Goal: Task Accomplishment & Management: Manage account settings

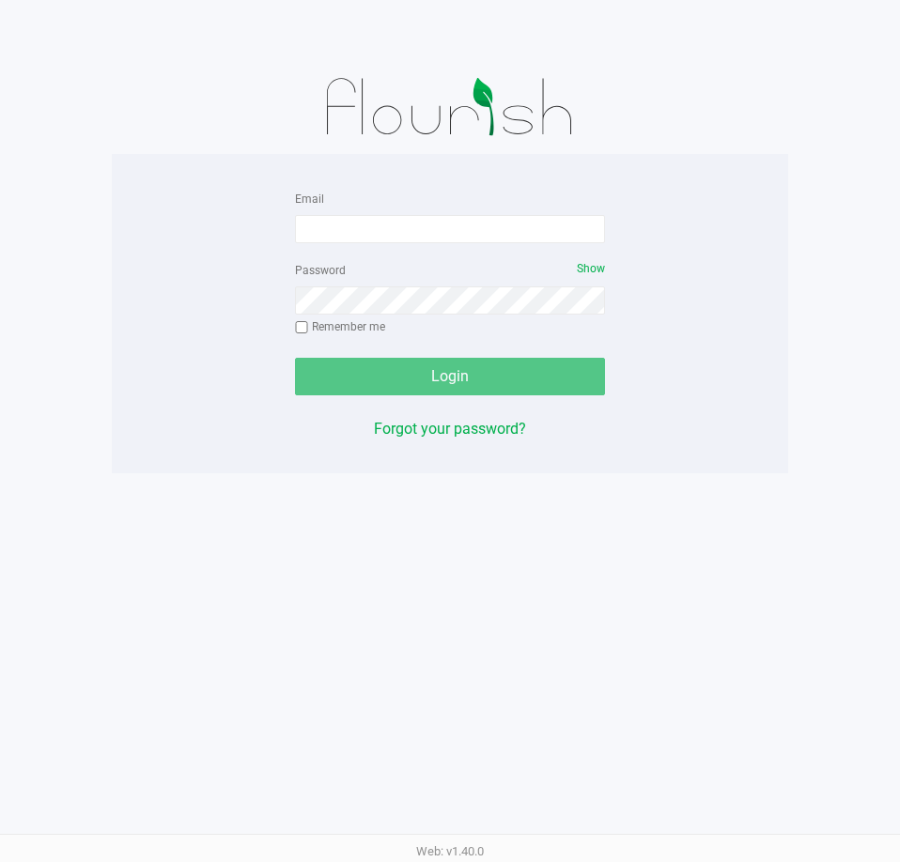
click at [502, 243] on form "Email Password Show Remember me Login" at bounding box center [450, 291] width 310 height 209
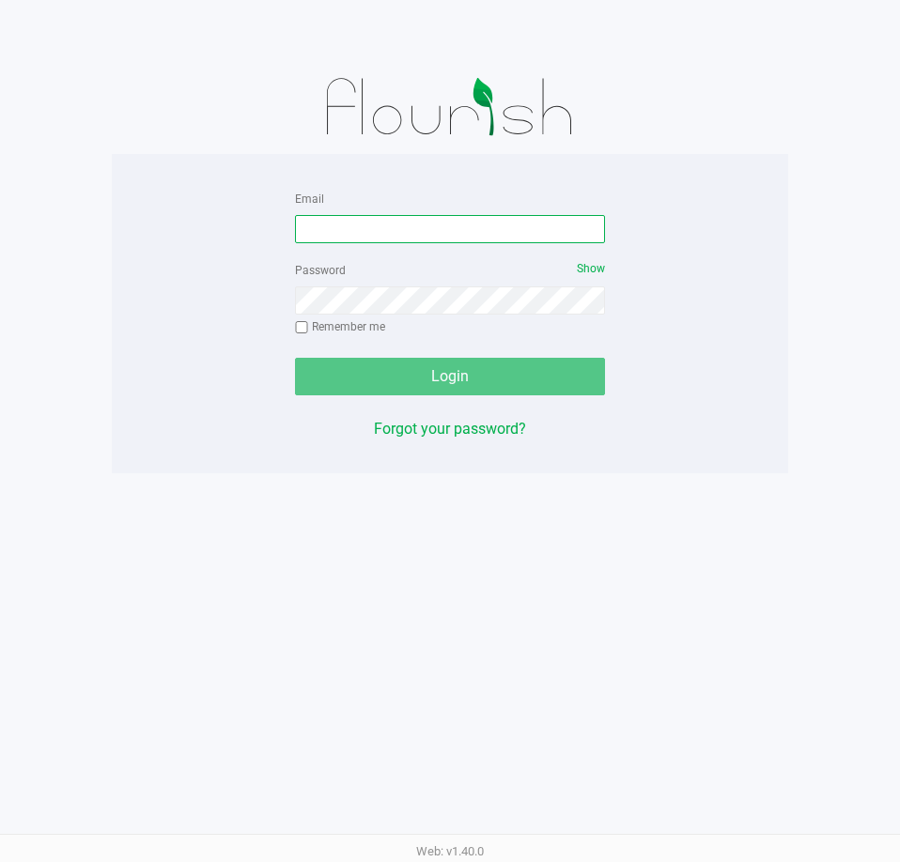
click at [498, 225] on input "Email" at bounding box center [450, 229] width 310 height 28
type input "obenjamin@liveparallel.com"
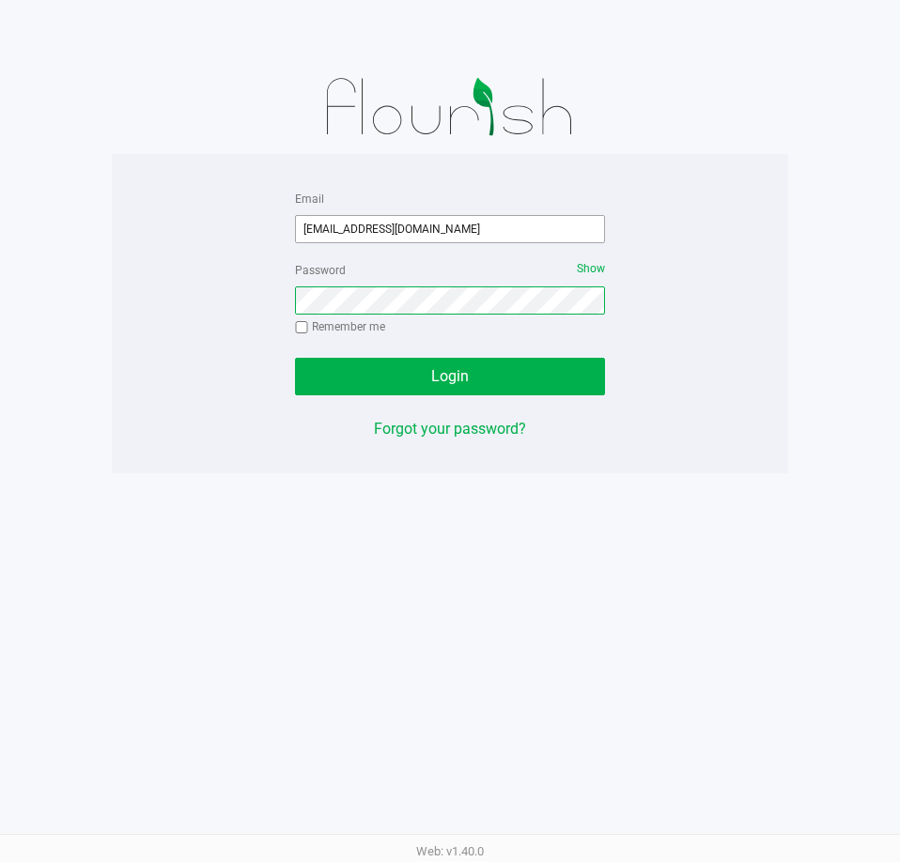
click at [295, 358] on button "Login" at bounding box center [450, 377] width 310 height 38
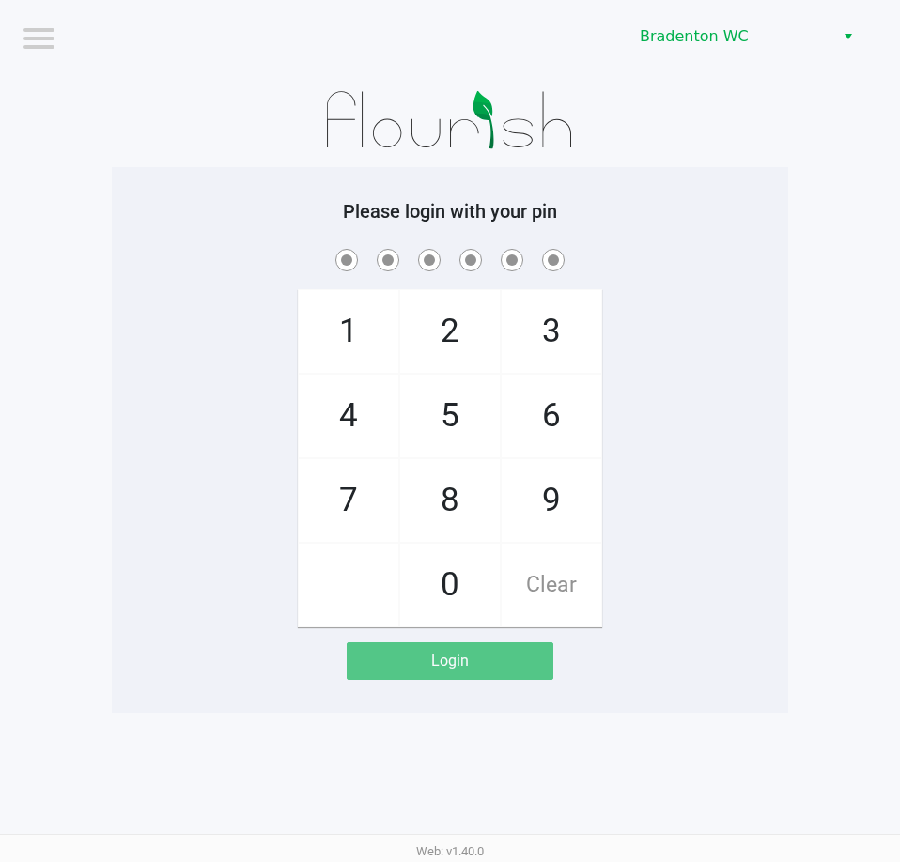
click at [643, 200] on h5 "Please login with your pin" at bounding box center [450, 211] width 648 height 23
checkbox input "true"
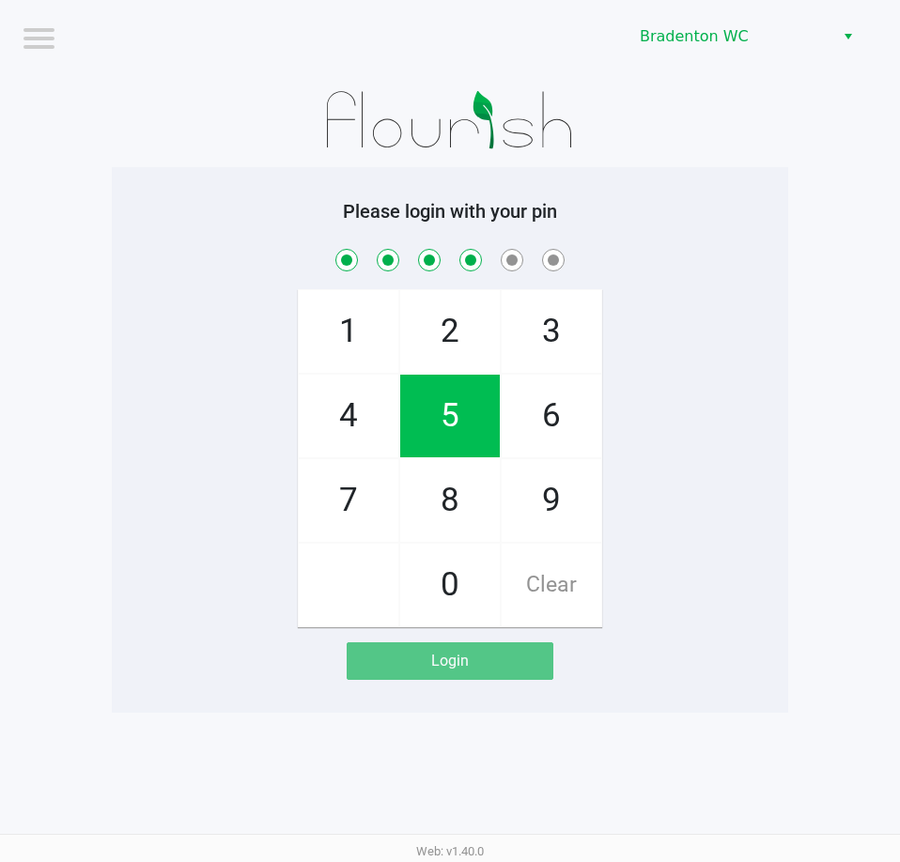
checkbox input "true"
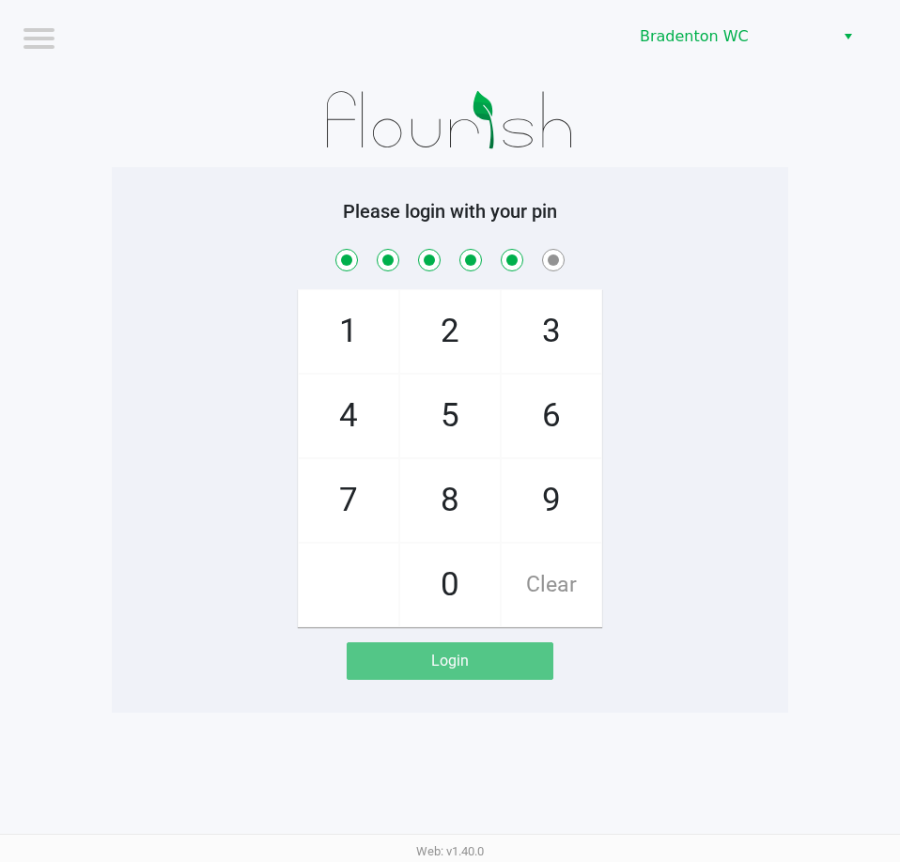
checkbox input "true"
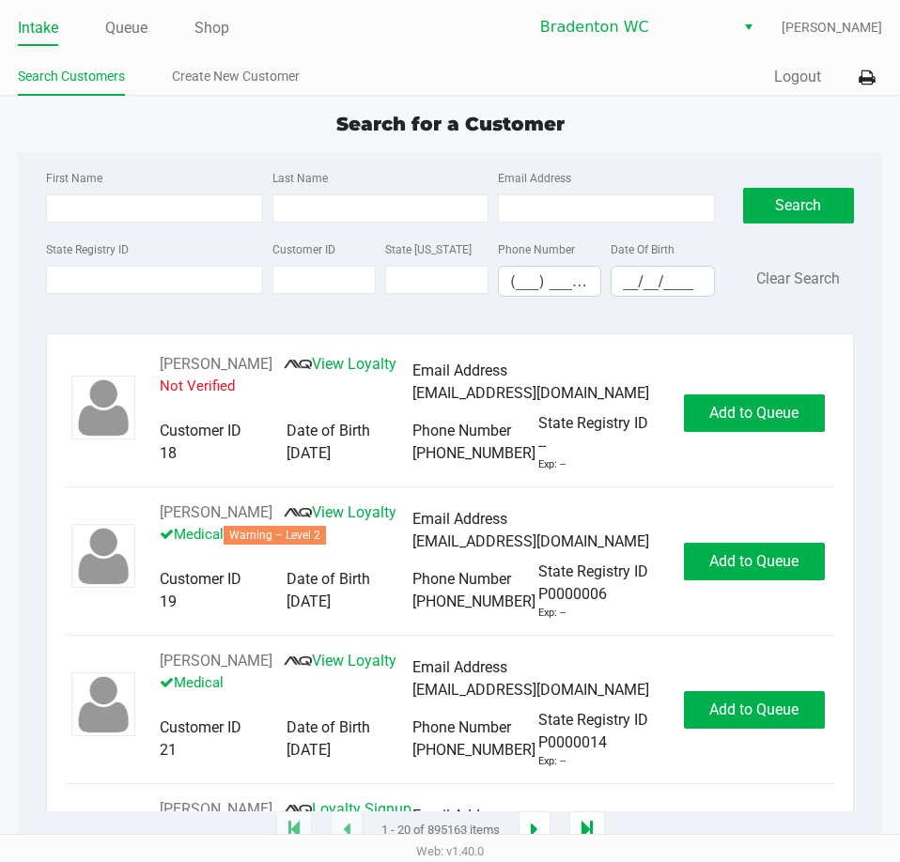
drag, startPoint x: 127, startPoint y: 22, endPoint x: 145, endPoint y: 57, distance: 39.9
click at [129, 34] on link "Queue" at bounding box center [126, 28] width 42 height 26
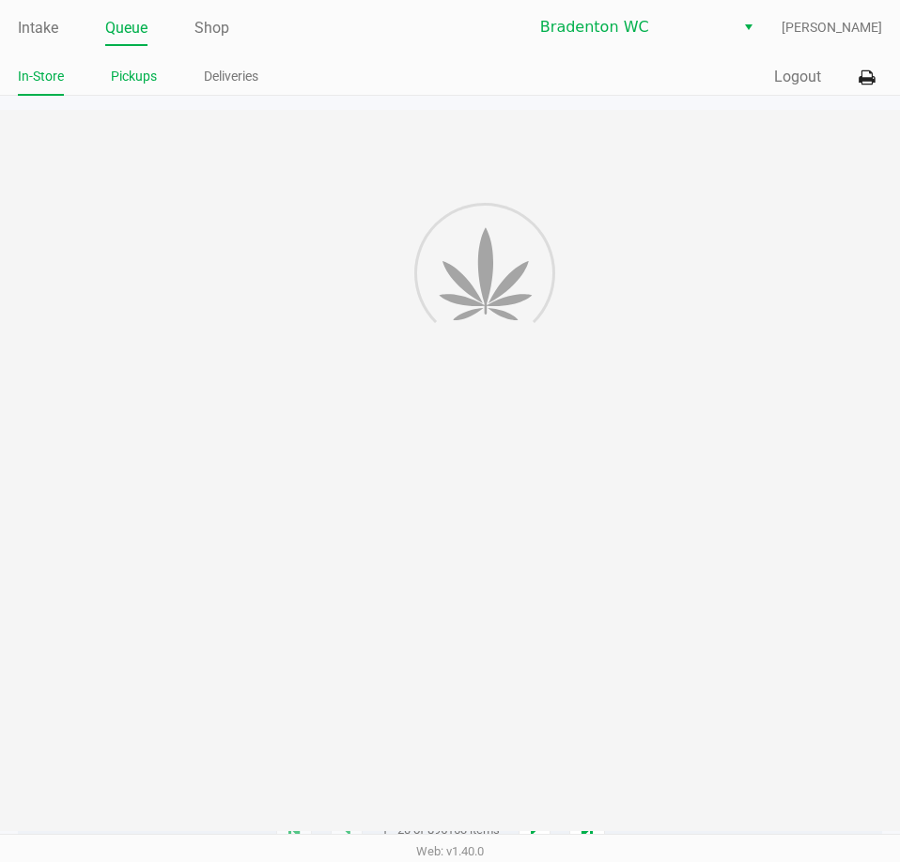
click at [154, 80] on link "Pickups" at bounding box center [134, 76] width 46 height 23
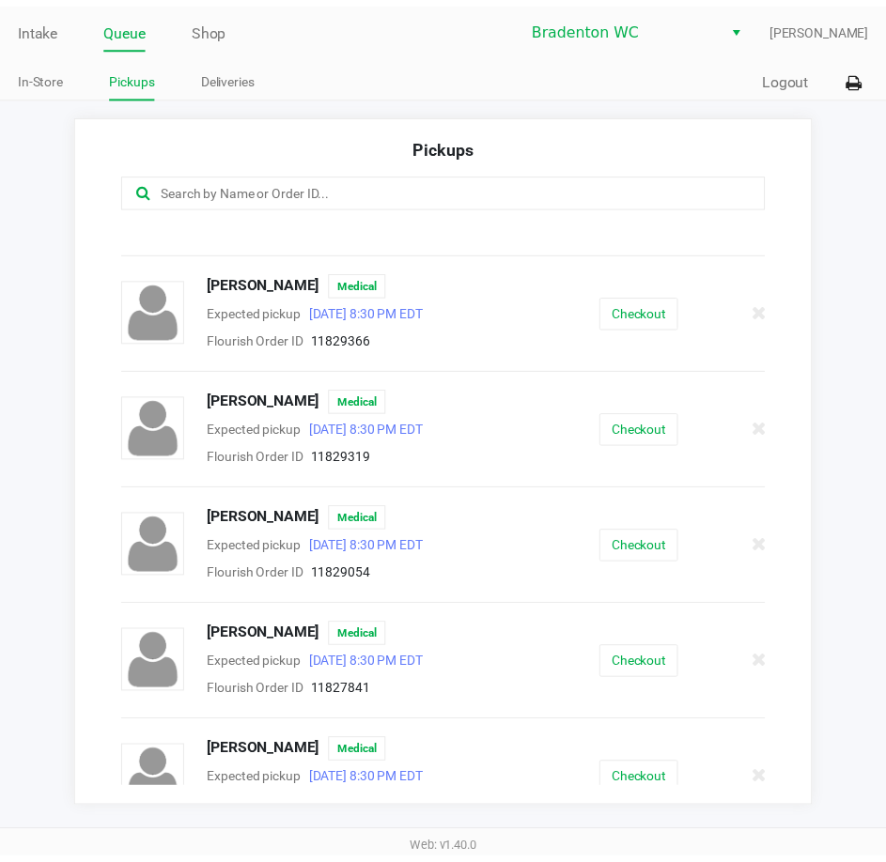
scroll to position [927, 0]
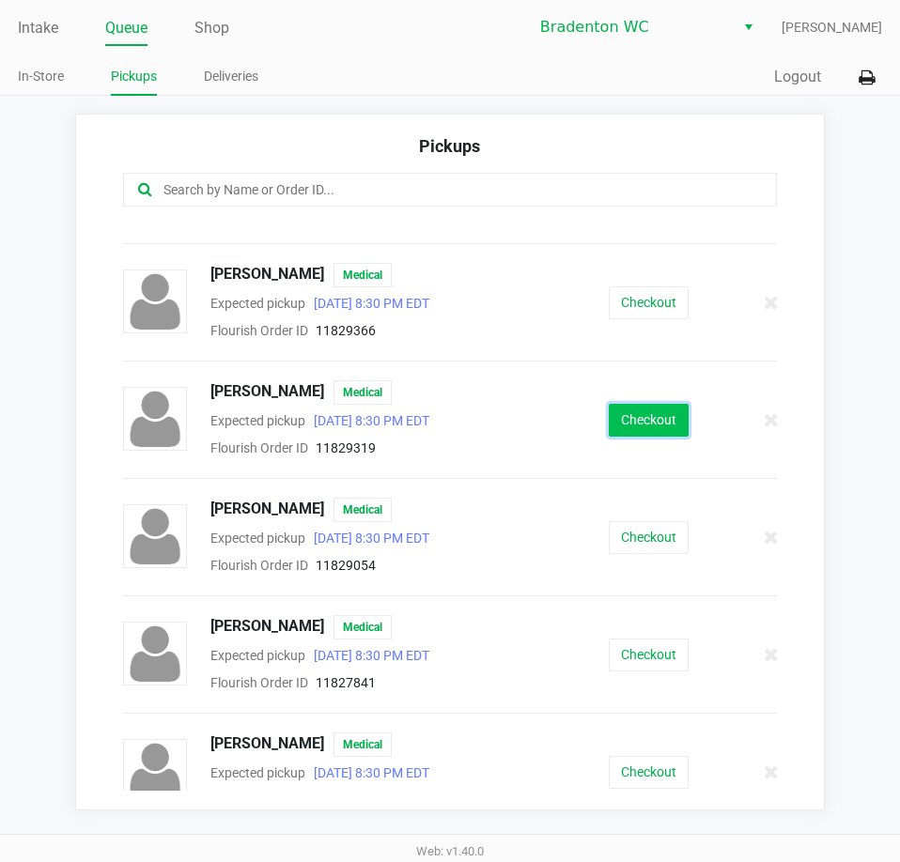
click at [632, 405] on button "Checkout" at bounding box center [649, 420] width 80 height 33
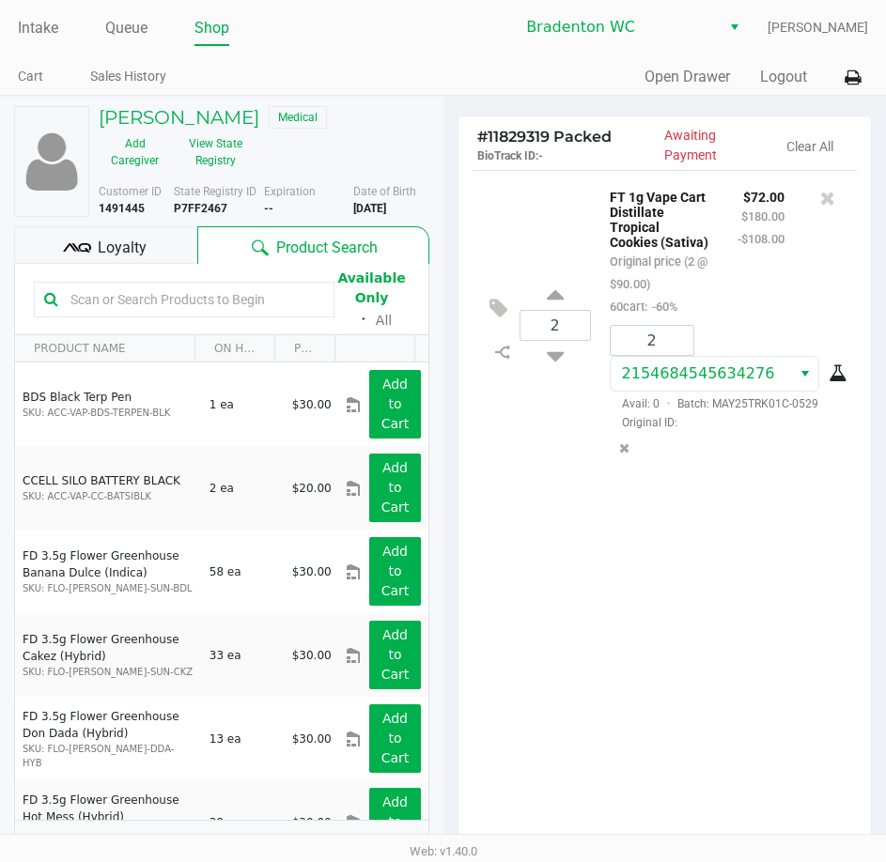
scroll to position [239, 0]
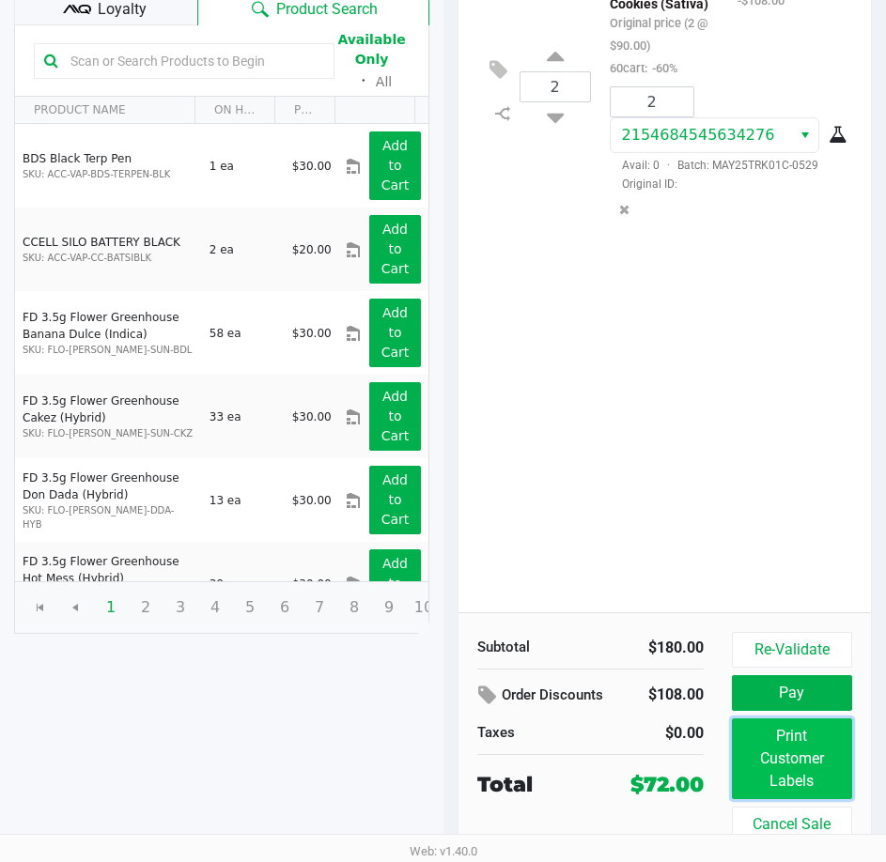
click at [809, 733] on button "Print Customer Labels" at bounding box center [792, 759] width 120 height 81
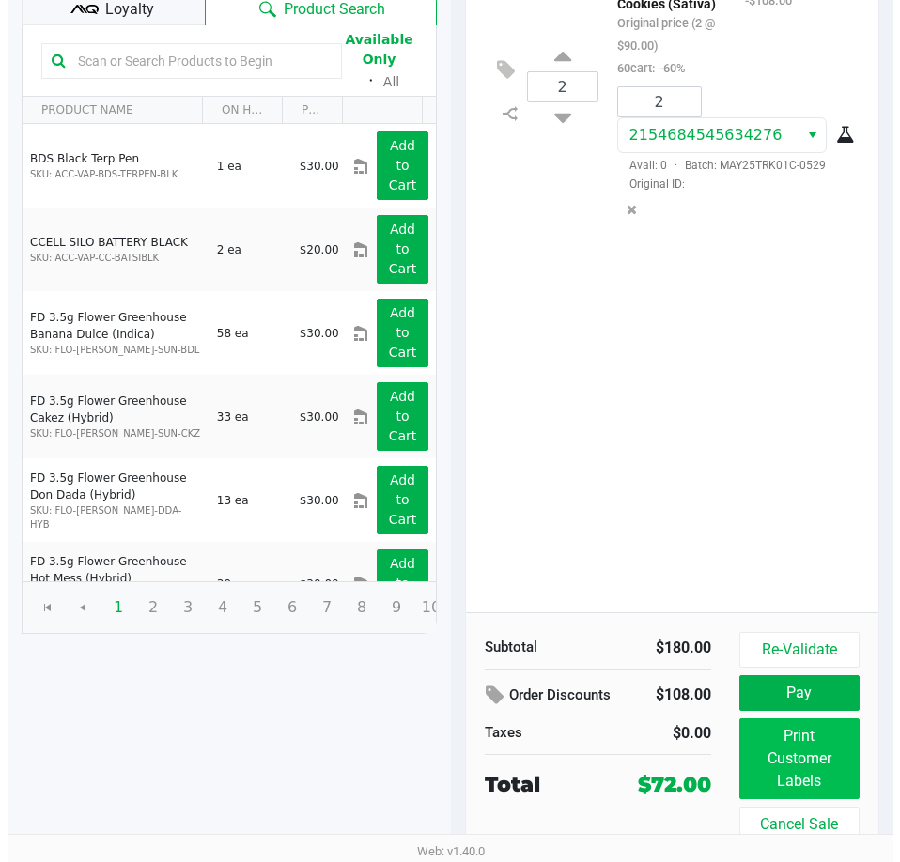
scroll to position [0, 0]
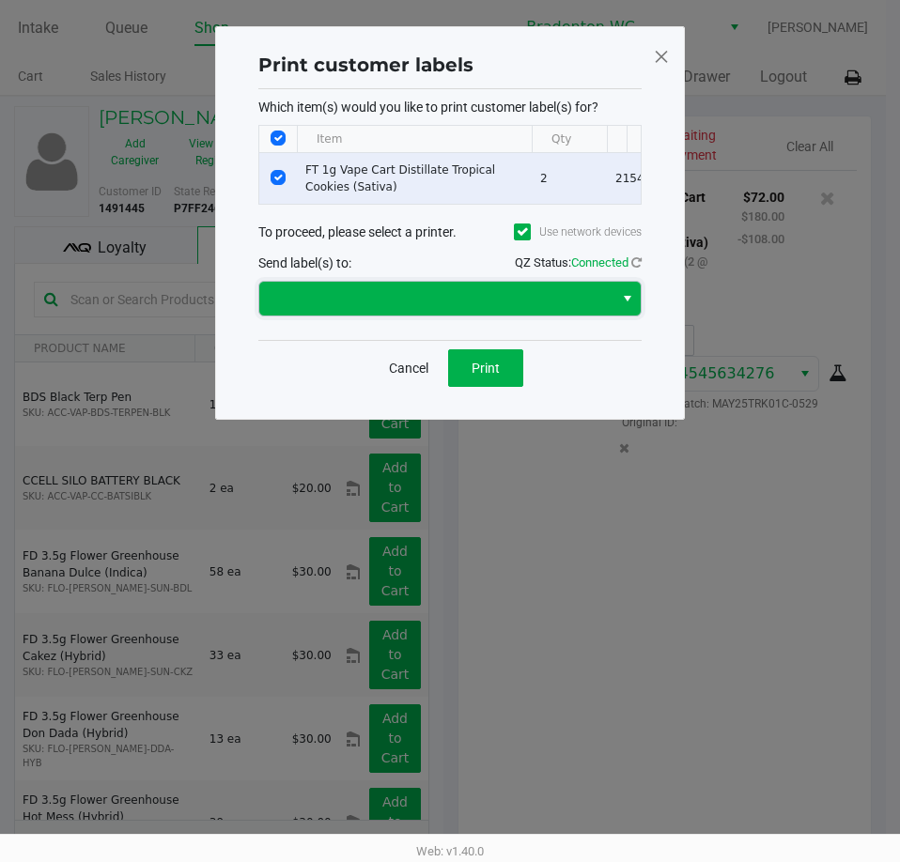
click at [493, 303] on span at bounding box center [437, 298] width 332 height 23
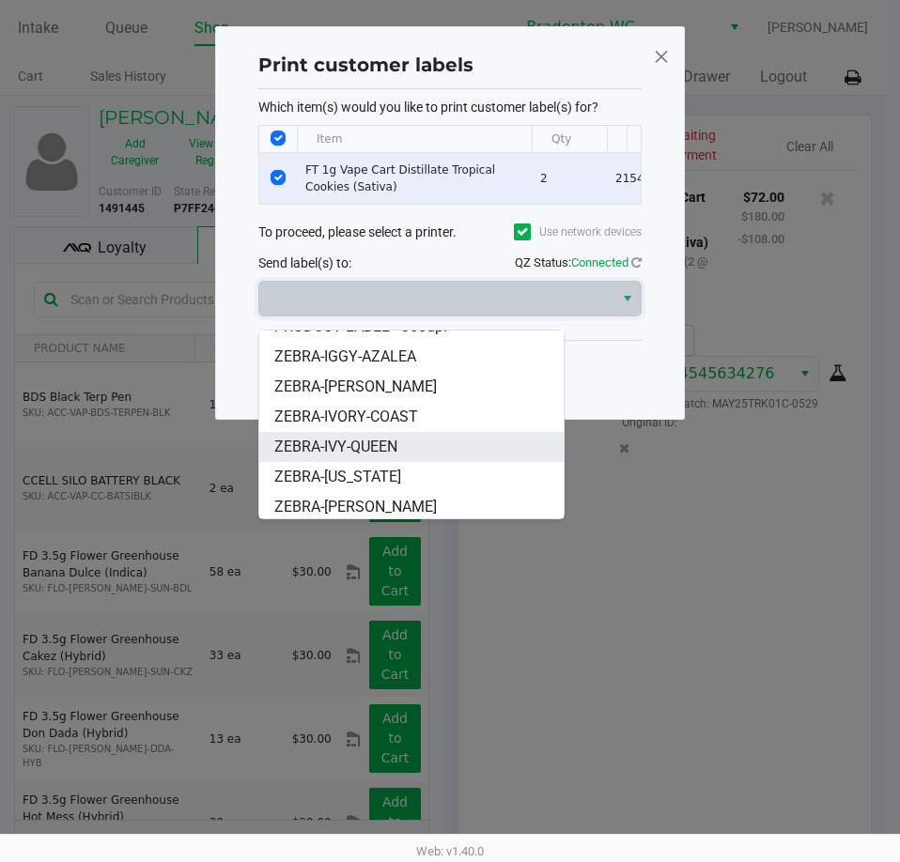
scroll to position [113, 0]
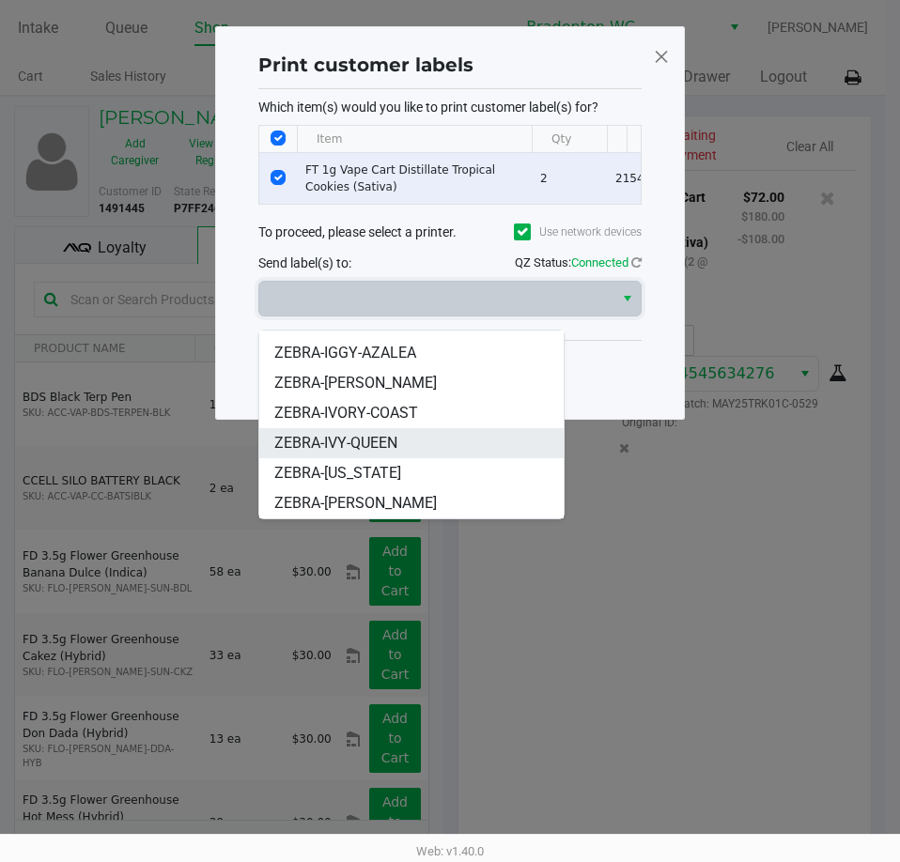
click at [408, 440] on li "ZEBRA-IVY-QUEEN" at bounding box center [411, 443] width 304 height 30
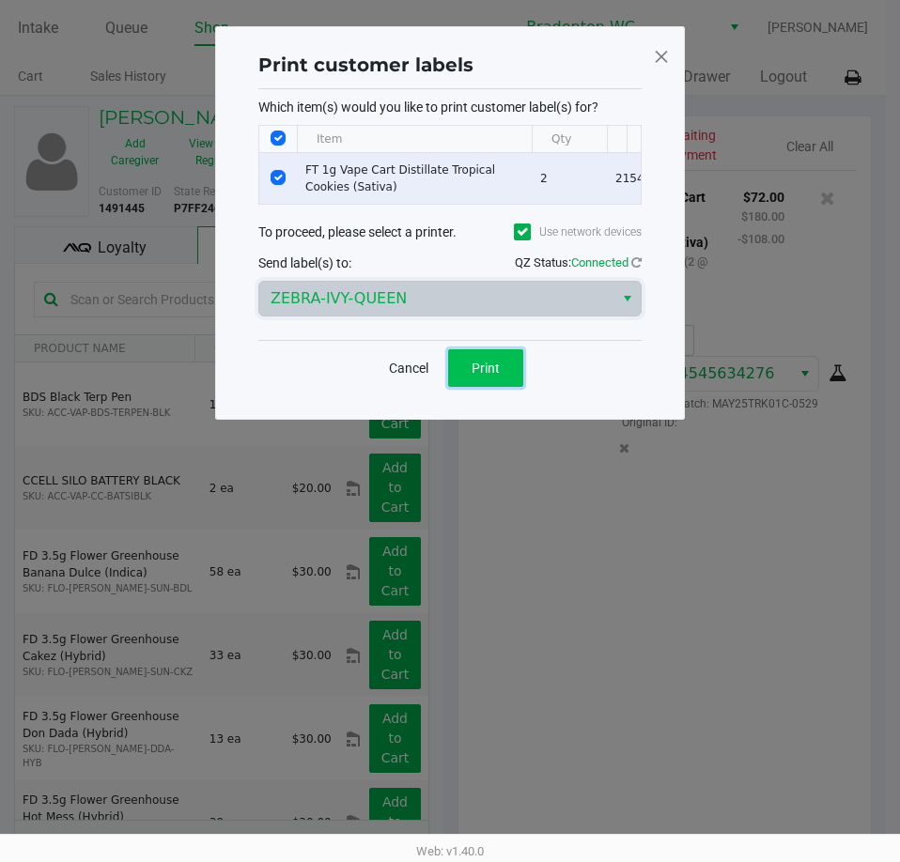
click at [478, 376] on span "Print" at bounding box center [486, 368] width 28 height 15
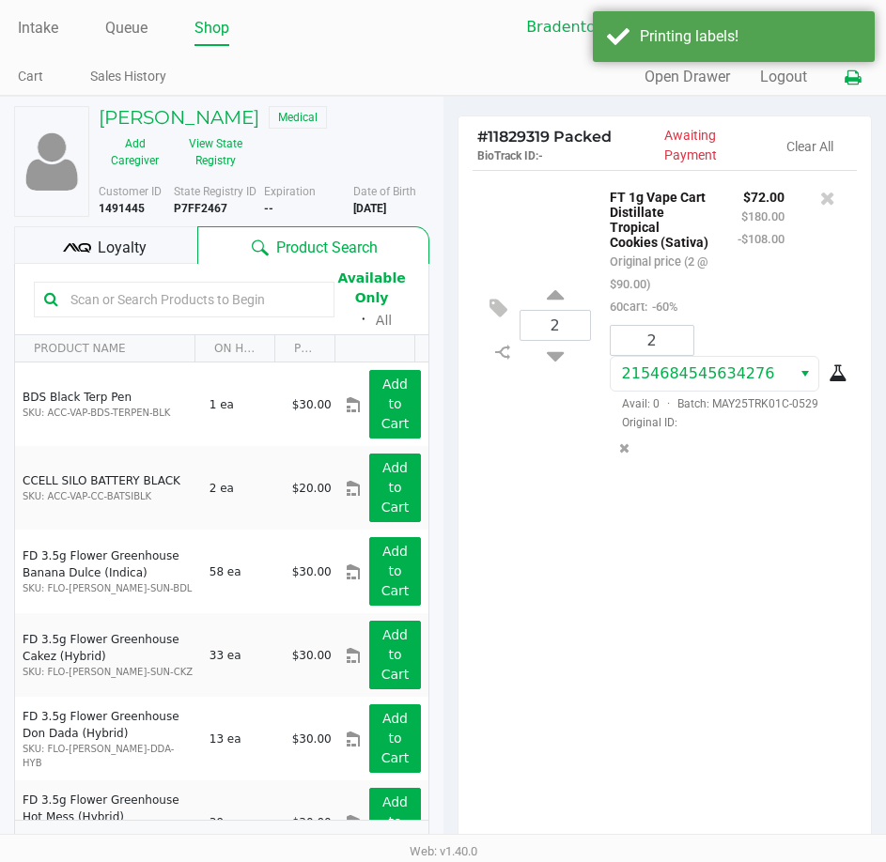
click at [851, 81] on icon at bounding box center [853, 77] width 16 height 13
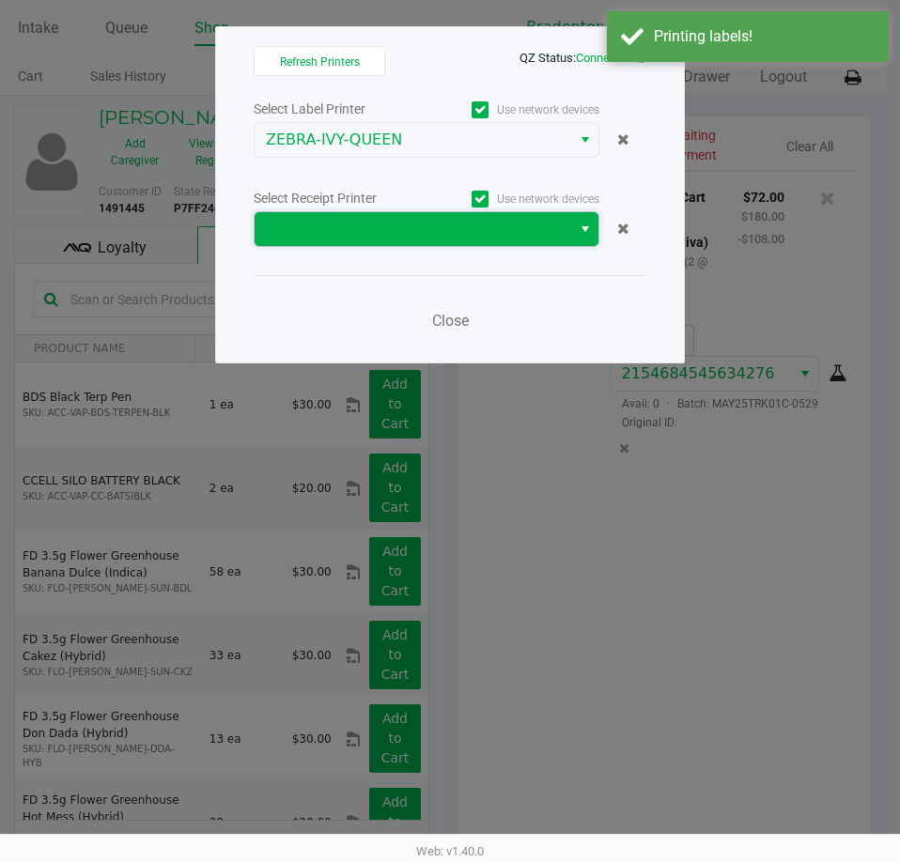
click at [432, 217] on span at bounding box center [413, 229] width 317 height 34
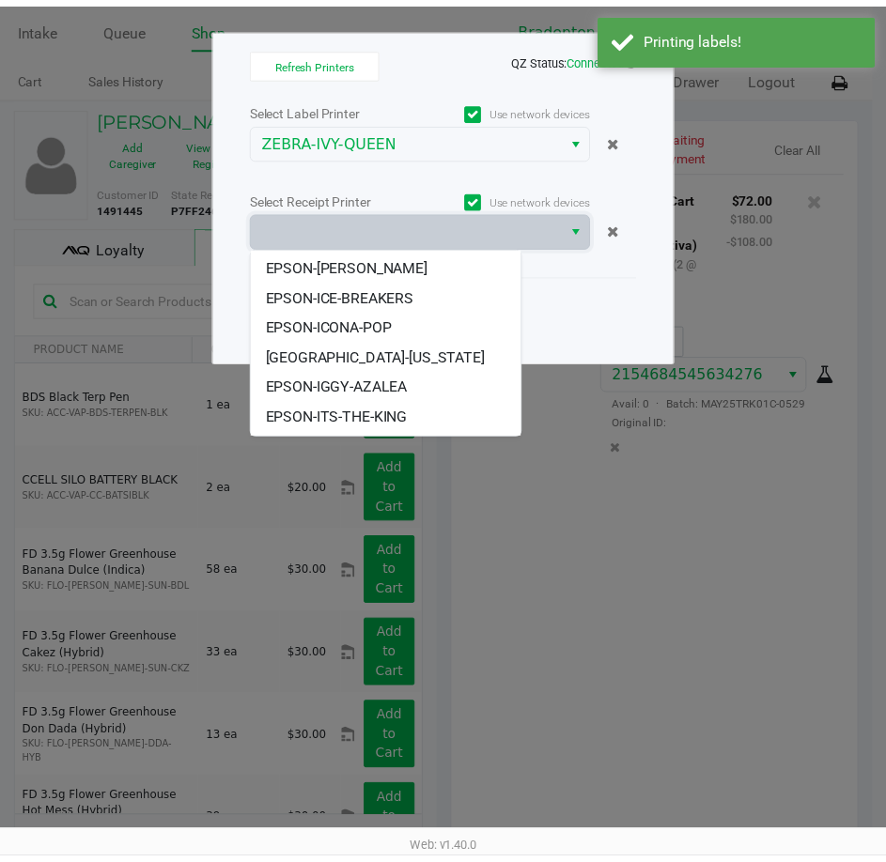
scroll to position [173, 0]
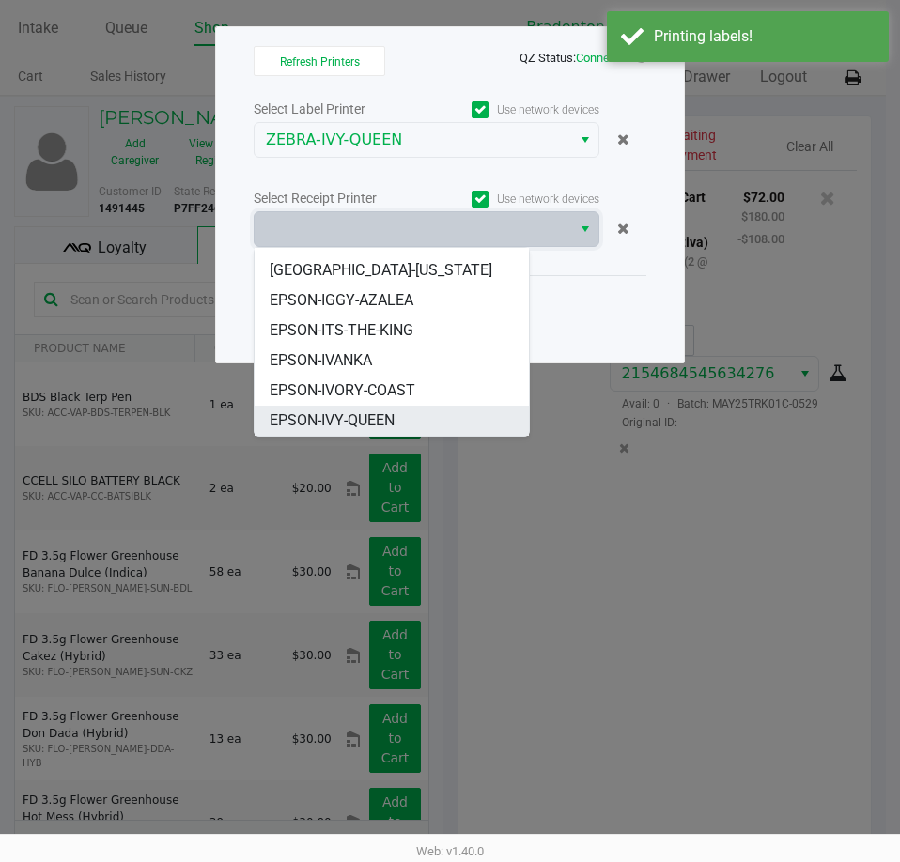
click at [391, 411] on span "EPSON-IVY-QUEEN" at bounding box center [332, 421] width 125 height 23
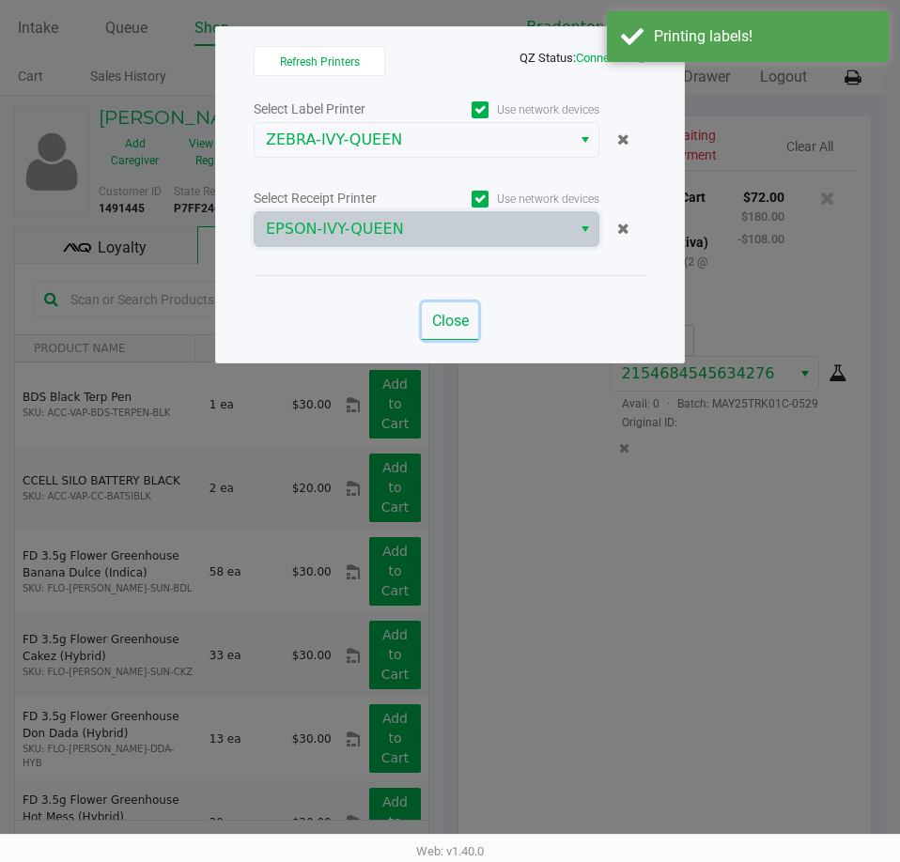
click at [459, 329] on span "Close" at bounding box center [450, 321] width 37 height 18
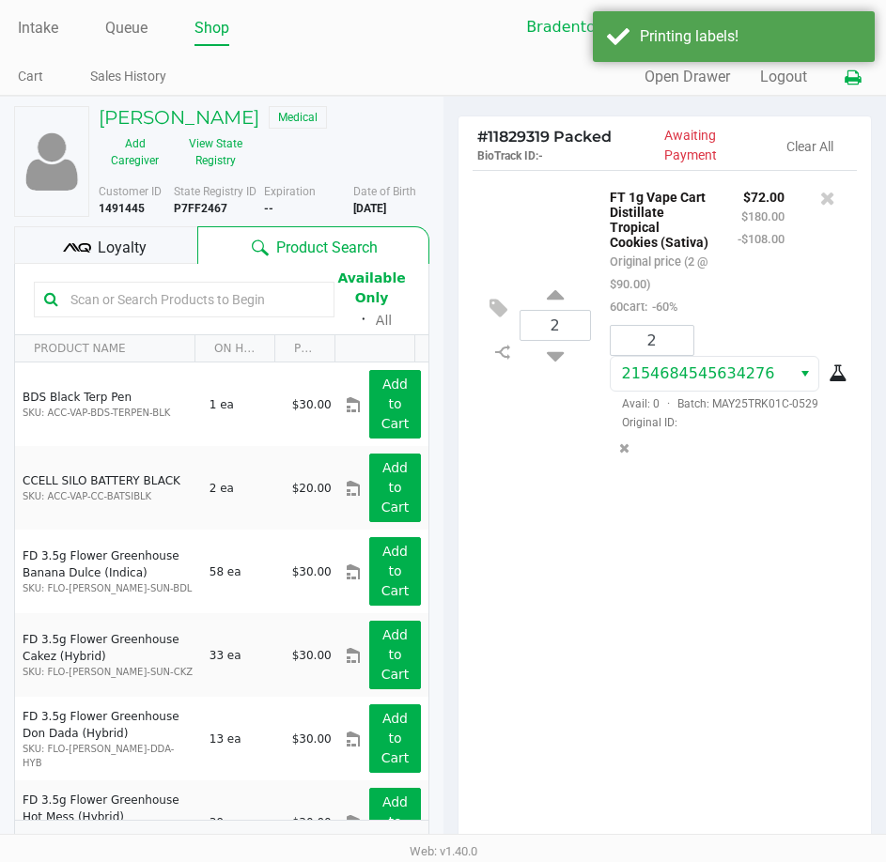
scroll to position [239, 0]
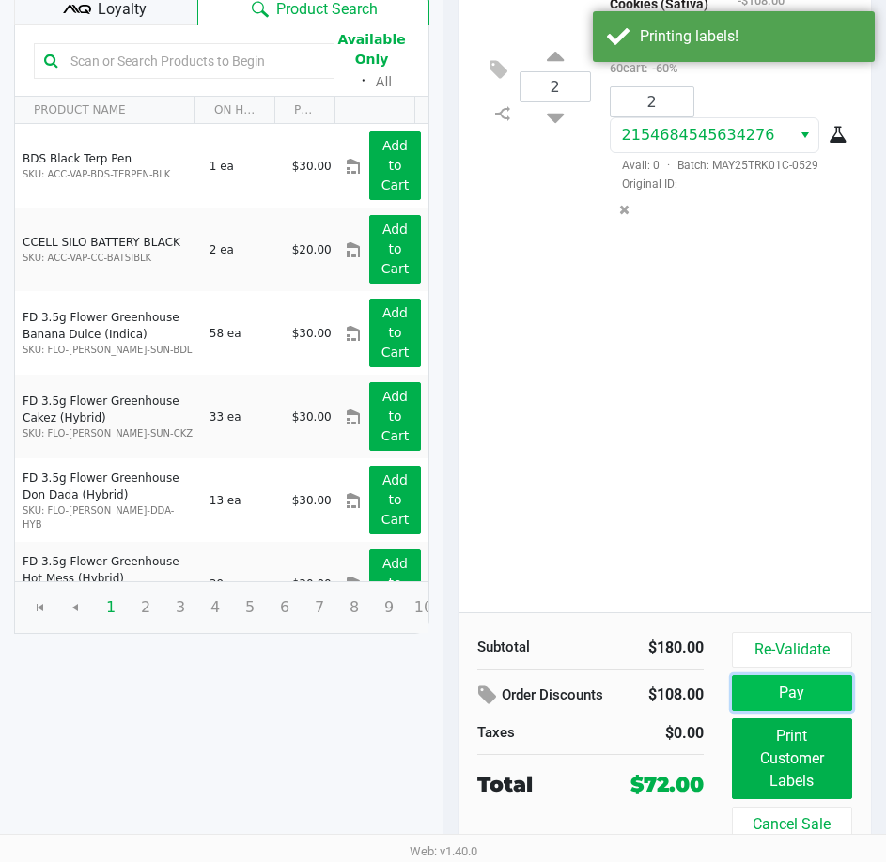
click at [752, 694] on button "Pay" at bounding box center [792, 693] width 120 height 36
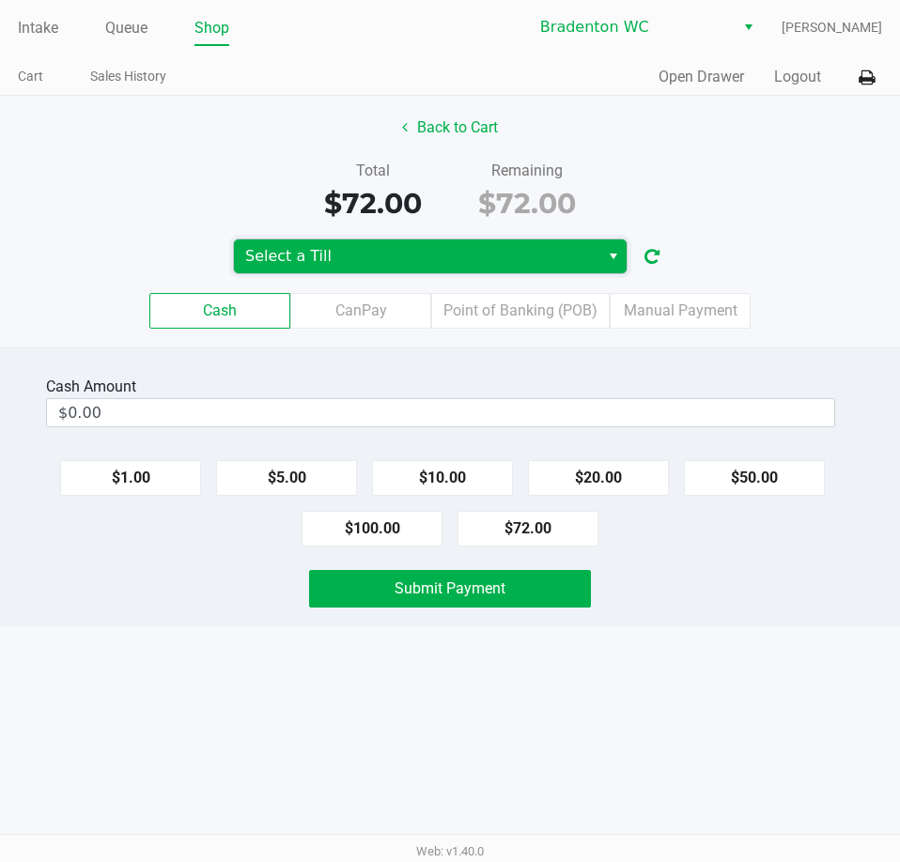
click at [535, 256] on span "Select a Till" at bounding box center [416, 256] width 343 height 23
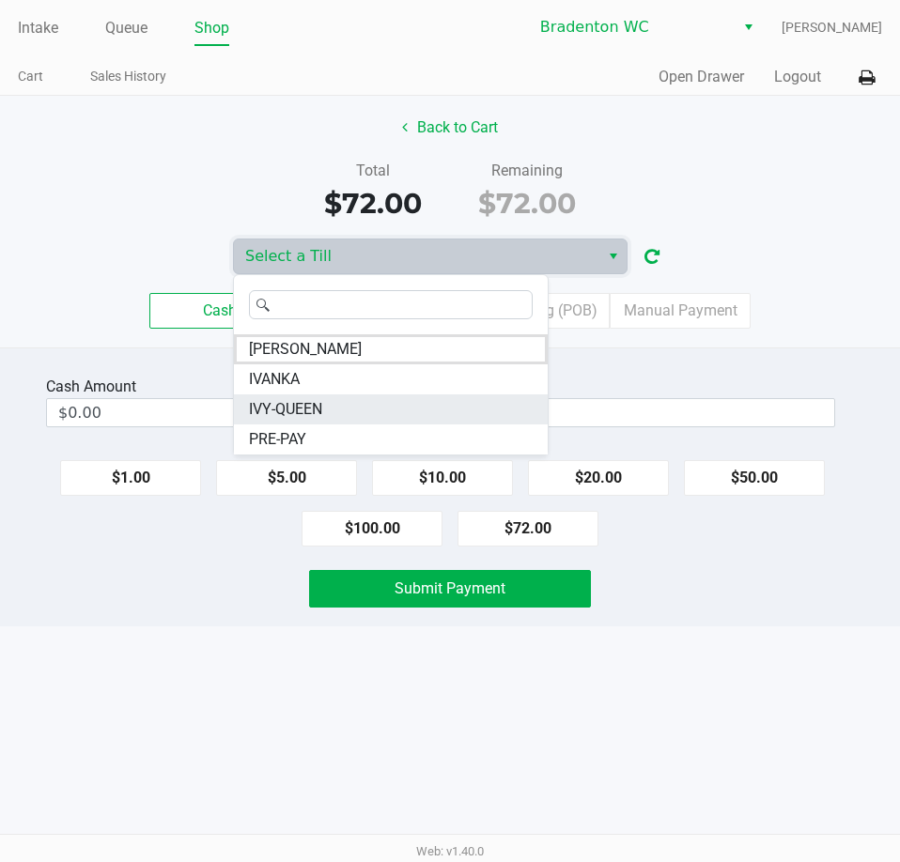
click at [338, 408] on li "IVY-QUEEN" at bounding box center [391, 410] width 314 height 30
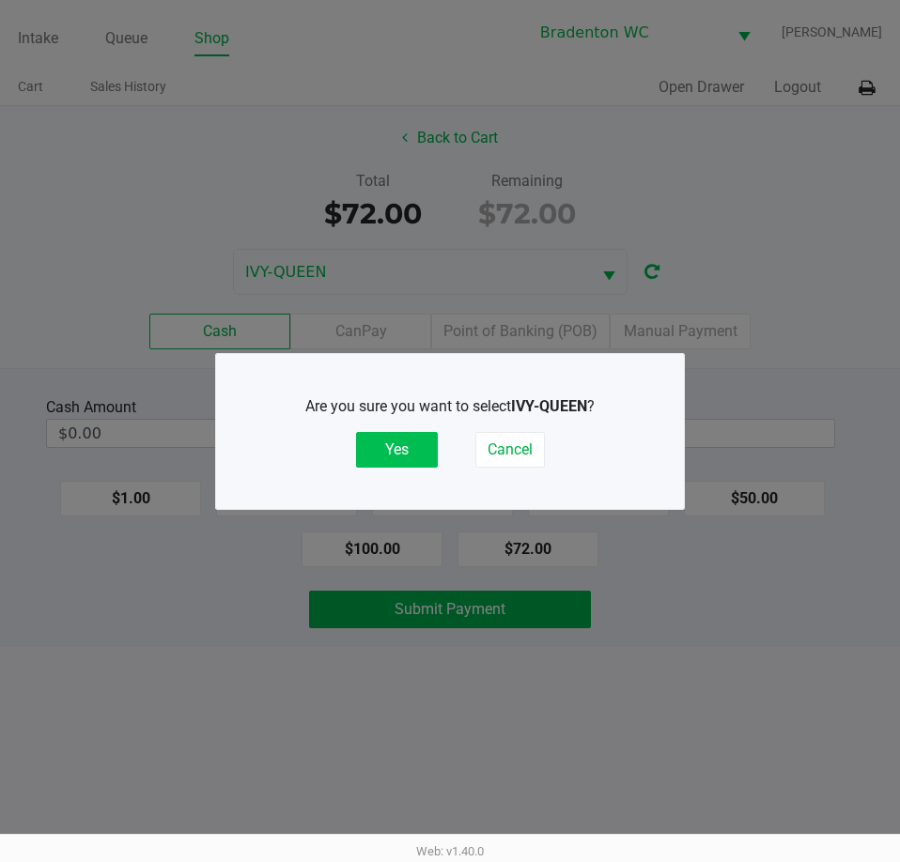
click at [411, 447] on button "Yes" at bounding box center [397, 450] width 82 height 36
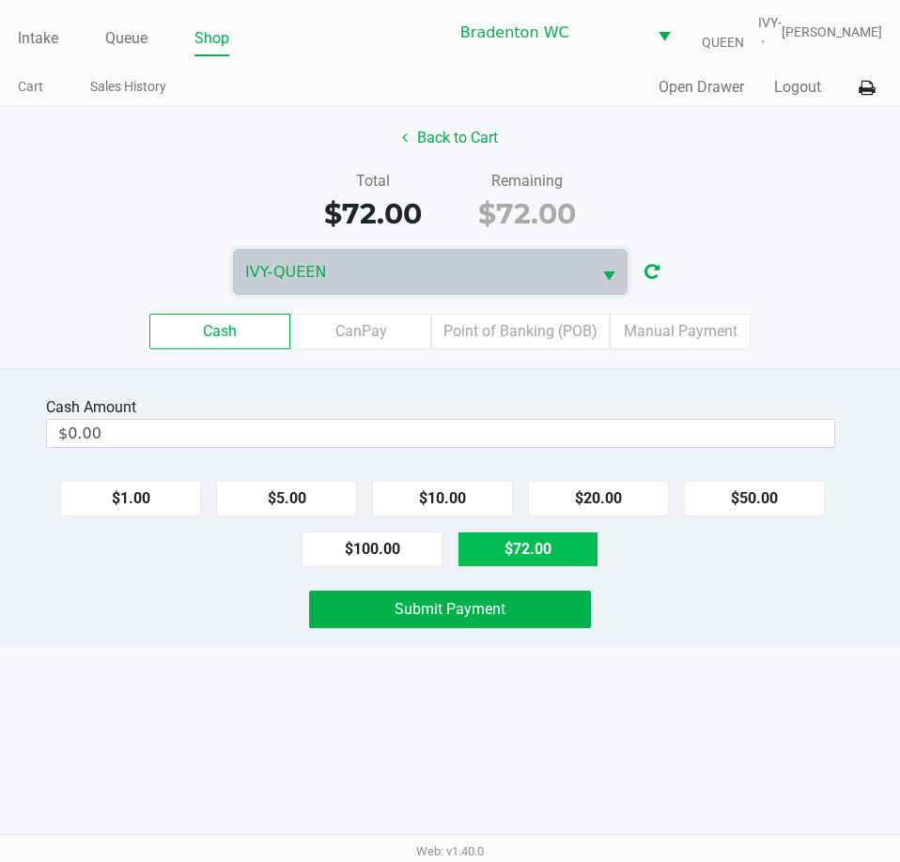
click at [562, 554] on button "$72.00" at bounding box center [527, 550] width 141 height 36
type input "$72.00"
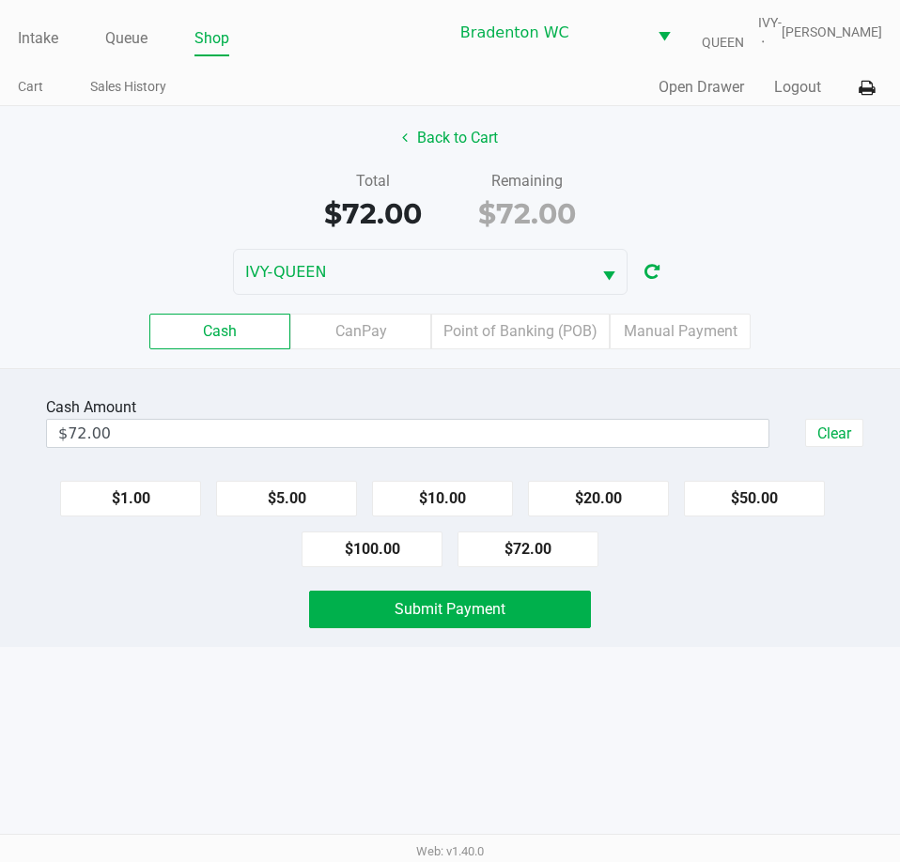
click at [476, 126] on button "Back to Cart" at bounding box center [450, 138] width 120 height 36
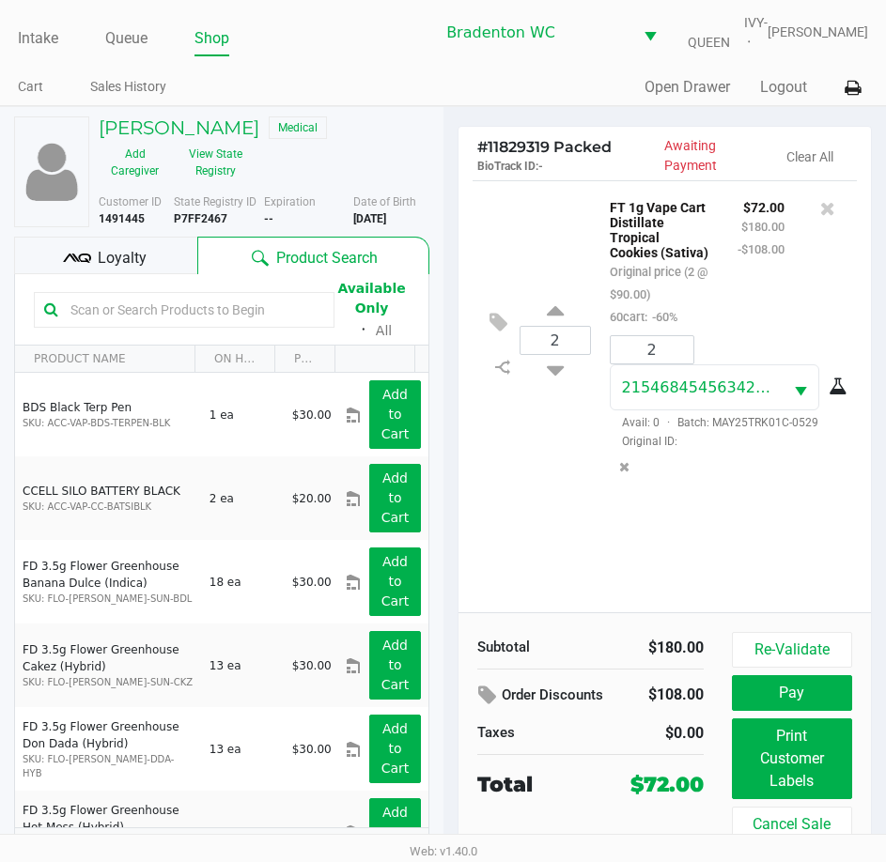
click at [140, 266] on span "Loyalty" at bounding box center [122, 258] width 49 height 23
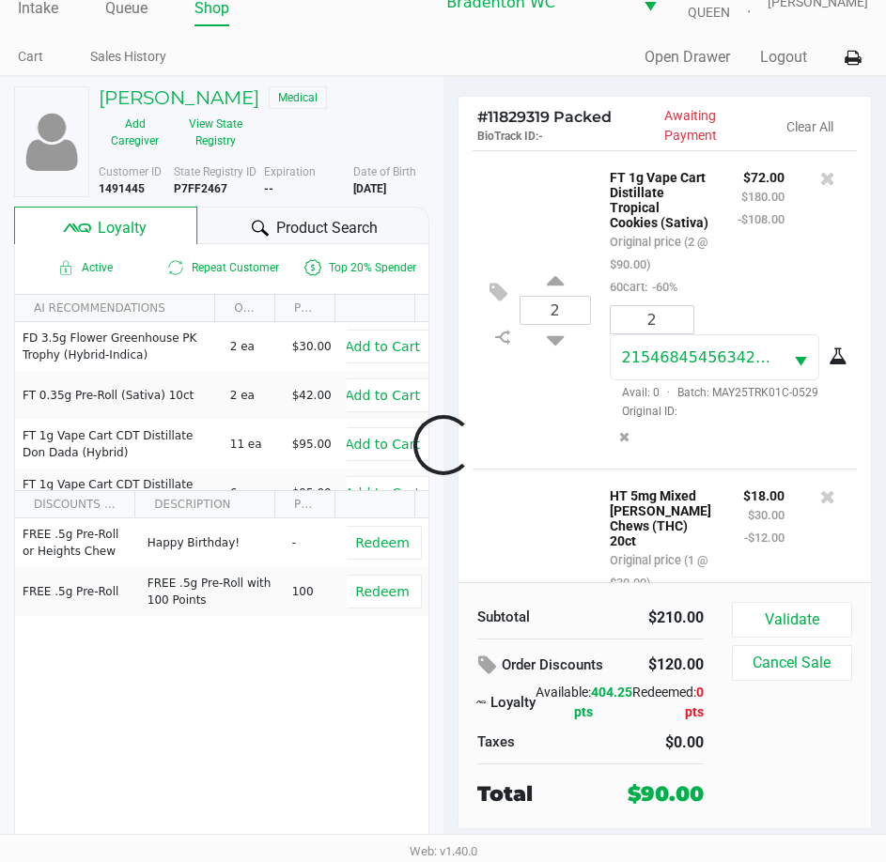
scroll to position [207, 0]
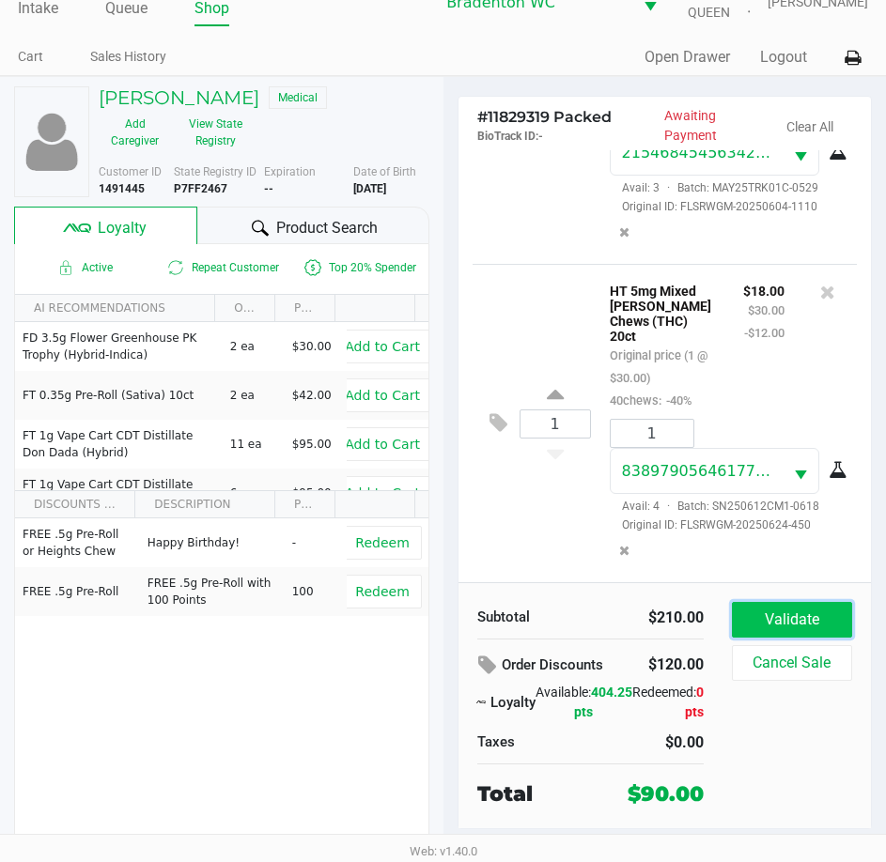
click at [776, 625] on button "Validate" at bounding box center [792, 620] width 120 height 36
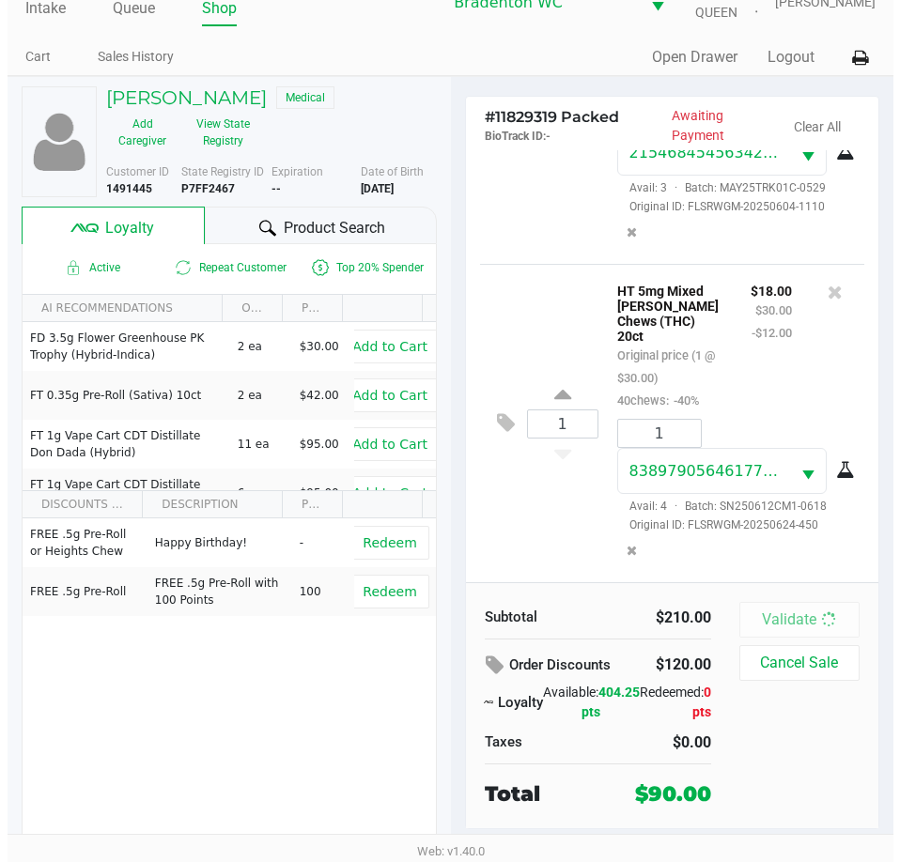
scroll to position [212, 0]
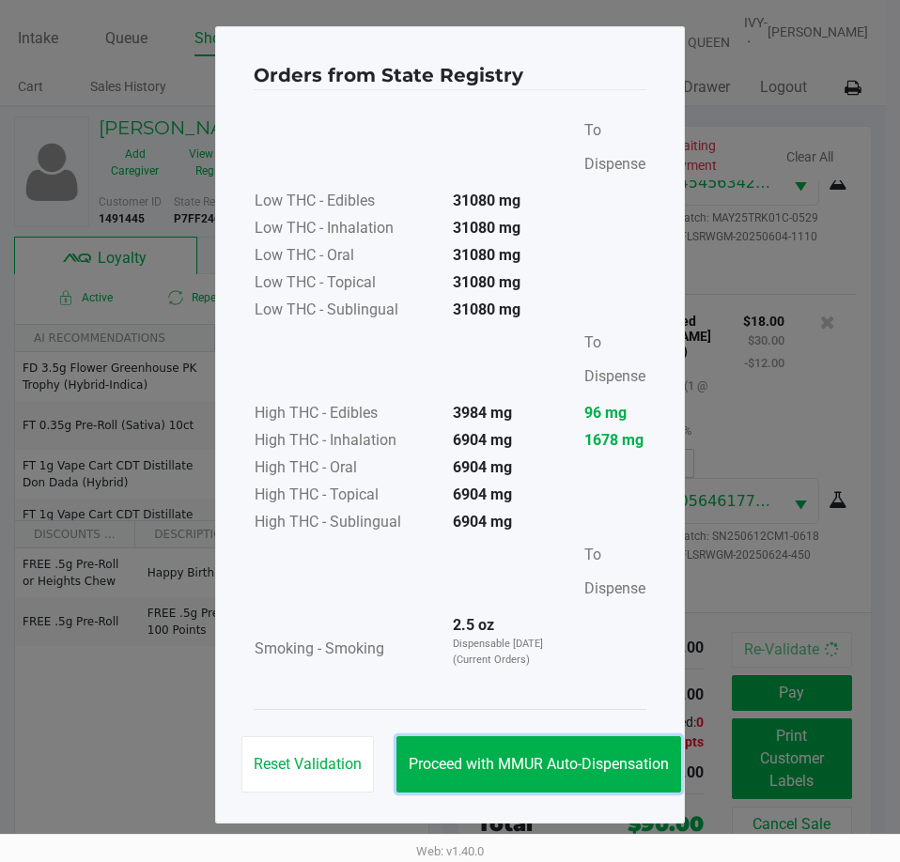
click at [537, 761] on span "Proceed with MMUR Auto-Dispensation" at bounding box center [539, 764] width 260 height 18
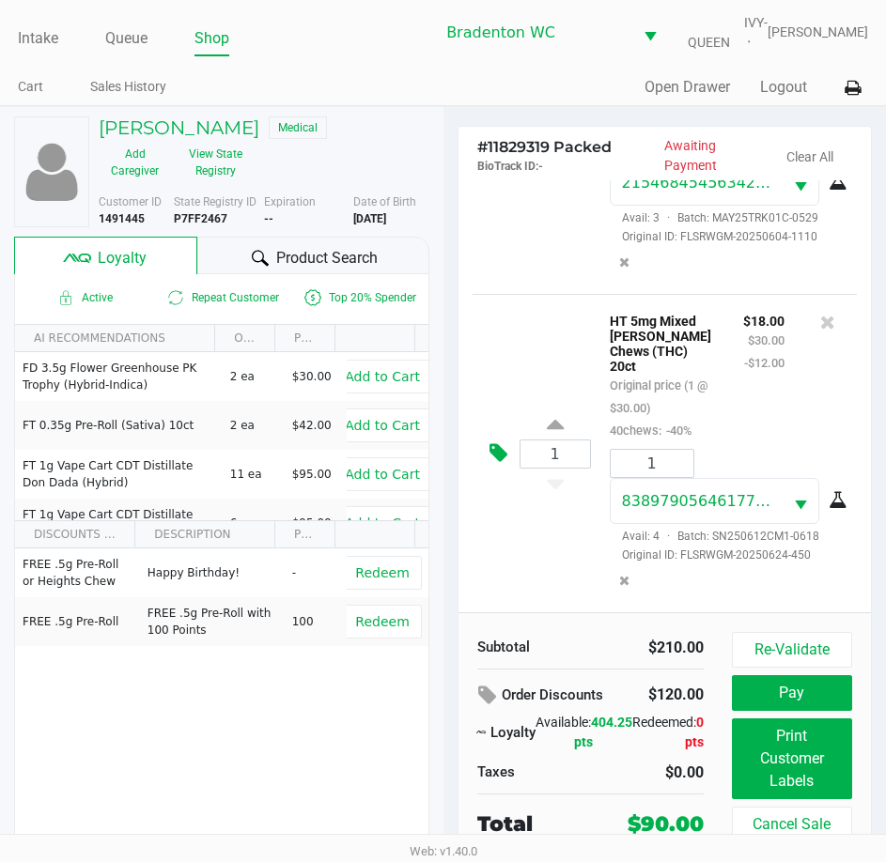
click at [499, 464] on icon at bounding box center [498, 453] width 18 height 22
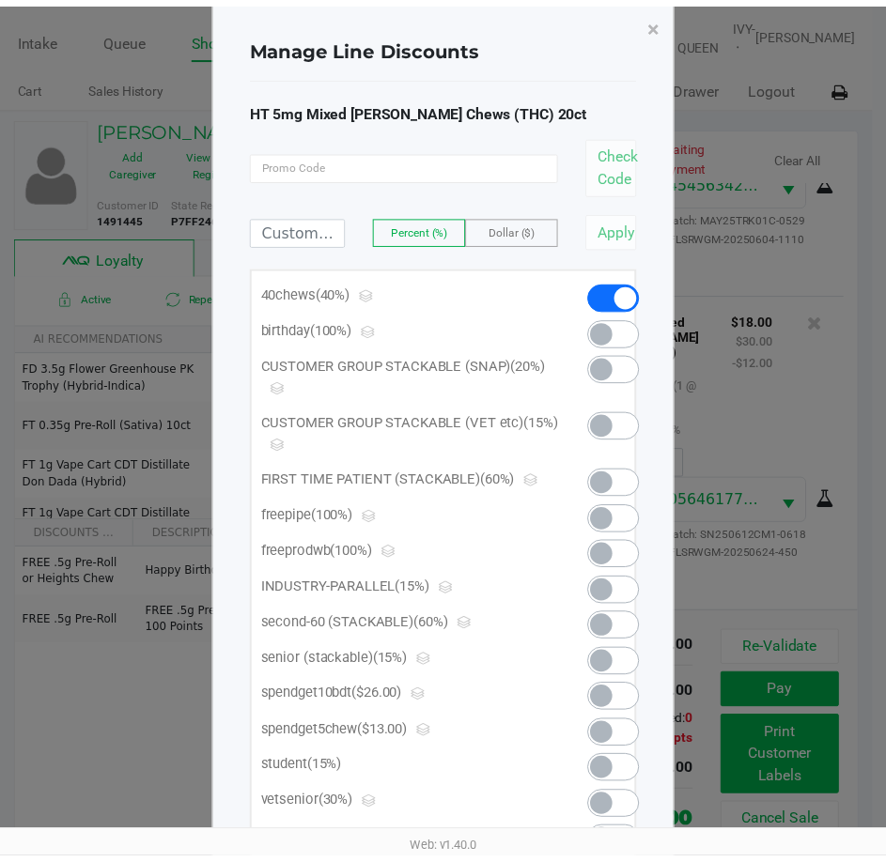
scroll to position [0, 0]
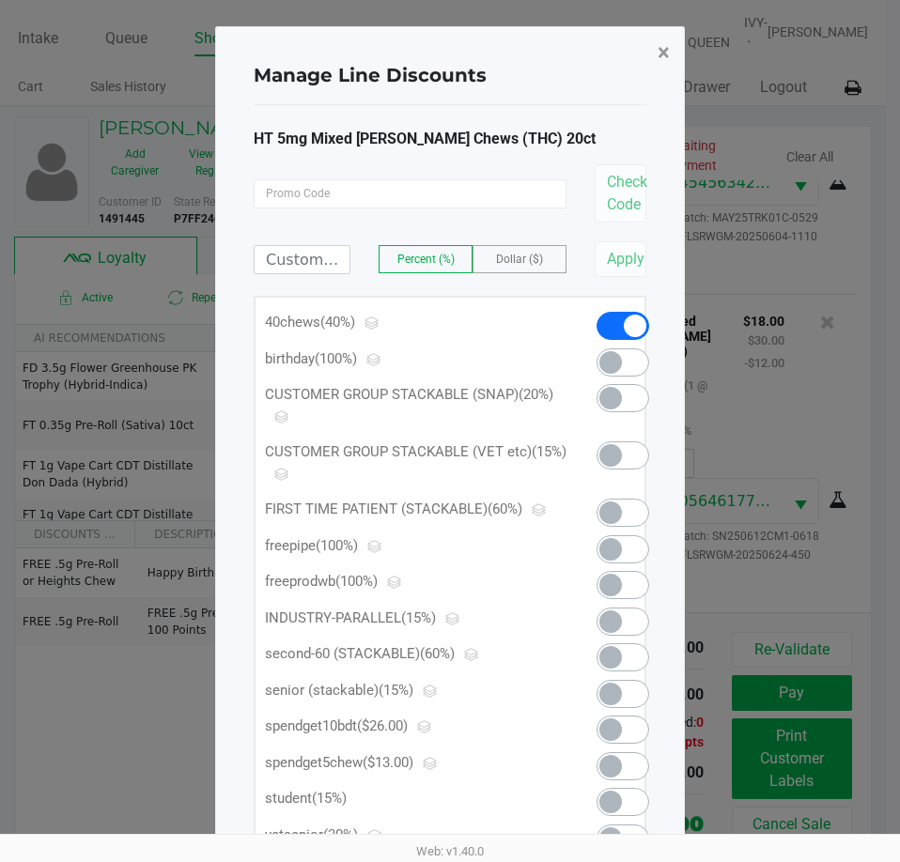
drag, startPoint x: 667, startPoint y: 57, endPoint x: 511, endPoint y: 271, distance: 264.2
click at [667, 56] on span "×" at bounding box center [664, 52] width 12 height 26
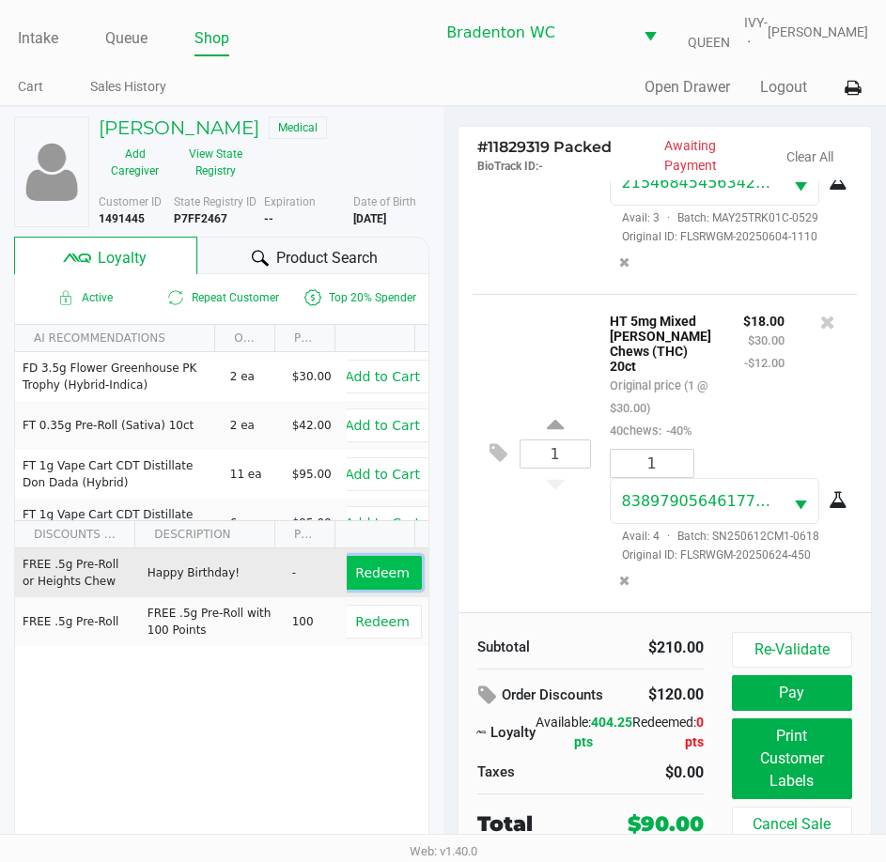
click at [392, 582] on button "Redeem" at bounding box center [382, 573] width 78 height 34
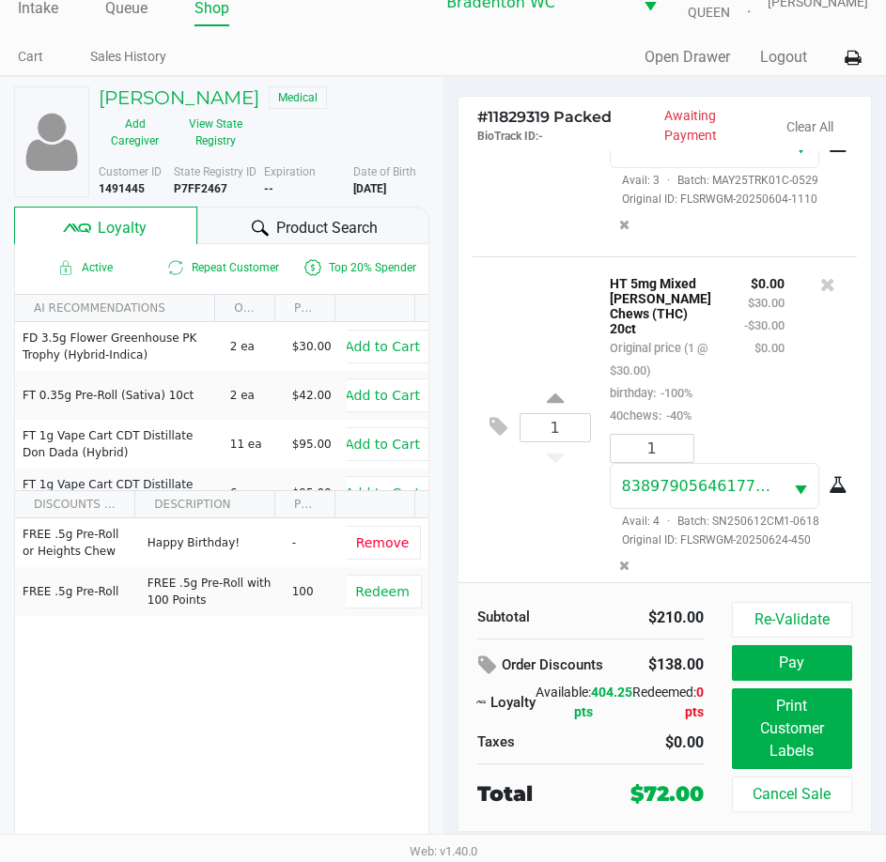
scroll to position [235, 0]
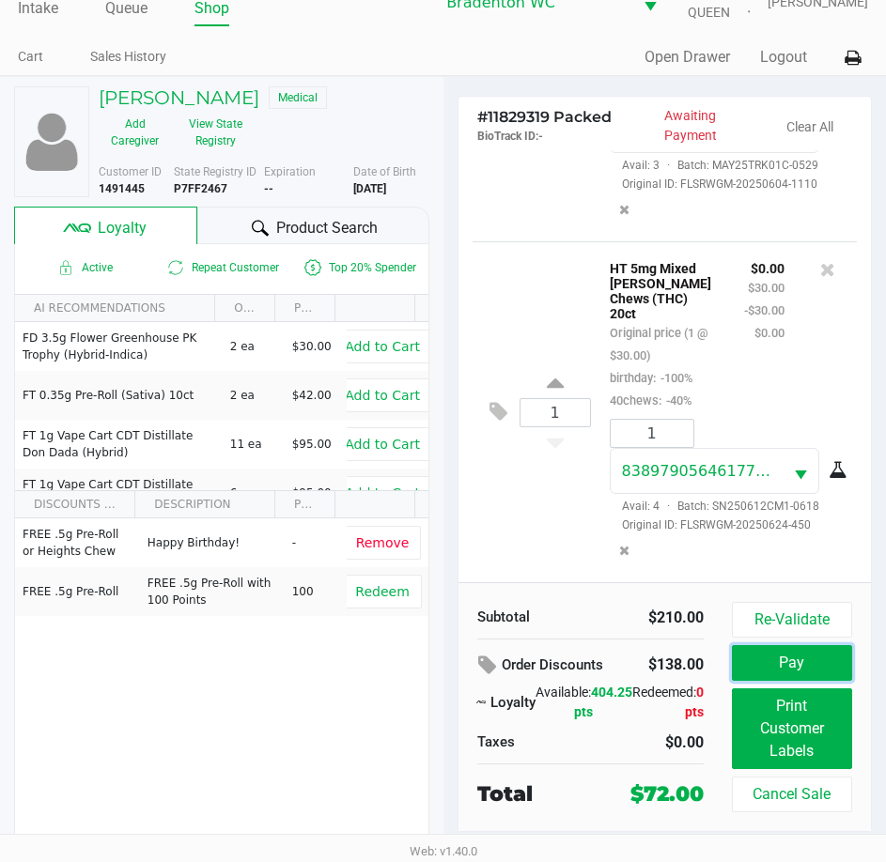
click at [772, 659] on button "Pay" at bounding box center [792, 663] width 120 height 36
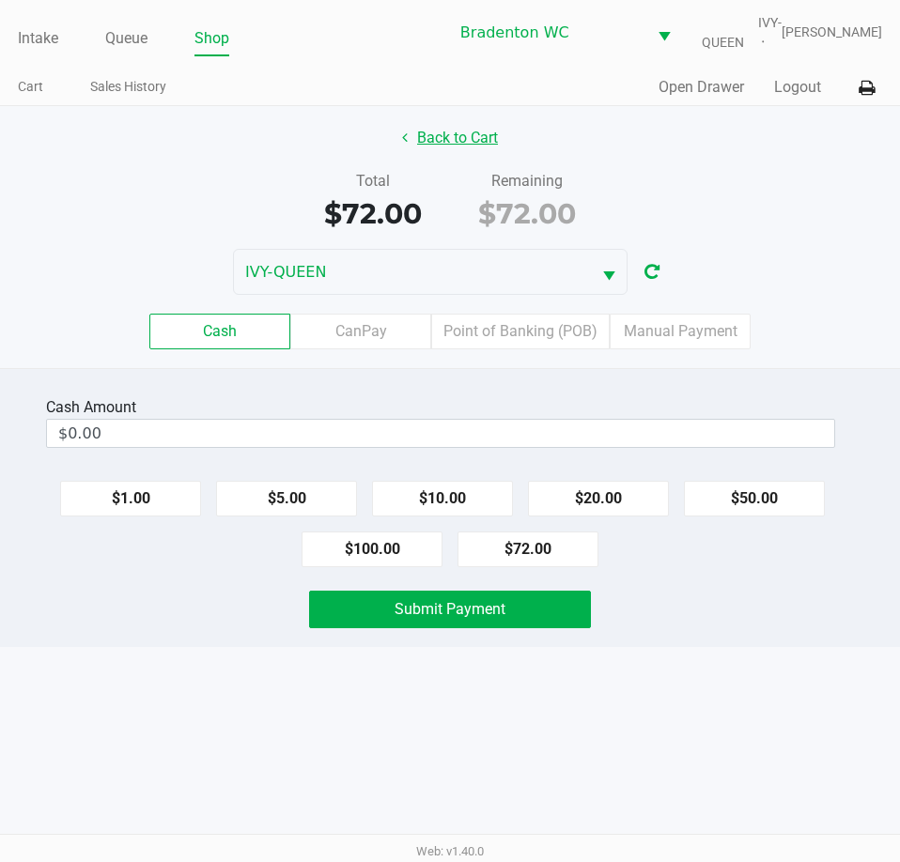
click at [465, 132] on button "Back to Cart" at bounding box center [450, 138] width 120 height 36
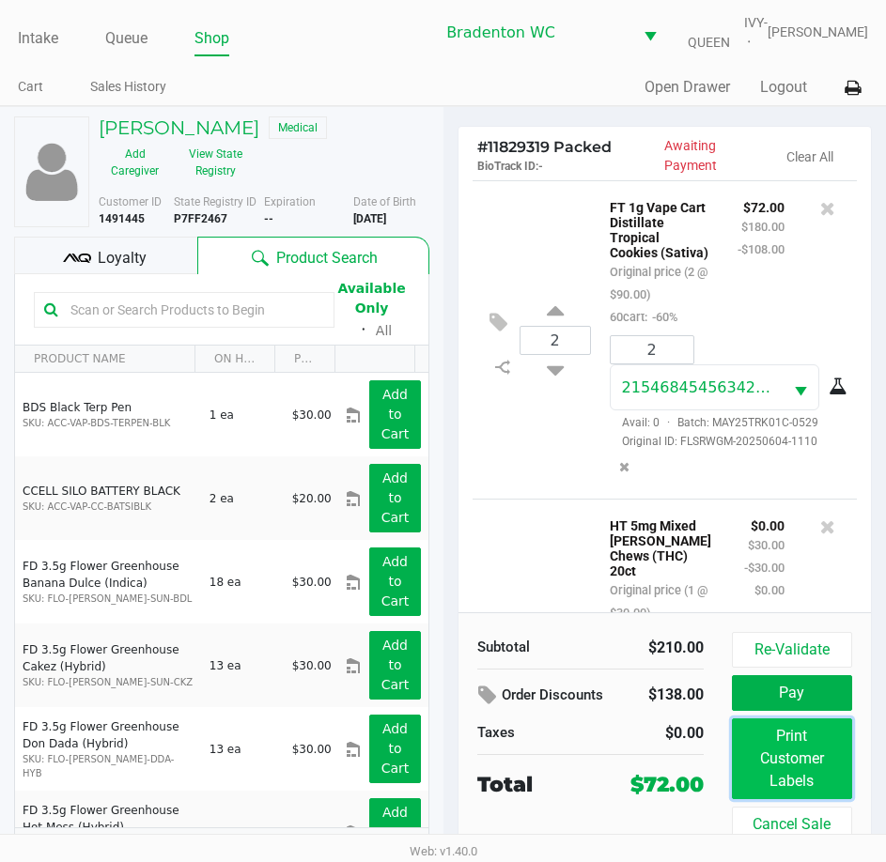
click at [772, 747] on button "Print Customer Labels" at bounding box center [792, 759] width 120 height 81
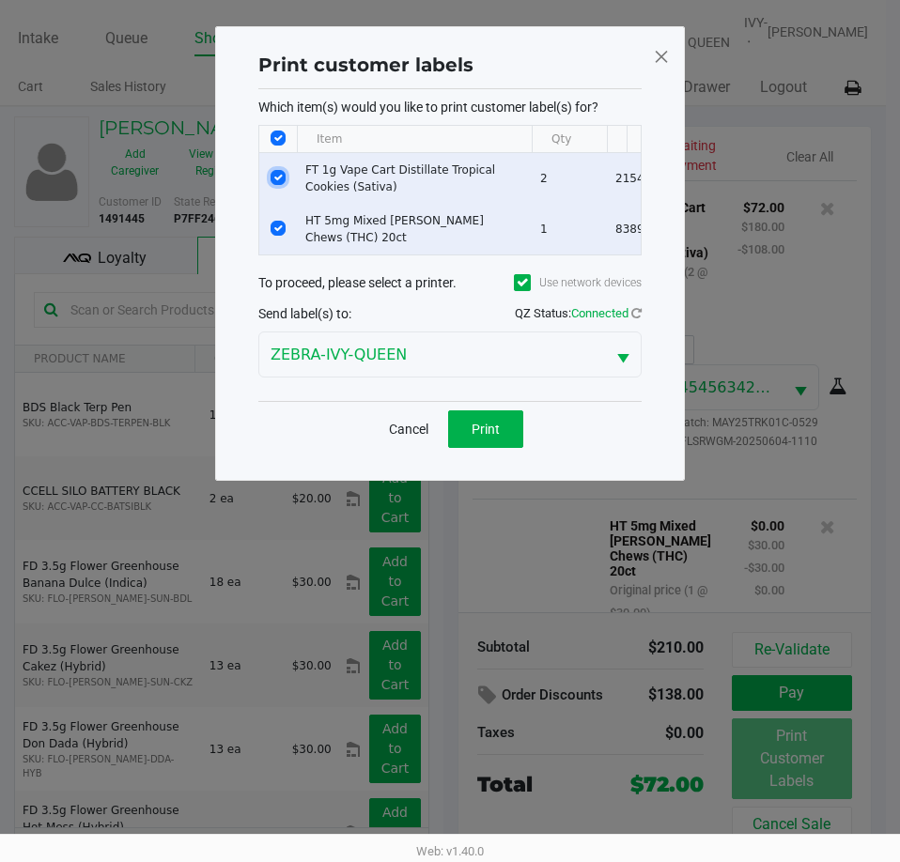
drag, startPoint x: 280, startPoint y: 178, endPoint x: 473, endPoint y: 401, distance: 295.7
click at [280, 178] on input "Select Row" at bounding box center [278, 177] width 15 height 15
checkbox input "false"
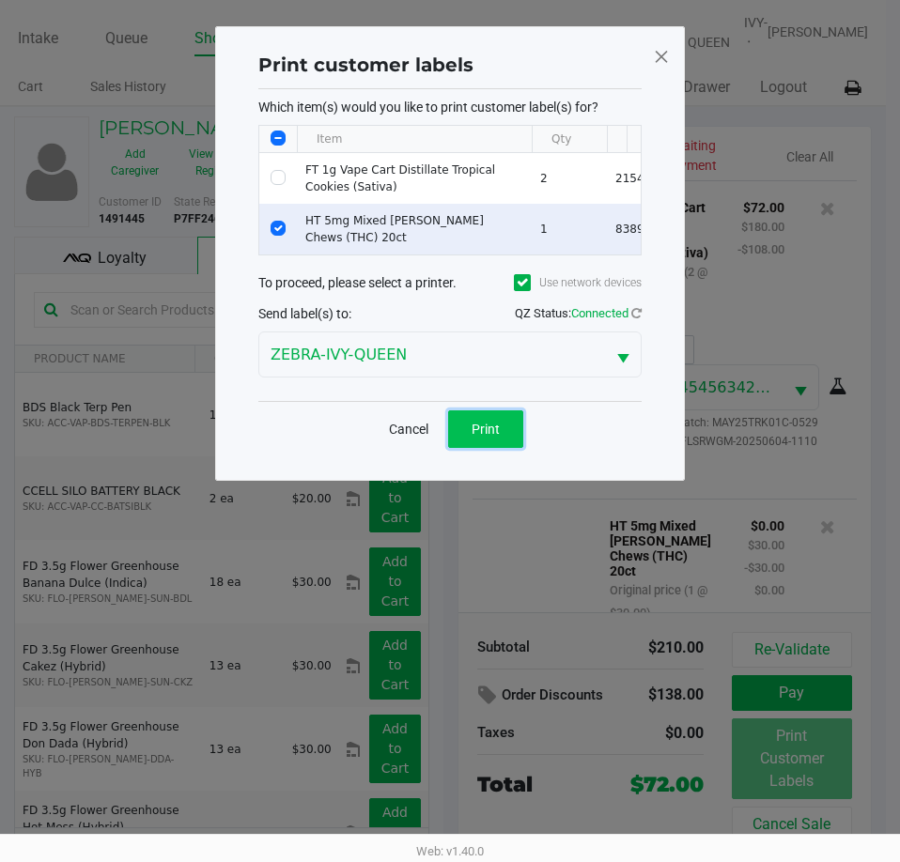
click at [481, 448] on button "Print" at bounding box center [485, 430] width 75 height 38
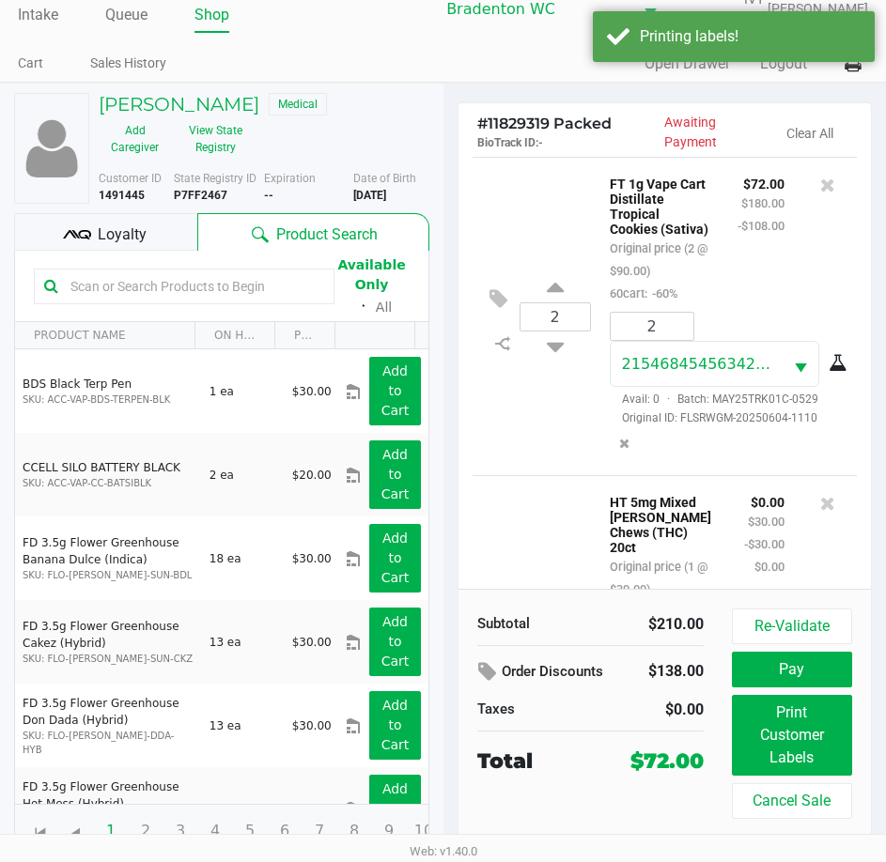
scroll to position [30, 0]
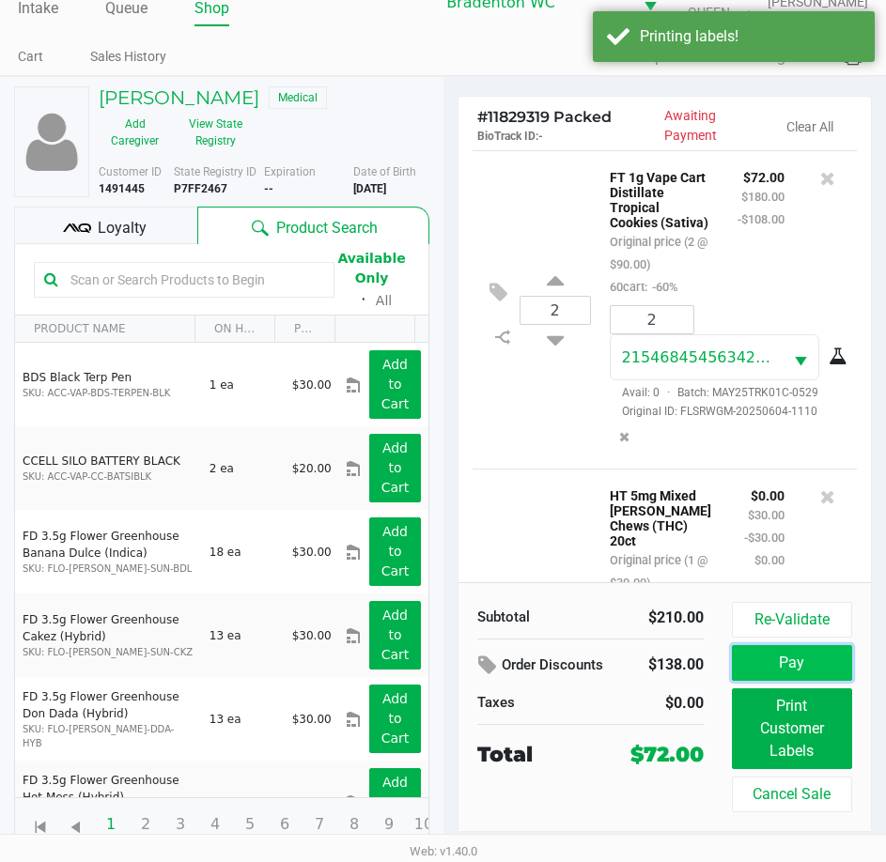
click at [840, 667] on button "Pay" at bounding box center [792, 663] width 120 height 36
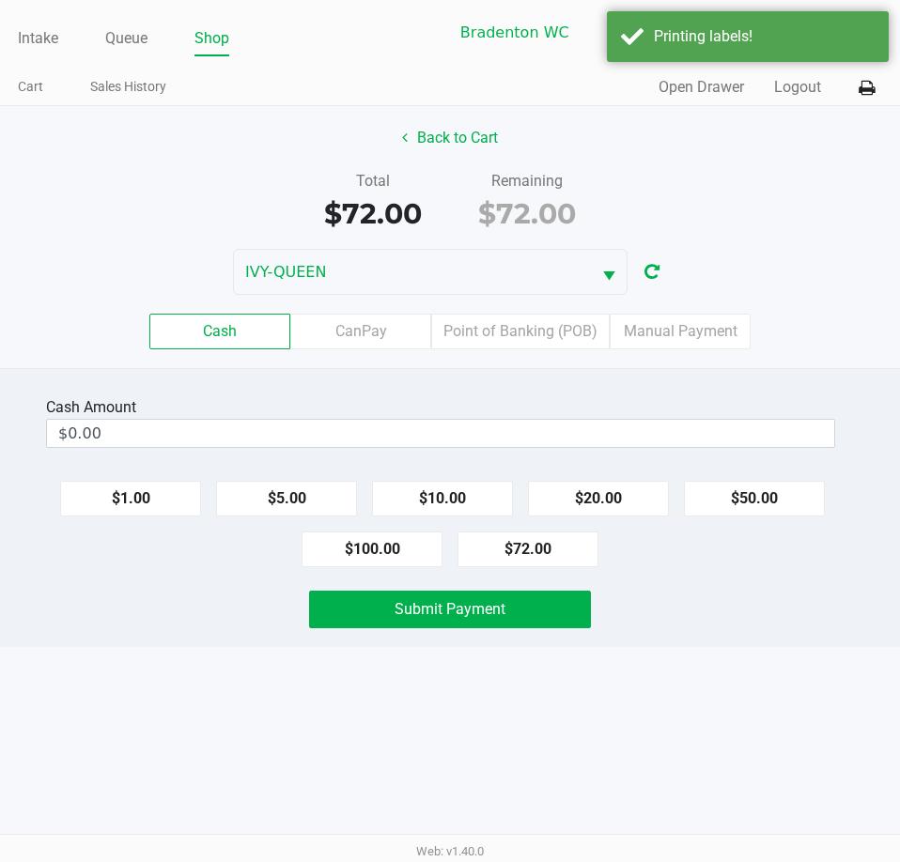
click at [417, 371] on div "Cash Amount $0.00 $1.00 $5.00 $10.00 $20.00 $50.00 $100.00 $72.00 Submit Payment" at bounding box center [450, 507] width 900 height 279
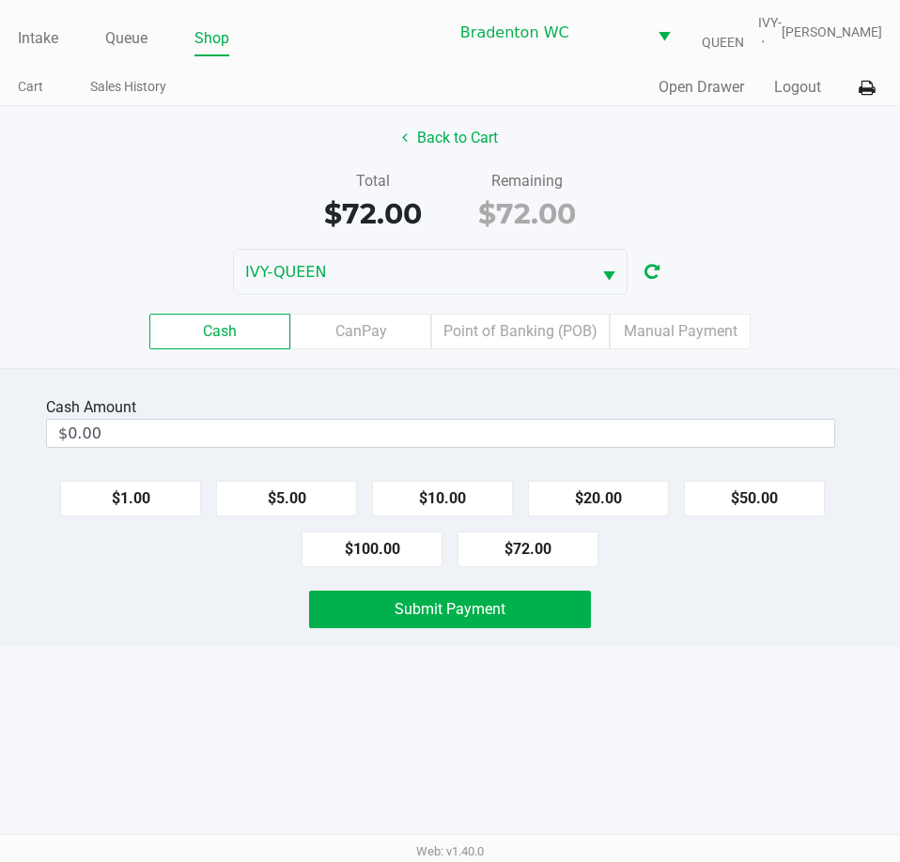
click at [380, 555] on button "$100.00" at bounding box center [372, 550] width 141 height 36
type input "$100.00"
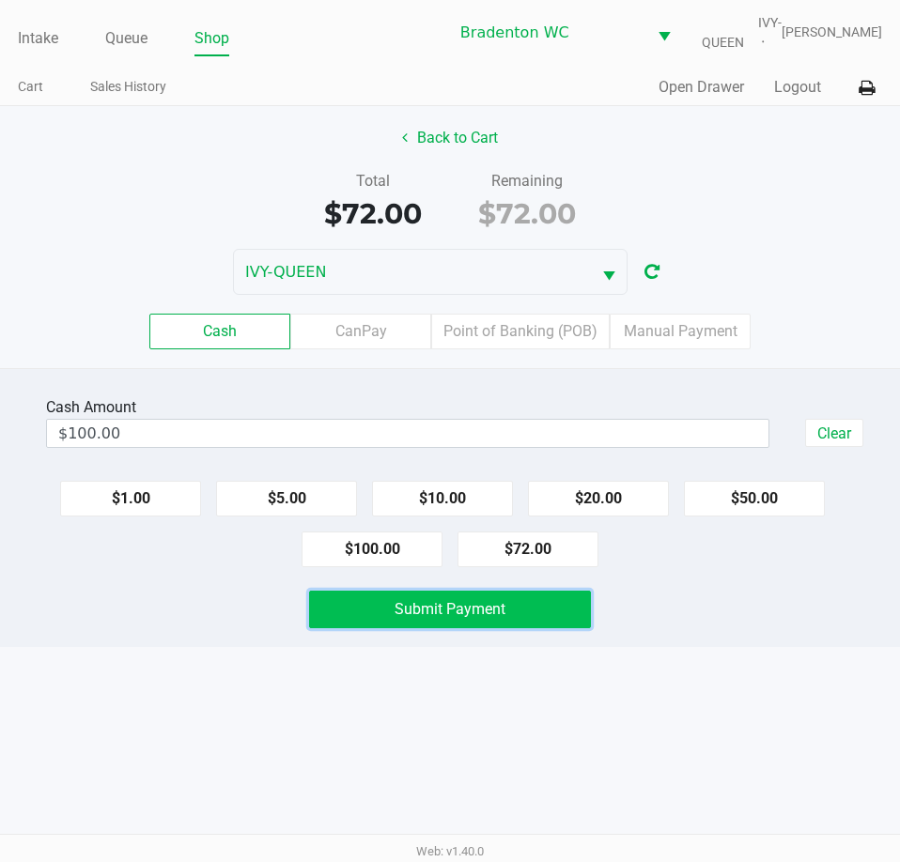
click at [457, 612] on span "Submit Payment" at bounding box center [450, 609] width 111 height 18
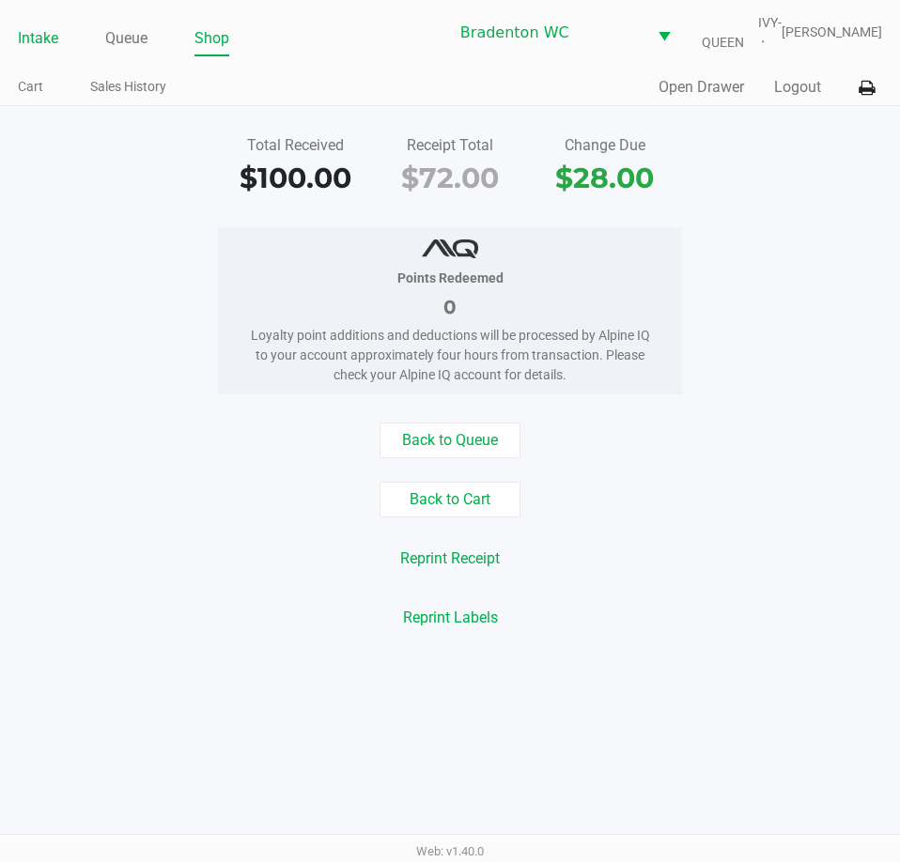
click at [28, 34] on link "Intake" at bounding box center [38, 38] width 40 height 26
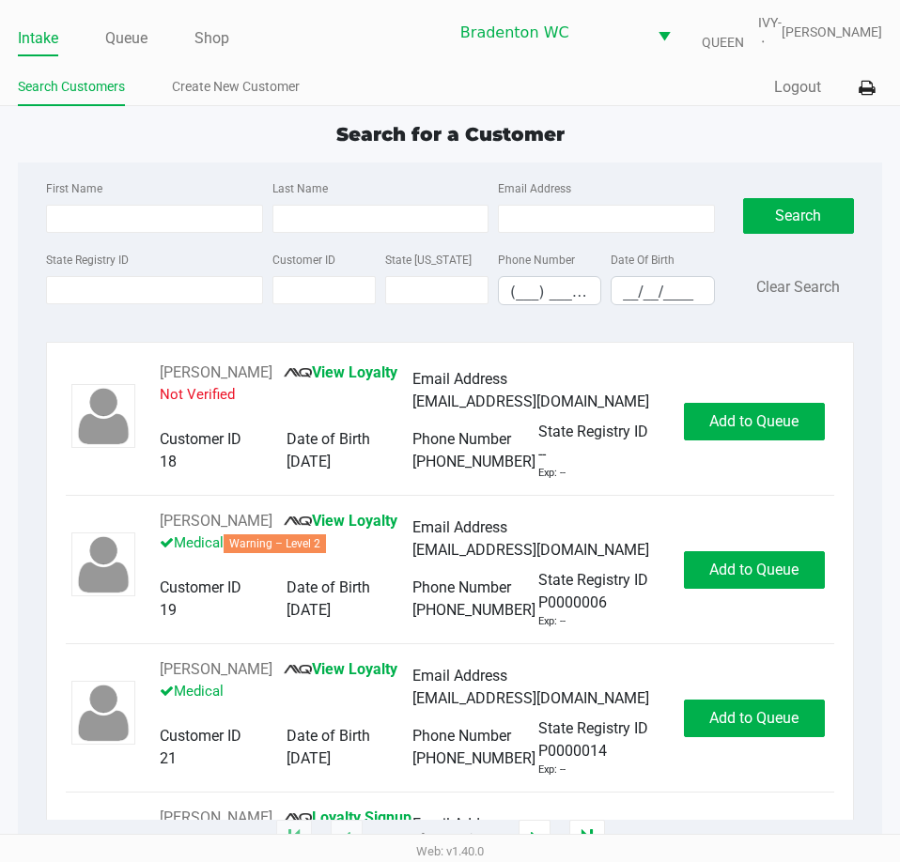
click at [674, 348] on div "RICHARD MURPHY View Loyalty Not Verified Email Address ms1111111111@hotmail.com…" at bounding box center [450, 591] width 808 height 498
click at [181, 136] on div "Search for a Customer" at bounding box center [450, 134] width 892 height 28
type input "BRUCE"
type input "KING"
type input "06/01/1962"
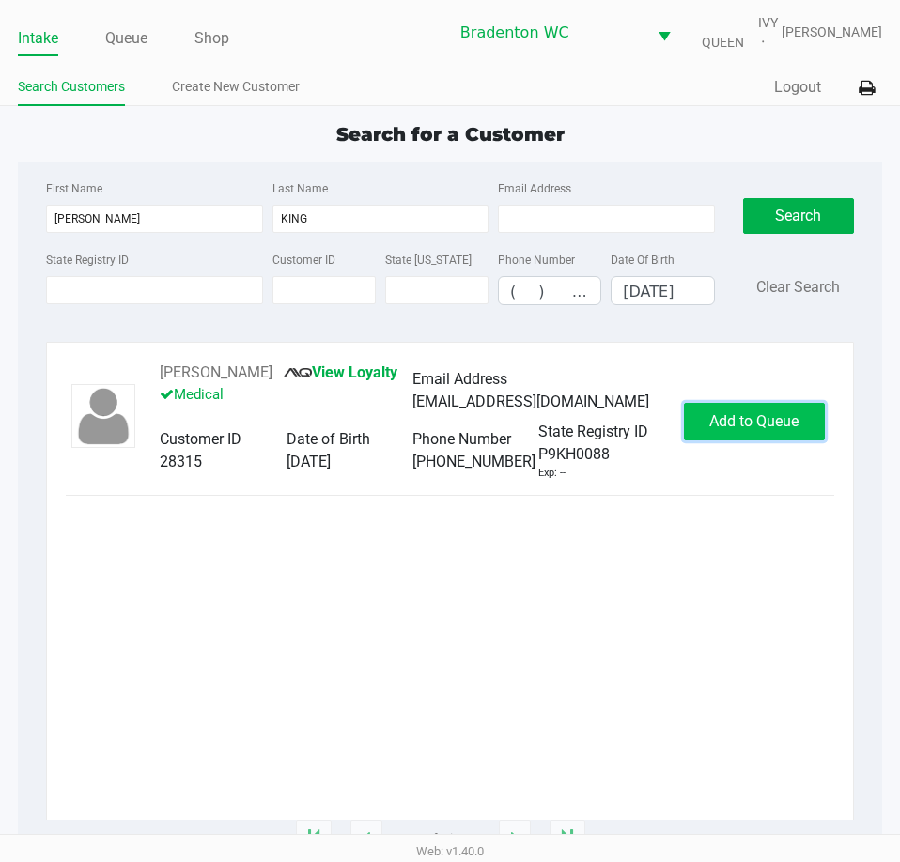
click at [739, 425] on span "Add to Queue" at bounding box center [753, 421] width 89 height 18
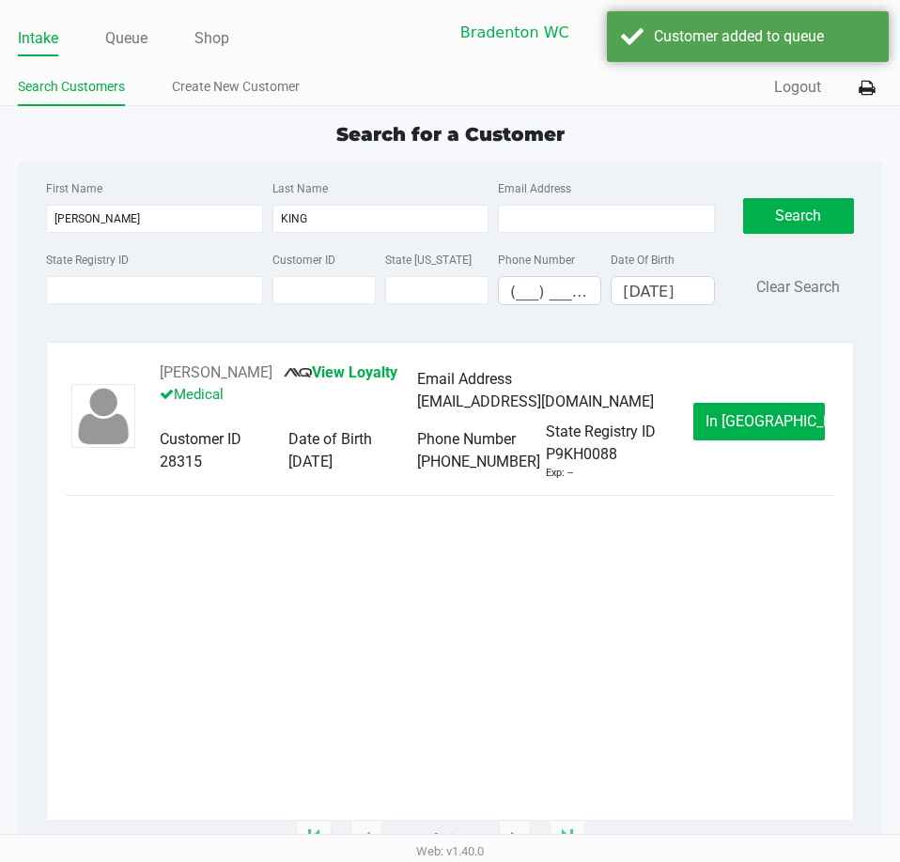
click at [738, 426] on span "In Queue" at bounding box center [784, 421] width 158 height 18
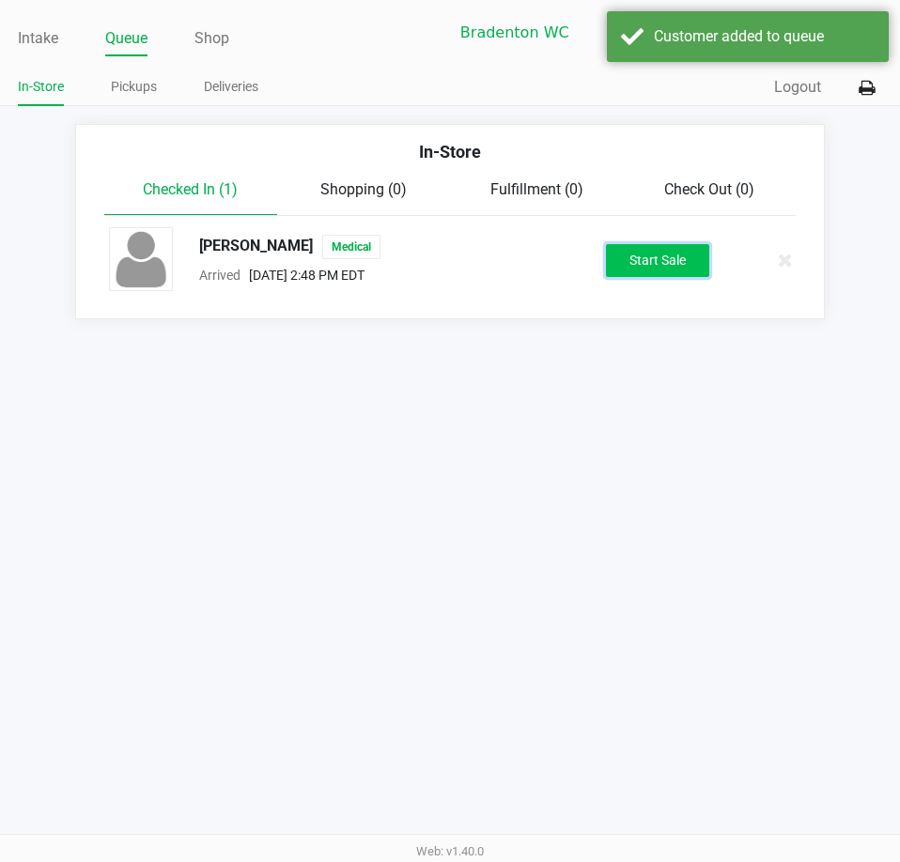
click at [655, 264] on button "Start Sale" at bounding box center [657, 260] width 103 height 33
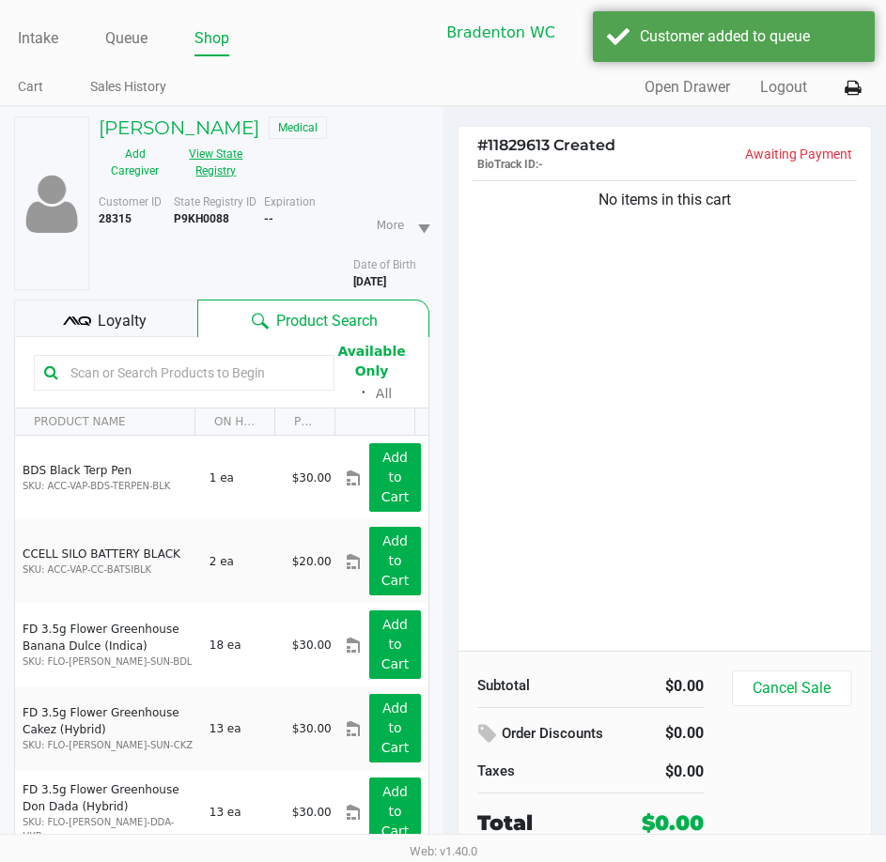
click at [234, 163] on button "View State Registry" at bounding box center [210, 162] width 79 height 47
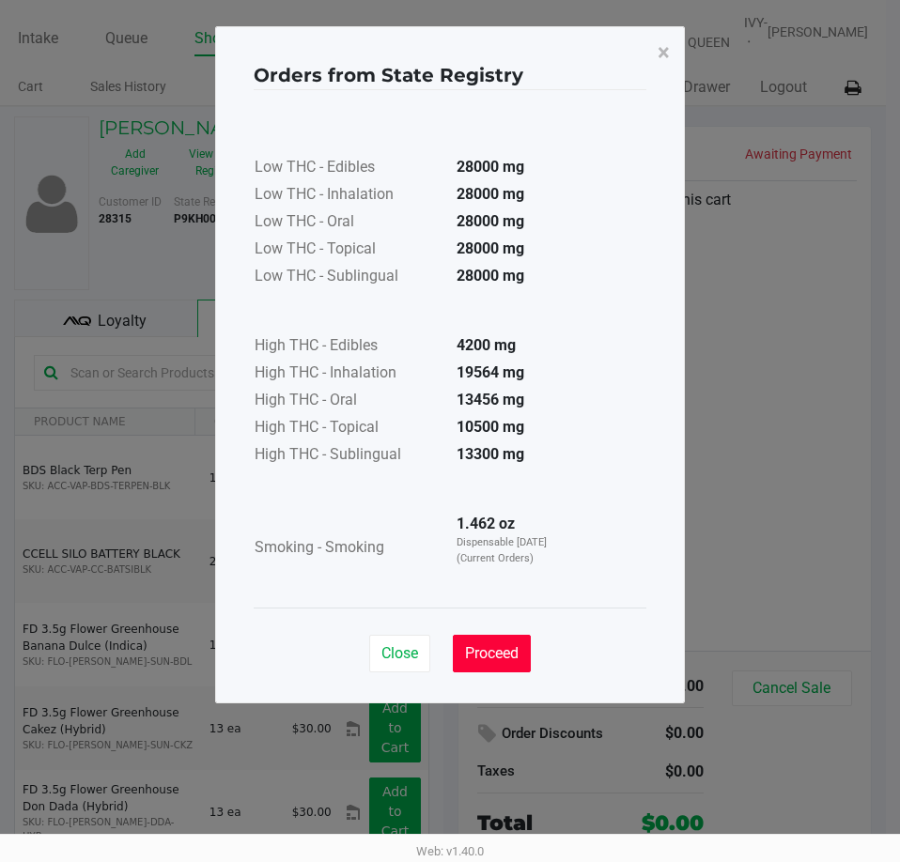
click at [494, 662] on button "Proceed" at bounding box center [492, 654] width 78 height 38
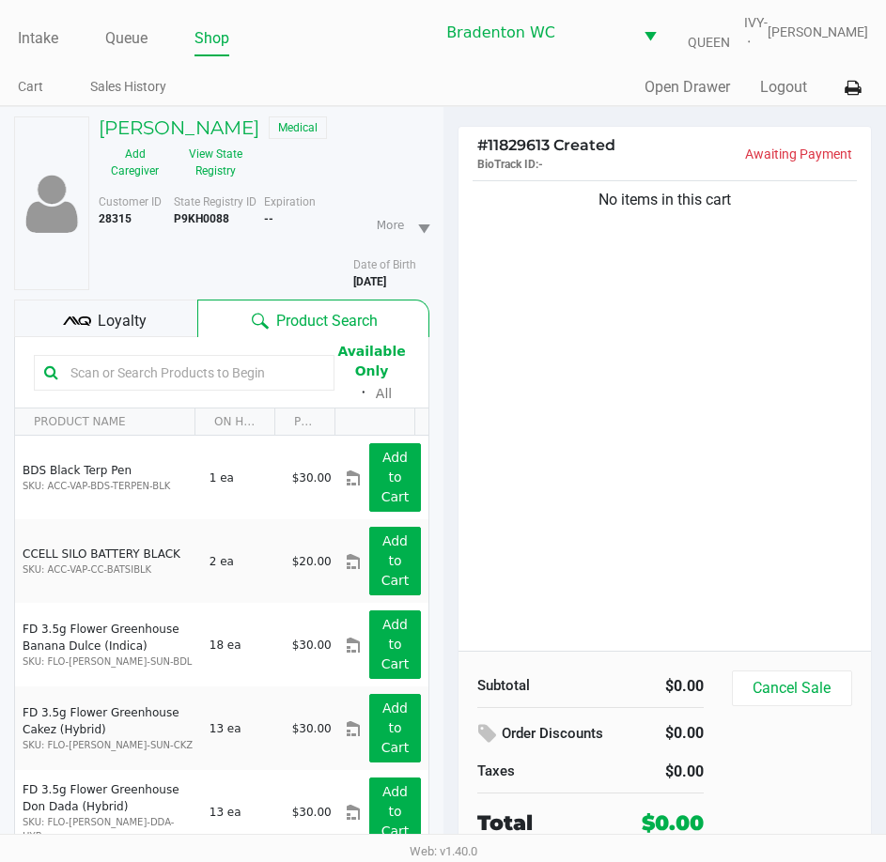
click at [126, 331] on span "Loyalty" at bounding box center [122, 321] width 49 height 23
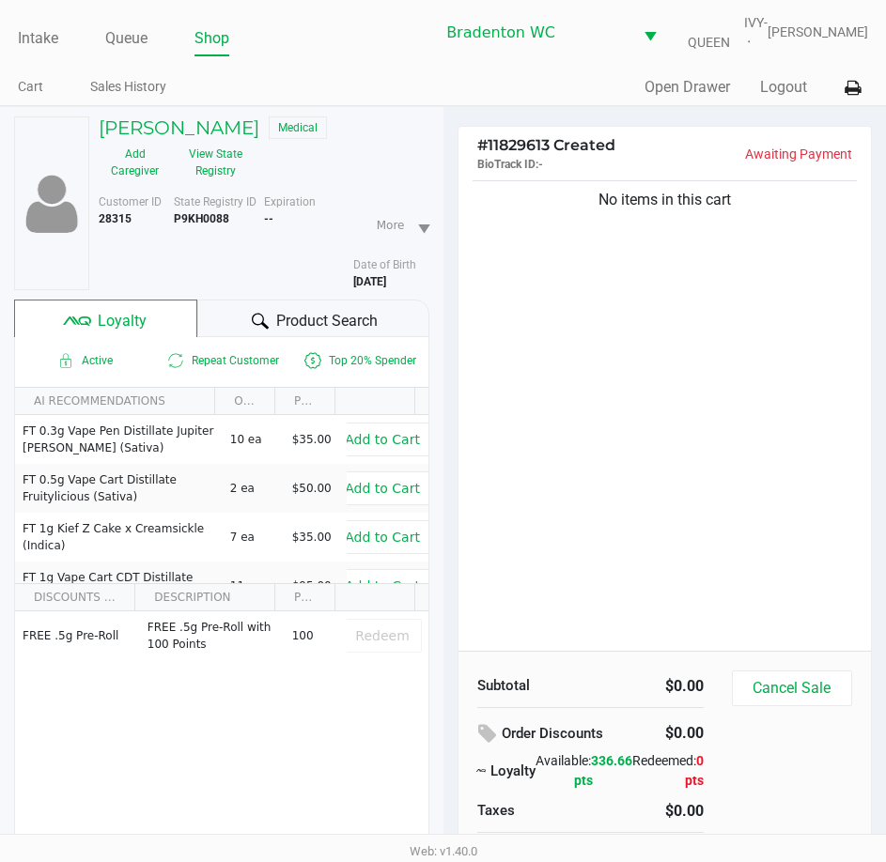
click at [283, 312] on span "Product Search" at bounding box center [326, 321] width 101 height 23
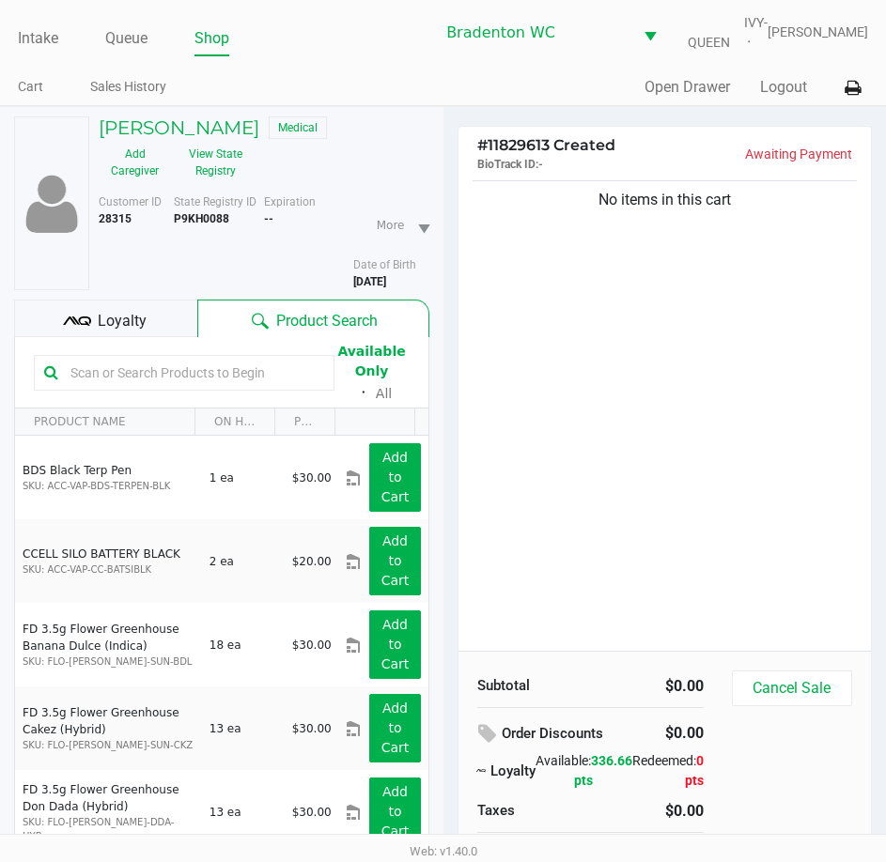
click at [520, 355] on div "No items in this cart" at bounding box center [664, 414] width 413 height 474
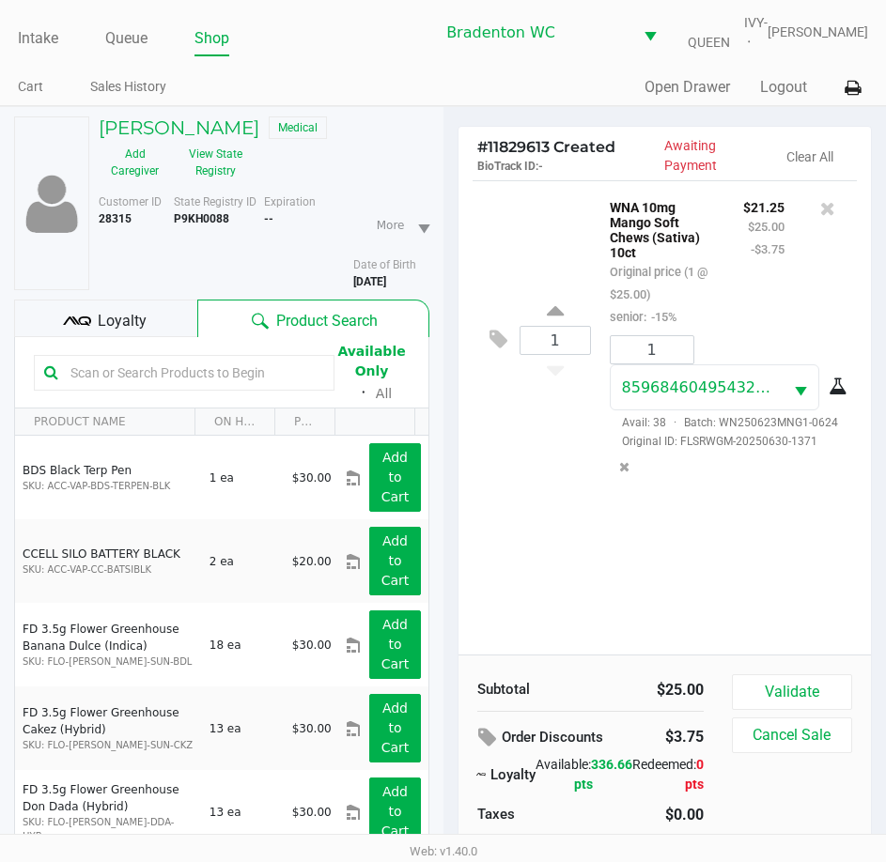
click at [210, 373] on input "text" at bounding box center [193, 373] width 261 height 28
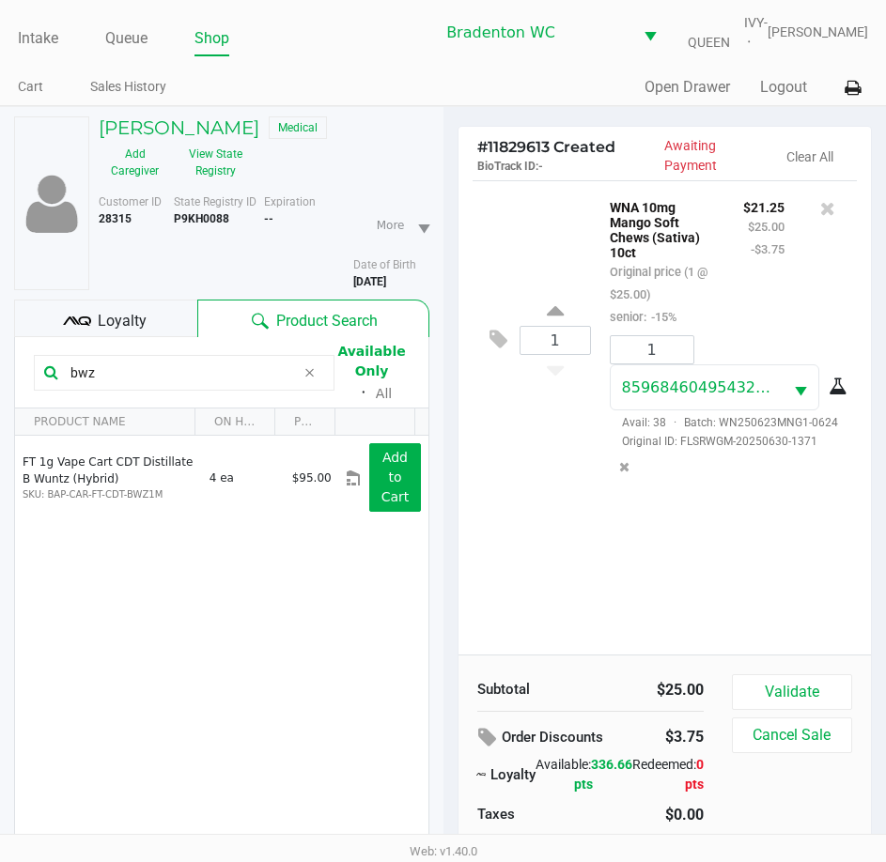
type input "bwz"
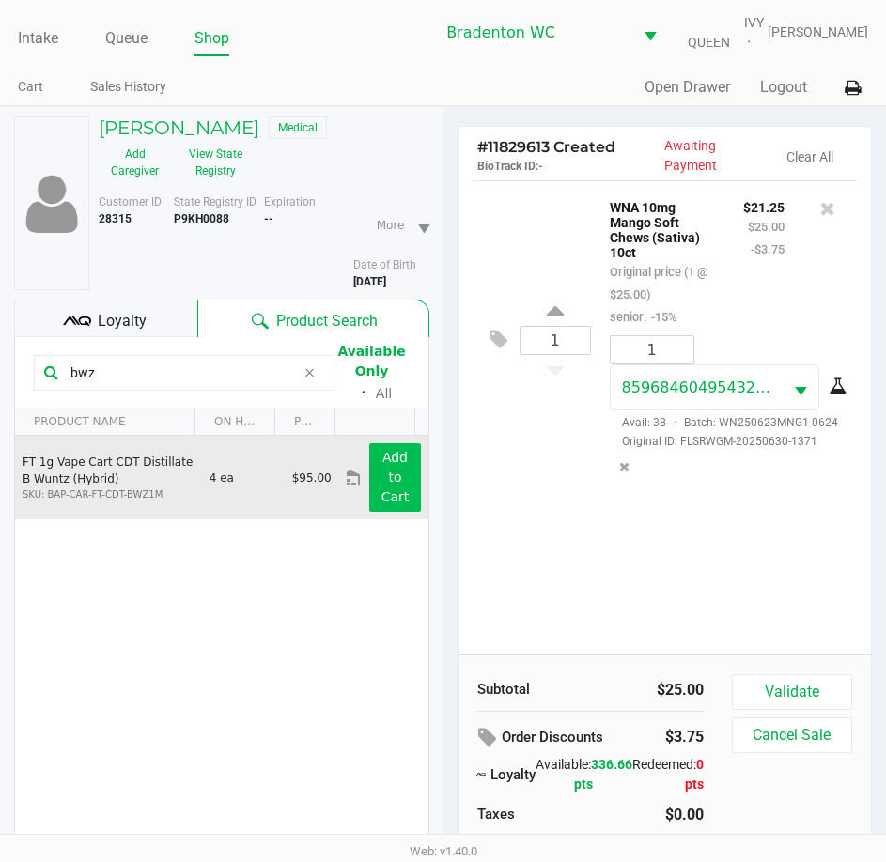
click at [385, 492] on app-button-loader "Add to Cart" at bounding box center [395, 477] width 28 height 54
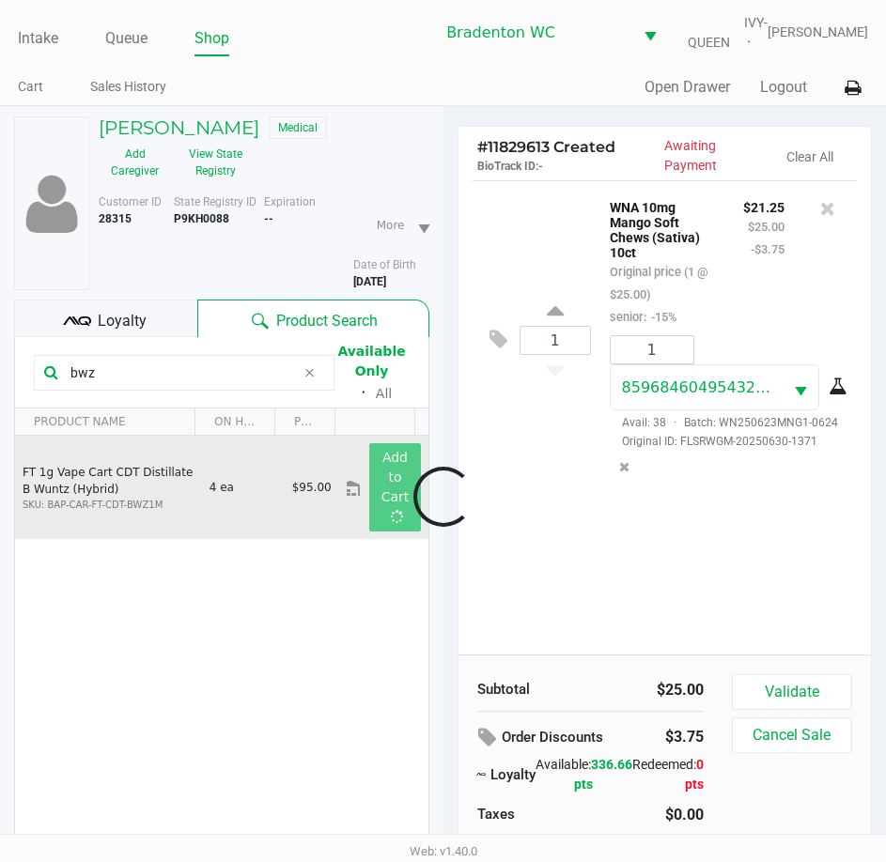
click at [314, 375] on div at bounding box center [443, 497] width 886 height 595
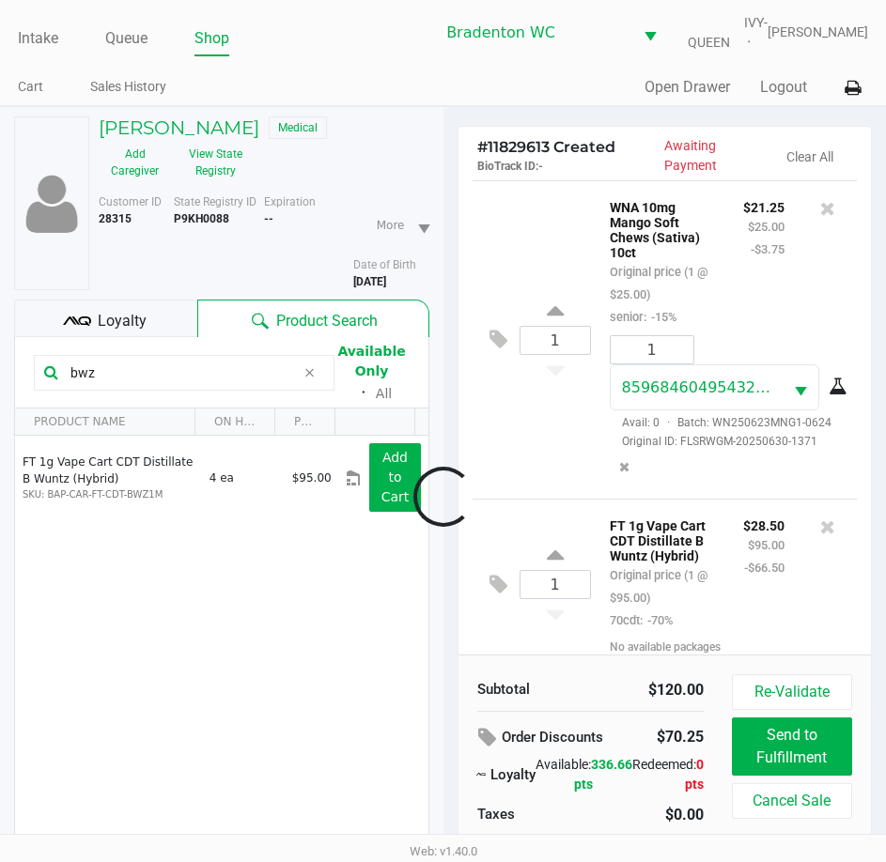
scroll to position [58, 0]
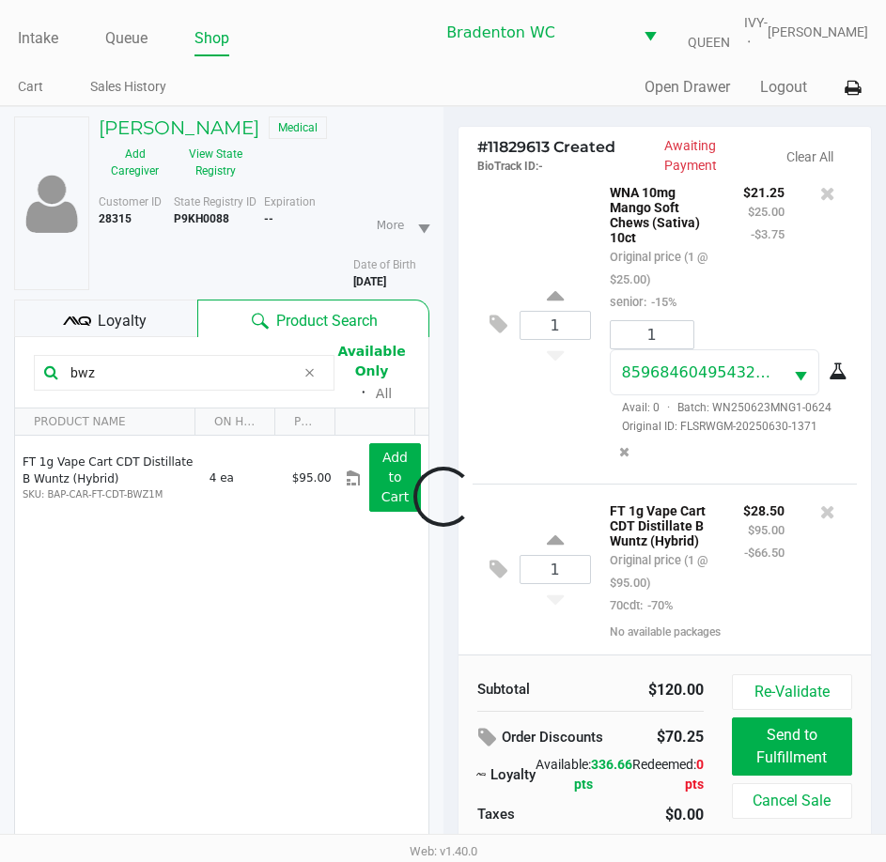
click at [309, 373] on icon at bounding box center [309, 372] width 11 height 15
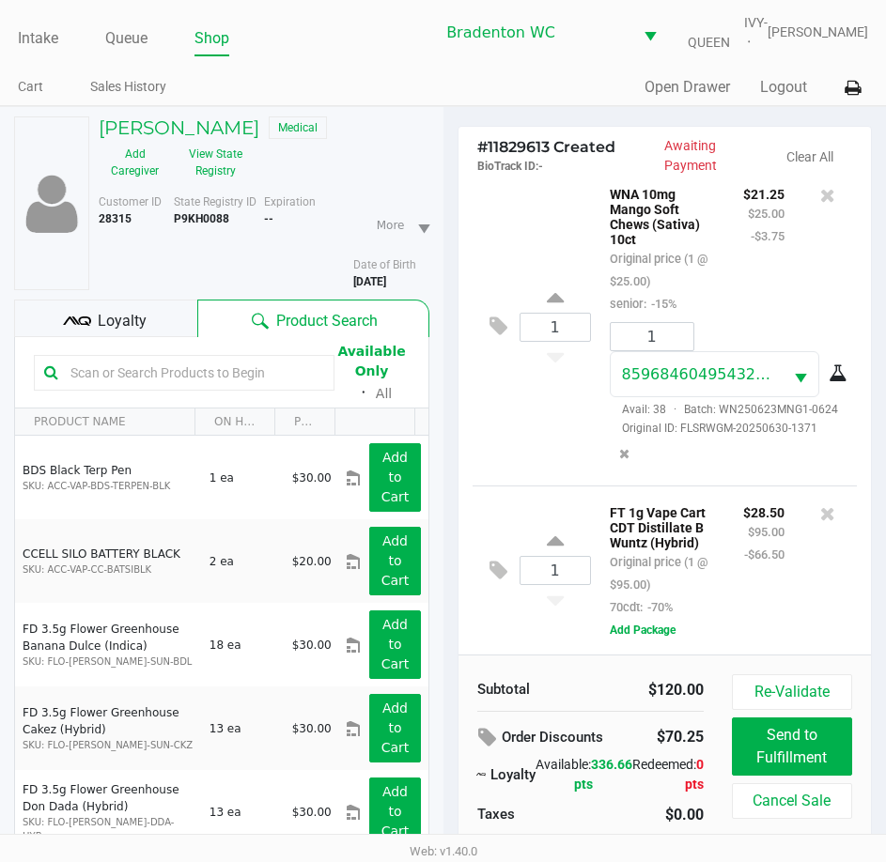
click at [289, 379] on input "text" at bounding box center [193, 373] width 261 height 28
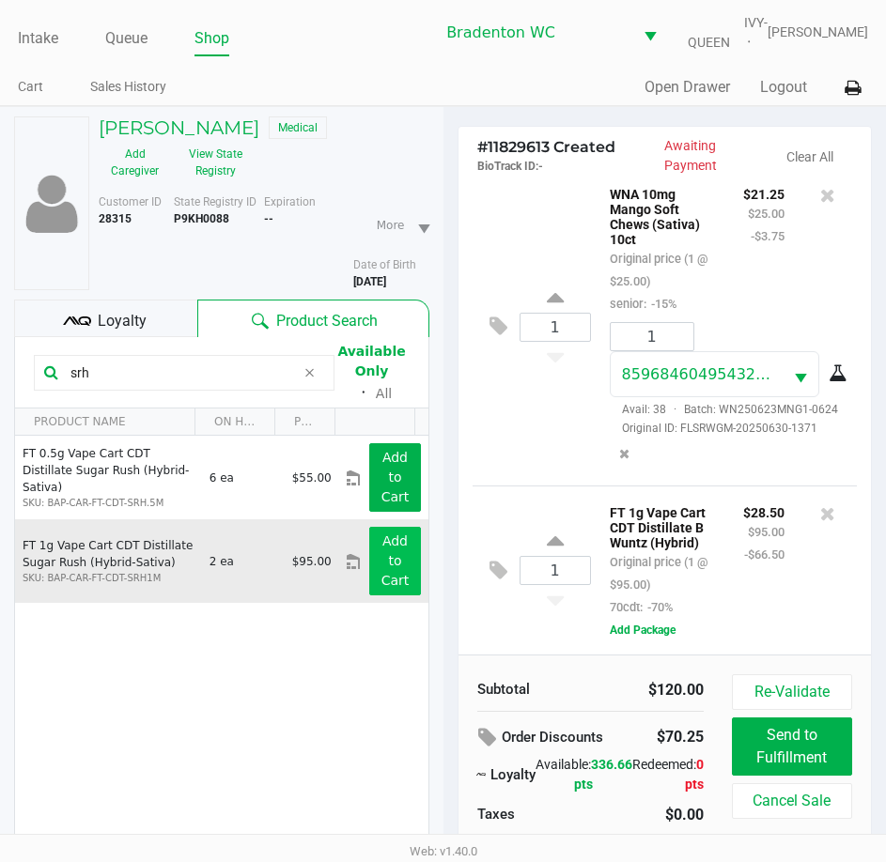
type input "srh"
click at [396, 577] on button "Add to Cart" at bounding box center [394, 561] width 51 height 69
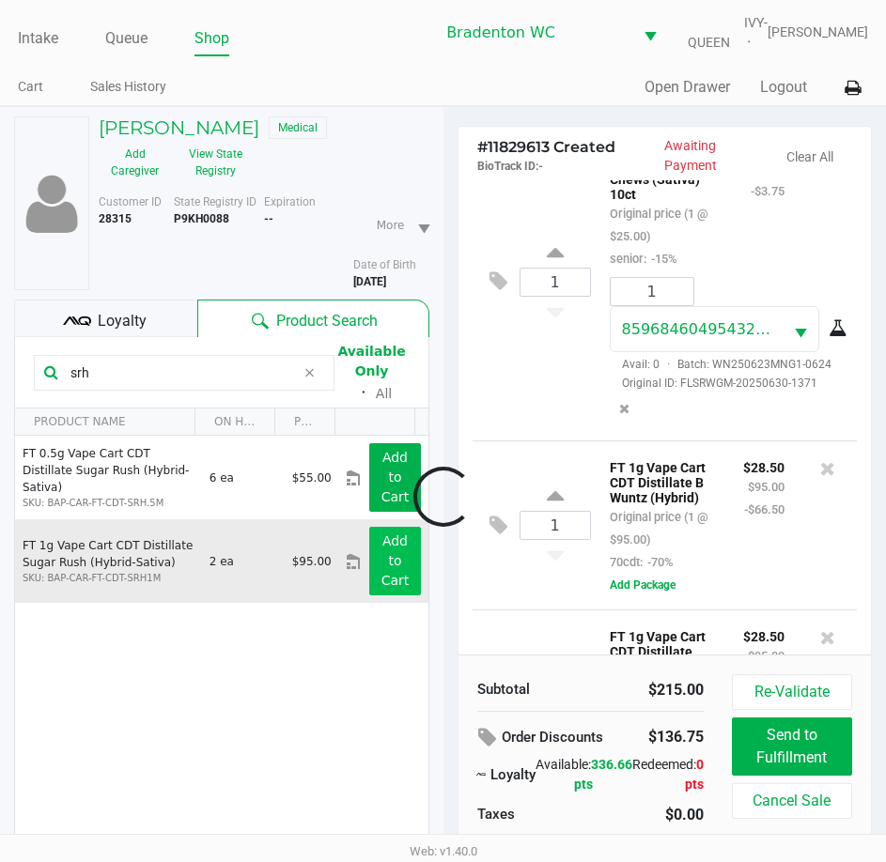
scroll to position [262, 0]
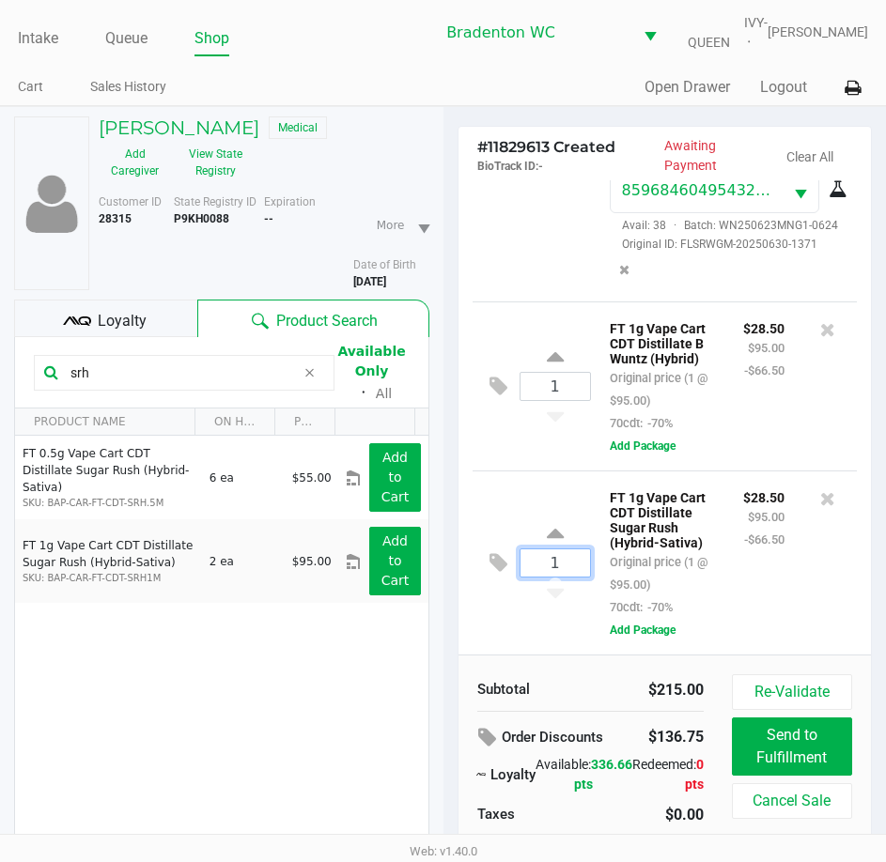
click at [563, 558] on input "1" at bounding box center [555, 563] width 70 height 27
type input "2"
click at [373, 735] on div "Bruce King Medical Add Caregiver View State Registry Customer ID 28315 State Re…" at bounding box center [443, 530] width 886 height 849
click at [310, 395] on div at bounding box center [443, 497] width 886 height 595
click at [300, 381] on div at bounding box center [443, 497] width 886 height 595
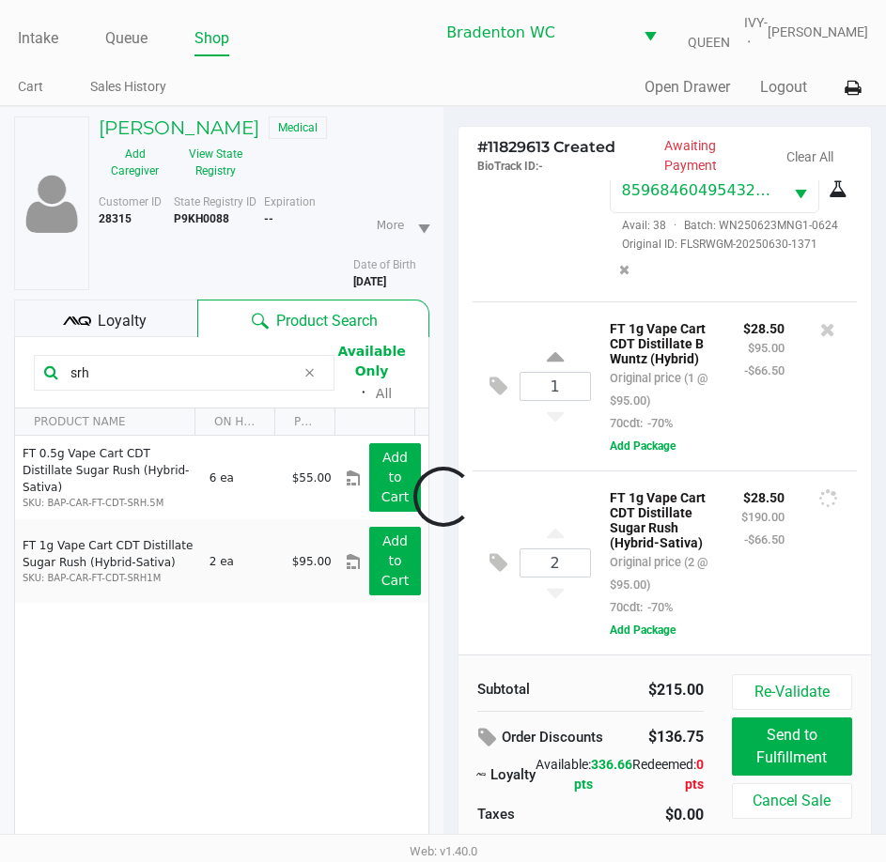
scroll to position [278, 0]
click at [309, 373] on icon at bounding box center [309, 372] width 11 height 15
click at [268, 375] on input "text" at bounding box center [193, 373] width 261 height 28
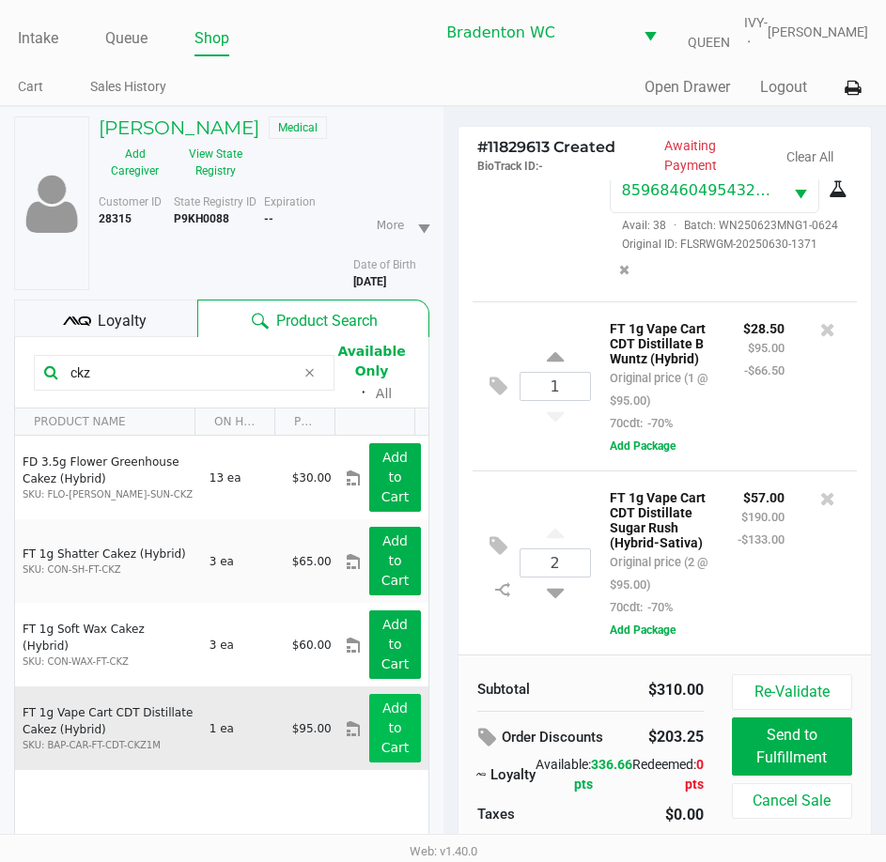
type input "ckz"
click at [381, 722] on app-button-loader "Add to Cart" at bounding box center [395, 728] width 28 height 54
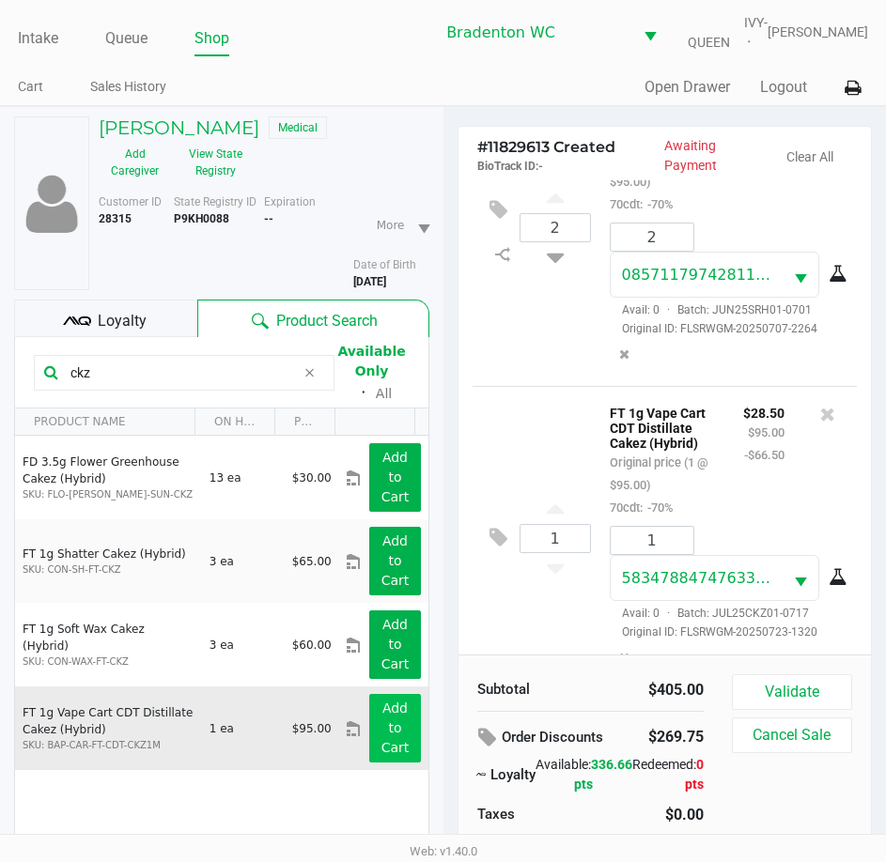
scroll to position [869, 0]
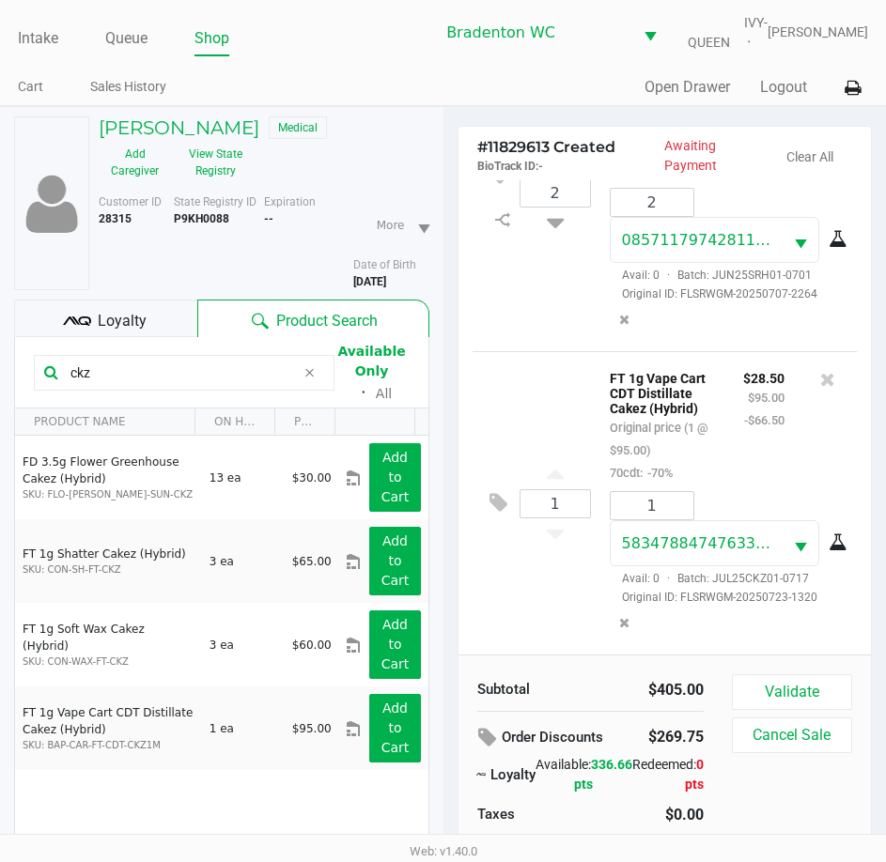
click at [727, 691] on div "Subtotal $405.00 Order Discounts $269.75 Loyalty Available: 336.66 pts Redeemed…" at bounding box center [597, 778] width 269 height 208
click at [780, 690] on button "Validate" at bounding box center [792, 692] width 120 height 36
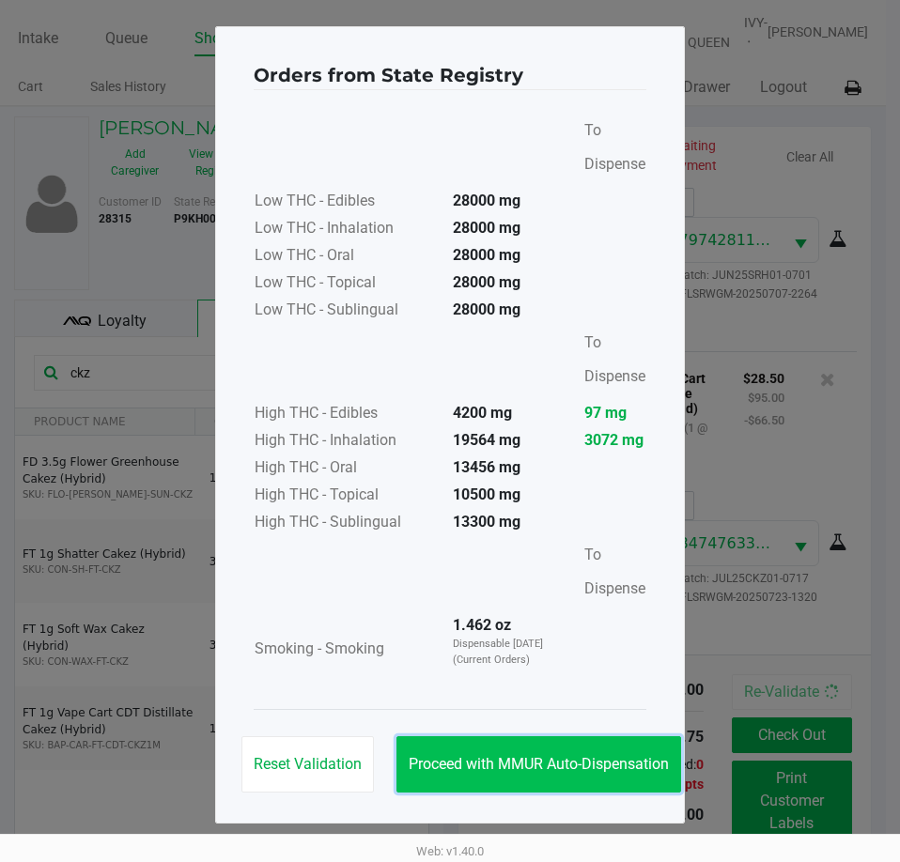
click at [558, 745] on button "Proceed with MMUR Auto-Dispensation" at bounding box center [538, 765] width 285 height 56
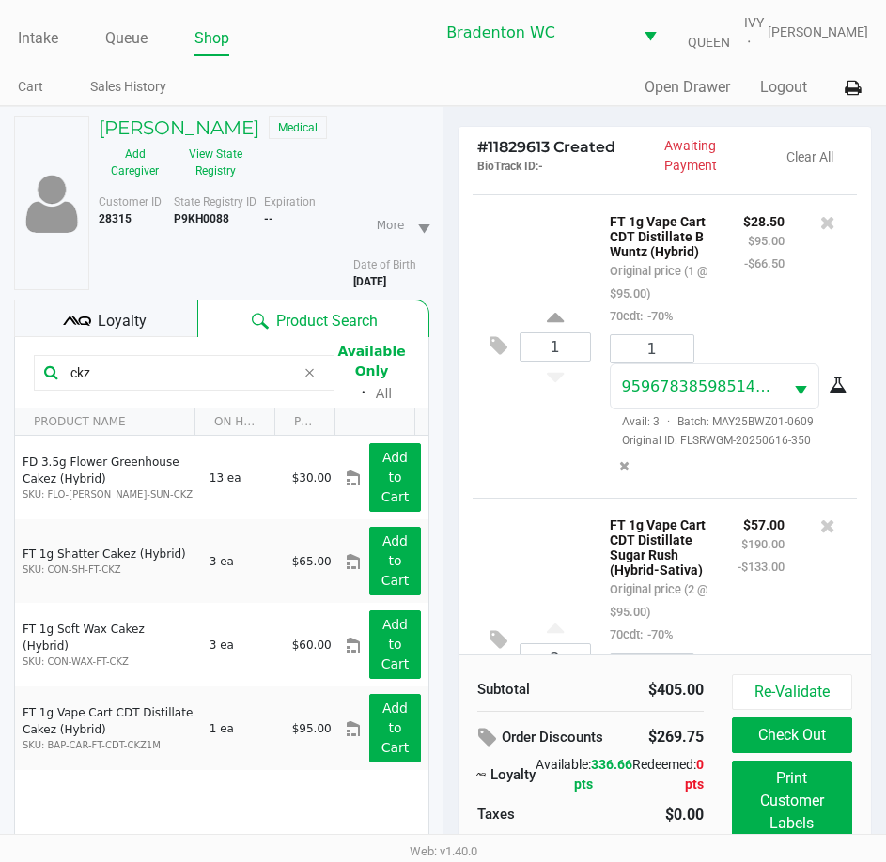
scroll to position [23, 0]
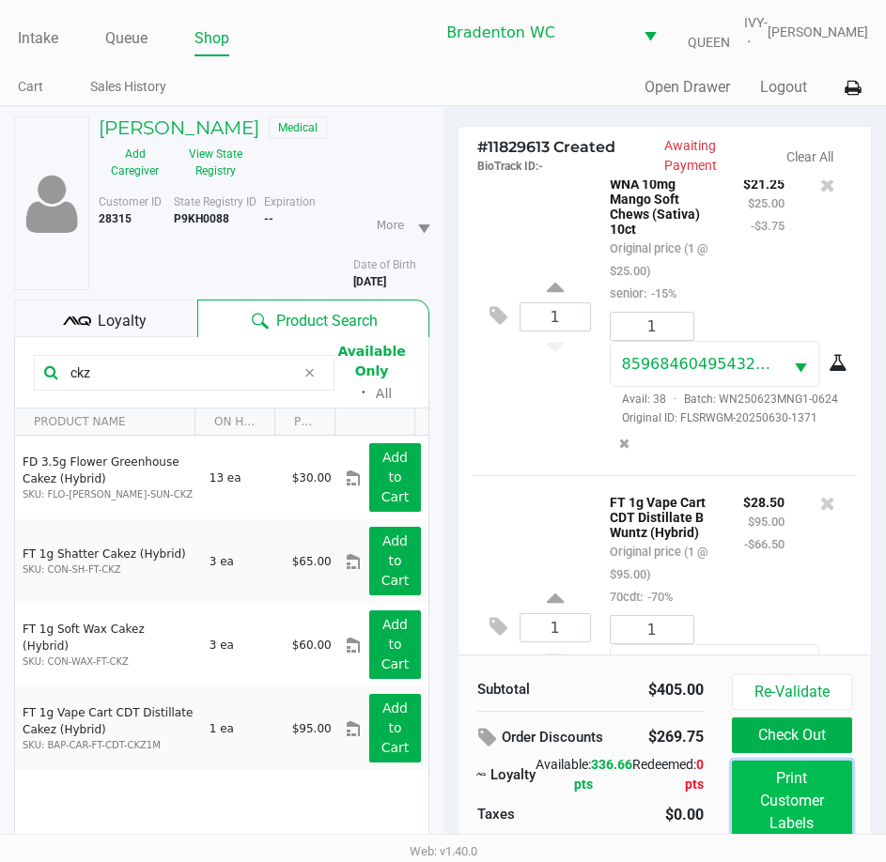
click at [821, 788] on button "Print Customer Labels" at bounding box center [792, 801] width 120 height 81
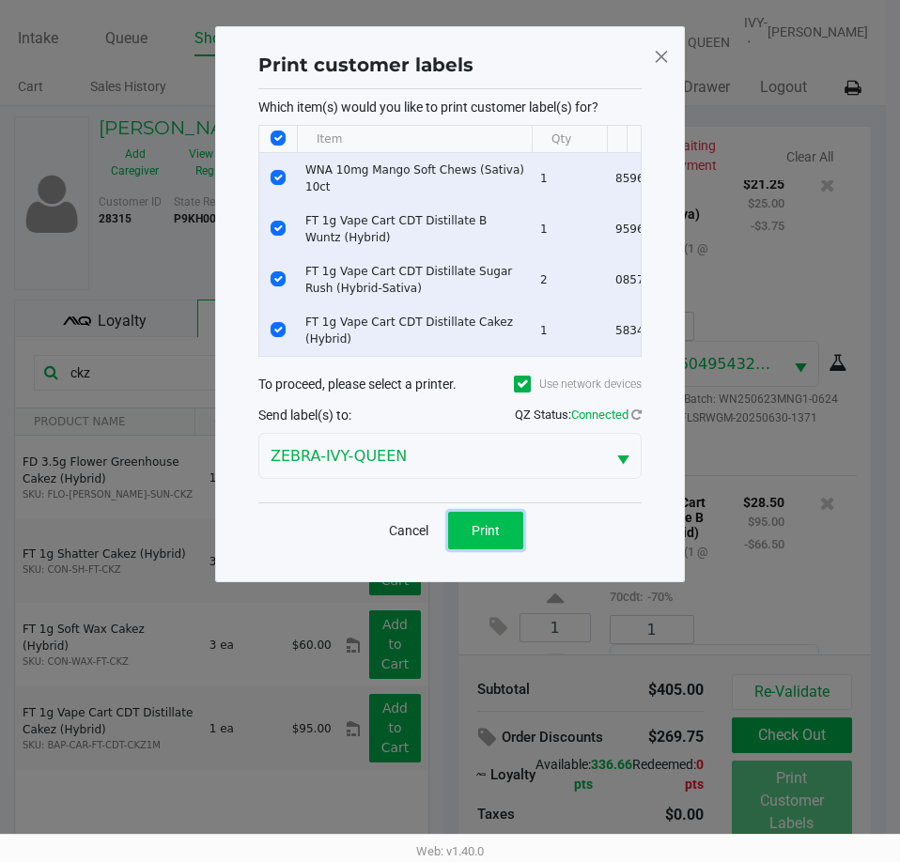
click at [503, 535] on button "Print" at bounding box center [485, 531] width 75 height 38
click at [644, 422] on div "Print customer labels Which item(s) would you like to print customer label(s) f…" at bounding box center [450, 304] width 393 height 517
click at [640, 421] on icon at bounding box center [636, 415] width 10 height 12
click at [452, 543] on button "Print" at bounding box center [485, 531] width 75 height 38
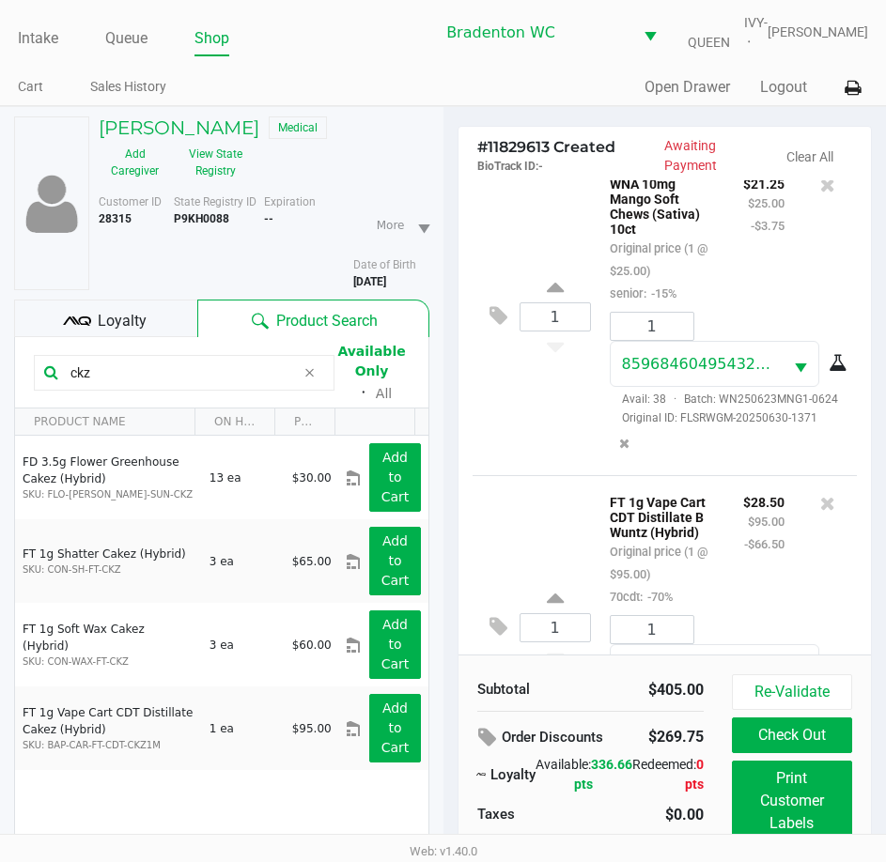
click at [180, 306] on div "Loyalty" at bounding box center [105, 319] width 183 height 38
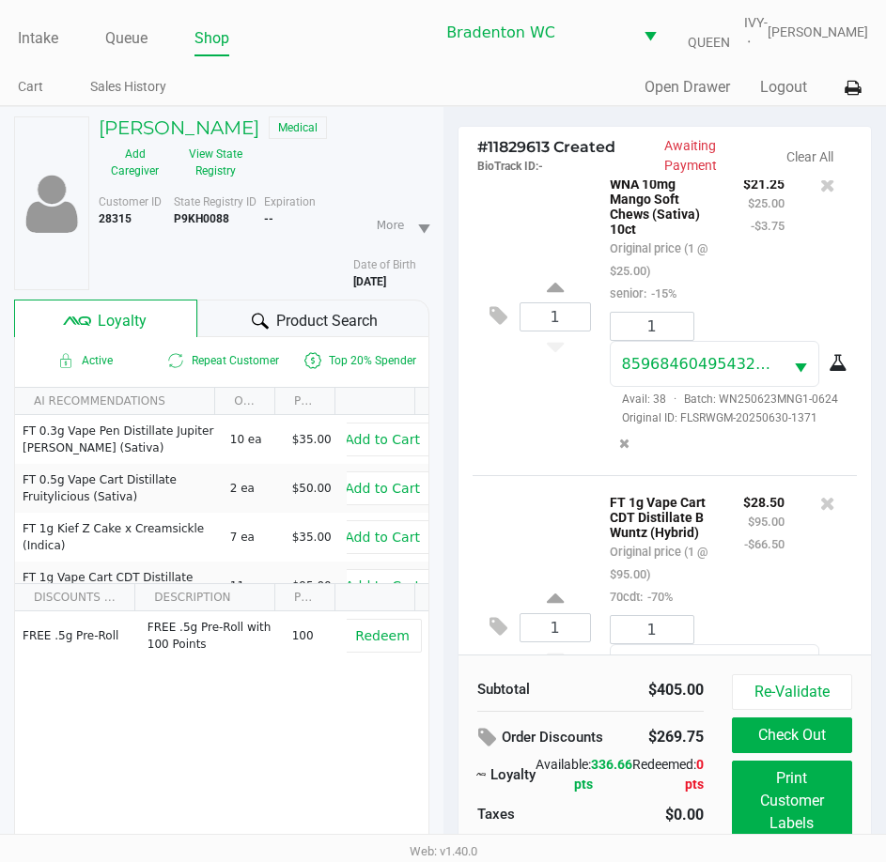
click at [147, 319] on div "Loyalty" at bounding box center [105, 319] width 183 height 38
click at [317, 314] on span "Product Search" at bounding box center [326, 321] width 101 height 23
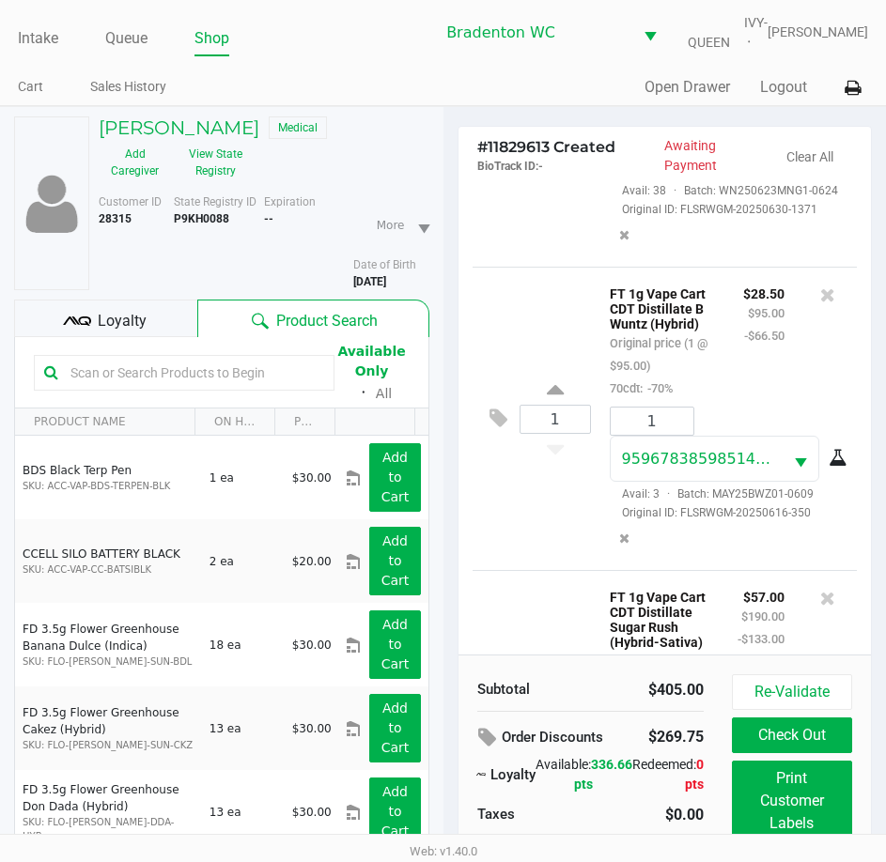
scroll to position [93, 0]
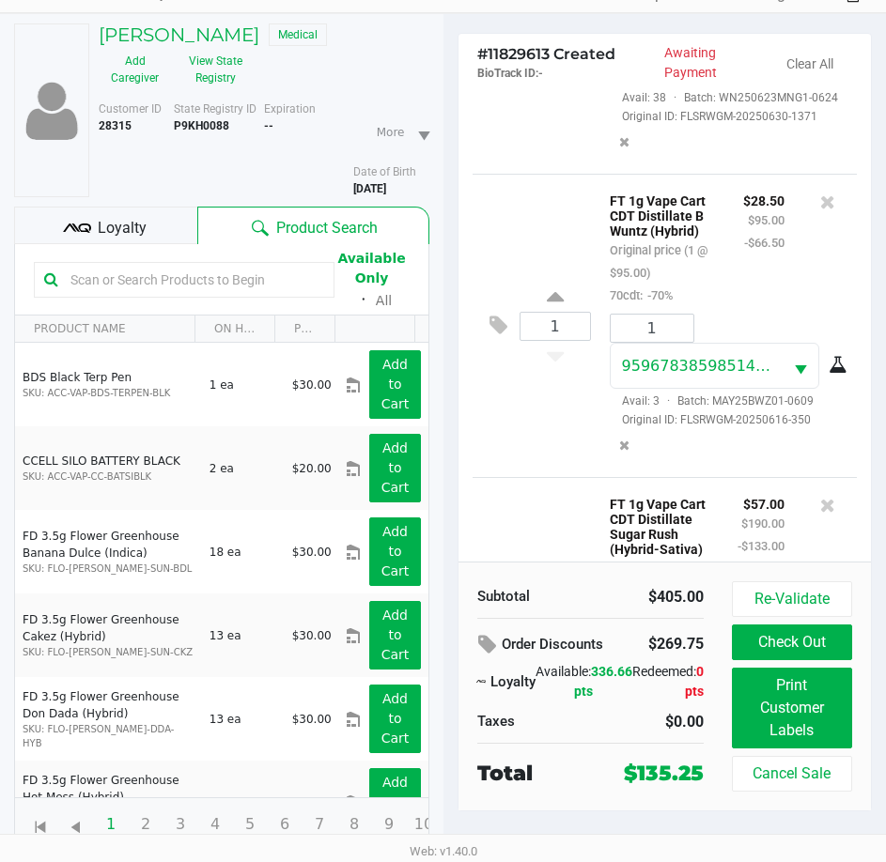
click at [803, 642] on button "Check Out" at bounding box center [792, 643] width 120 height 36
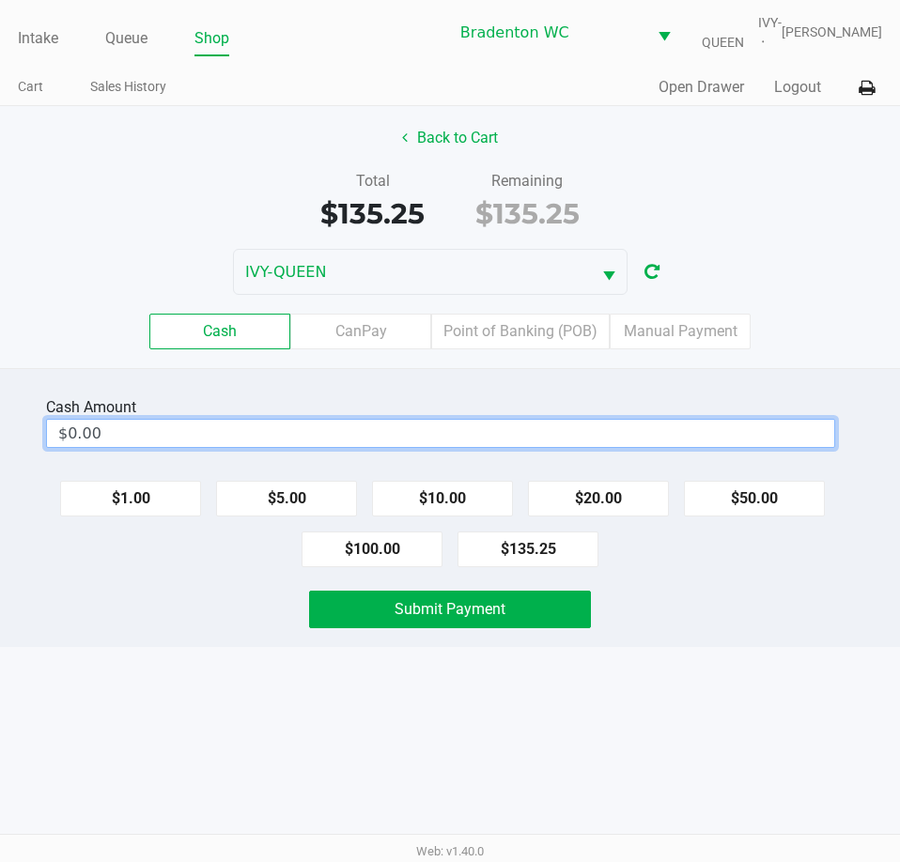
click at [537, 427] on input "$0.00" at bounding box center [440, 433] width 787 height 27
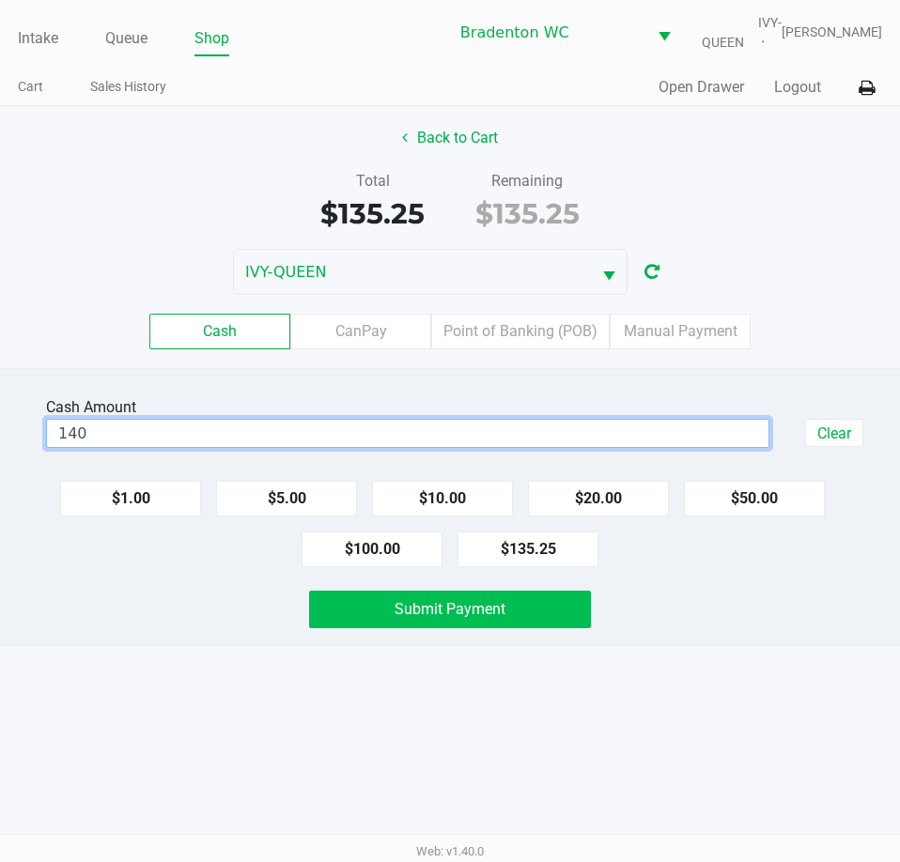
click at [514, 621] on button "Submit Payment" at bounding box center [449, 610] width 281 height 38
type input "$140.00"
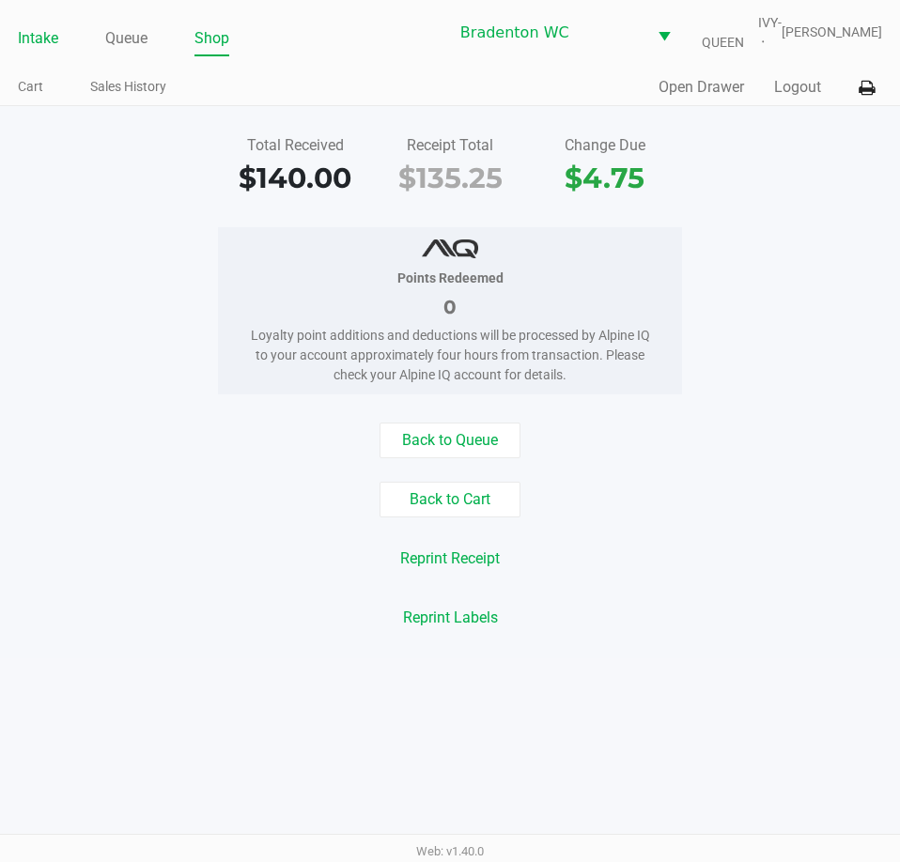
click at [25, 33] on link "Intake" at bounding box center [38, 38] width 40 height 26
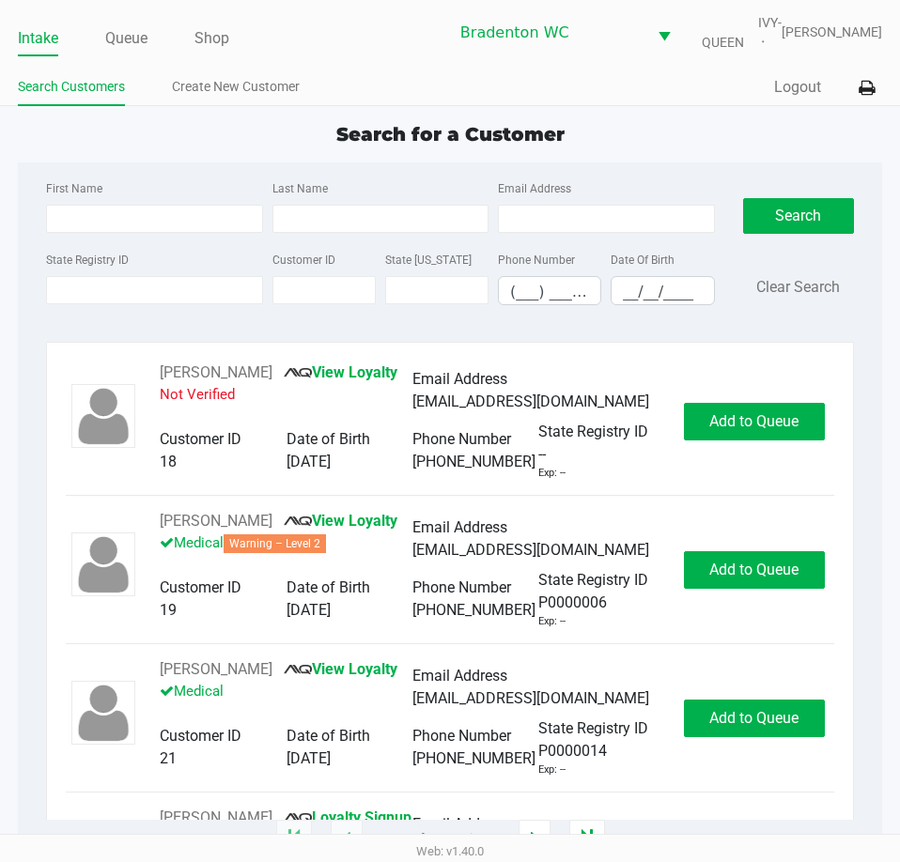
click at [350, 57] on div "Intake Queue Shop Bradenton WC IVY-QUEEN Olivia Benjamin Search Customers Creat…" at bounding box center [450, 53] width 900 height 106
click at [135, 39] on link "Queue" at bounding box center [126, 38] width 42 height 26
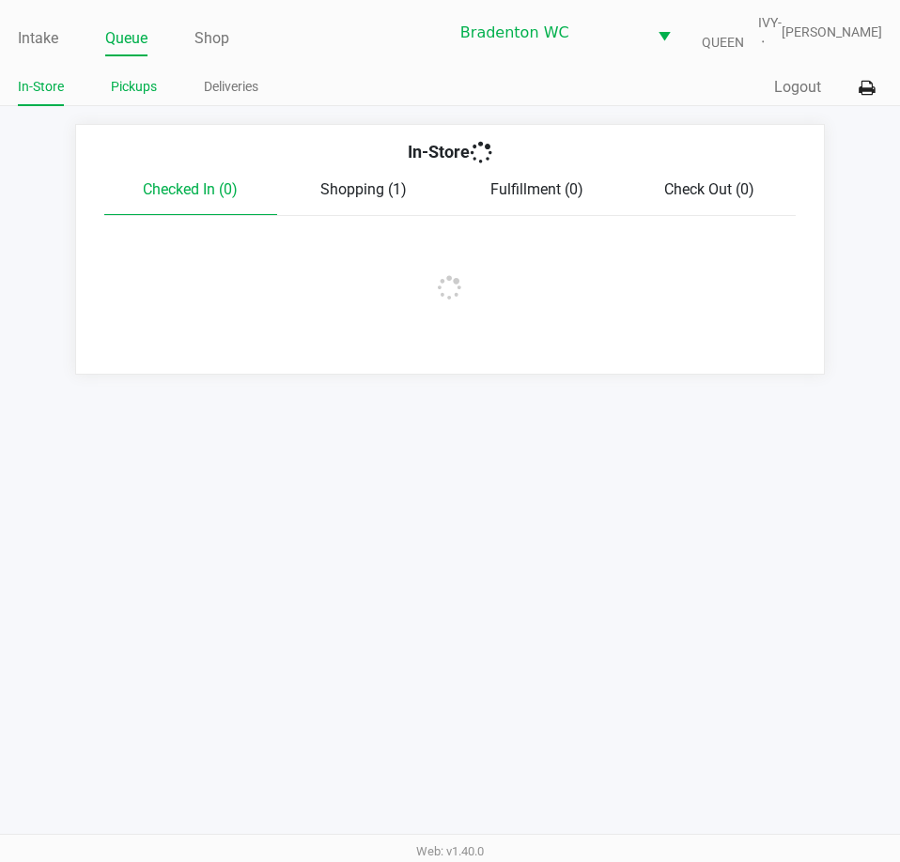
click at [130, 91] on link "Pickups" at bounding box center [134, 86] width 46 height 23
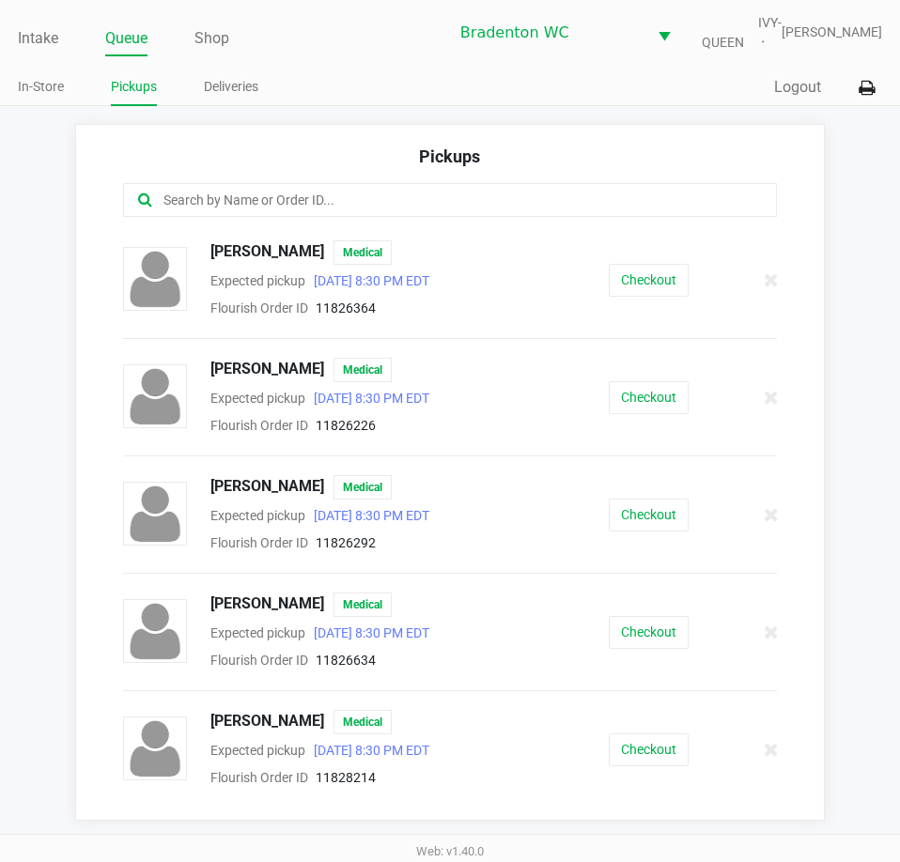
click at [254, 201] on input "text" at bounding box center [443, 201] width 562 height 22
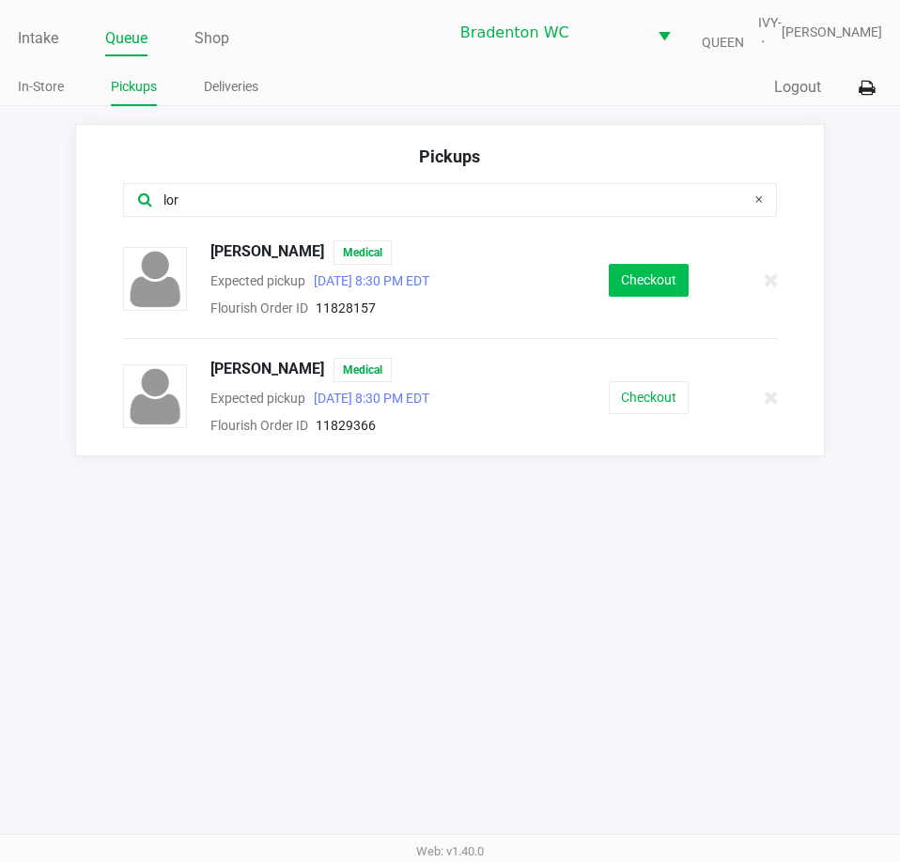
type input "lor"
click at [656, 281] on button "Checkout" at bounding box center [649, 280] width 80 height 33
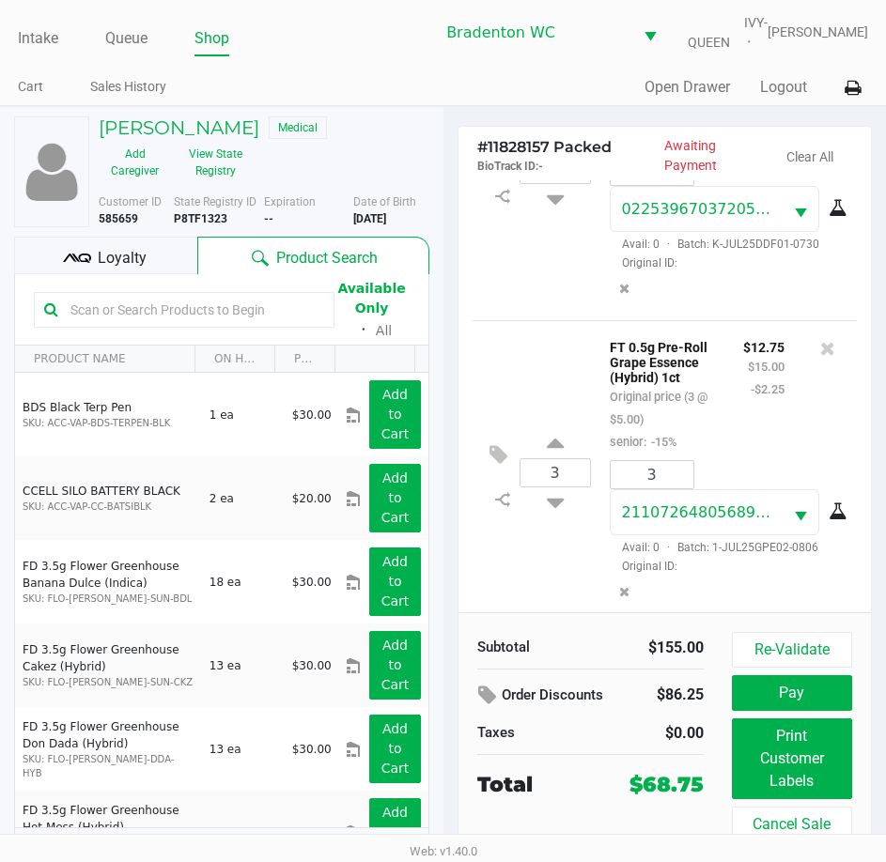
scroll to position [721, 0]
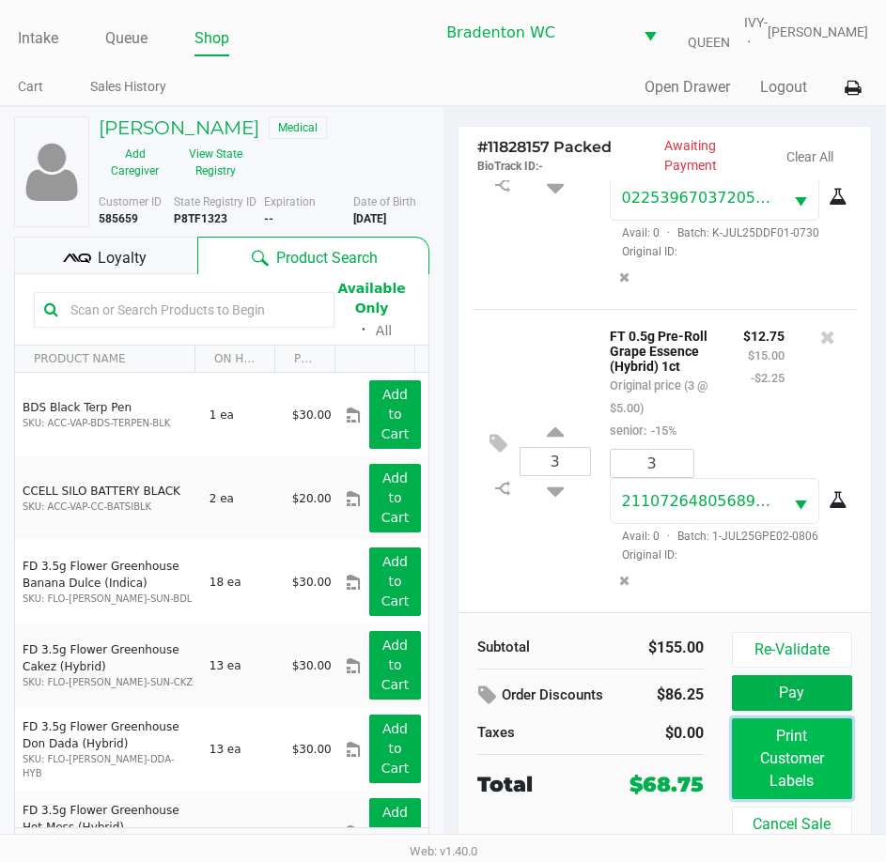
click at [781, 755] on button "Print Customer Labels" at bounding box center [792, 759] width 120 height 81
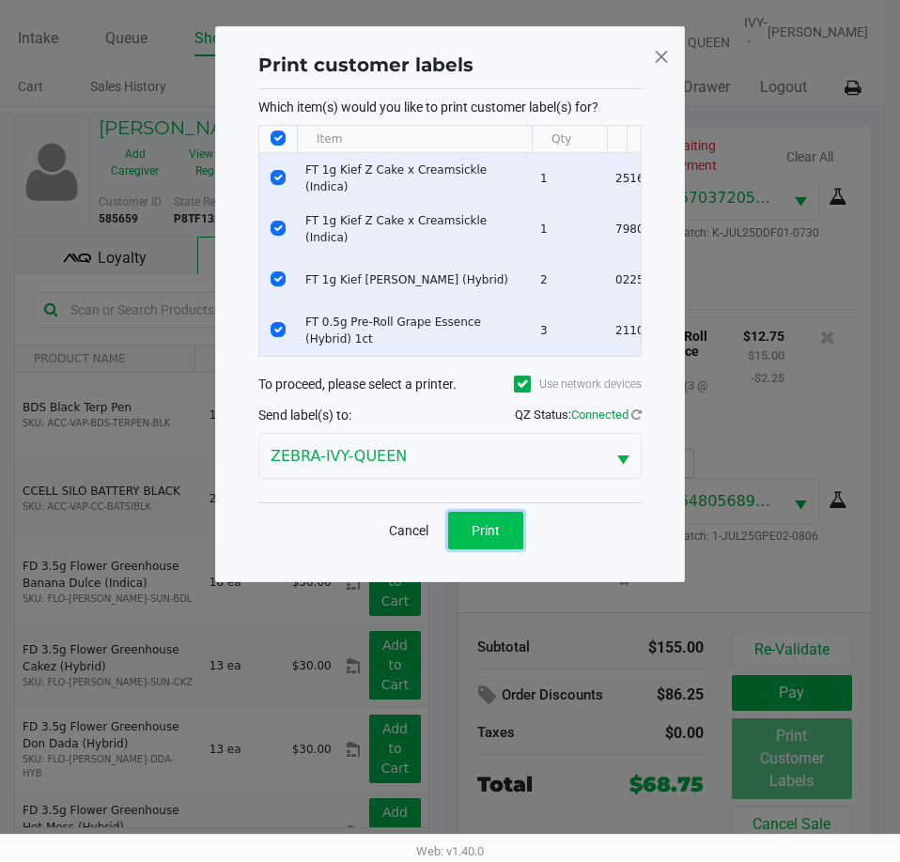
click at [500, 550] on button "Print" at bounding box center [485, 531] width 75 height 38
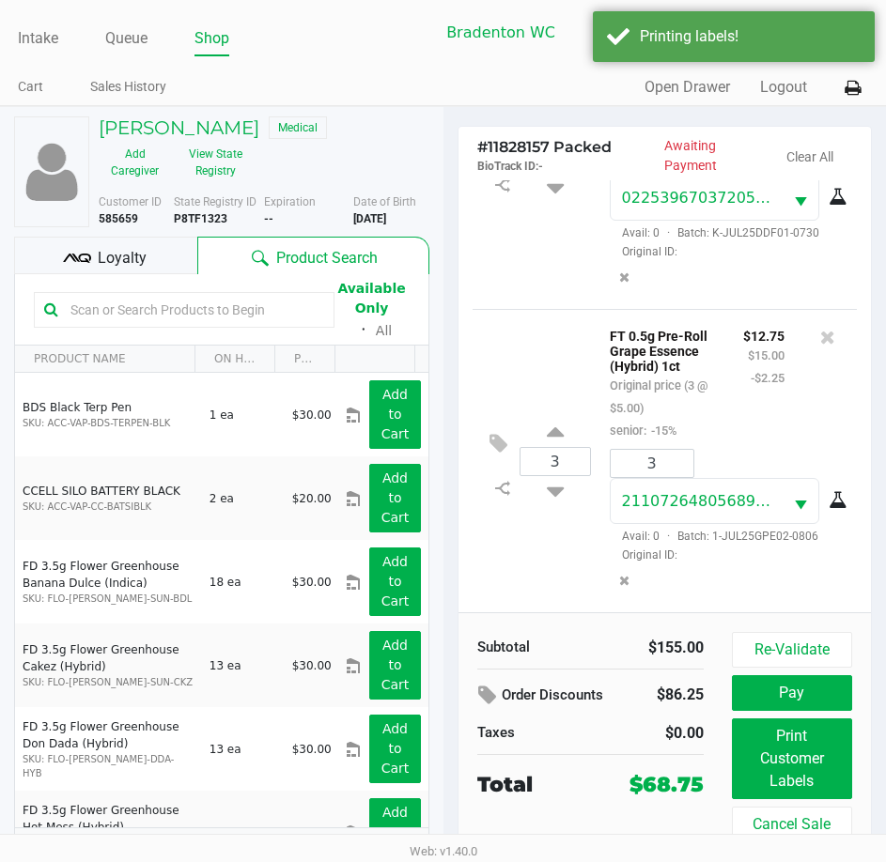
click at [129, 256] on span "Loyalty" at bounding box center [122, 258] width 49 height 23
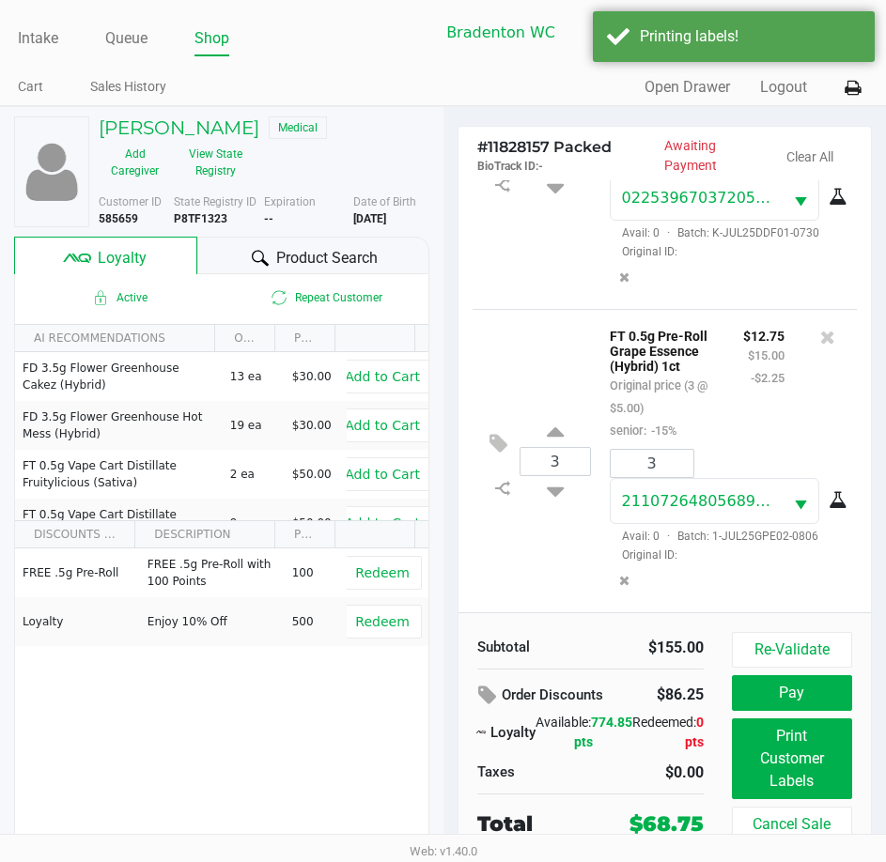
click at [250, 254] on div at bounding box center [260, 258] width 23 height 23
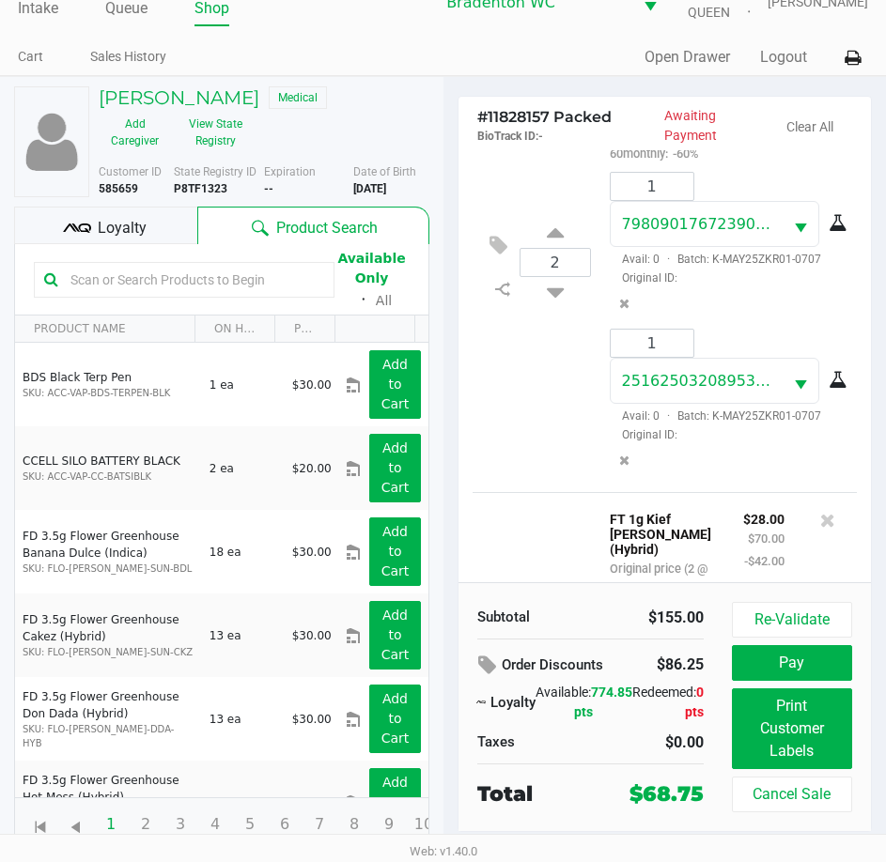
scroll to position [0, 0]
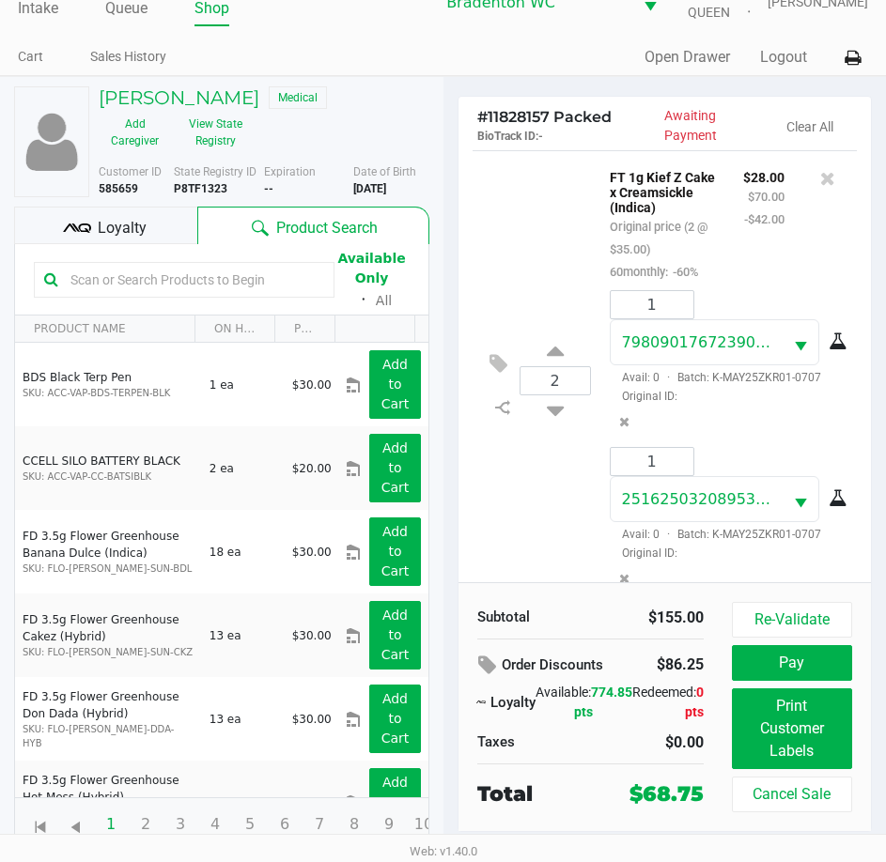
click at [141, 235] on span "Loyalty" at bounding box center [122, 228] width 49 height 23
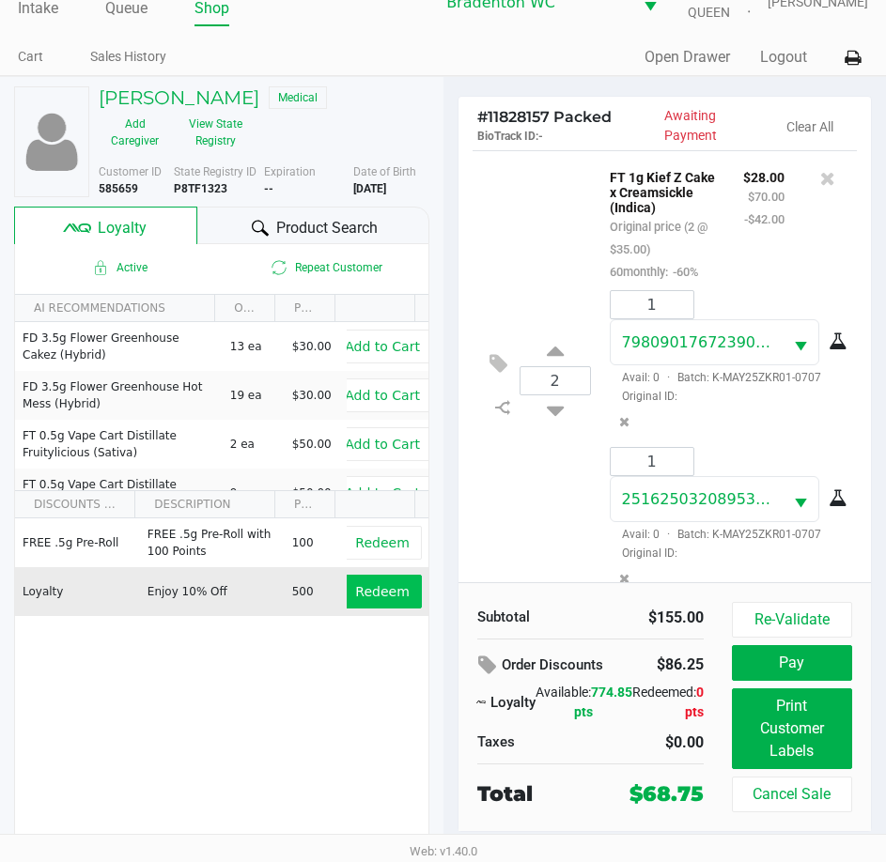
click at [364, 604] on button "Redeem" at bounding box center [382, 592] width 78 height 34
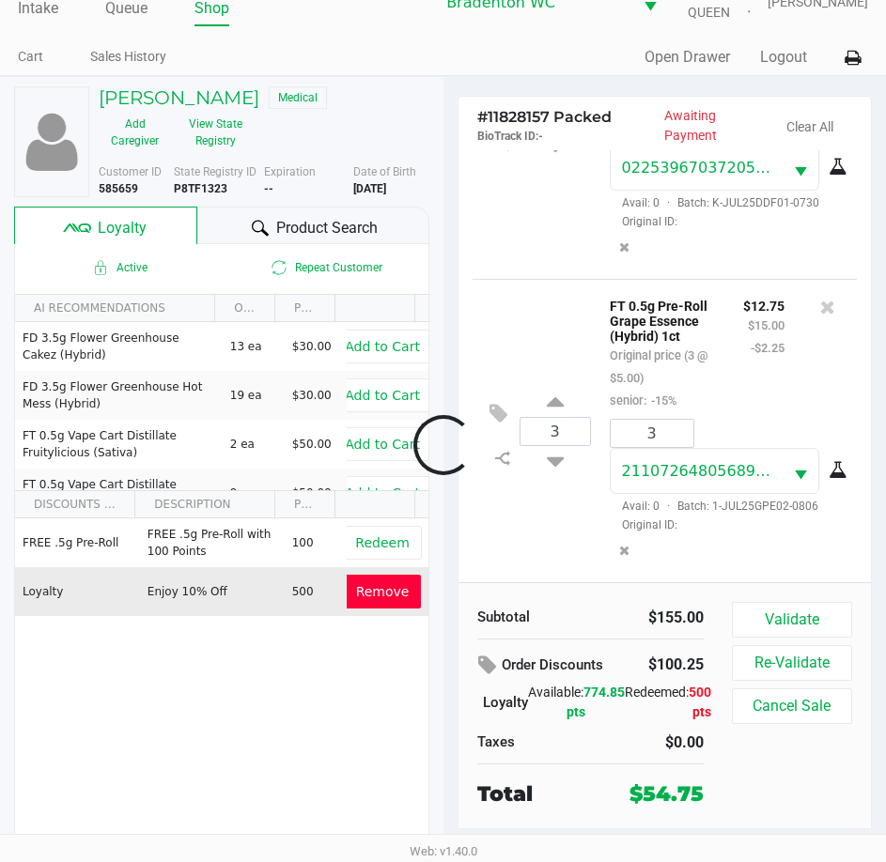
scroll to position [766, 0]
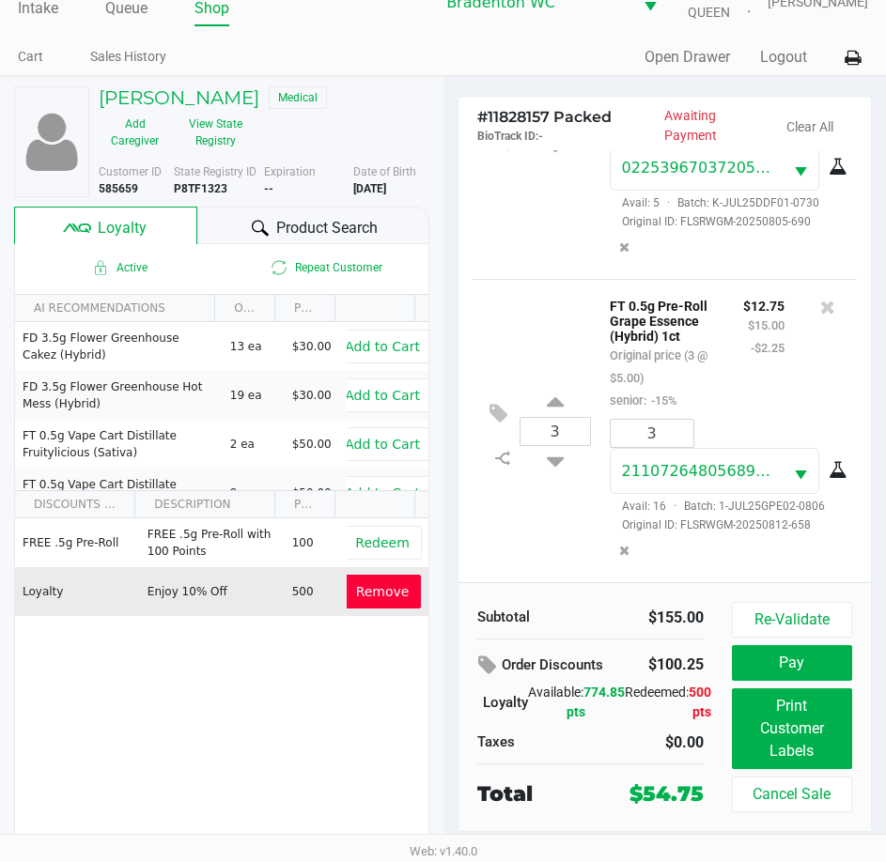
click at [377, 595] on span "Remove" at bounding box center [383, 591] width 54 height 15
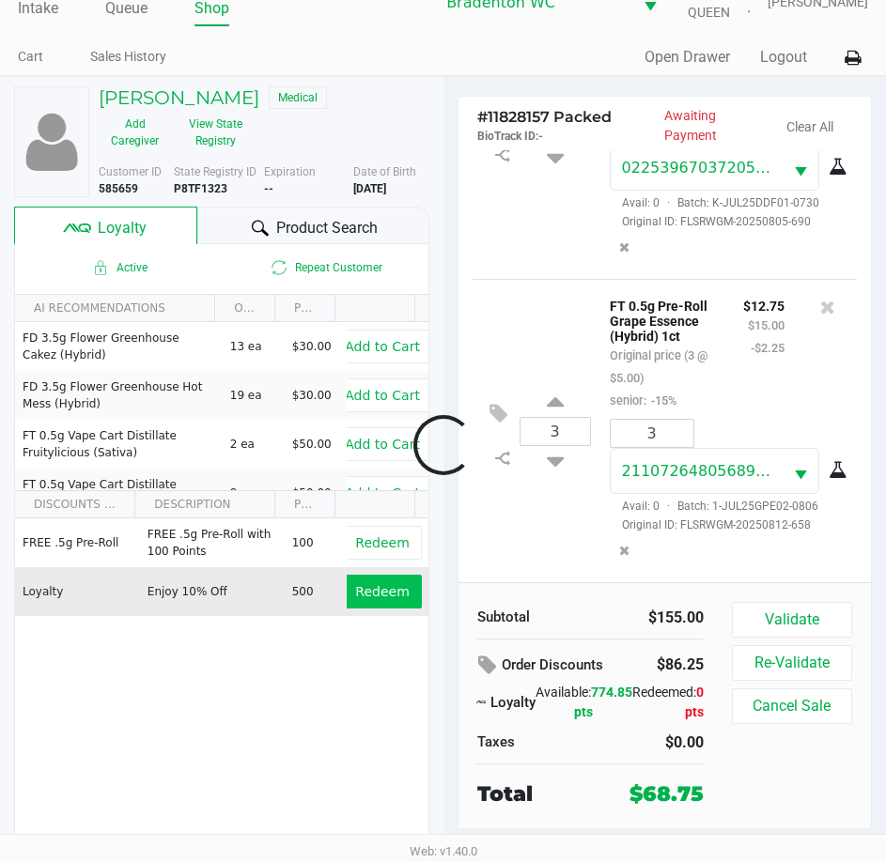
scroll to position [721, 0]
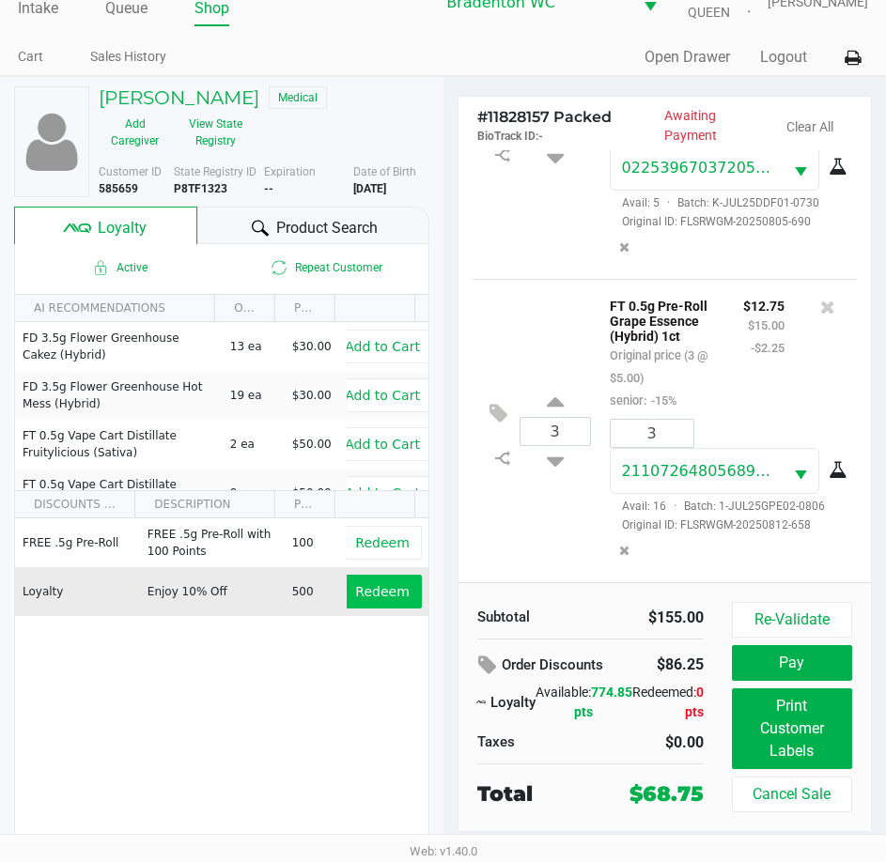
click at [809, 665] on button "Pay" at bounding box center [792, 663] width 120 height 36
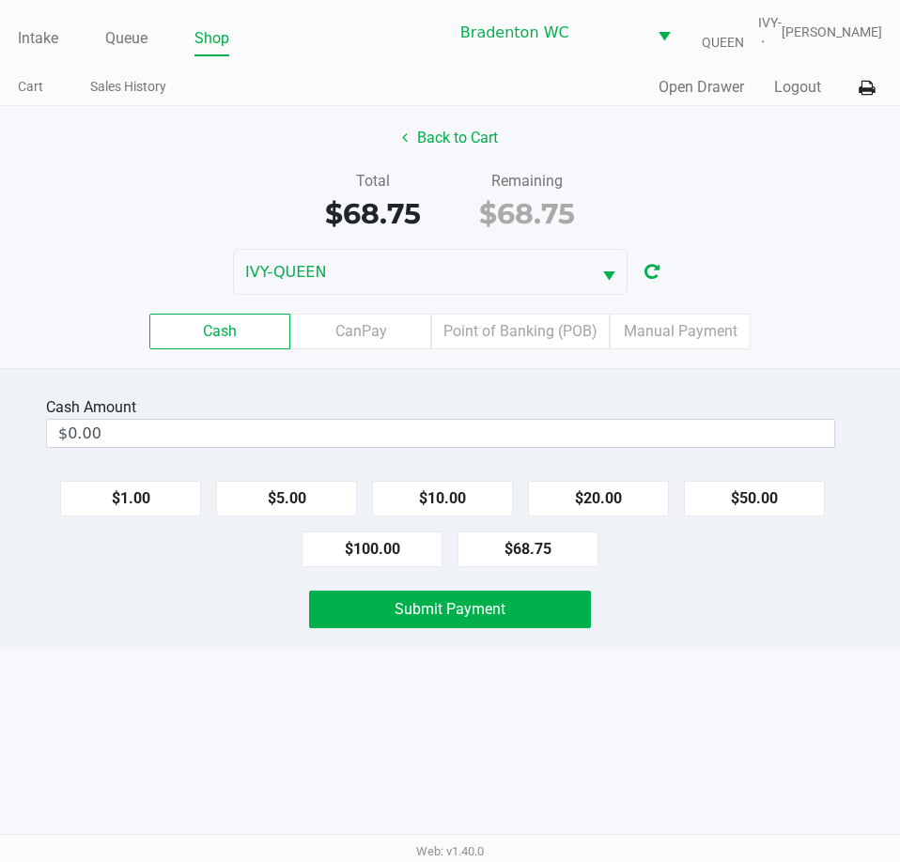
click at [523, 339] on label "Point of Banking (POB)" at bounding box center [520, 332] width 178 height 36
click at [0, 0] on 7 "Point of Banking (POB)" at bounding box center [0, 0] width 0 height 0
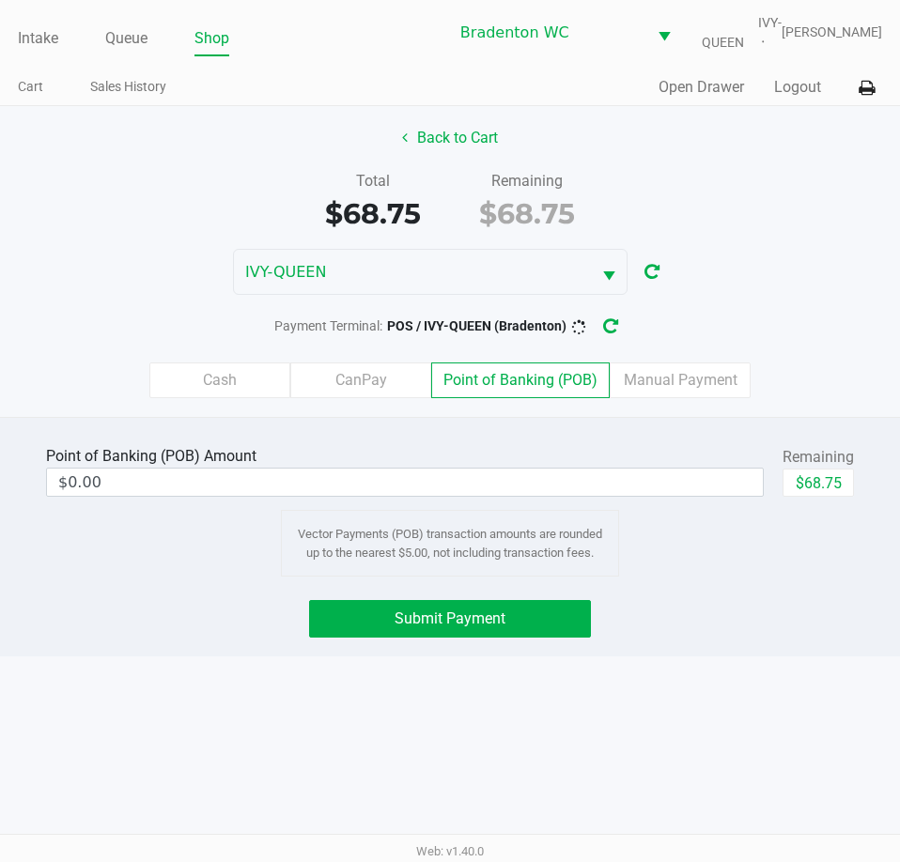
click at [837, 476] on button "$68.75" at bounding box center [818, 483] width 71 height 28
type input "$68.75"
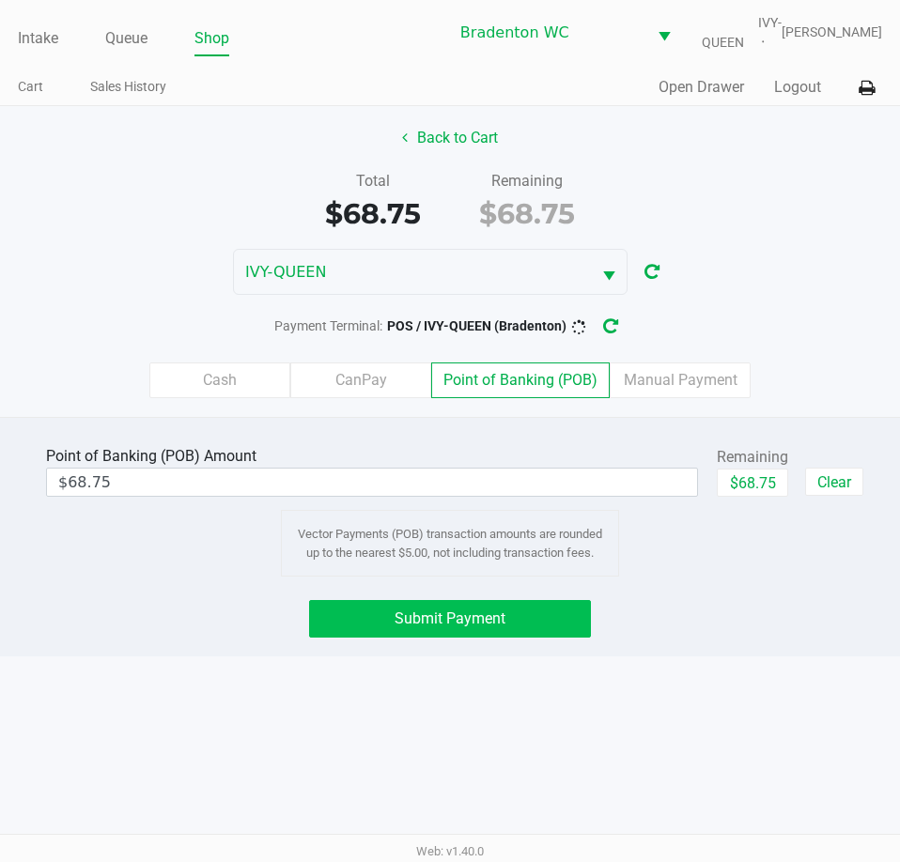
click at [517, 620] on button "Submit Payment" at bounding box center [449, 619] width 281 height 38
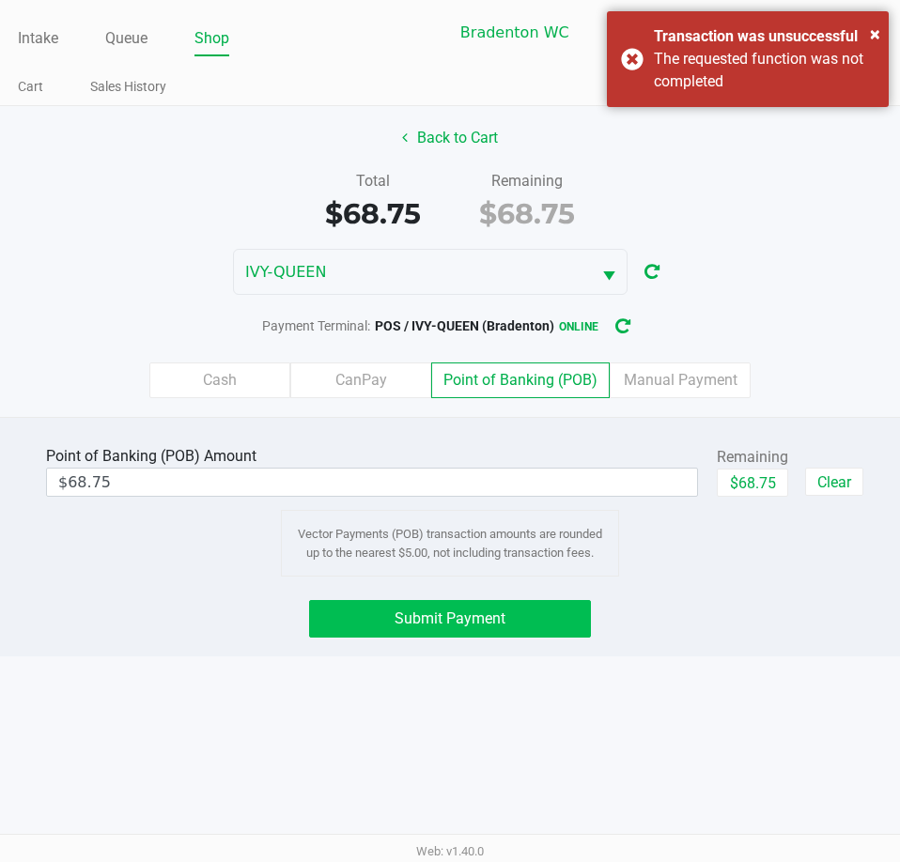
click at [496, 626] on span "Submit Payment" at bounding box center [450, 619] width 111 height 18
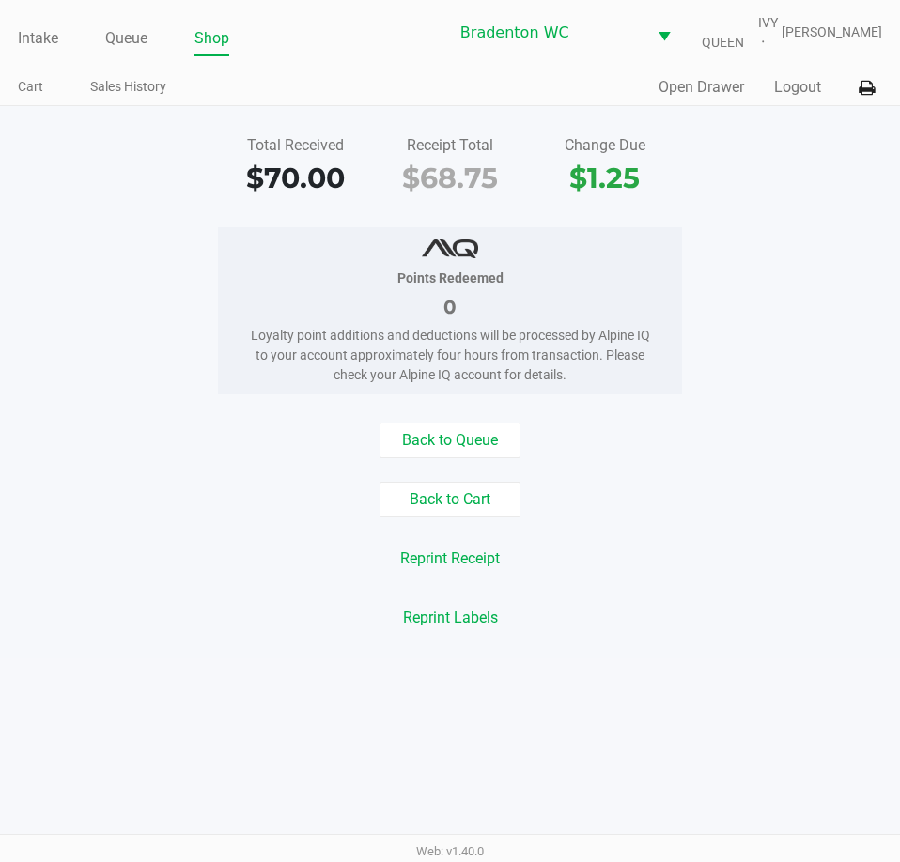
click at [746, 335] on div "Points Redeemed 0 Loyalty point additions and deductions will be processed by A…" at bounding box center [450, 310] width 928 height 167
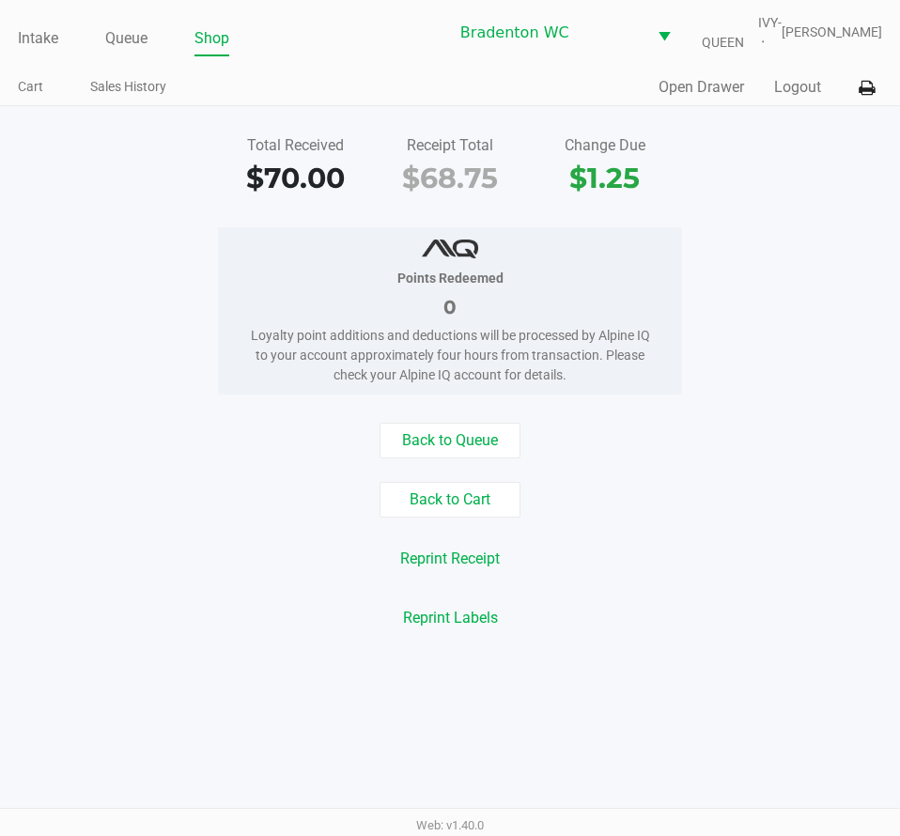
click at [29, 40] on link "Intake" at bounding box center [38, 38] width 40 height 26
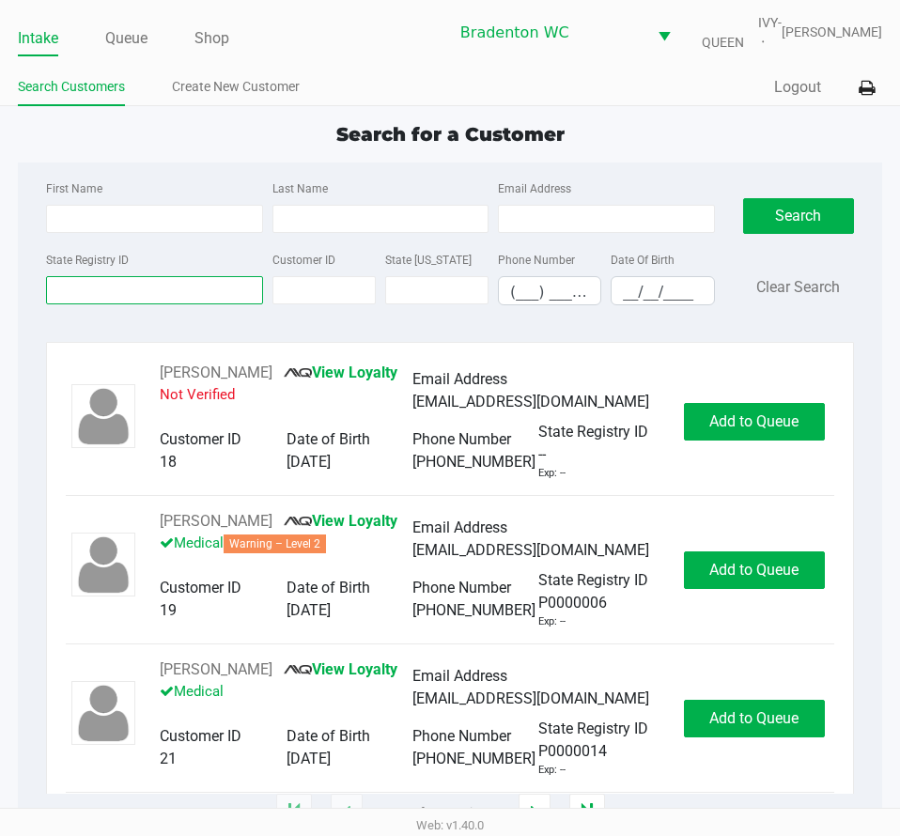
click at [206, 294] on input "State Registry ID" at bounding box center [154, 290] width 216 height 28
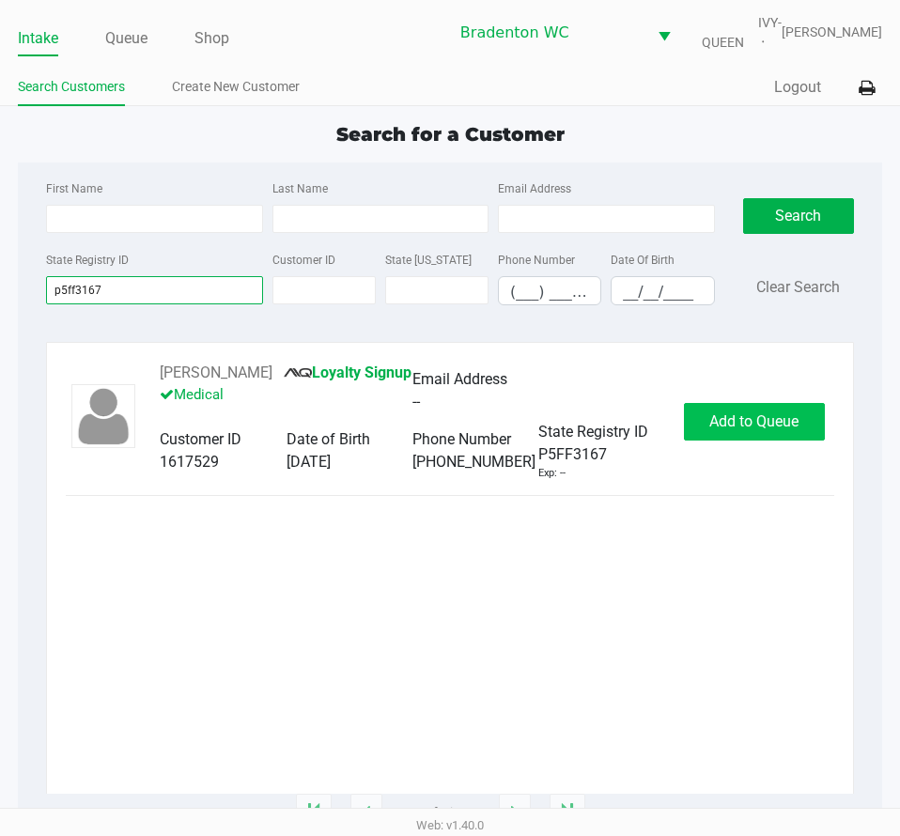
type input "p5ff3167"
click at [763, 425] on span "Add to Queue" at bounding box center [753, 421] width 89 height 18
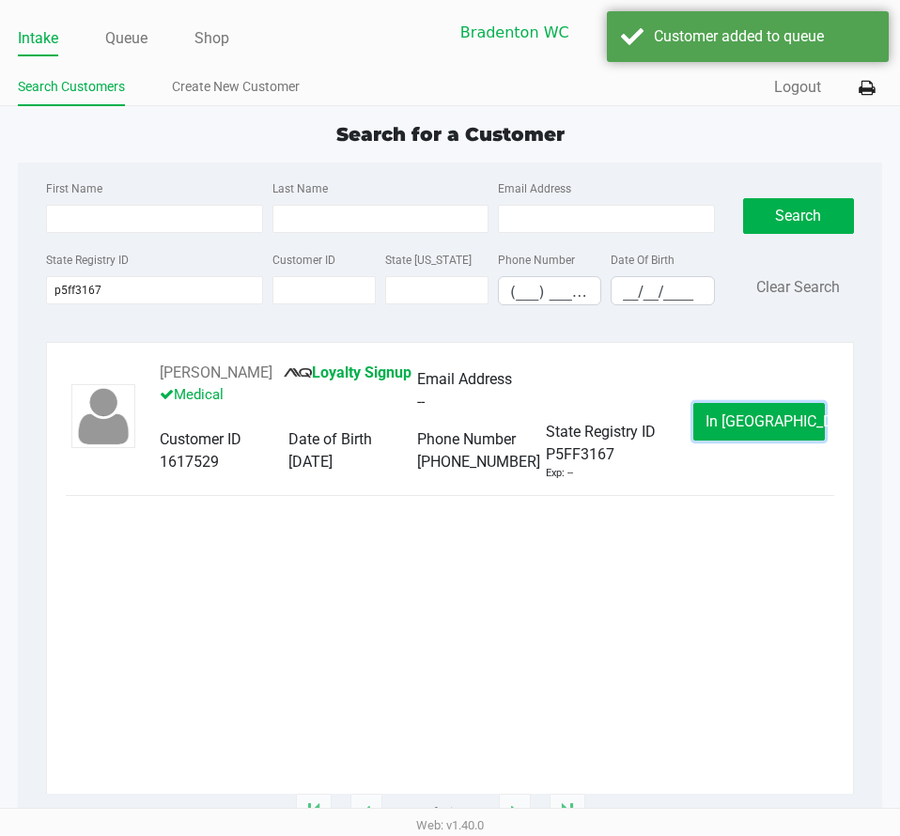
click at [764, 430] on span "In Queue" at bounding box center [784, 421] width 158 height 18
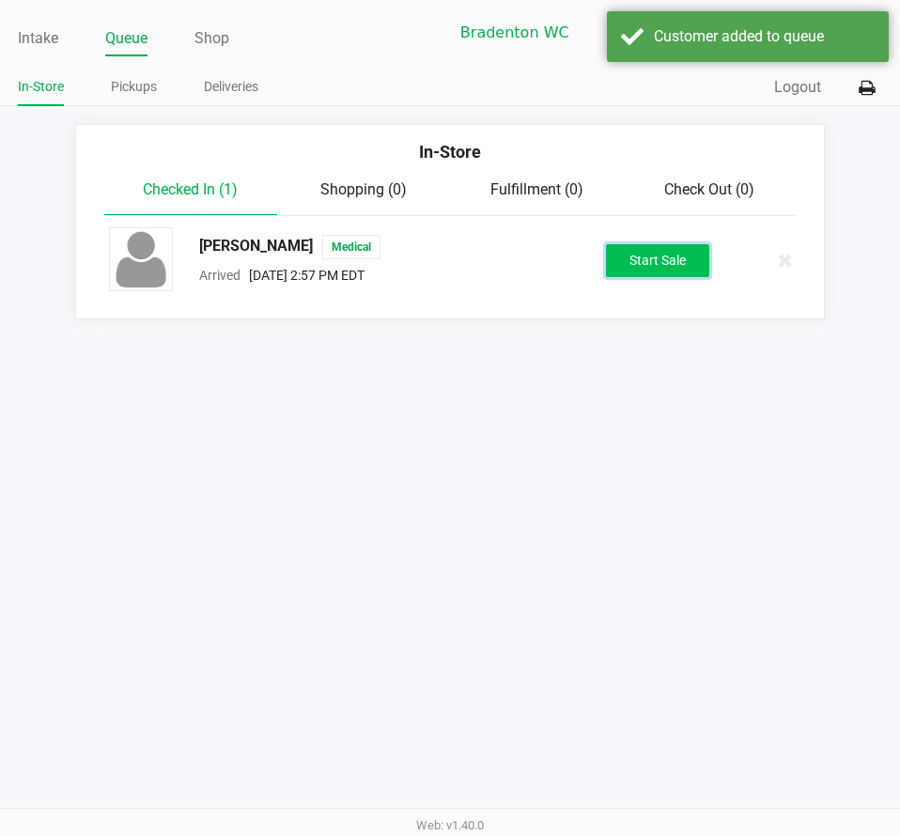
click at [659, 266] on button "Start Sale" at bounding box center [657, 260] width 103 height 33
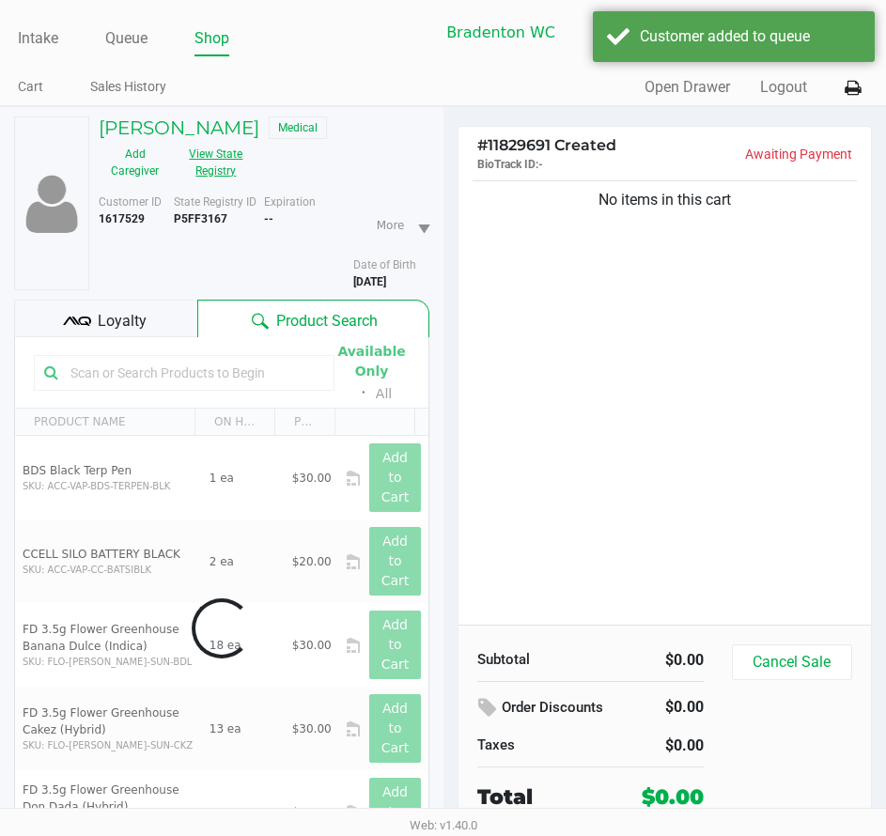
click at [245, 181] on button "View State Registry" at bounding box center [210, 162] width 79 height 47
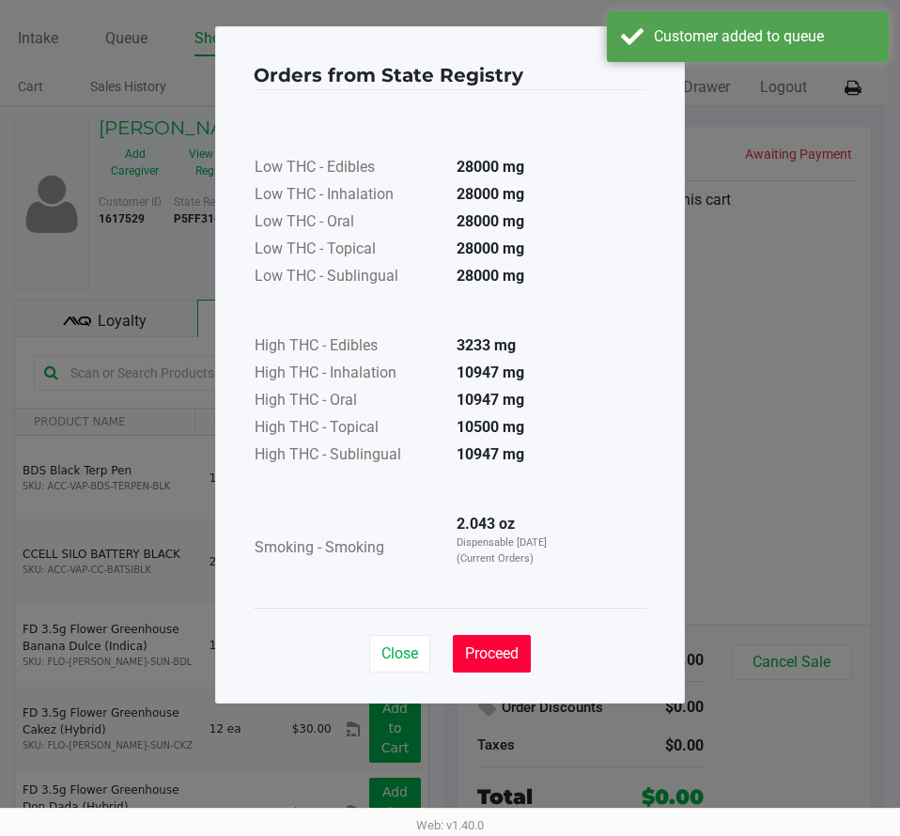
click at [474, 662] on button "Proceed" at bounding box center [492, 654] width 78 height 38
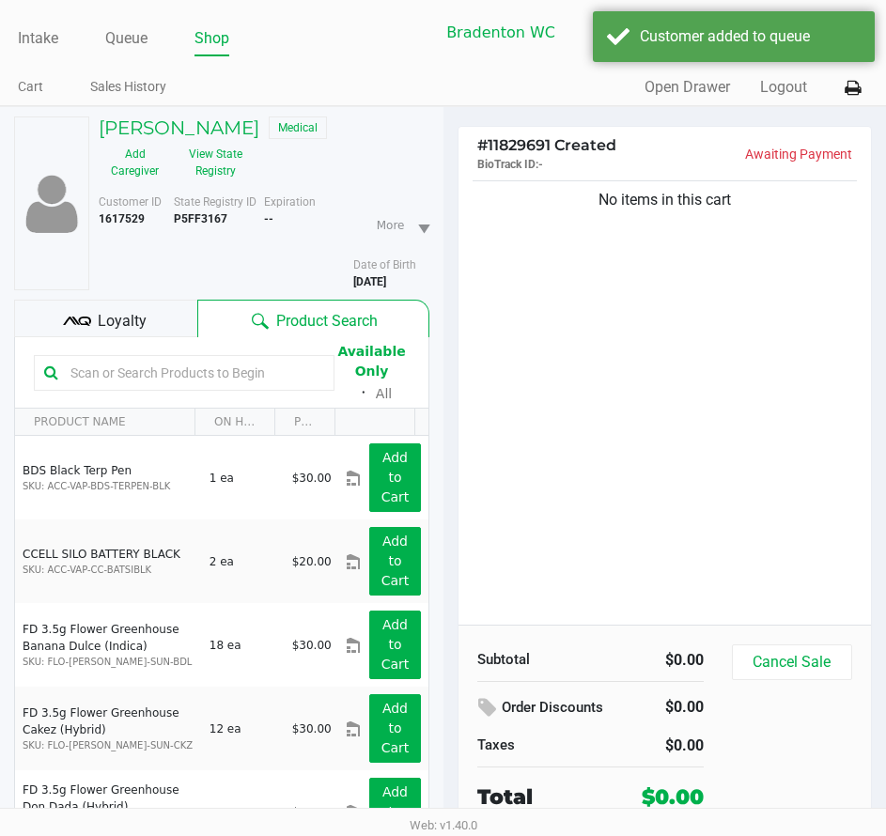
click at [162, 379] on input "text" at bounding box center [193, 373] width 261 height 28
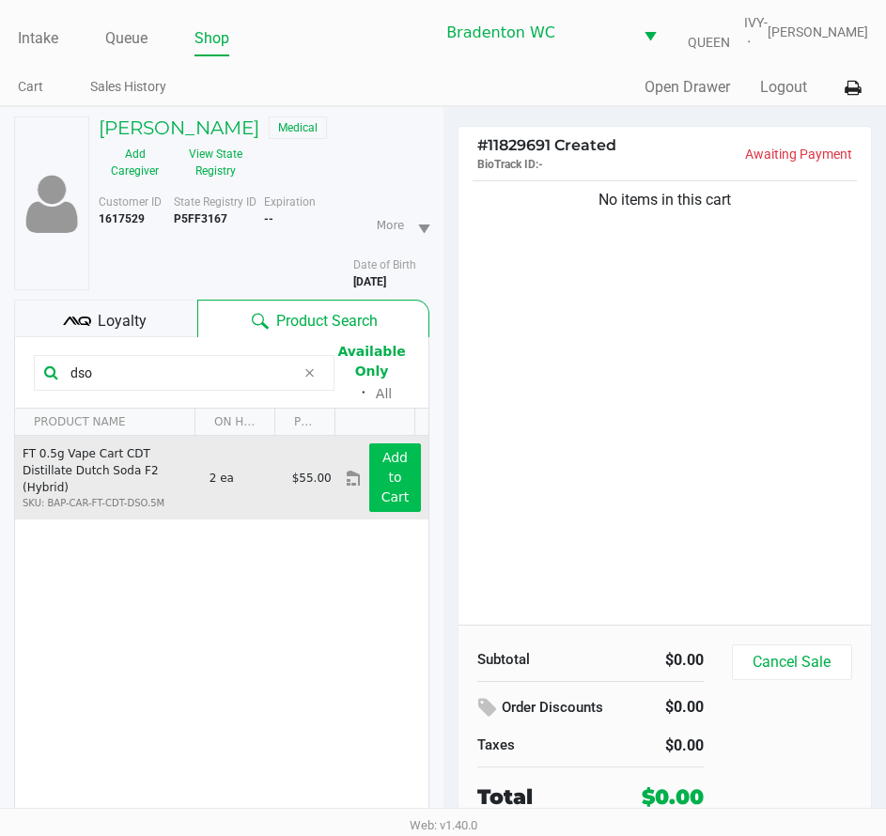
type input "dso"
click at [394, 503] on app-button-loader "Add to Cart" at bounding box center [395, 477] width 28 height 54
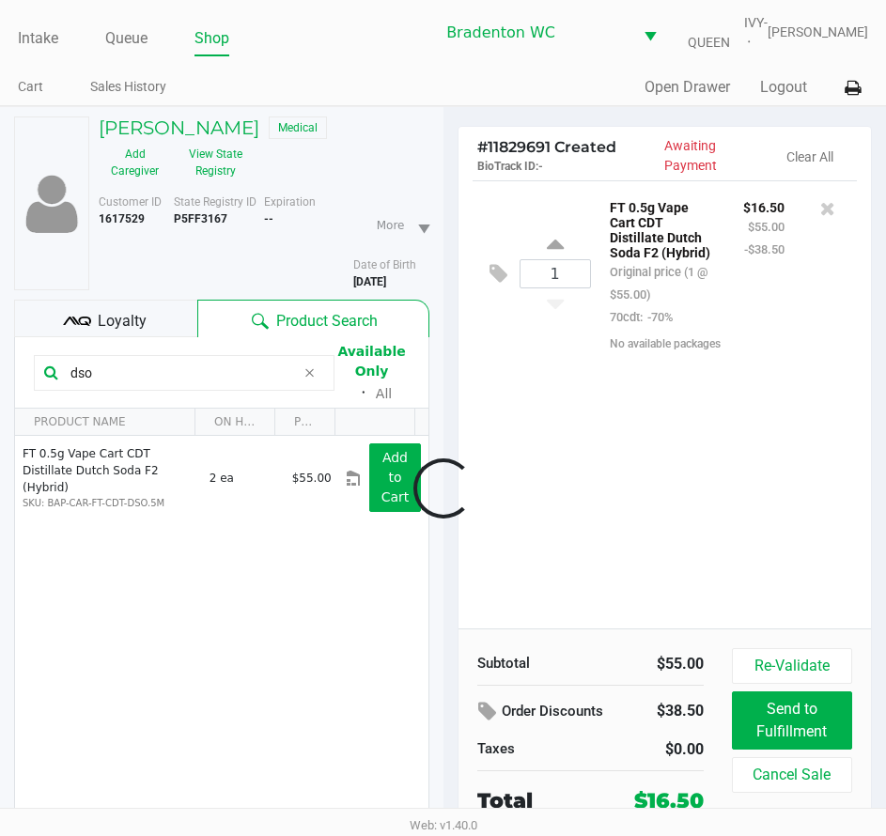
click at [311, 370] on icon at bounding box center [309, 372] width 11 height 15
click at [311, 370] on input "text" at bounding box center [193, 373] width 261 height 28
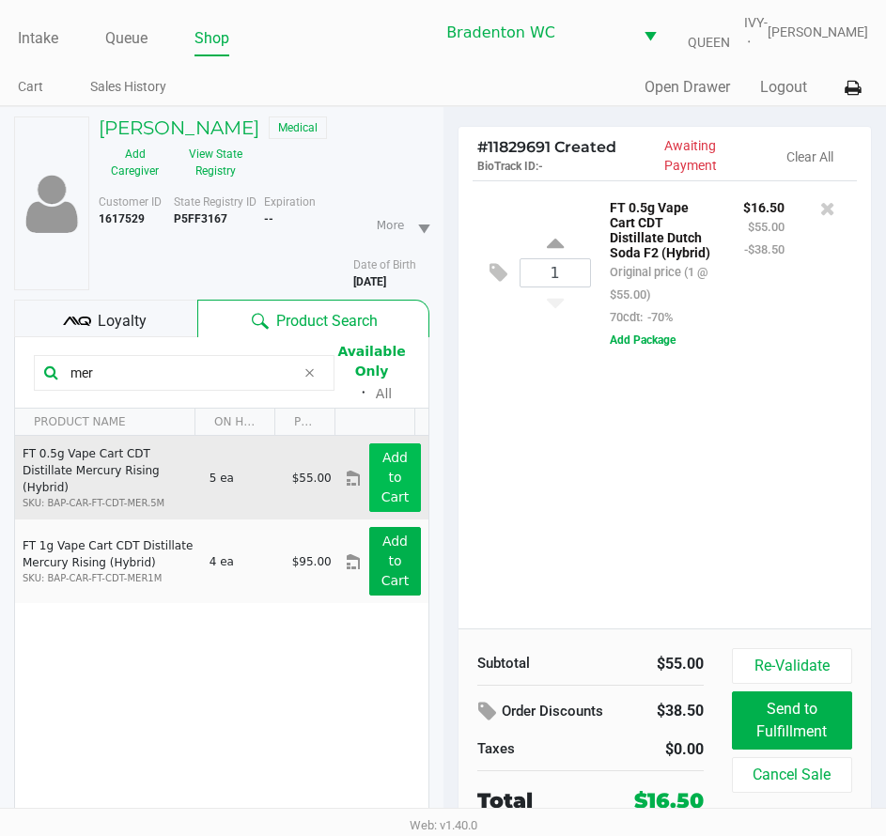
type input "mer"
click at [381, 459] on app-button-loader "Add to Cart" at bounding box center [395, 477] width 28 height 54
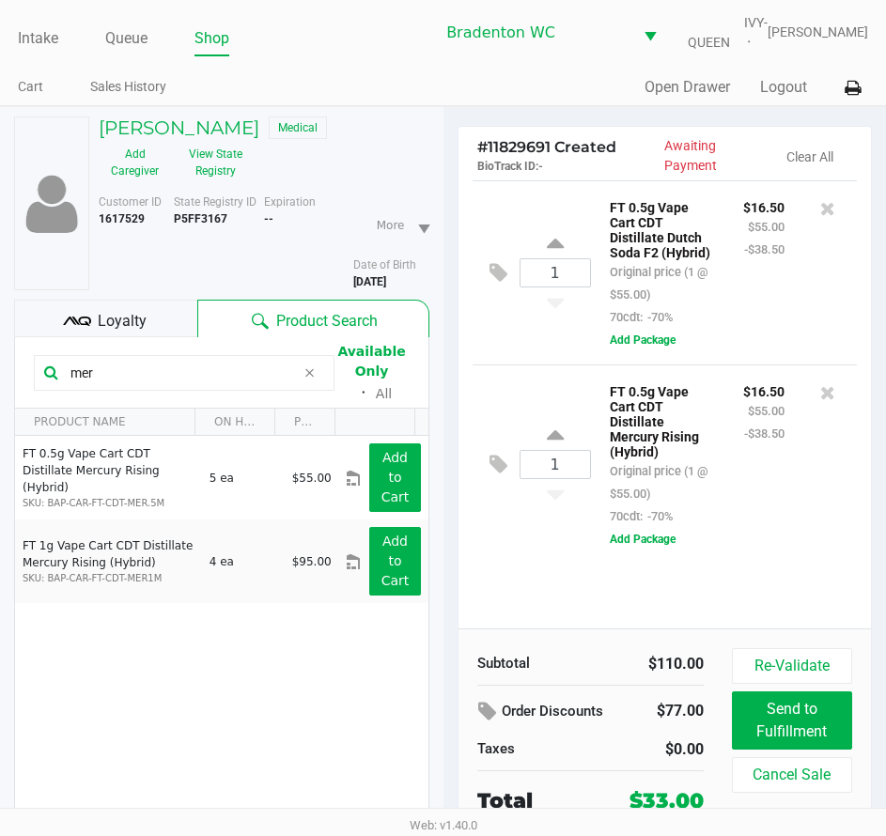
click at [305, 375] on icon at bounding box center [309, 372] width 11 height 15
click at [225, 377] on input "text" at bounding box center [193, 373] width 261 height 28
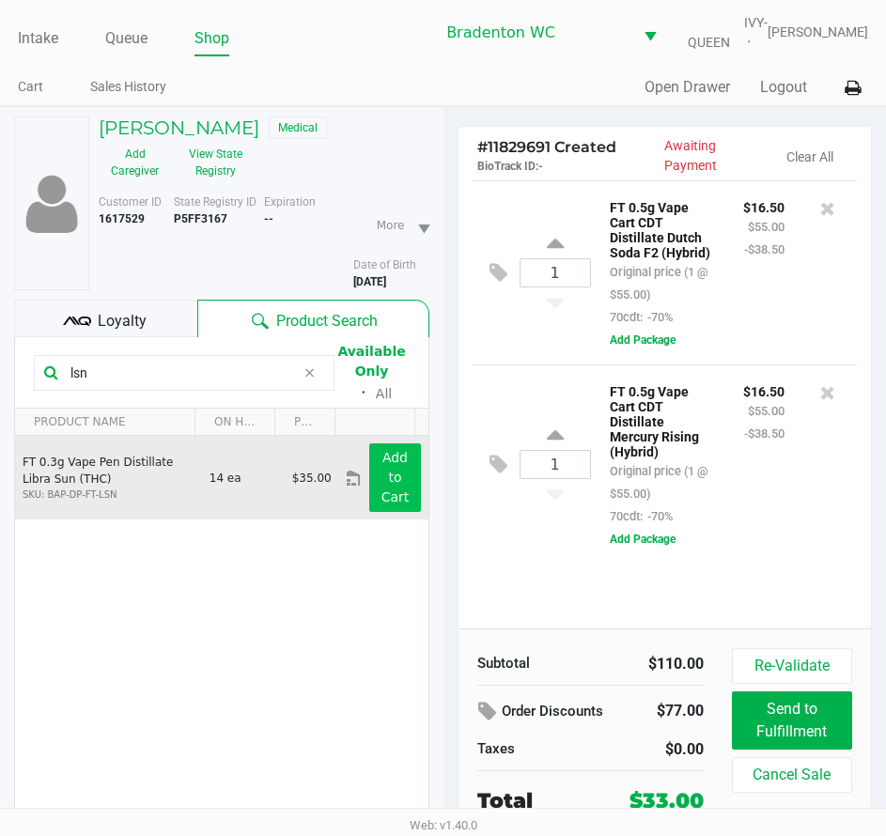
type input "lsn"
click at [369, 476] on button "Add to Cart" at bounding box center [394, 477] width 51 height 69
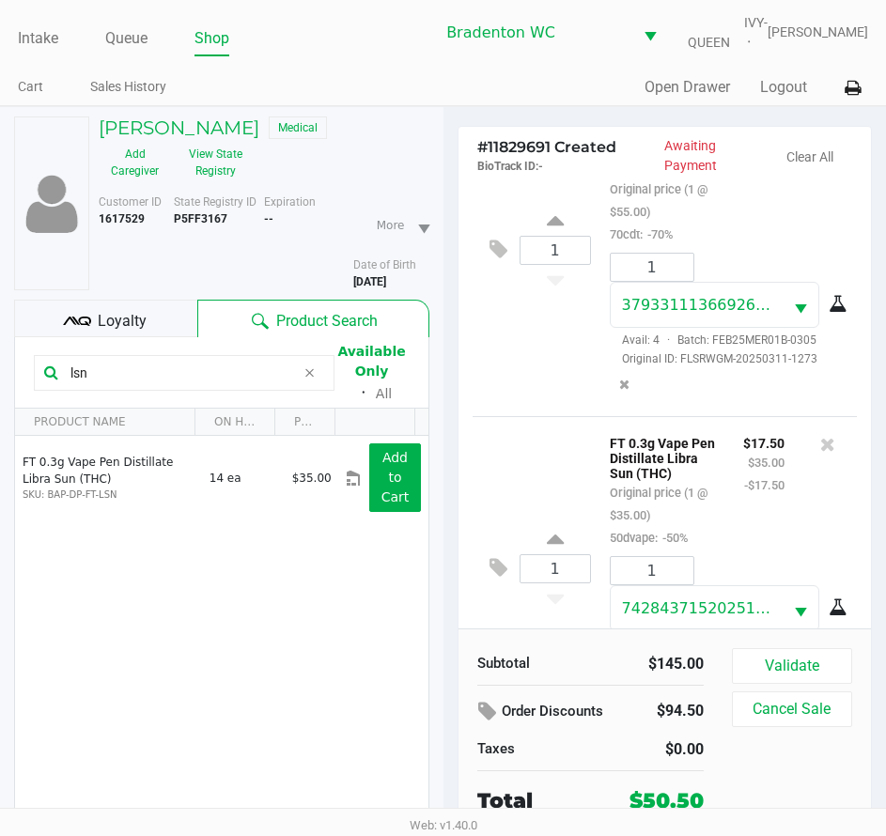
scroll to position [550, 0]
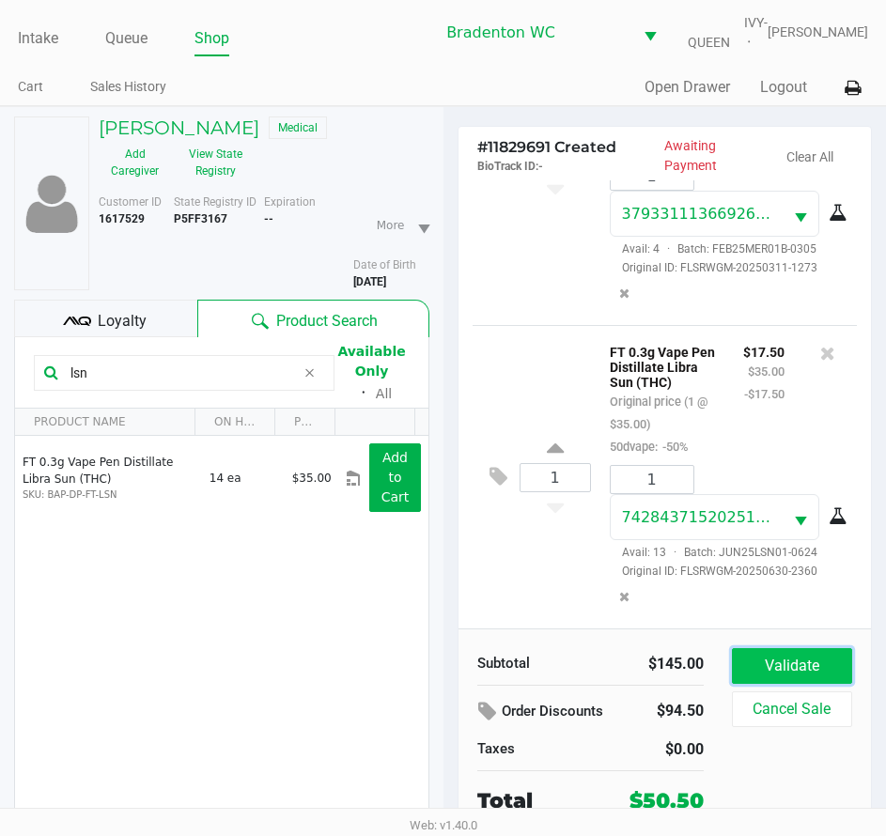
click at [742, 651] on button "Validate" at bounding box center [792, 666] width 120 height 36
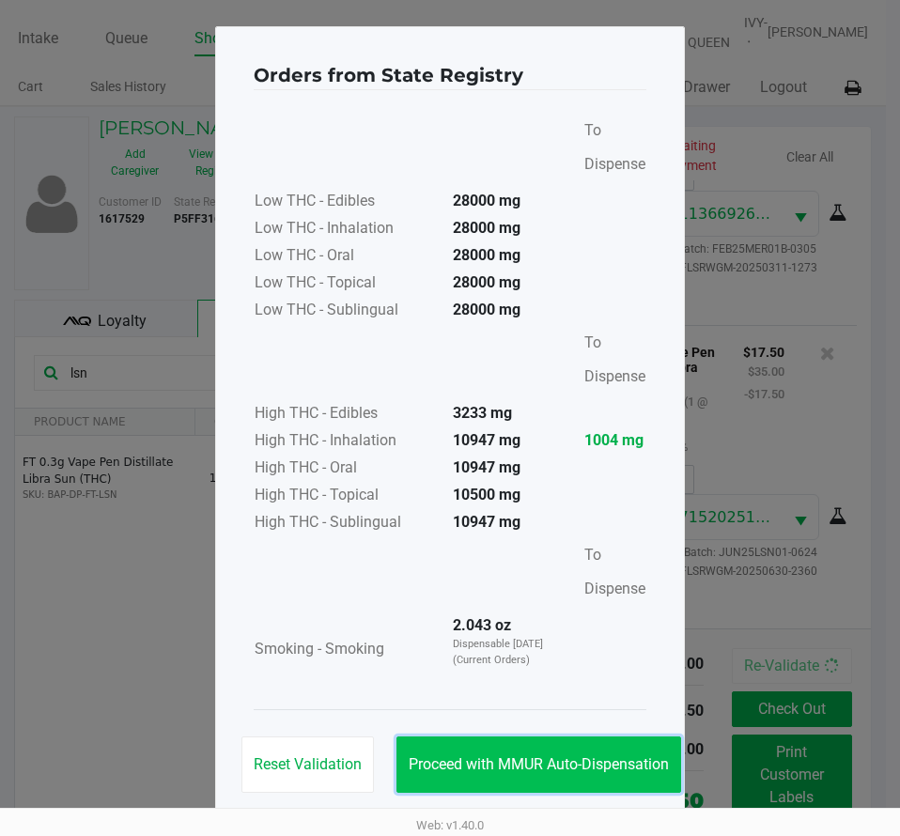
click at [526, 755] on span "Proceed with MMUR Auto-Dispensation" at bounding box center [539, 764] width 260 height 18
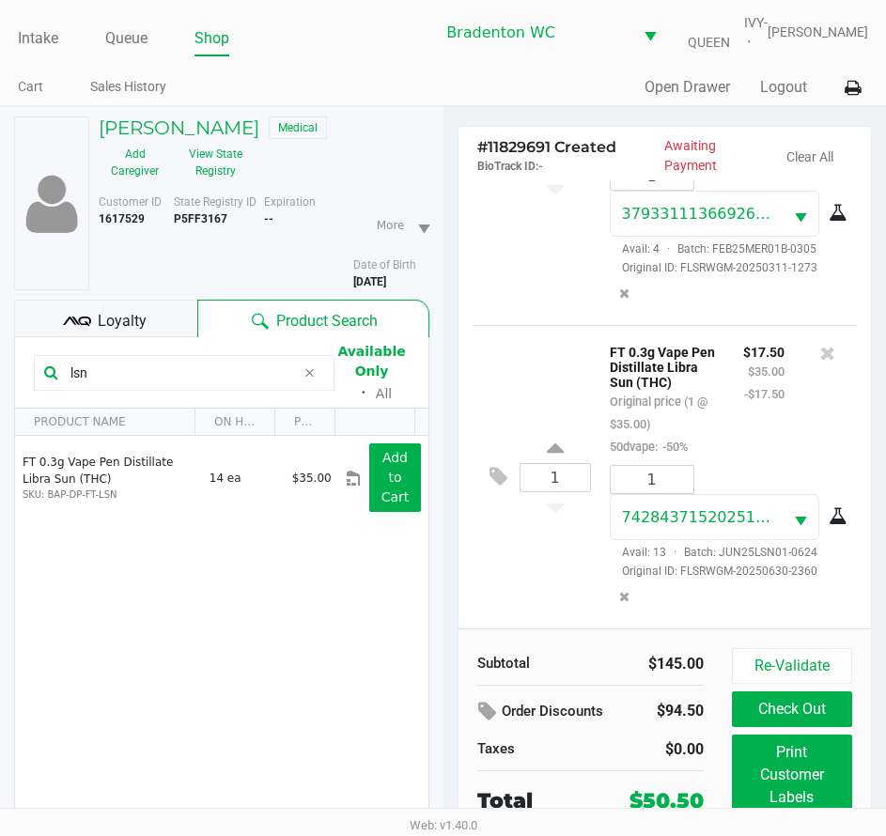
click at [187, 308] on div "Loyalty" at bounding box center [105, 319] width 183 height 38
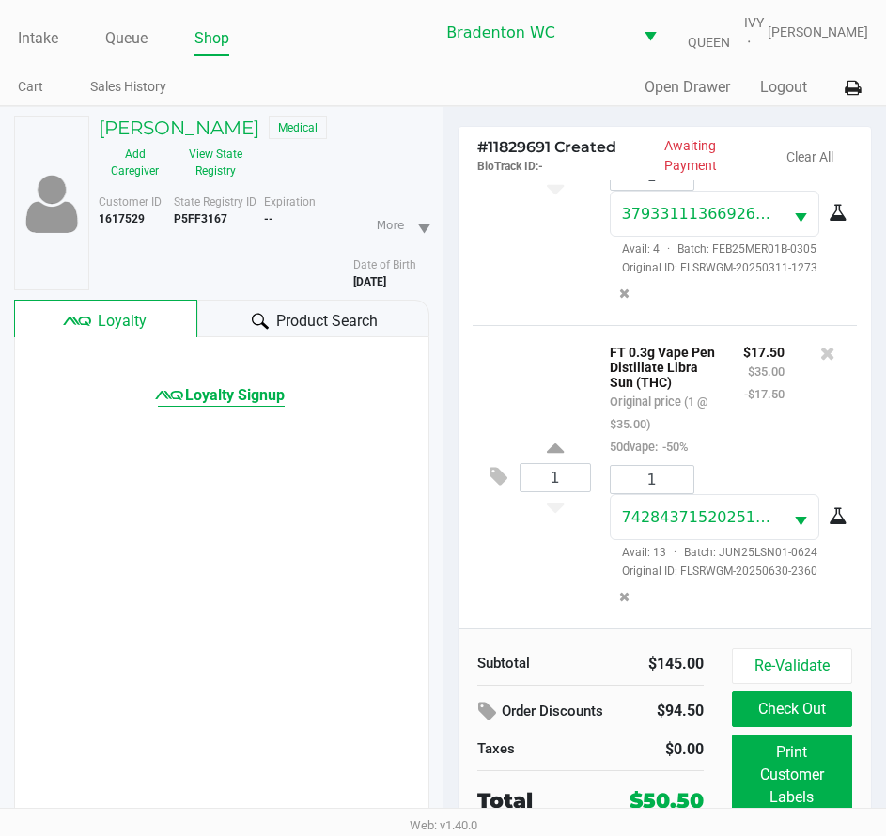
click at [236, 395] on span "Loyalty Signup" at bounding box center [235, 395] width 100 height 23
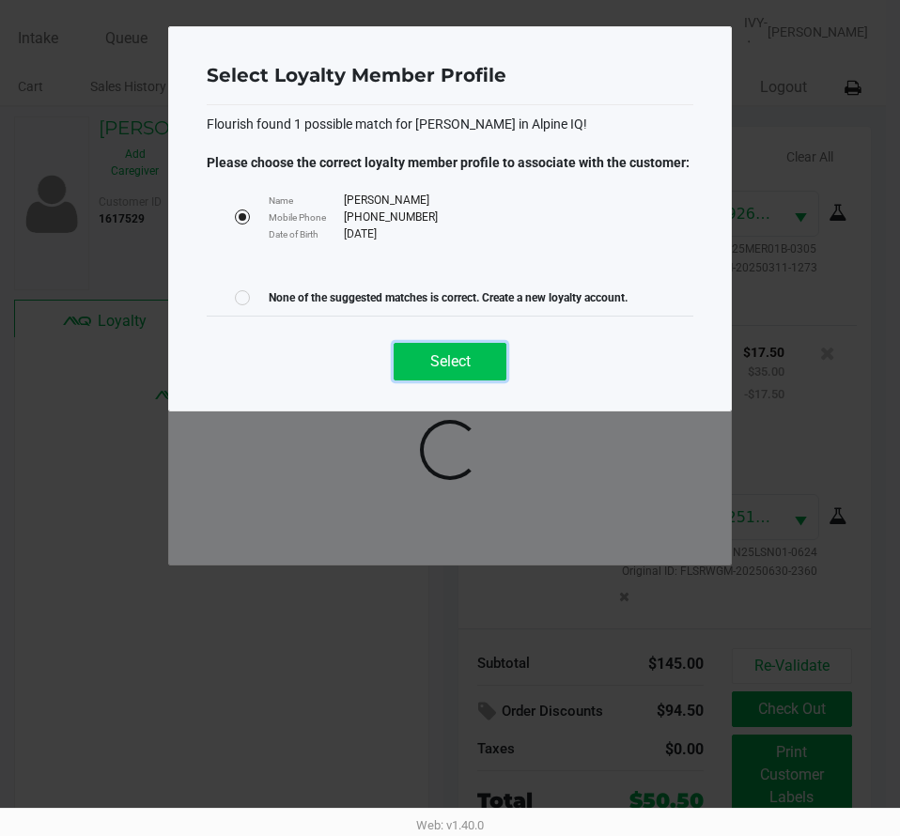
click at [463, 348] on button "Select" at bounding box center [450, 362] width 113 height 38
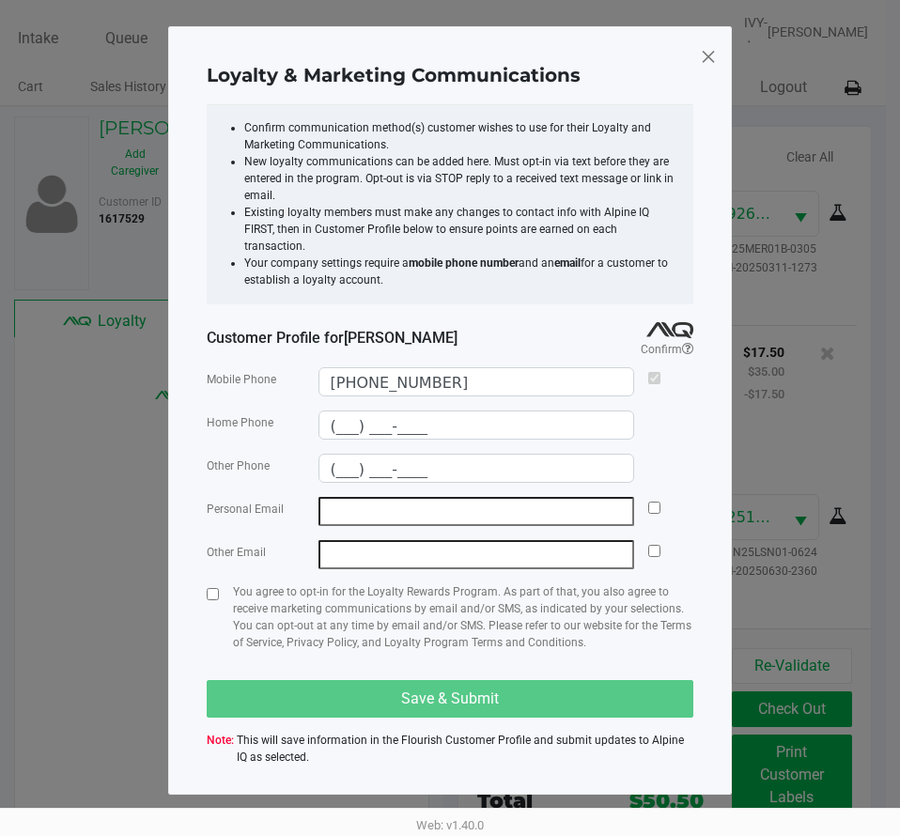
click at [706, 53] on span at bounding box center [708, 56] width 17 height 30
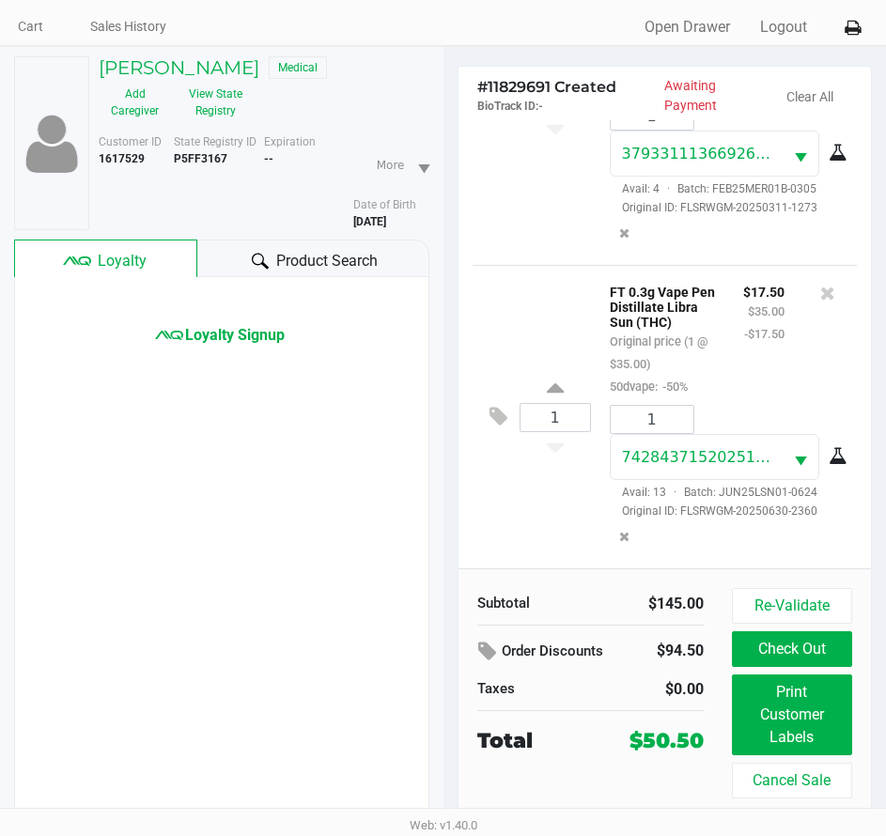
scroll to position [93, 0]
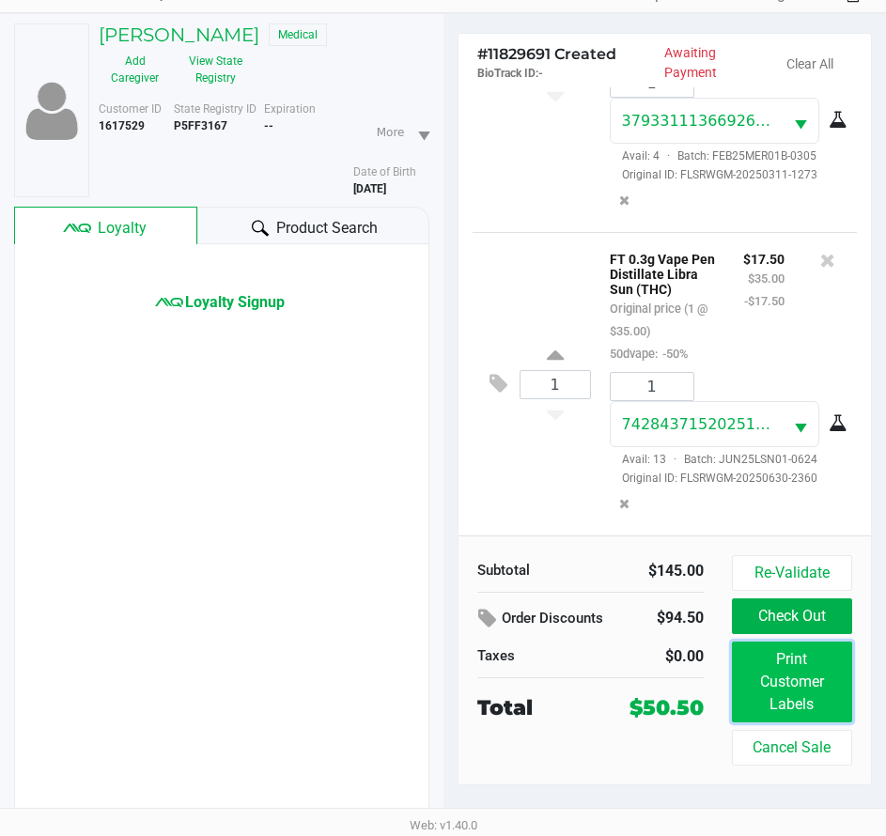
click at [750, 674] on button "Print Customer Labels" at bounding box center [792, 682] width 120 height 81
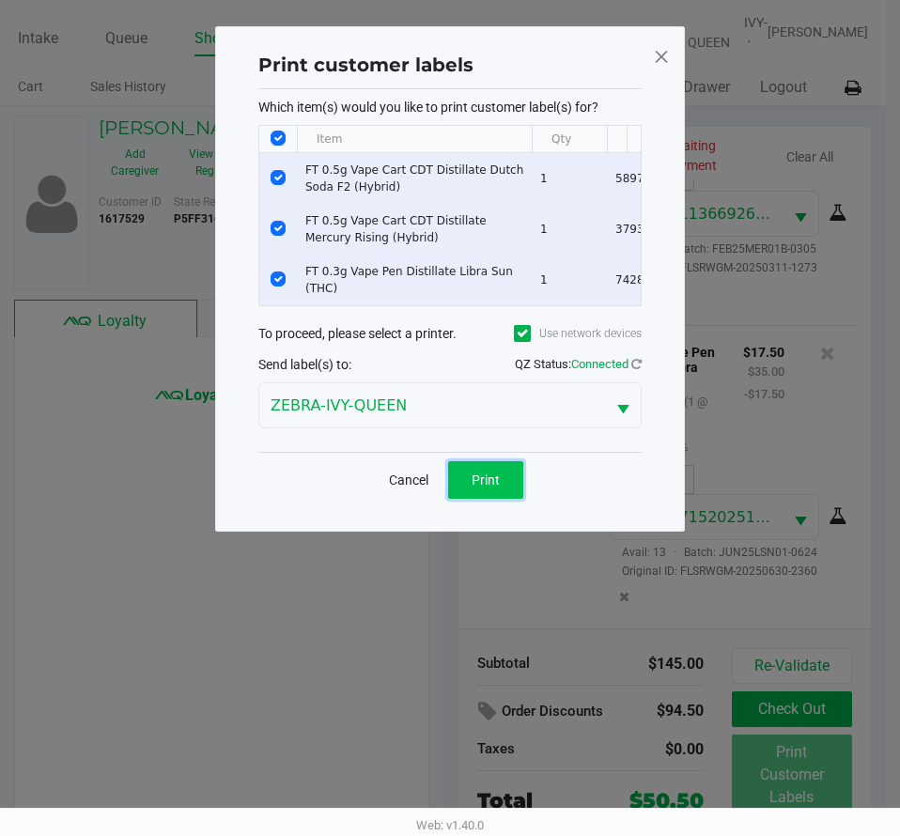
click at [485, 488] on span "Print" at bounding box center [486, 480] width 28 height 15
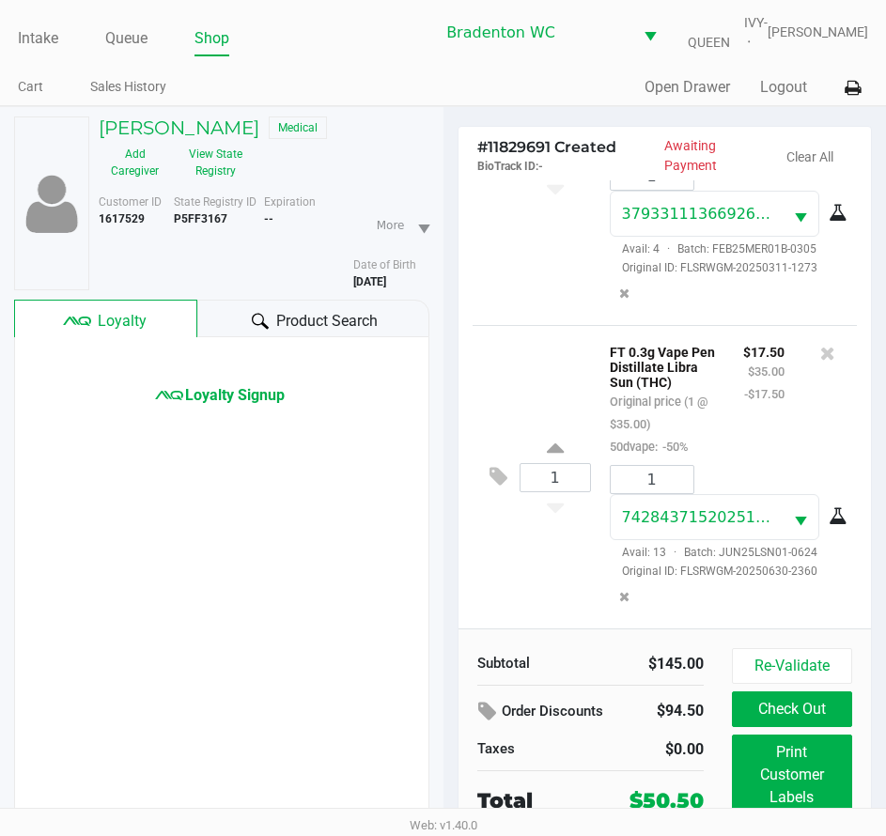
scroll to position [93, 0]
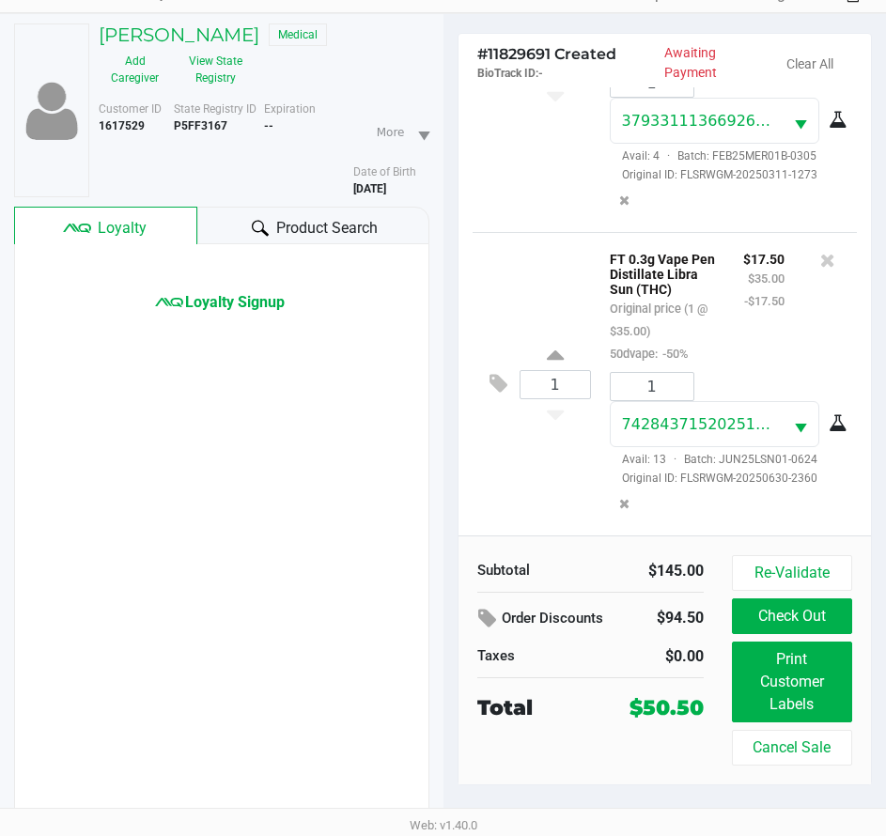
click at [814, 613] on button "Check Out" at bounding box center [792, 616] width 120 height 36
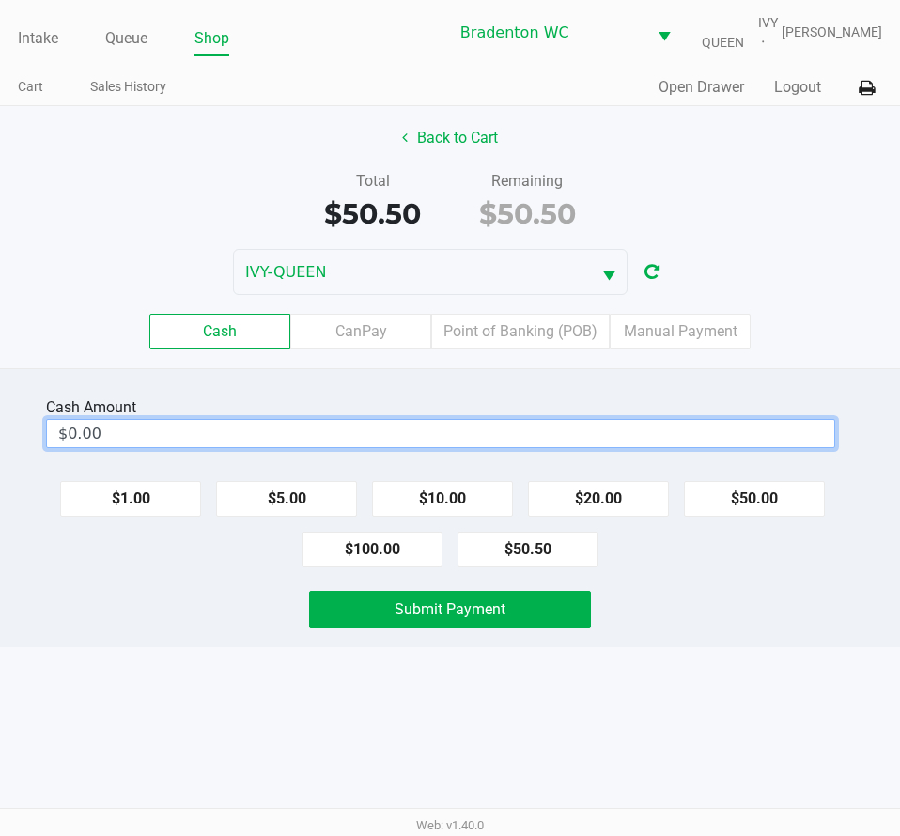
click at [420, 426] on input "$0.00" at bounding box center [440, 433] width 787 height 27
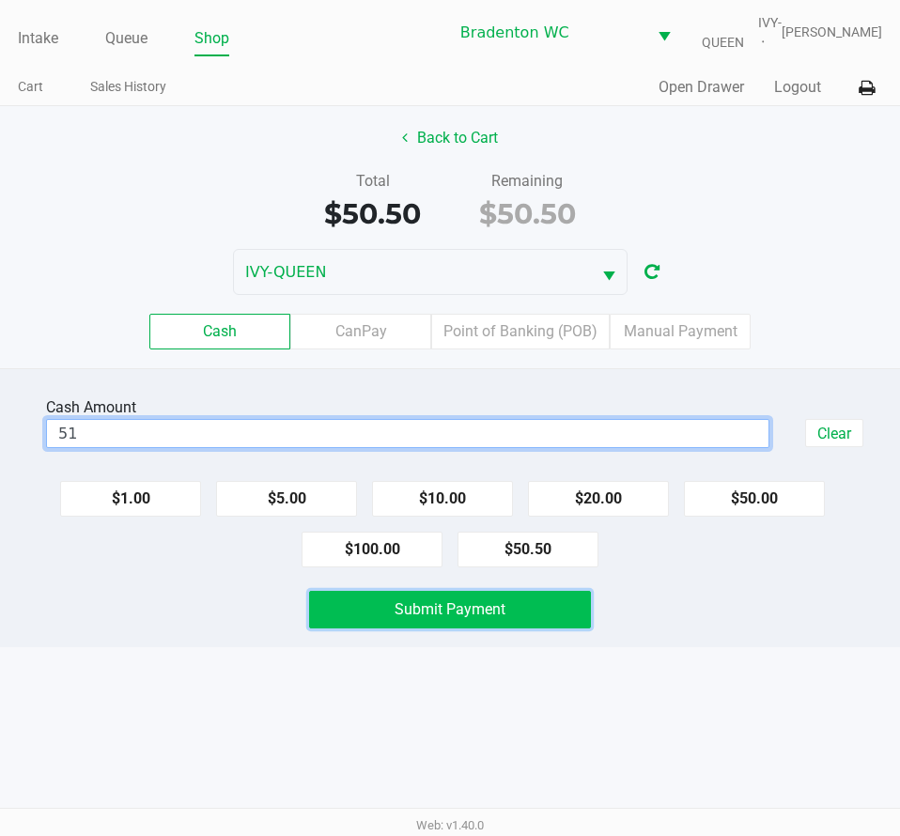
click at [481, 596] on button "Submit Payment" at bounding box center [449, 610] width 281 height 38
type input "$51.00"
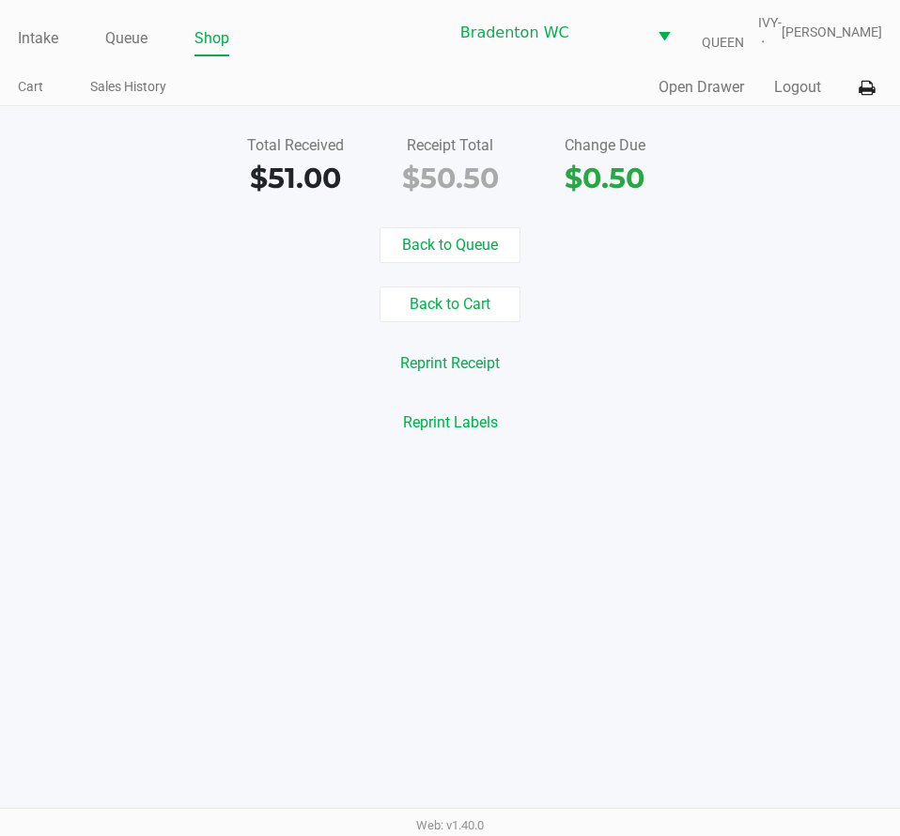
drag, startPoint x: 46, startPoint y: 43, endPoint x: 105, endPoint y: 61, distance: 61.8
click at [46, 42] on link "Intake" at bounding box center [38, 38] width 40 height 26
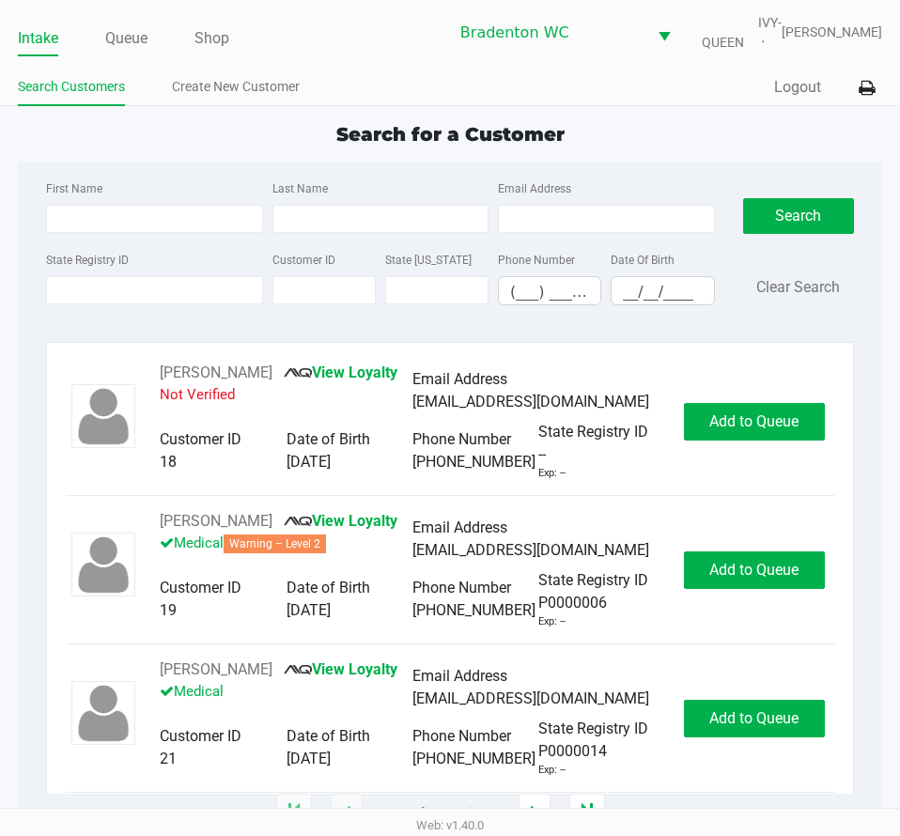
click at [474, 100] on div "Quick Sale Logout" at bounding box center [666, 87] width 432 height 35
click at [214, 278] on input "State Registry ID" at bounding box center [154, 290] width 216 height 28
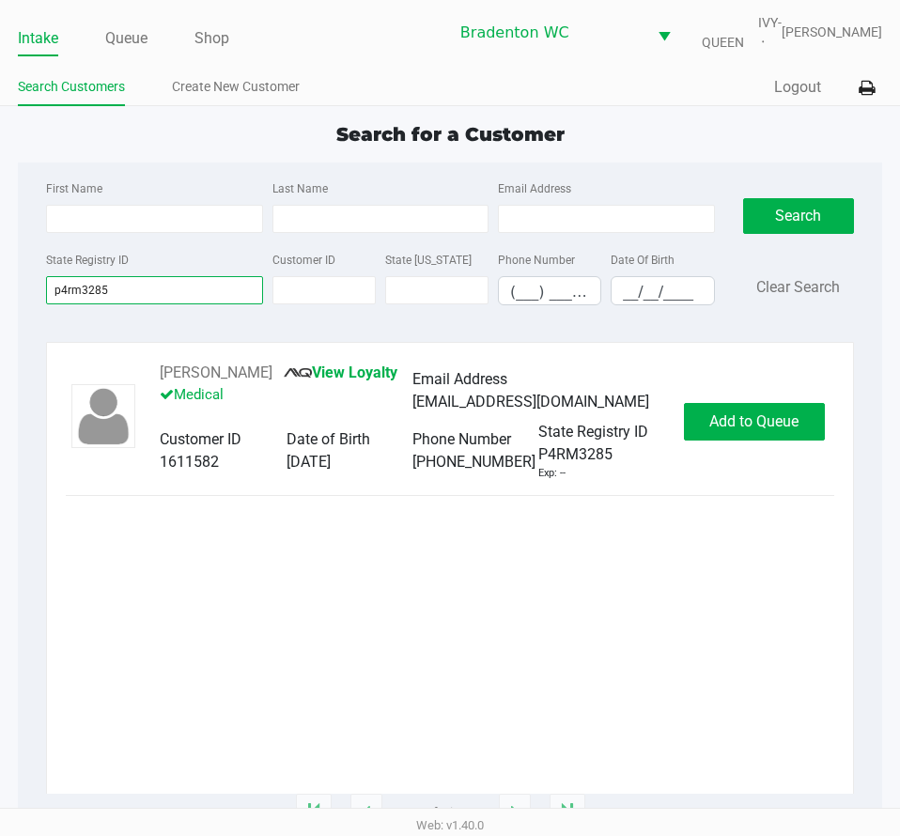
type input "p4rm3285"
click at [767, 433] on button "Add to Queue" at bounding box center [754, 422] width 141 height 38
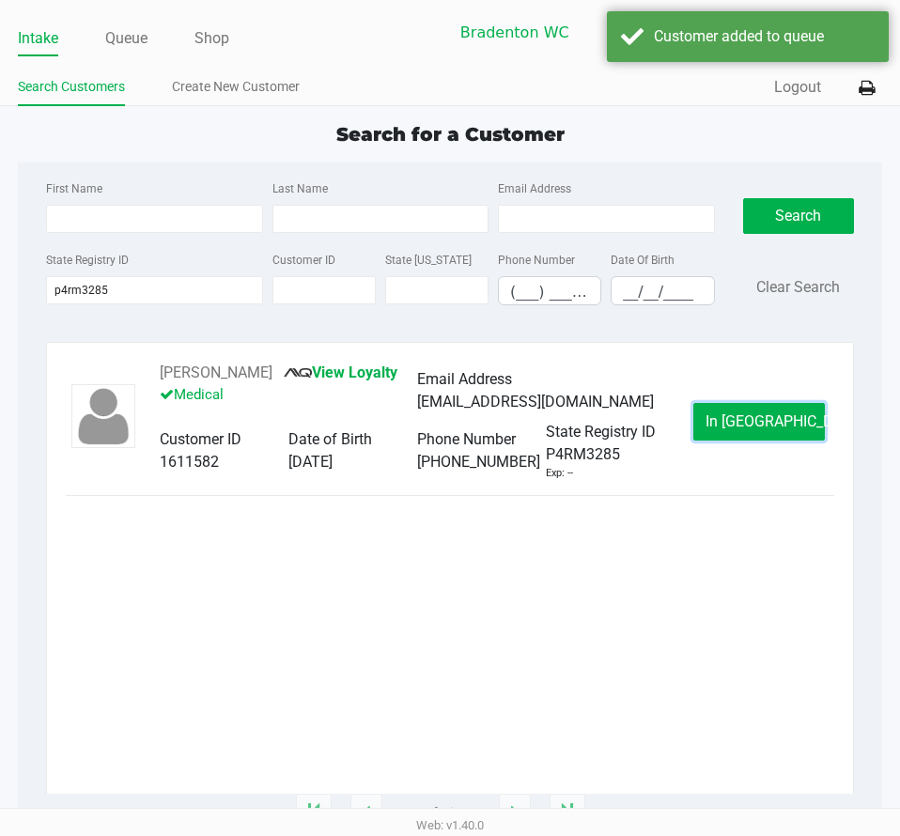
click at [766, 428] on span "In Queue" at bounding box center [784, 421] width 158 height 18
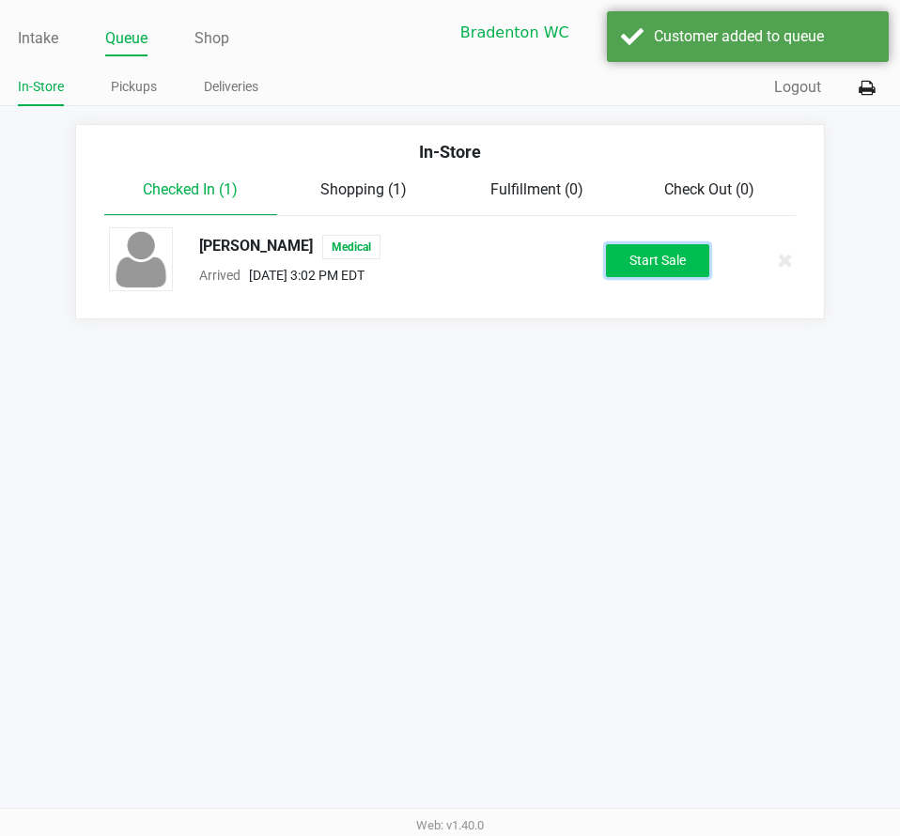
click at [629, 259] on button "Start Sale" at bounding box center [657, 260] width 103 height 33
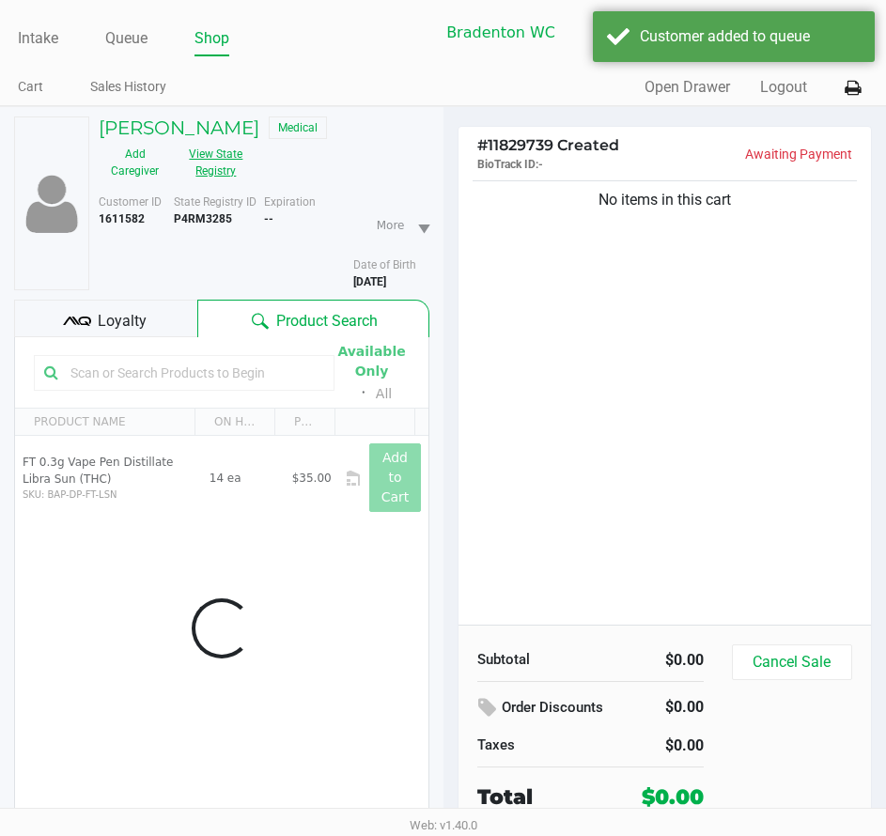
click at [210, 164] on button "View State Registry" at bounding box center [210, 162] width 79 height 47
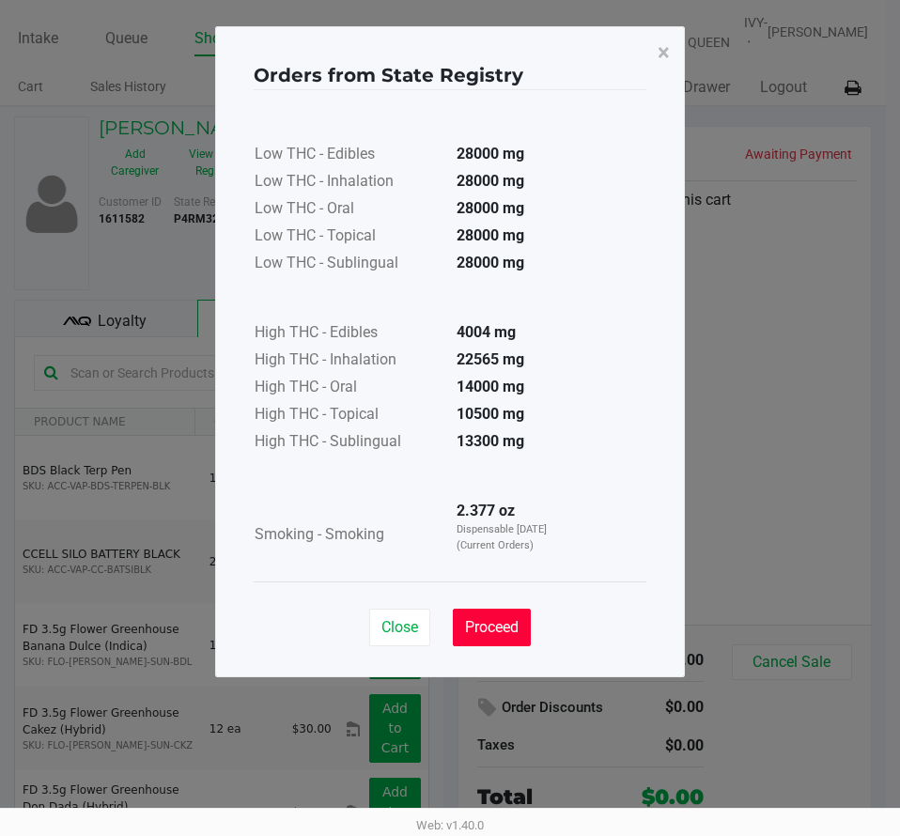
click at [506, 621] on span "Proceed" at bounding box center [492, 627] width 54 height 18
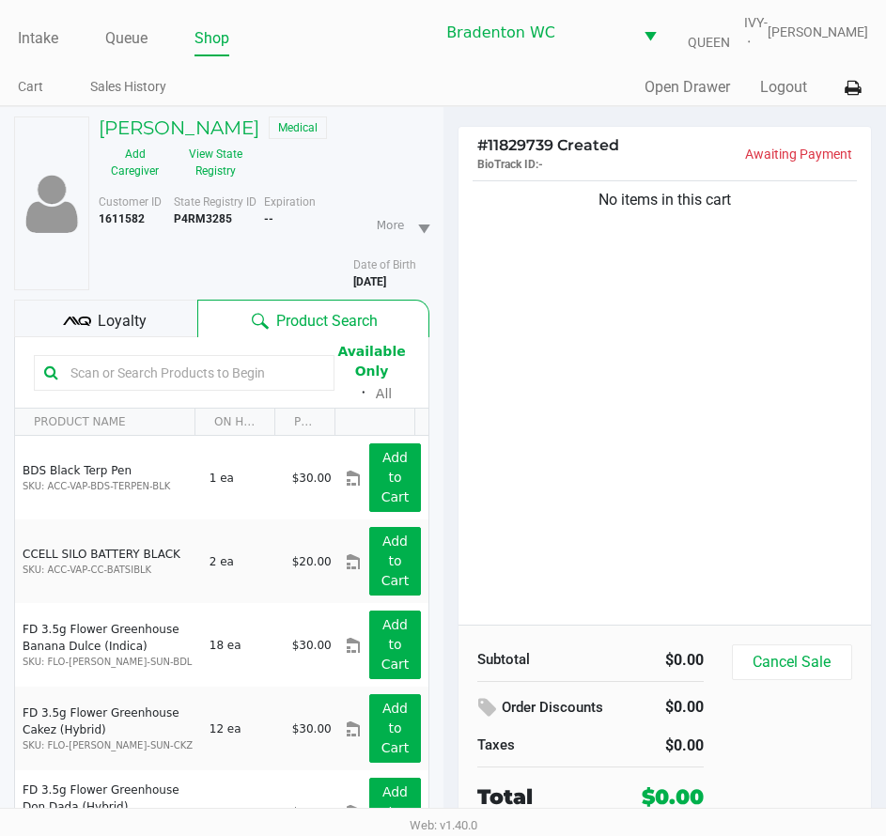
click at [163, 315] on div "Loyalty" at bounding box center [105, 319] width 183 height 38
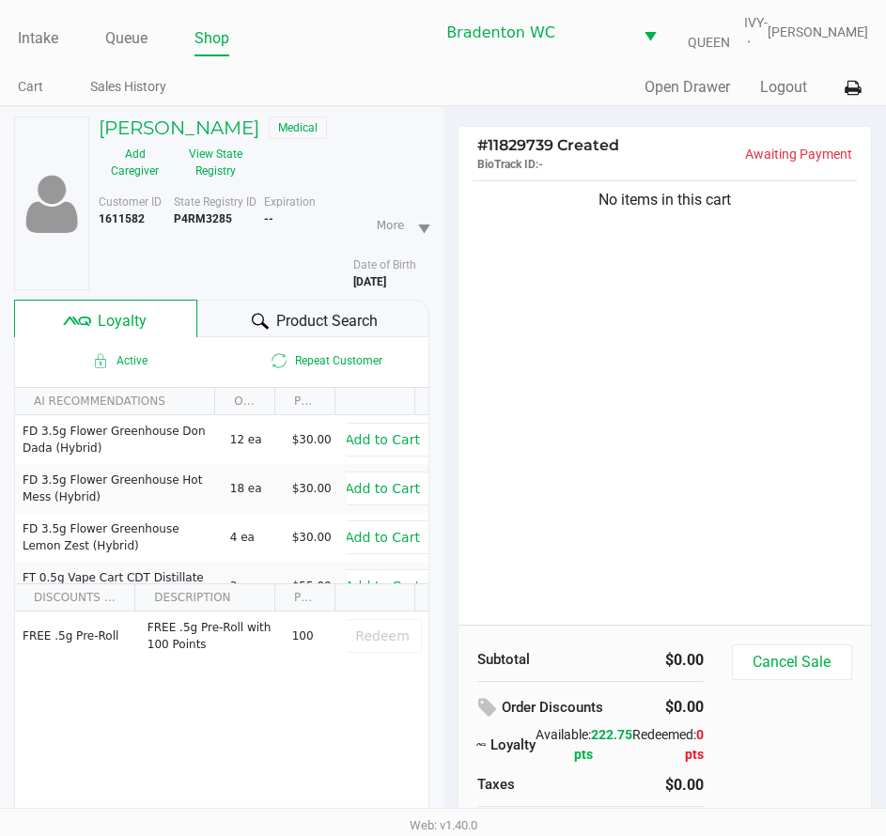
click at [282, 315] on span "Product Search" at bounding box center [326, 321] width 101 height 23
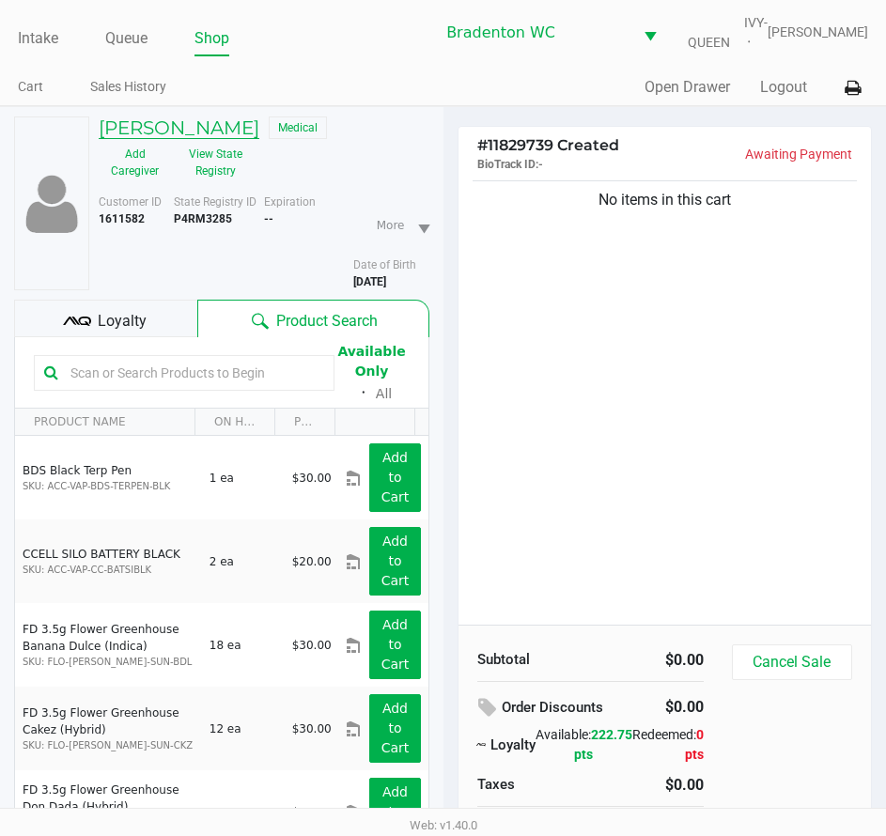
click at [131, 127] on h5 "Haley Kerns" at bounding box center [179, 127] width 161 height 23
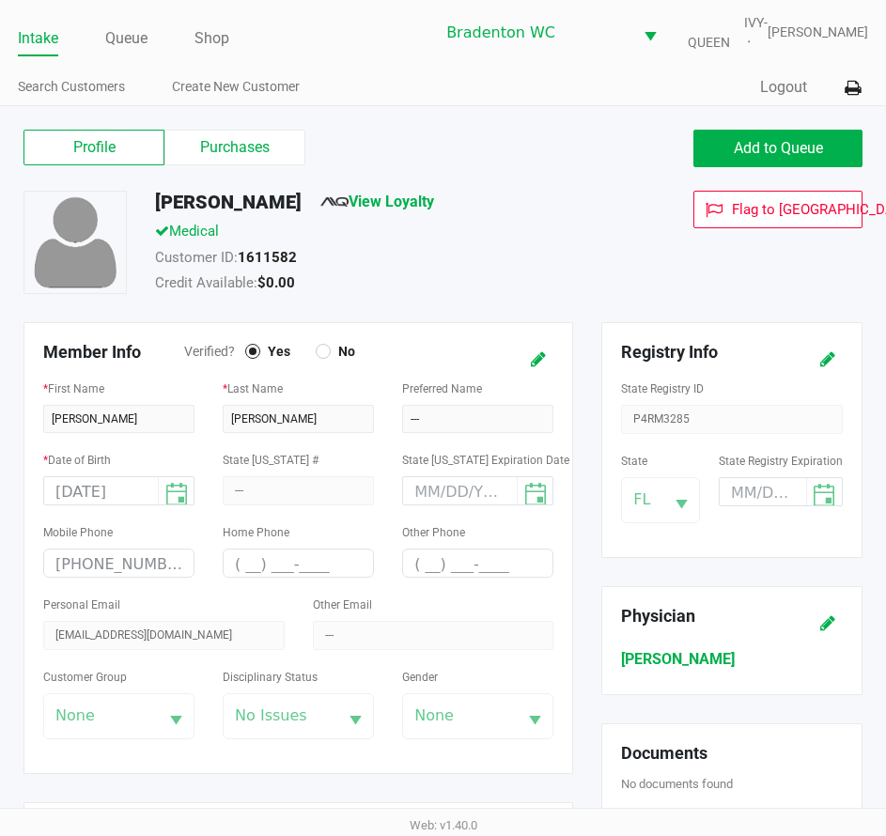
click at [200, 191] on h5 "Haley Kerns" at bounding box center [228, 202] width 147 height 23
click at [214, 147] on label "Purchases" at bounding box center [234, 148] width 141 height 36
click at [0, 0] on 1 "Purchases" at bounding box center [0, 0] width 0 height 0
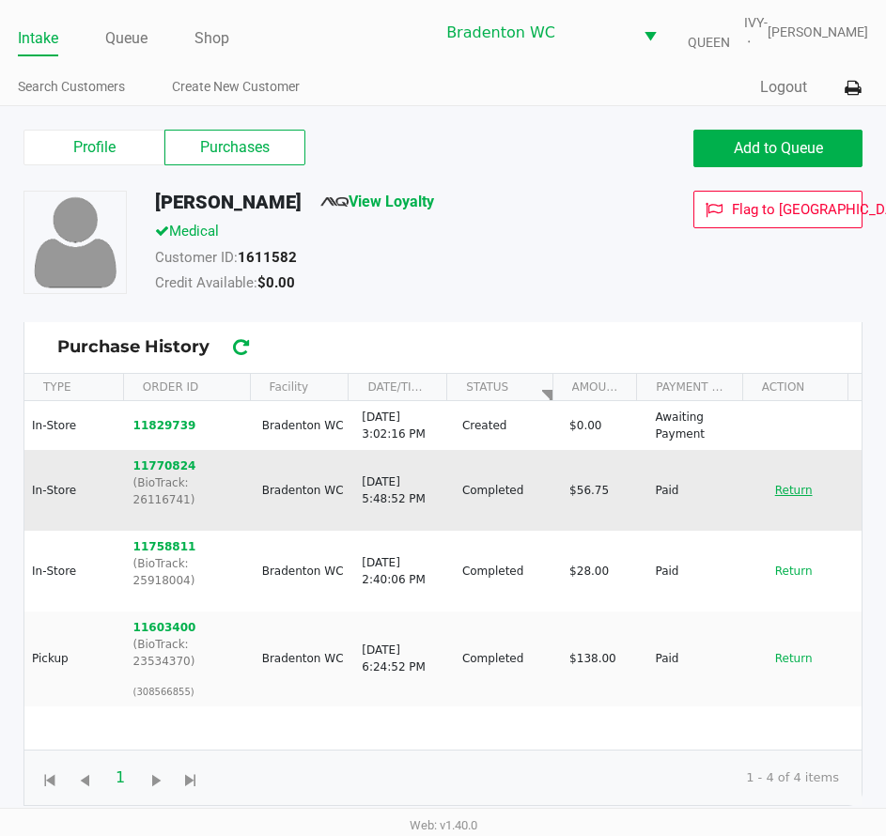
click at [783, 488] on button "Return" at bounding box center [794, 490] width 62 height 30
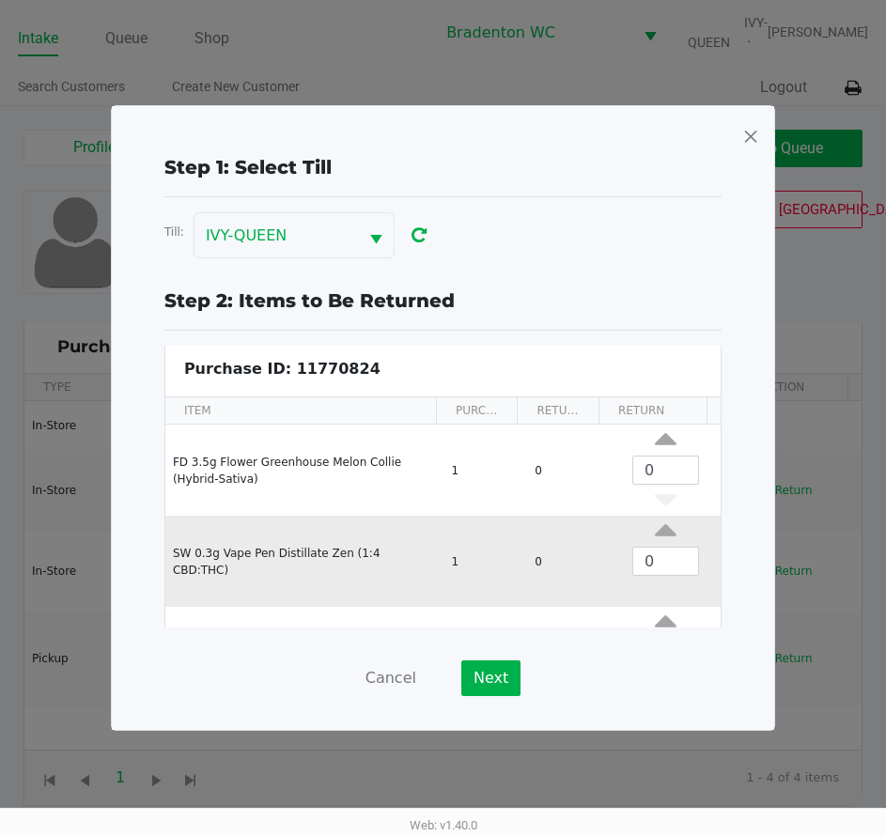
scroll to position [163, 0]
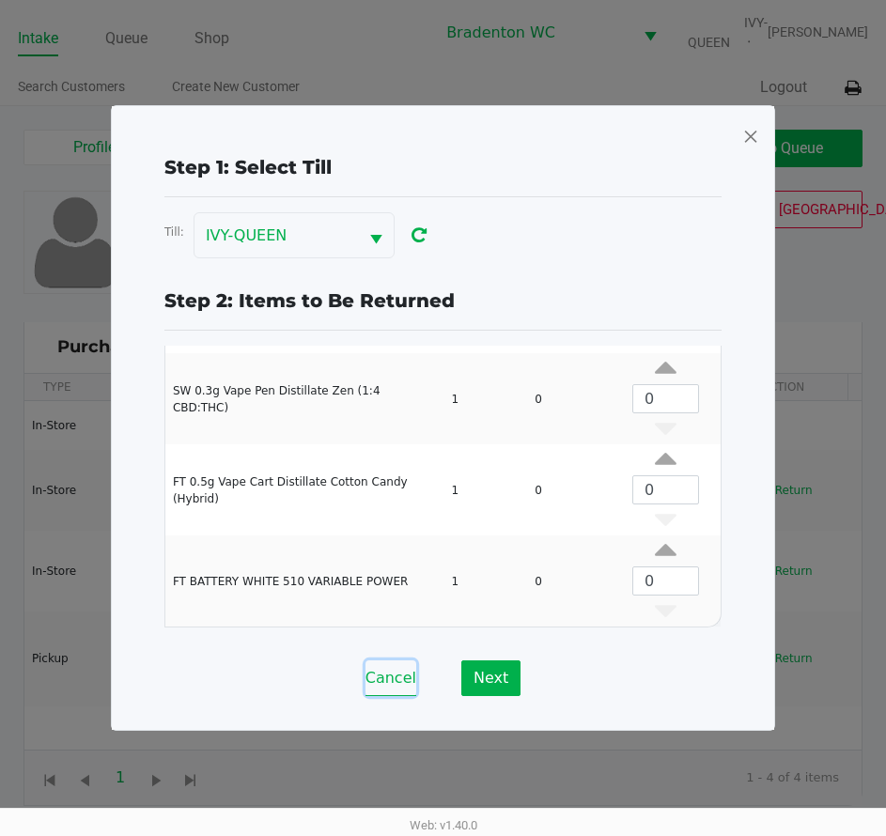
click at [384, 678] on button "Cancel" at bounding box center [390, 678] width 51 height 36
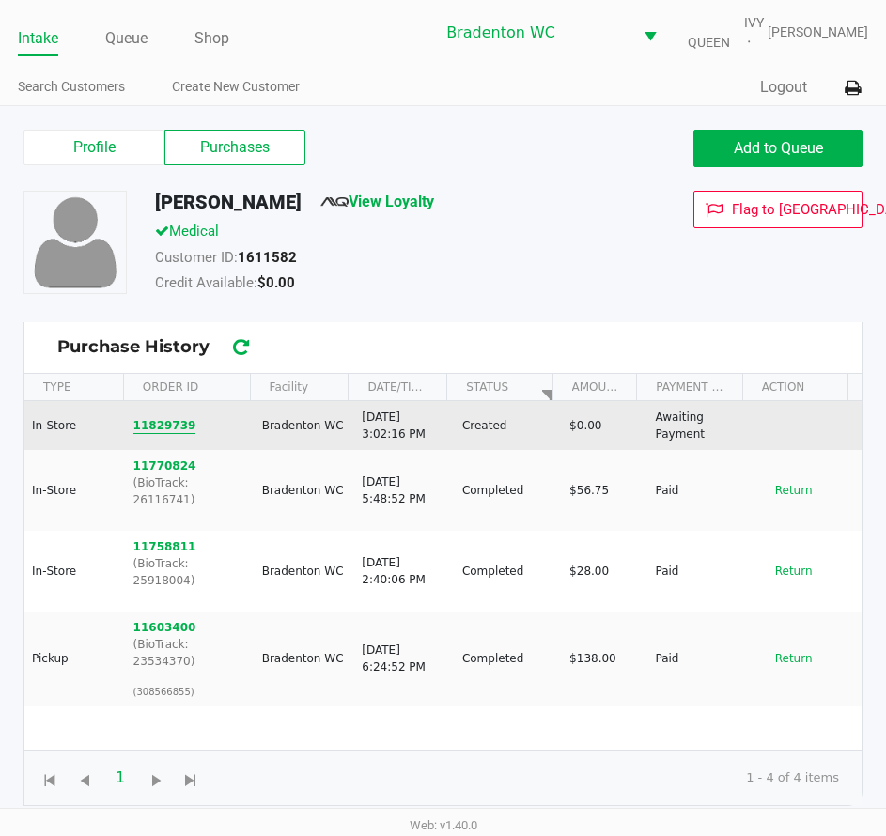
click at [164, 431] on button "11829739" at bounding box center [164, 425] width 63 height 17
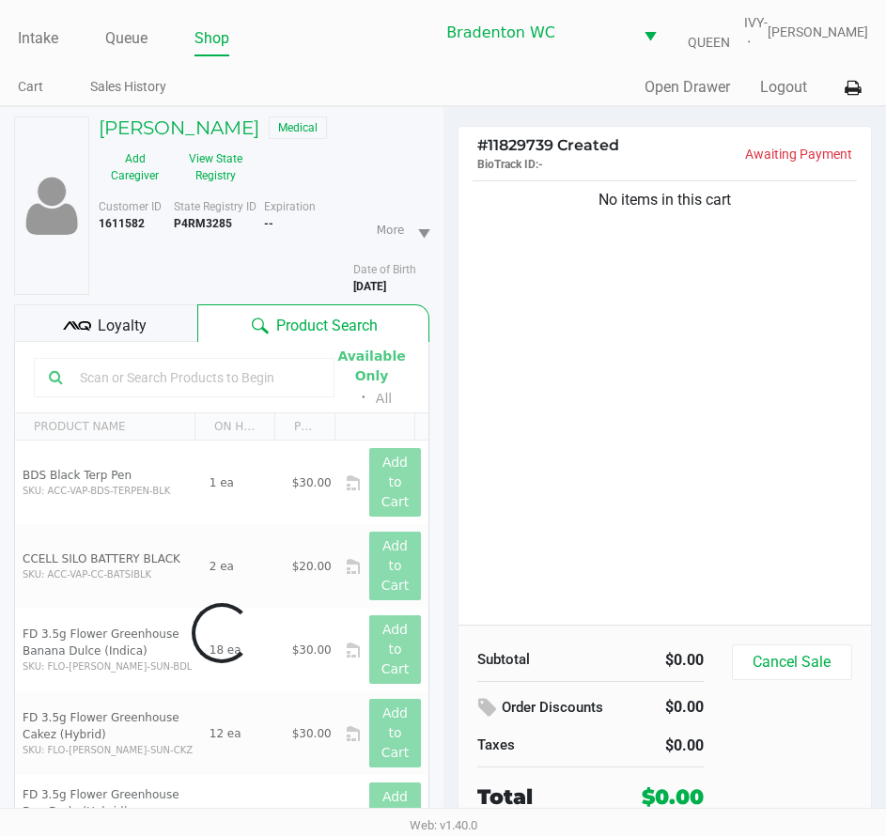
click at [205, 382] on input "text" at bounding box center [195, 378] width 247 height 28
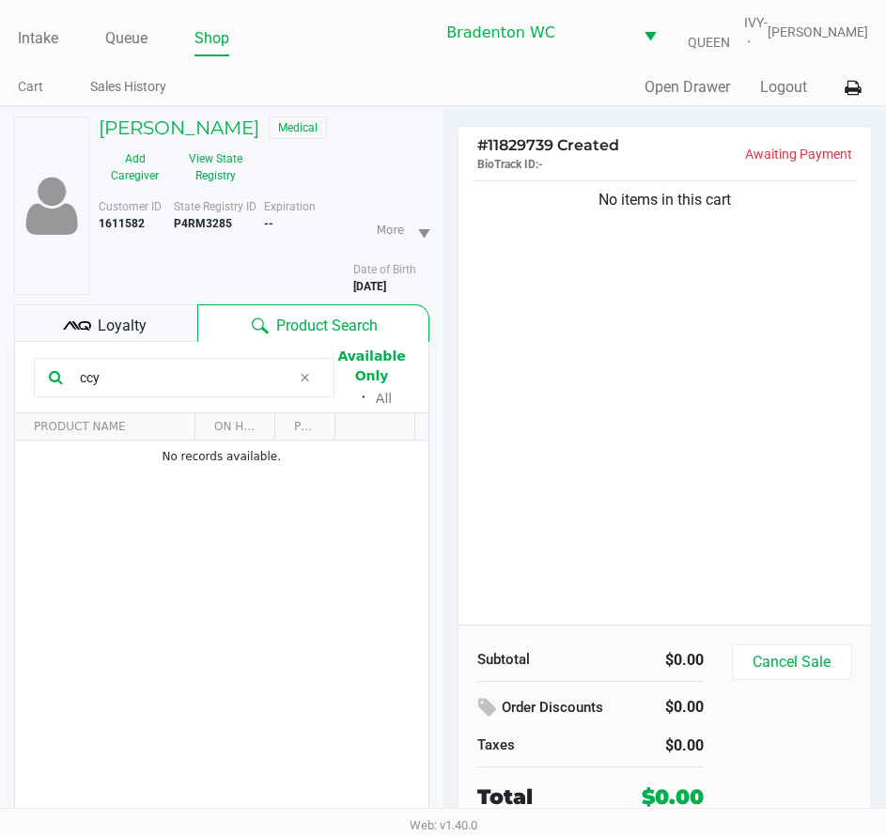
type input "ccy"
click at [307, 380] on icon at bounding box center [305, 377] width 11 height 15
click at [122, 349] on div "Available Only ᛫ All" at bounding box center [222, 377] width 376 height 65
click at [152, 320] on div "Loyalty" at bounding box center [105, 323] width 183 height 38
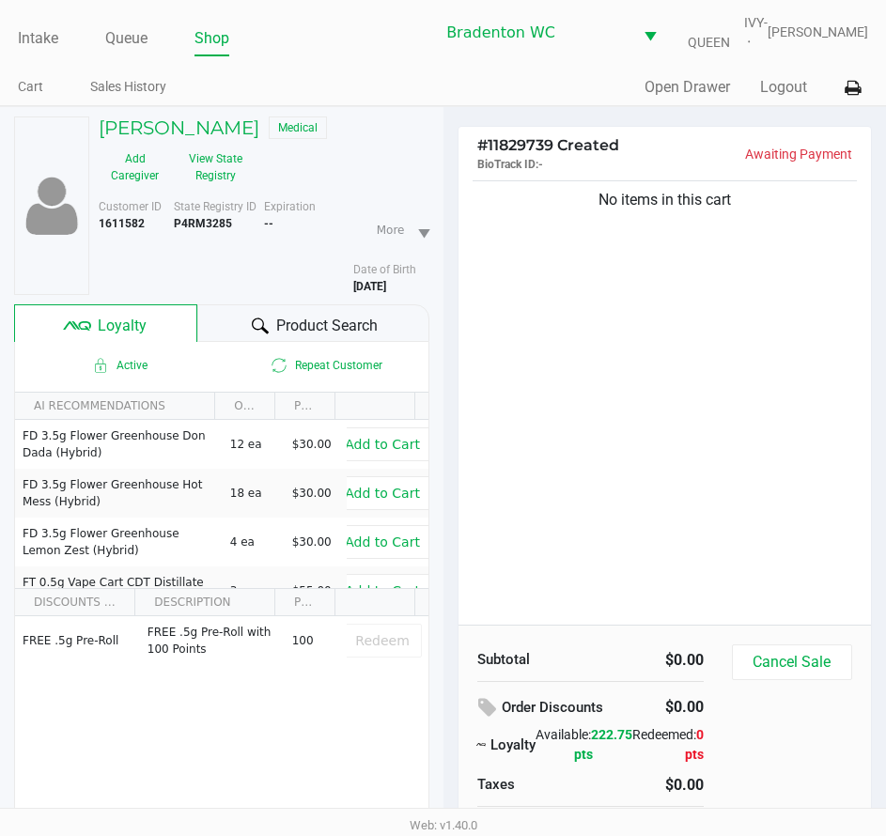
click at [293, 318] on span "Product Search" at bounding box center [326, 326] width 101 height 23
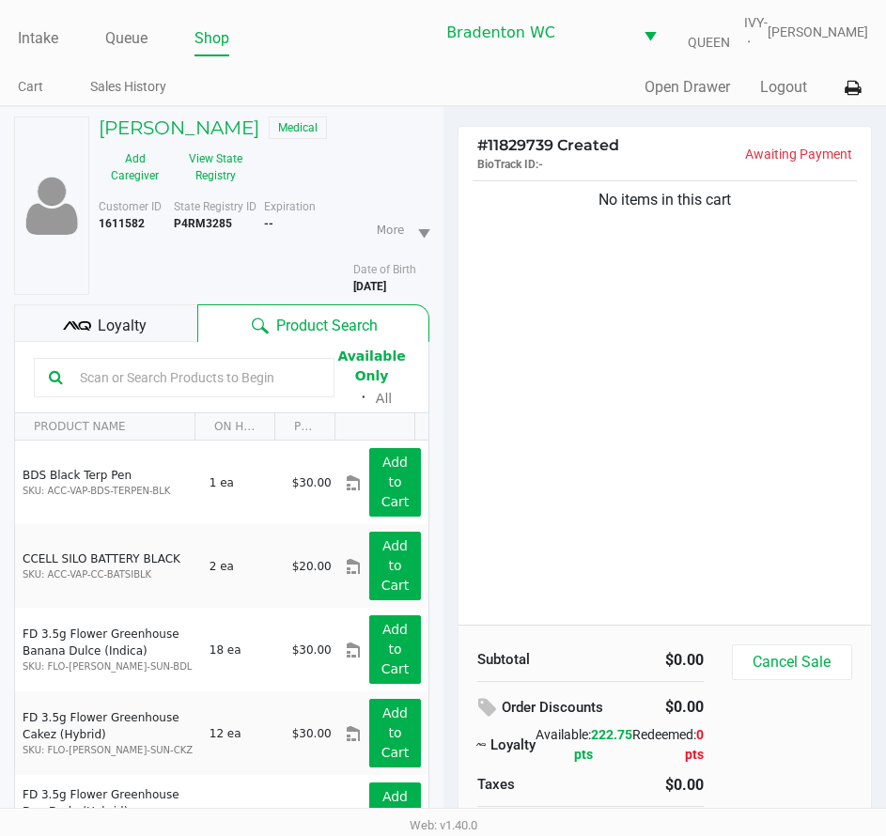
click at [145, 312] on div "Loyalty" at bounding box center [105, 323] width 183 height 38
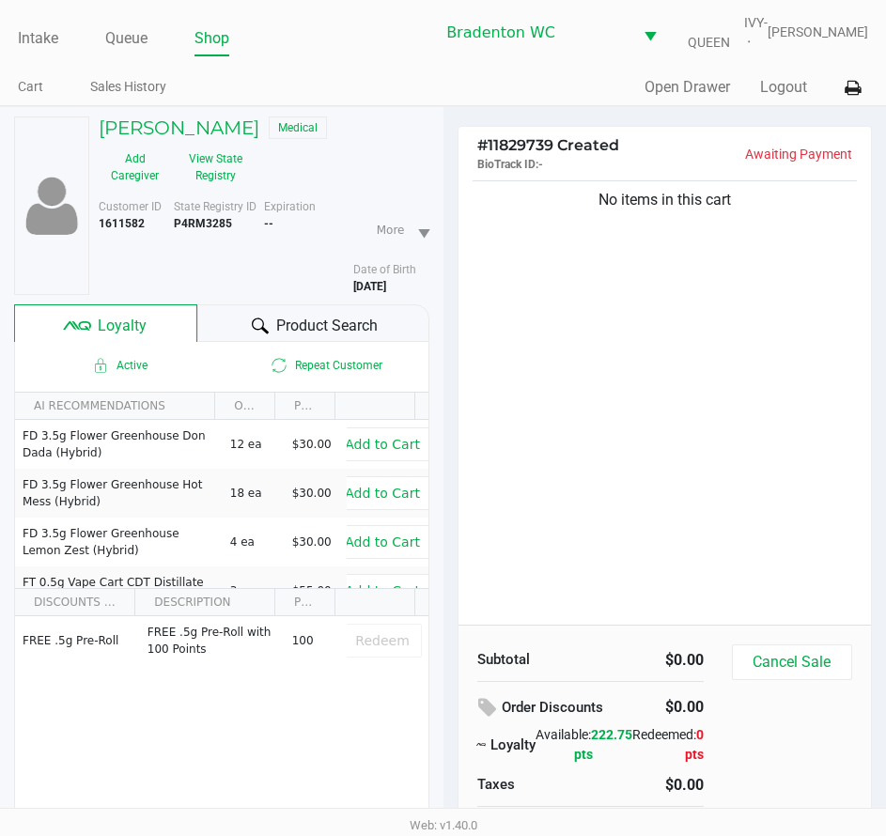
click at [228, 322] on div "Product Search" at bounding box center [312, 323] width 231 height 38
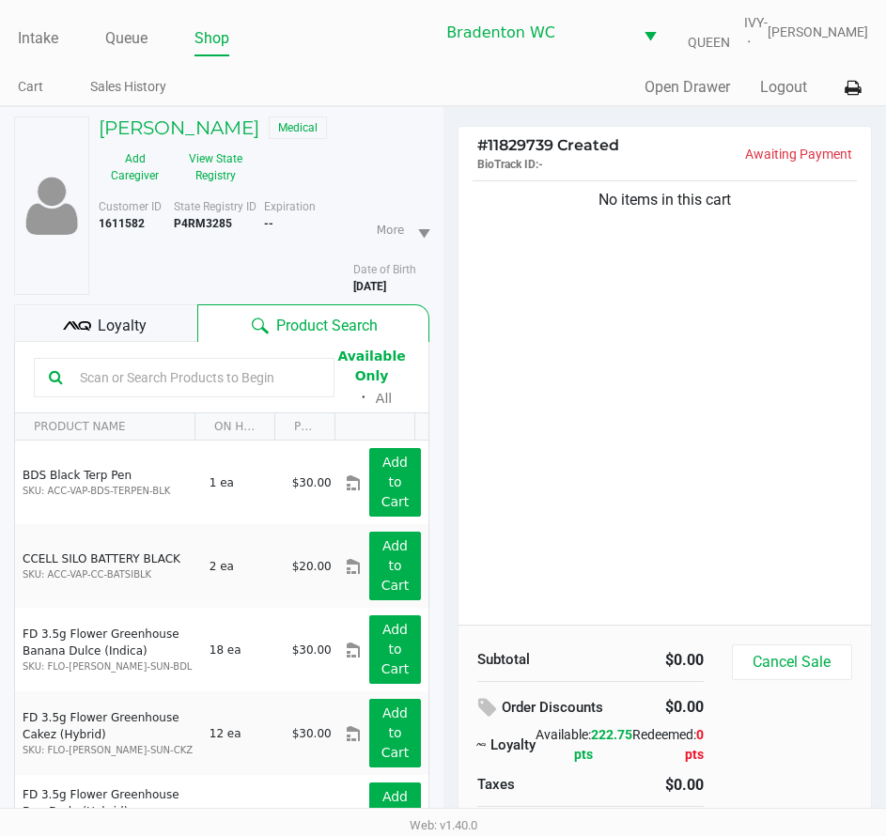
click at [210, 380] on input "text" at bounding box center [195, 378] width 247 height 28
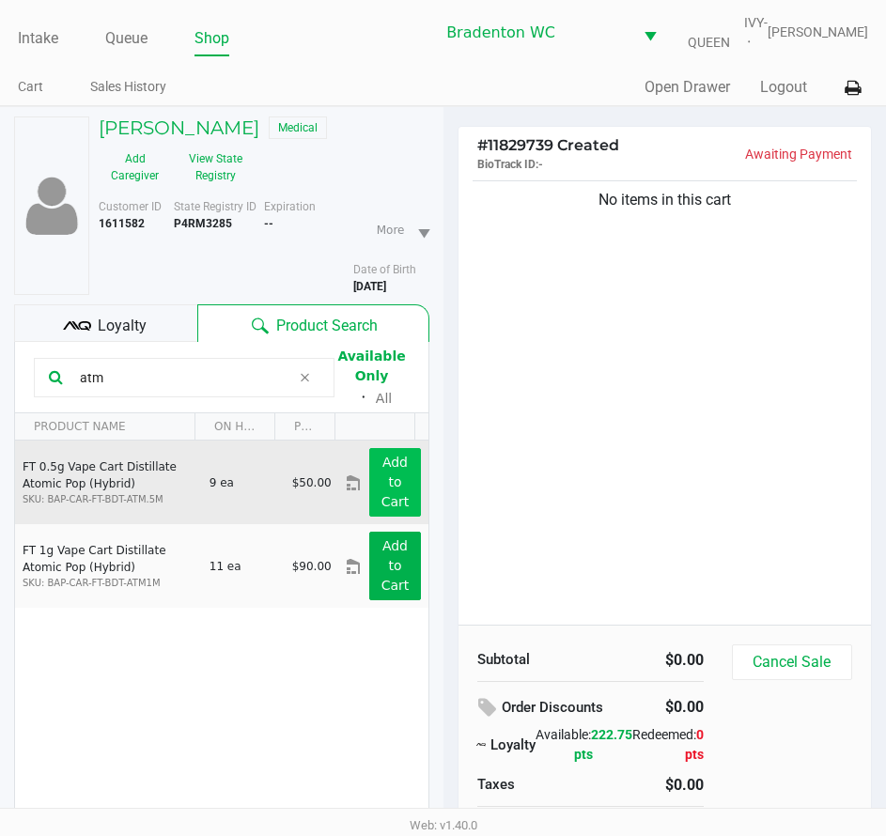
type input "atm"
click at [370, 481] on button "Add to Cart" at bounding box center [394, 482] width 51 height 69
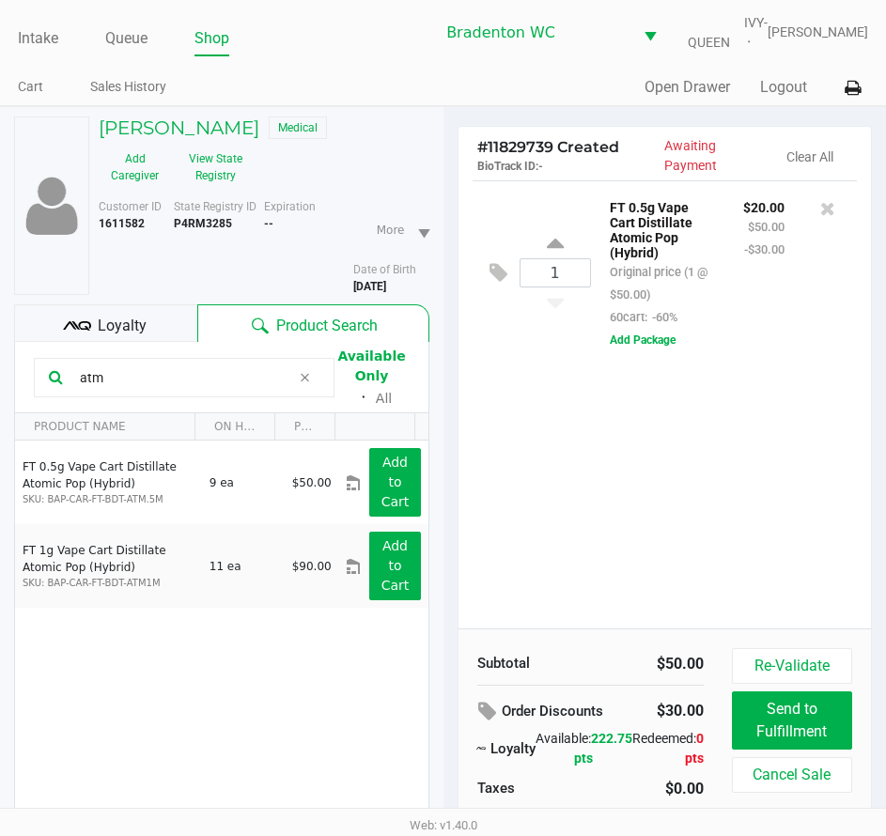
click at [312, 380] on span at bounding box center [305, 377] width 28 height 23
click at [298, 377] on input "text" at bounding box center [195, 378] width 247 height 28
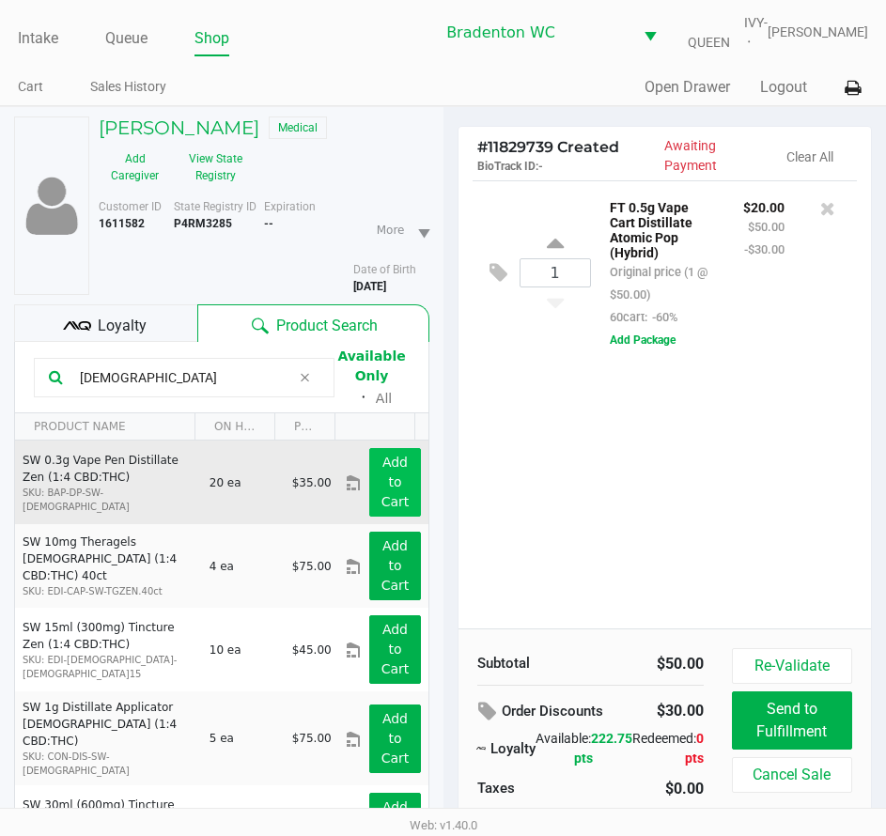
type input "zen"
click at [381, 488] on app-button-loader "Add to Cart" at bounding box center [395, 482] width 28 height 54
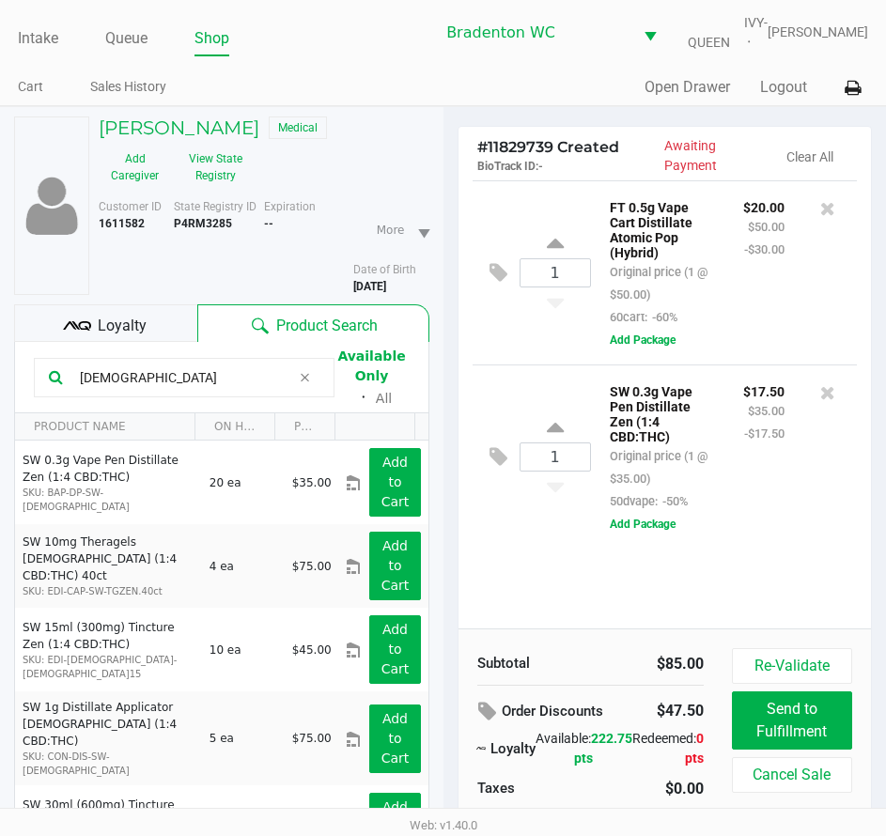
click at [309, 377] on icon at bounding box center [305, 377] width 11 height 15
drag, startPoint x: 159, startPoint y: 333, endPoint x: 232, endPoint y: 323, distance: 73.9
click at [161, 333] on div "Loyalty" at bounding box center [105, 323] width 183 height 38
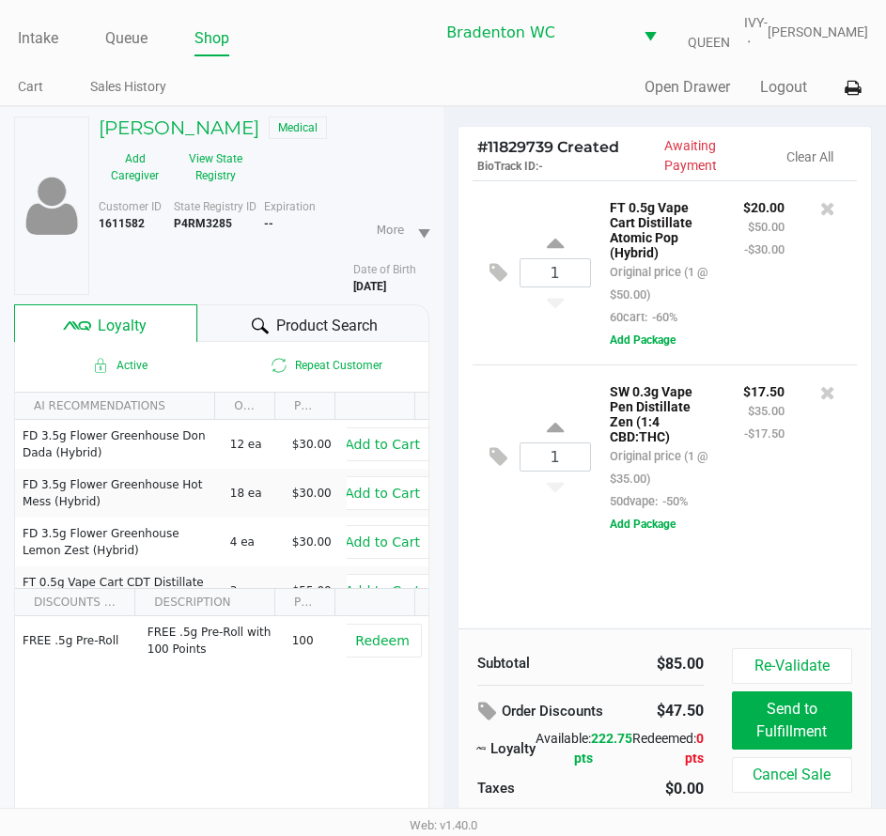
click at [266, 318] on icon at bounding box center [260, 326] width 17 height 17
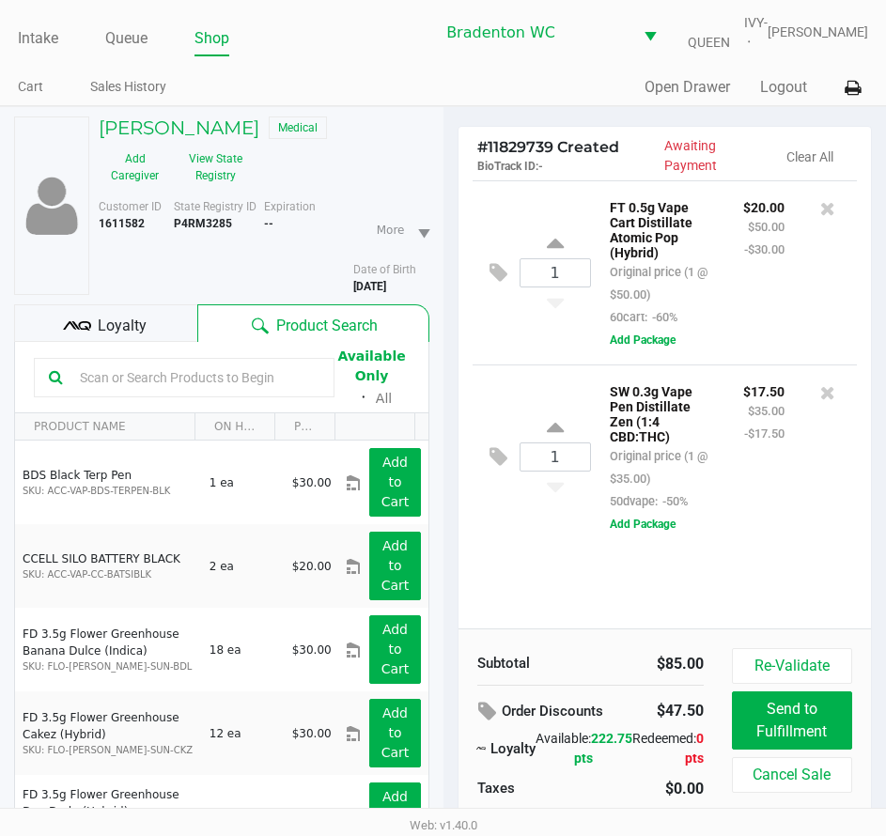
click at [114, 374] on input "text" at bounding box center [195, 378] width 247 height 28
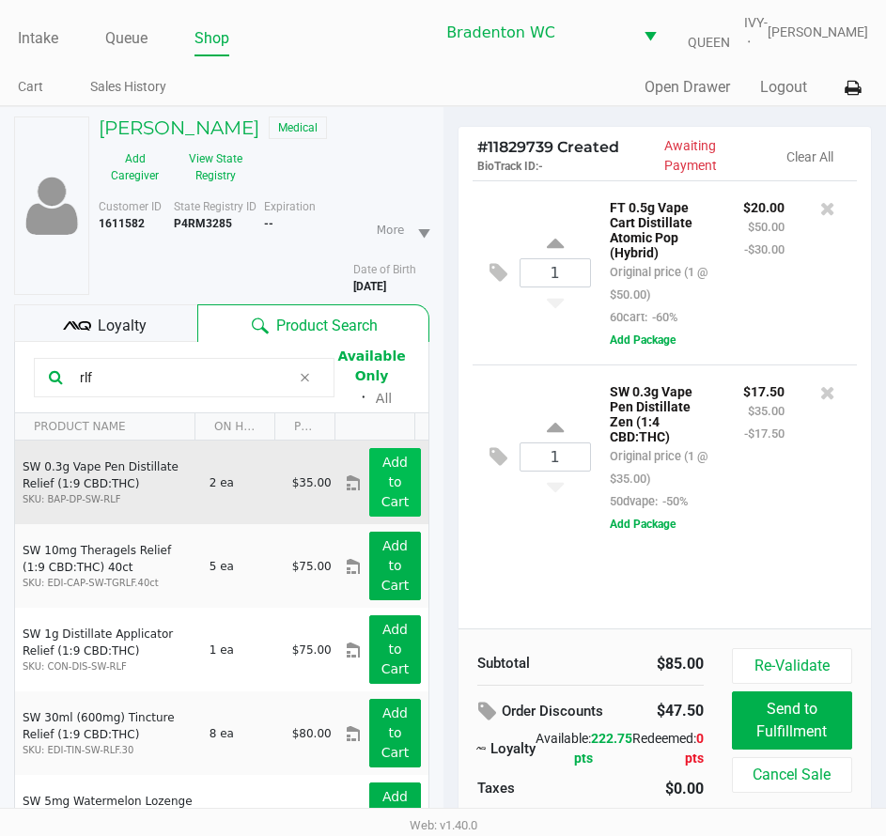
type input "rlf"
click at [397, 483] on button "Add to Cart" at bounding box center [394, 482] width 51 height 69
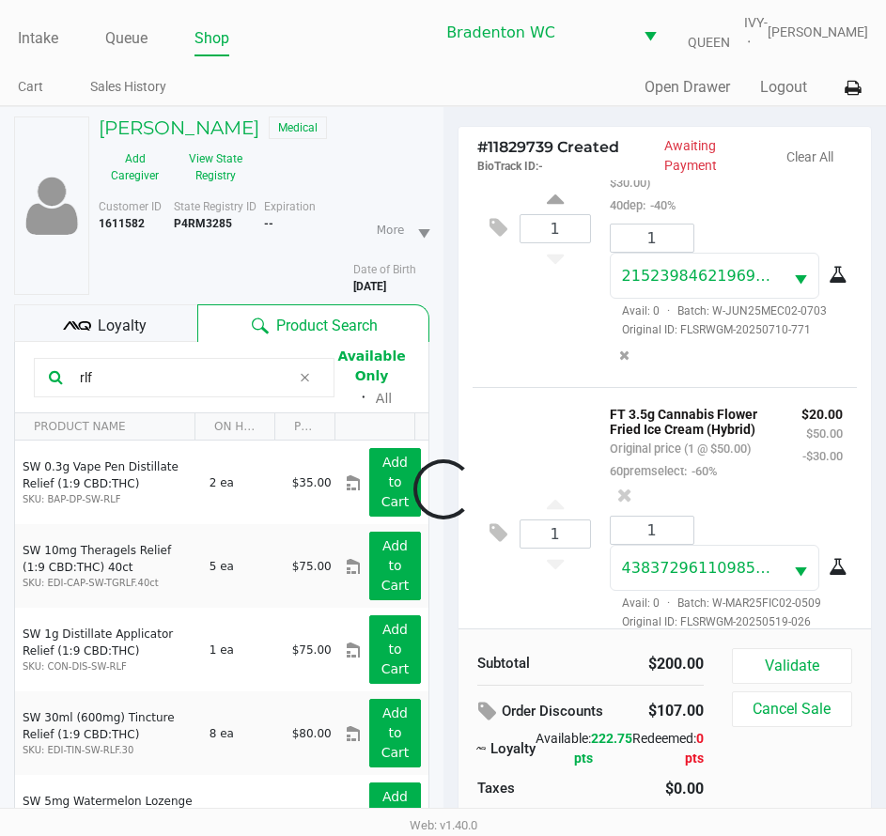
scroll to position [1202, 0]
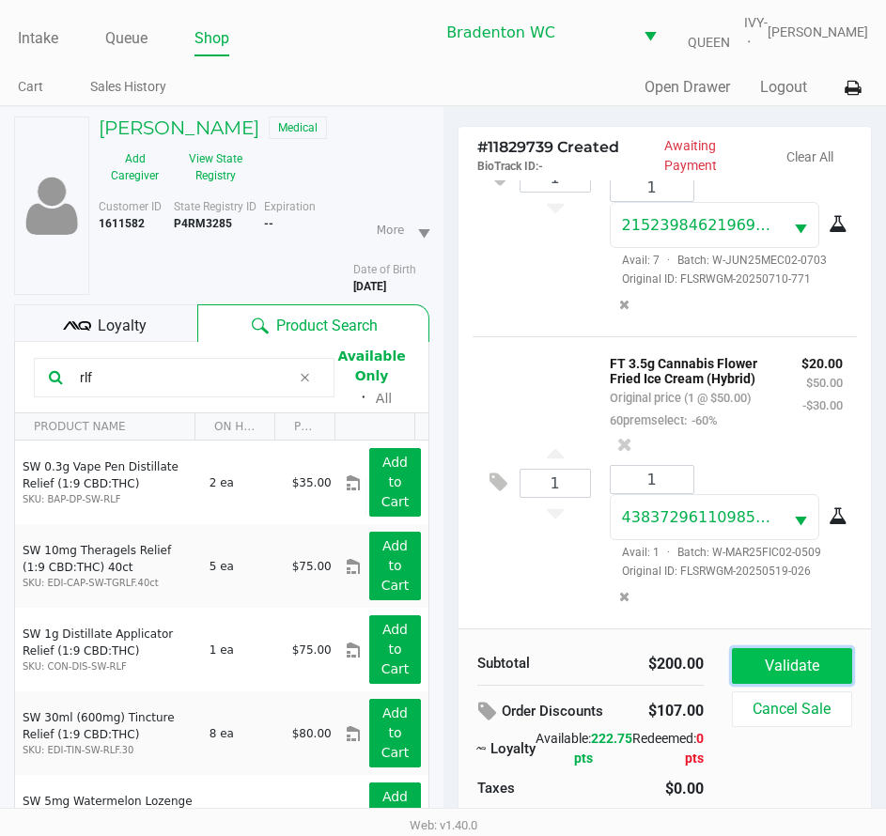
click at [807, 667] on button "Validate" at bounding box center [792, 666] width 120 height 36
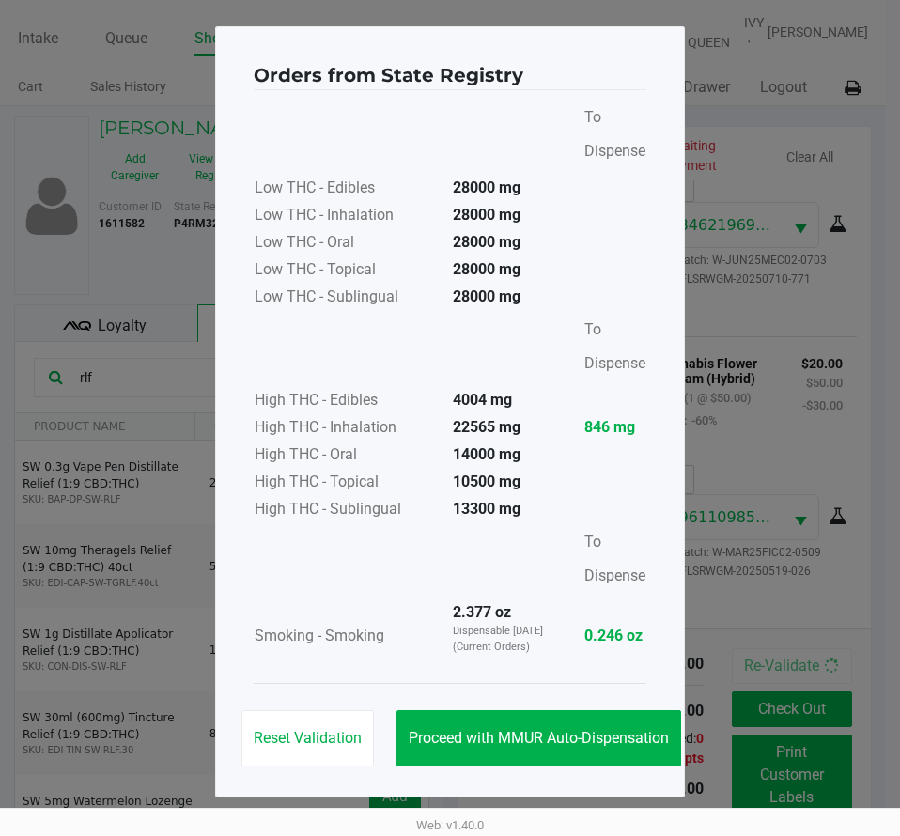
click at [553, 709] on div "Reset Validation Proceed with MMUR Auto-Dispensation" at bounding box center [450, 730] width 393 height 95
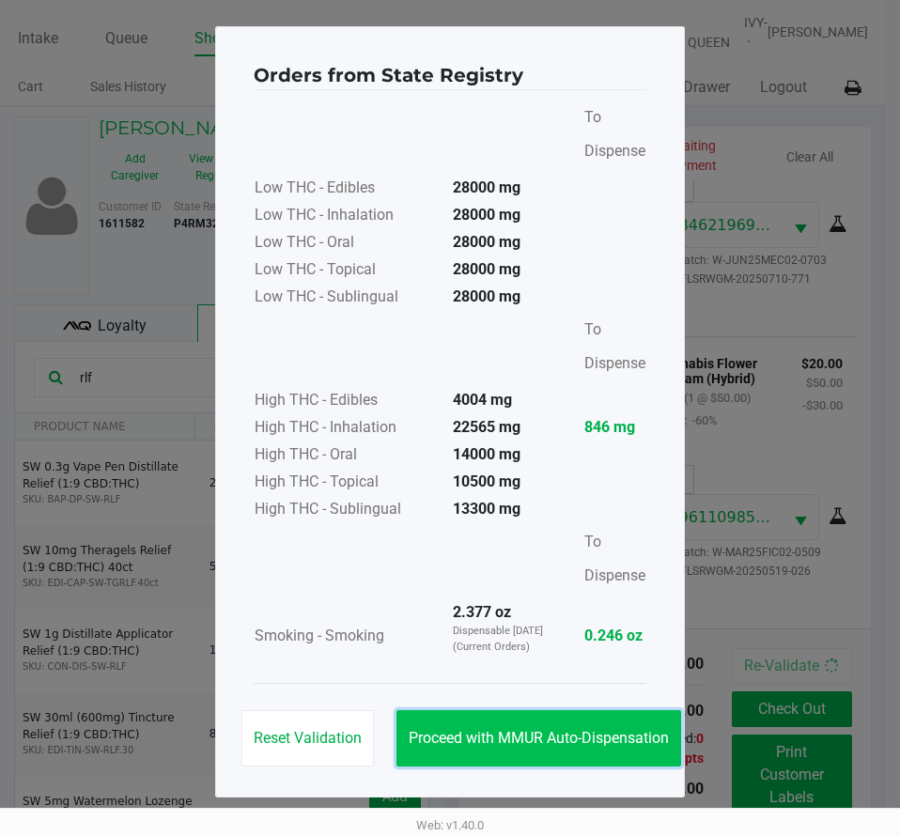
click at [578, 737] on span "Proceed with MMUR Auto-Dispensation" at bounding box center [539, 738] width 260 height 18
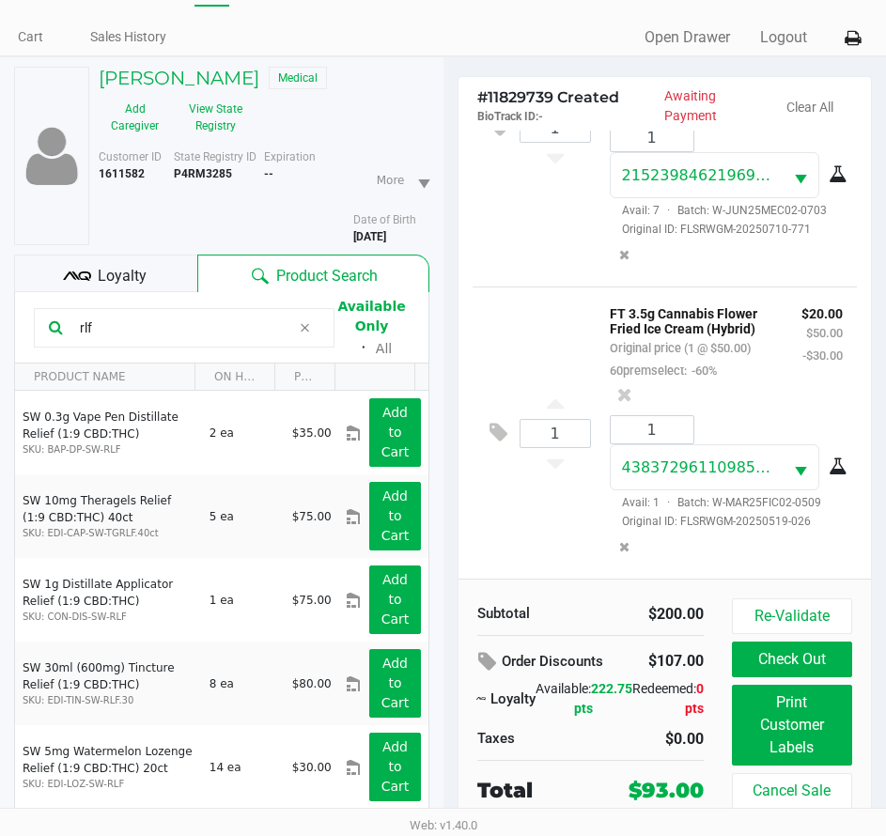
scroll to position [98, 0]
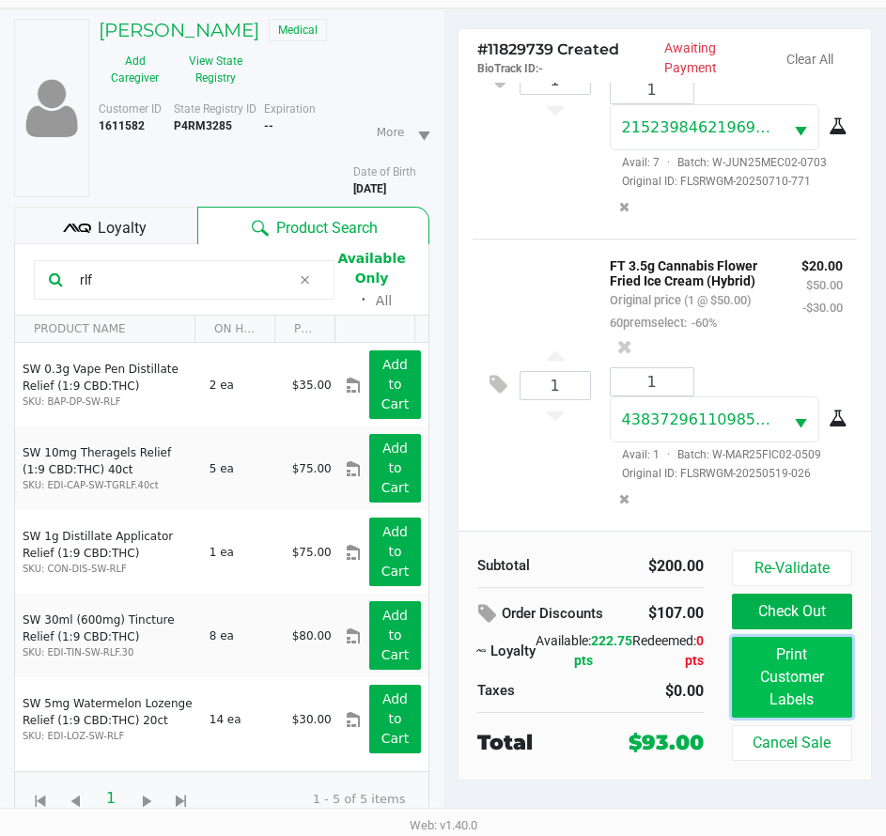
click at [757, 679] on button "Print Customer Labels" at bounding box center [792, 677] width 120 height 81
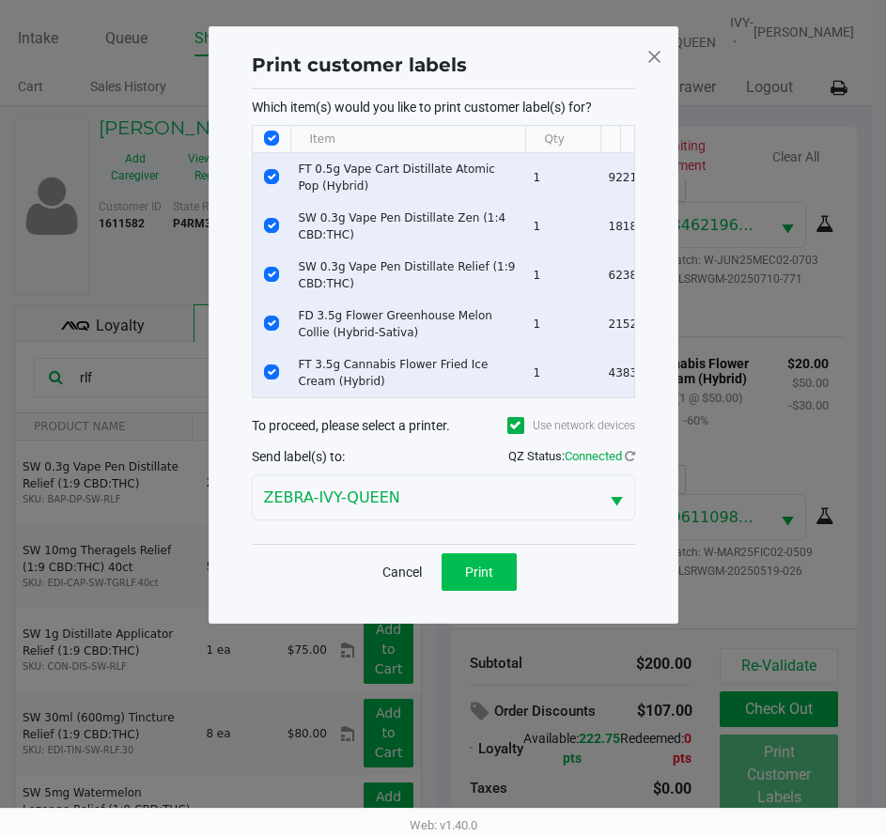
scroll to position [0, 0]
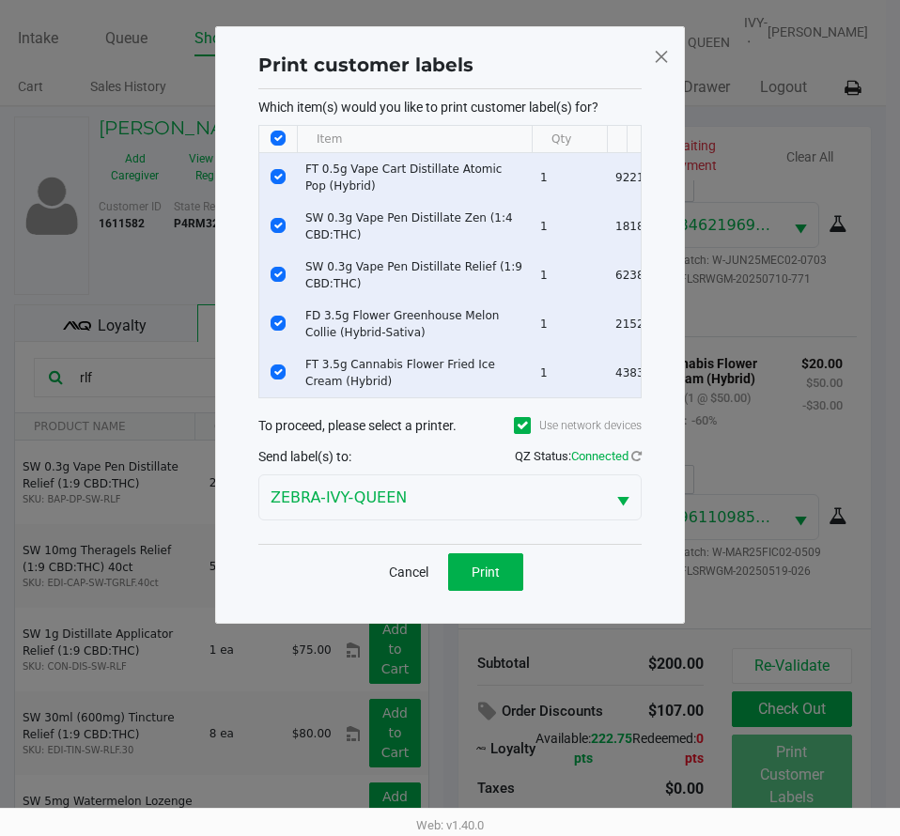
click at [489, 565] on div "Cancel Print" at bounding box center [449, 571] width 383 height 55
click at [483, 578] on span "Print" at bounding box center [486, 572] width 28 height 15
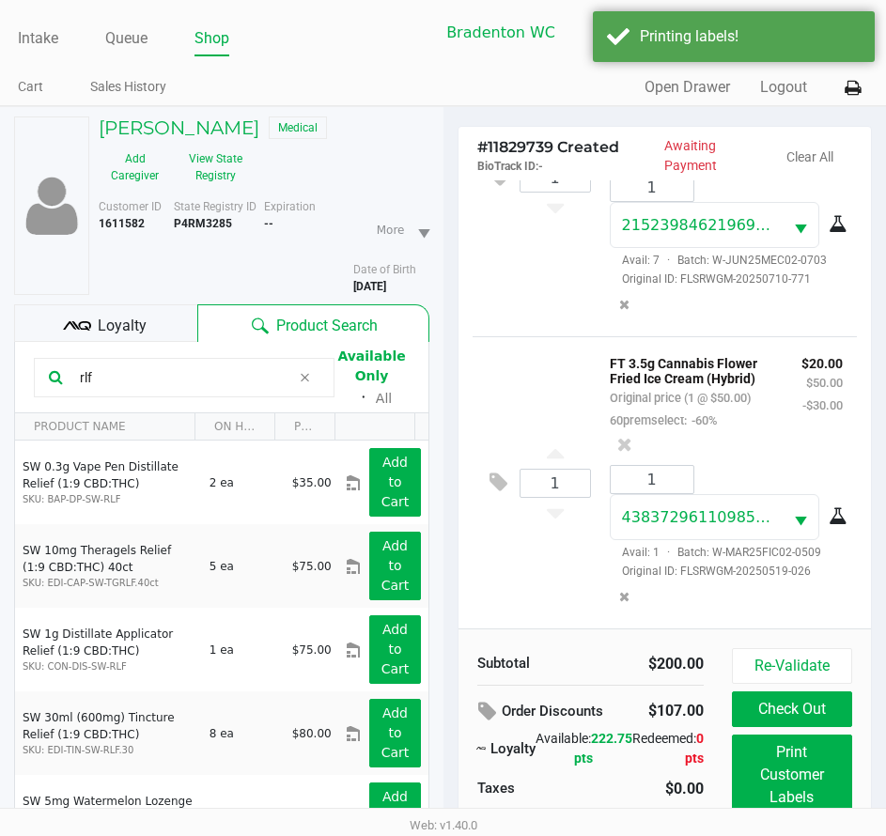
click at [162, 325] on div "Loyalty" at bounding box center [105, 323] width 183 height 38
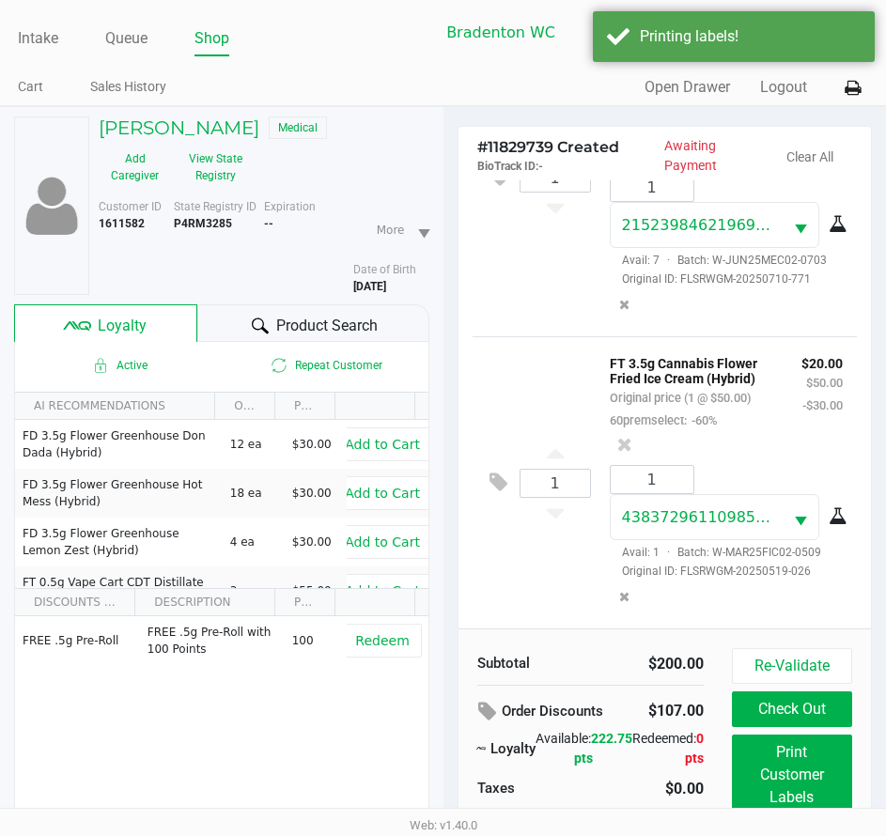
click at [243, 310] on div "Product Search" at bounding box center [312, 323] width 231 height 38
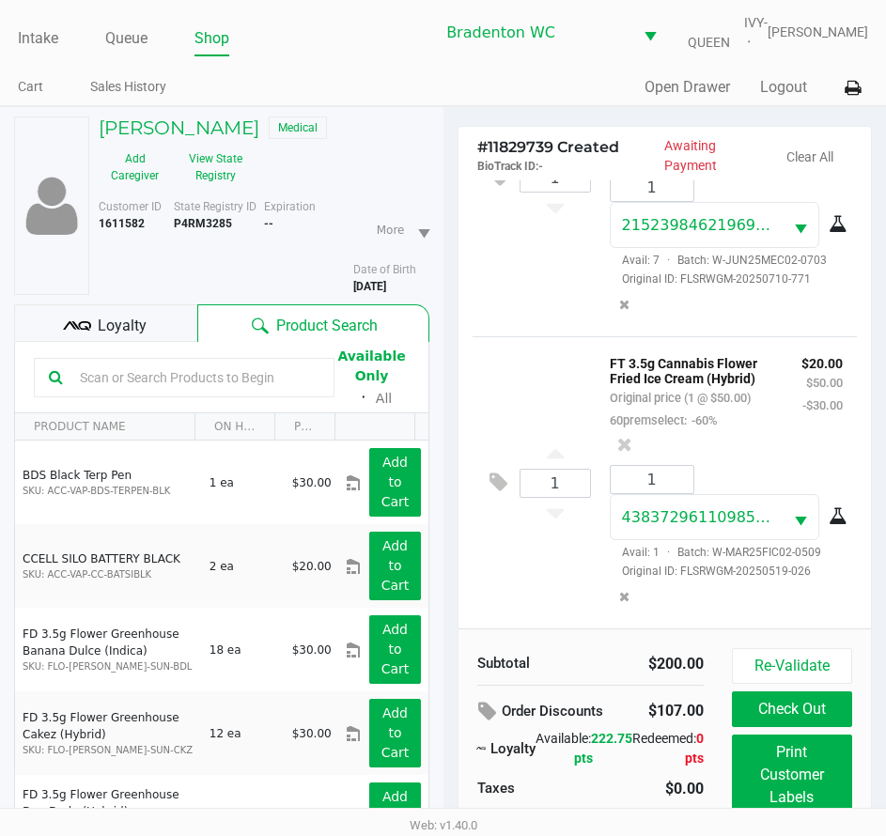
scroll to position [98, 0]
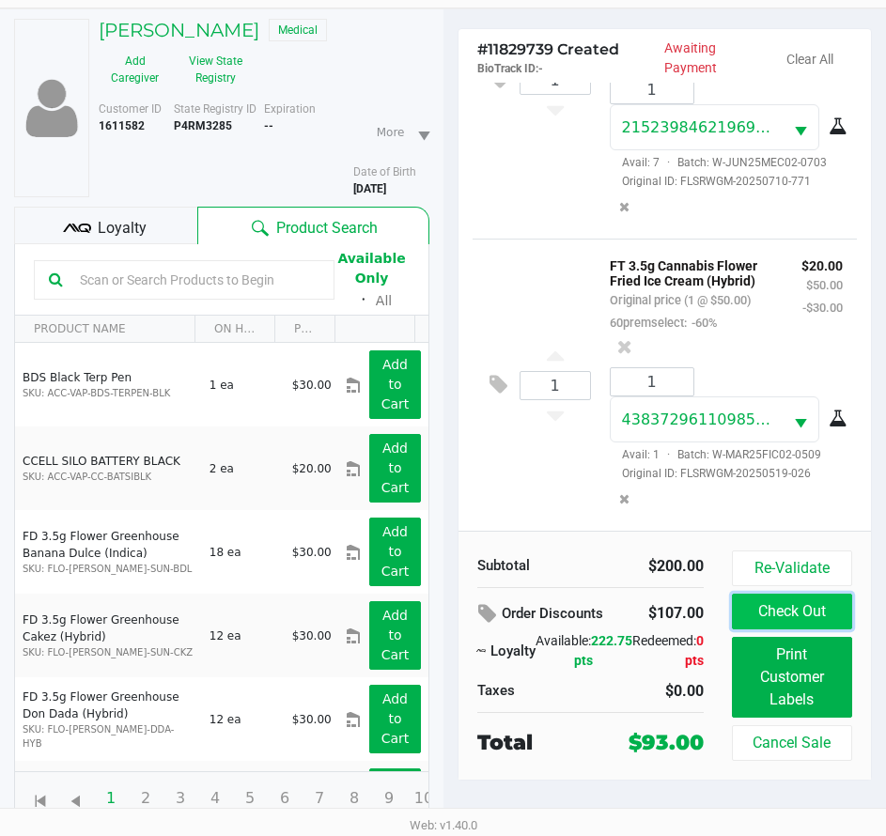
click at [807, 612] on button "Check Out" at bounding box center [792, 612] width 120 height 36
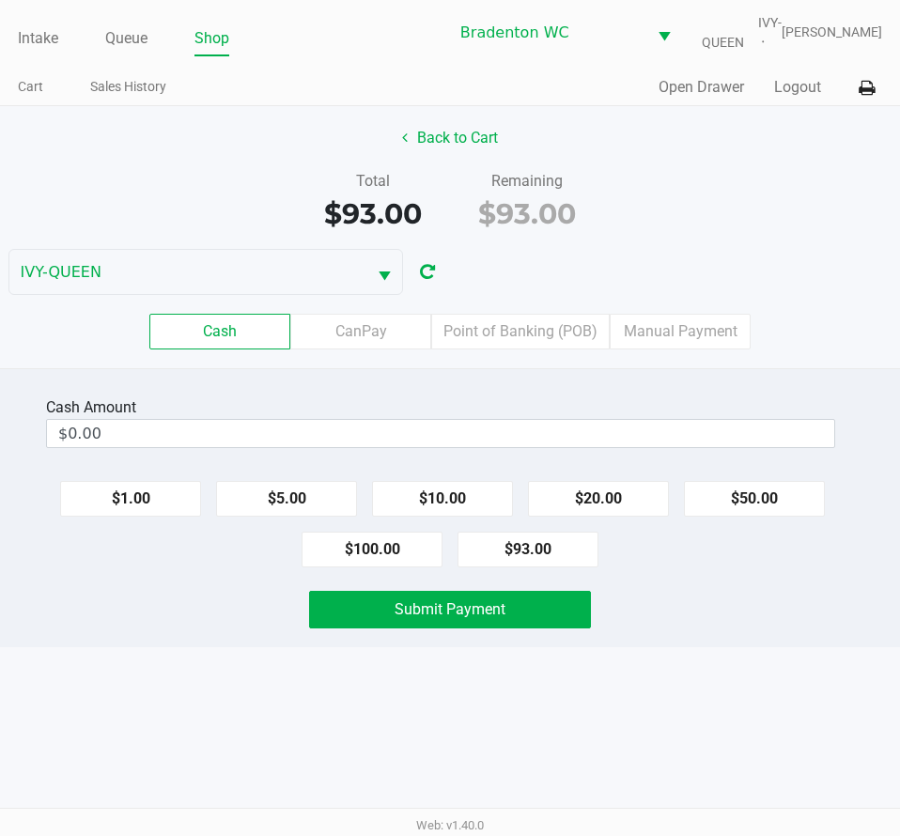
click at [538, 555] on button "$93.00" at bounding box center [527, 550] width 141 height 36
type input "$93.00"
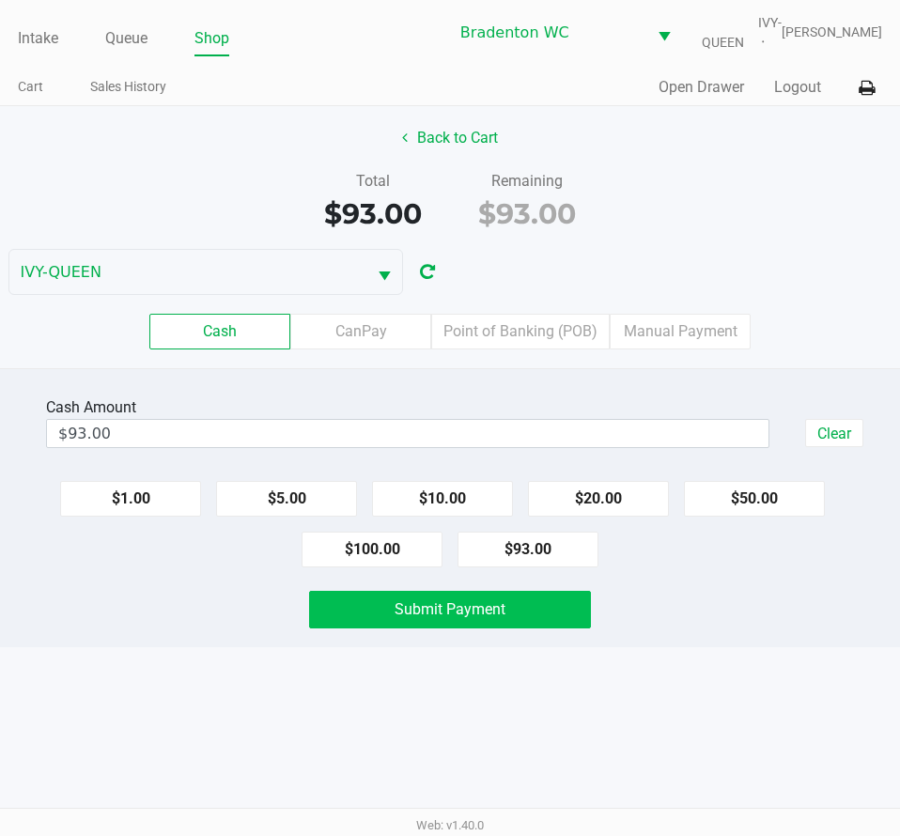
click at [562, 621] on button "Submit Payment" at bounding box center [449, 610] width 281 height 38
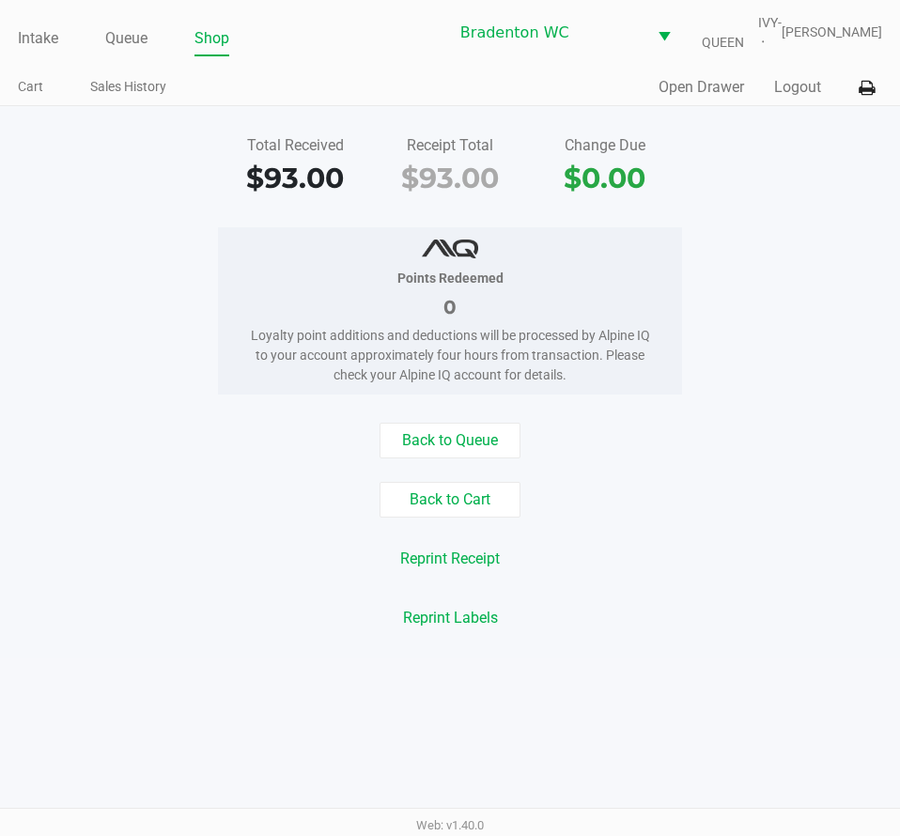
click at [739, 194] on div "Total Received $93.00 Receipt Total $93.00 Change Due $0.00" at bounding box center [450, 166] width 928 height 65
click at [47, 40] on link "Intake" at bounding box center [38, 38] width 40 height 26
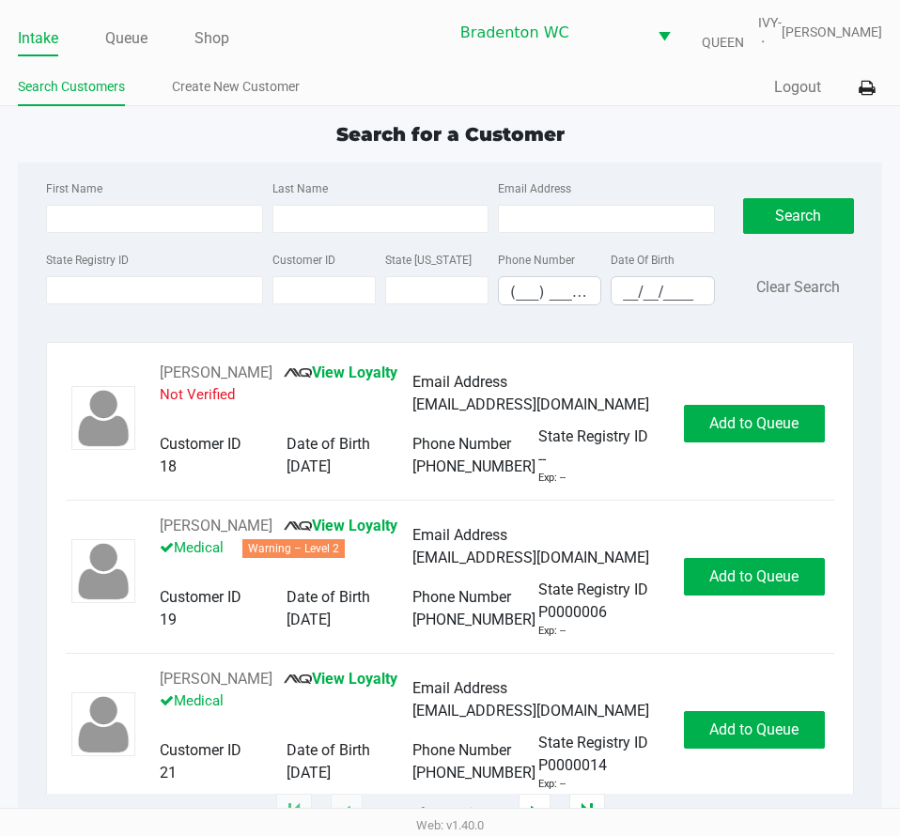
click at [576, 95] on div "Quick Sale Logout" at bounding box center [666, 87] width 432 height 35
click at [807, 138] on div "Search for a Customer" at bounding box center [450, 134] width 892 height 28
drag, startPoint x: 616, startPoint y: 130, endPoint x: 313, endPoint y: 147, distance: 304.0
click at [313, 147] on div "Search for a Customer" at bounding box center [450, 134] width 892 height 28
click at [307, 144] on div "Search for a Customer" at bounding box center [450, 134] width 892 height 28
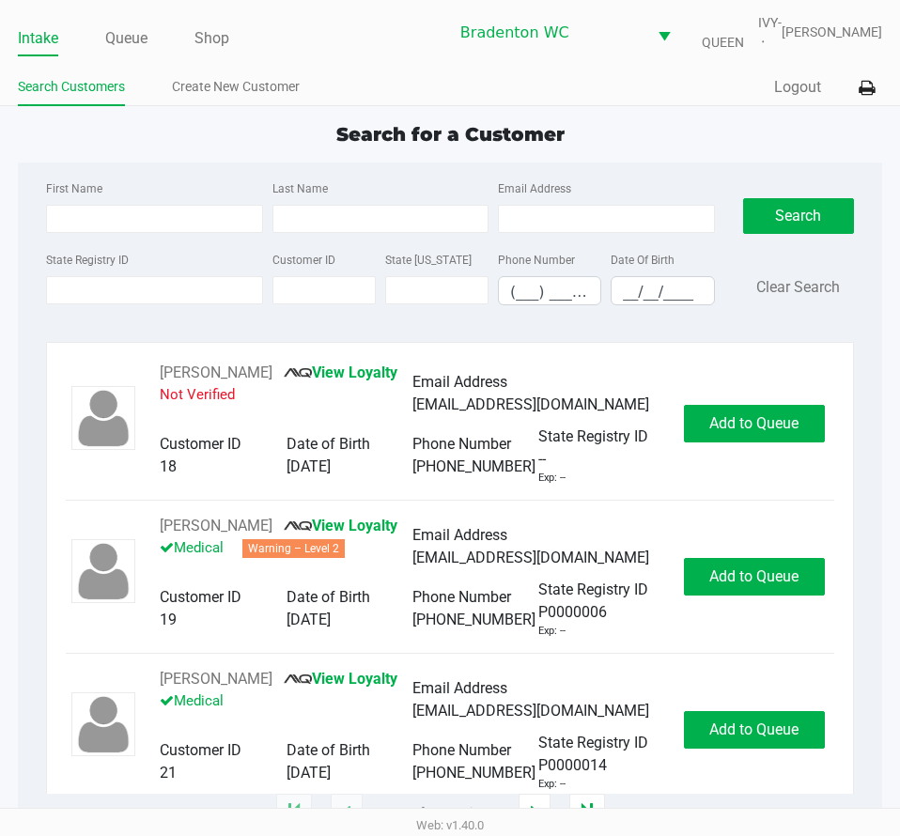
click at [520, 133] on span "Search for a Customer" at bounding box center [450, 134] width 228 height 23
click at [143, 282] on input "State Registry ID" at bounding box center [154, 290] width 216 height 28
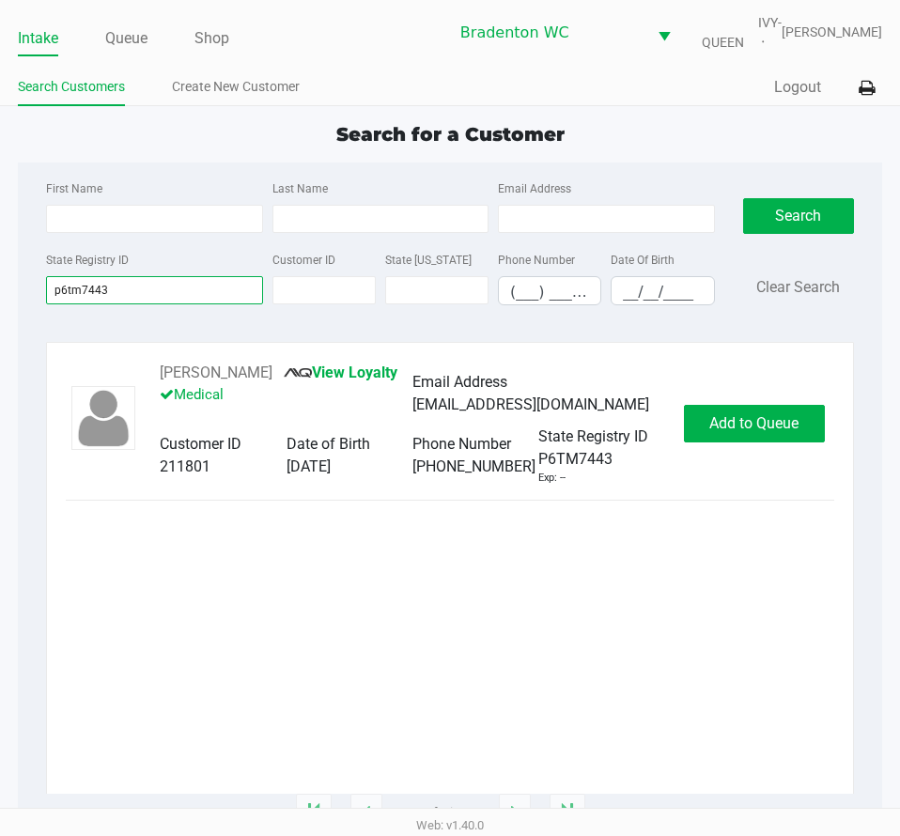
type input "p6tm7443"
click at [747, 432] on span "Add to Queue" at bounding box center [753, 423] width 89 height 18
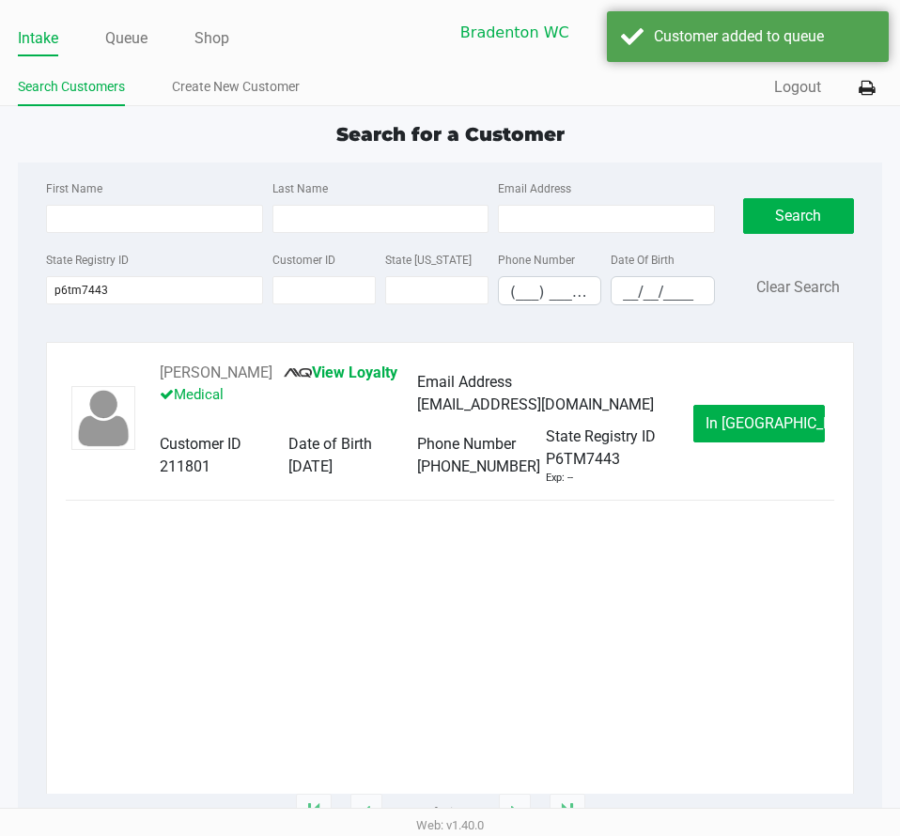
click at [747, 432] on button "In Queue" at bounding box center [759, 424] width 132 height 38
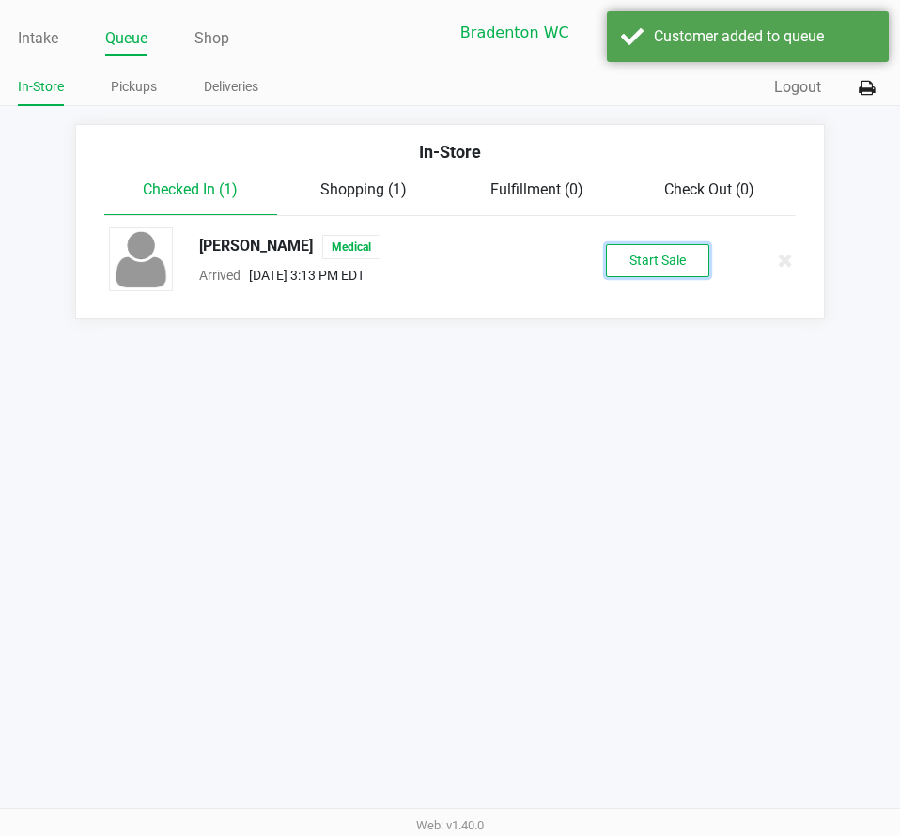
click at [630, 249] on button "Start Sale" at bounding box center [657, 260] width 103 height 33
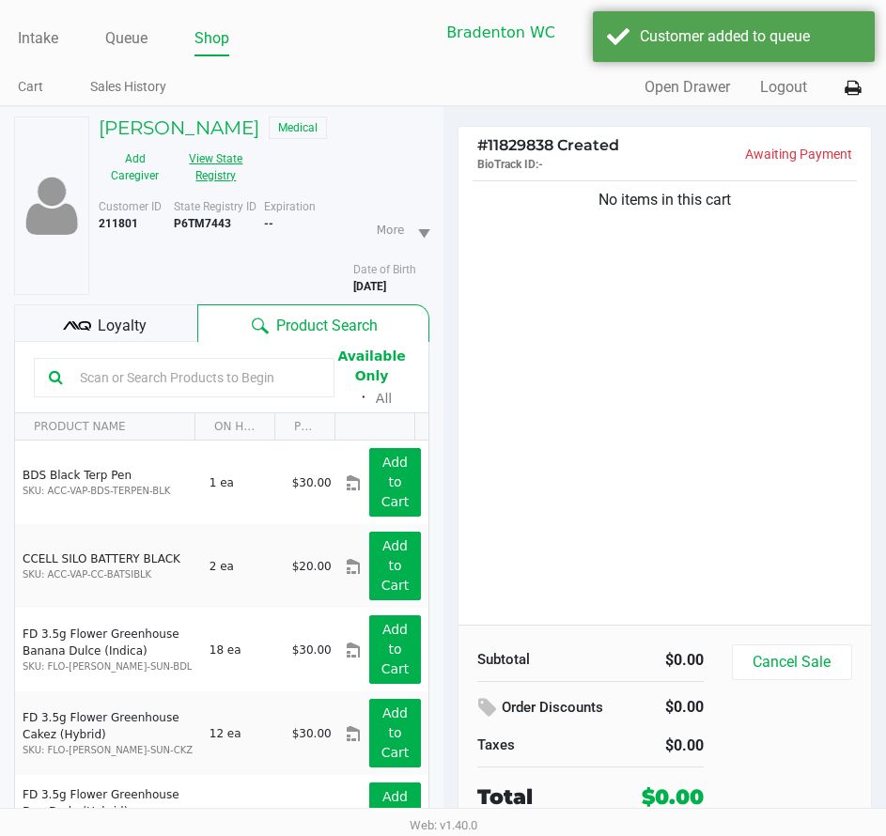
click at [211, 163] on button "View State Registry" at bounding box center [210, 167] width 79 height 47
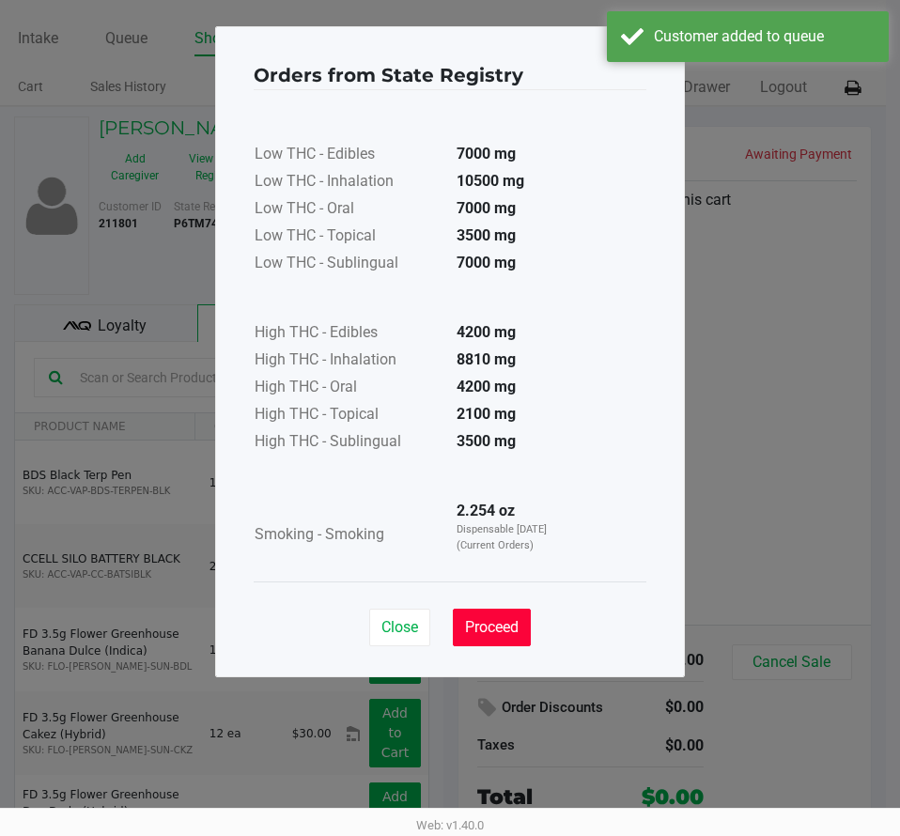
click at [497, 624] on span "Proceed" at bounding box center [492, 627] width 54 height 18
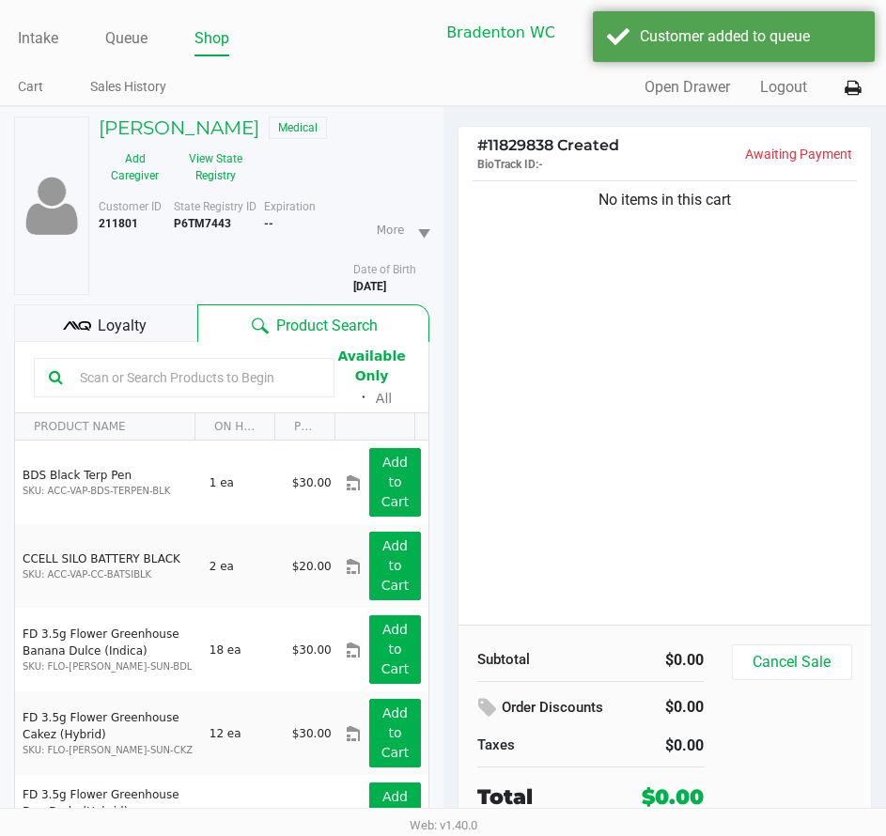
click at [171, 334] on div "Loyalty" at bounding box center [105, 323] width 183 height 38
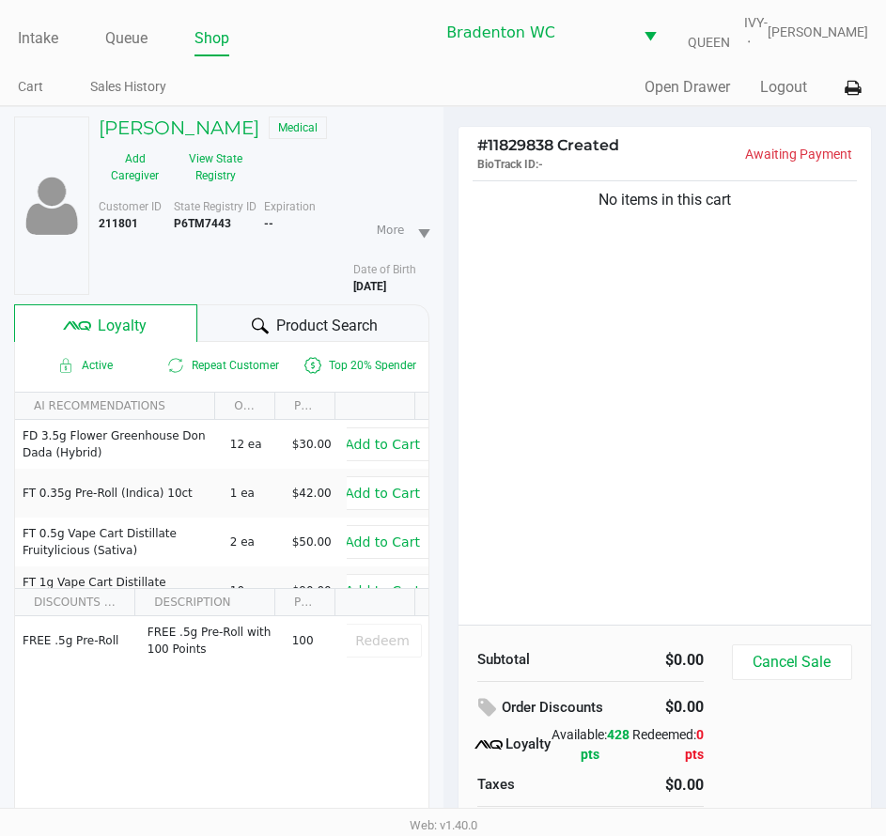
click at [256, 321] on icon at bounding box center [260, 326] width 17 height 17
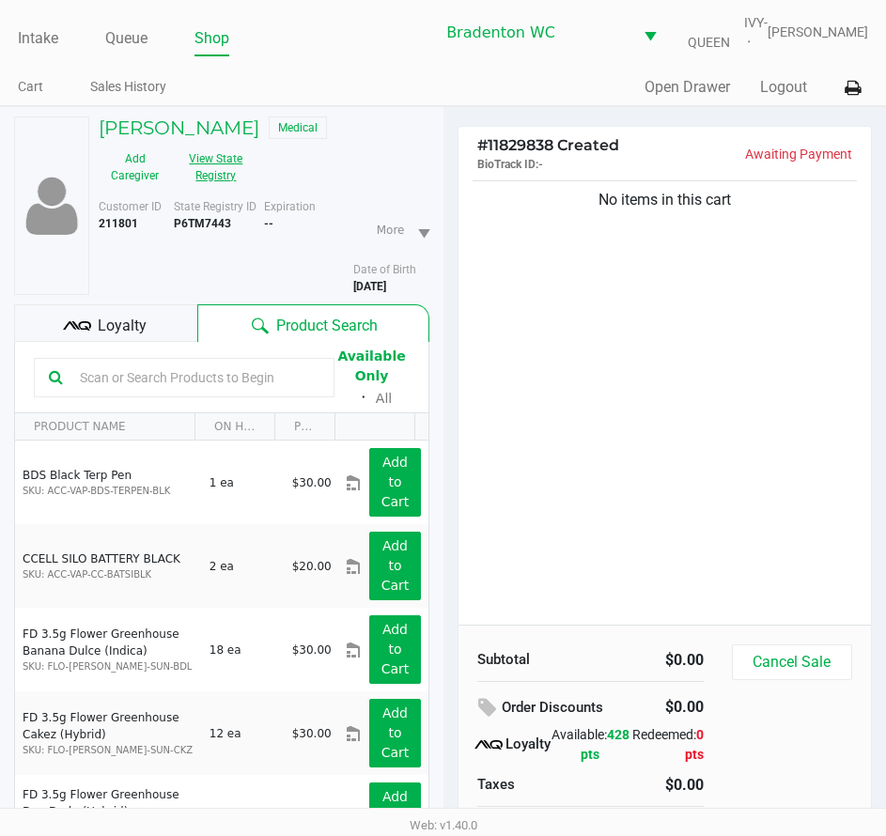
click at [199, 152] on button "View State Registry" at bounding box center [210, 167] width 79 height 47
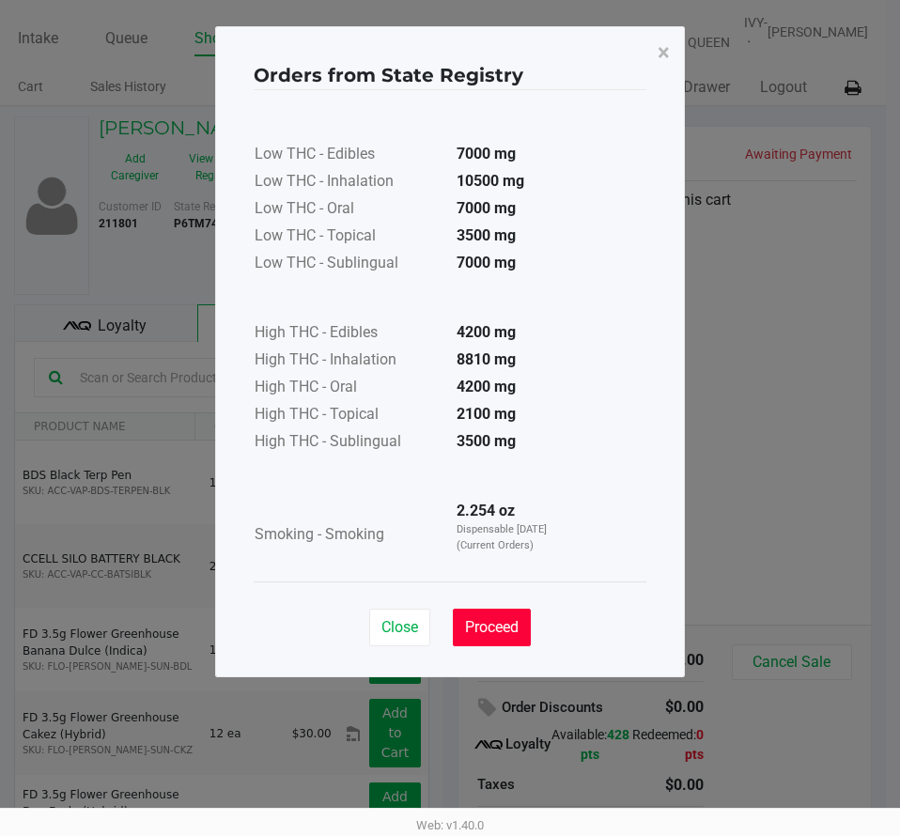
click at [504, 628] on span "Proceed" at bounding box center [492, 627] width 54 height 18
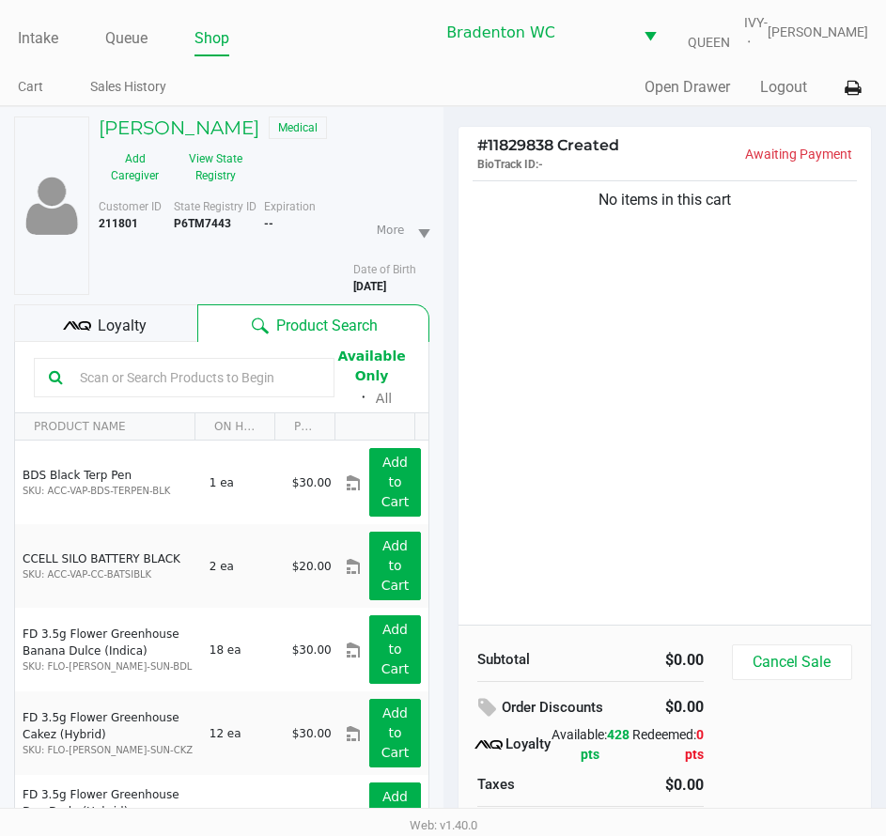
click at [132, 317] on span "Loyalty" at bounding box center [122, 326] width 49 height 23
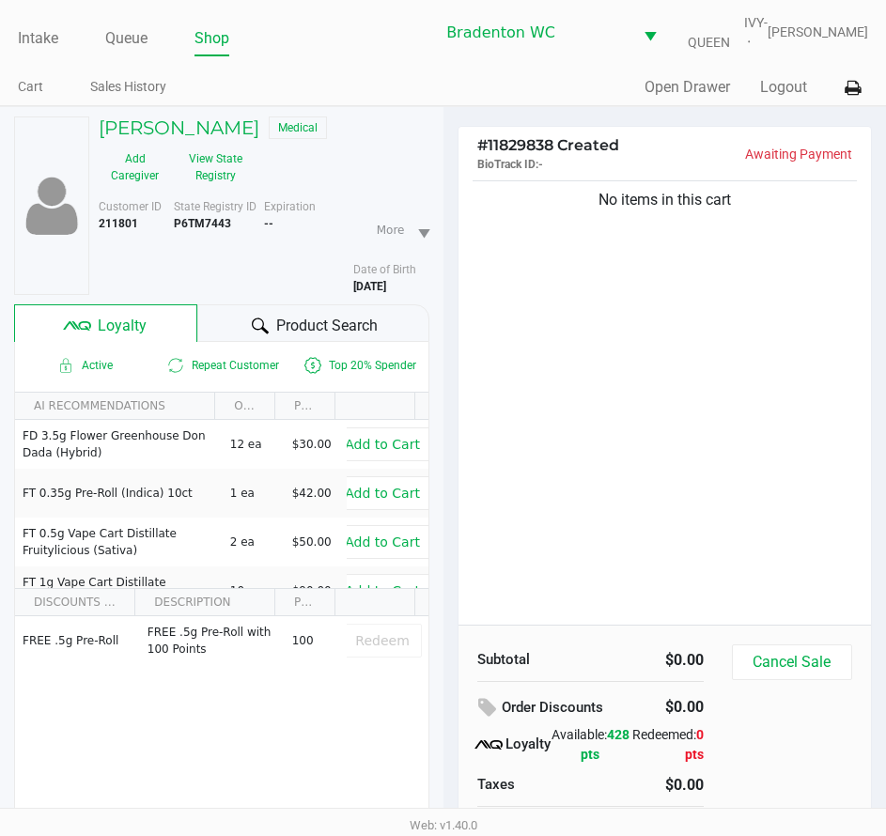
click at [259, 316] on div at bounding box center [260, 326] width 23 height 23
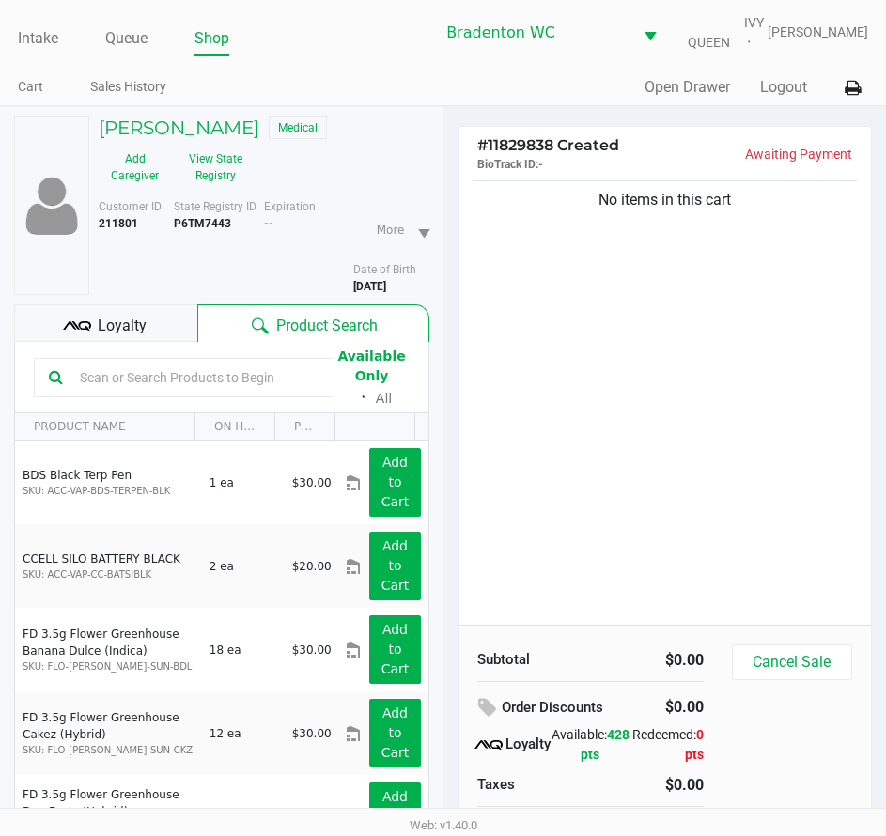
click at [206, 379] on input "text" at bounding box center [195, 378] width 247 height 28
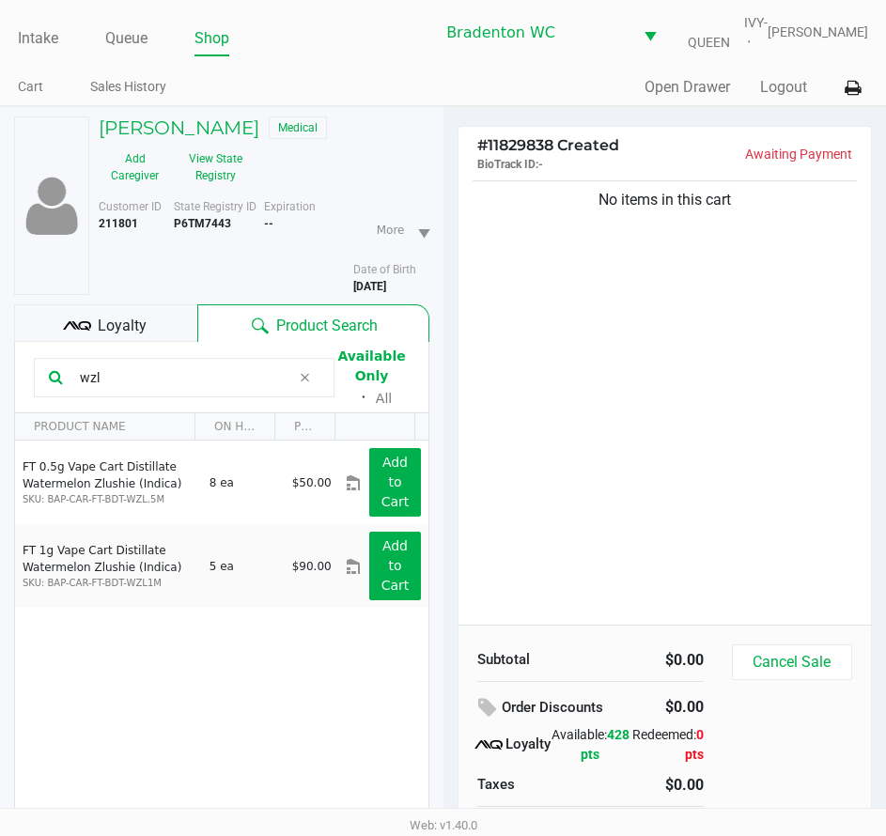
type input "wzl"
click at [302, 381] on icon at bounding box center [305, 377] width 11 height 15
click at [302, 381] on input "text" at bounding box center [195, 378] width 247 height 28
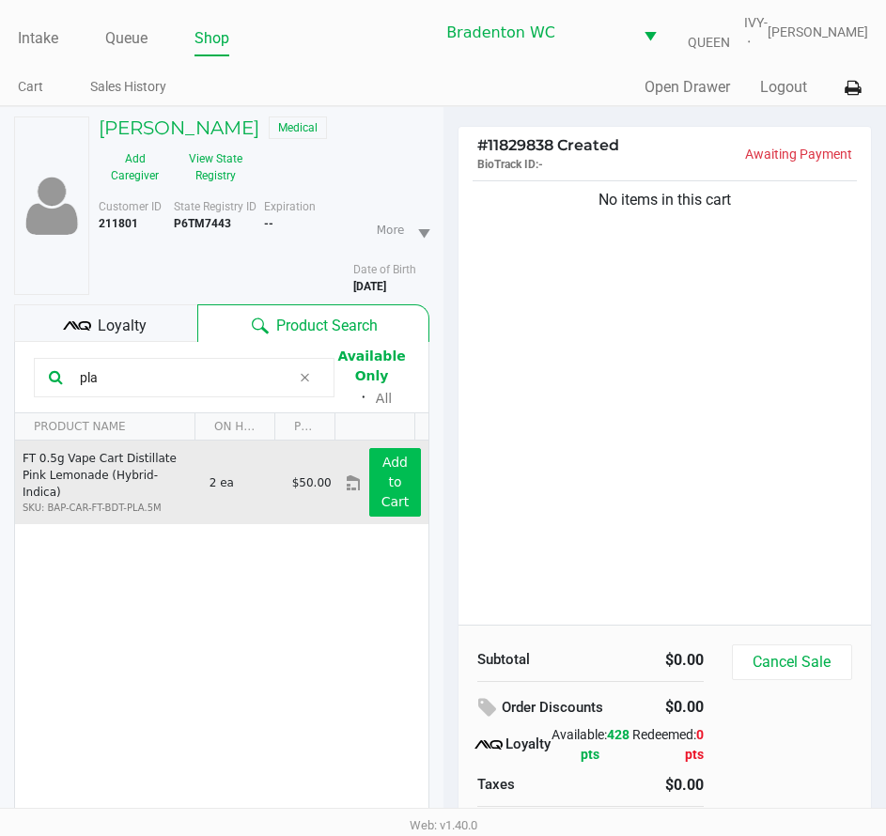
type input "pla"
click at [382, 487] on app-button-loader "Add to Cart" at bounding box center [395, 482] width 28 height 54
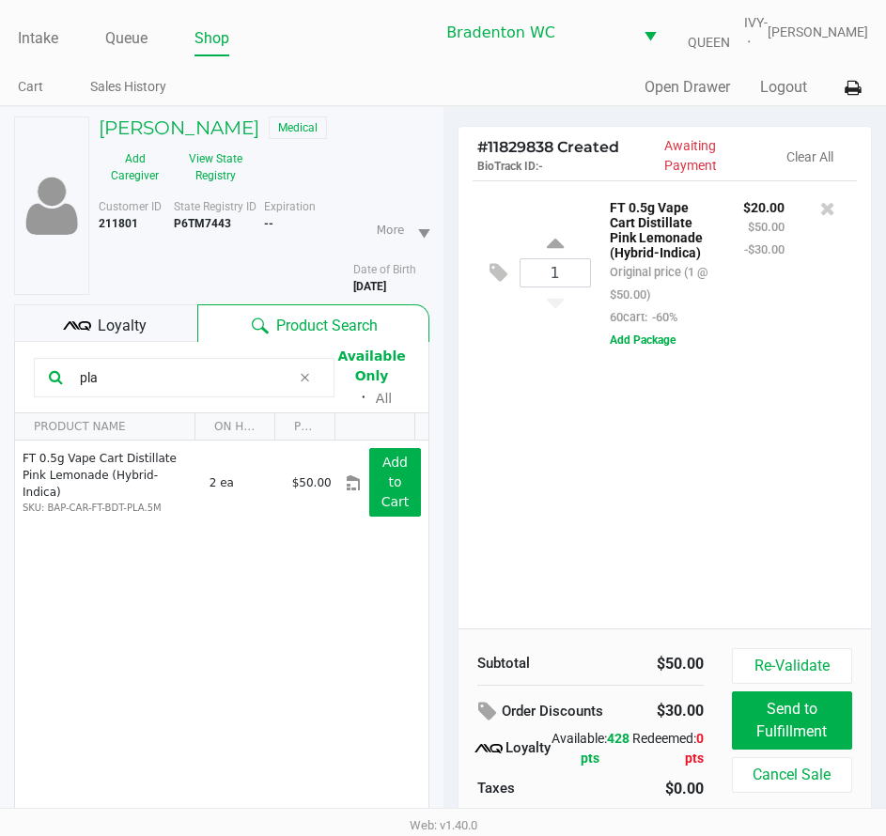
click at [303, 374] on icon at bounding box center [305, 377] width 11 height 15
click at [304, 374] on input "text" at bounding box center [195, 378] width 247 height 28
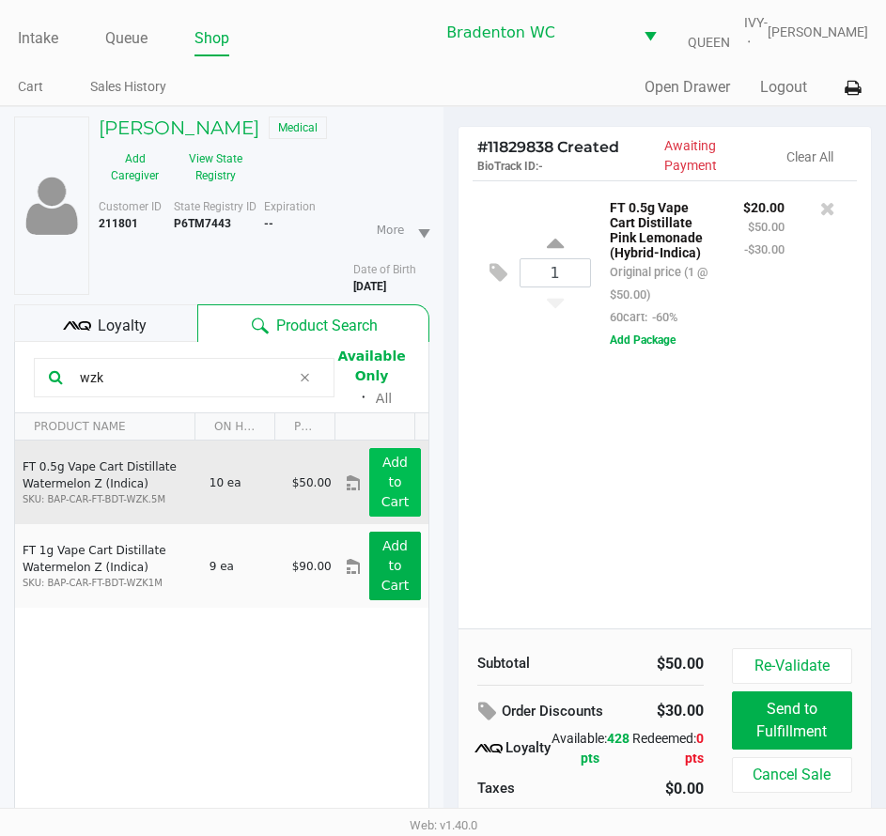
type input "wzk"
click at [393, 487] on button "Add to Cart" at bounding box center [394, 482] width 51 height 69
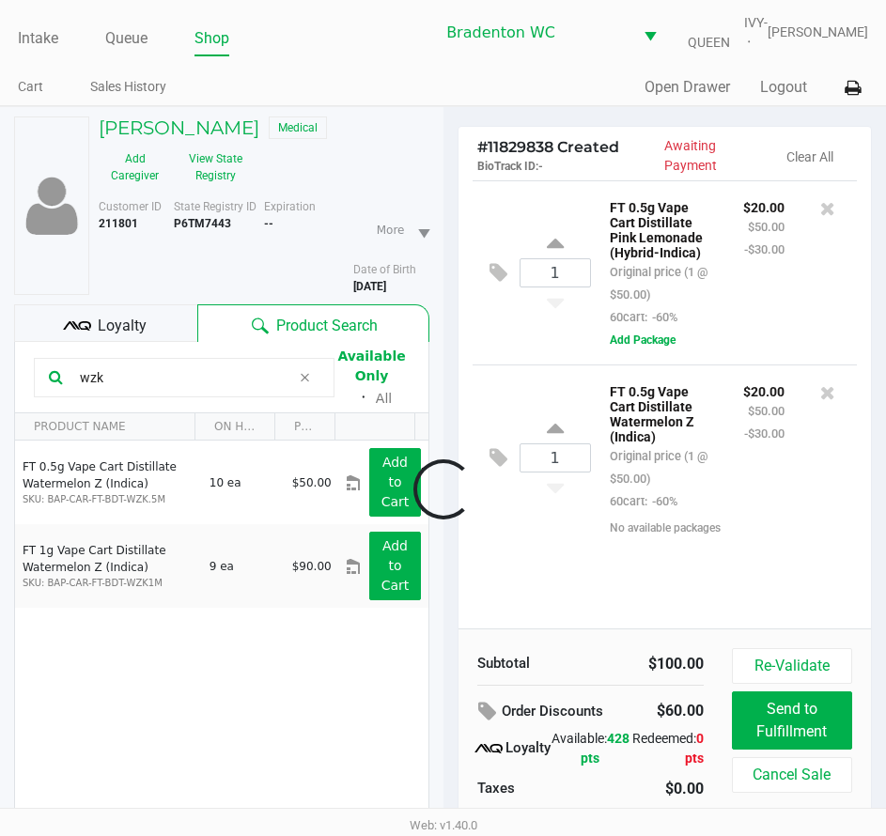
click at [142, 319] on span "Loyalty" at bounding box center [122, 326] width 49 height 23
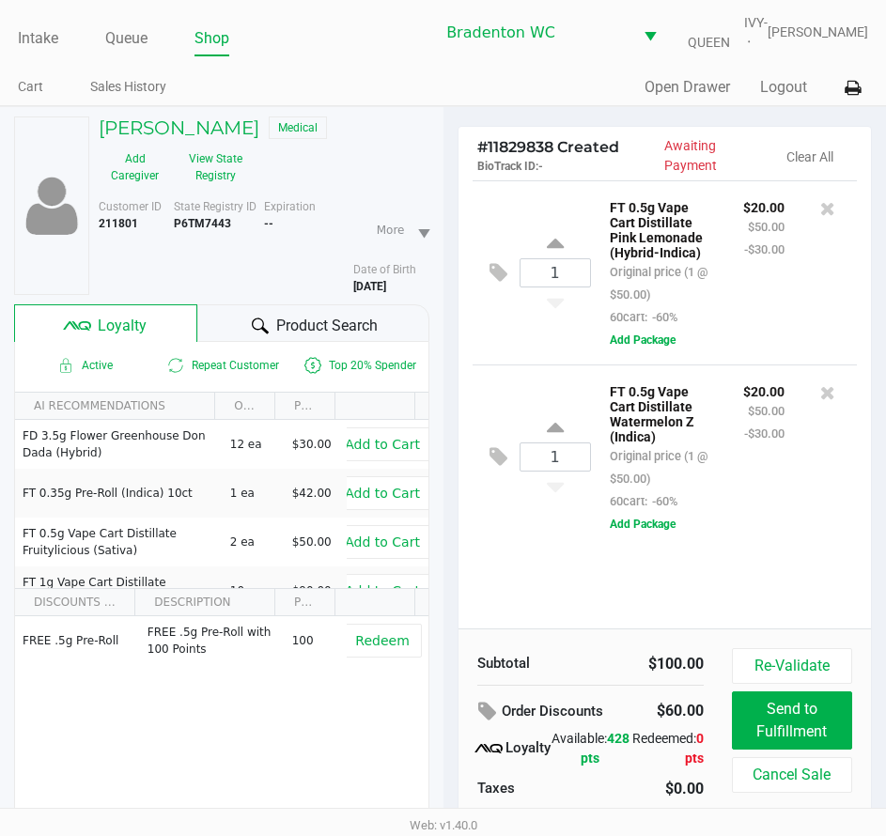
click at [303, 315] on span "Product Search" at bounding box center [326, 326] width 101 height 23
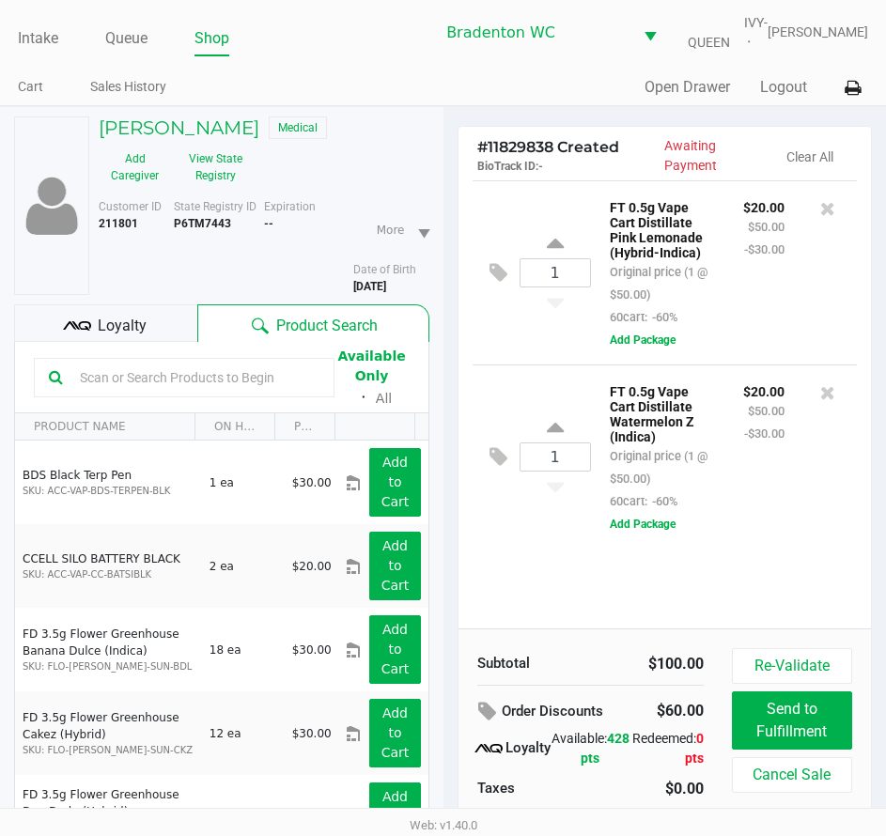
click at [752, 589] on div "1 FT 0.5g Vape Cart Distillate Pink Lemonade (Hybrid-Indica) Original price (1 …" at bounding box center [664, 404] width 413 height 448
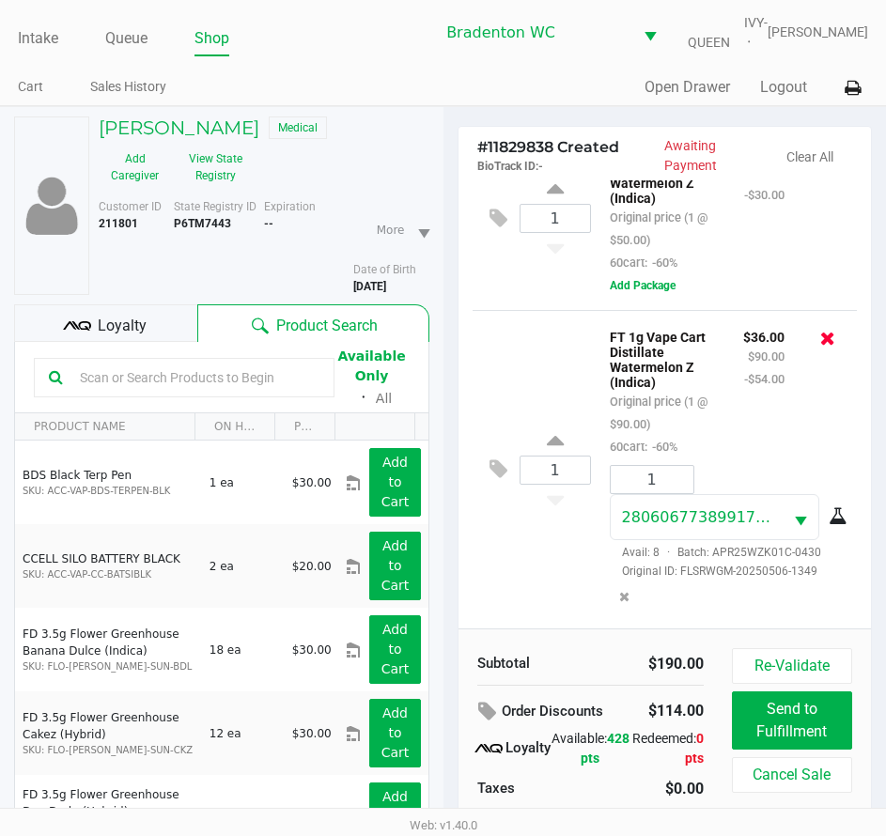
click at [820, 340] on icon at bounding box center [827, 338] width 15 height 19
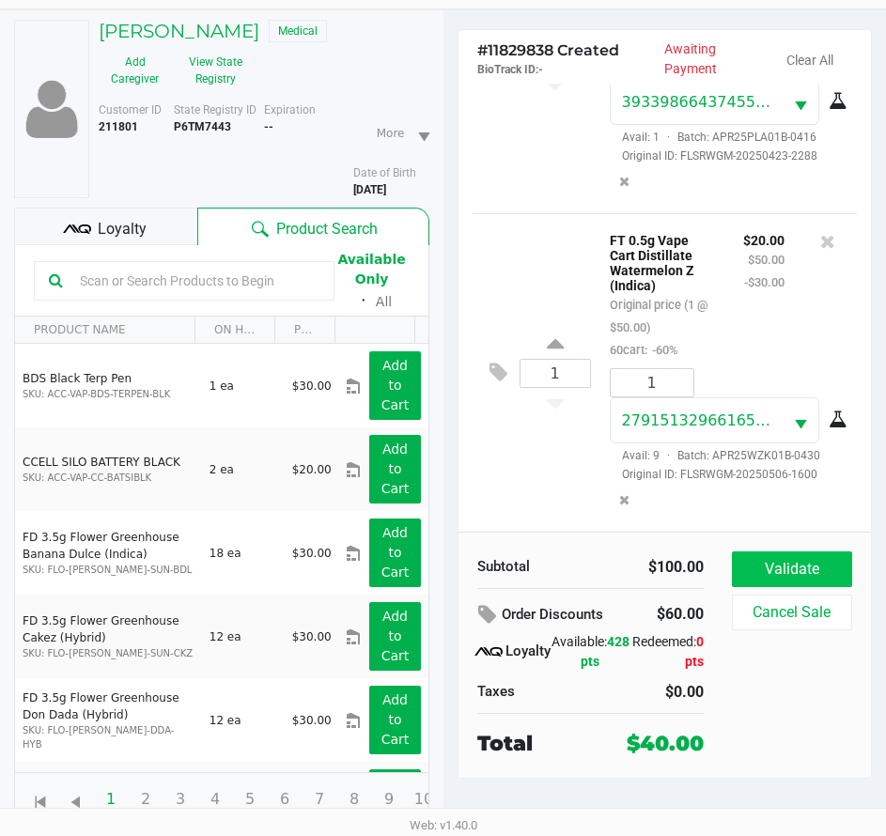
scroll to position [98, 0]
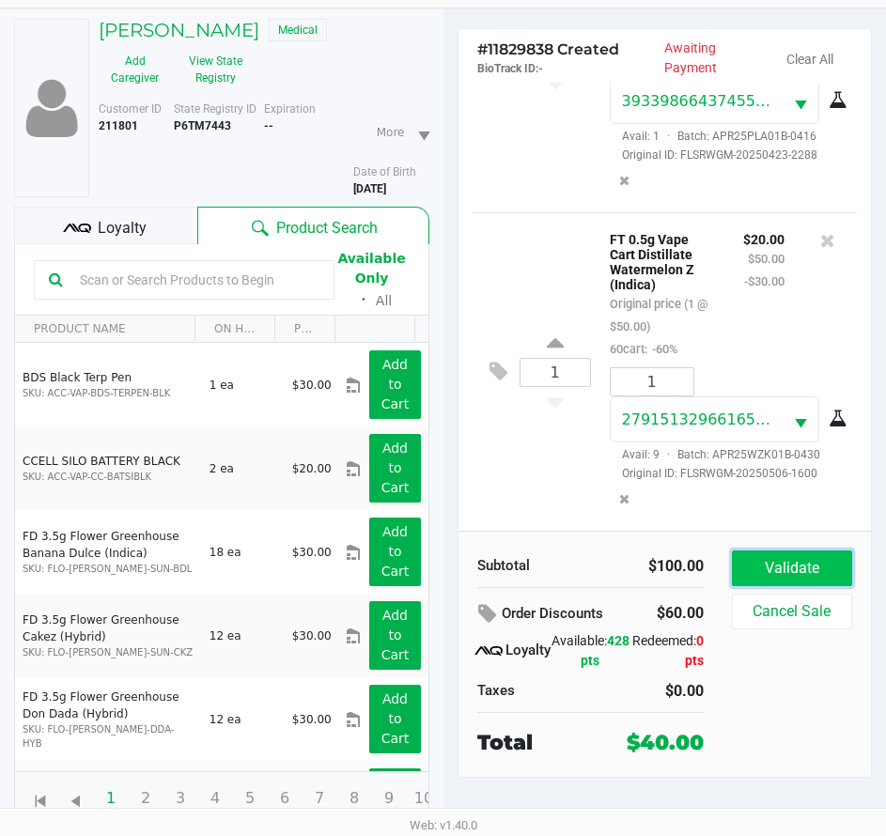
click at [783, 567] on button "Validate" at bounding box center [792, 568] width 120 height 36
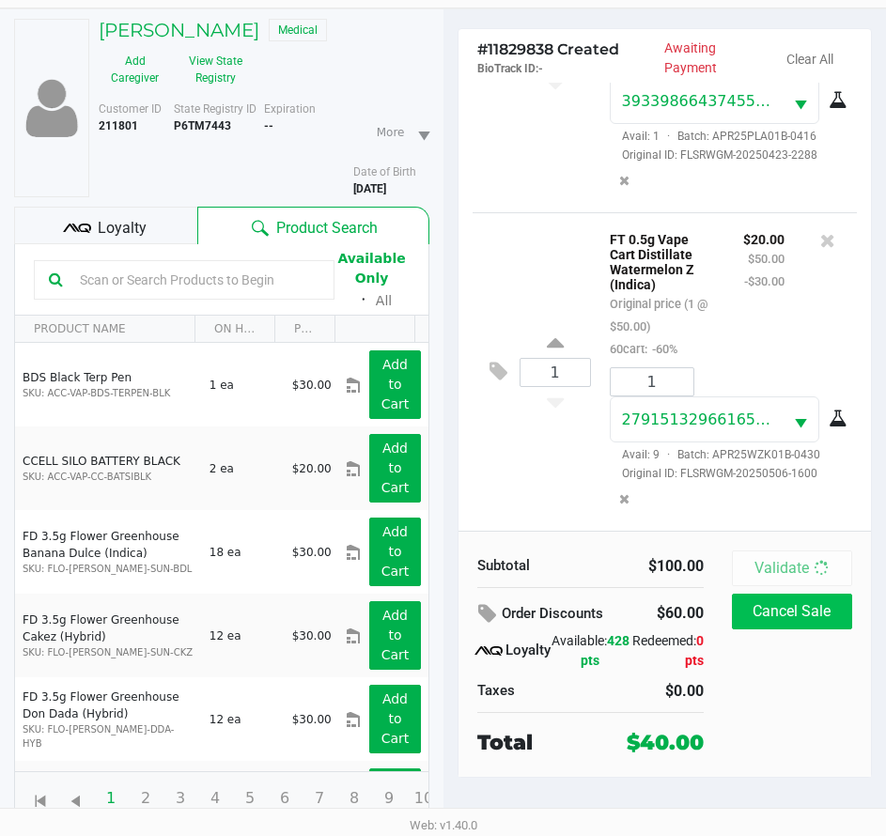
scroll to position [0, 0]
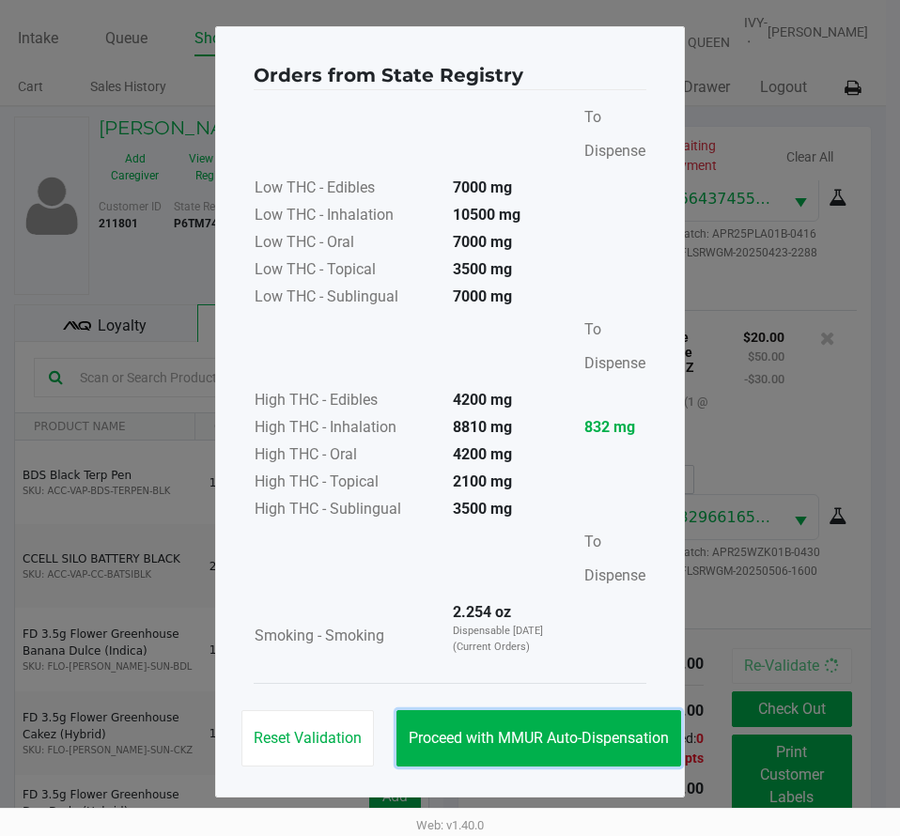
drag, startPoint x: 511, startPoint y: 727, endPoint x: 400, endPoint y: 484, distance: 267.4
click at [511, 729] on button "Proceed with MMUR Auto-Dispensation" at bounding box center [538, 738] width 285 height 56
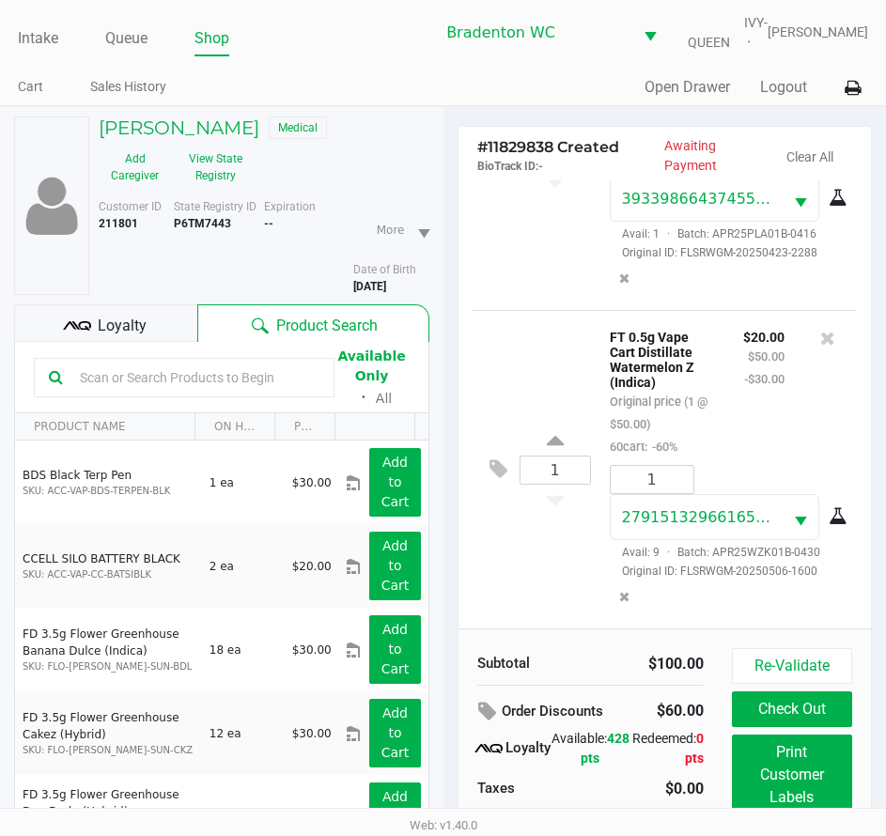
click at [148, 306] on div "Loyalty" at bounding box center [105, 323] width 183 height 38
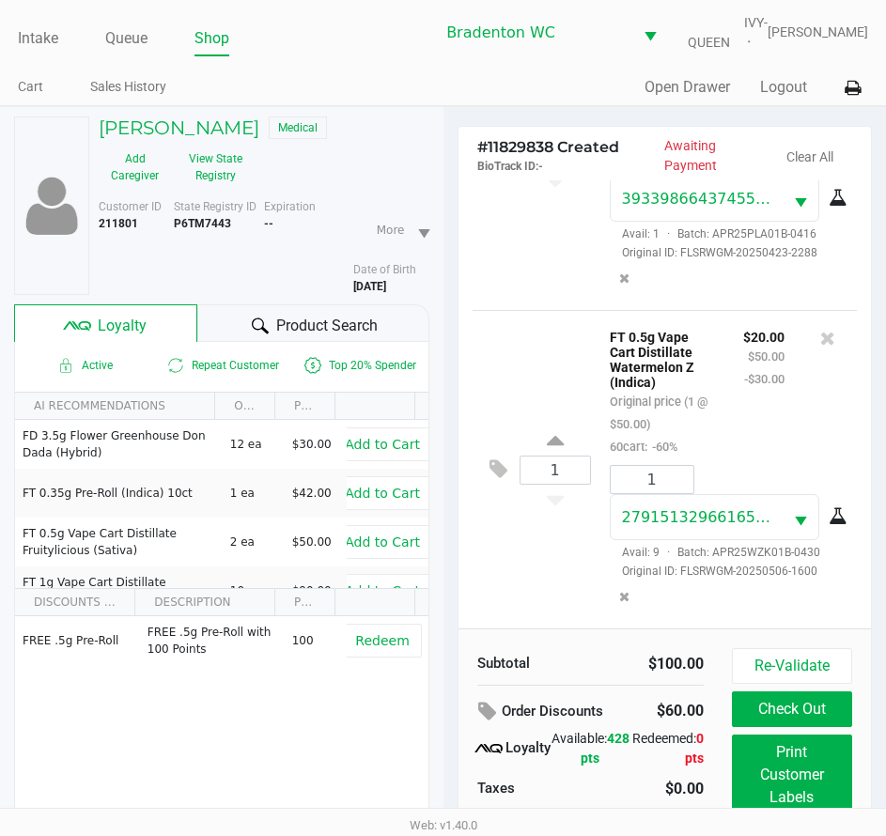
click at [224, 326] on div "Product Search" at bounding box center [312, 323] width 231 height 38
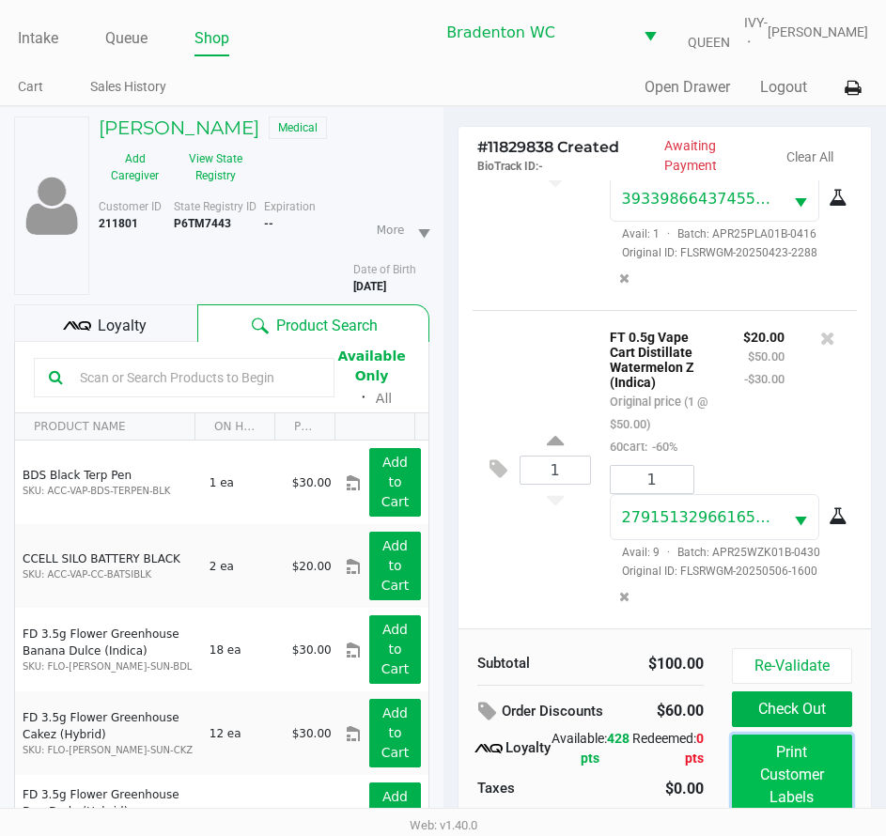
click at [772, 755] on button "Print Customer Labels" at bounding box center [792, 775] width 120 height 81
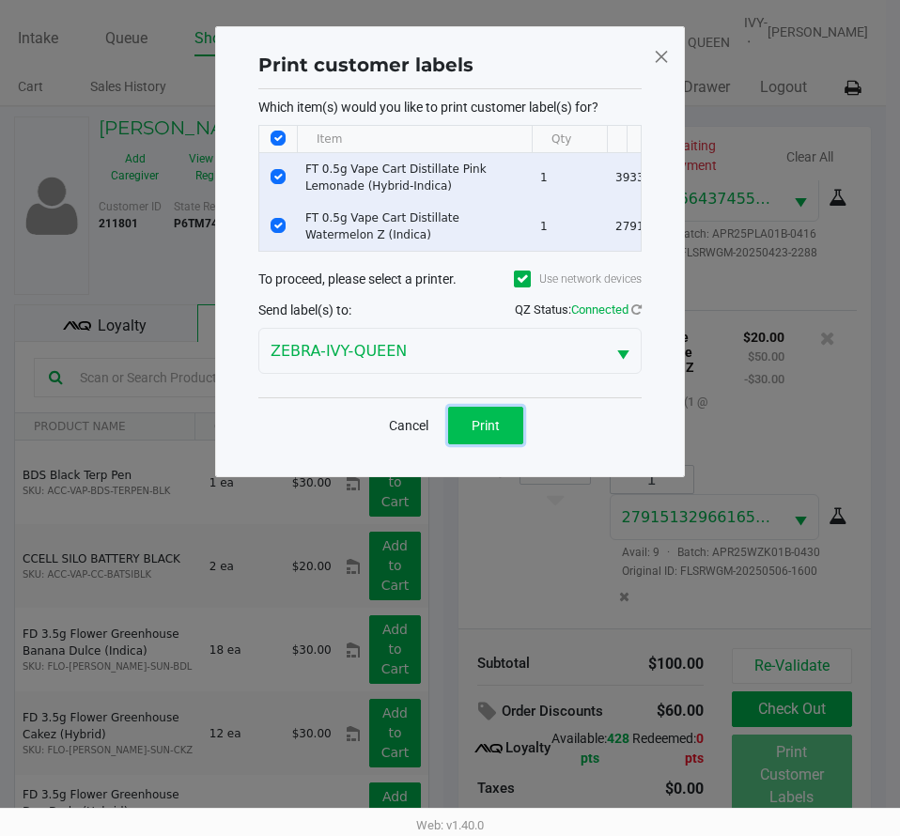
click at [475, 433] on span "Print" at bounding box center [486, 425] width 28 height 15
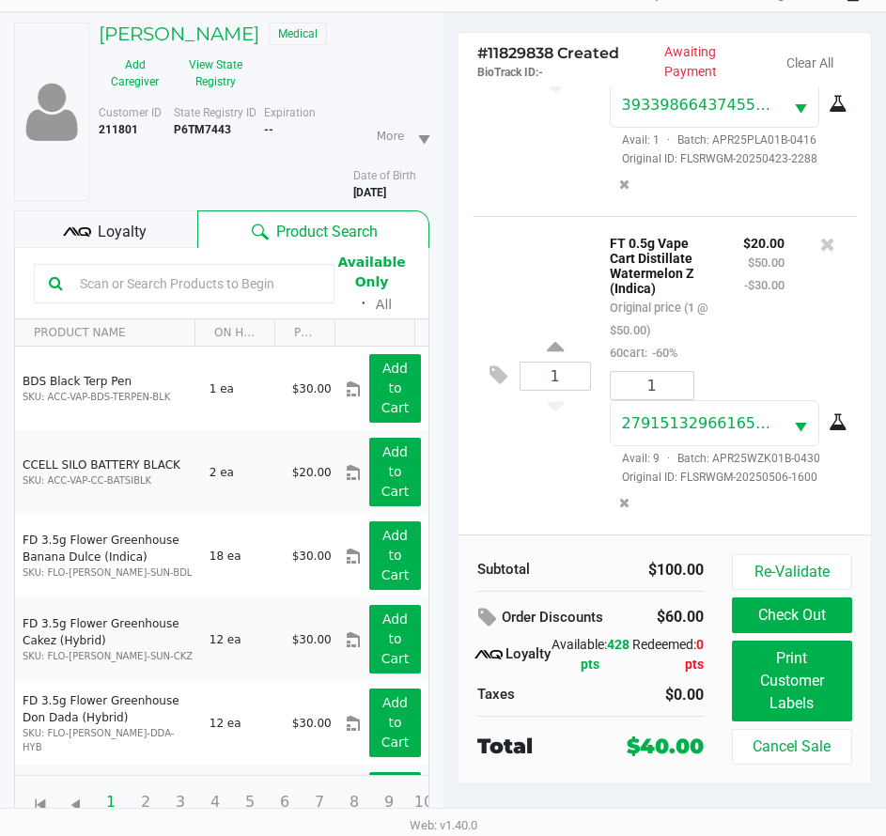
scroll to position [98, 0]
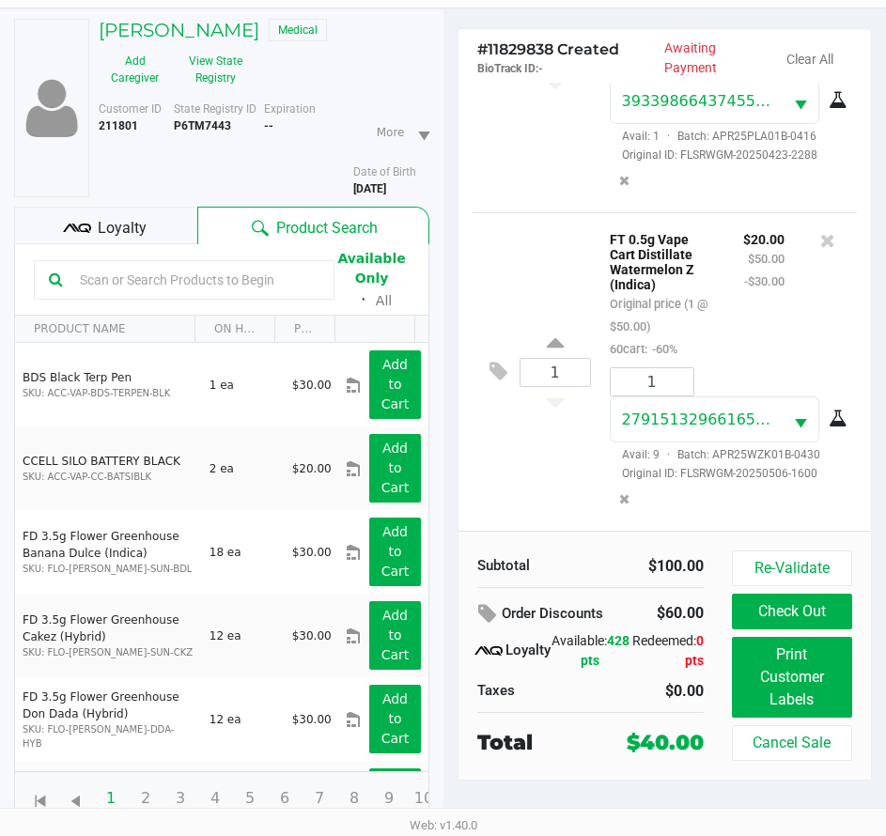
click at [811, 622] on button "Check Out" at bounding box center [792, 612] width 120 height 36
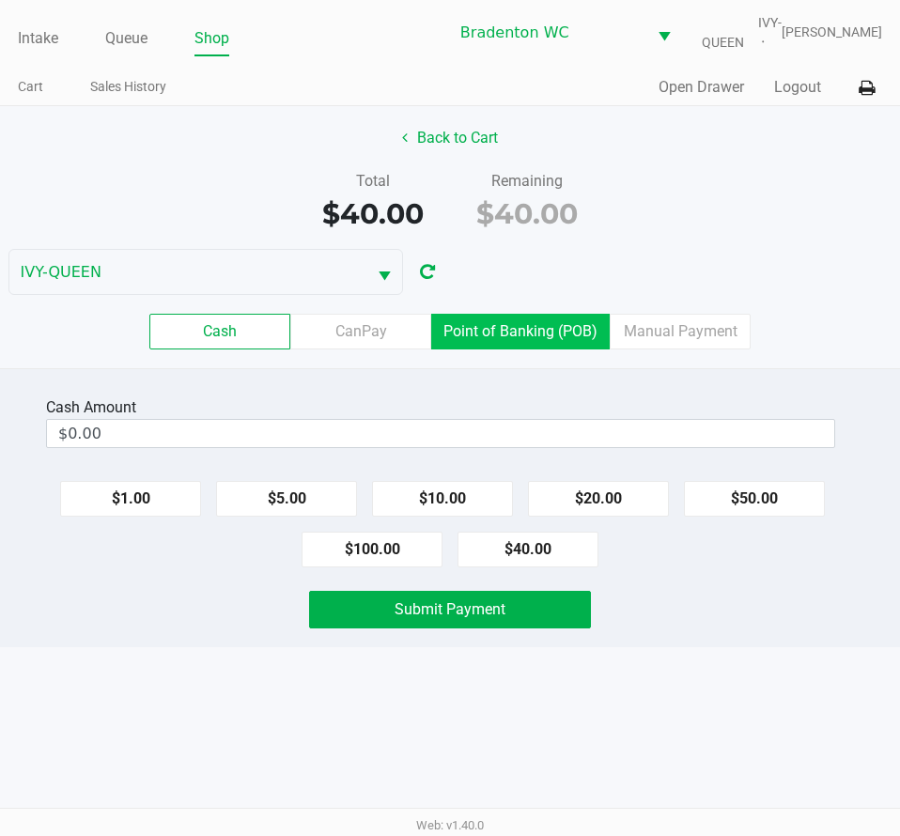
click at [534, 325] on label "Point of Banking (POB)" at bounding box center [520, 332] width 178 height 36
click at [0, 0] on 7 "Point of Banking (POB)" at bounding box center [0, 0] width 0 height 0
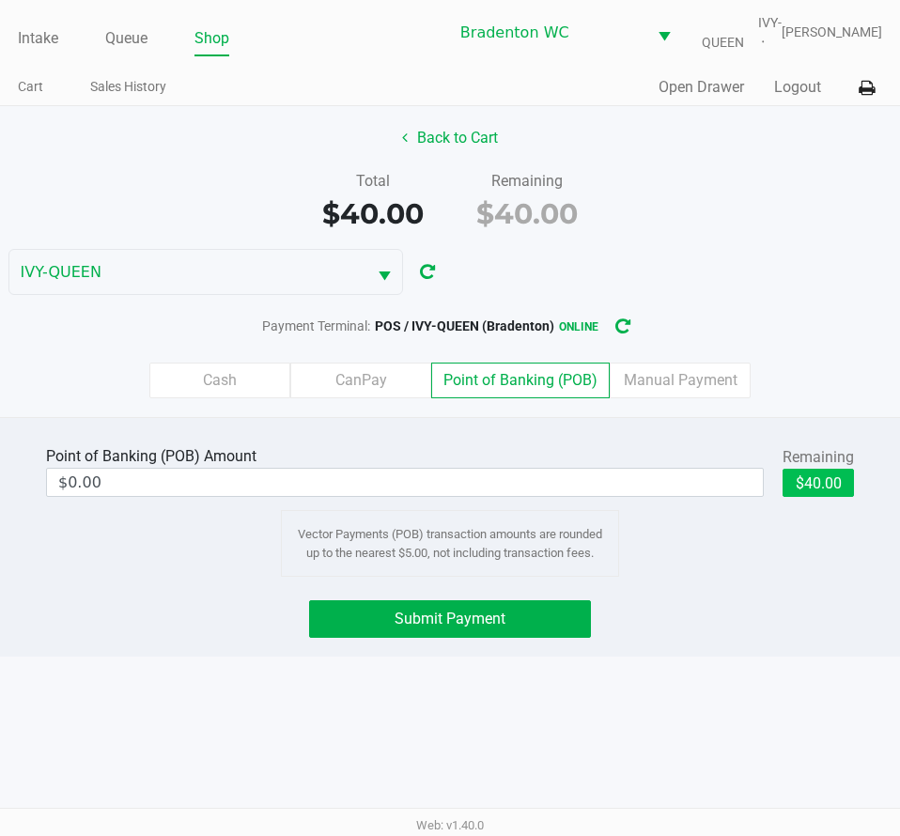
click at [834, 479] on button "$40.00" at bounding box center [818, 483] width 71 height 28
type input "$40.00"
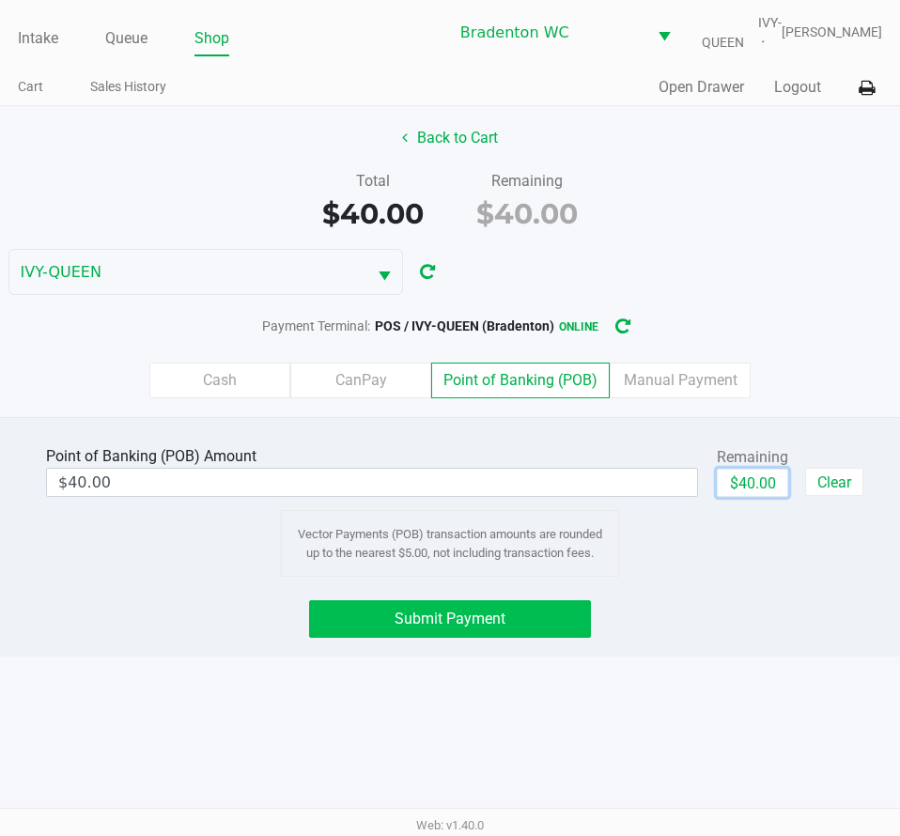
click at [537, 614] on button "Submit Payment" at bounding box center [449, 619] width 281 height 38
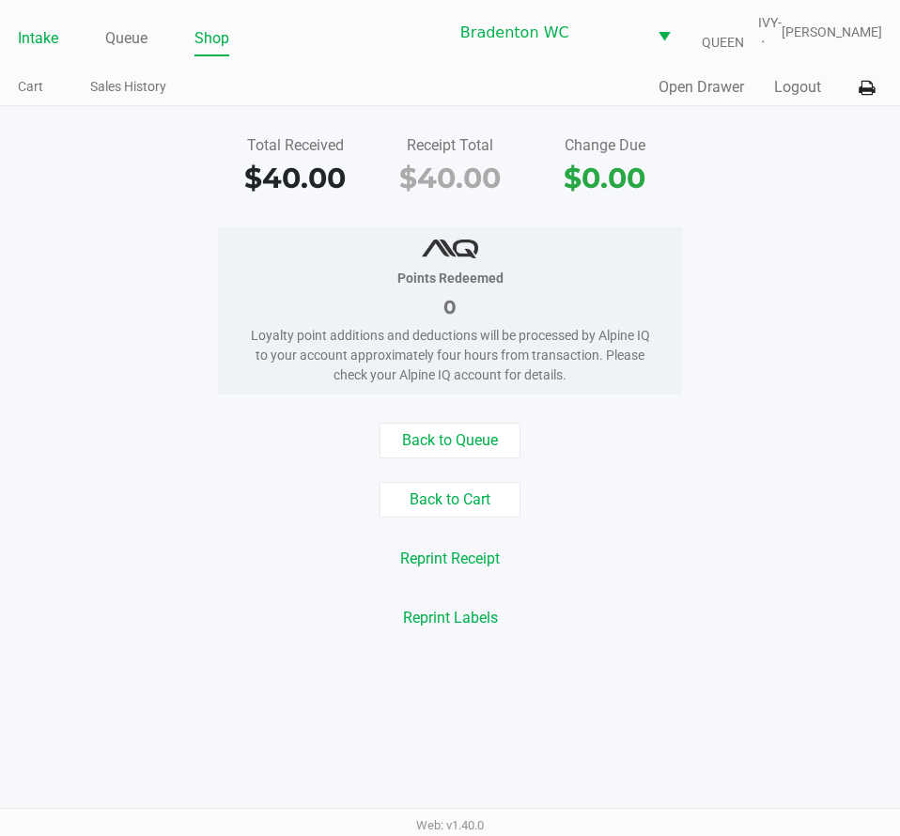
click at [47, 43] on link "Intake" at bounding box center [38, 38] width 40 height 26
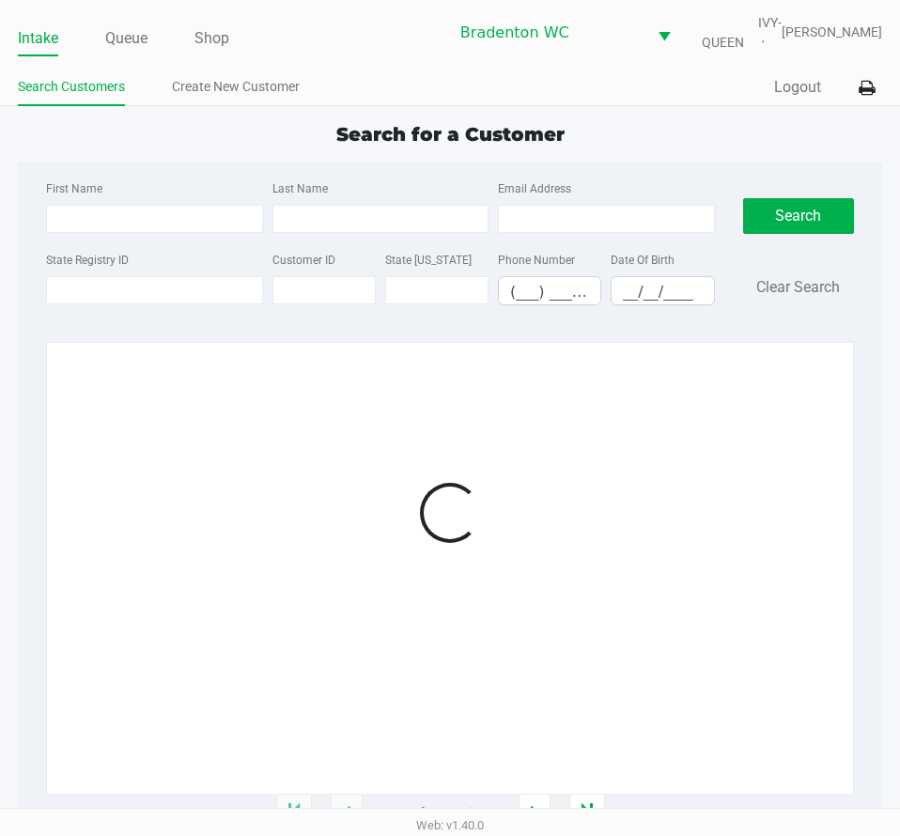
click at [413, 58] on div "Intake Queue Shop Bradenton WC IVY-QUEEN Olivia Benjamin Search Customers Creat…" at bounding box center [450, 53] width 900 height 106
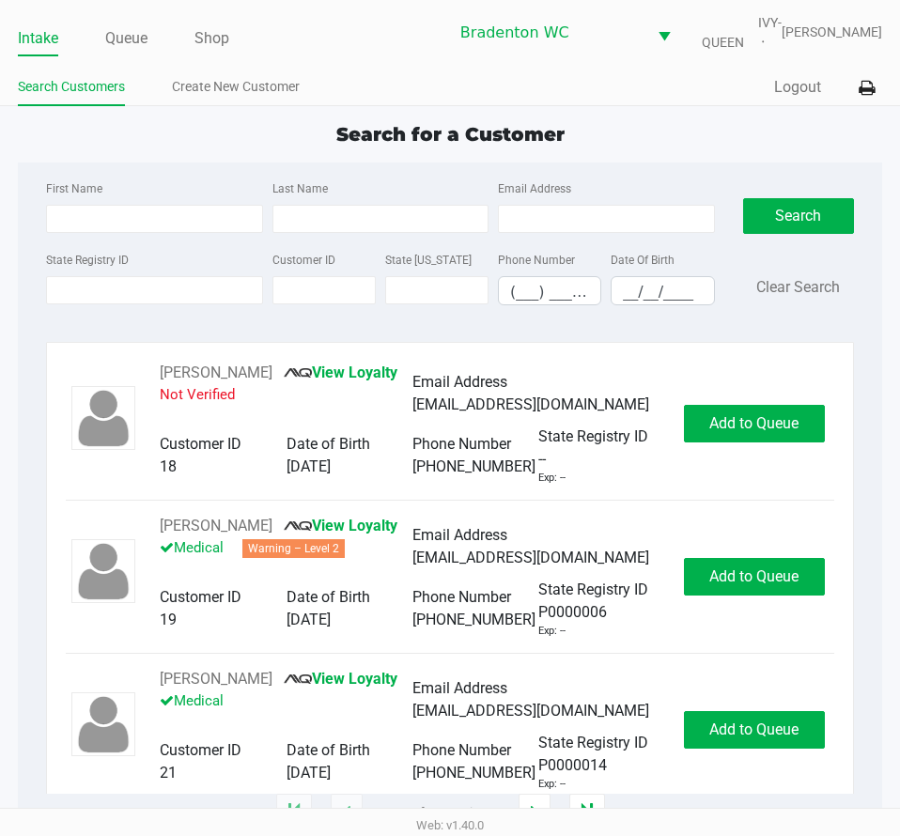
click at [674, 141] on div "Search for a Customer" at bounding box center [450, 134] width 892 height 28
click at [125, 291] on input "State Registry ID" at bounding box center [154, 290] width 216 height 28
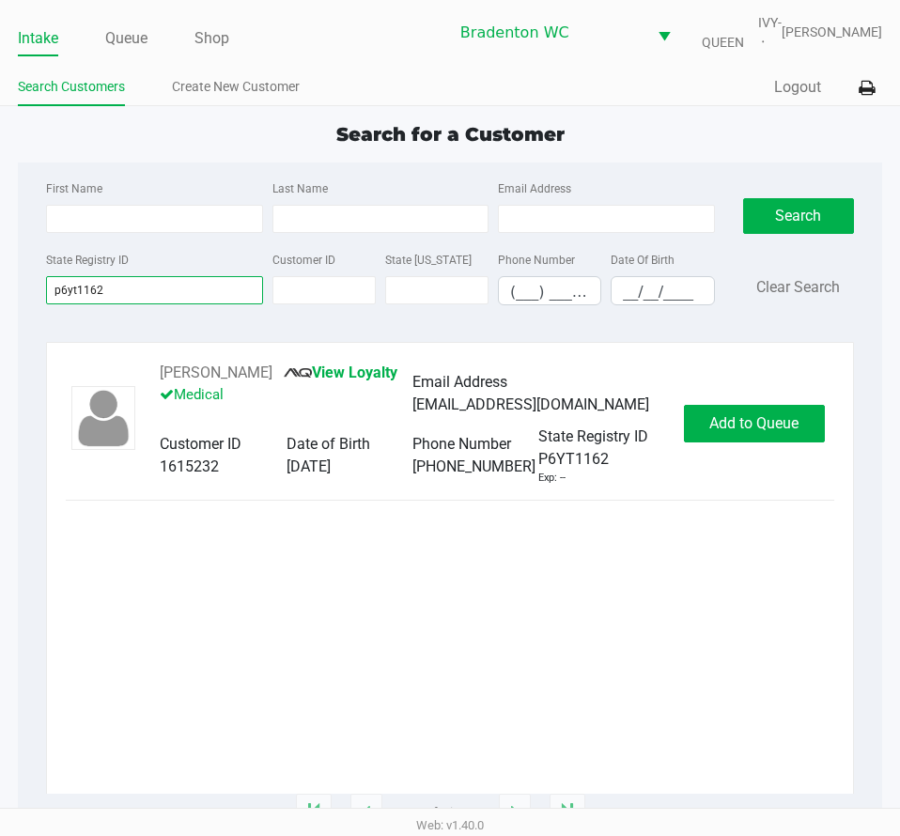
type input "p6yt1162"
click at [770, 424] on span "Add to Queue" at bounding box center [753, 423] width 89 height 18
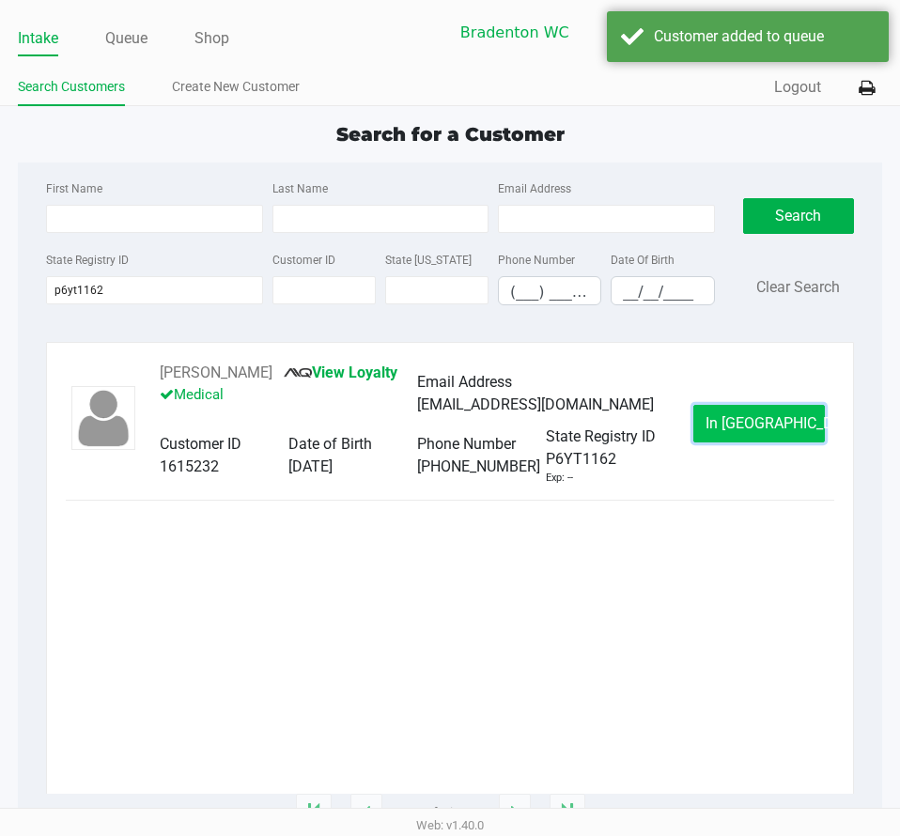
click at [719, 417] on button "In Queue" at bounding box center [759, 424] width 132 height 38
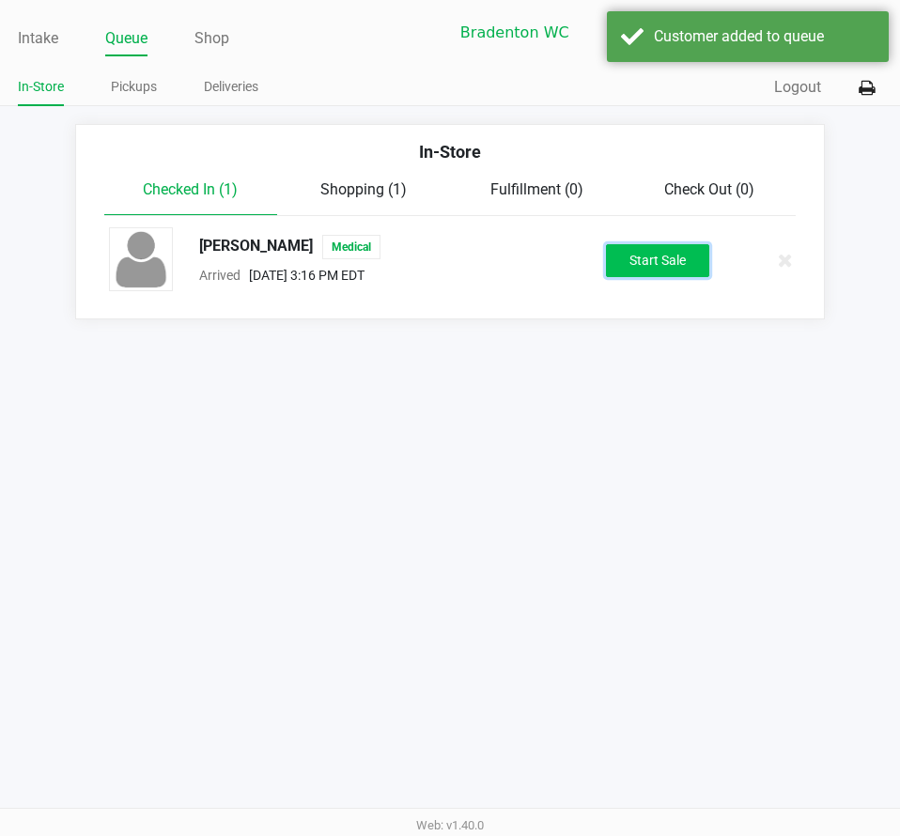
click at [654, 255] on button "Start Sale" at bounding box center [657, 260] width 103 height 33
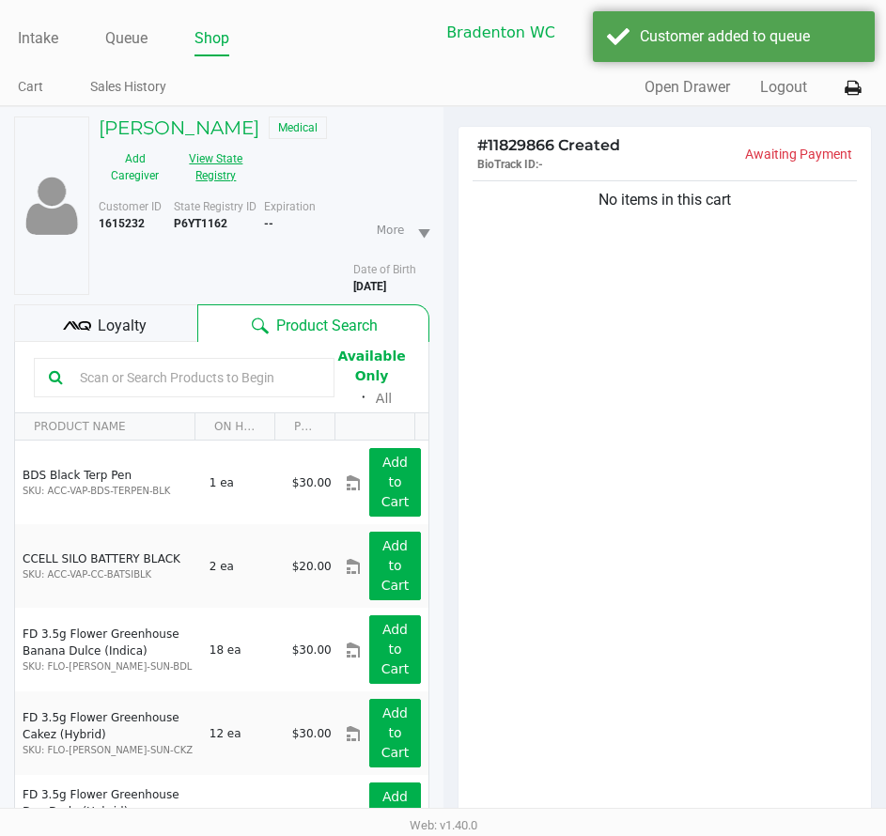
click at [234, 183] on button "View State Registry" at bounding box center [210, 167] width 79 height 47
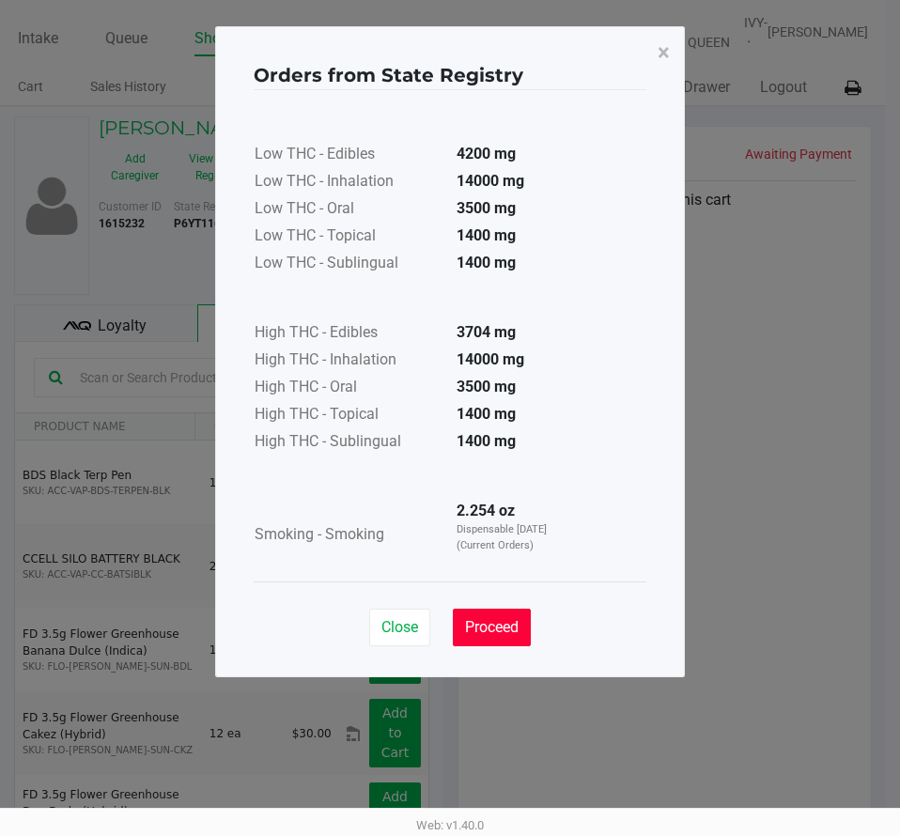
click at [503, 629] on span "Proceed" at bounding box center [492, 627] width 54 height 18
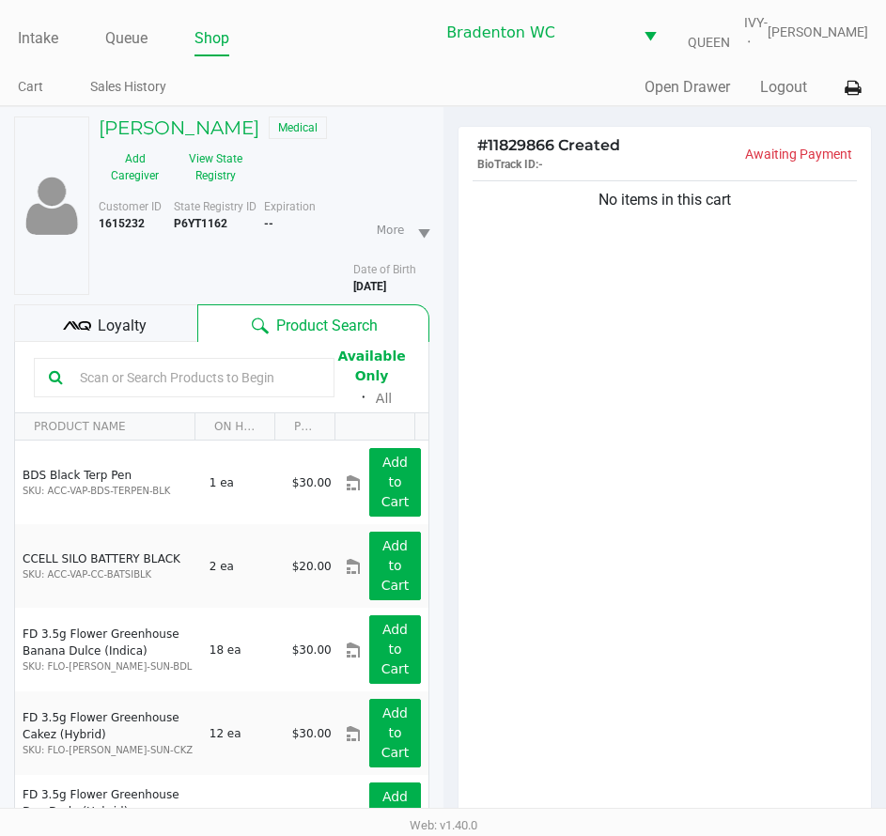
click at [124, 318] on span "Loyalty" at bounding box center [122, 326] width 49 height 23
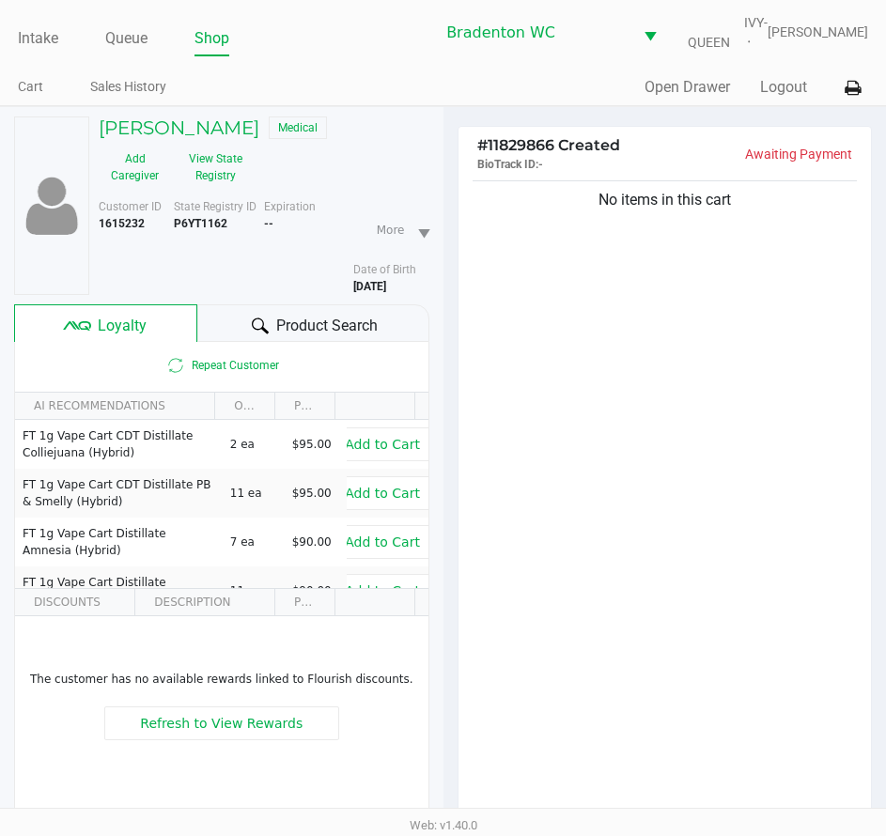
click at [264, 315] on div at bounding box center [260, 326] width 23 height 23
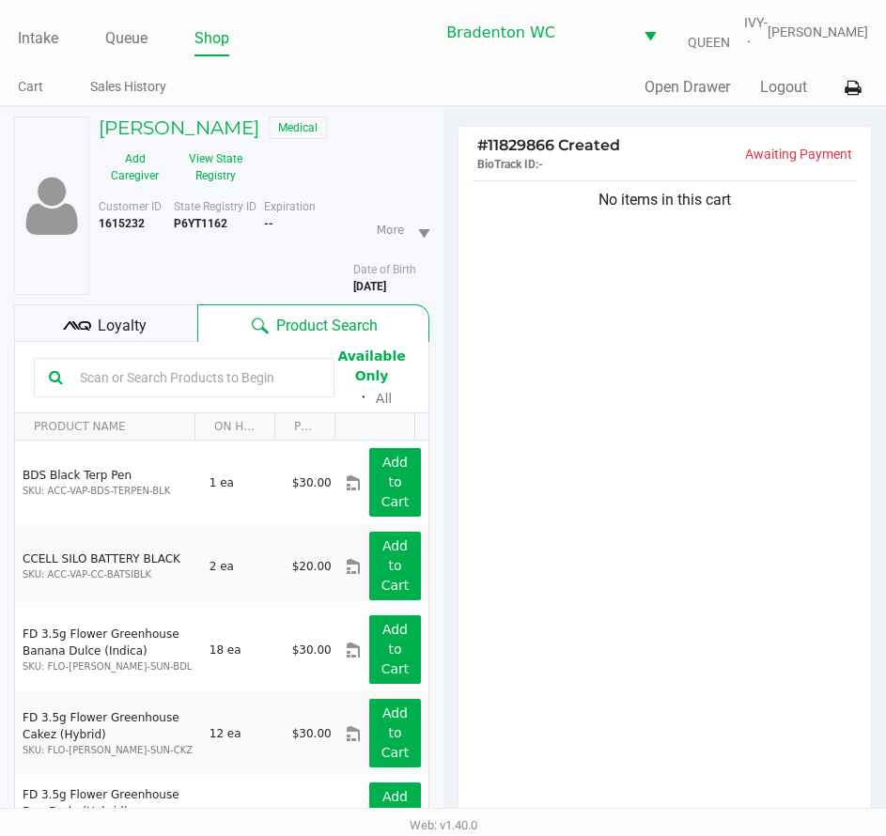
click at [536, 483] on div "No items in this cart" at bounding box center [664, 504] width 413 height 655
click at [560, 425] on div "No items in this cart" at bounding box center [664, 504] width 413 height 655
click at [611, 316] on div "No items in this cart" at bounding box center [664, 504] width 413 height 655
click at [222, 381] on input "text" at bounding box center [195, 378] width 247 height 28
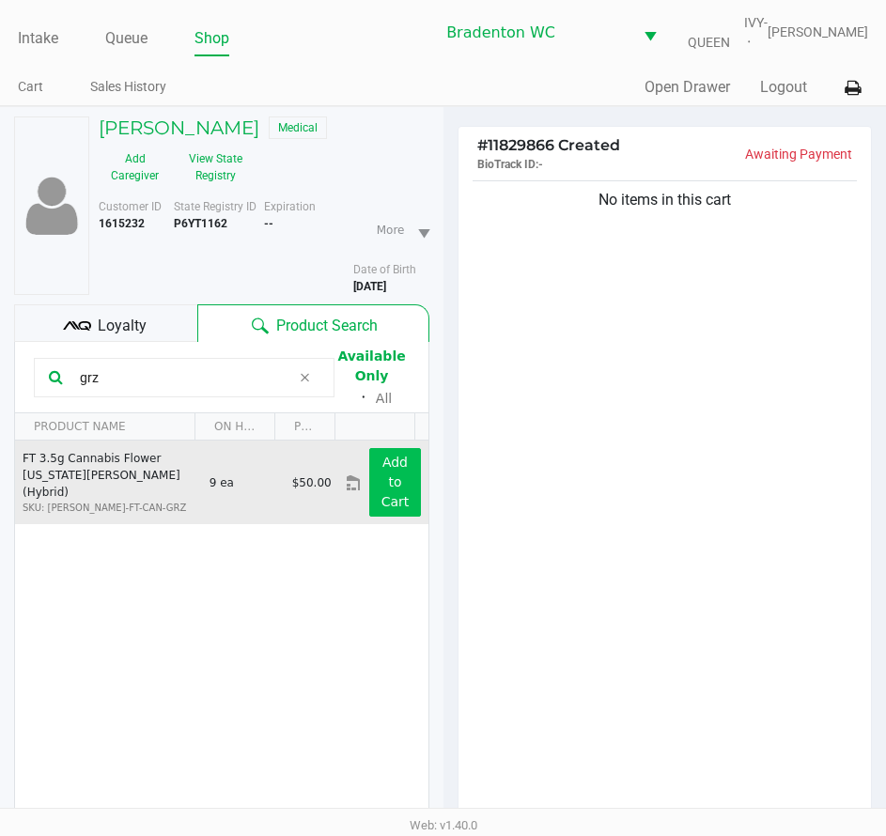
type input "grz"
click at [398, 478] on button "Add to Cart" at bounding box center [394, 482] width 51 height 69
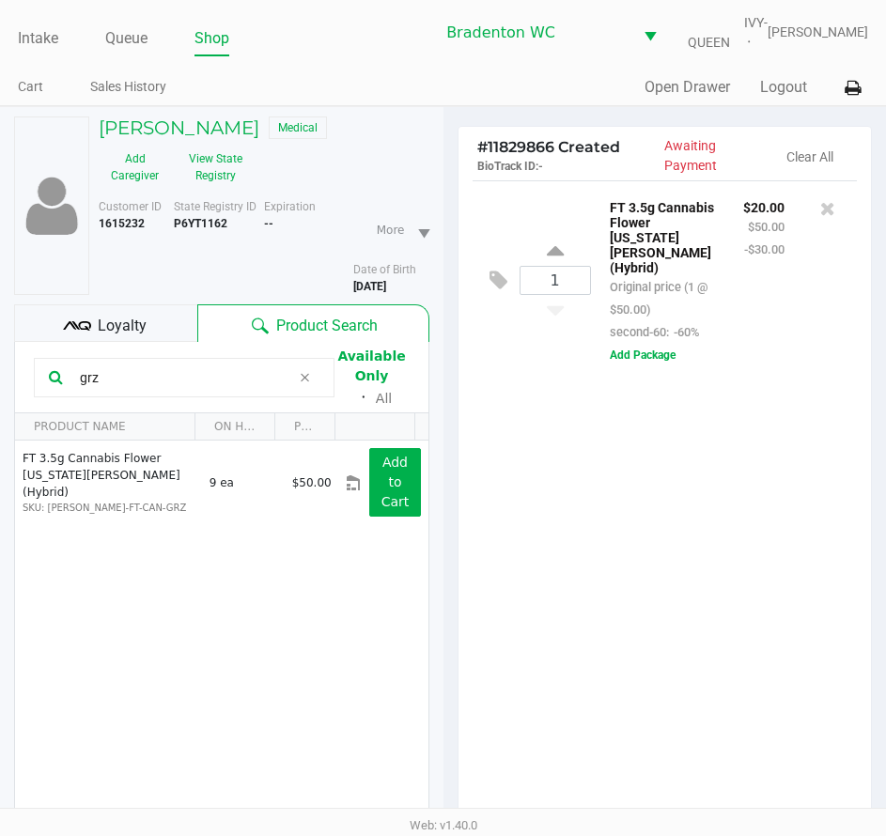
click at [312, 374] on span at bounding box center [305, 377] width 28 height 23
click at [312, 374] on input "text" at bounding box center [195, 378] width 247 height 28
type input "t17"
click at [716, 632] on div "1 FT 3.5g Cannabis Flower Georgia Runtz (Hybrid) Original price (1 @ $50.00) se…" at bounding box center [664, 507] width 413 height 655
click at [151, 324] on div "Loyalty" at bounding box center [105, 323] width 183 height 38
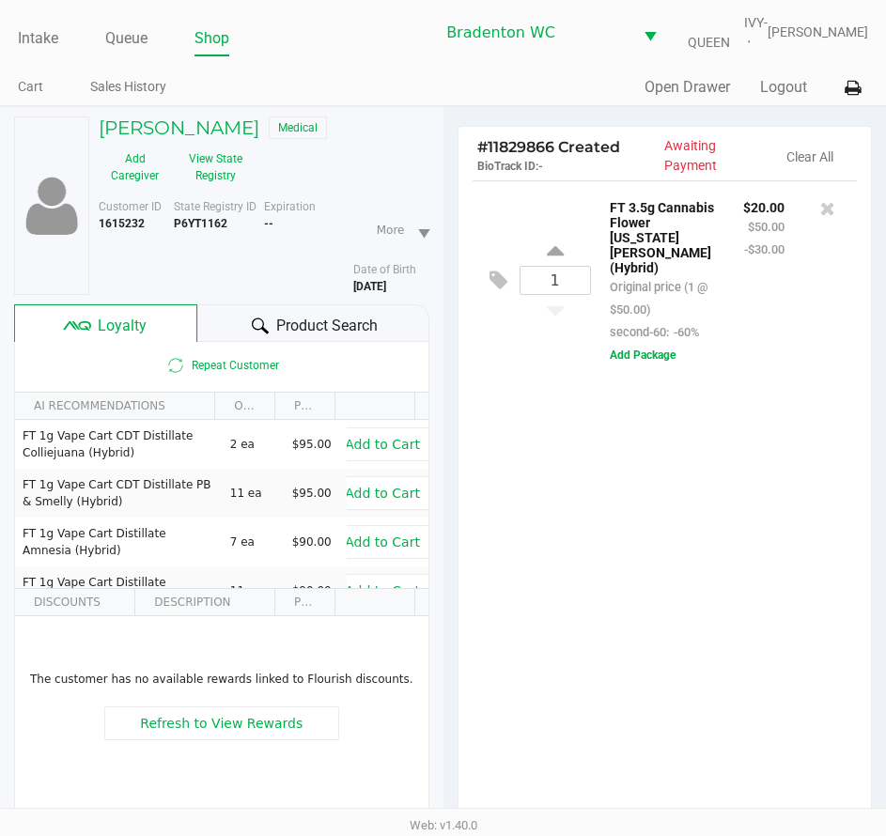
click at [259, 323] on icon at bounding box center [260, 326] width 17 height 17
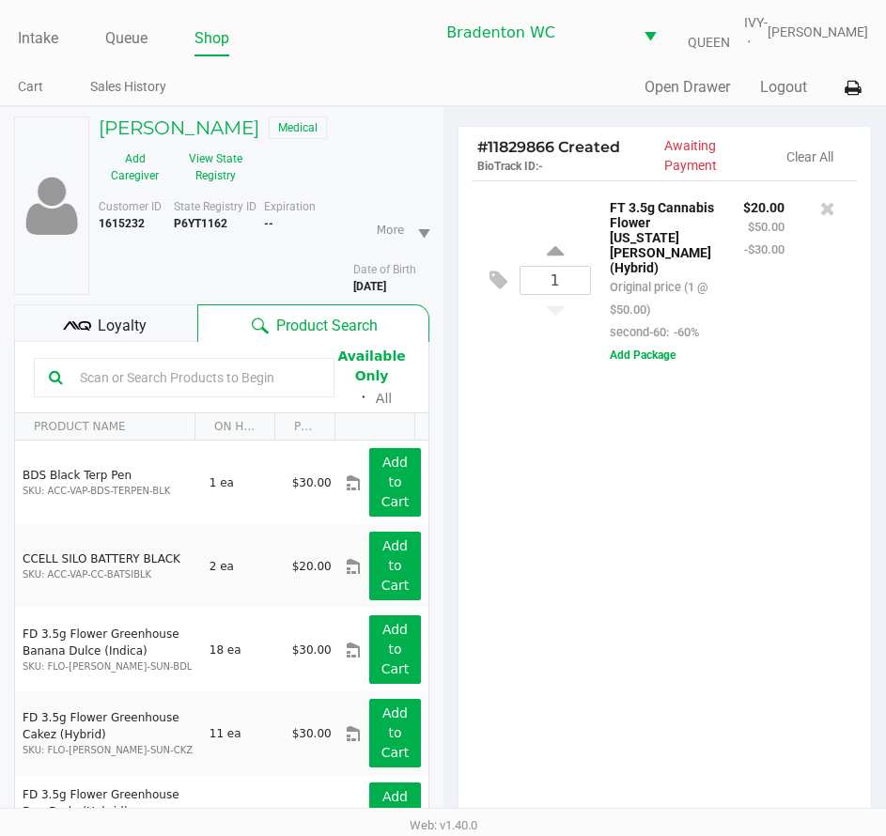
click at [180, 383] on input "text" at bounding box center [195, 378] width 247 height 28
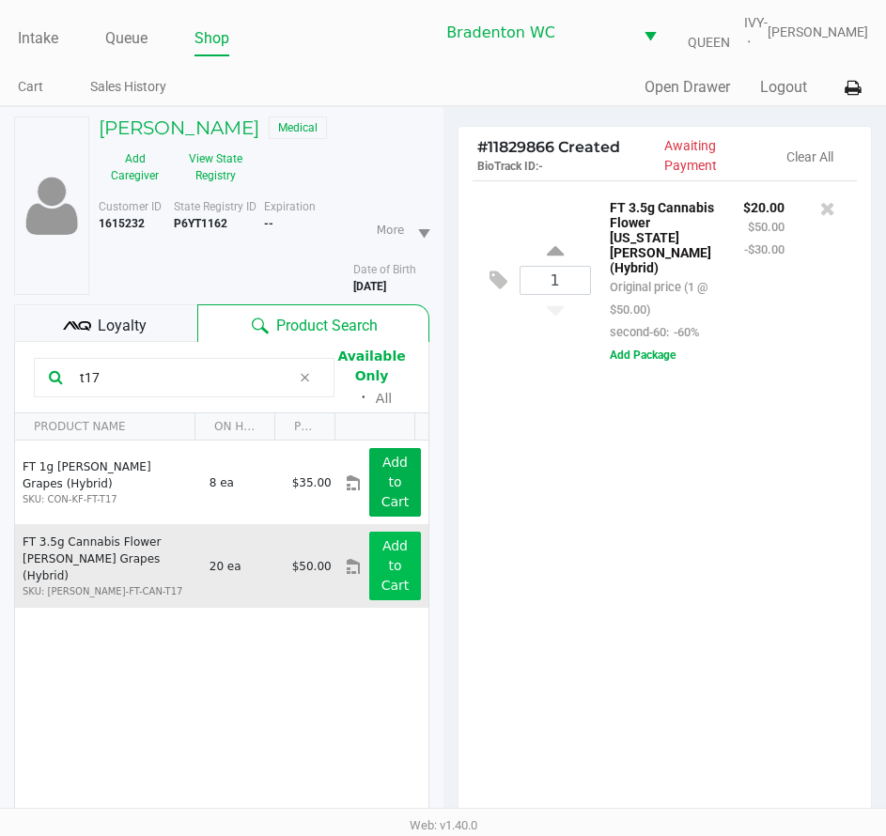
type input "t17"
click at [381, 547] on app-button-loader "Add to Cart" at bounding box center [395, 565] width 28 height 54
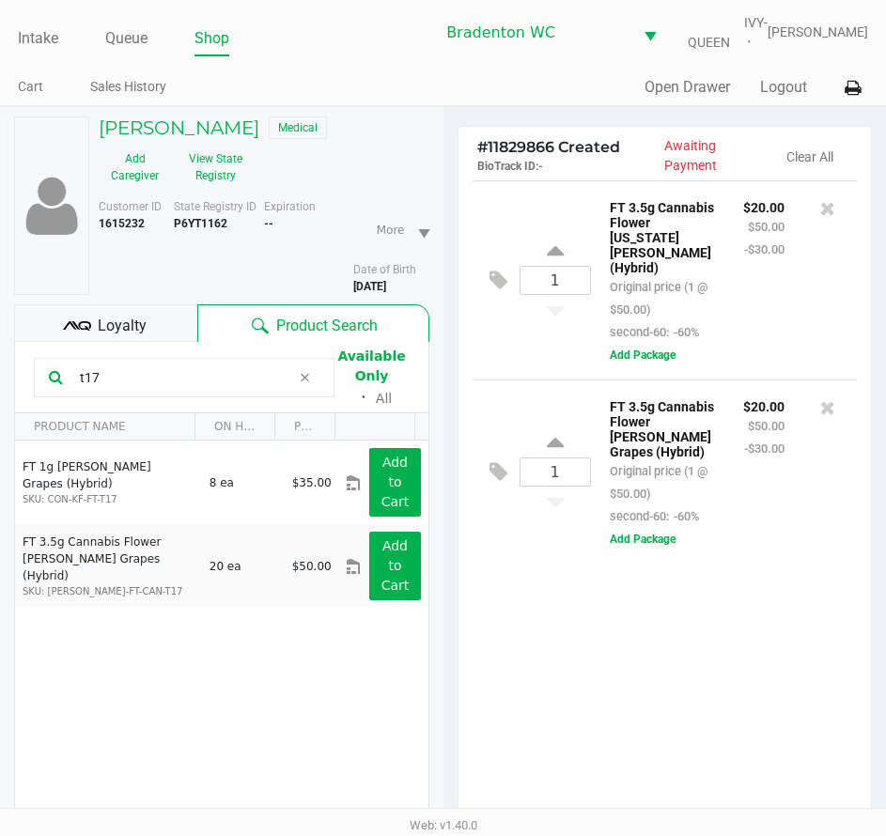
click at [312, 379] on span at bounding box center [305, 377] width 28 height 23
click at [309, 383] on input "text" at bounding box center [195, 378] width 247 height 28
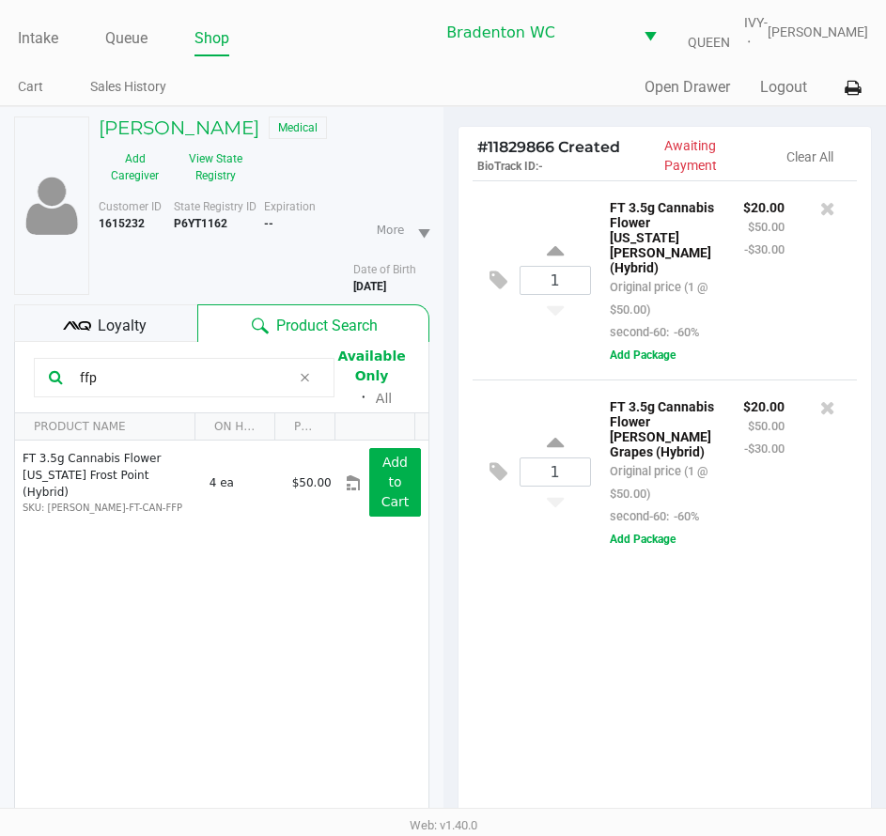
type input "ffp"
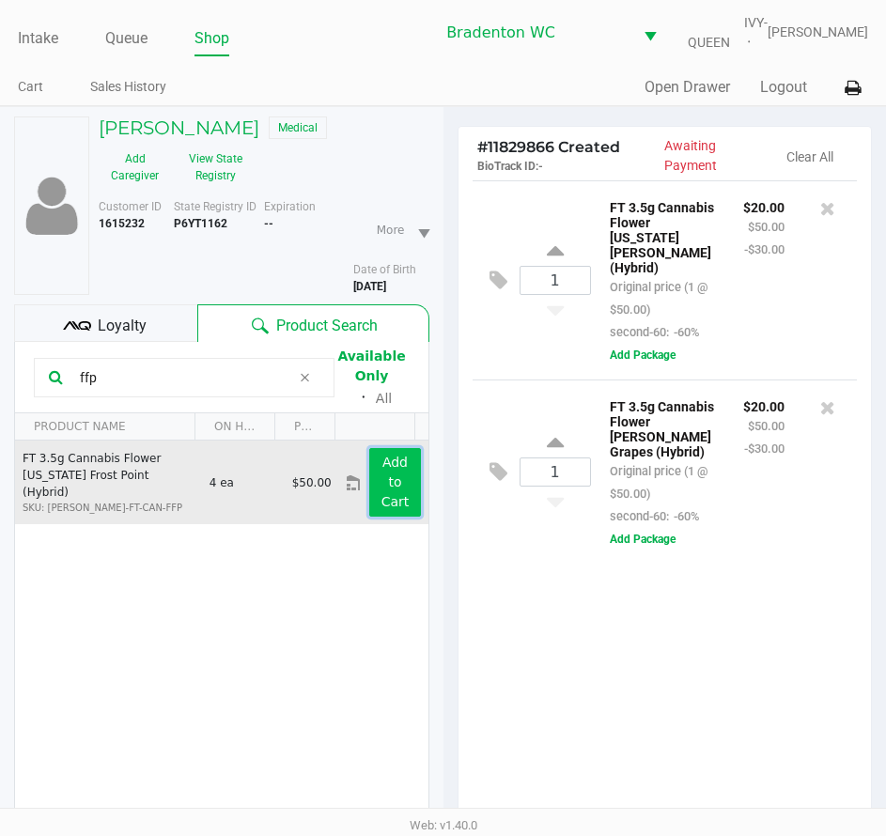
click at [393, 484] on button "Add to Cart" at bounding box center [394, 482] width 51 height 69
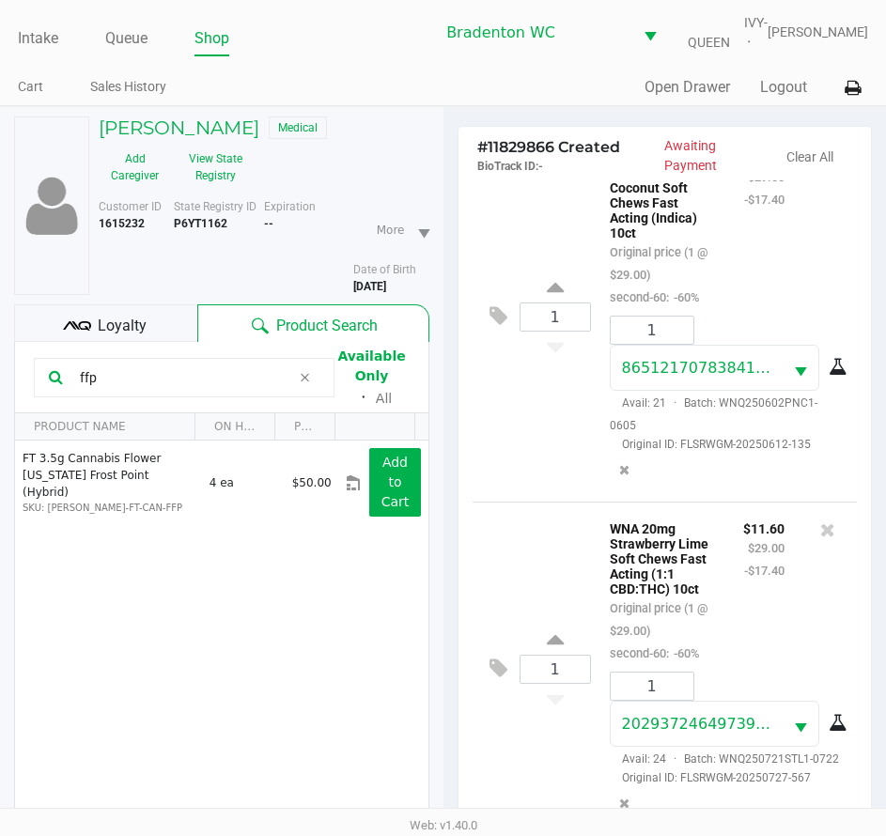
scroll to position [246, 0]
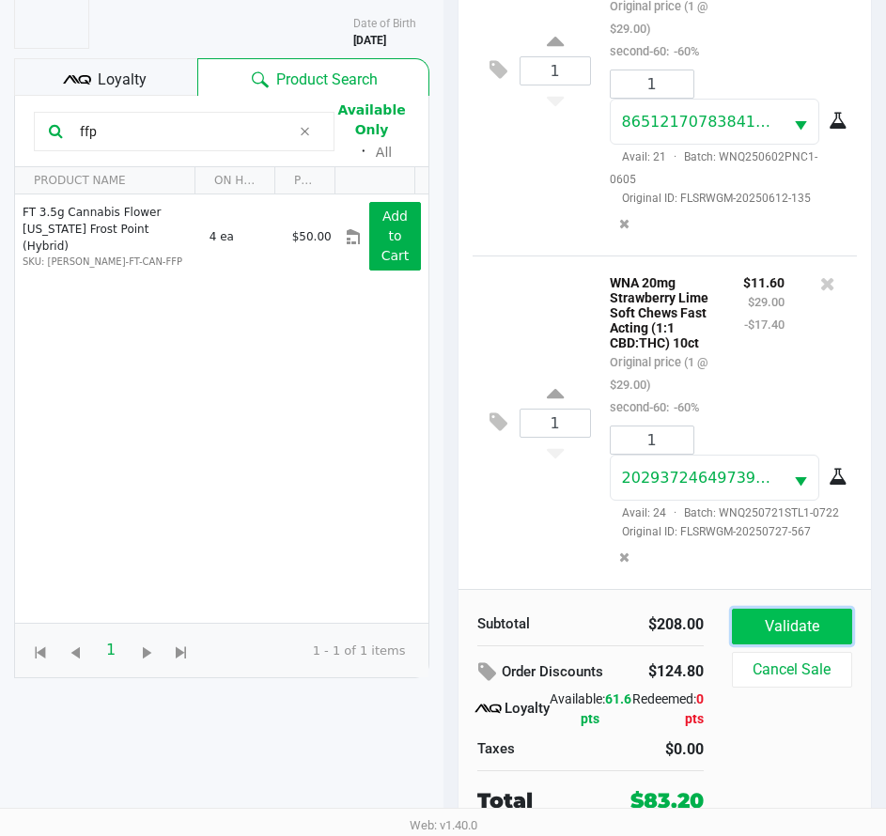
click at [784, 627] on button "Validate" at bounding box center [792, 627] width 120 height 36
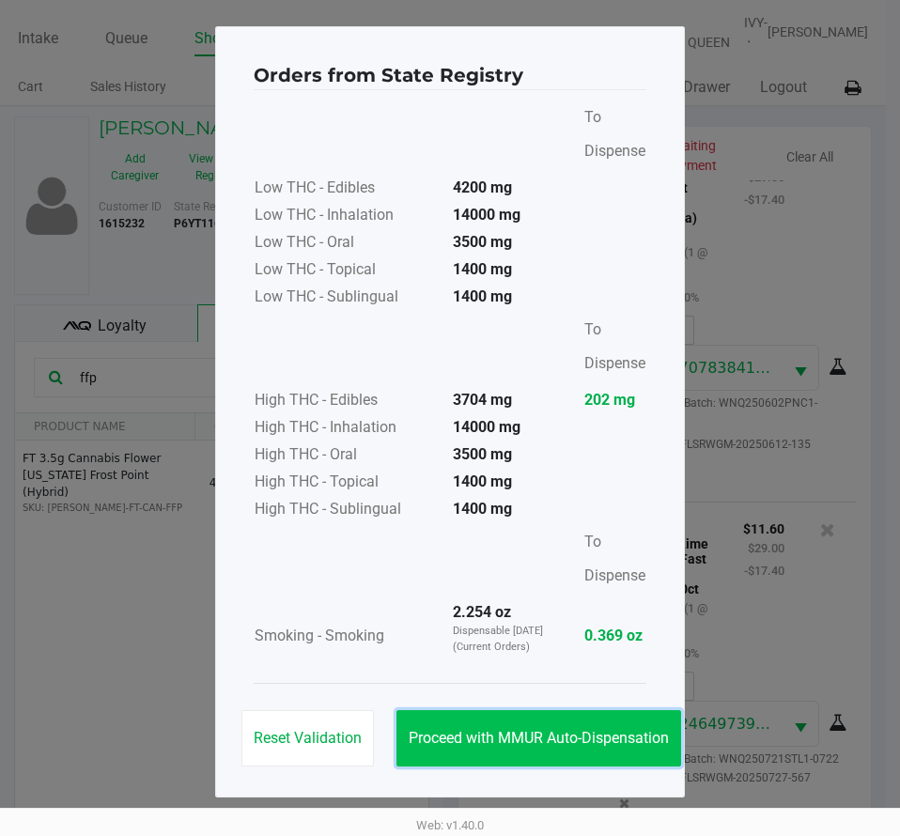
click at [600, 736] on span "Proceed with MMUR Auto-Dispensation" at bounding box center [539, 738] width 260 height 18
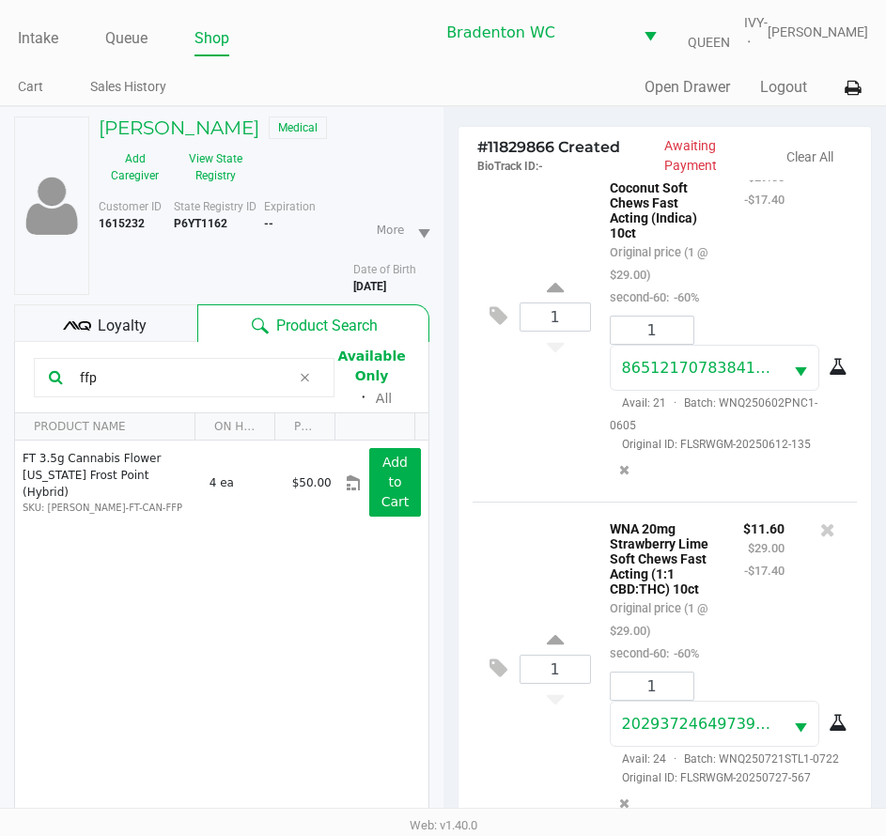
scroll to position [249, 0]
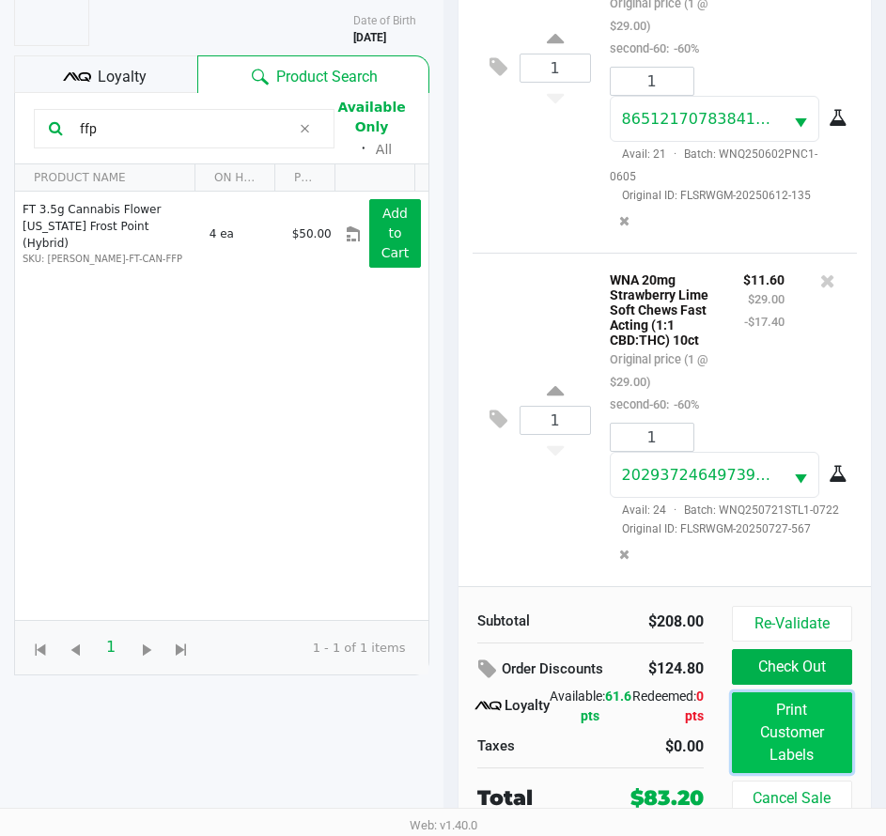
click at [796, 746] on button "Print Customer Labels" at bounding box center [792, 732] width 120 height 81
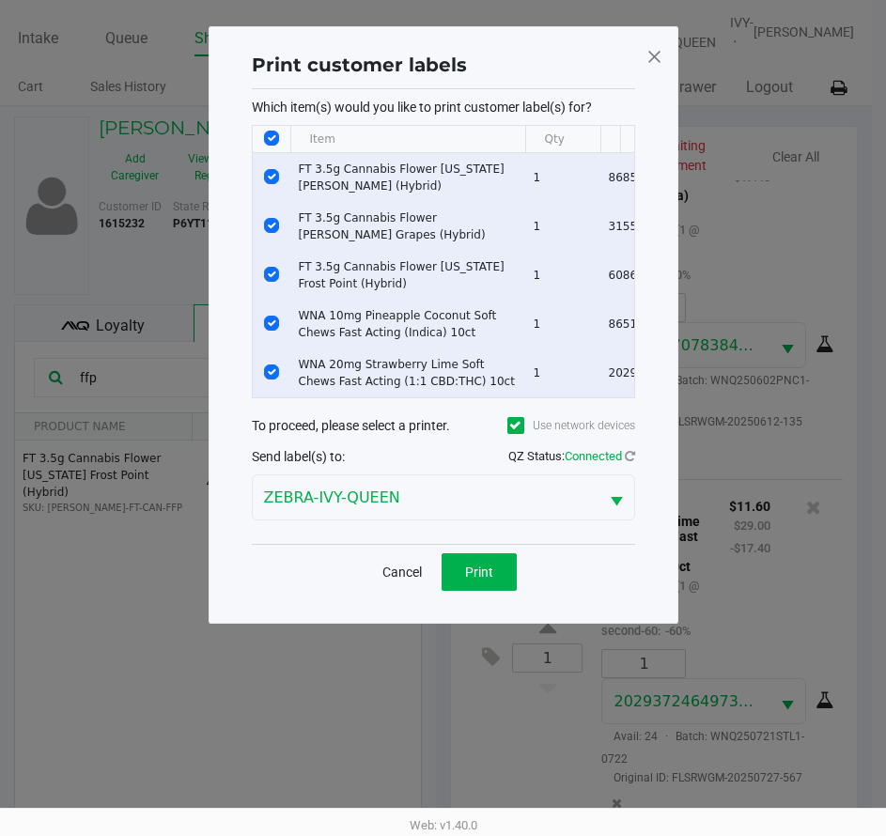
scroll to position [0, 0]
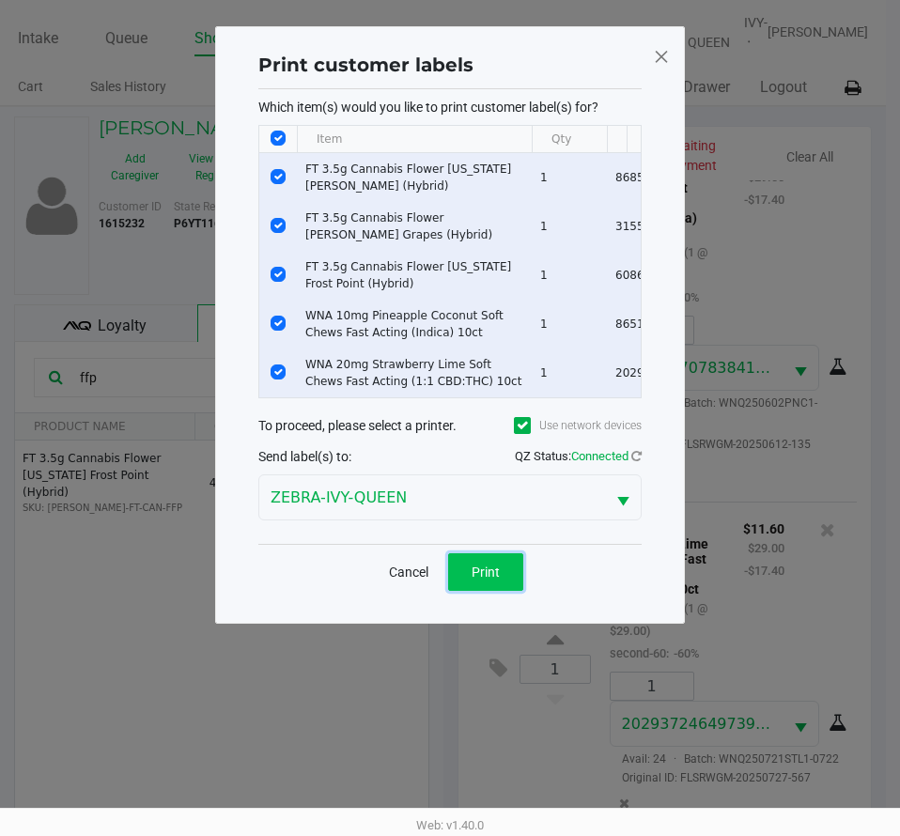
click at [483, 578] on span "Print" at bounding box center [486, 572] width 28 height 15
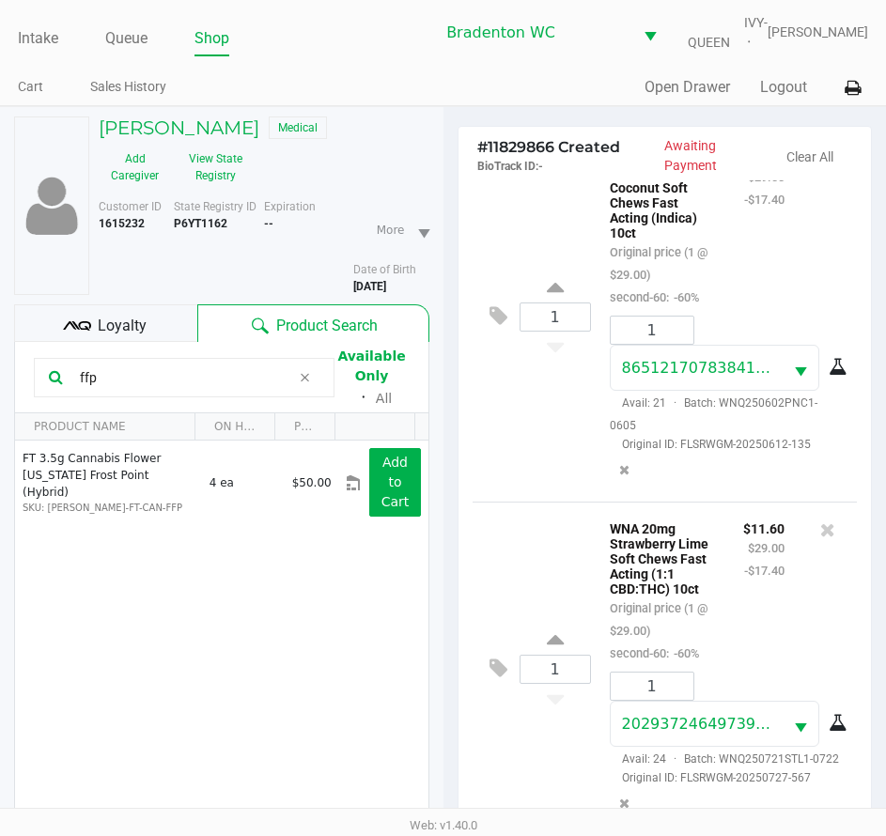
scroll to position [249, 0]
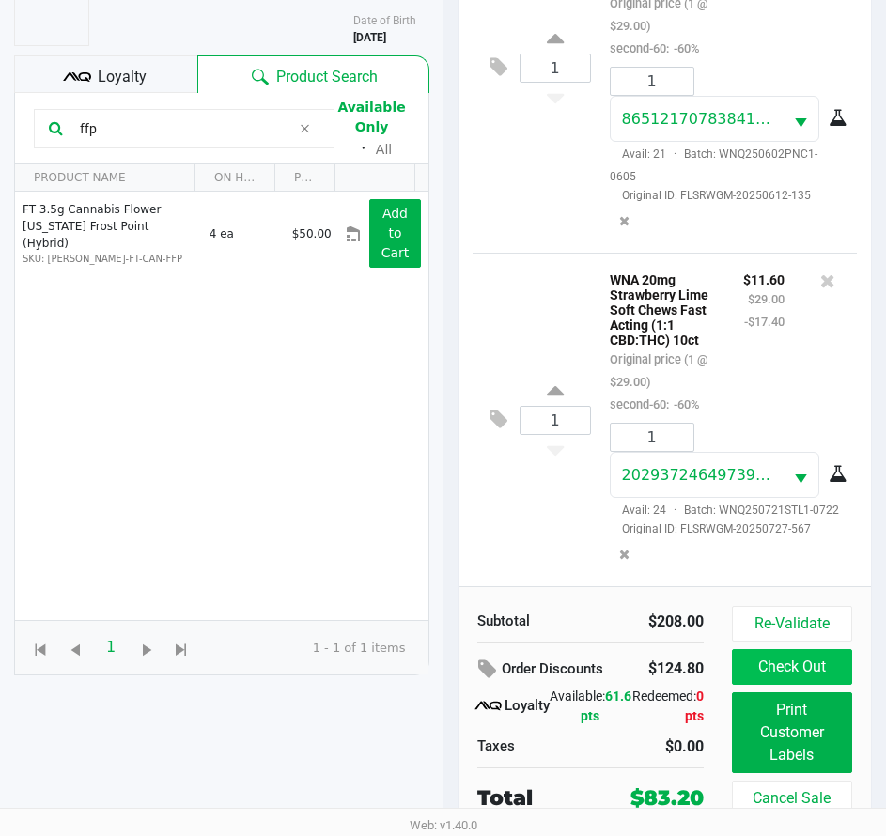
click at [814, 657] on button "Check Out" at bounding box center [792, 667] width 120 height 36
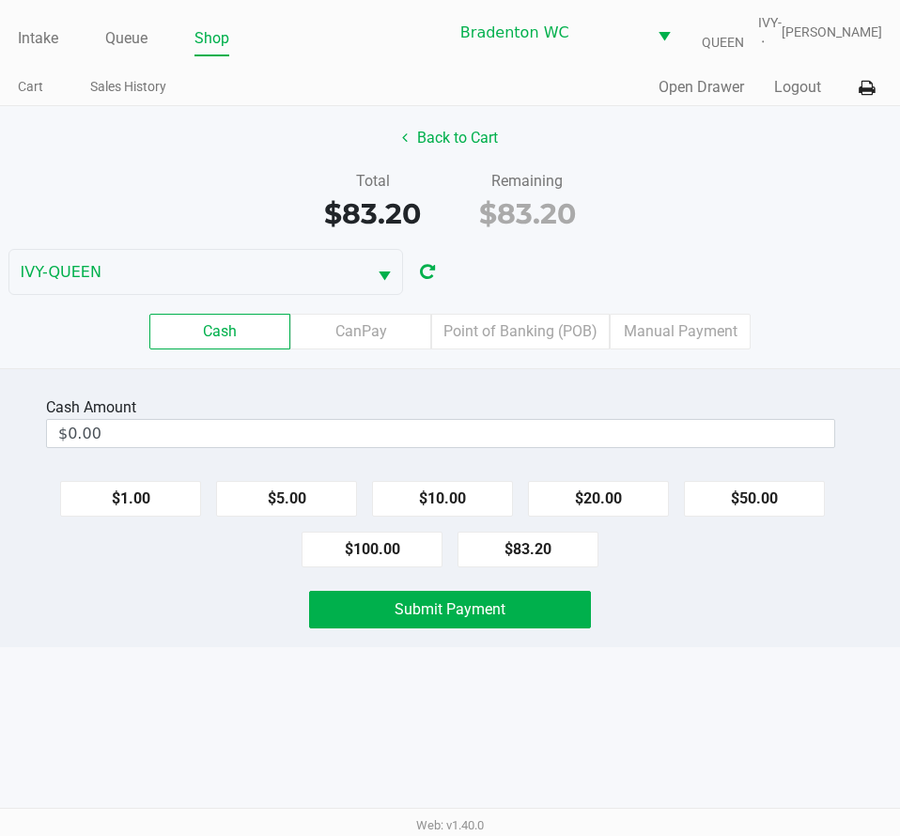
click at [564, 324] on label "Point of Banking (POB)" at bounding box center [520, 332] width 178 height 36
click at [0, 0] on 7 "Point of Banking (POB)" at bounding box center [0, 0] width 0 height 0
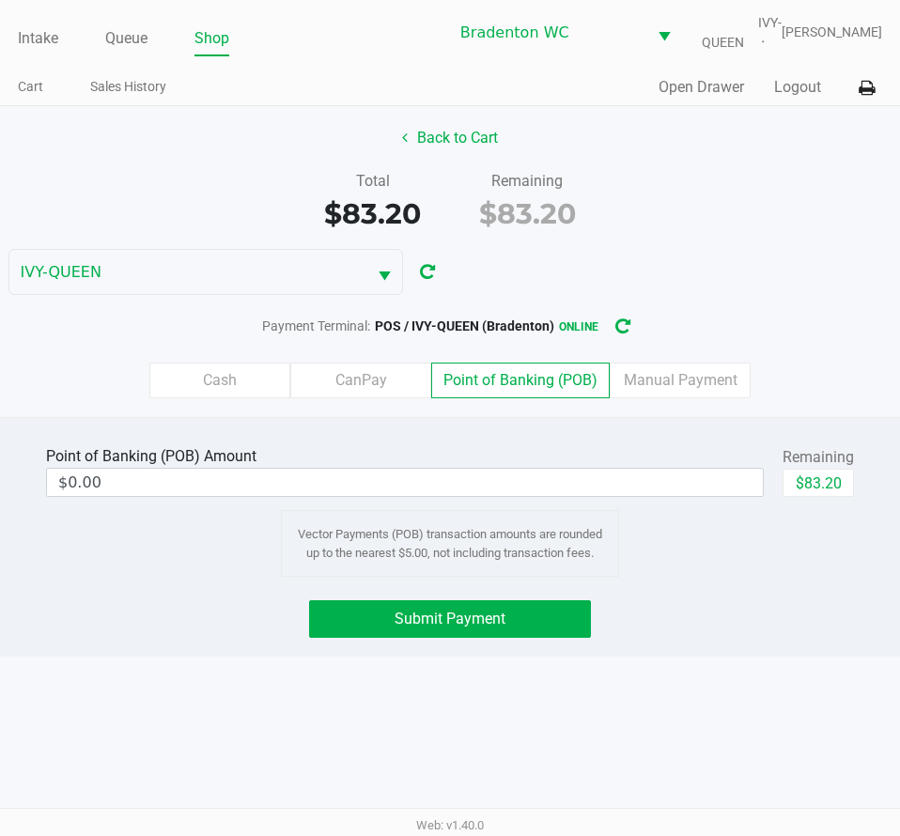
click at [829, 473] on button "$83.20" at bounding box center [818, 483] width 71 height 28
type input "$83.20"
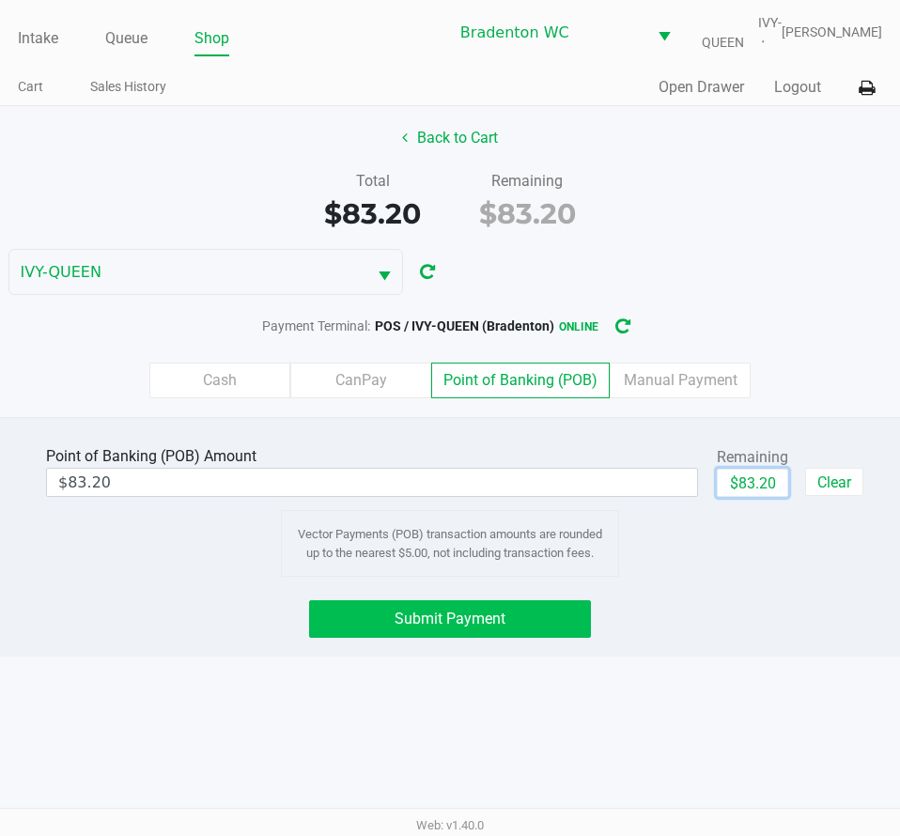
click at [462, 612] on span "Submit Payment" at bounding box center [450, 619] width 111 height 18
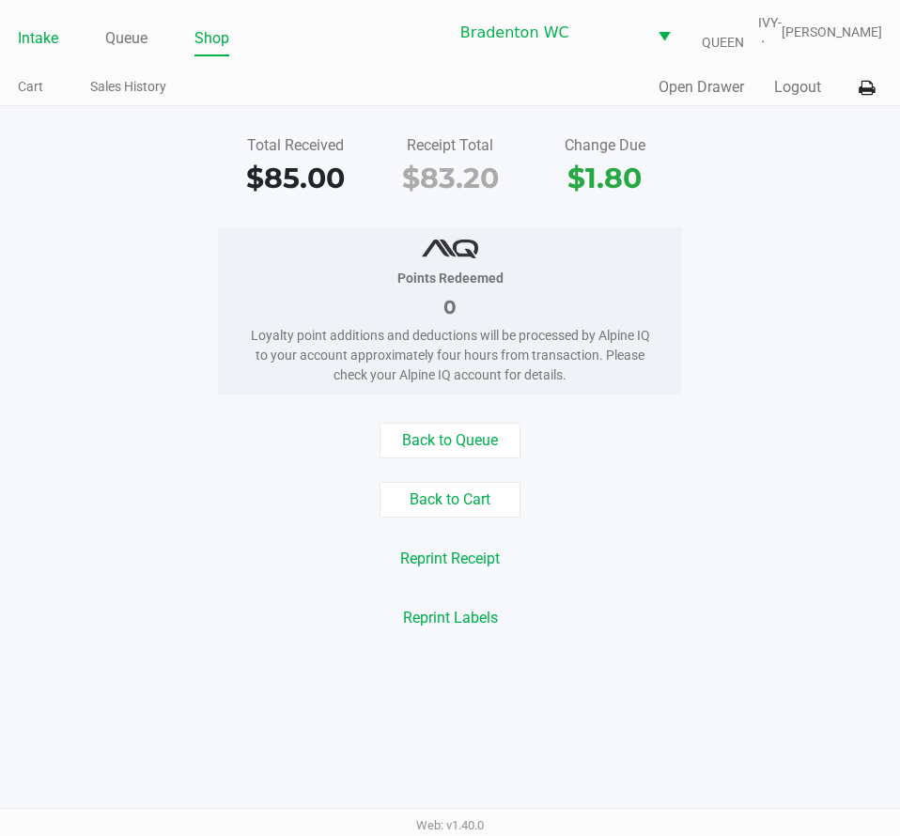
click at [39, 44] on link "Intake" at bounding box center [38, 38] width 40 height 26
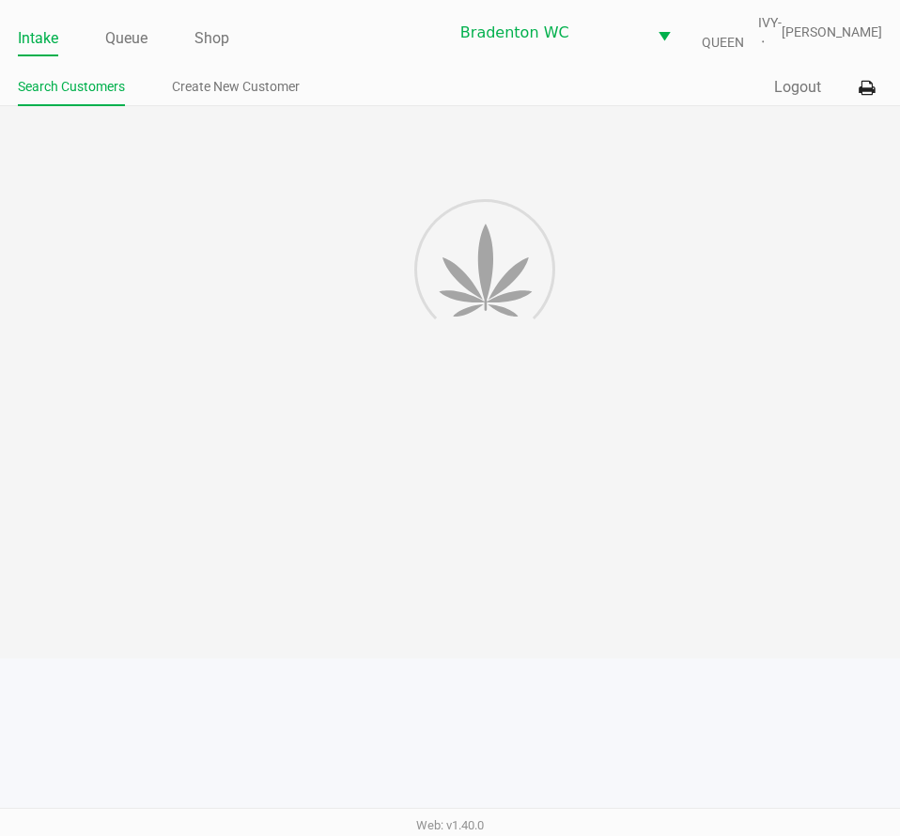
click at [338, 68] on div "Intake Queue Shop Bradenton WC IVY-QUEEN Olivia Benjamin Search Customers Creat…" at bounding box center [450, 53] width 900 height 106
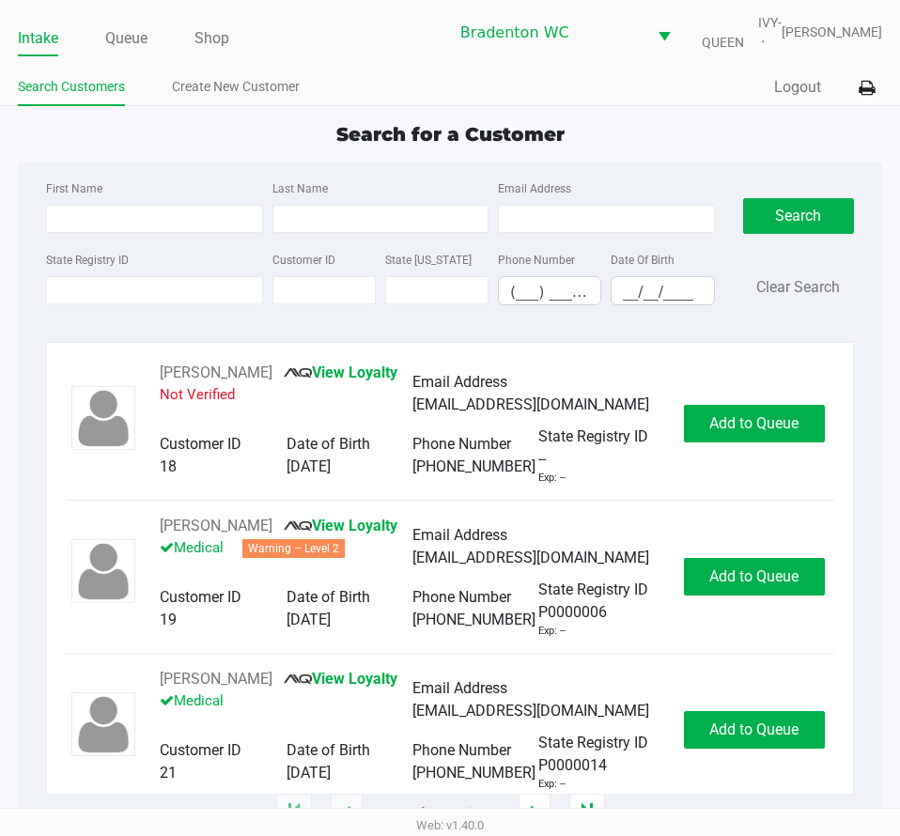
click at [318, 132] on div "Search for a Customer" at bounding box center [450, 134] width 892 height 28
click at [141, 26] on link "Queue" at bounding box center [126, 38] width 42 height 26
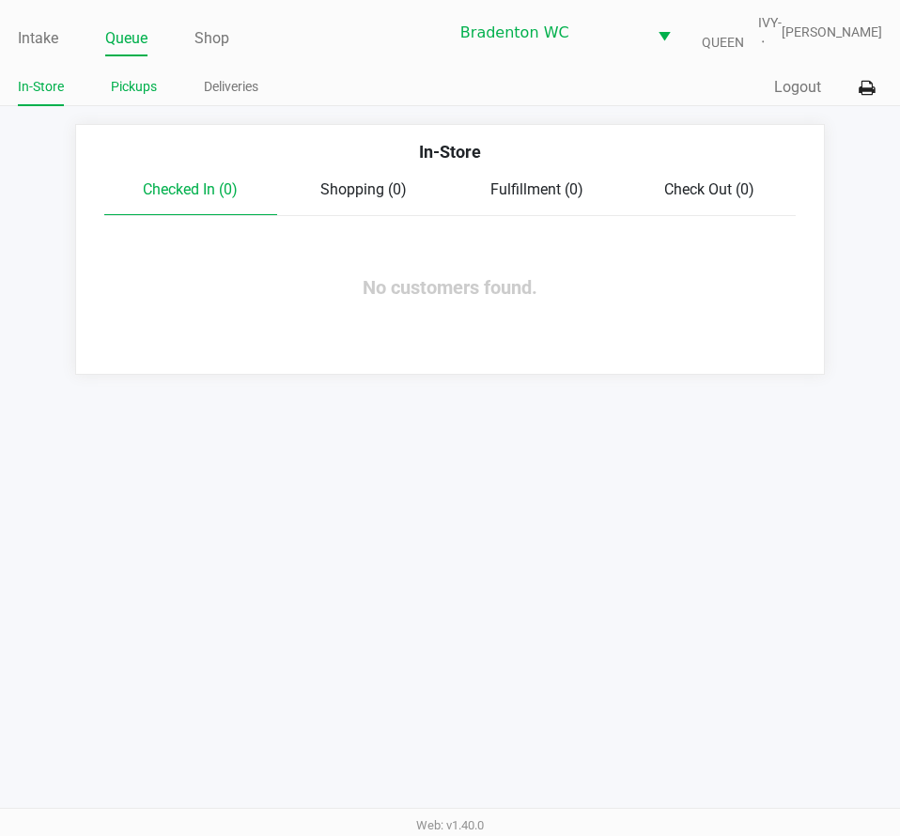
click at [143, 86] on link "Pickups" at bounding box center [134, 86] width 46 height 23
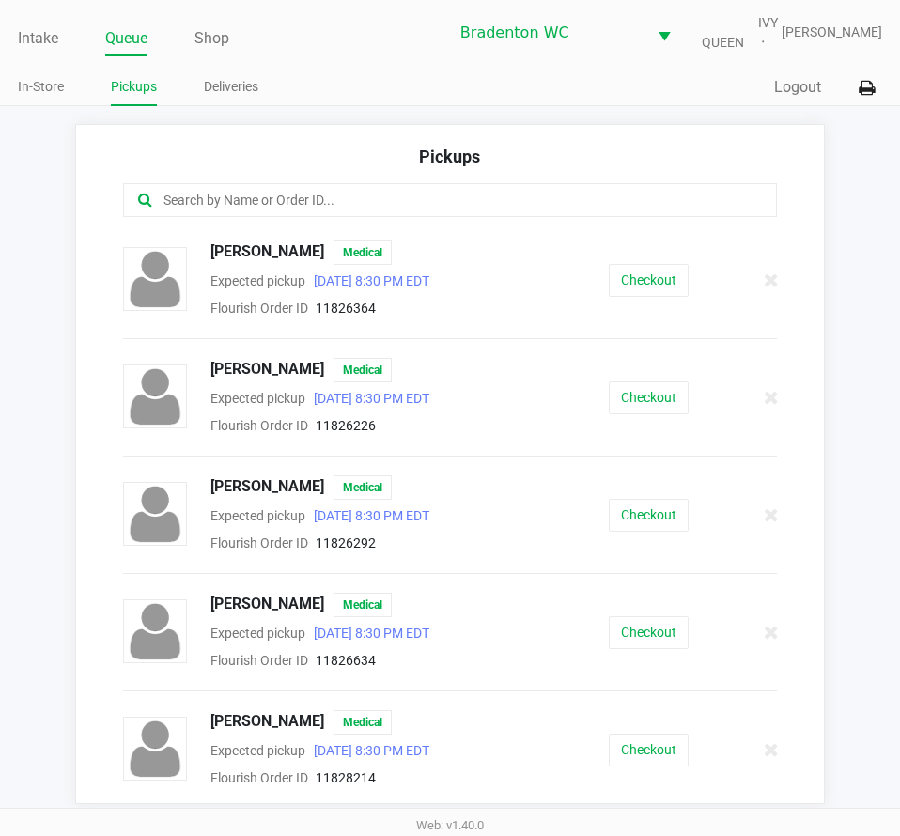
click at [327, 189] on div at bounding box center [450, 200] width 654 height 34
click at [330, 194] on input "text" at bounding box center [443, 201] width 562 height 22
click at [641, 272] on button "Checkout" at bounding box center [649, 280] width 80 height 33
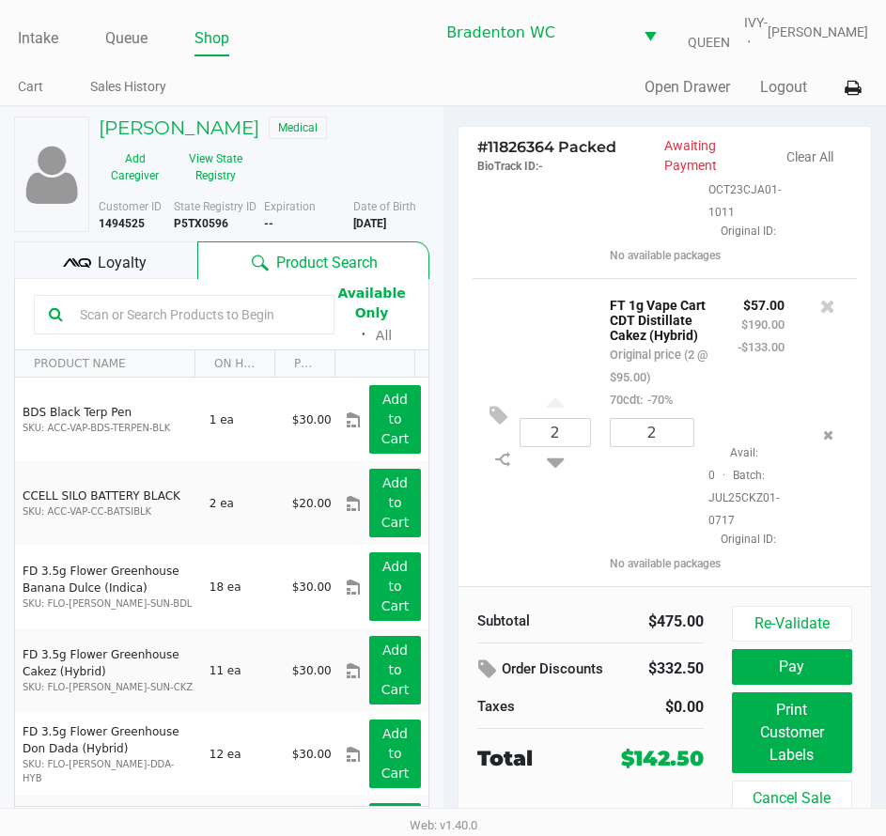
scroll to position [609, 0]
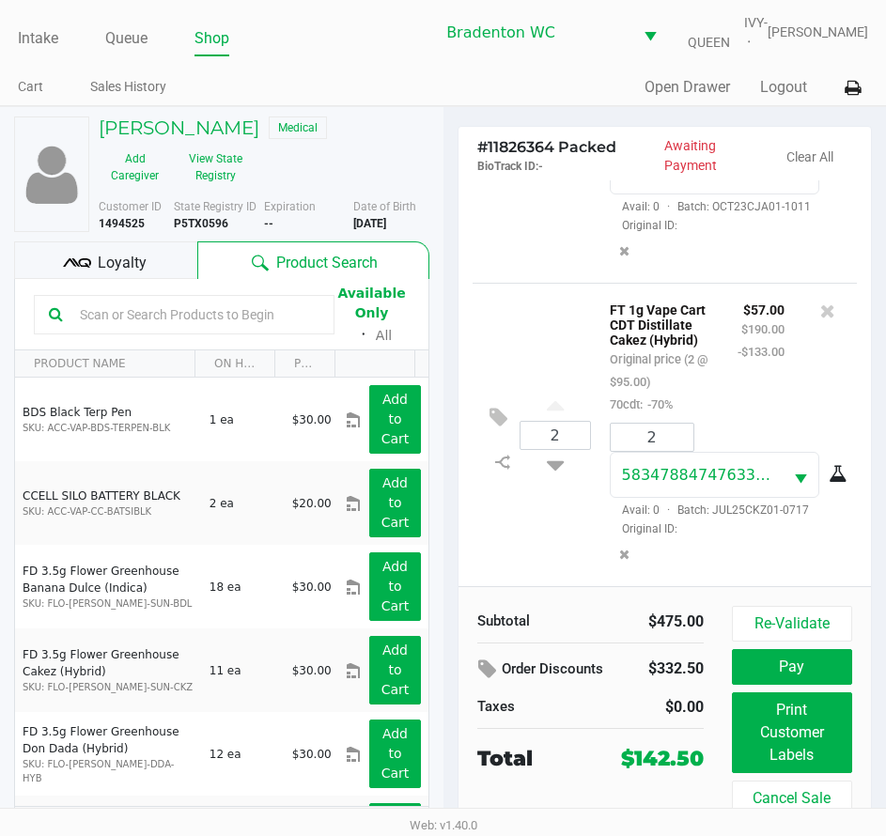
click at [147, 256] on div "Loyalty" at bounding box center [105, 260] width 183 height 38
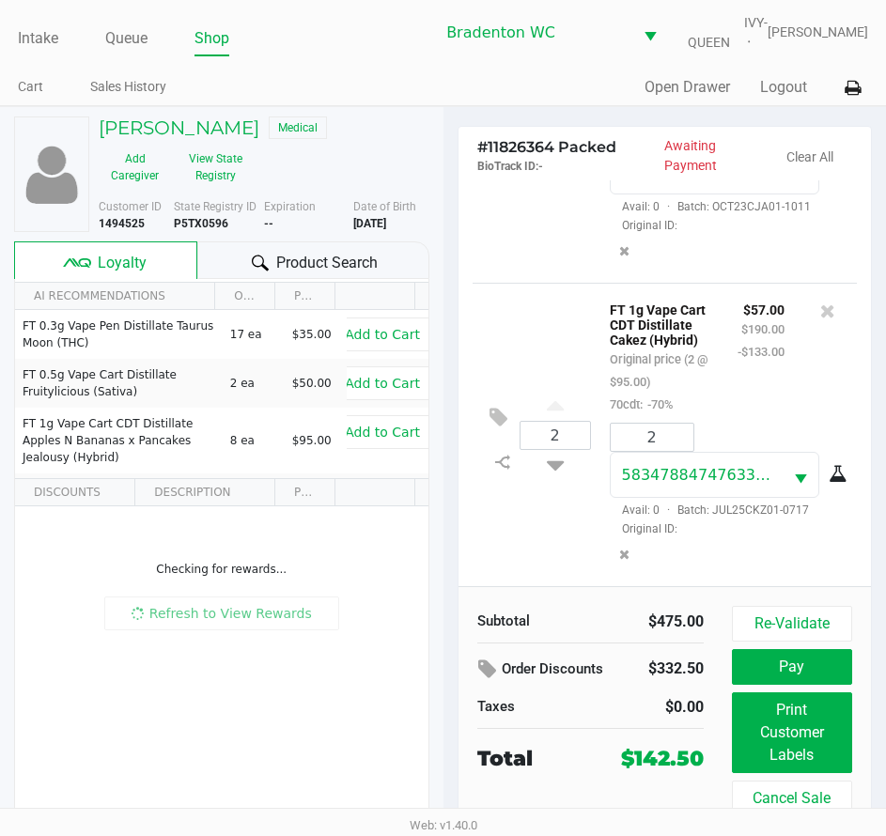
click at [277, 253] on span "Product Search" at bounding box center [326, 263] width 101 height 23
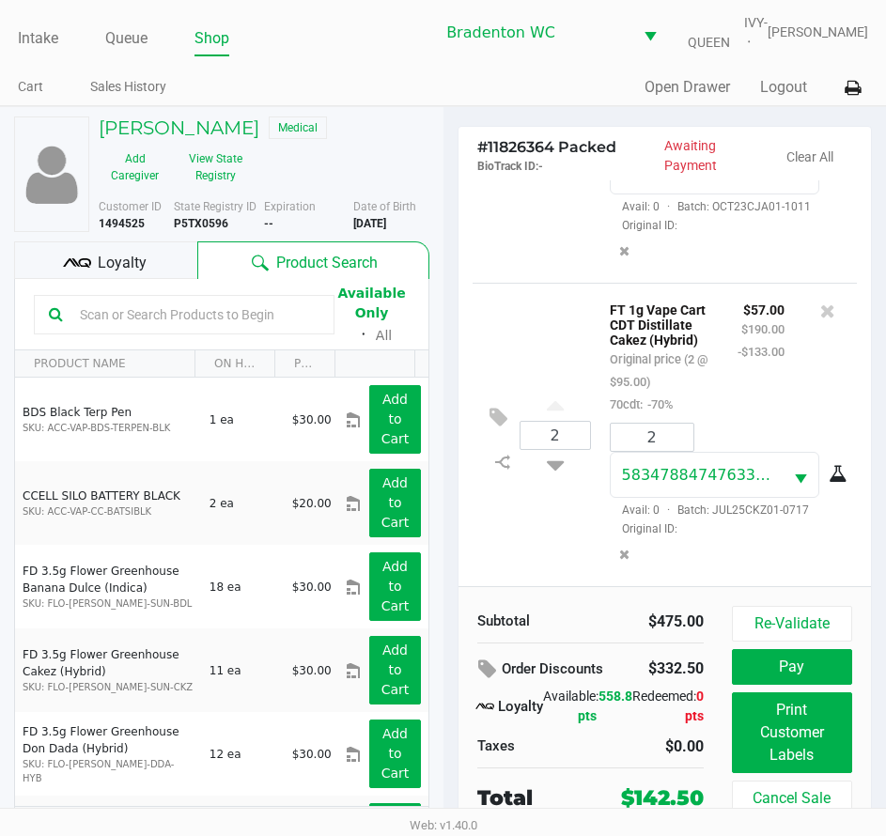
click at [132, 269] on span "Loyalty" at bounding box center [122, 263] width 49 height 23
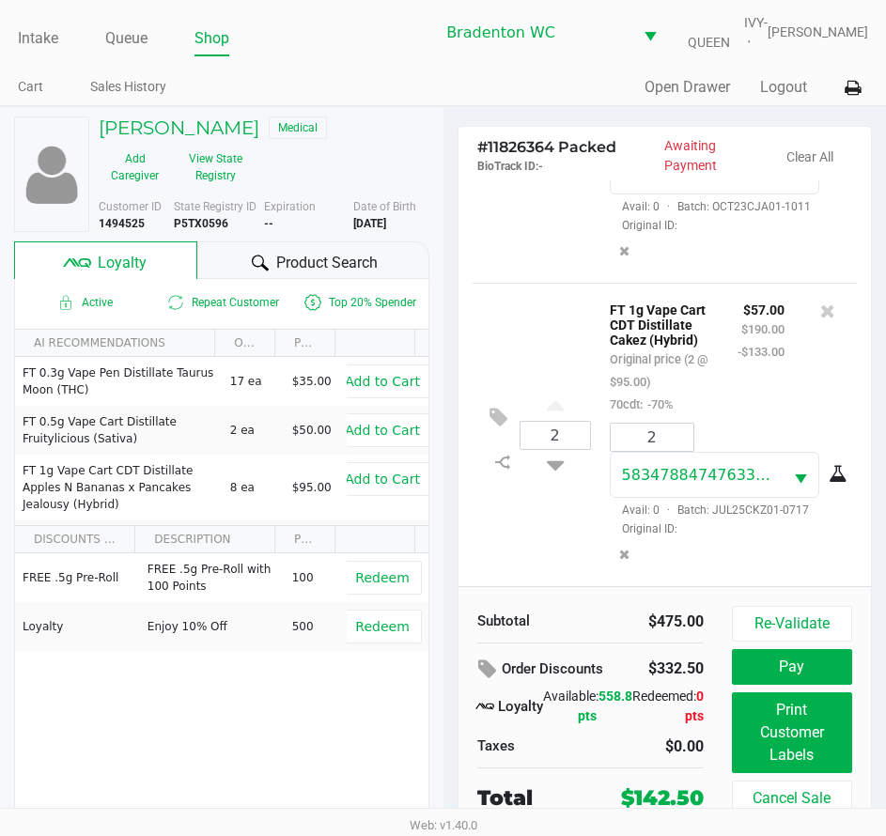
click at [244, 263] on div "Product Search" at bounding box center [312, 260] width 231 height 38
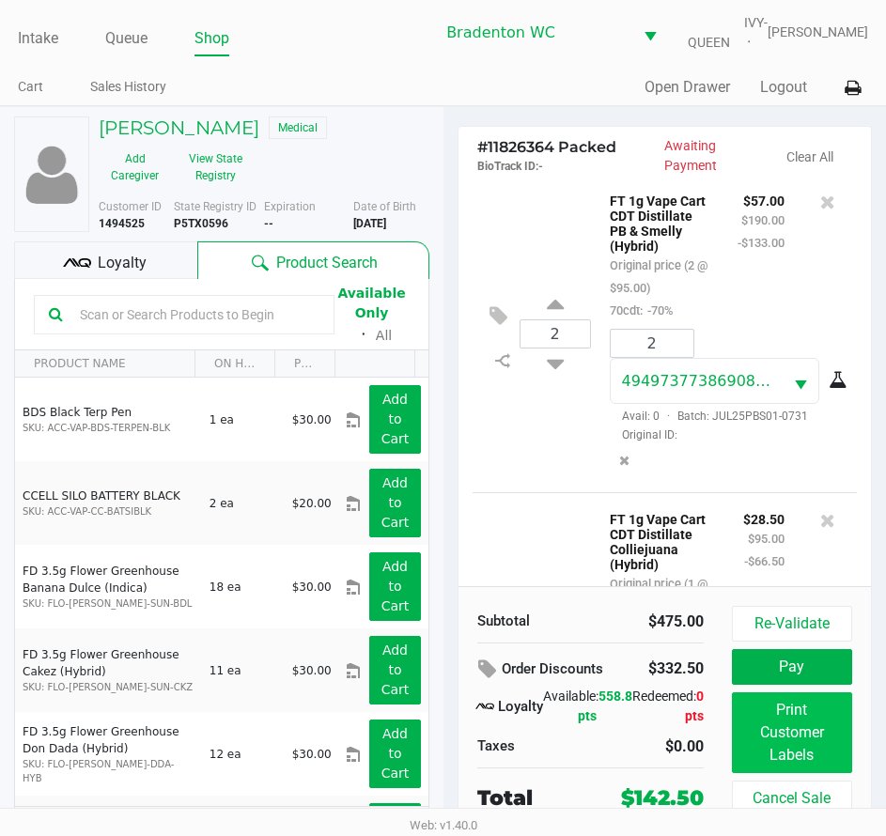
scroll to position [0, 0]
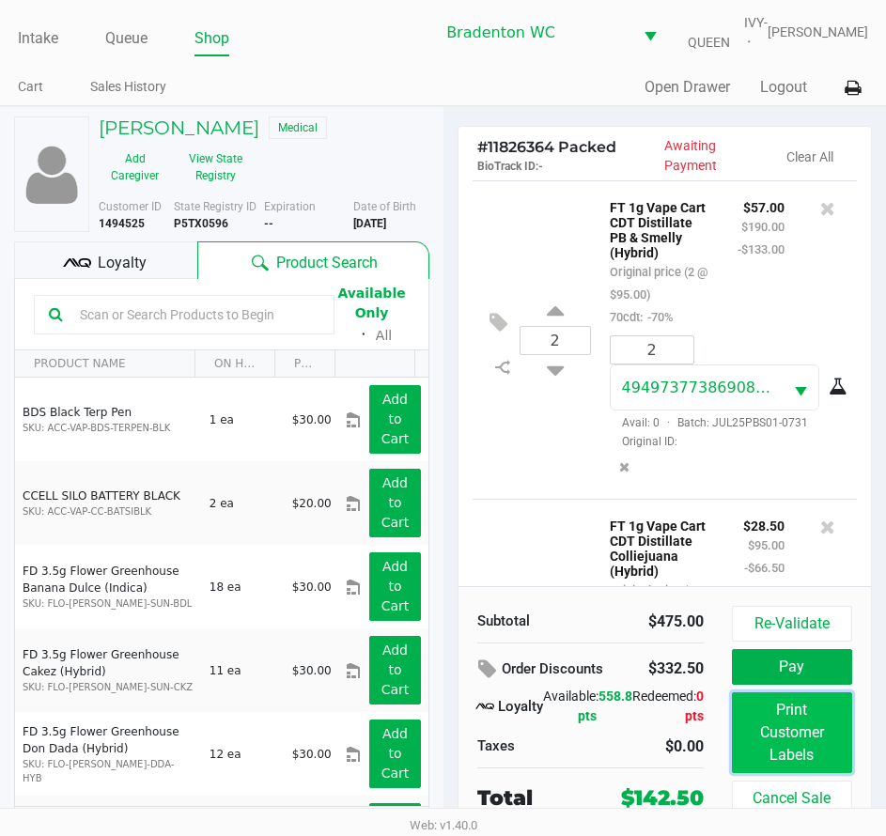
click at [761, 721] on button "Print Customer Labels" at bounding box center [792, 732] width 120 height 81
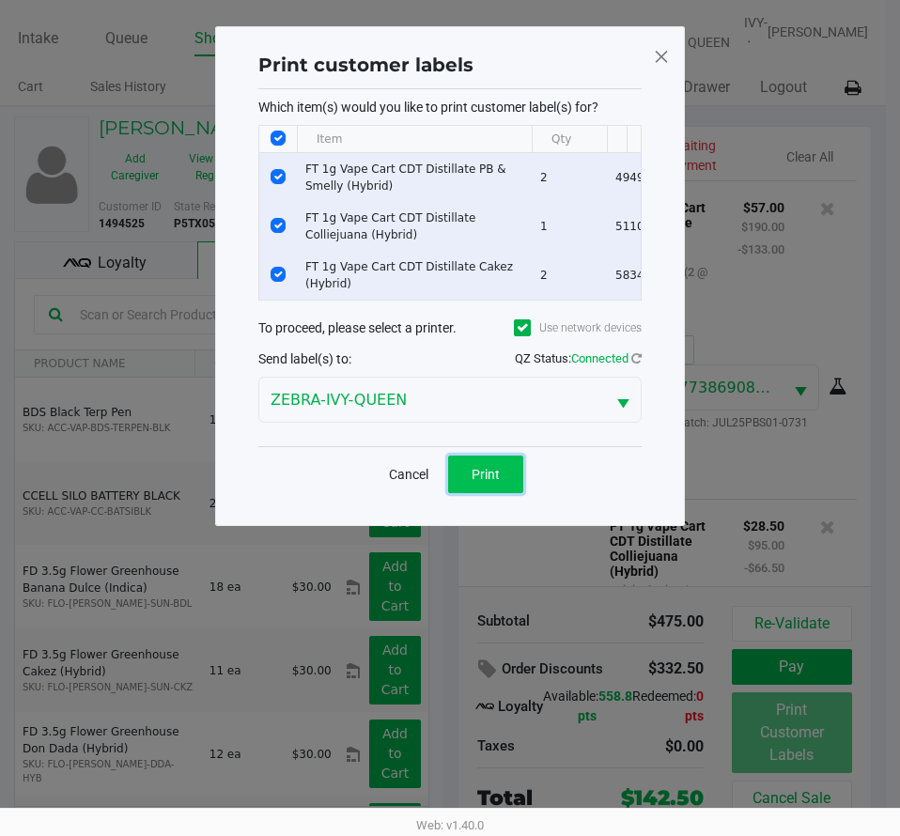
click at [481, 482] on span "Print" at bounding box center [486, 474] width 28 height 15
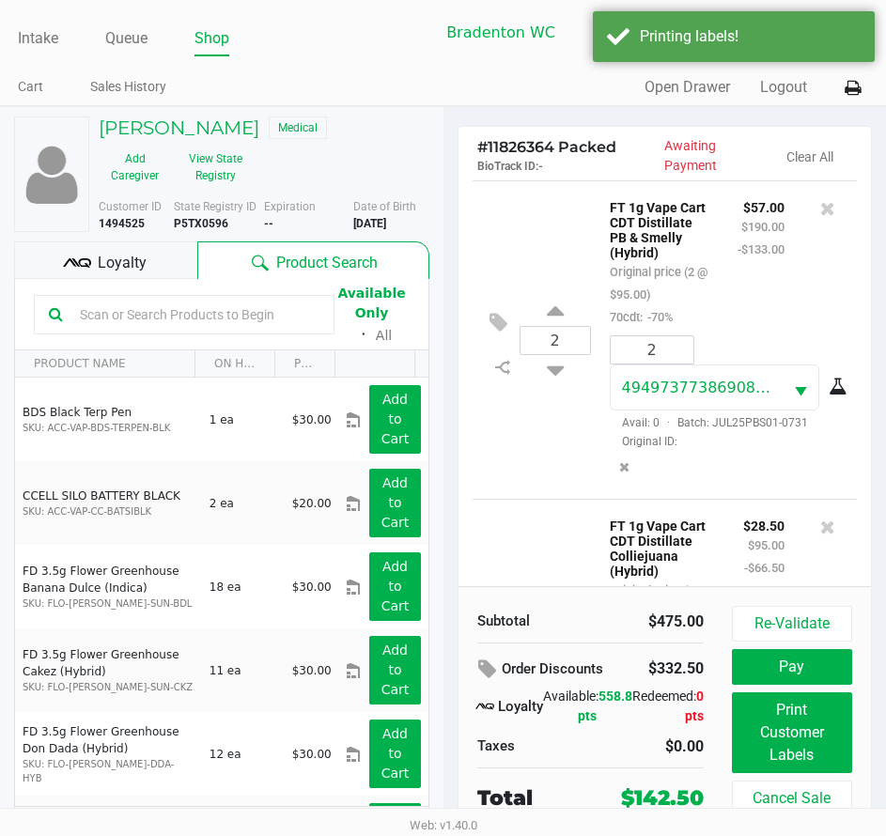
drag, startPoint x: 136, startPoint y: 248, endPoint x: 266, endPoint y: 254, distance: 129.8
click at [138, 248] on div "Loyalty" at bounding box center [105, 260] width 183 height 38
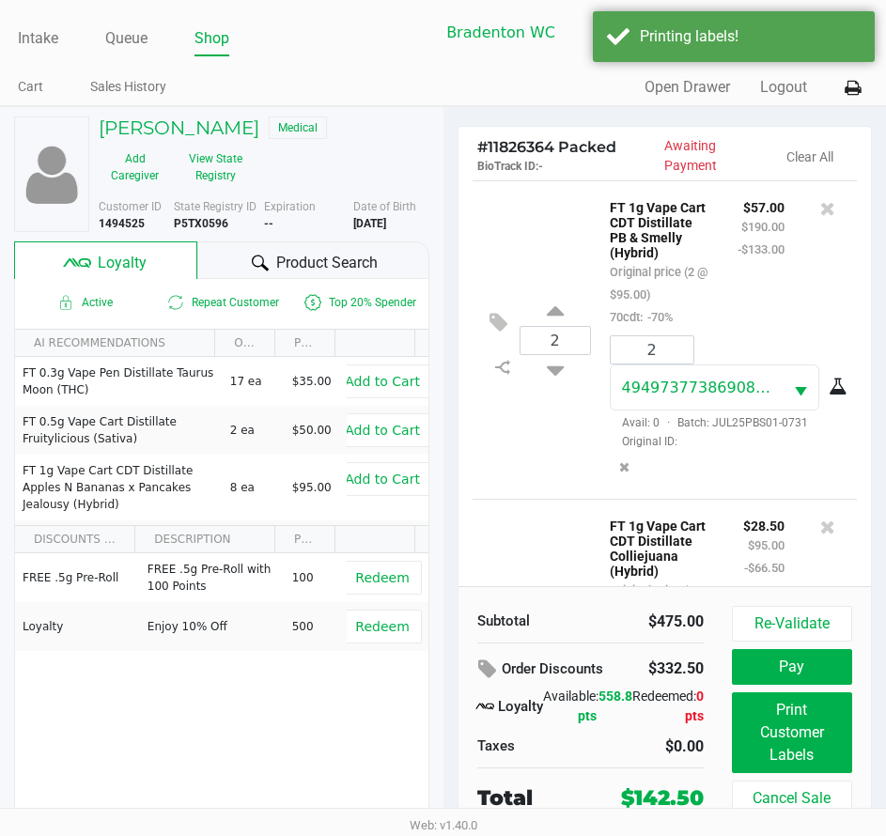
click at [269, 255] on div at bounding box center [260, 263] width 23 height 23
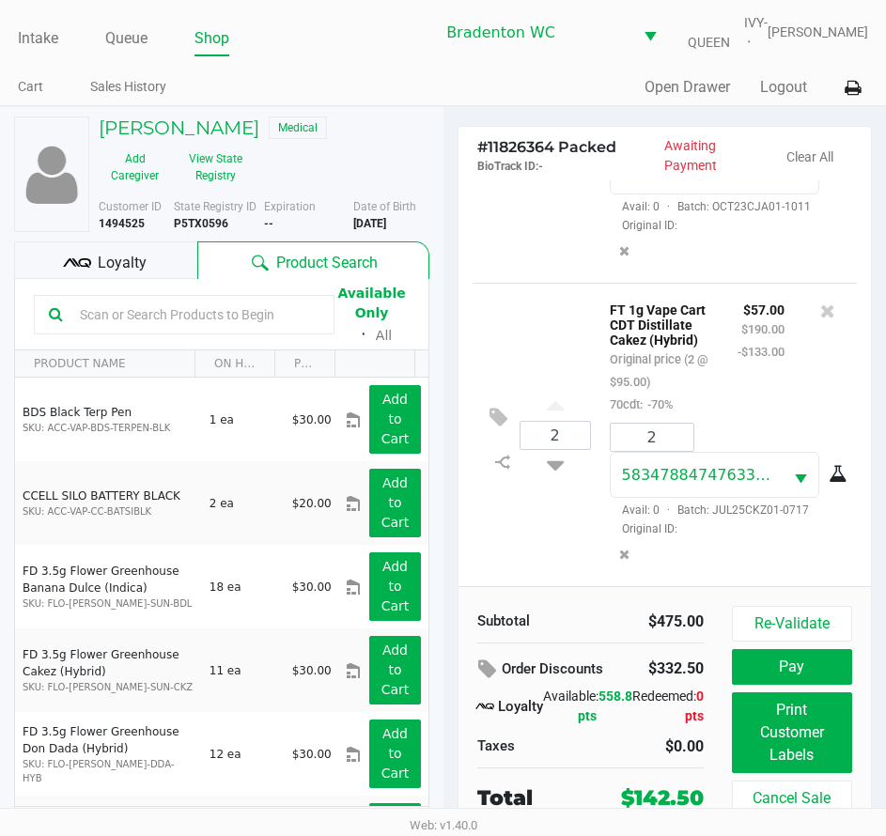
scroll to position [553, 0]
click at [119, 252] on span "Loyalty" at bounding box center [122, 263] width 49 height 23
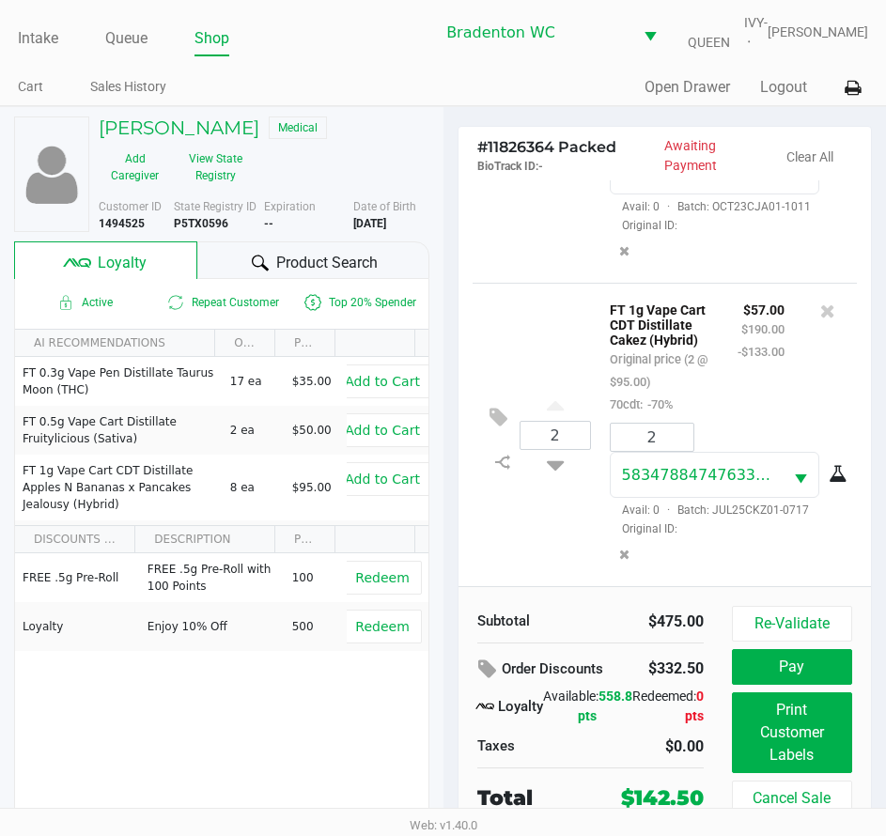
scroll to position [35, 0]
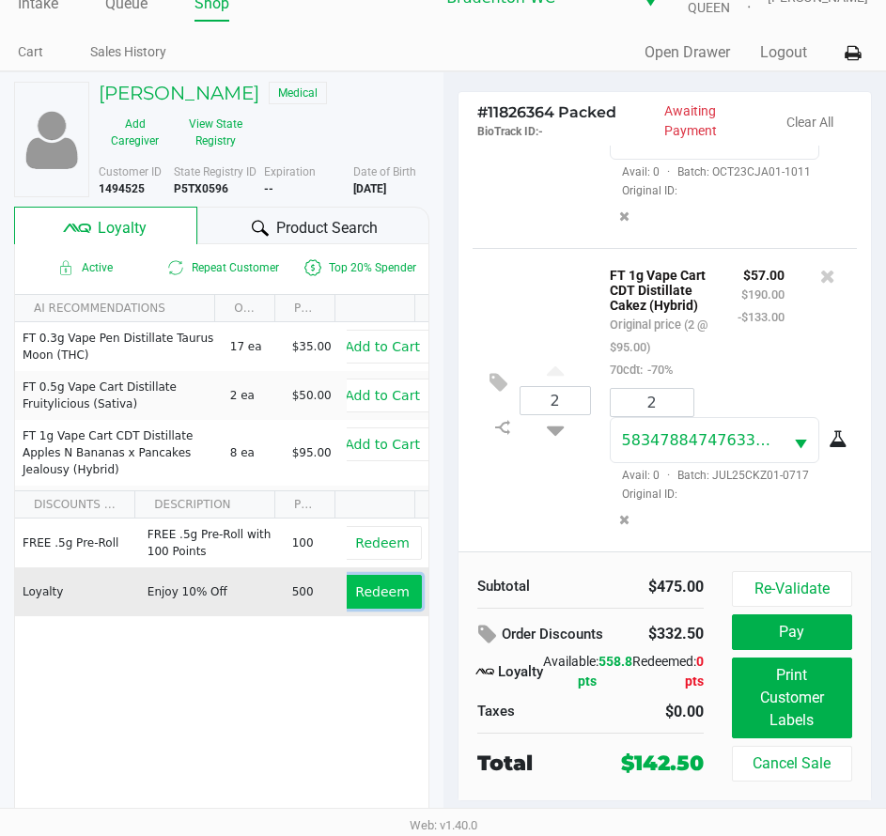
click at [355, 597] on span "Redeem" at bounding box center [382, 591] width 54 height 15
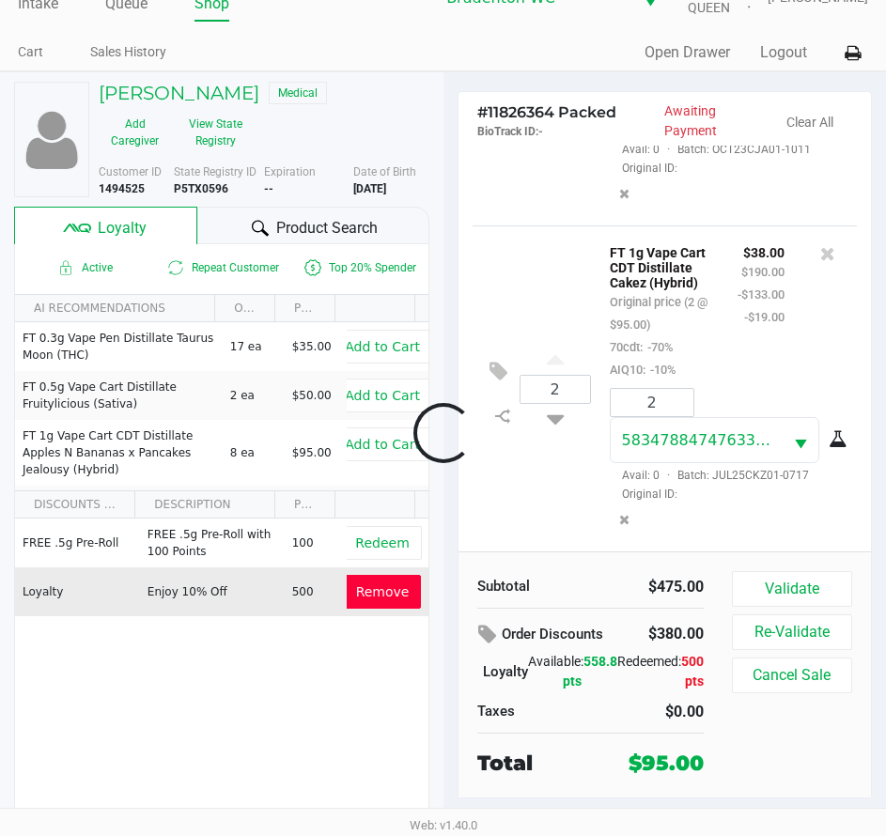
scroll to position [676, 0]
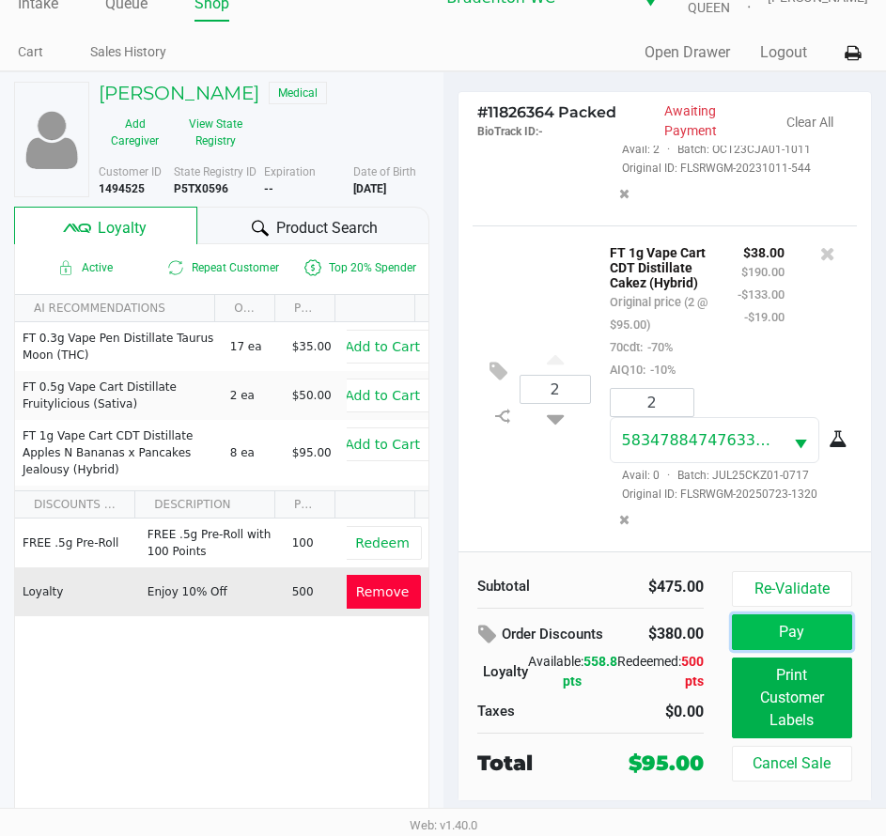
click at [783, 640] on button "Pay" at bounding box center [792, 632] width 120 height 36
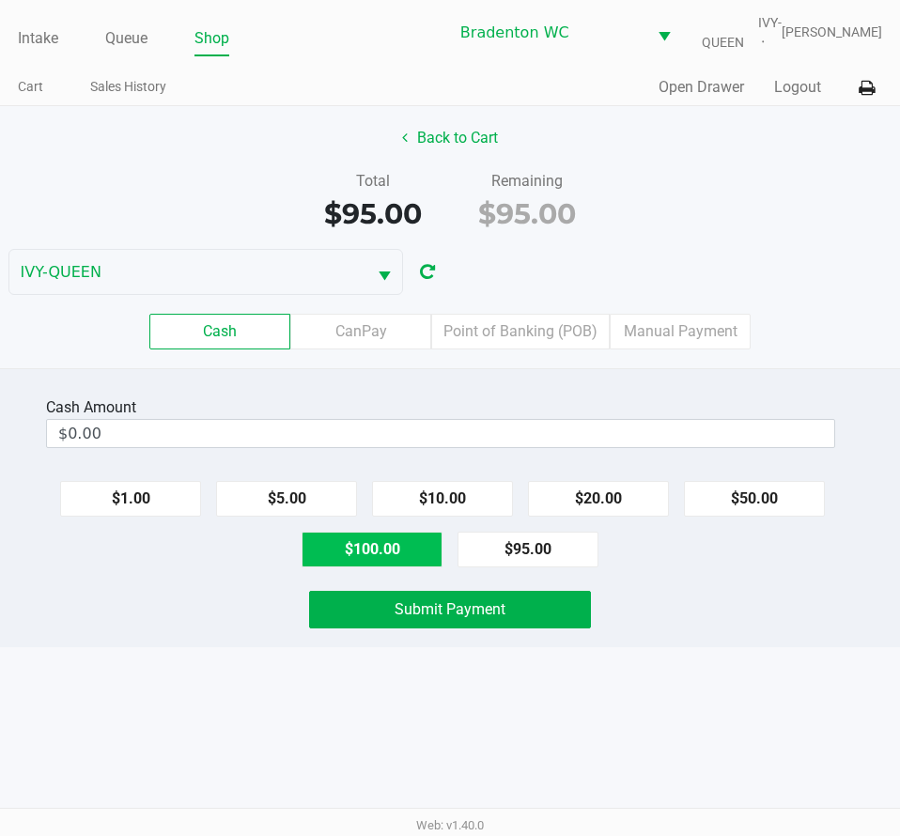
click at [414, 552] on button "$100.00" at bounding box center [372, 550] width 141 height 36
type input "$100.00"
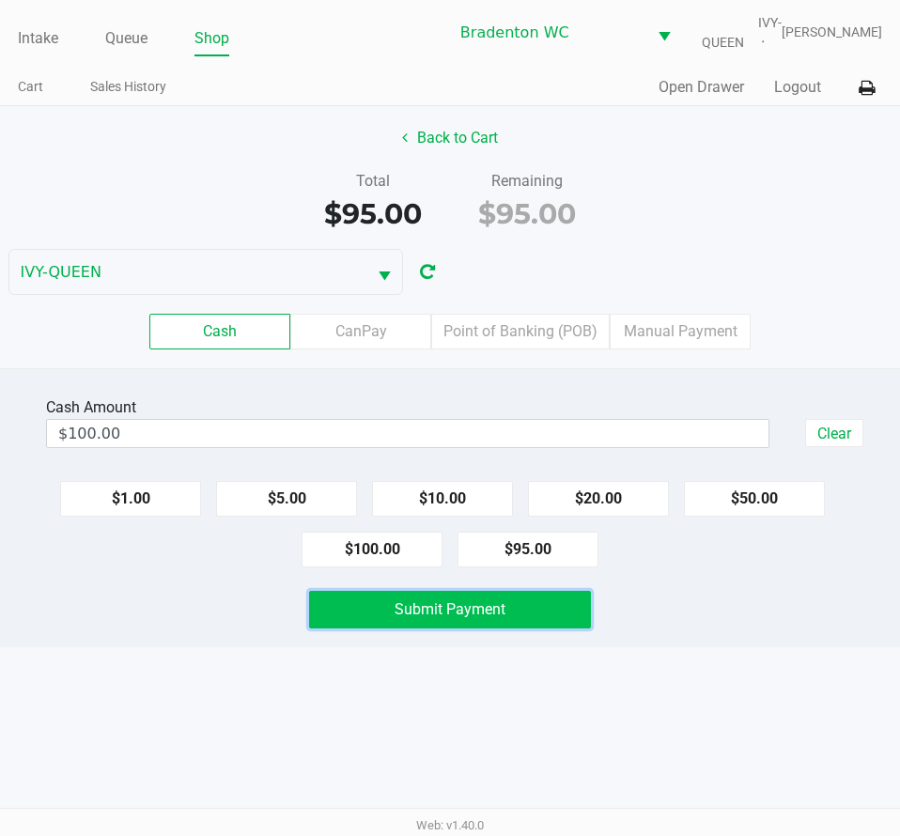
click at [457, 626] on button "Submit Payment" at bounding box center [449, 610] width 281 height 38
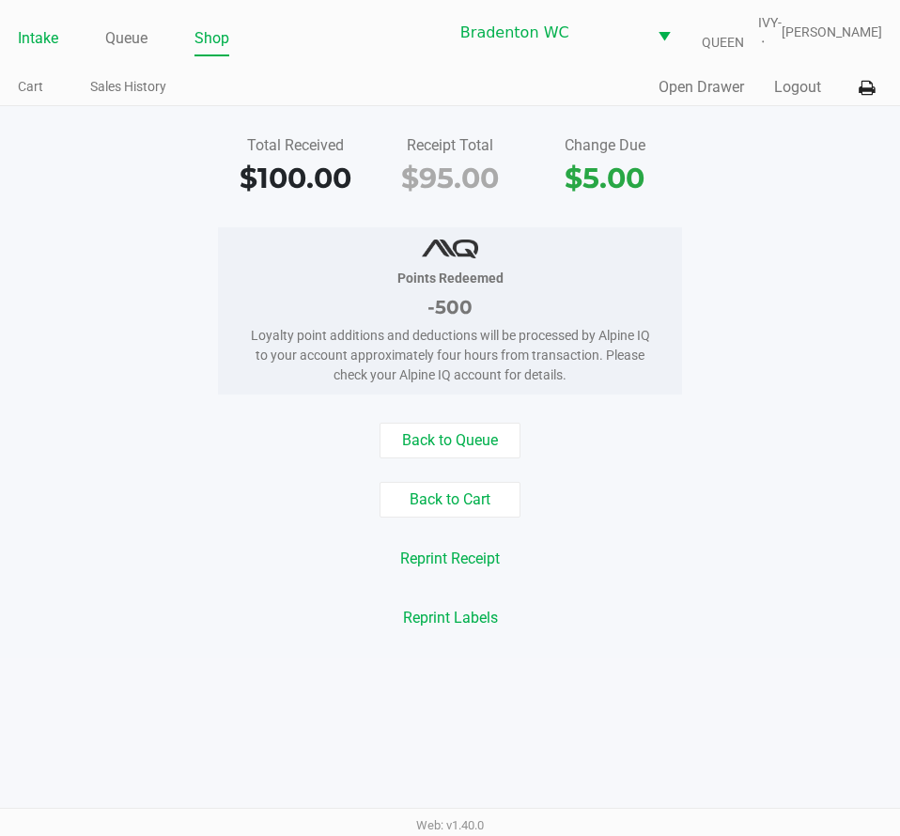
click at [50, 47] on link "Intake" at bounding box center [38, 38] width 40 height 26
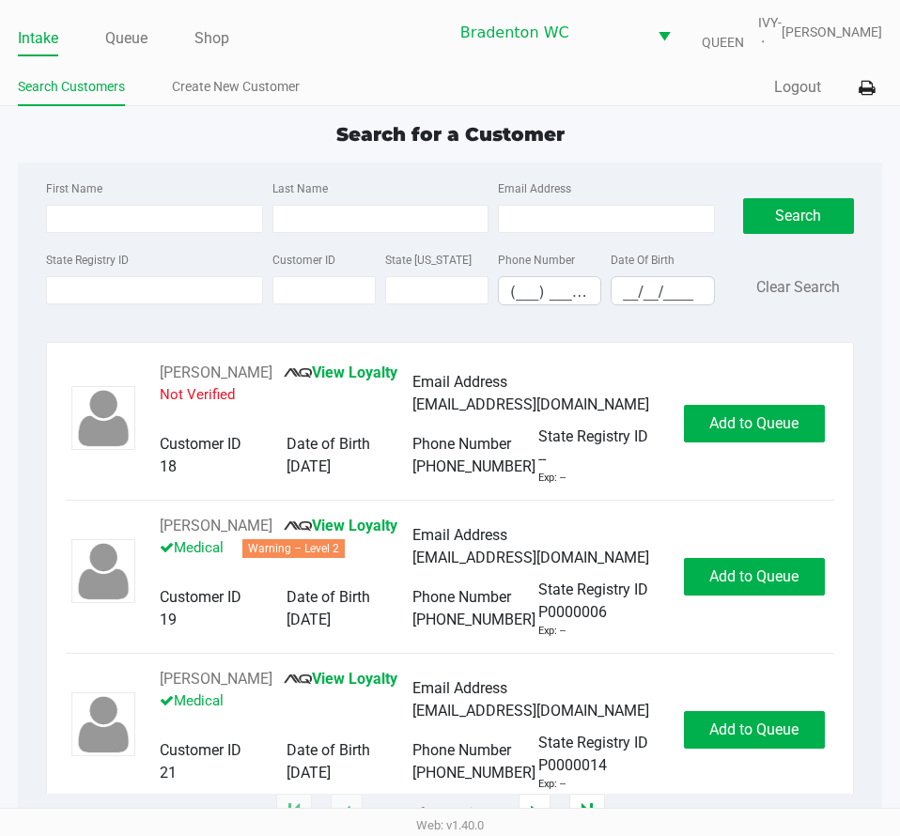
drag, startPoint x: 196, startPoint y: 112, endPoint x: 124, endPoint y: 95, distance: 74.3
click at [194, 112] on app-point-of-sale "Intake Queue Shop Bradenton WC IVY-QUEEN Olivia Benjamin Search Customers Creat…" at bounding box center [450, 407] width 900 height 814
click at [147, 23] on li "Queue" at bounding box center [126, 39] width 42 height 33
click at [114, 39] on link "Queue" at bounding box center [126, 38] width 42 height 26
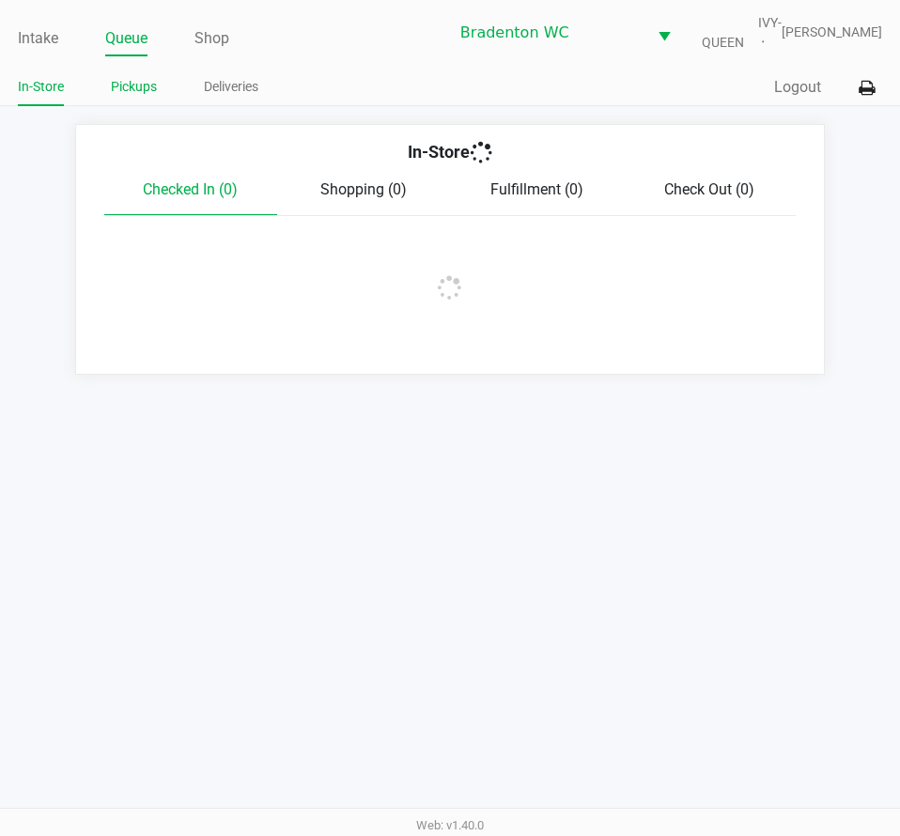
click at [149, 85] on link "Pickups" at bounding box center [134, 86] width 46 height 23
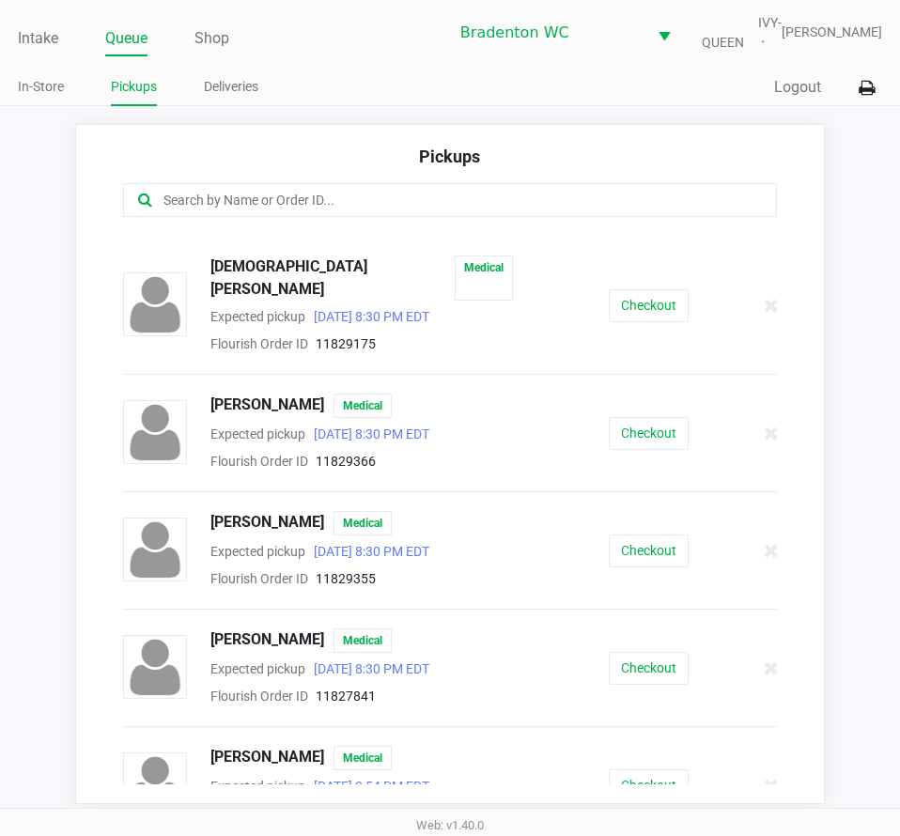
scroll to position [709, 0]
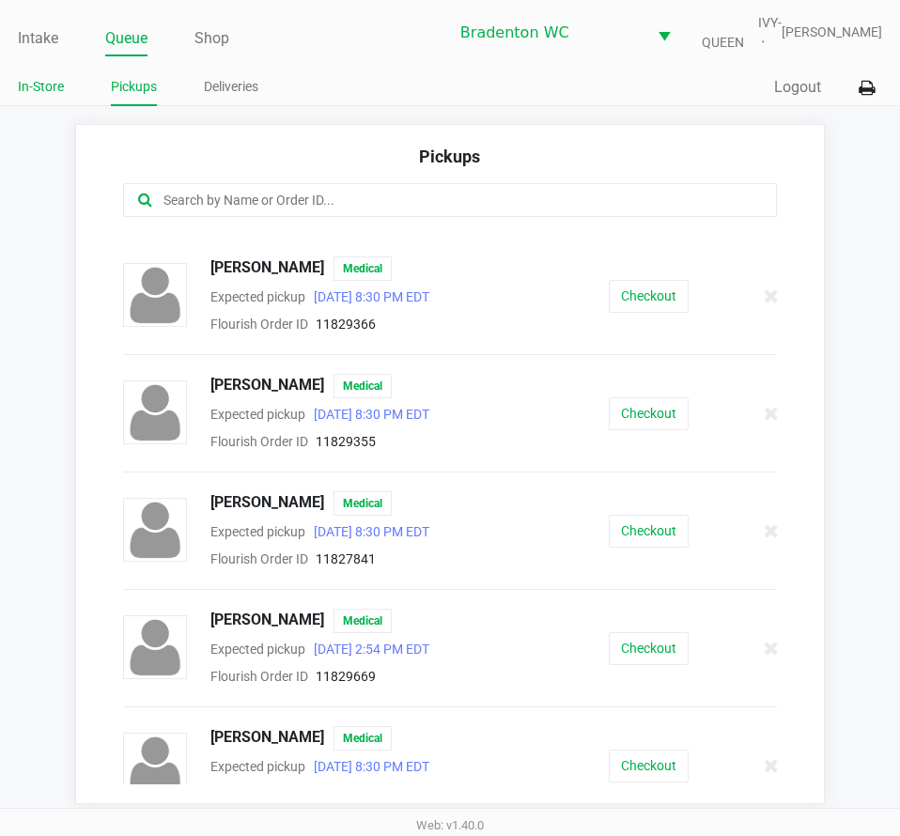
click at [37, 83] on link "In-Store" at bounding box center [41, 86] width 46 height 23
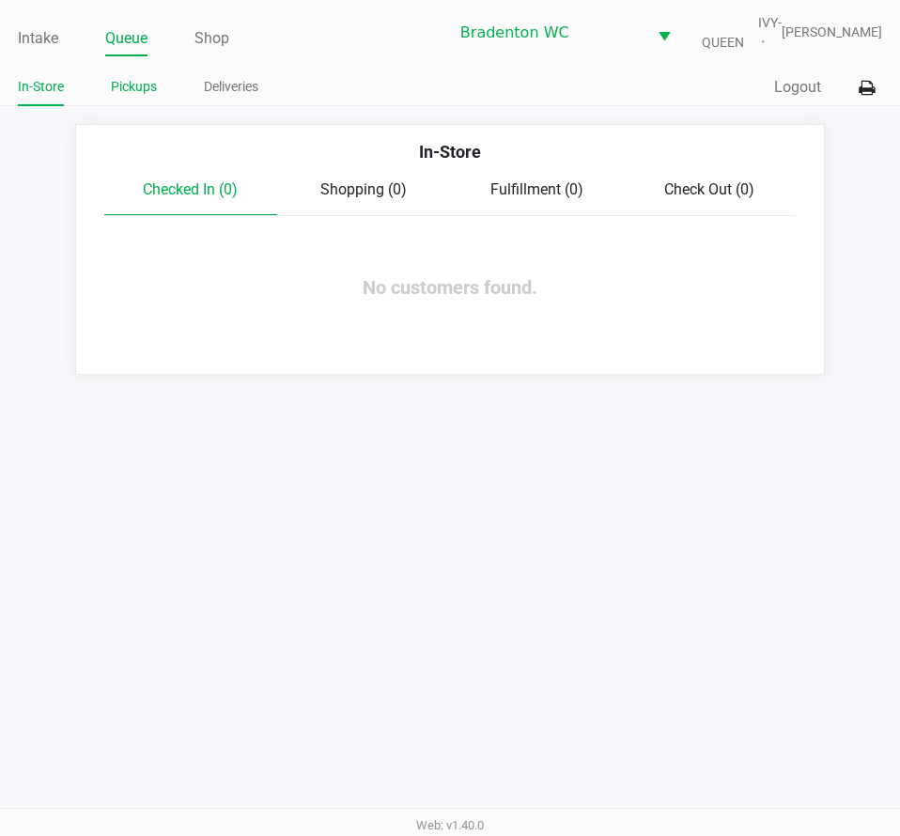
click at [140, 84] on link "Pickups" at bounding box center [134, 86] width 46 height 23
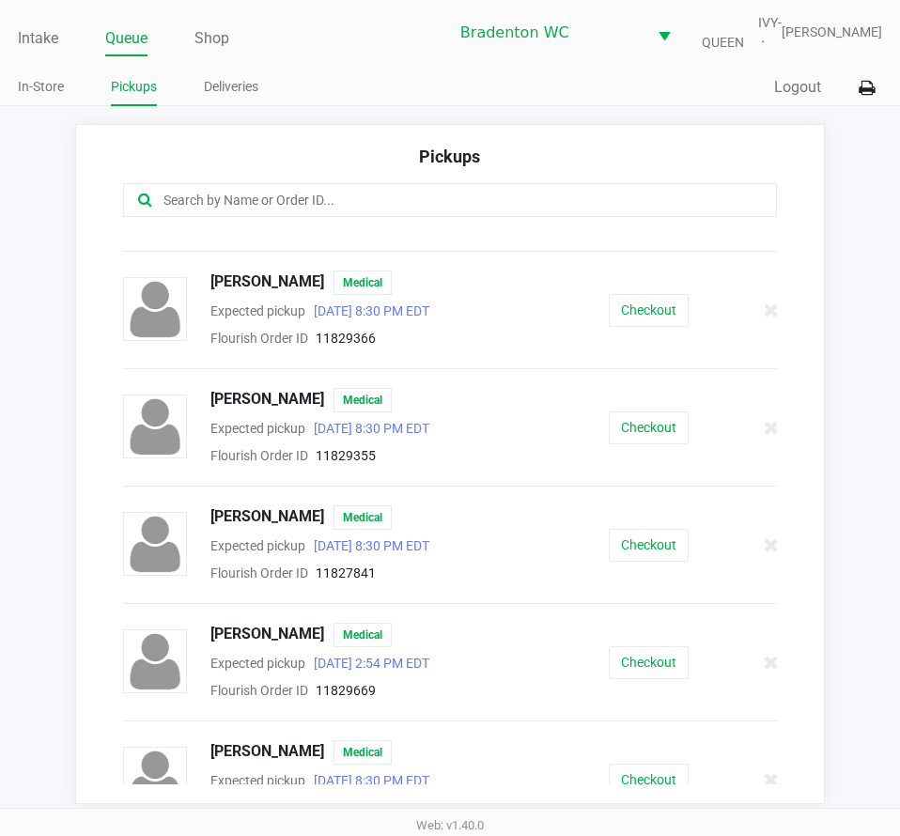
scroll to position [709, 0]
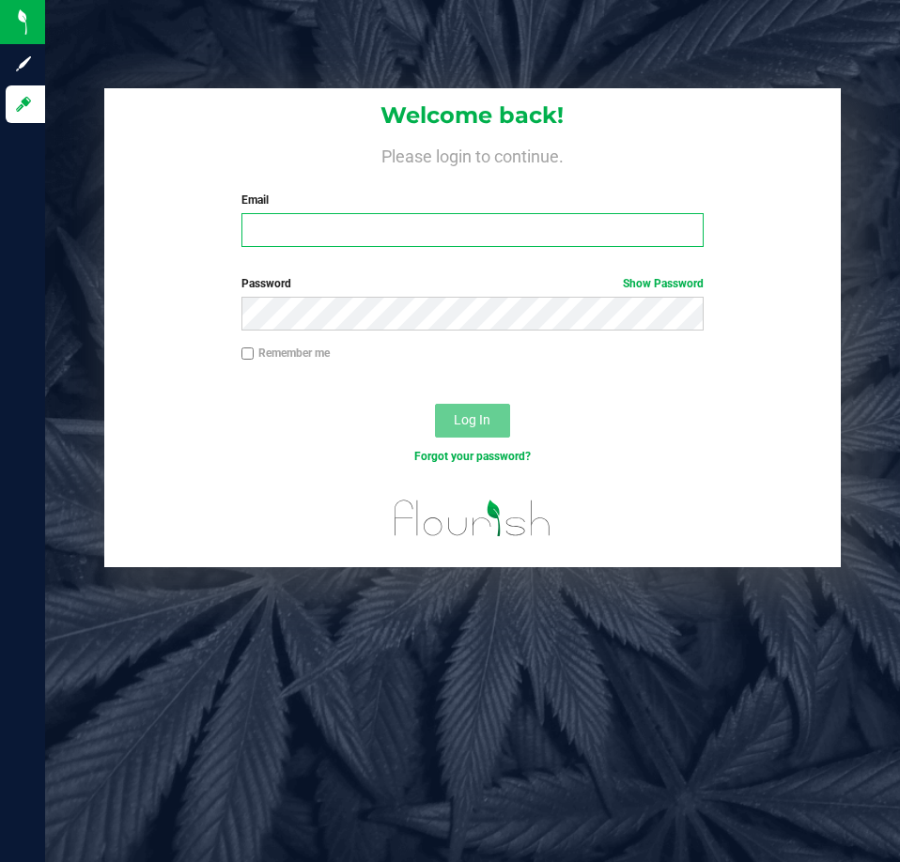
click at [320, 227] on input "Email" at bounding box center [472, 230] width 462 height 34
type input "[EMAIL_ADDRESS][DOMAIN_NAME]"
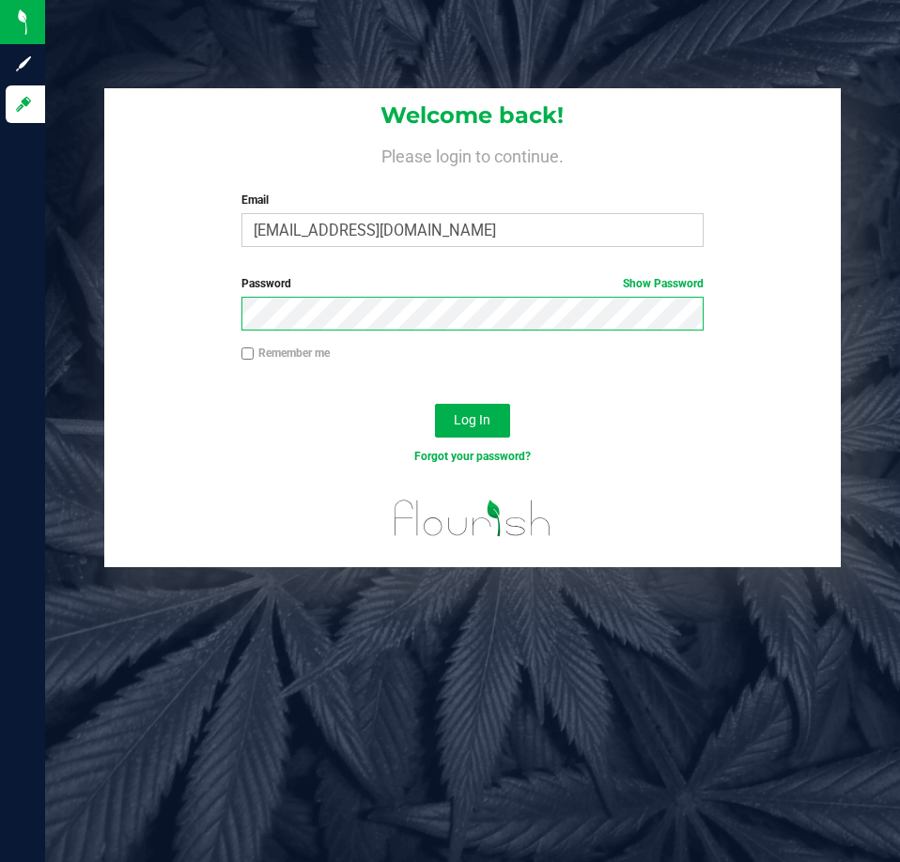
click at [435, 404] on button "Log In" at bounding box center [472, 421] width 75 height 34
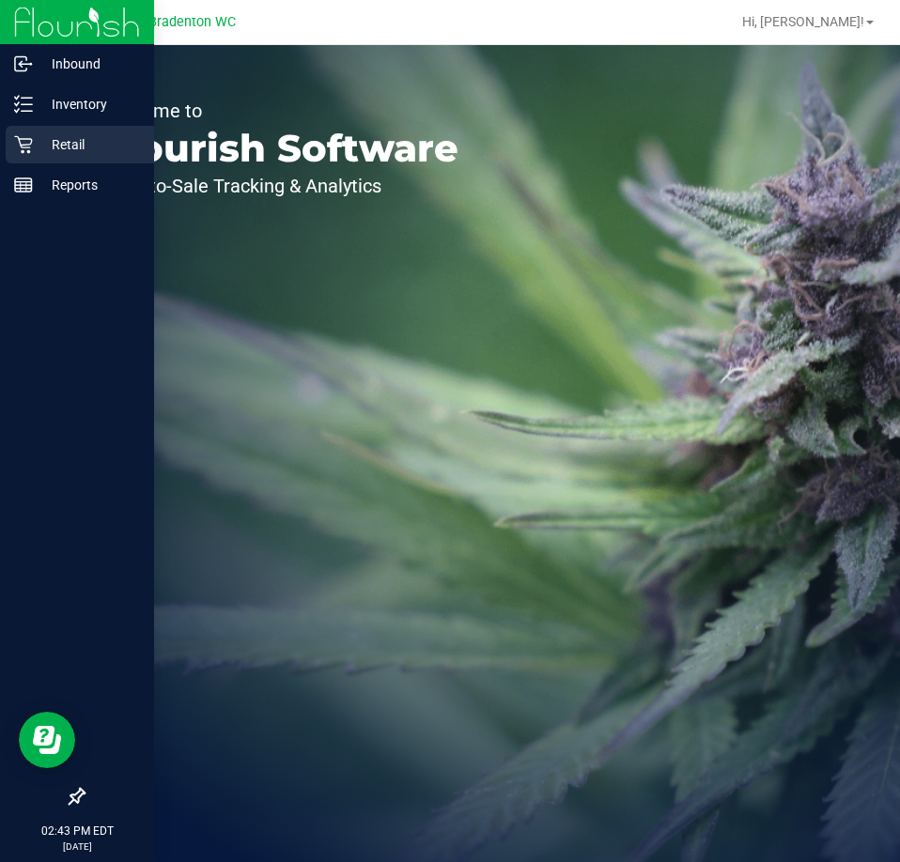
click at [23, 147] on icon at bounding box center [23, 144] width 19 height 19
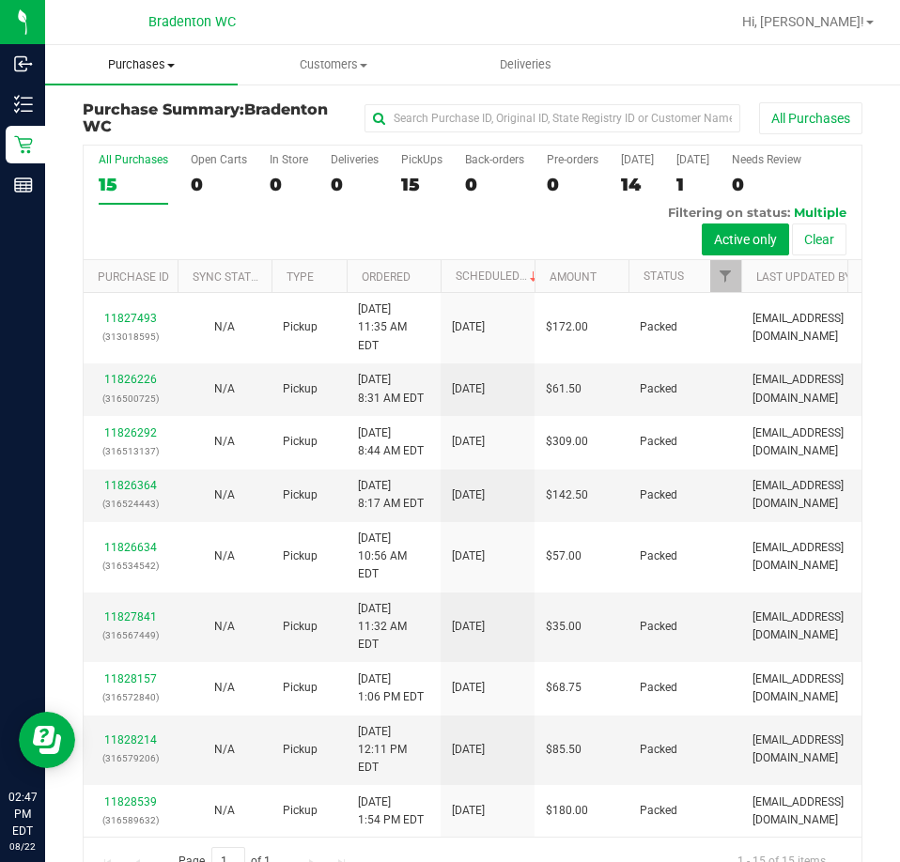
click at [136, 76] on uib-tab-heading "Purchases Summary of purchases Fulfillment All purchases" at bounding box center [141, 64] width 193 height 39
click at [125, 131] on span "Fulfillment" at bounding box center [103, 136] width 116 height 16
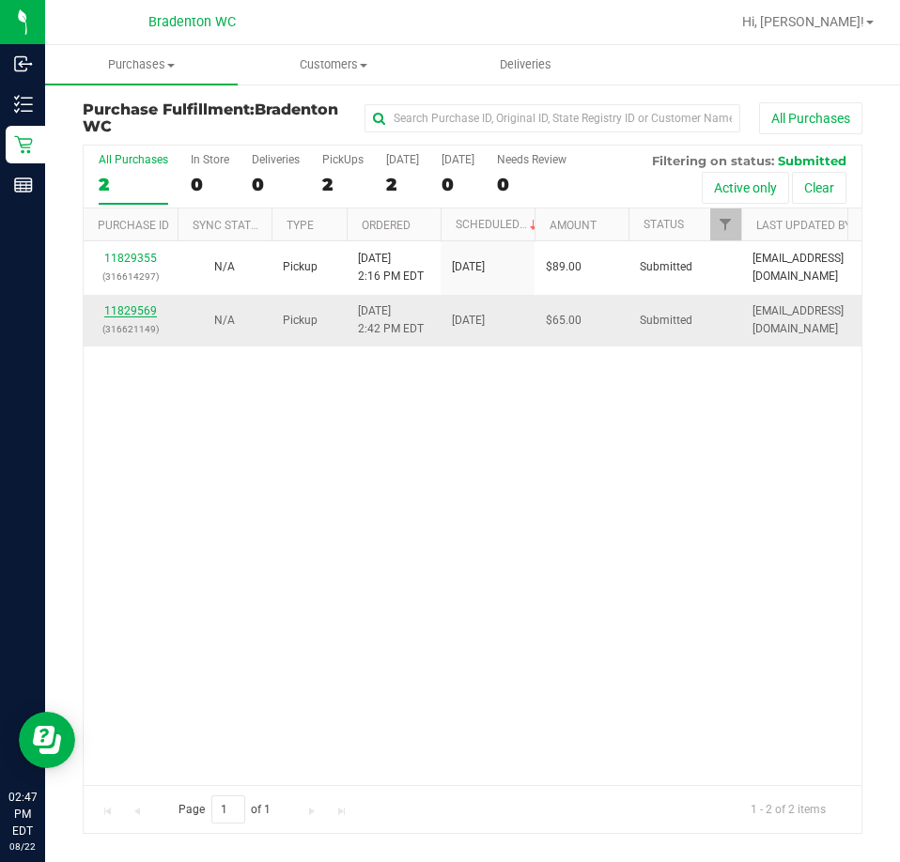
click at [126, 311] on link "11829569" at bounding box center [130, 310] width 53 height 13
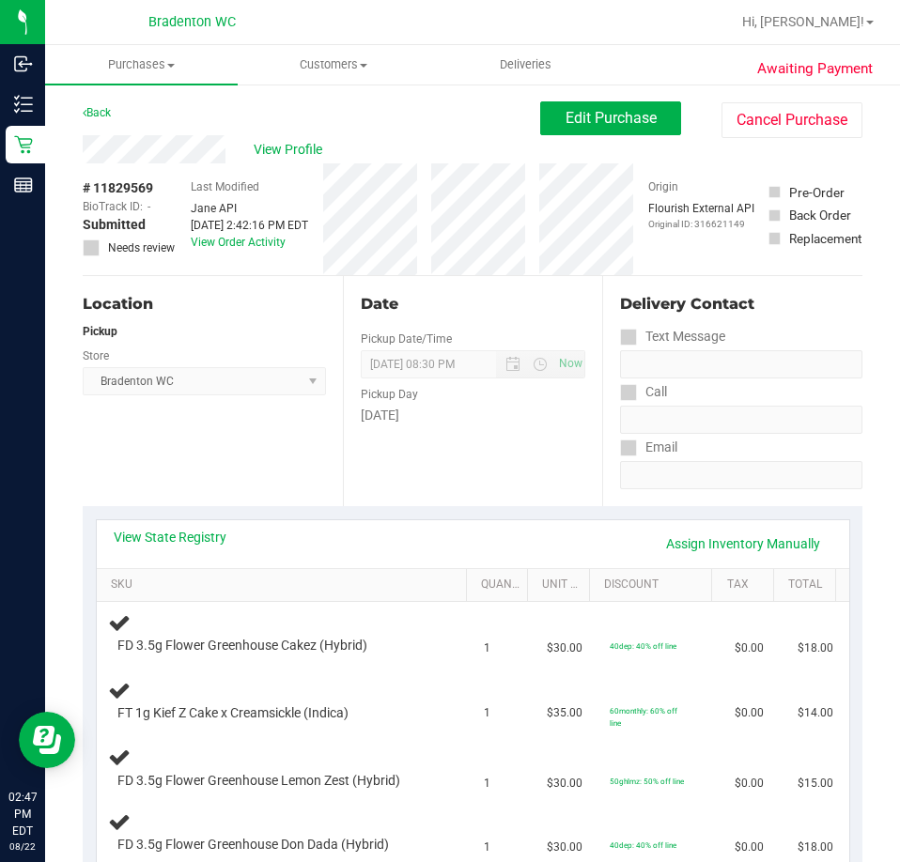
click at [147, 527] on div "View State Registry Assign Inventory Manually" at bounding box center [473, 544] width 752 height 48
click at [205, 536] on link "View State Registry" at bounding box center [170, 537] width 113 height 19
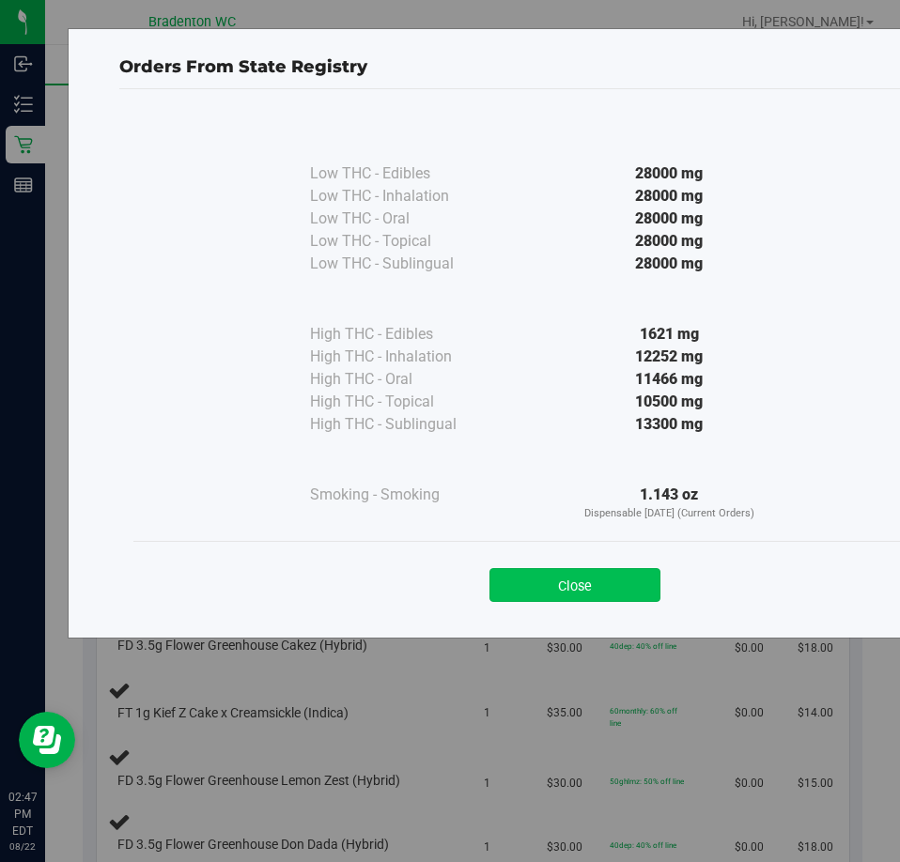
click at [639, 579] on button "Close" at bounding box center [574, 585] width 171 height 34
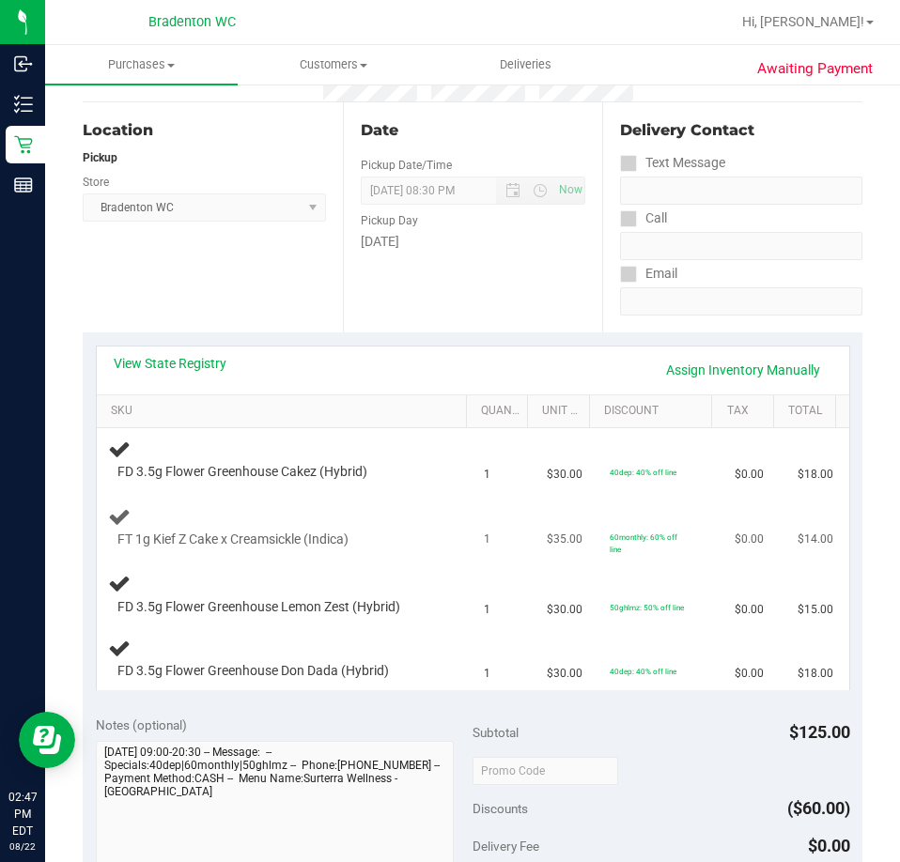
scroll to position [188, 0]
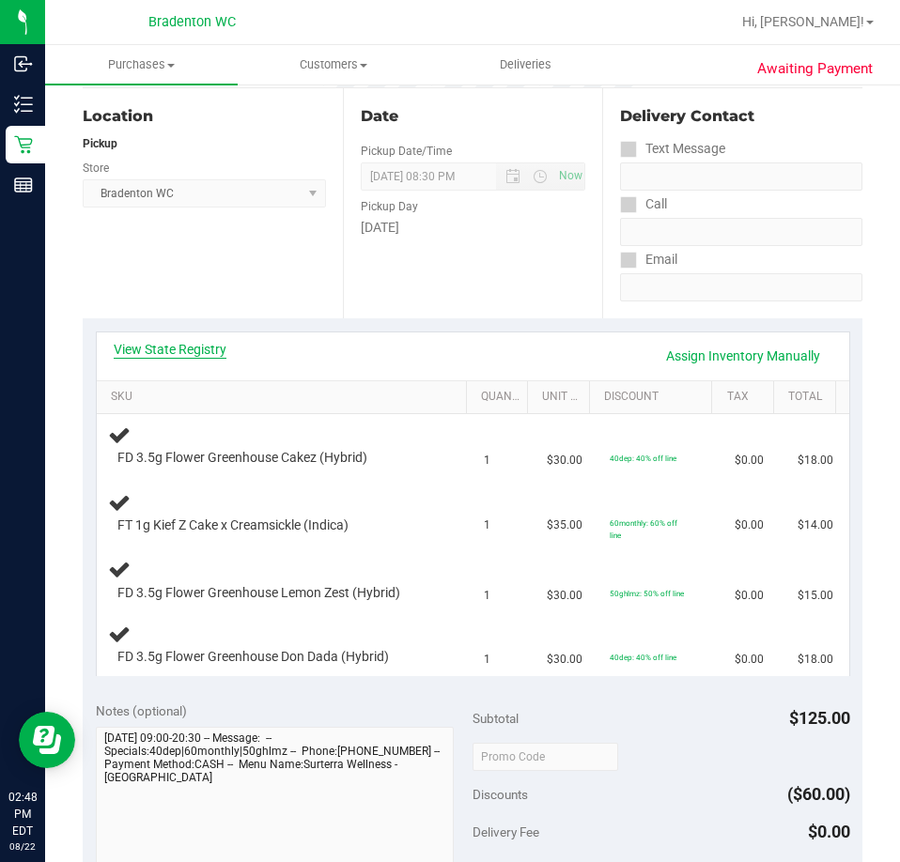
click at [188, 350] on link "View State Registry" at bounding box center [170, 349] width 113 height 19
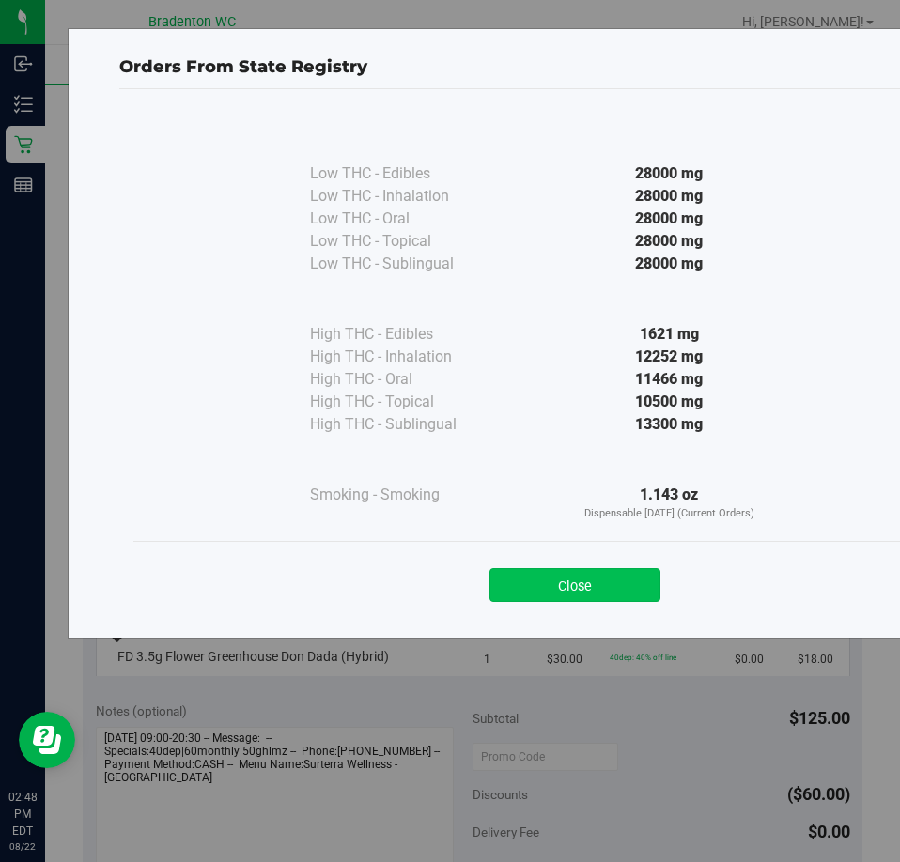
click at [652, 588] on button "Close" at bounding box center [574, 585] width 171 height 34
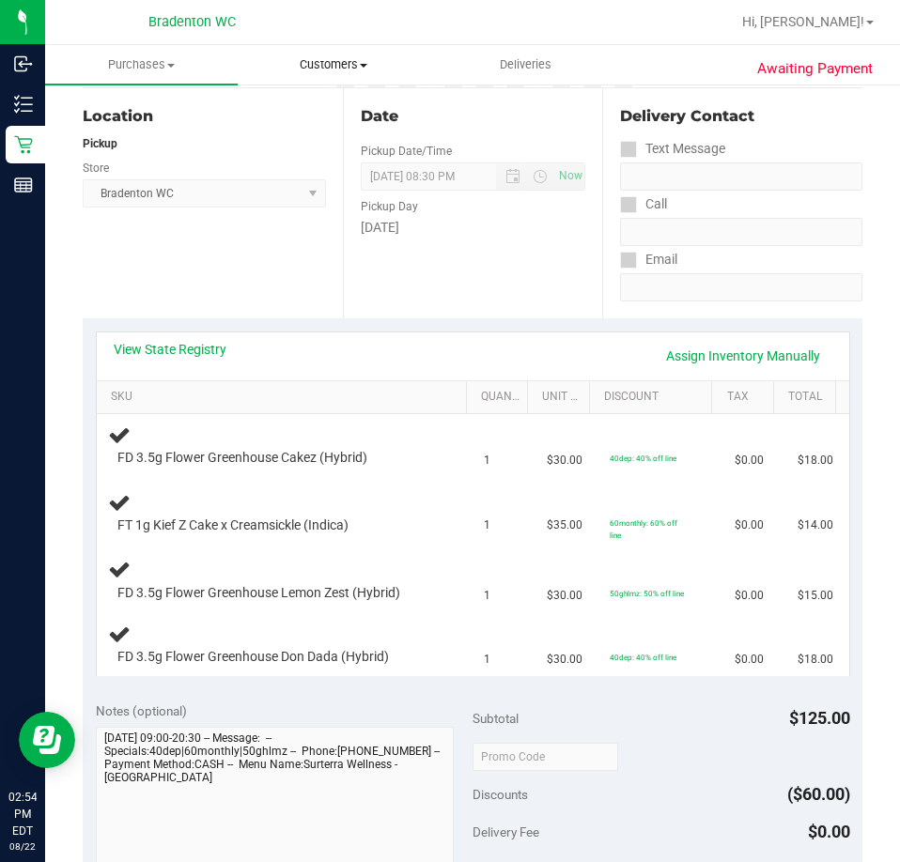
click at [329, 49] on uib-tab-heading "Customers All customers Add a new customer All physicians" at bounding box center [334, 65] width 191 height 38
click at [318, 112] on span "All customers" at bounding box center [305, 113] width 135 height 16
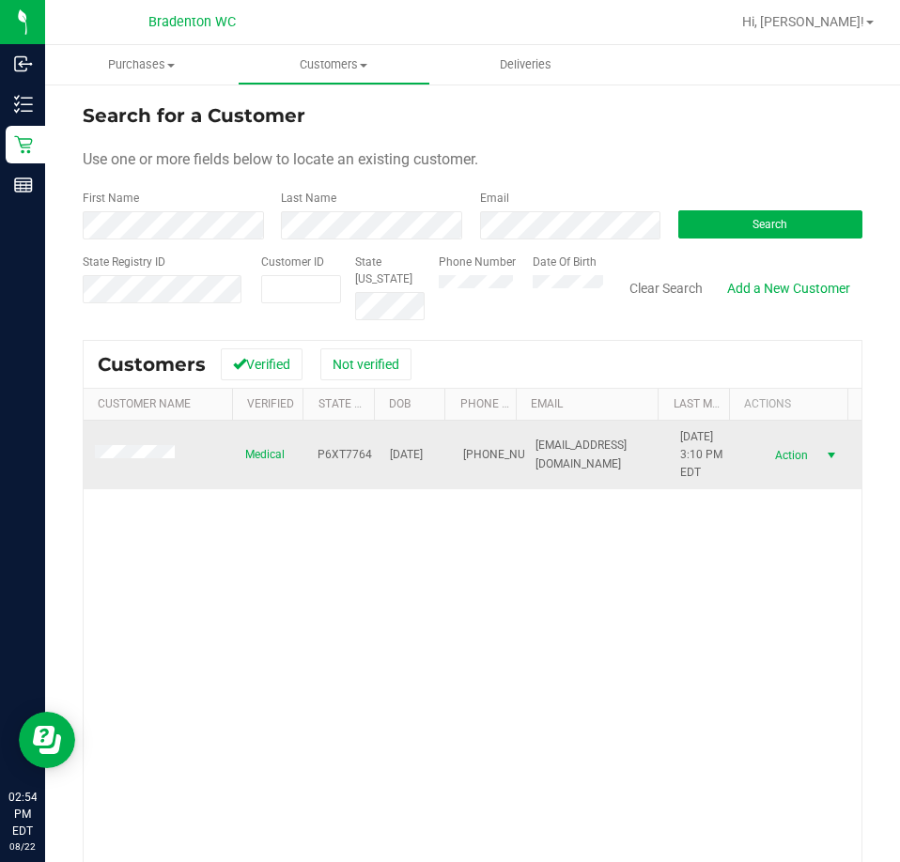
click at [786, 462] on span "Action" at bounding box center [789, 455] width 61 height 26
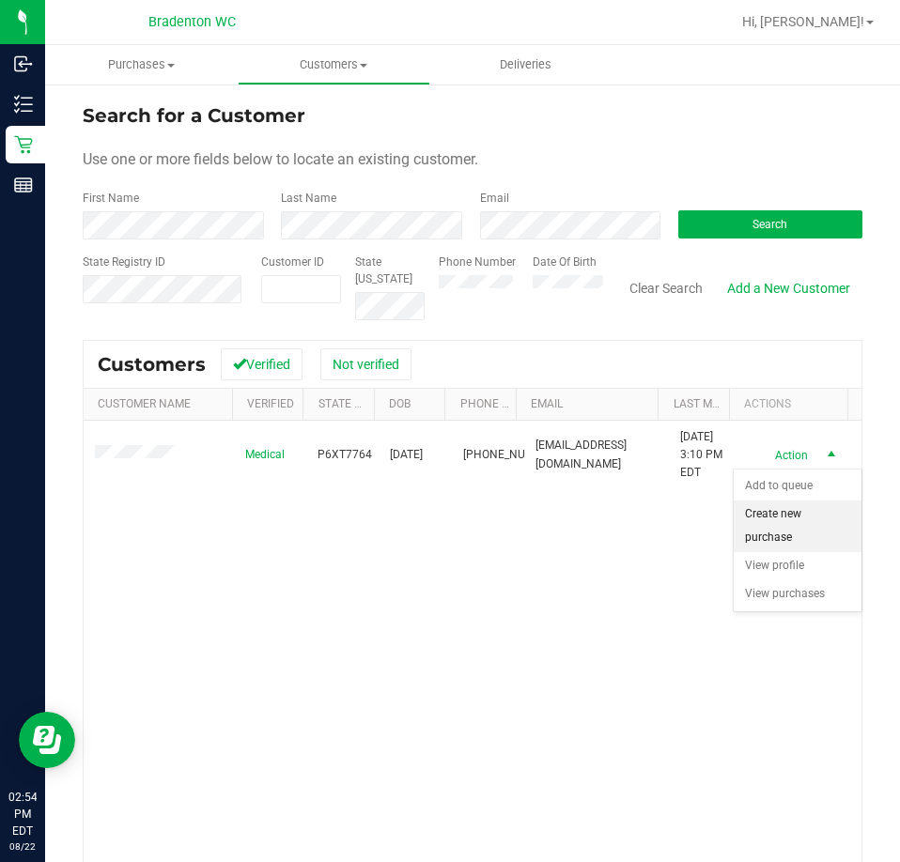
click at [809, 538] on li "Create new purchase" at bounding box center [798, 527] width 128 height 52
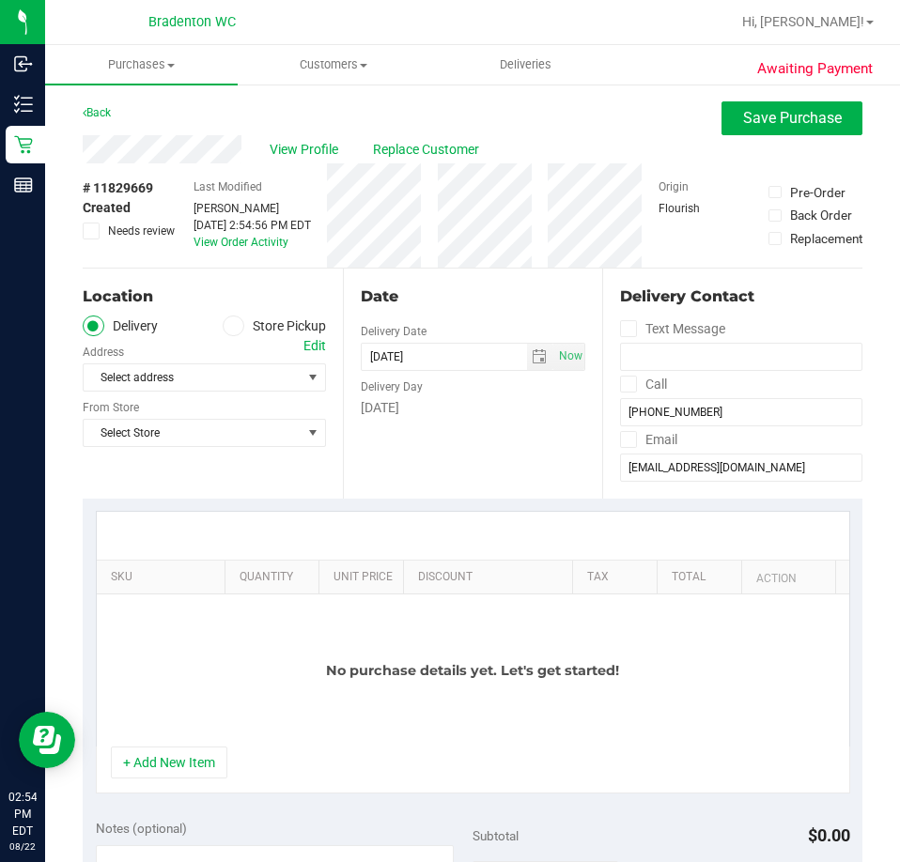
click at [215, 326] on ul "Delivery Store Pickup" at bounding box center [204, 327] width 243 height 22
click at [237, 327] on span at bounding box center [234, 327] width 22 height 22
click at [0, 0] on input "Store Pickup" at bounding box center [0, 0] width 0 height 0
click at [185, 394] on div "Location Delivery Store Pickup Store Select Store Select Store Bonita Springs W…" at bounding box center [213, 384] width 260 height 230
click at [189, 377] on span "Select Store" at bounding box center [193, 377] width 218 height 26
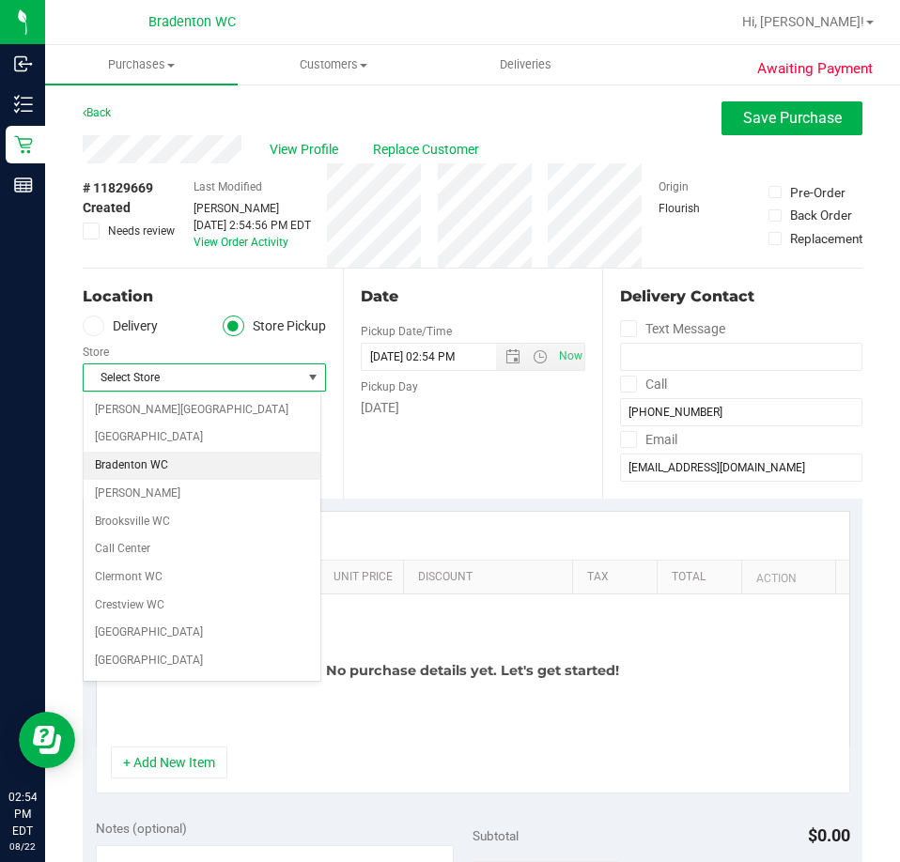
click at [178, 466] on li "Bradenton WC" at bounding box center [202, 466] width 237 height 28
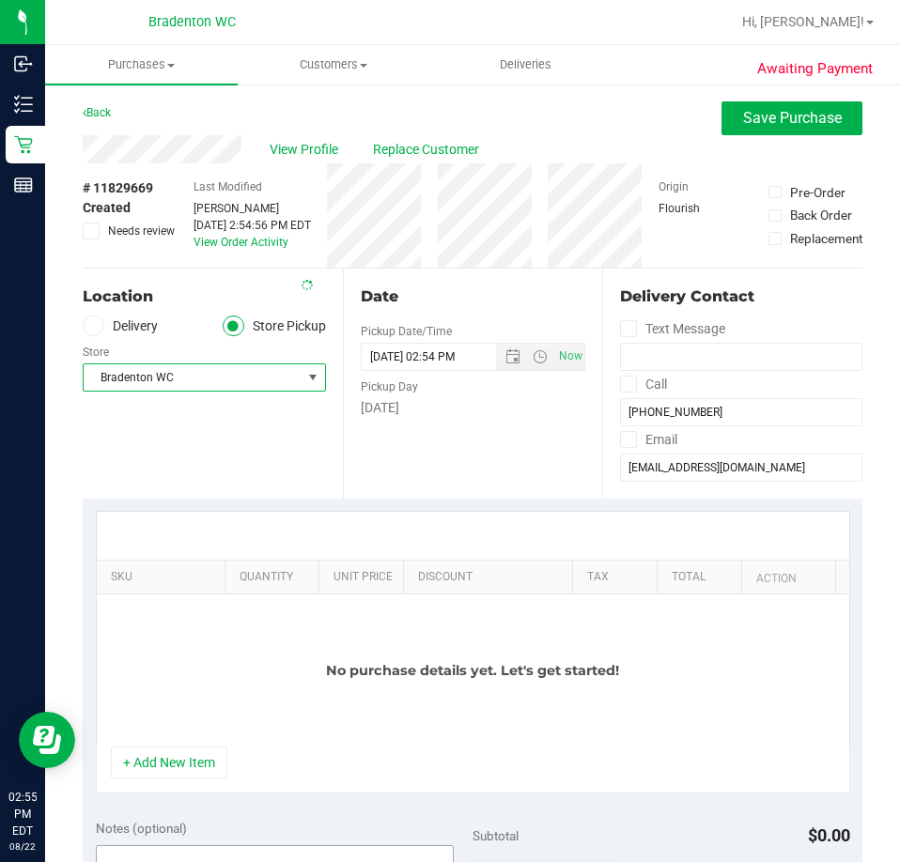
click at [159, 761] on button "+ Add New Item" at bounding box center [169, 763] width 116 height 32
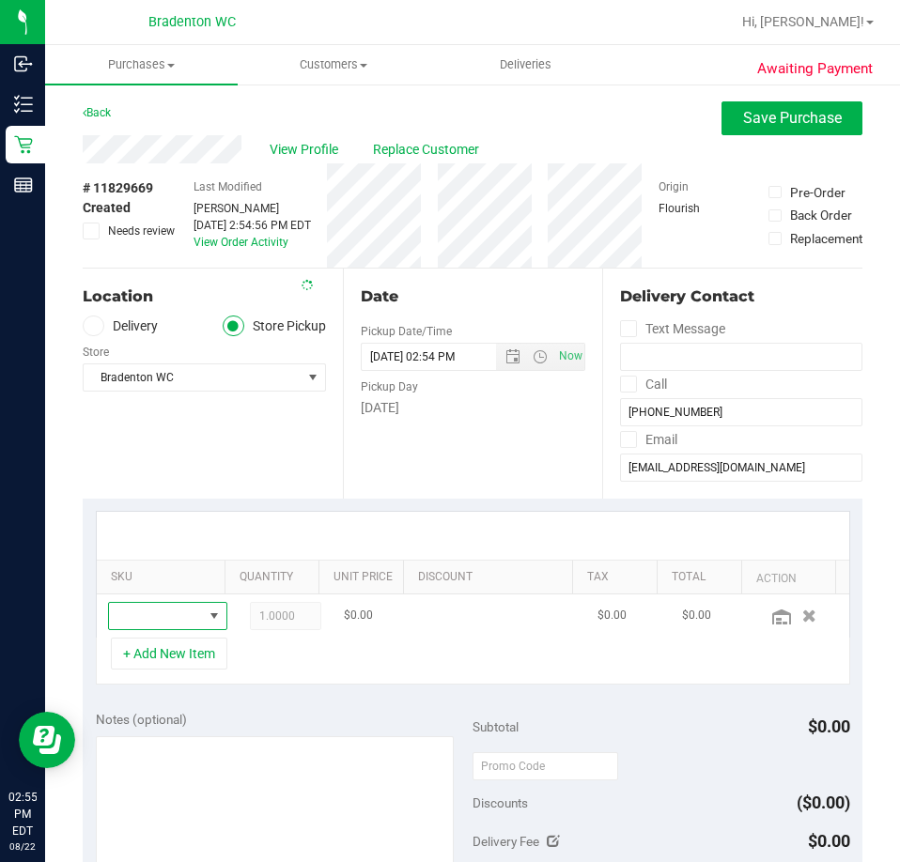
click at [129, 616] on span "NO DATA FOUND" at bounding box center [156, 616] width 94 height 26
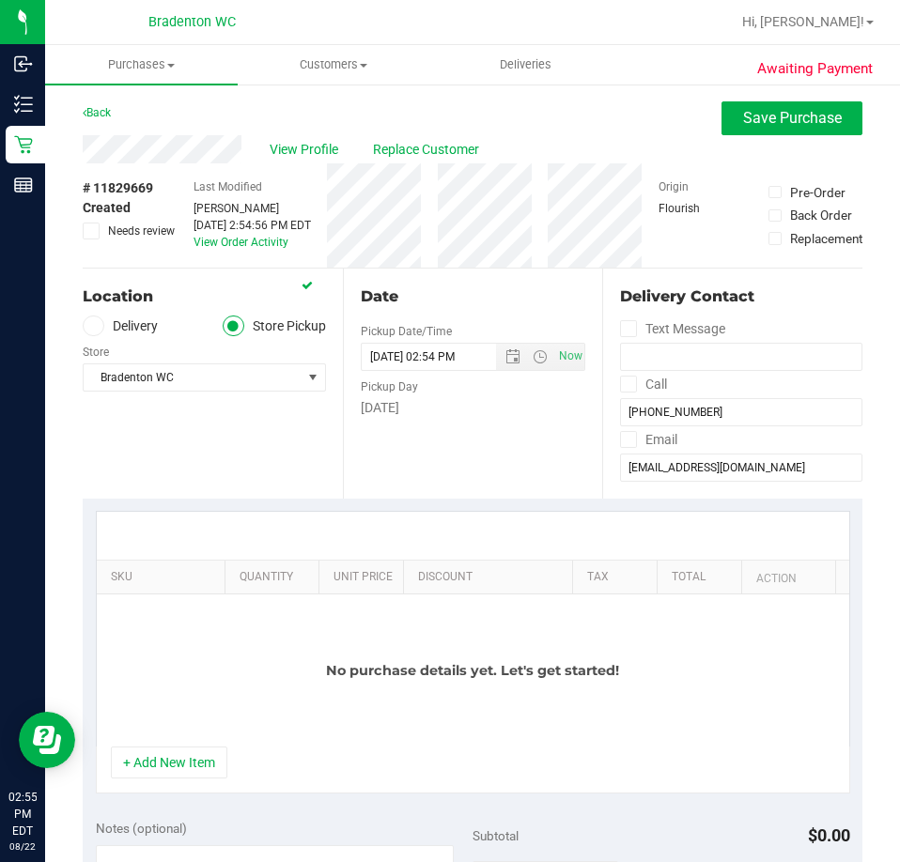
click at [129, 616] on div "No purchase details yet. Let's get started!" at bounding box center [473, 671] width 752 height 152
click at [153, 752] on button "+ Add New Item" at bounding box center [169, 763] width 116 height 32
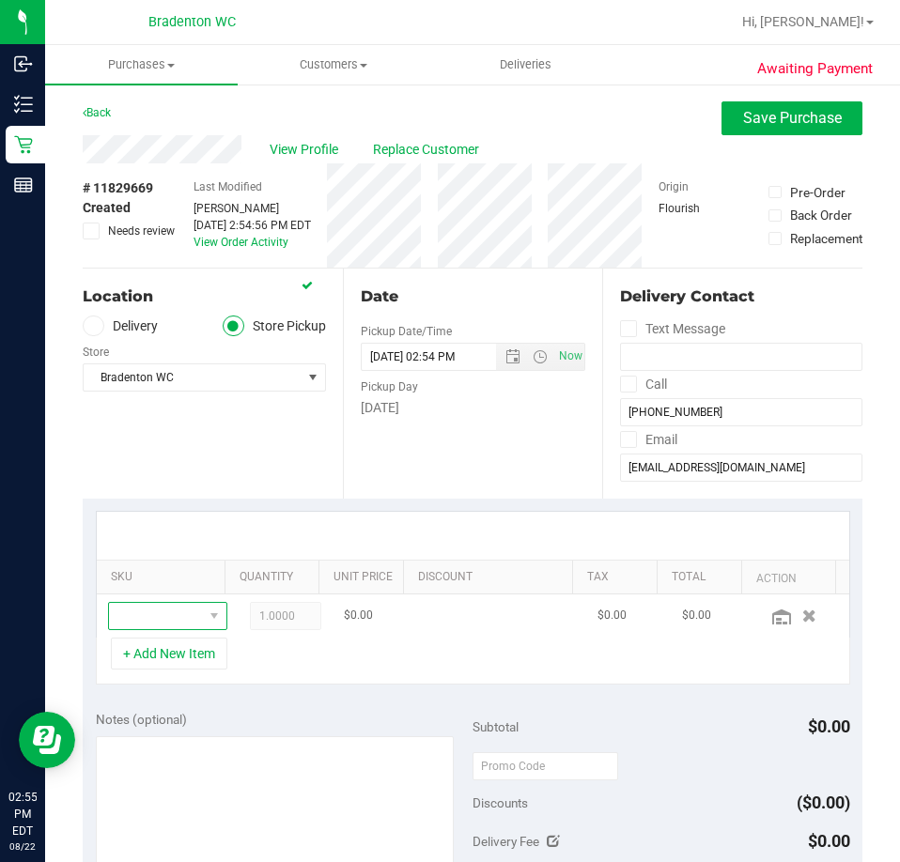
click at [158, 616] on span "NO DATA FOUND" at bounding box center [156, 616] width 94 height 26
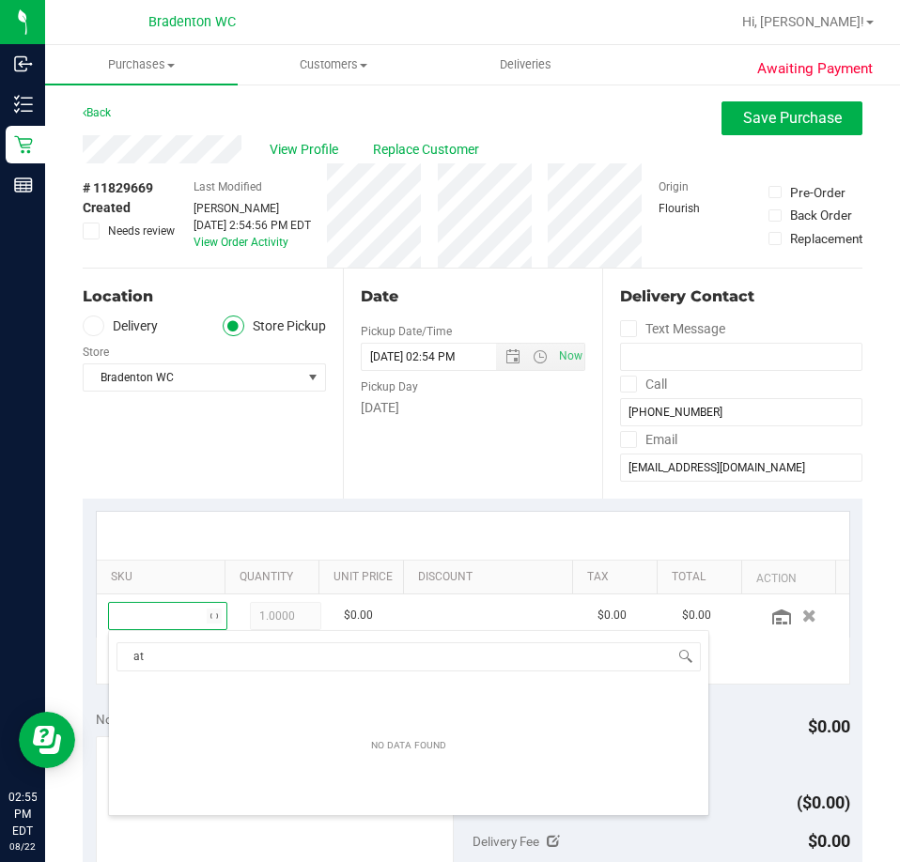
scroll to position [28, 77]
type input "atm"
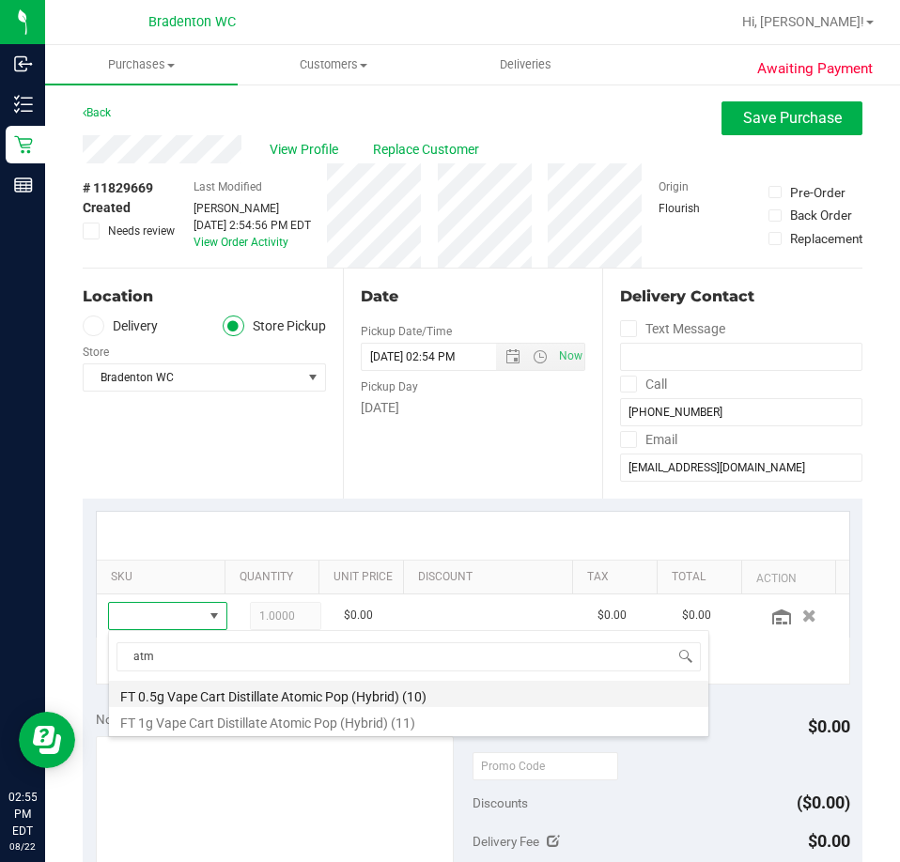
click at [326, 690] on li "FT 0.5g Vape Cart Distillate Atomic Pop (Hybrid) (10)" at bounding box center [408, 694] width 599 height 26
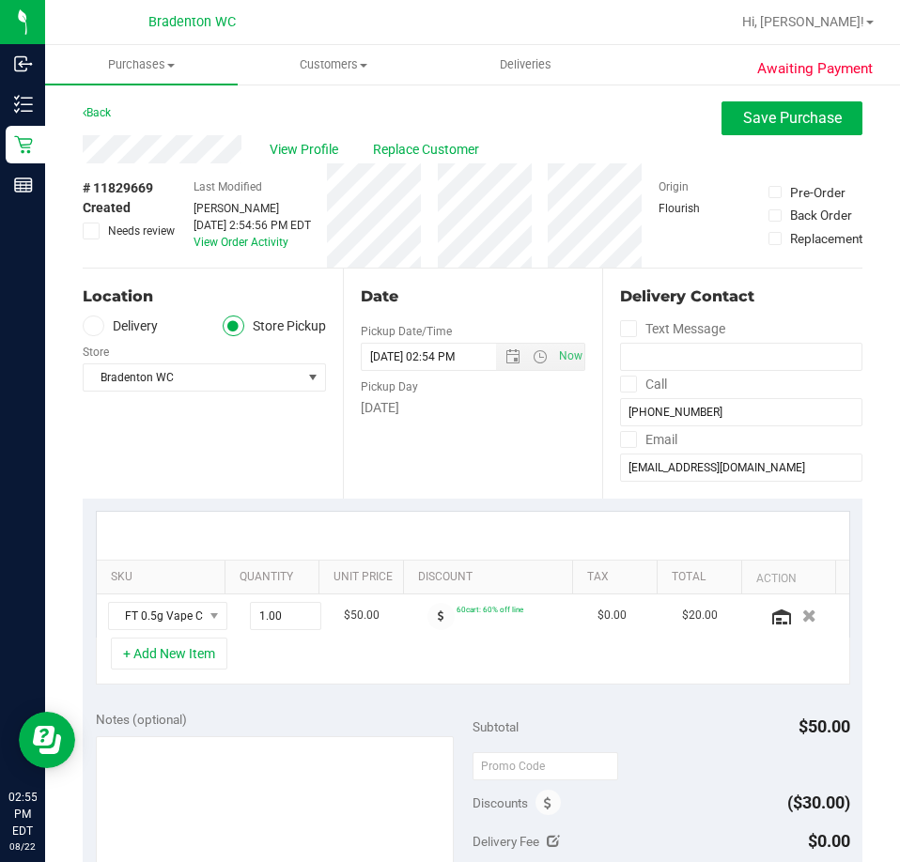
scroll to position [376, 0]
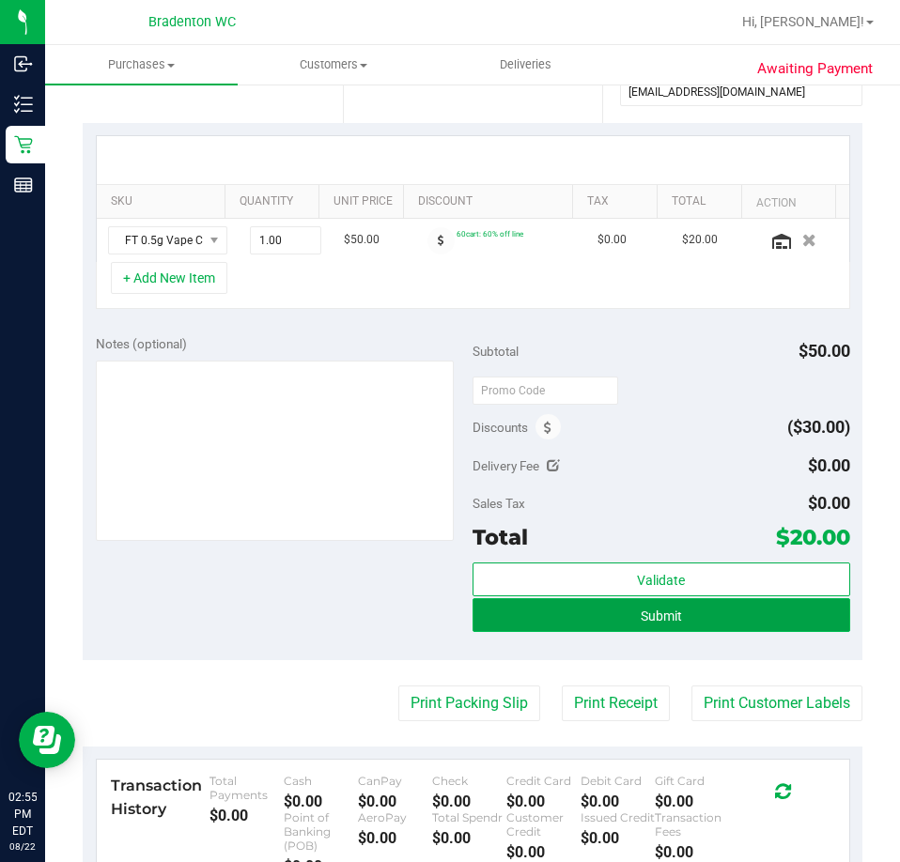
click at [652, 623] on span "Submit" at bounding box center [661, 616] width 41 height 15
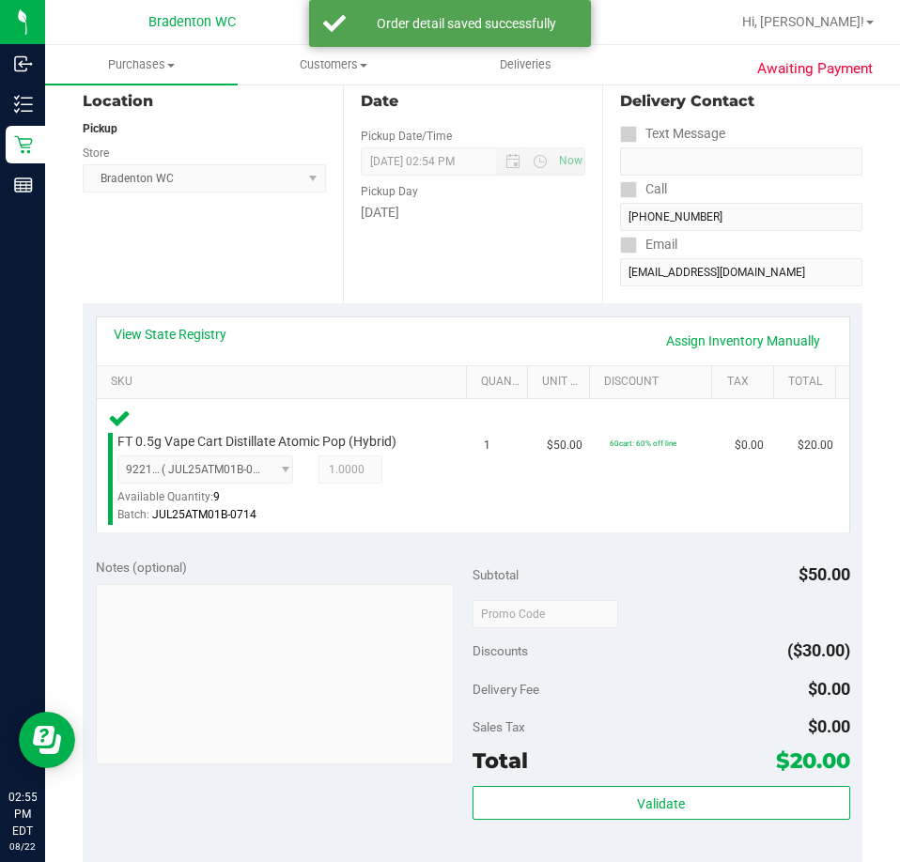
scroll to position [376, 0]
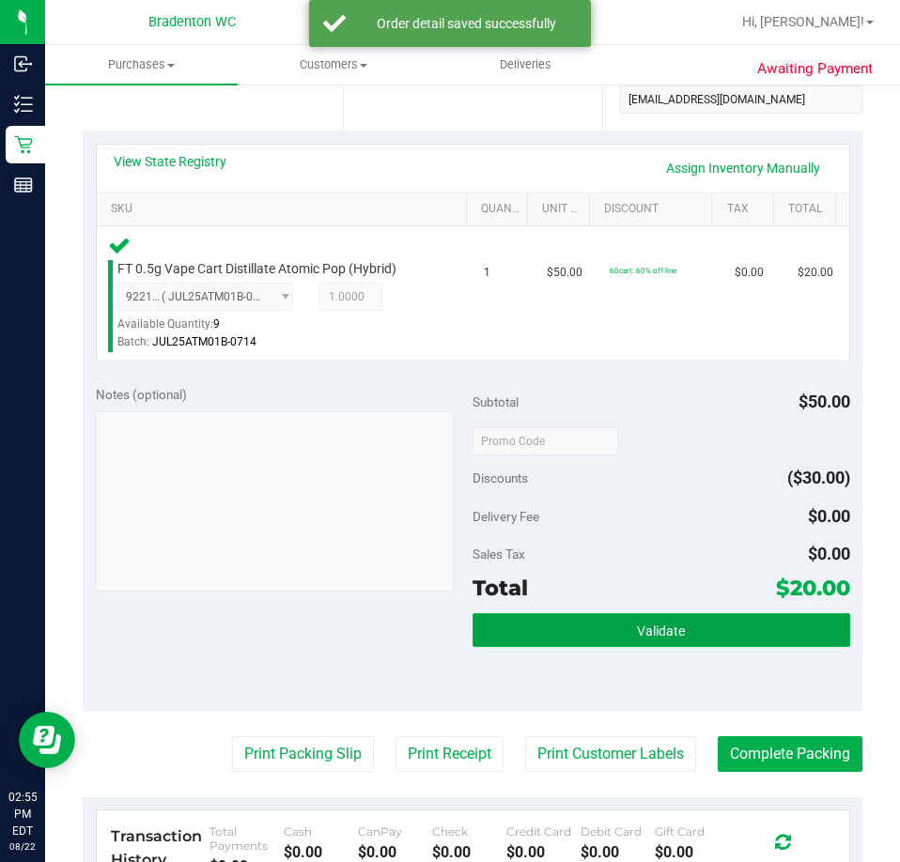
click at [626, 620] on button "Validate" at bounding box center [662, 630] width 378 height 34
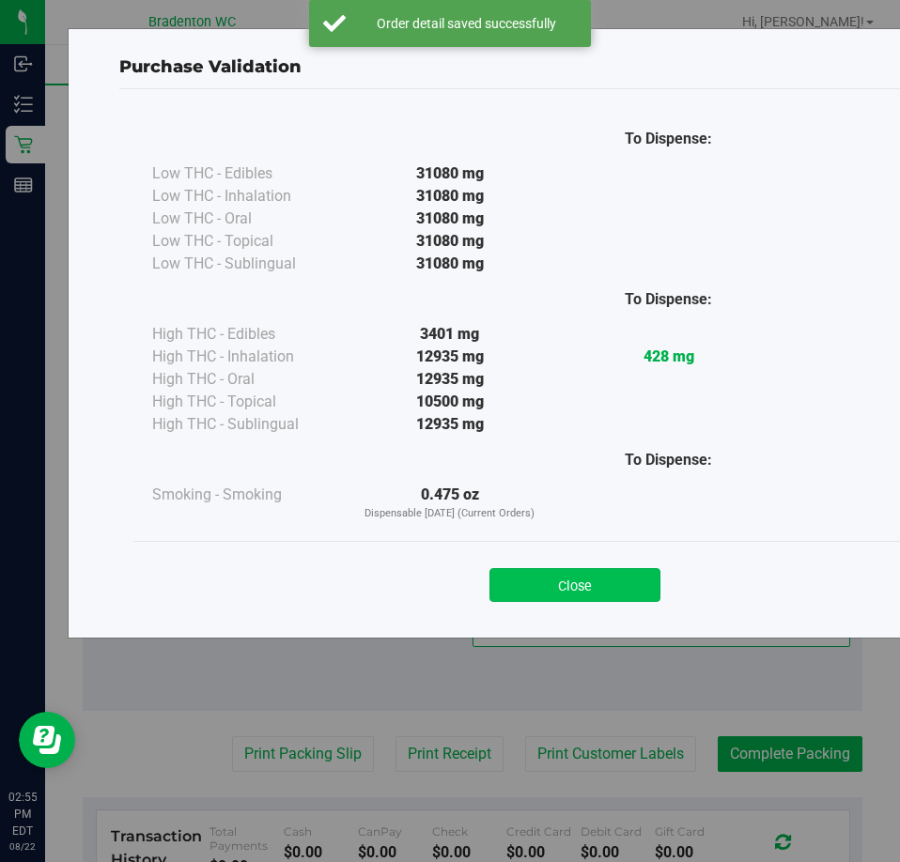
click at [628, 572] on button "Close" at bounding box center [574, 585] width 171 height 34
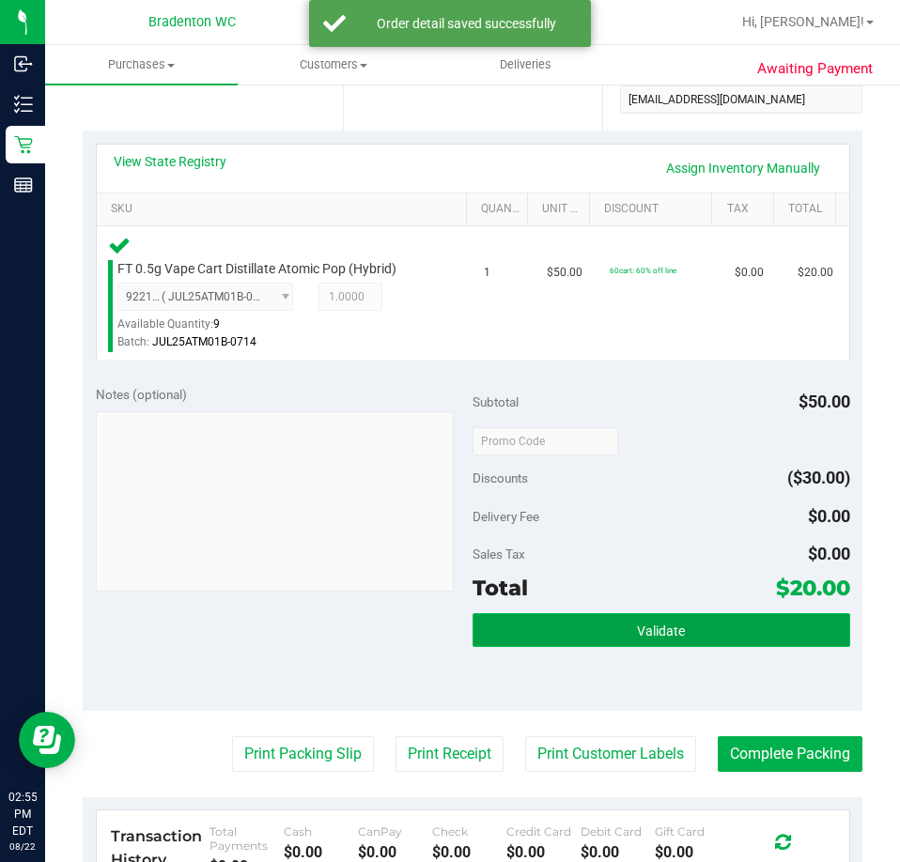
click at [606, 629] on button "Validate" at bounding box center [662, 630] width 378 height 34
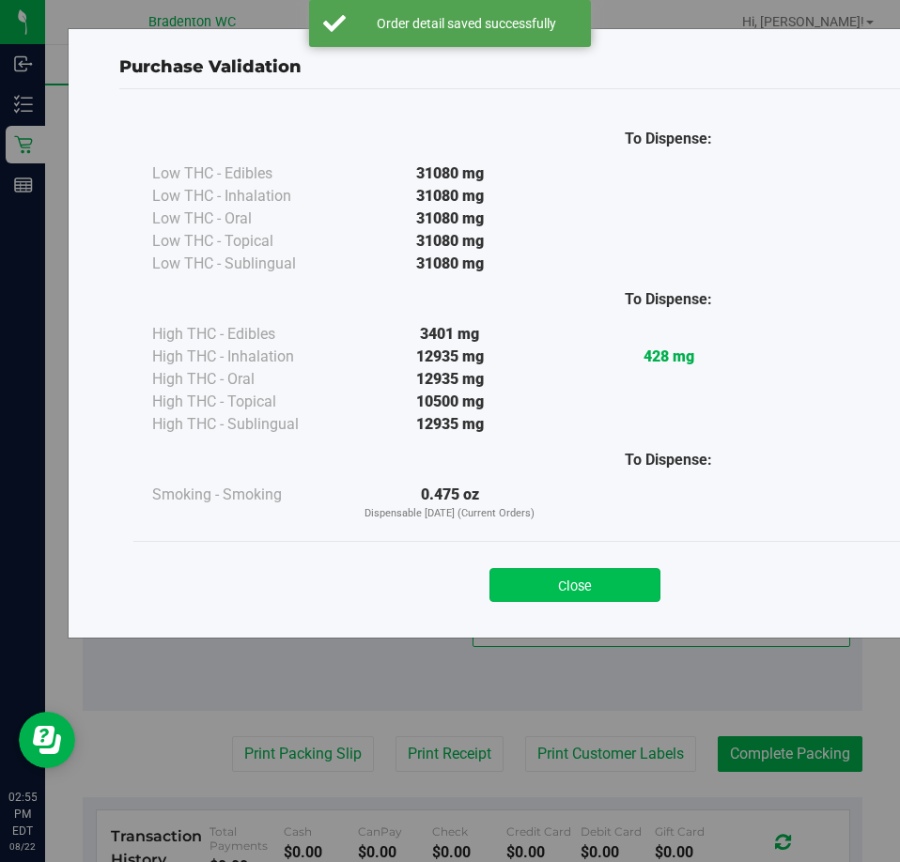
click at [585, 583] on button "Close" at bounding box center [574, 585] width 171 height 34
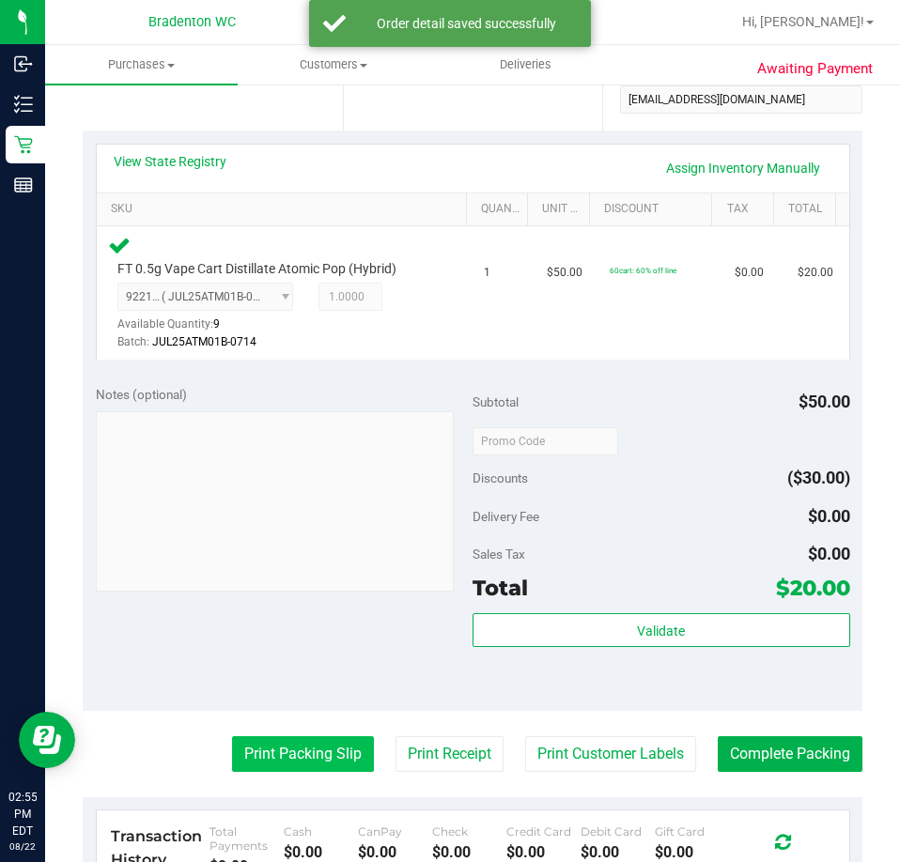
click at [255, 747] on button "Print Packing Slip" at bounding box center [303, 755] width 142 height 36
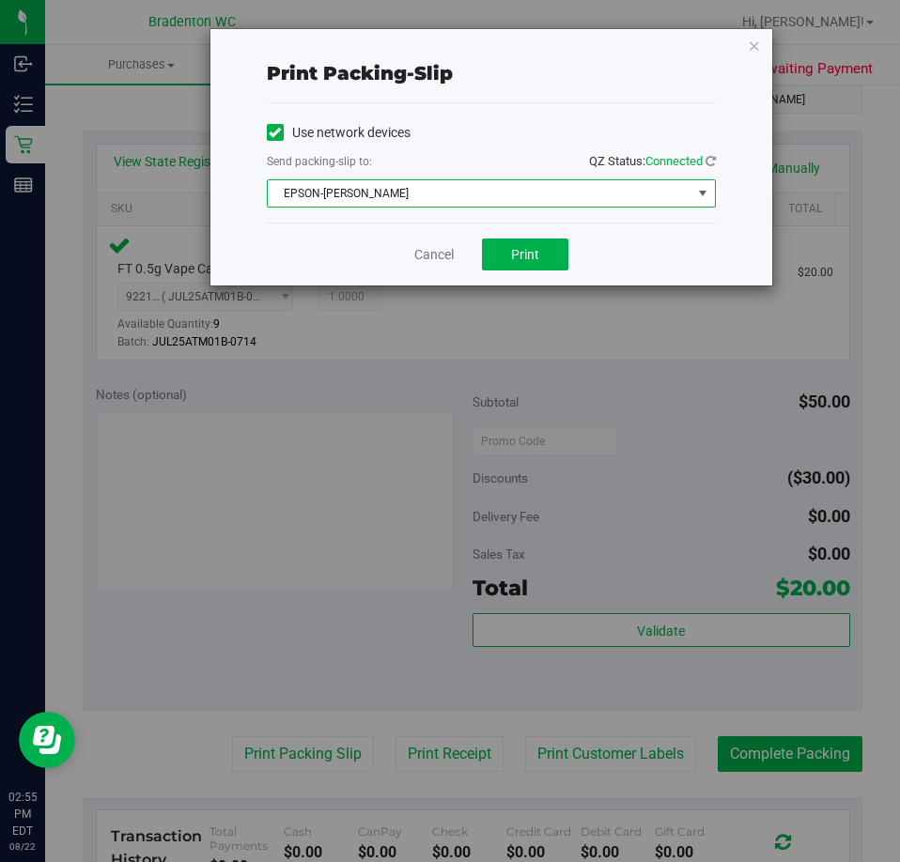
click at [519, 193] on span "EPSON-[PERSON_NAME]" at bounding box center [480, 193] width 424 height 26
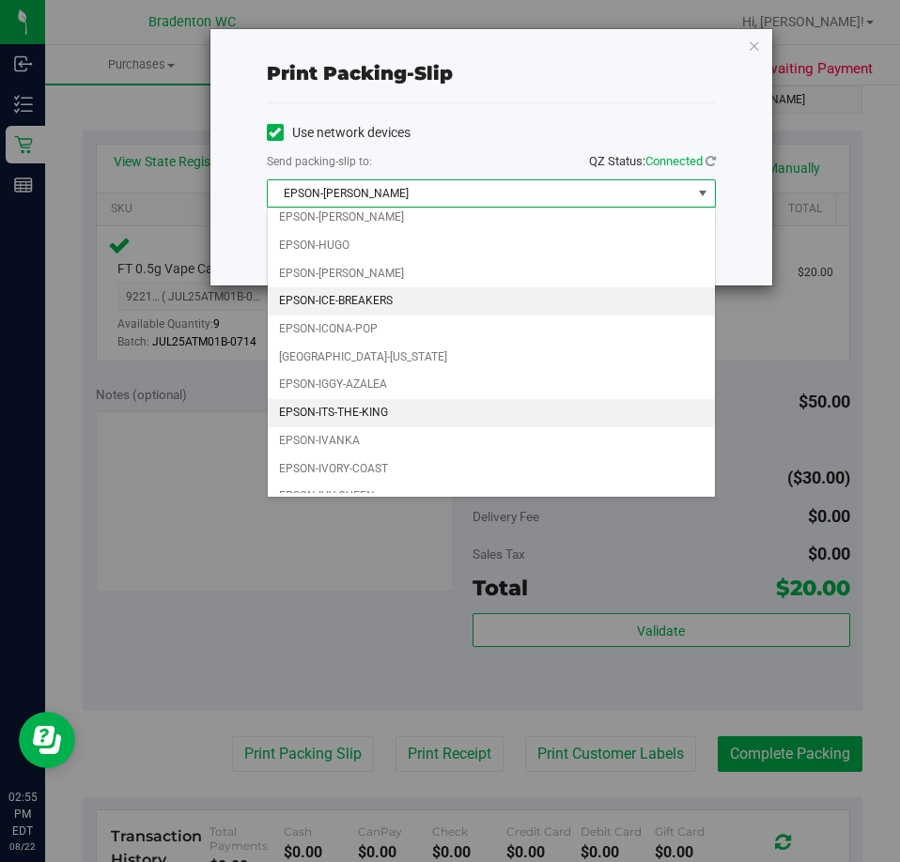
scroll to position [54, 0]
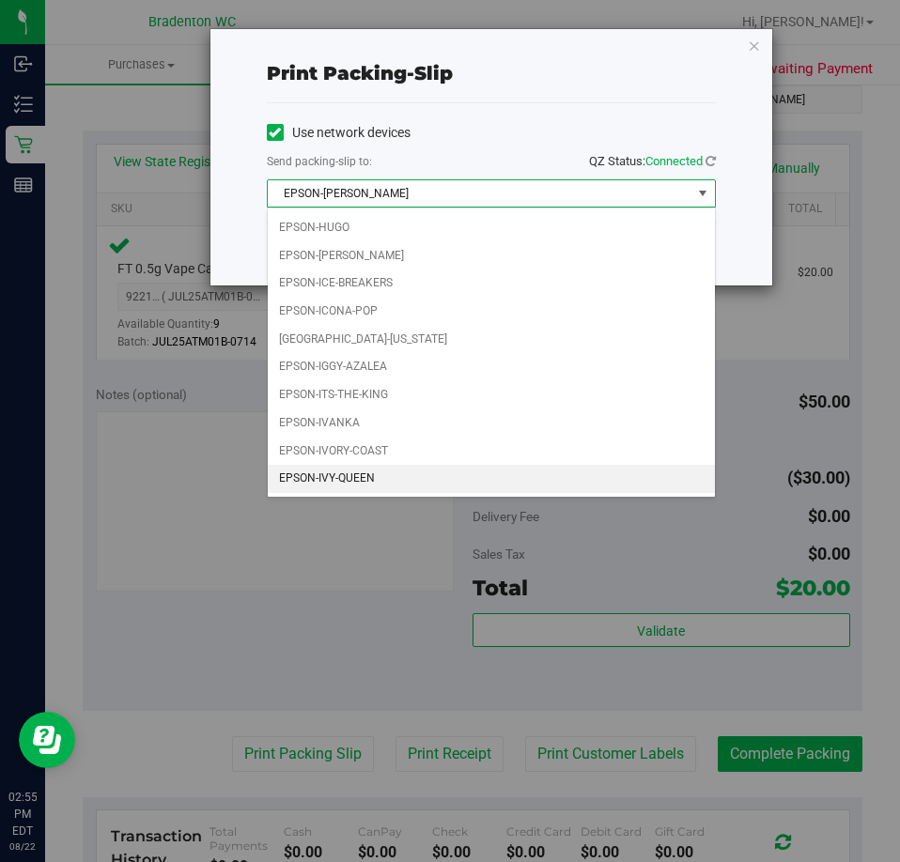
click at [374, 483] on li "EPSON-IVY-QUEEN" at bounding box center [491, 479] width 447 height 28
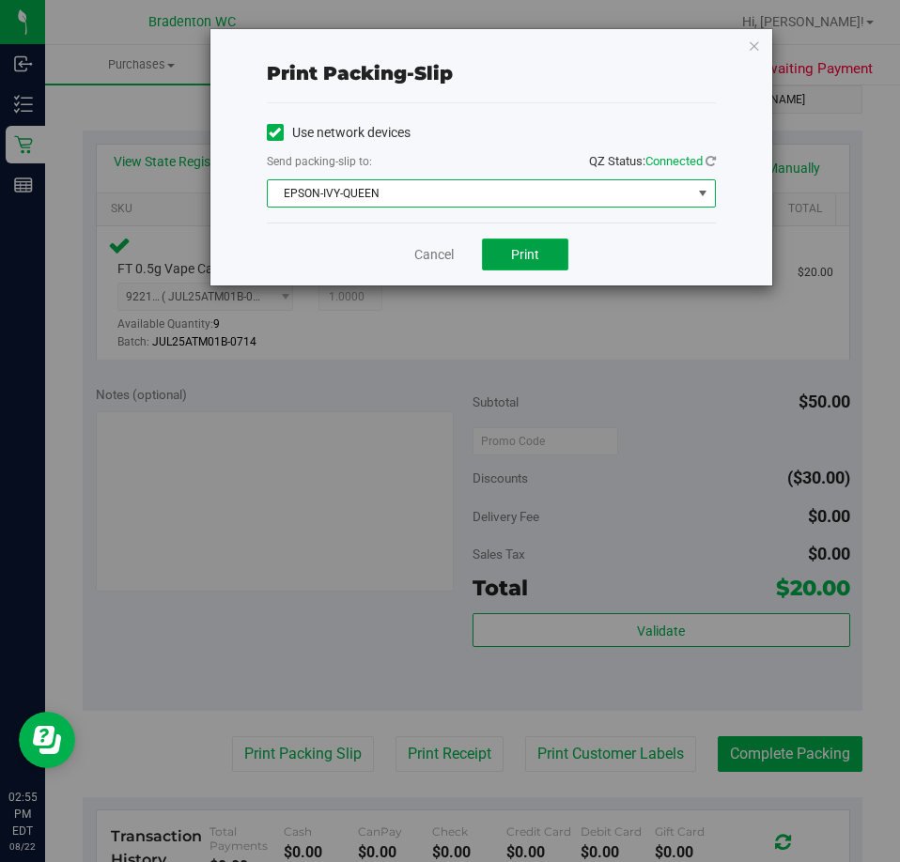
click at [532, 259] on span "Print" at bounding box center [525, 254] width 28 height 15
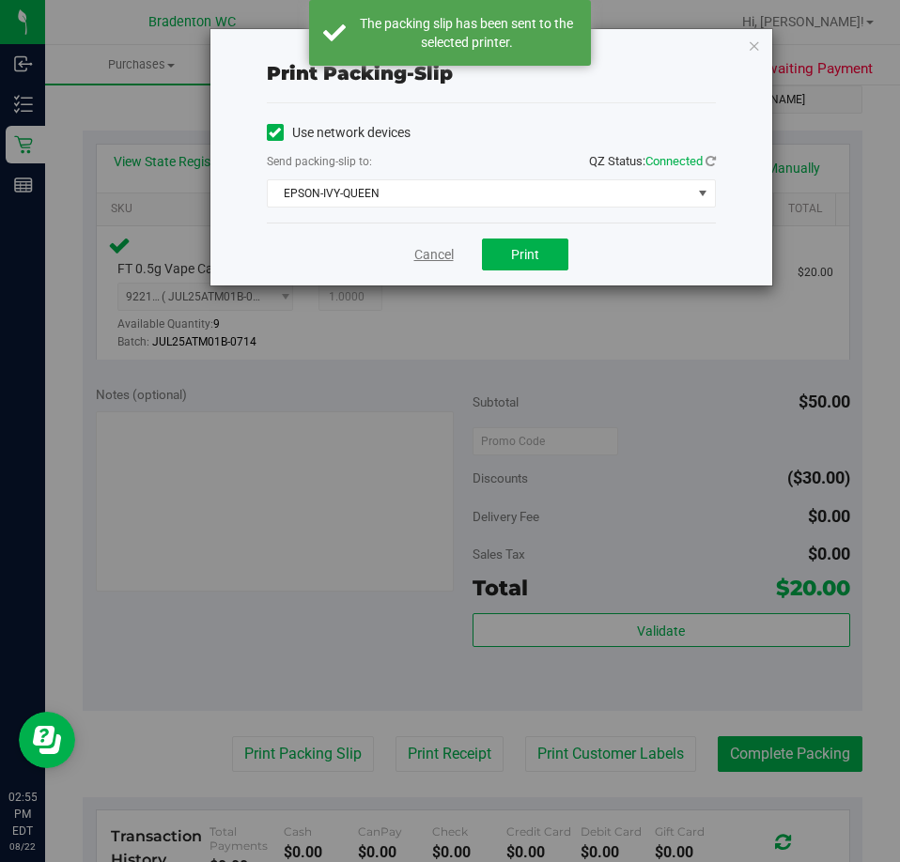
click at [414, 251] on link "Cancel" at bounding box center [433, 255] width 39 height 20
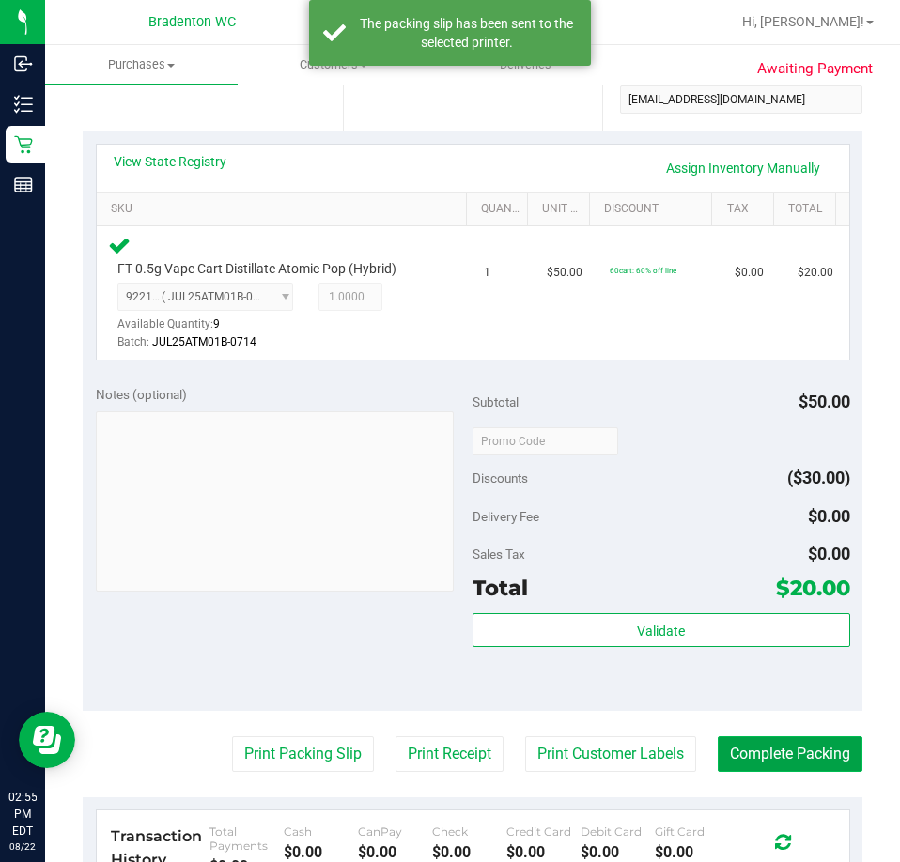
click at [750, 756] on button "Complete Packing" at bounding box center [790, 755] width 145 height 36
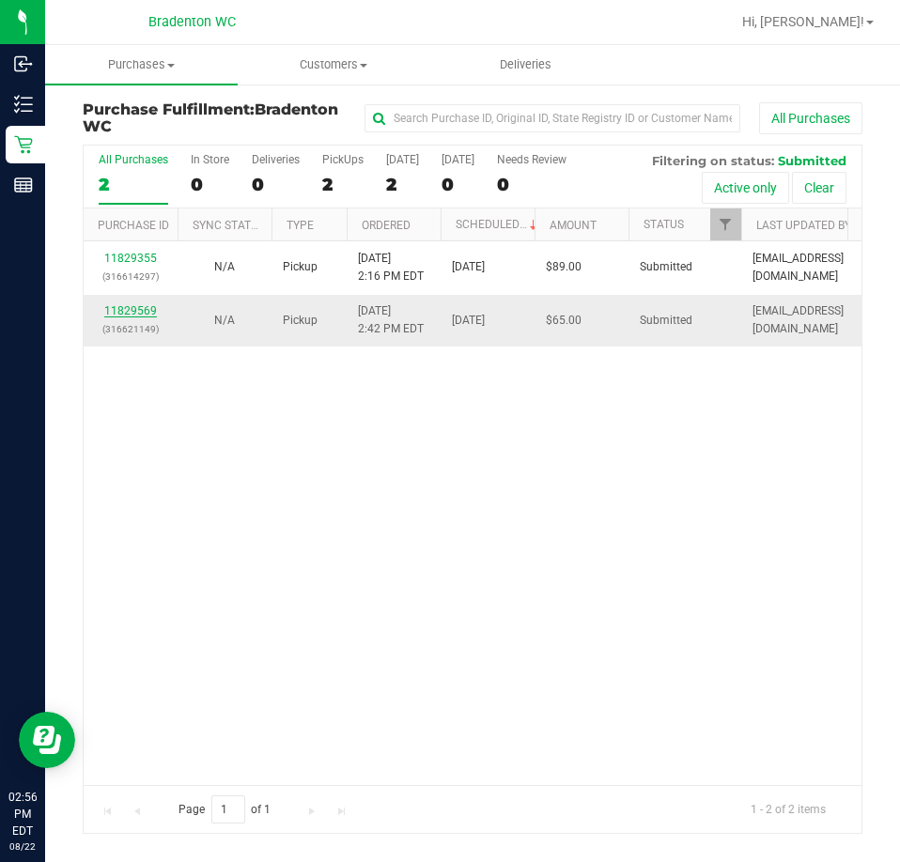
click at [123, 307] on link "11829569" at bounding box center [130, 310] width 53 height 13
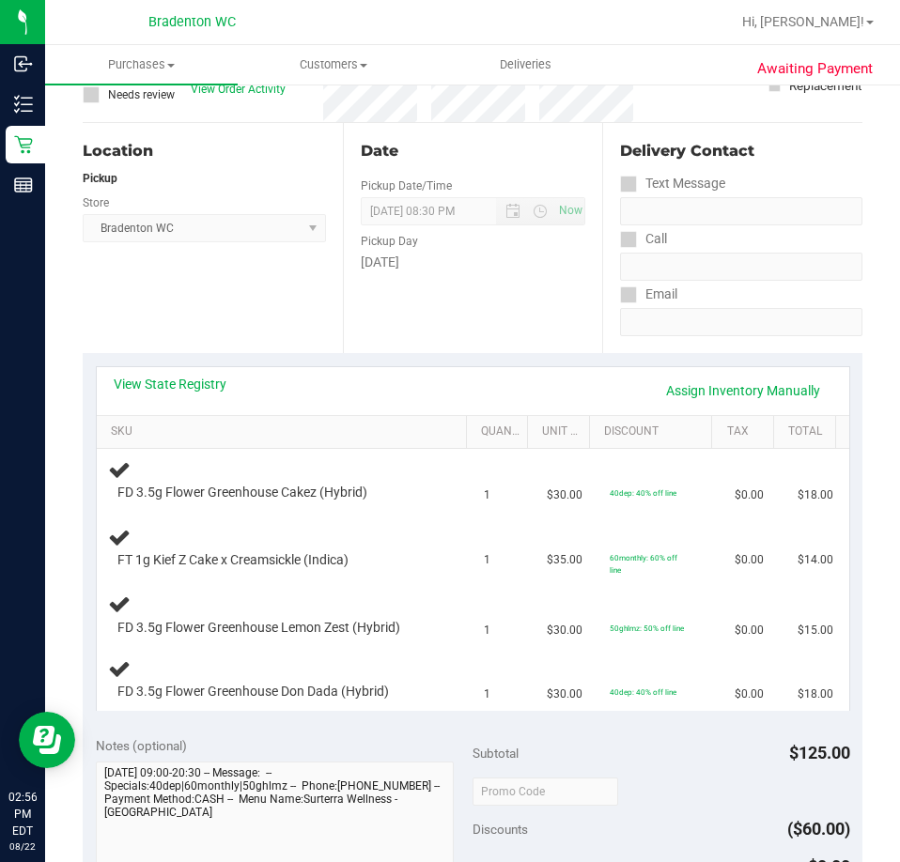
scroll to position [160, 0]
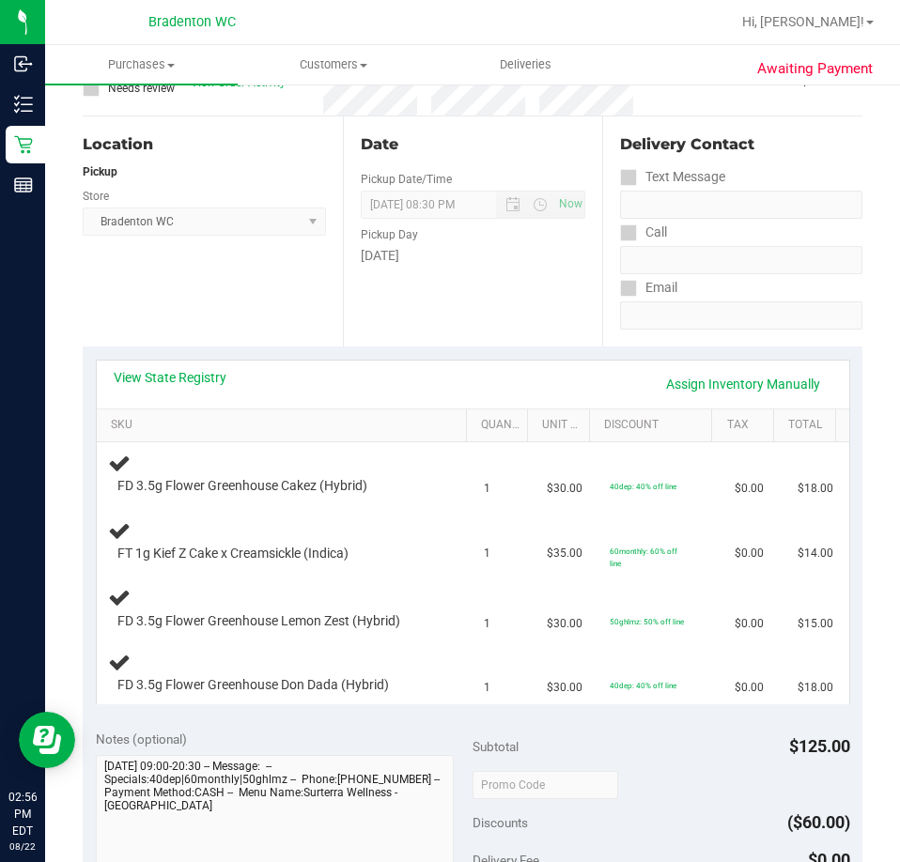
click at [173, 412] on th "SKU" at bounding box center [281, 427] width 369 height 34
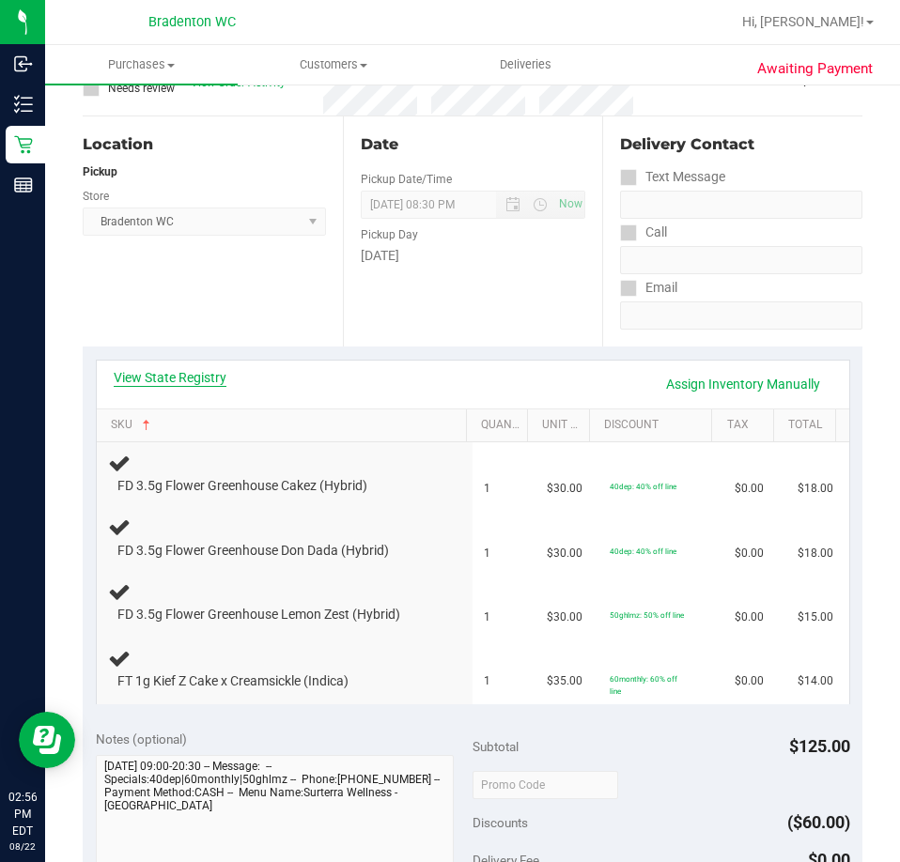
click at [182, 384] on link "View State Registry" at bounding box center [170, 377] width 113 height 19
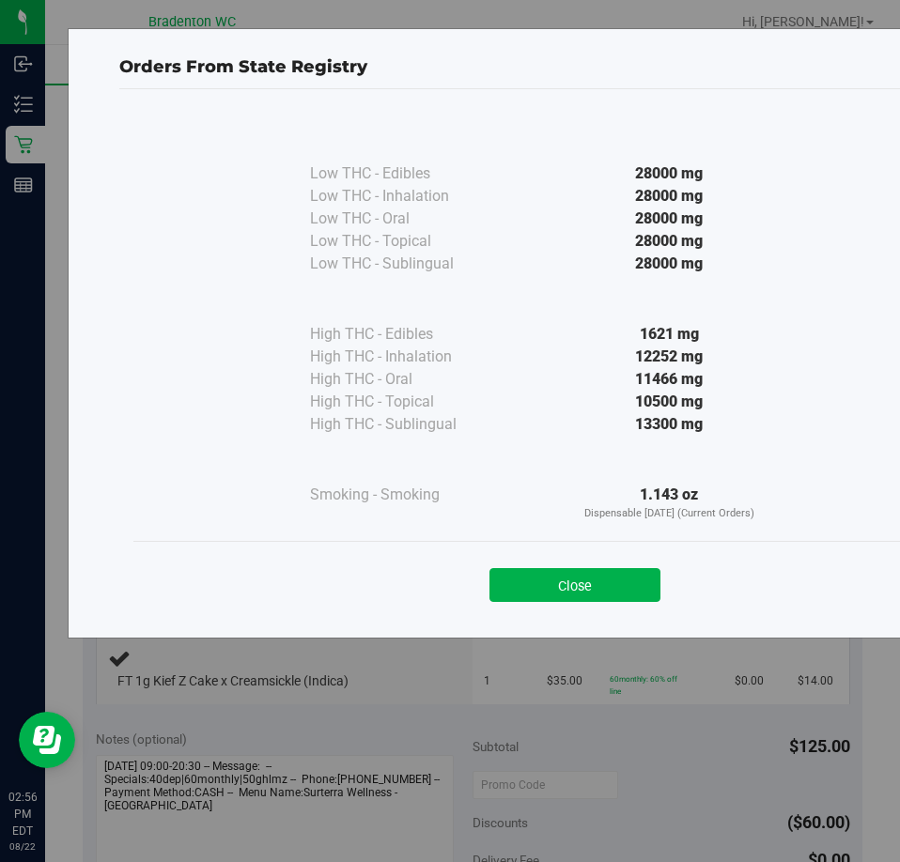
click at [542, 629] on div "Orders From State Registry Low THC - Edibles 28000 mg" at bounding box center [575, 333] width 1015 height 611
click at [543, 592] on button "Close" at bounding box center [574, 585] width 171 height 34
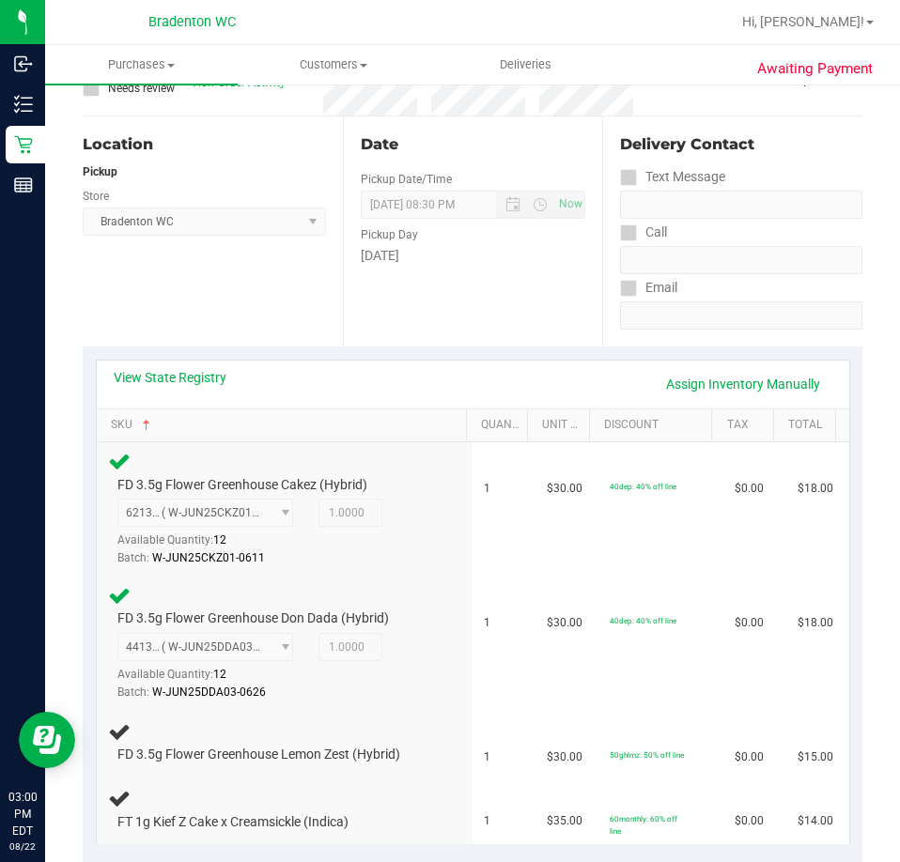
click at [201, 318] on div "Location Pickup Store Bradenton WC Select Store [PERSON_NAME][GEOGRAPHIC_DATA] …" at bounding box center [213, 231] width 260 height 230
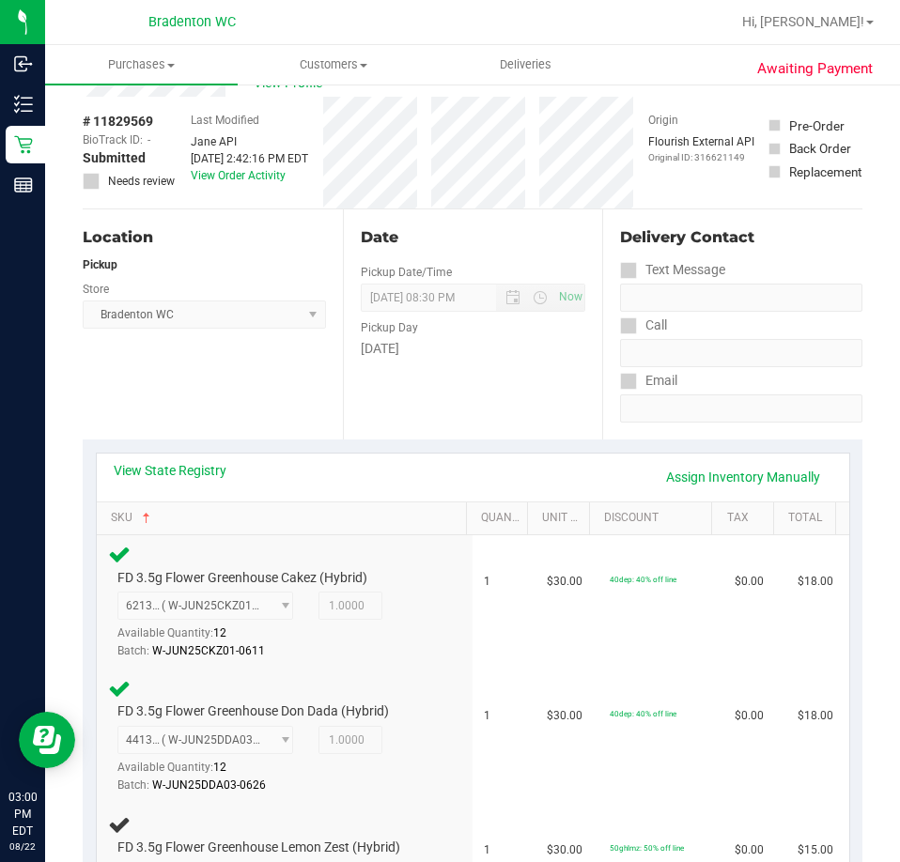
scroll to position [0, 0]
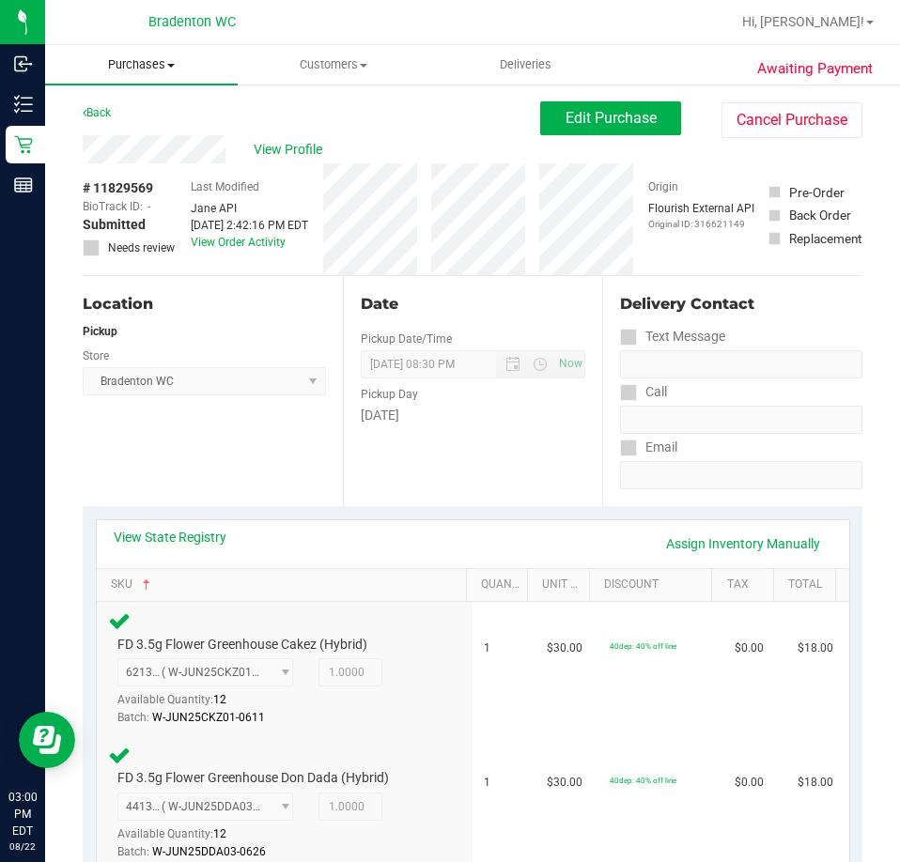
click at [157, 61] on span "Purchases" at bounding box center [141, 64] width 193 height 17
click at [126, 135] on span "Fulfillment" at bounding box center [103, 136] width 116 height 16
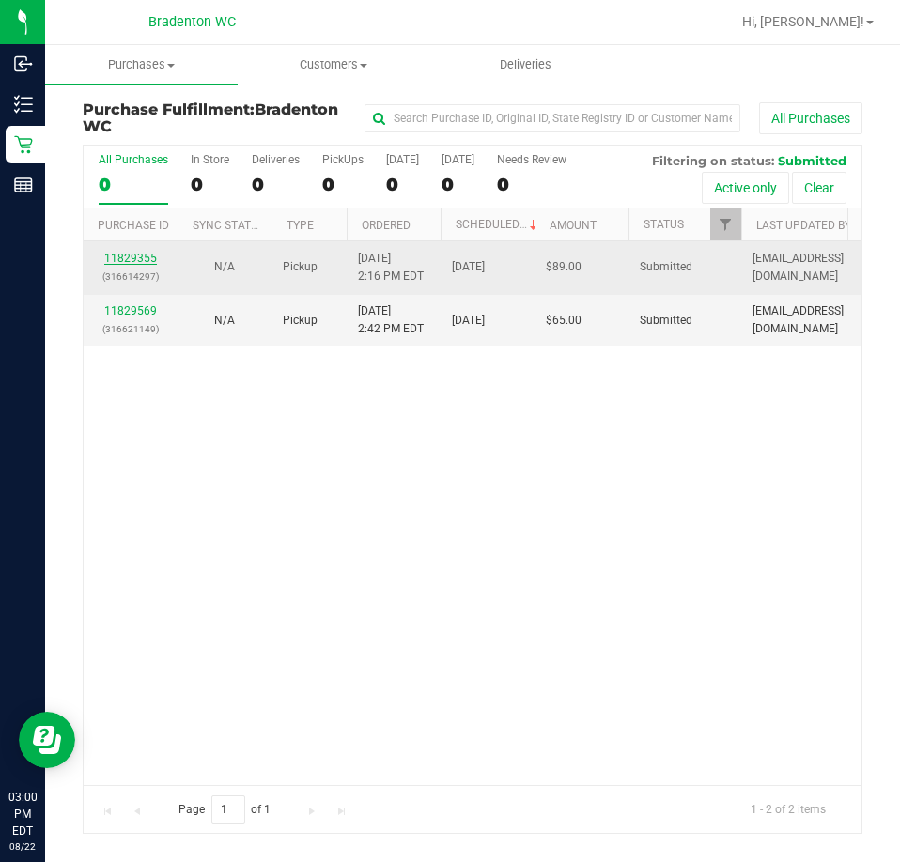
click at [127, 256] on link "11829355" at bounding box center [130, 258] width 53 height 13
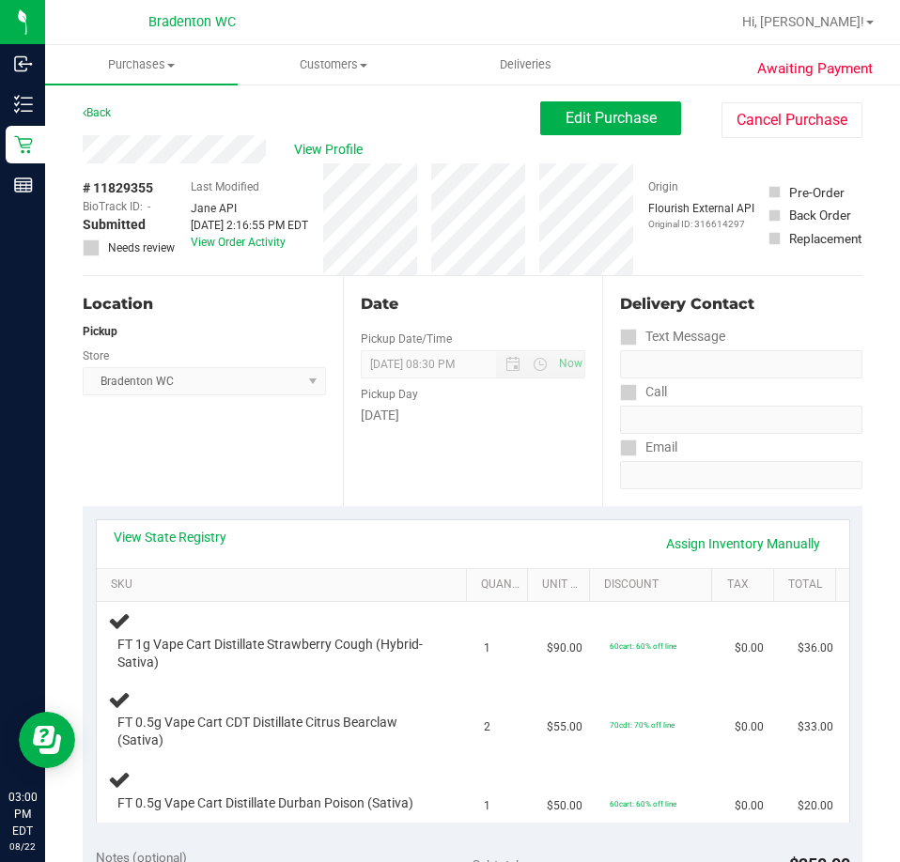
scroll to position [94, 0]
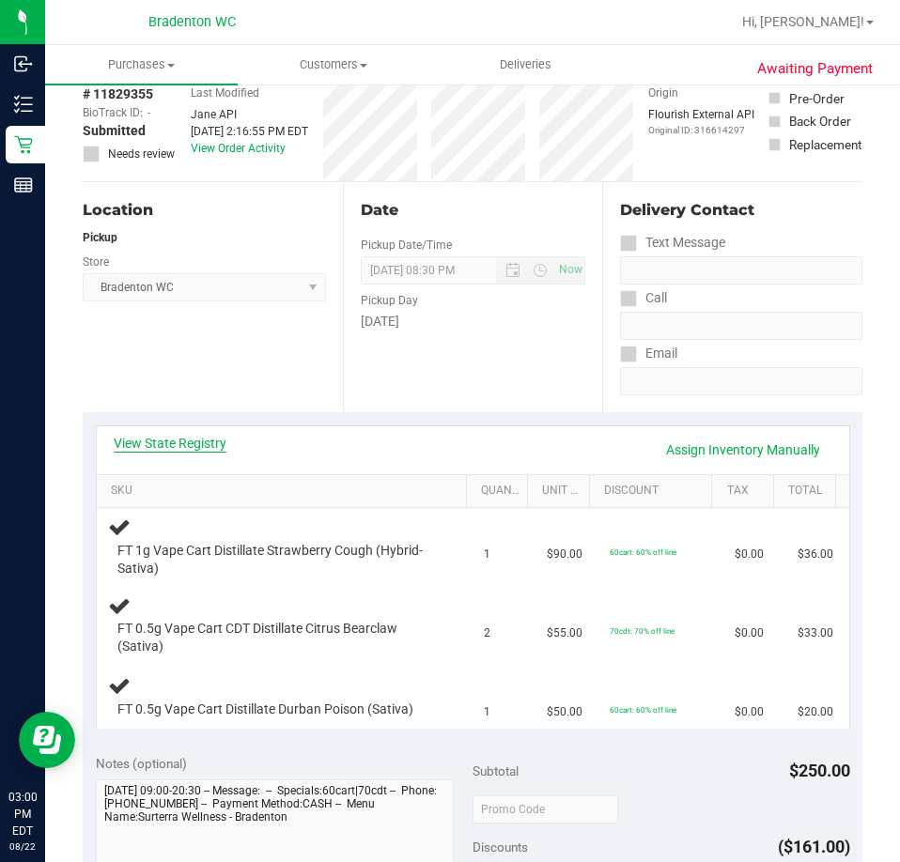
click at [208, 442] on link "View State Registry" at bounding box center [170, 443] width 113 height 19
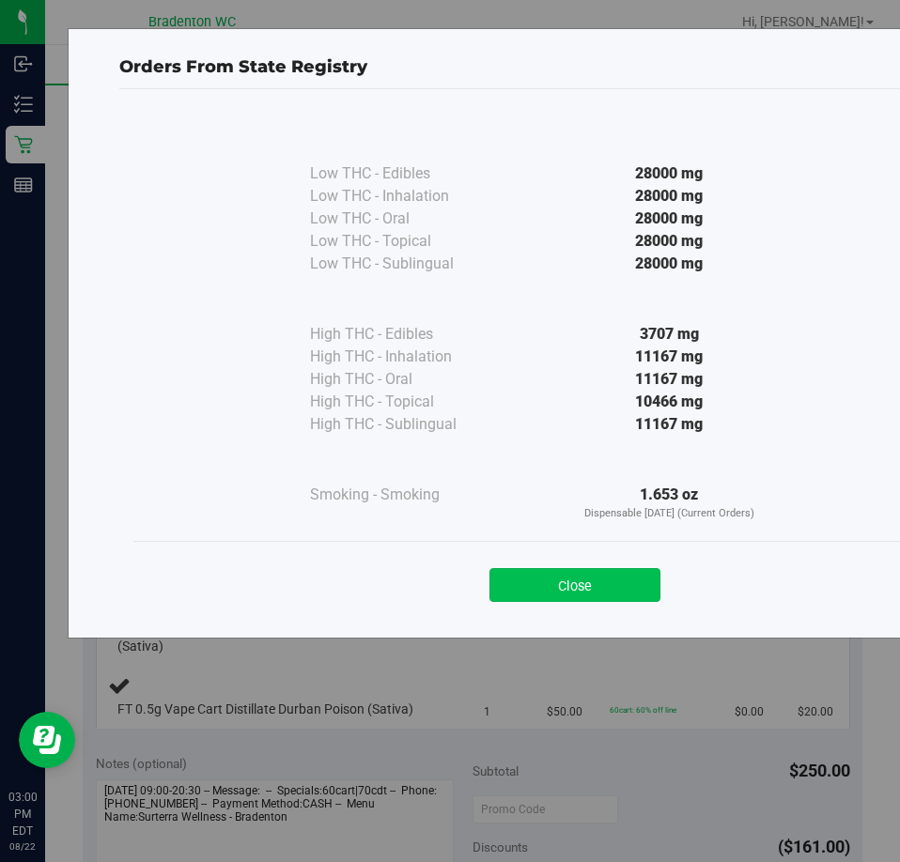
click at [552, 584] on button "Close" at bounding box center [574, 585] width 171 height 34
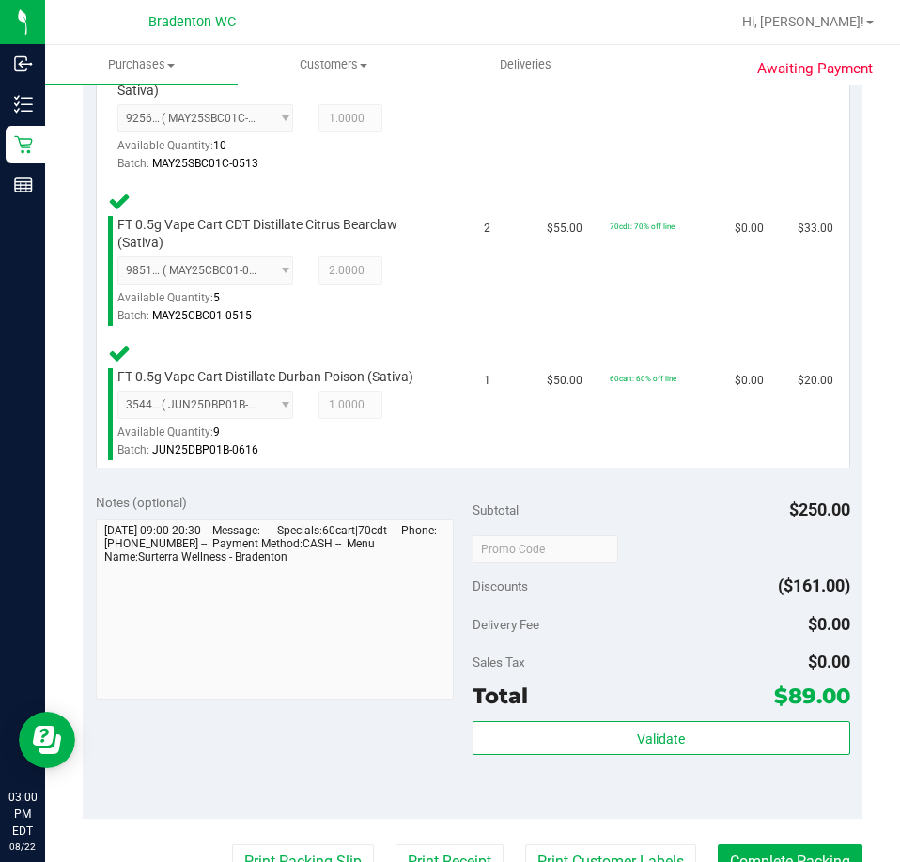
scroll to position [592, 0]
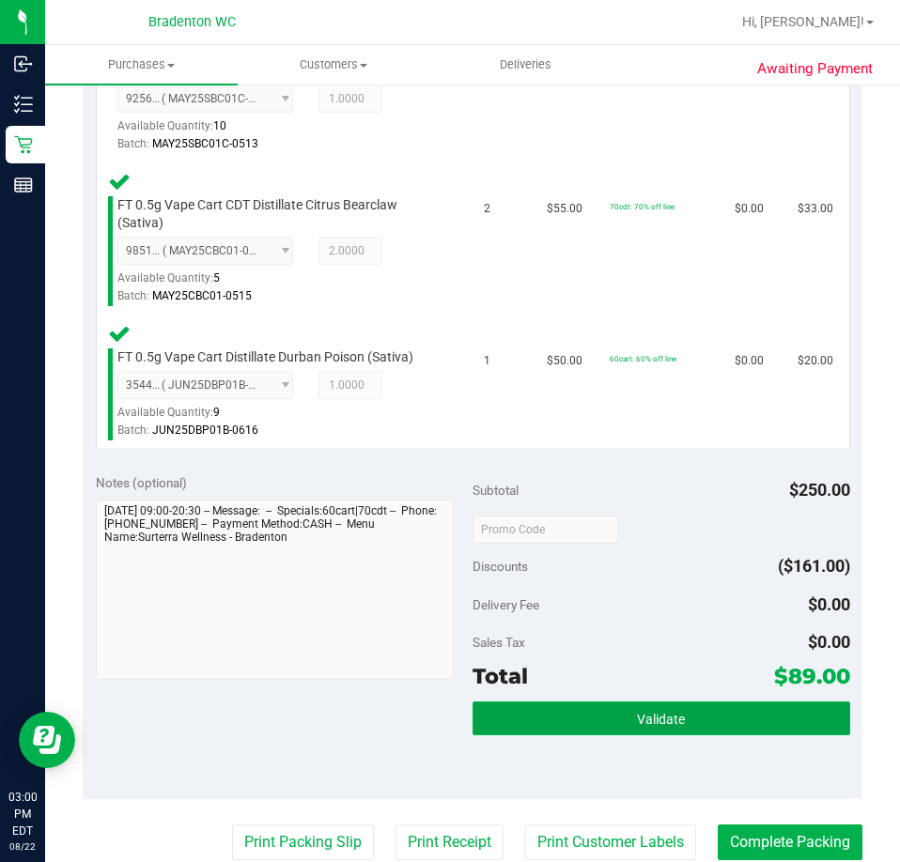
click at [610, 707] on button "Validate" at bounding box center [662, 719] width 378 height 34
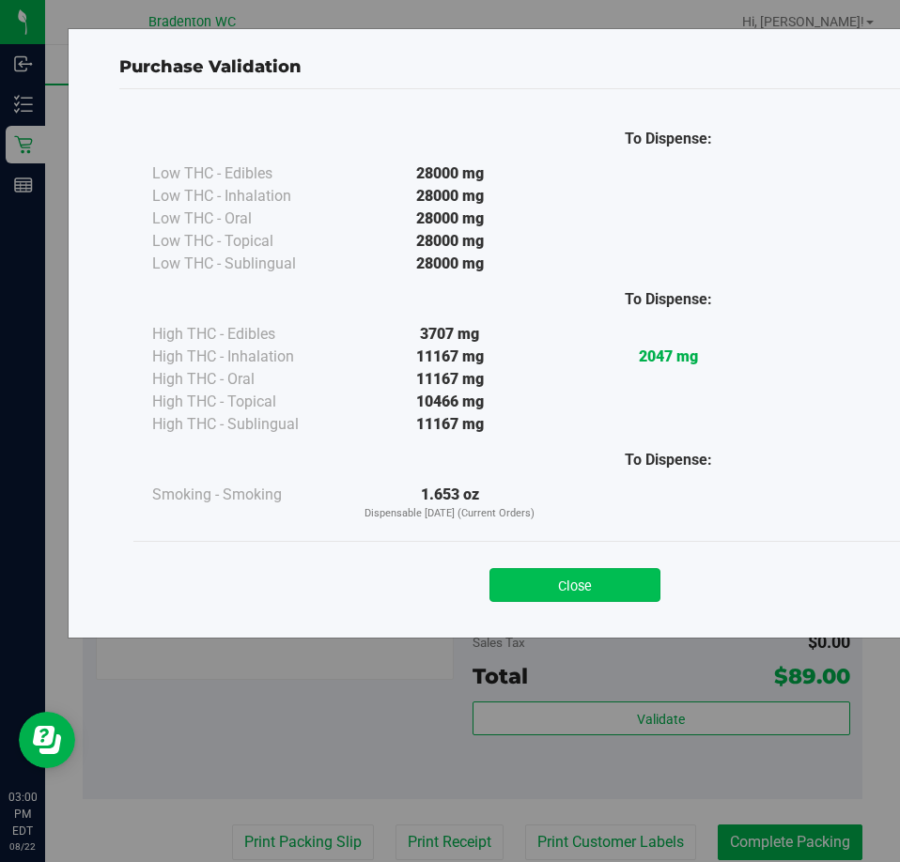
click at [561, 597] on button "Close" at bounding box center [574, 585] width 171 height 34
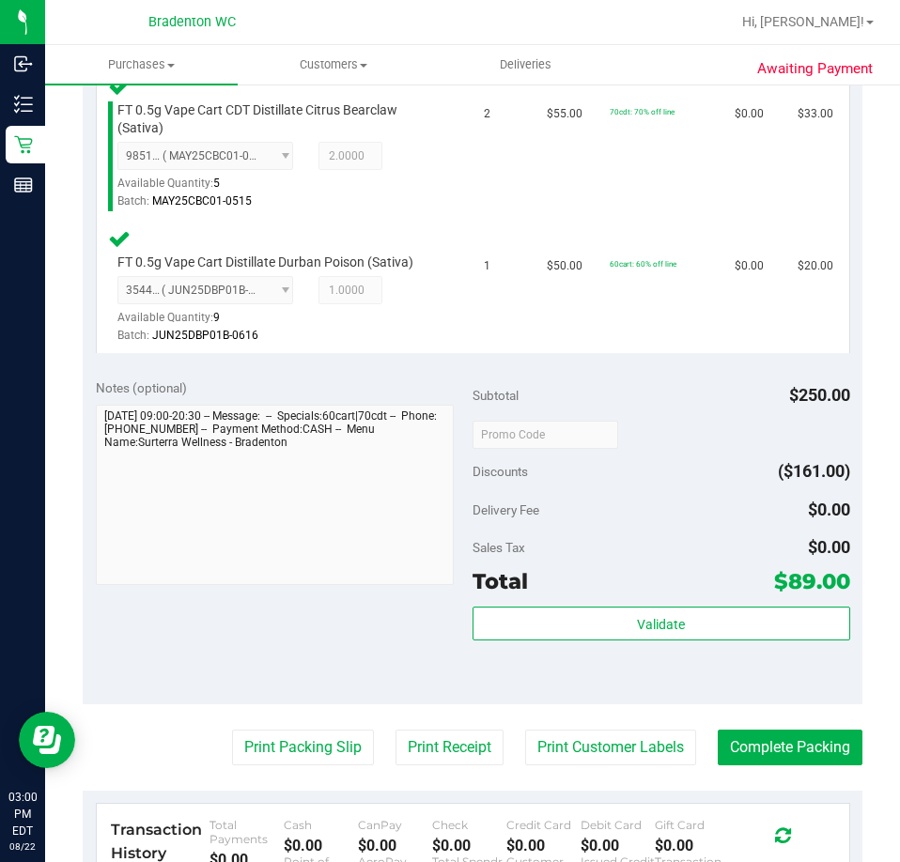
scroll to position [691, 0]
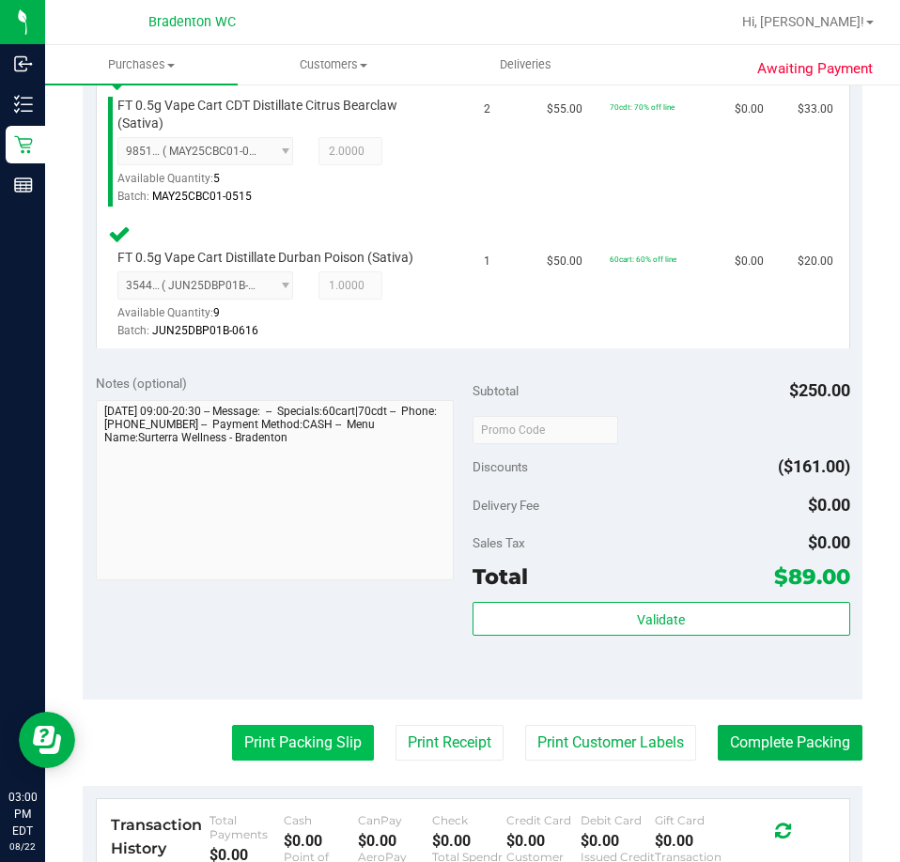
click at [296, 739] on button "Print Packing Slip" at bounding box center [303, 743] width 142 height 36
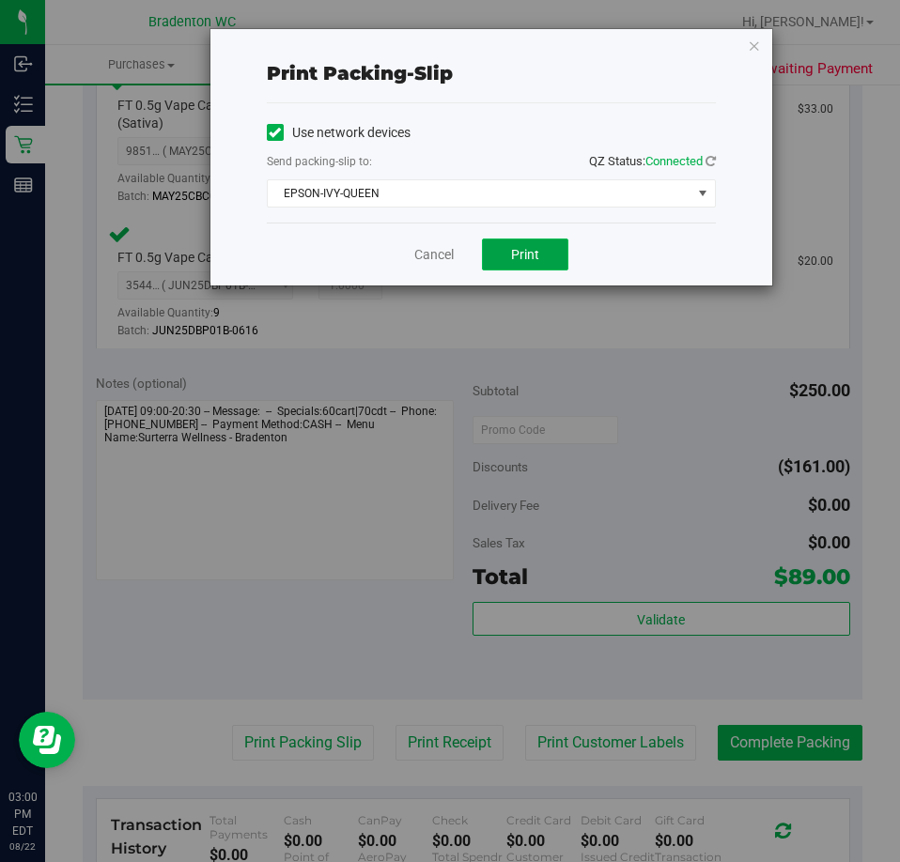
click at [525, 268] on button "Print" at bounding box center [525, 255] width 86 height 32
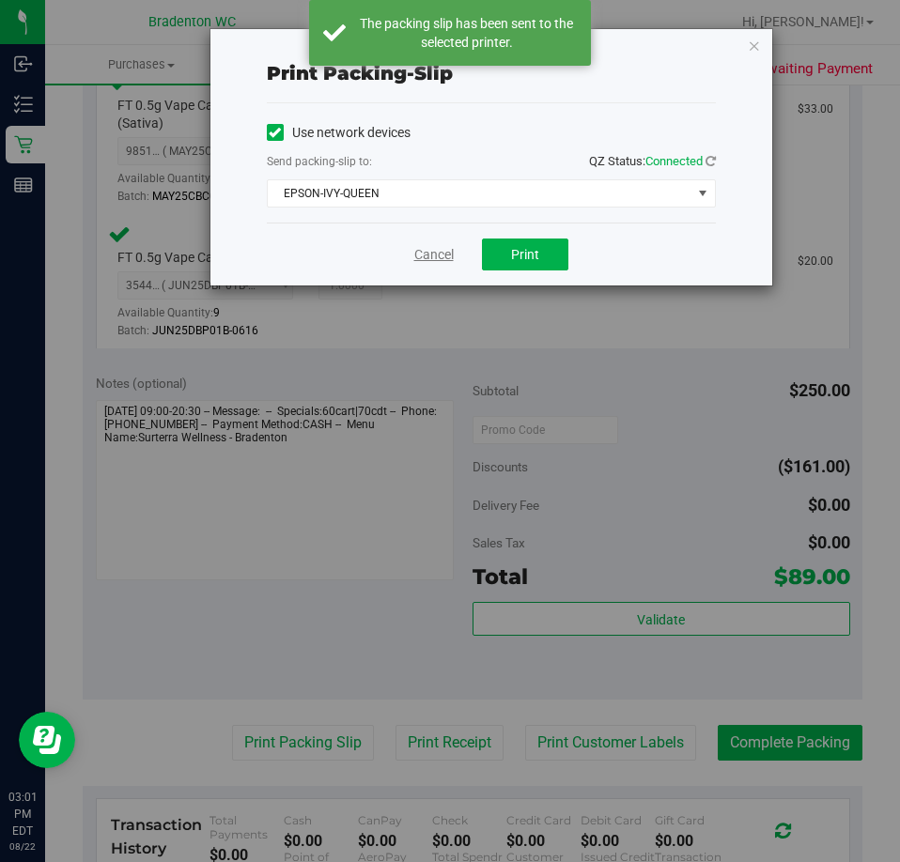
click at [434, 255] on link "Cancel" at bounding box center [433, 255] width 39 height 20
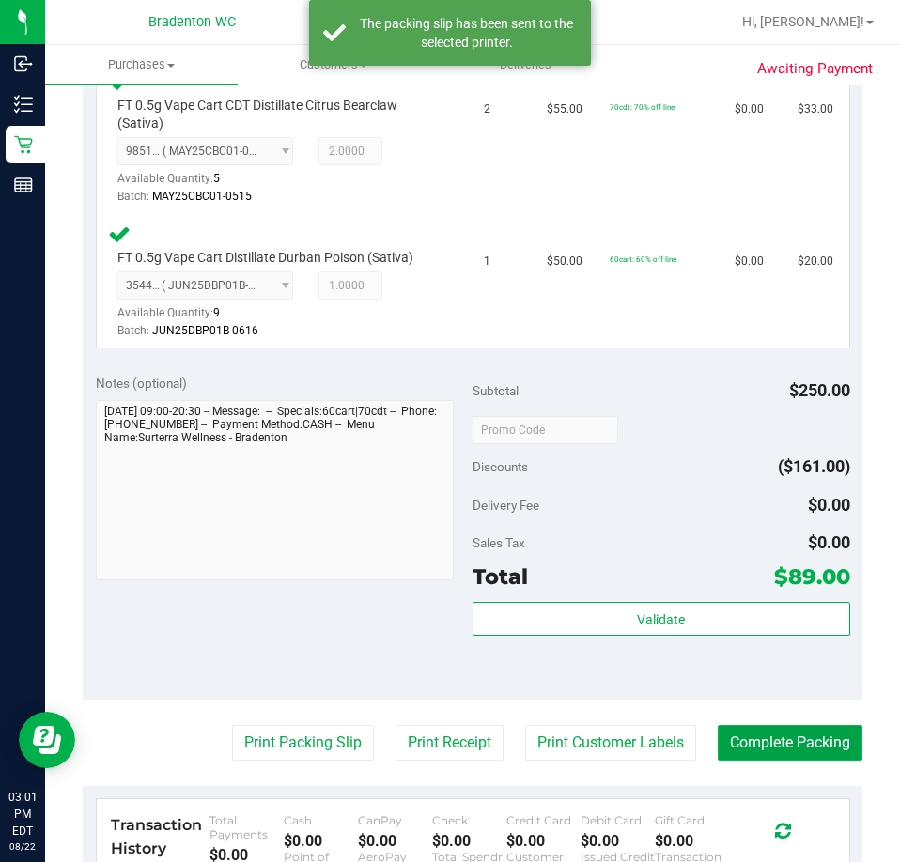
click at [768, 746] on button "Complete Packing" at bounding box center [790, 743] width 145 height 36
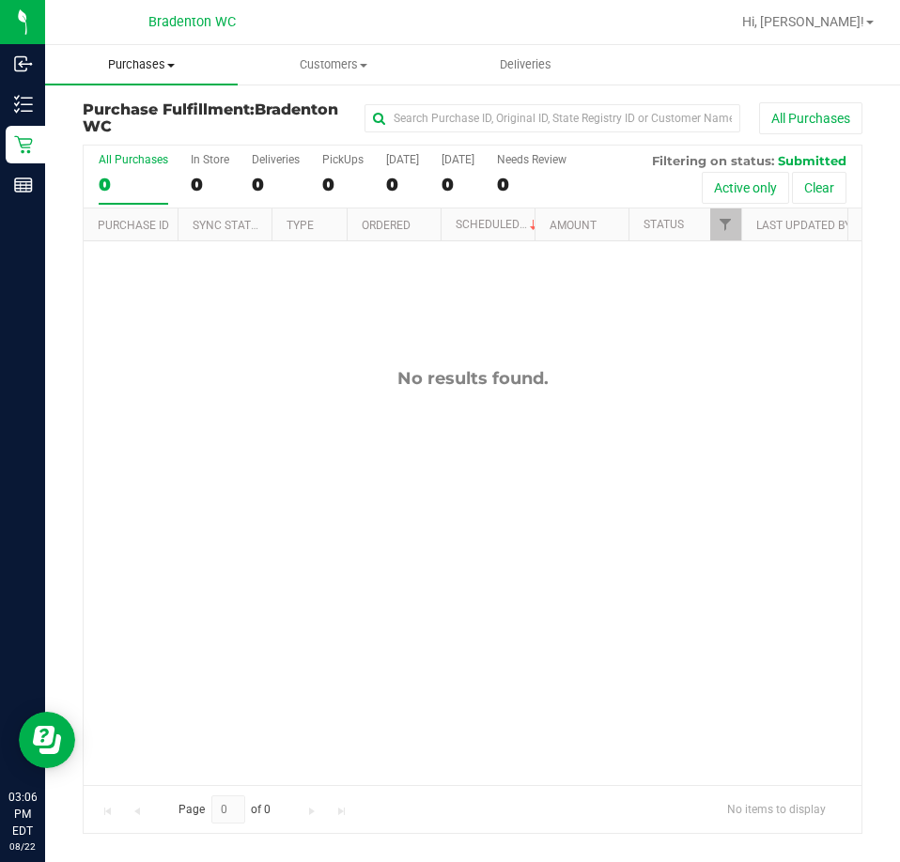
click at [164, 65] on span "Purchases" at bounding box center [141, 64] width 193 height 17
click at [115, 134] on span "Fulfillment" at bounding box center [103, 136] width 116 height 16
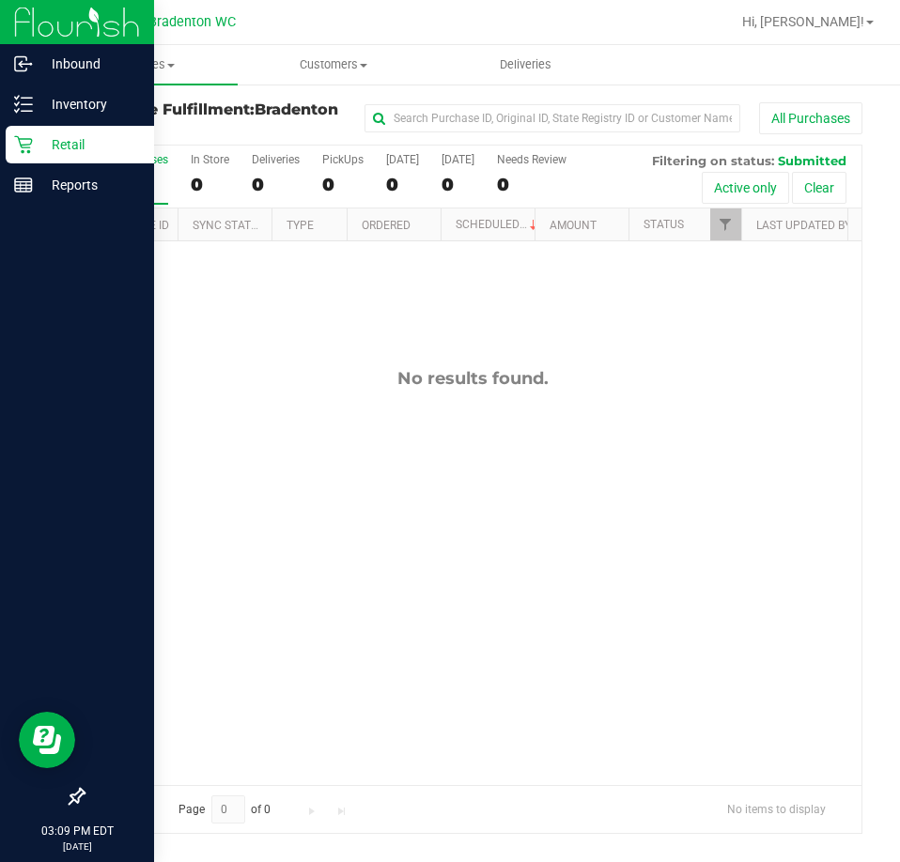
click at [94, 145] on p "Retail" at bounding box center [89, 144] width 113 height 23
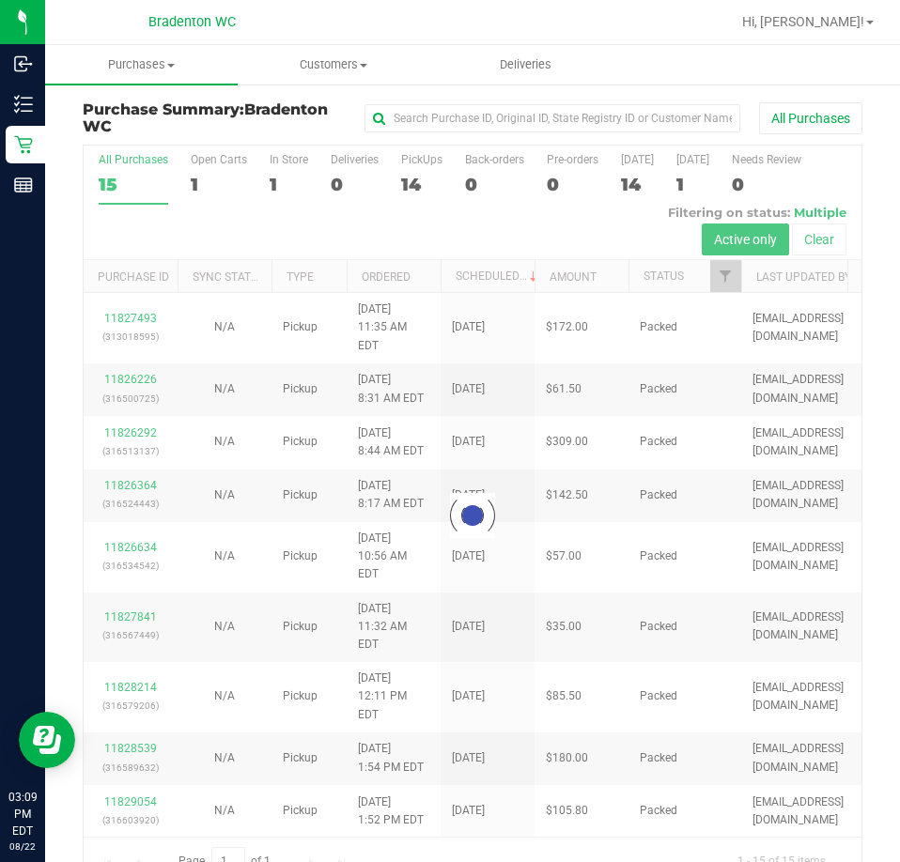
click at [358, 231] on div at bounding box center [473, 515] width 778 height 739
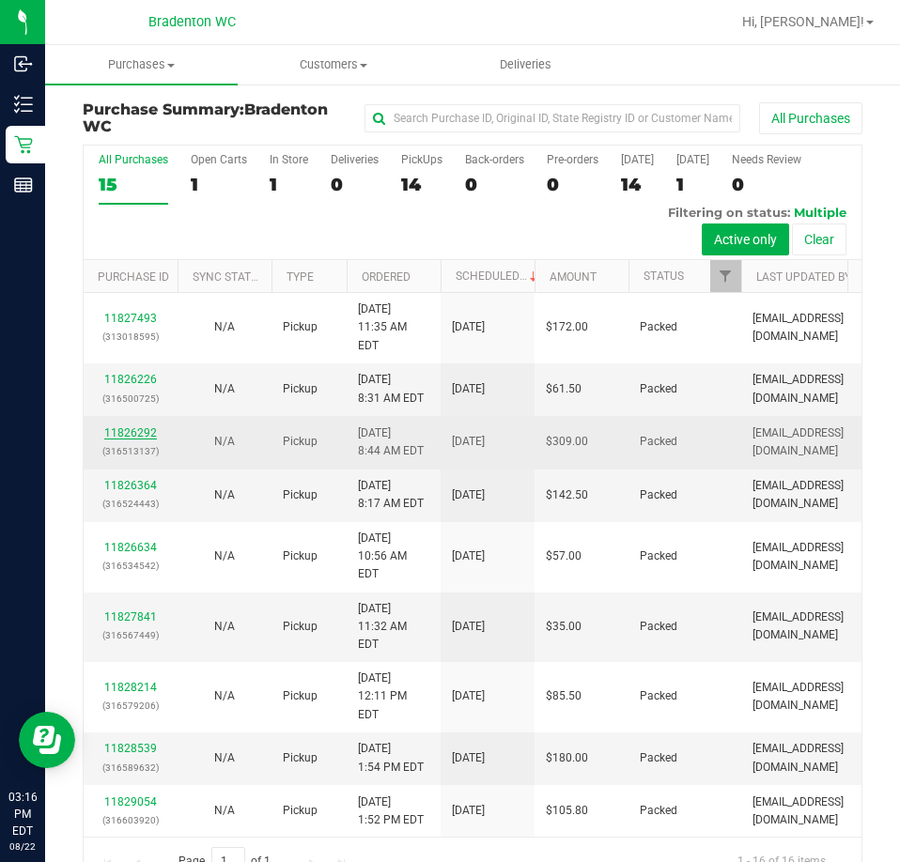
click at [129, 440] on link "11826292" at bounding box center [130, 432] width 53 height 13
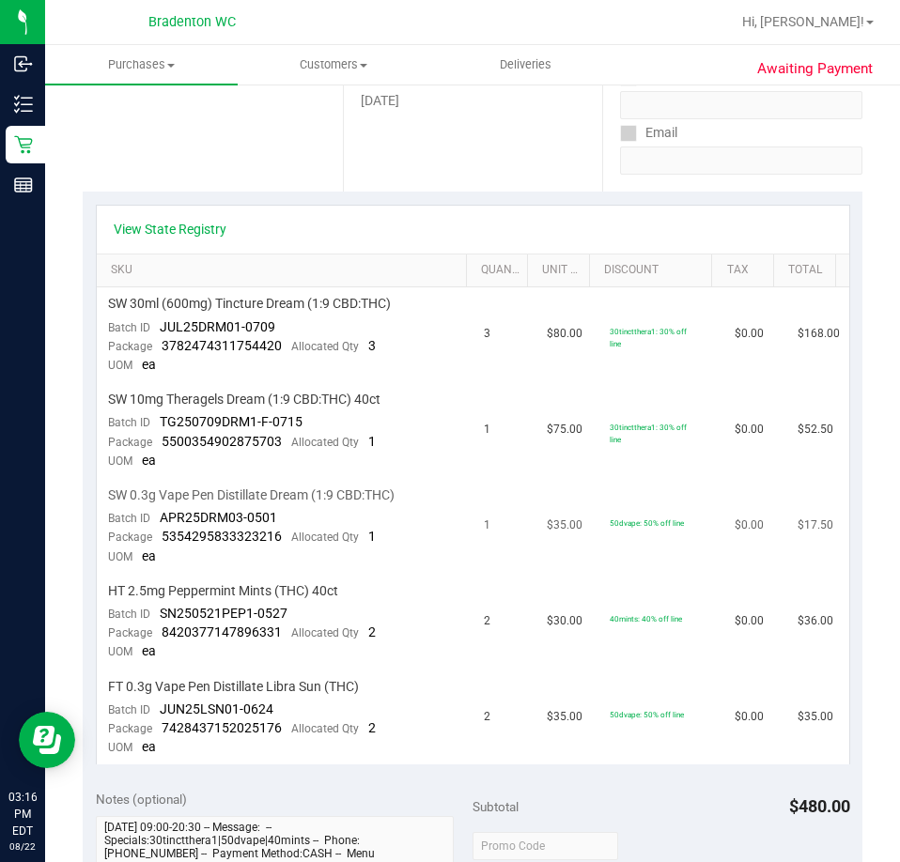
scroll to position [376, 0]
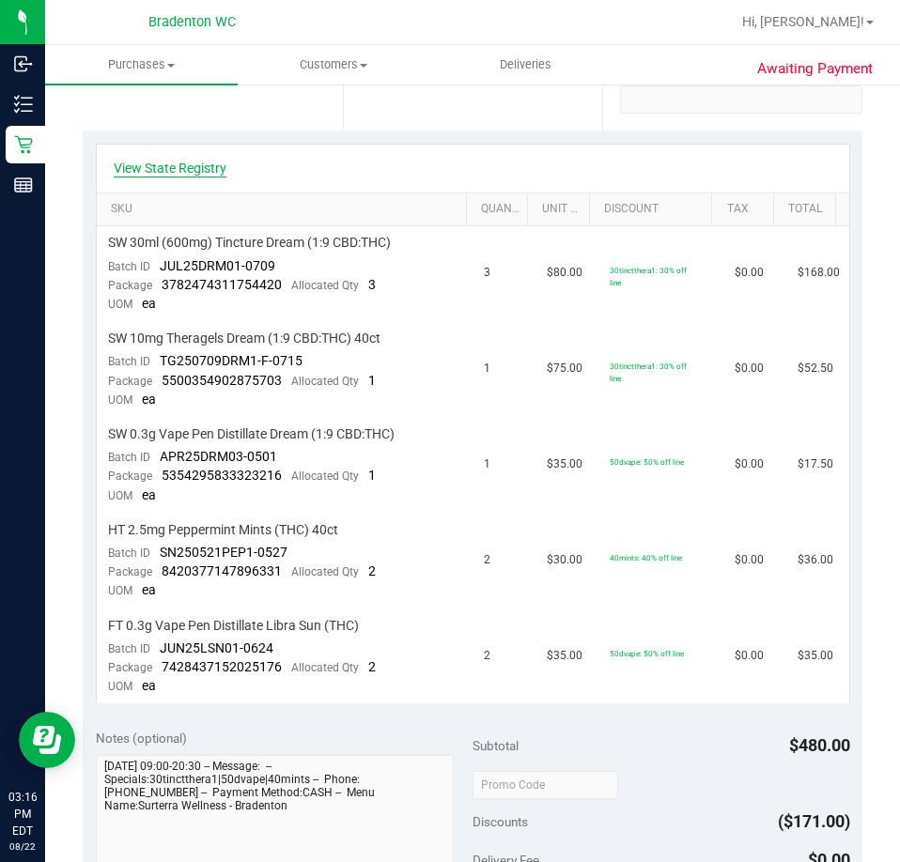
click at [177, 172] on link "View State Registry" at bounding box center [170, 168] width 113 height 19
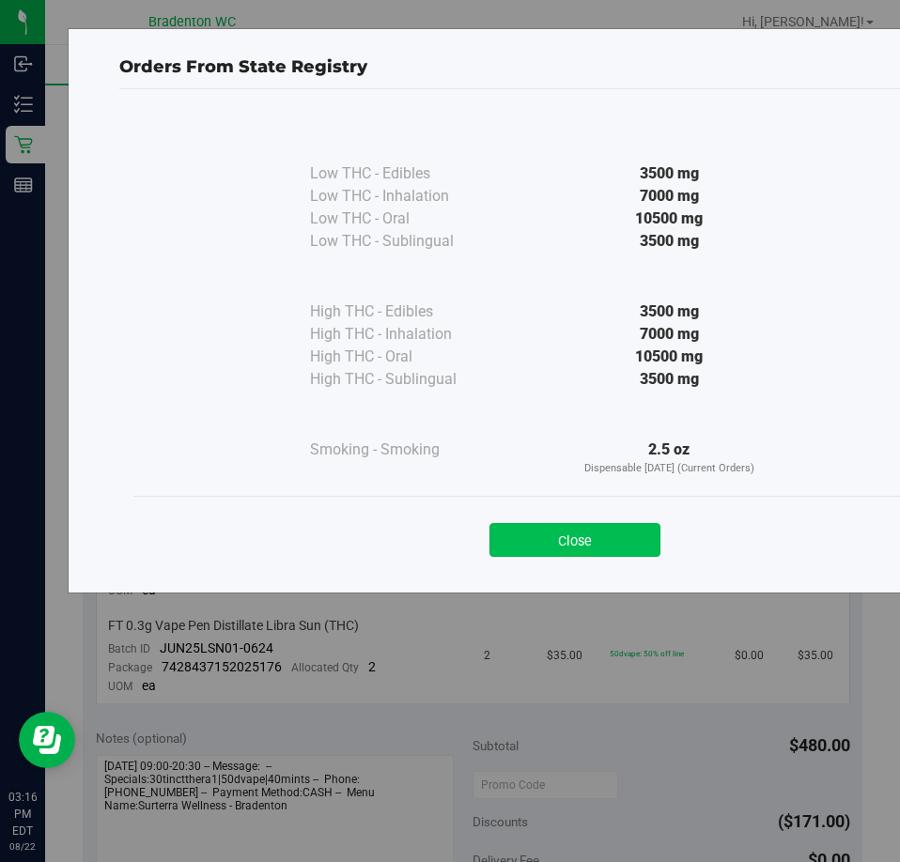
click at [627, 541] on button "Close" at bounding box center [574, 540] width 171 height 34
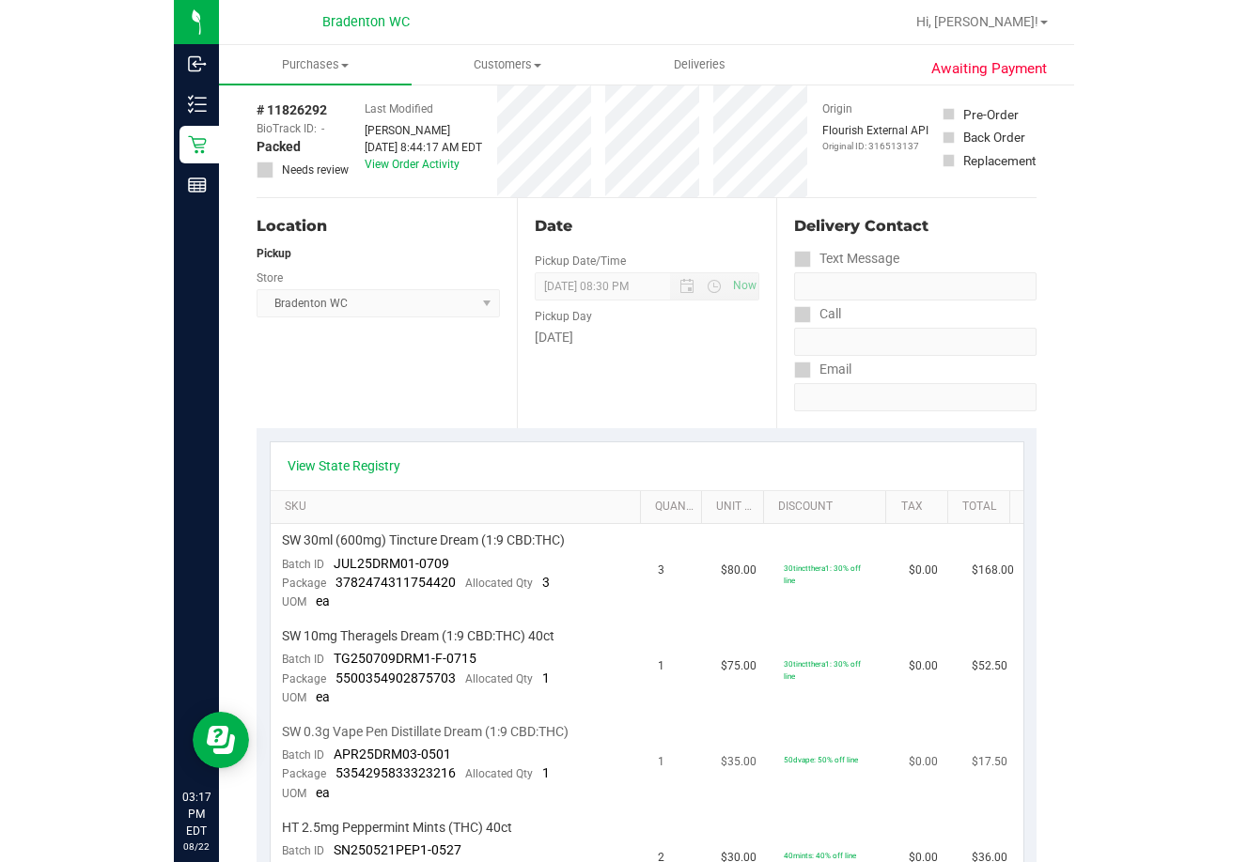
scroll to position [0, 0]
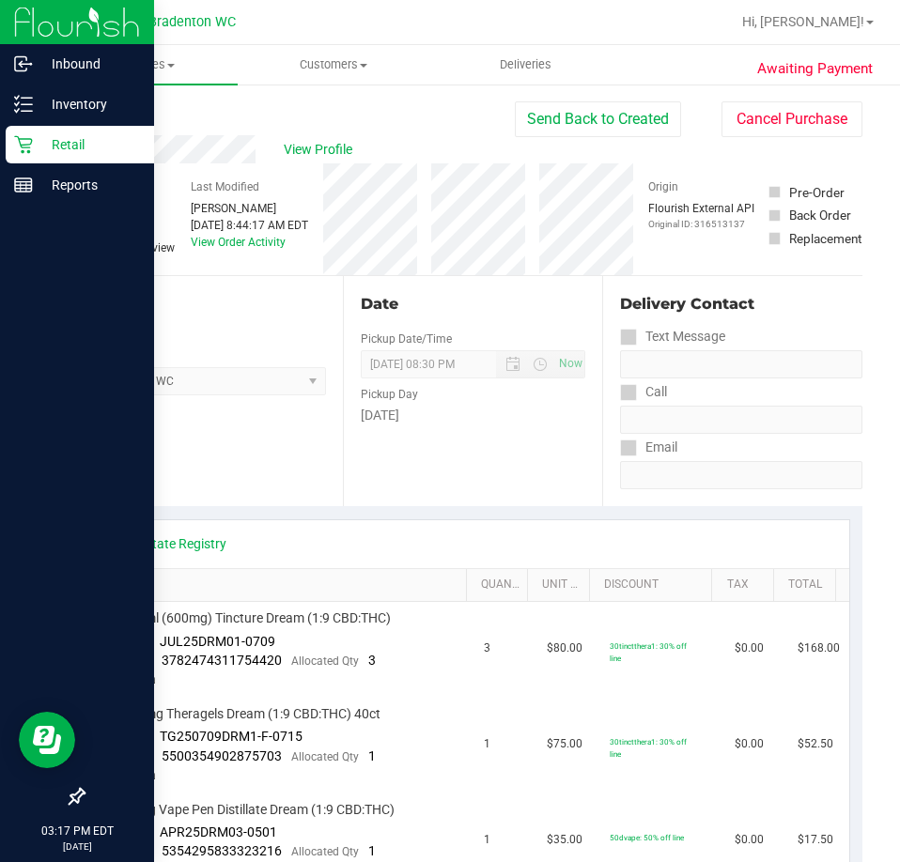
click at [29, 151] on icon at bounding box center [23, 145] width 18 height 18
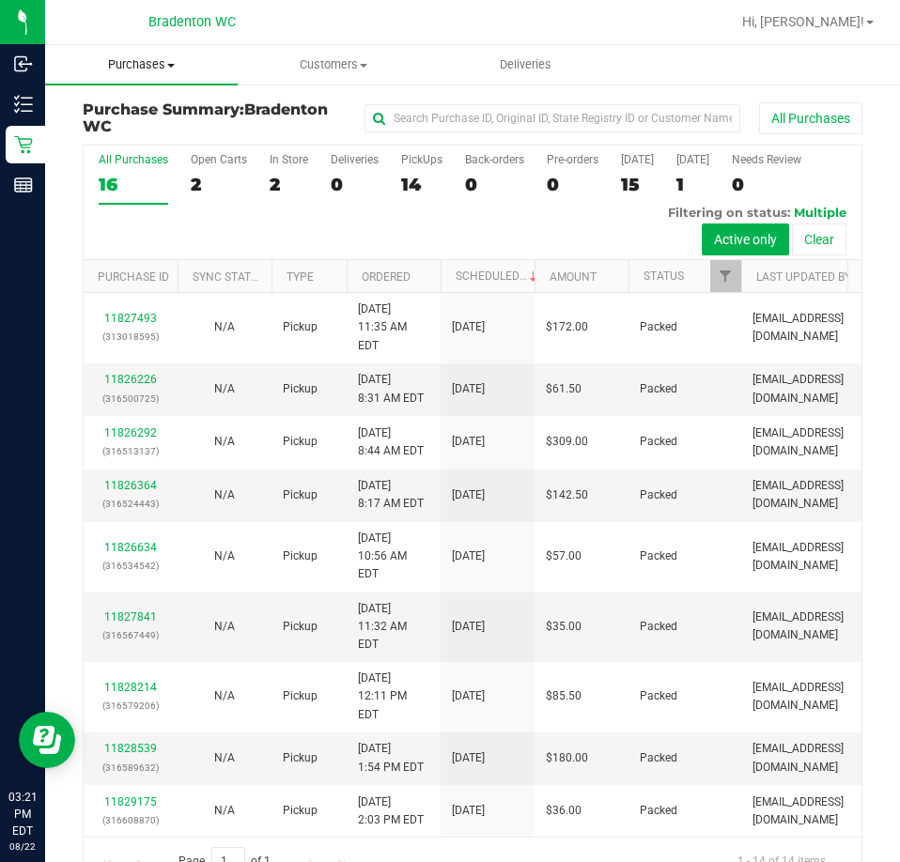
click at [150, 70] on span "Purchases" at bounding box center [141, 64] width 193 height 17
click at [120, 138] on span "Fulfillment" at bounding box center [103, 136] width 116 height 16
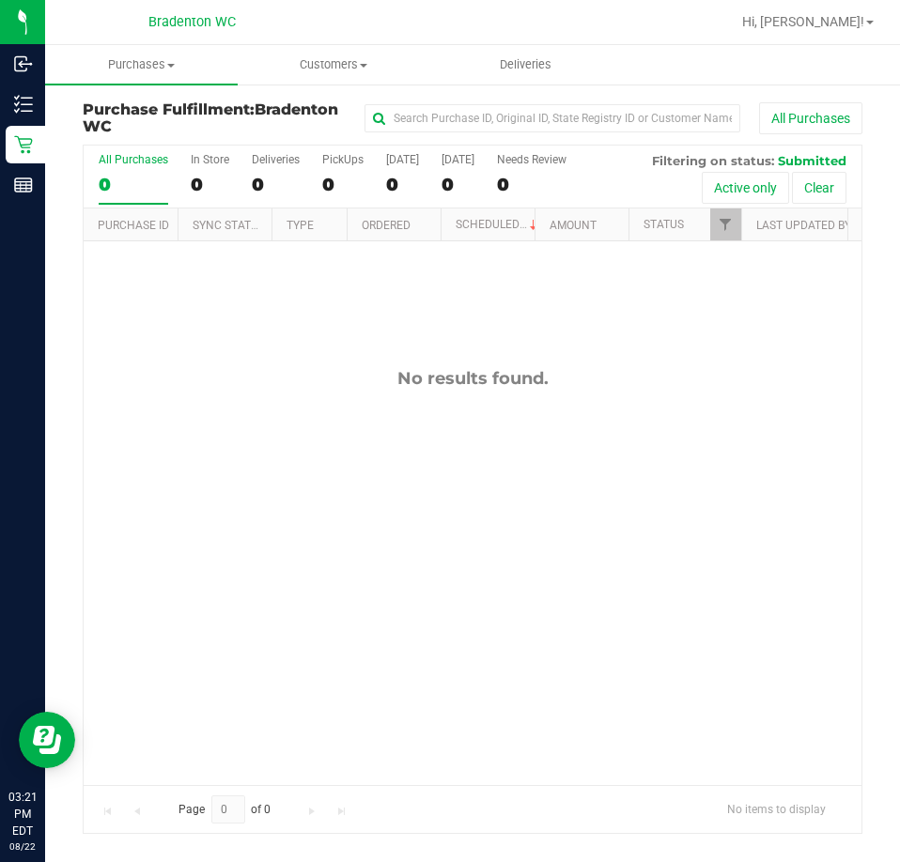
click at [408, 564] on div "No results found." at bounding box center [473, 576] width 778 height 670
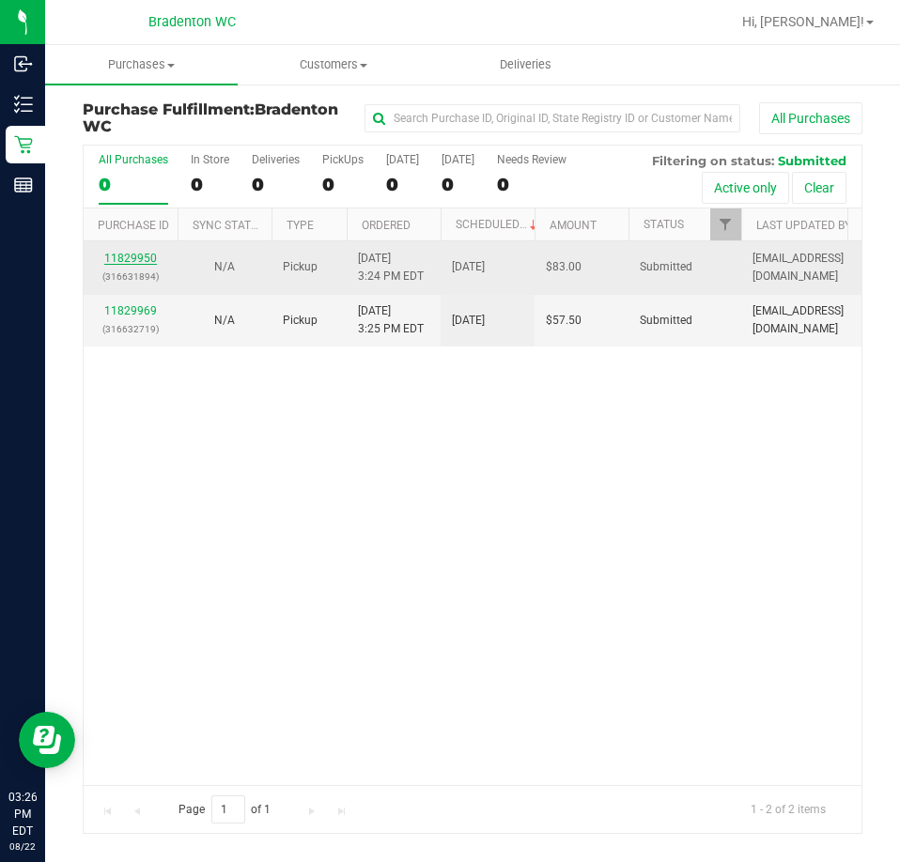
click at [146, 253] on link "11829950" at bounding box center [130, 258] width 53 height 13
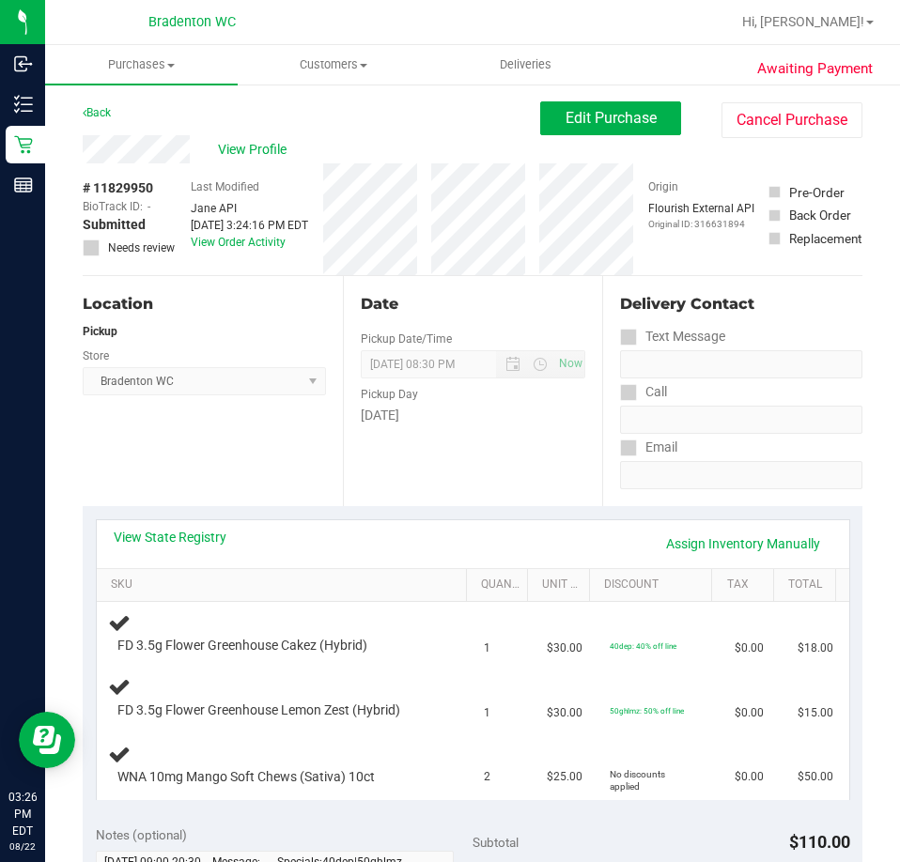
click at [197, 516] on div "View State Registry Assign Inventory Manually SKU Quantity Unit Price Discount …" at bounding box center [473, 659] width 780 height 306
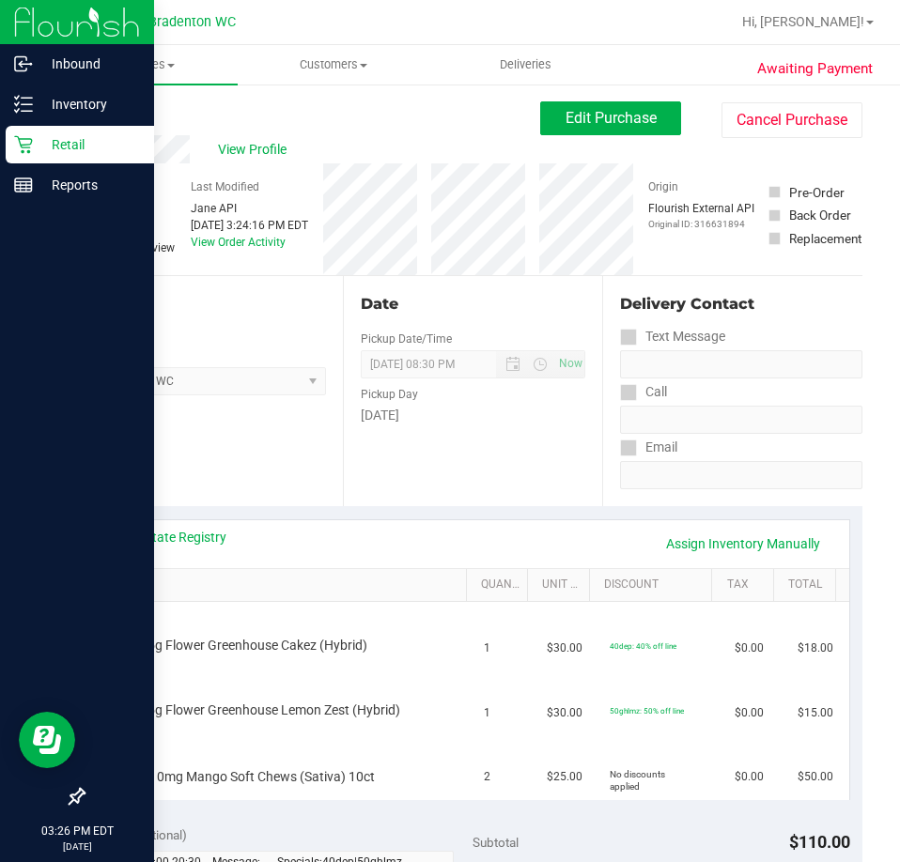
click at [23, 141] on icon at bounding box center [23, 144] width 19 height 19
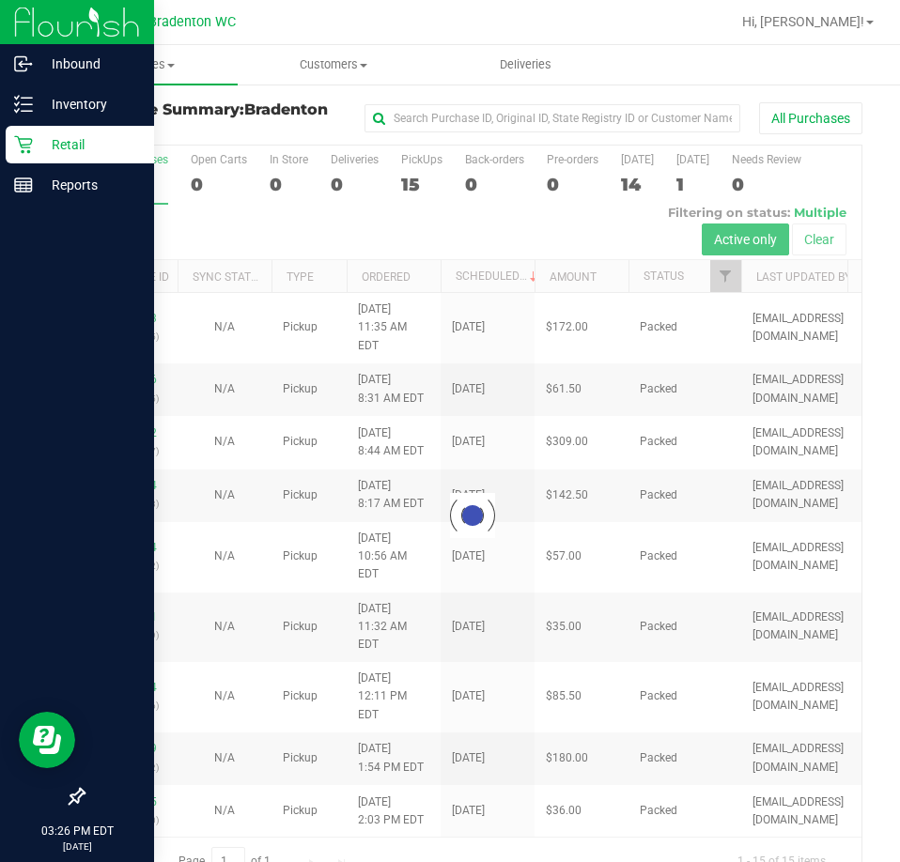
click at [22, 568] on div at bounding box center [77, 493] width 154 height 572
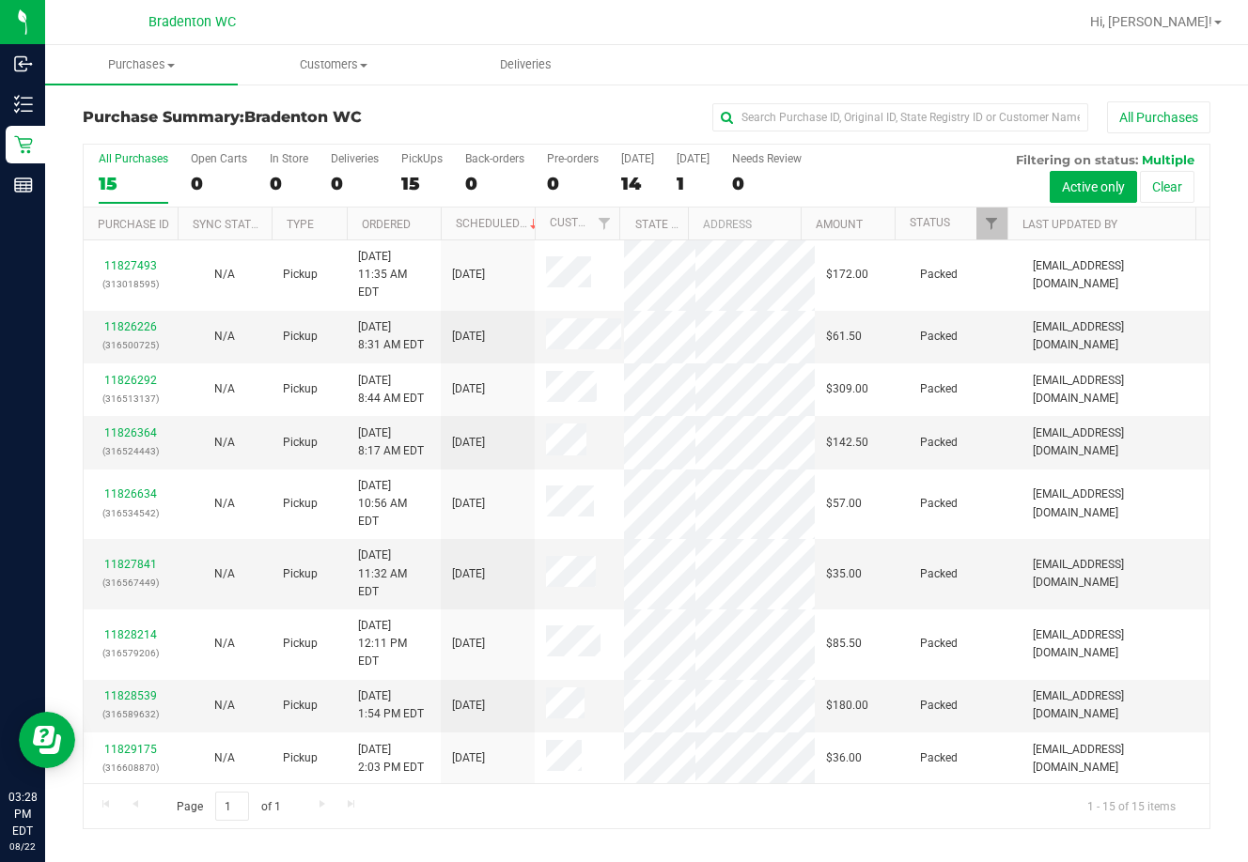
drag, startPoint x: 542, startPoint y: 100, endPoint x: 542, endPoint y: 150, distance: 50.7
click at [542, 100] on div "Purchase Summary: Bradenton WC All Purchases All Purchases 15 Open Carts 0 In S…" at bounding box center [646, 466] width 1202 height 766
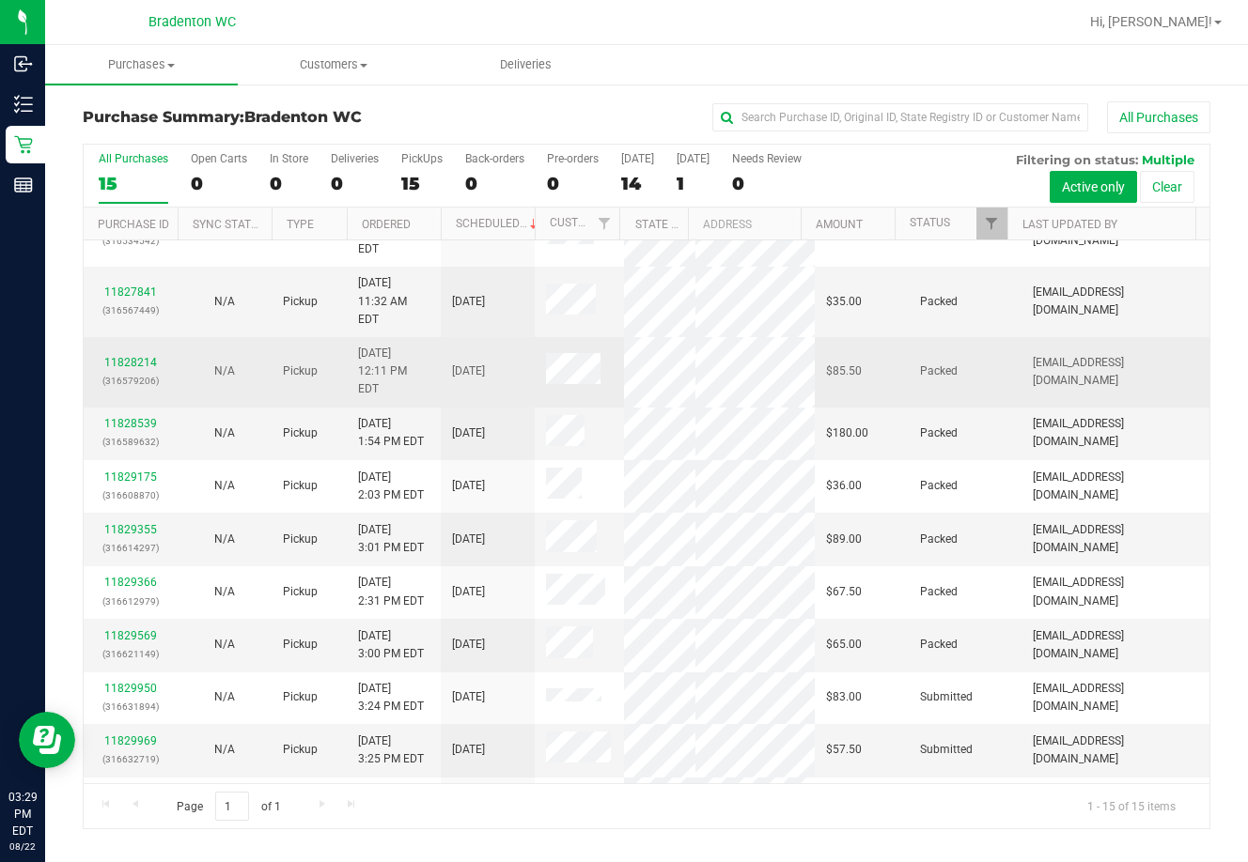
scroll to position [273, 0]
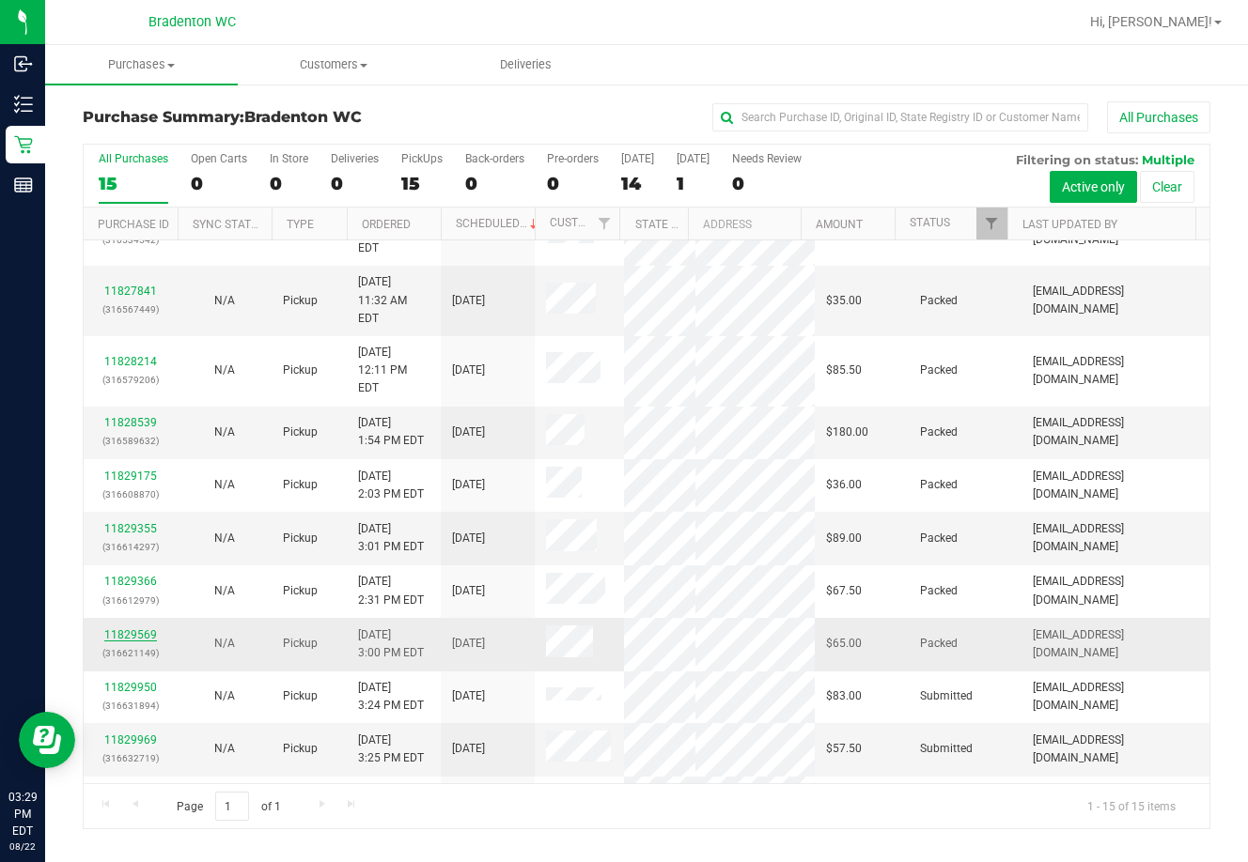
click at [140, 628] on link "11829569" at bounding box center [130, 634] width 53 height 13
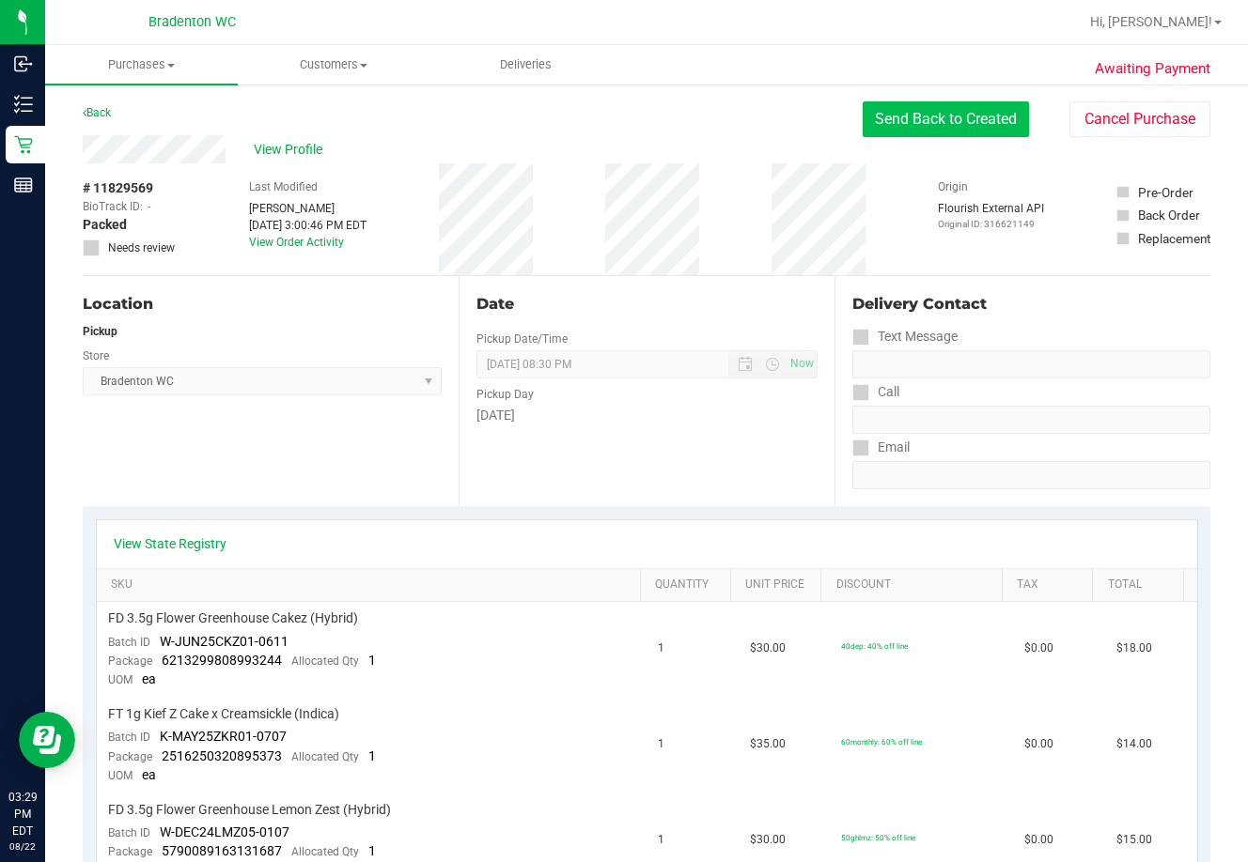
click at [899, 113] on button "Send Back to Created" at bounding box center [945, 119] width 166 height 36
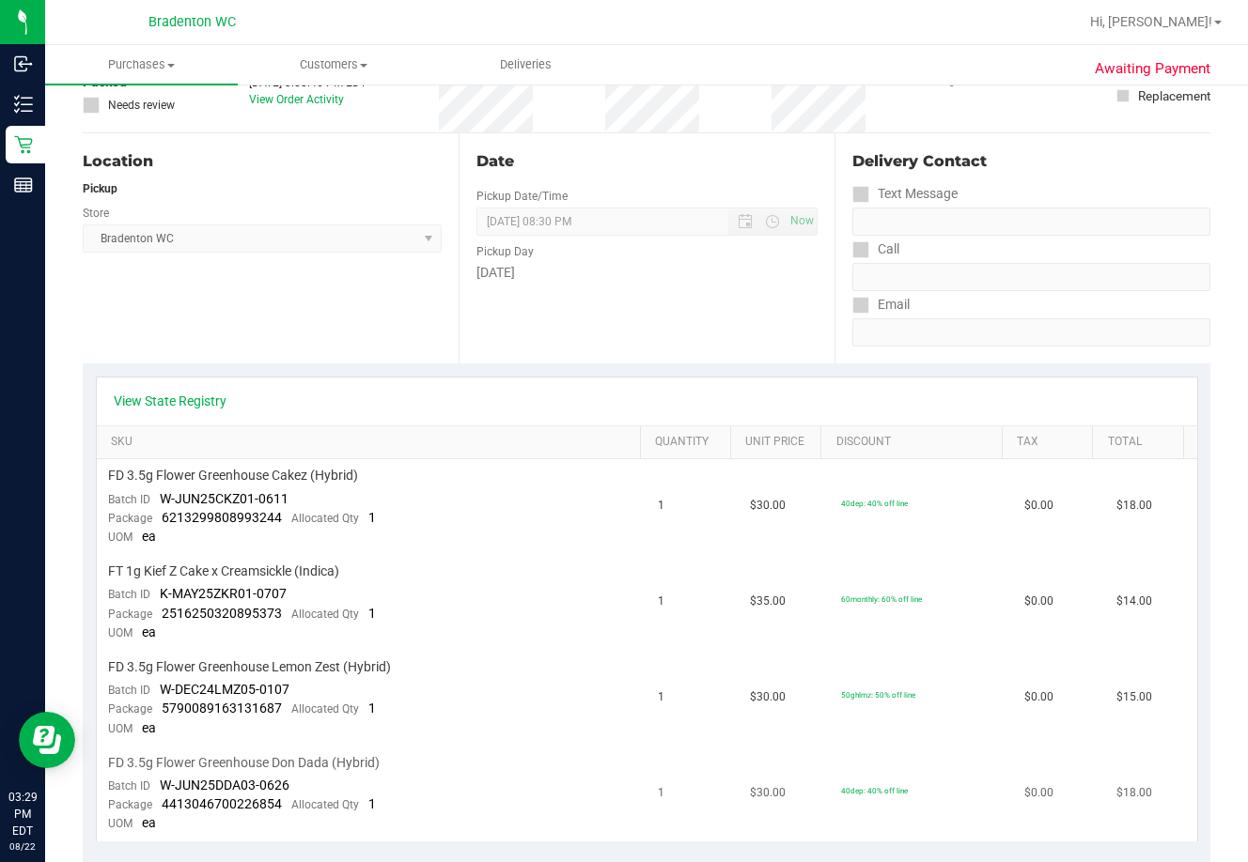
scroll to position [376, 0]
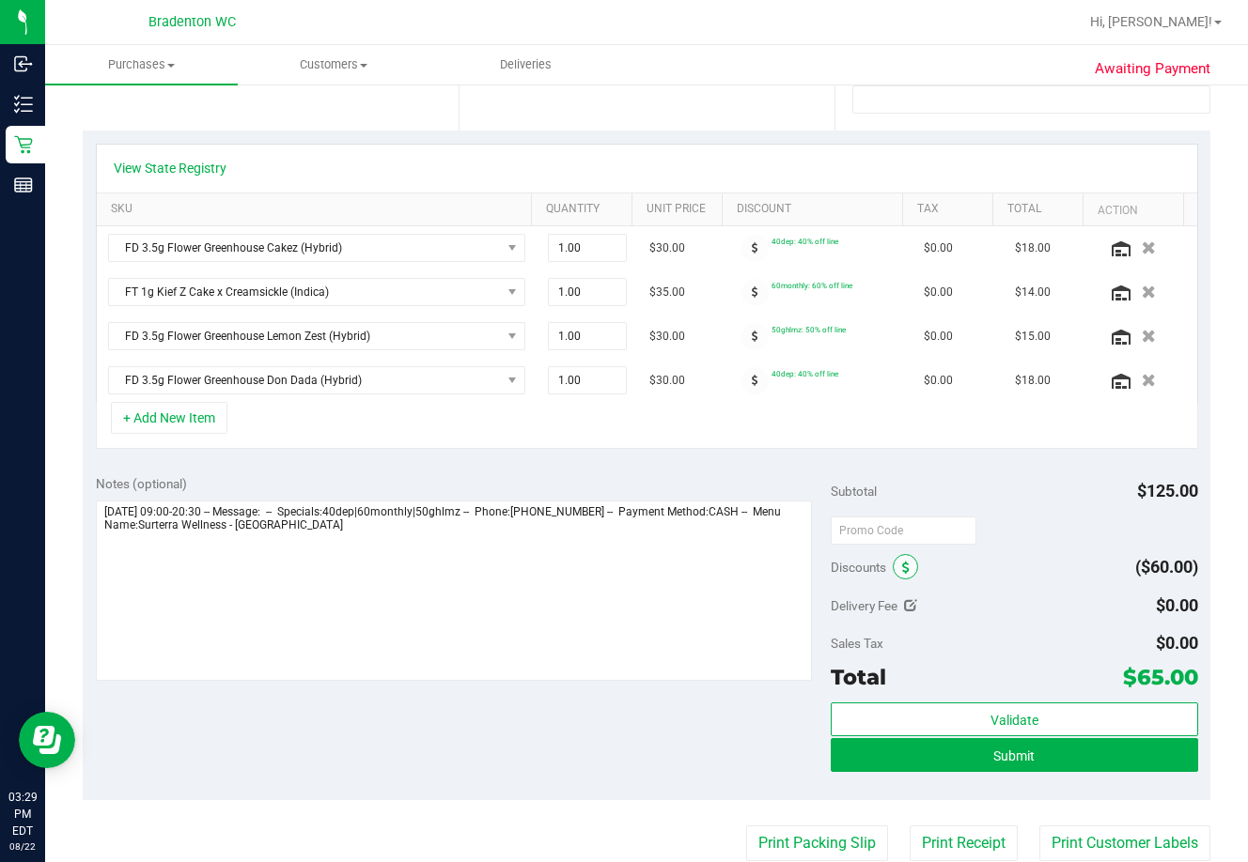
click at [899, 563] on span at bounding box center [904, 566] width 25 height 25
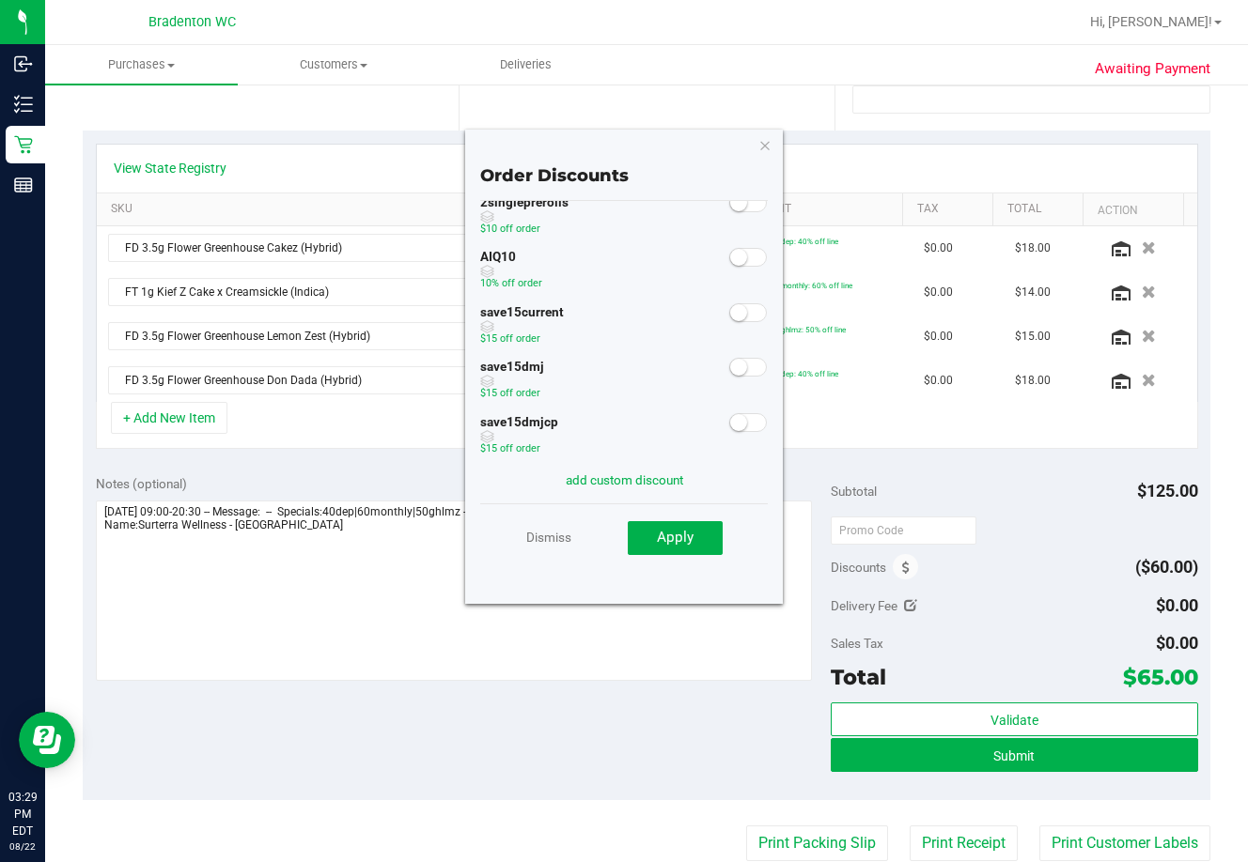
scroll to position [50, 0]
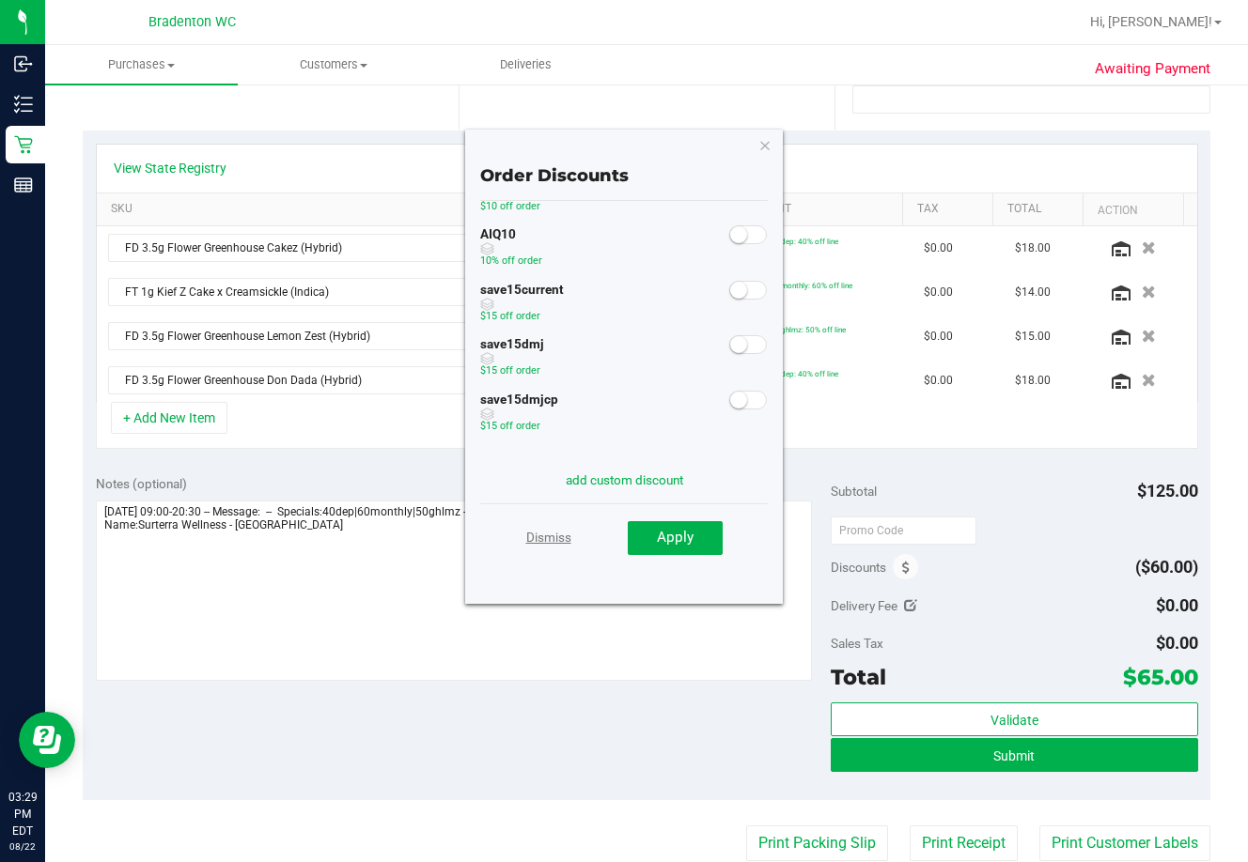
click at [545, 543] on link "Dismiss" at bounding box center [548, 537] width 45 height 34
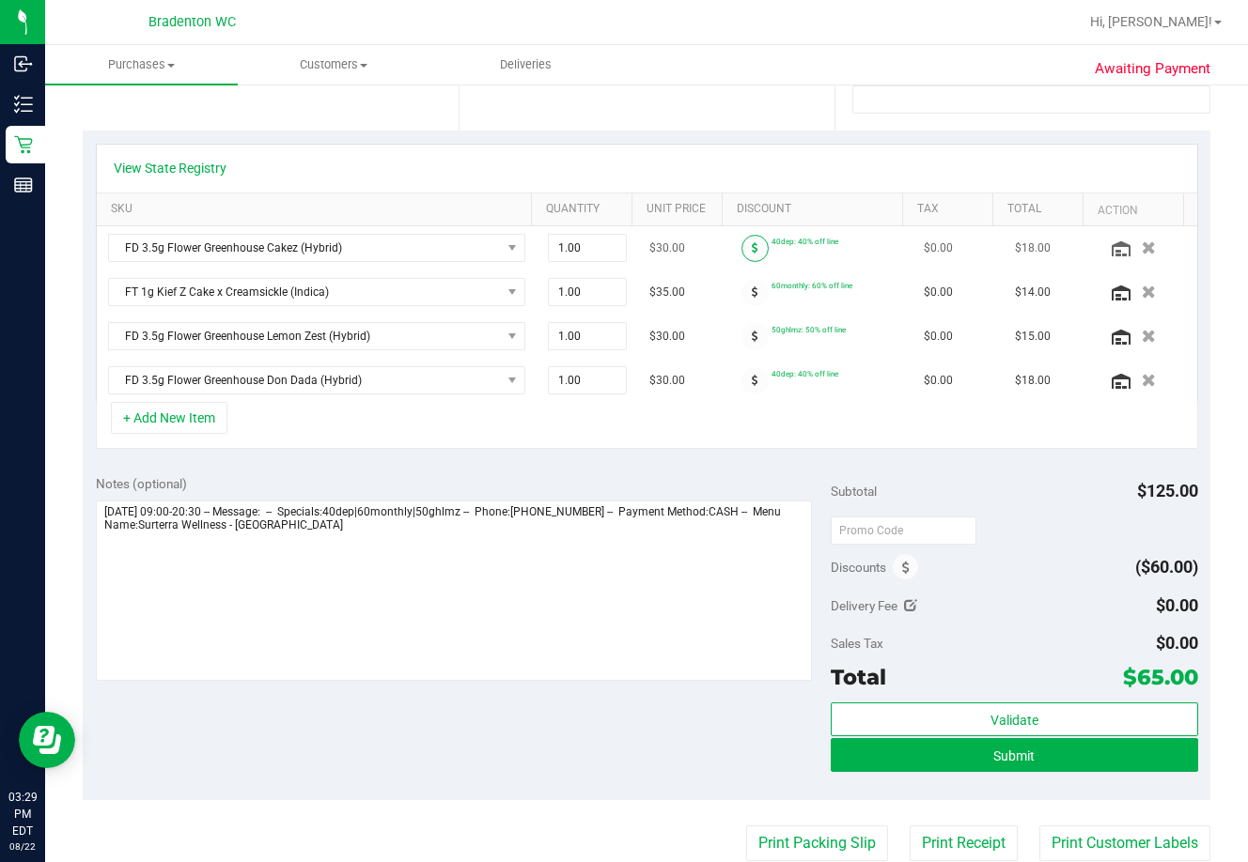
click at [741, 254] on span at bounding box center [754, 248] width 27 height 27
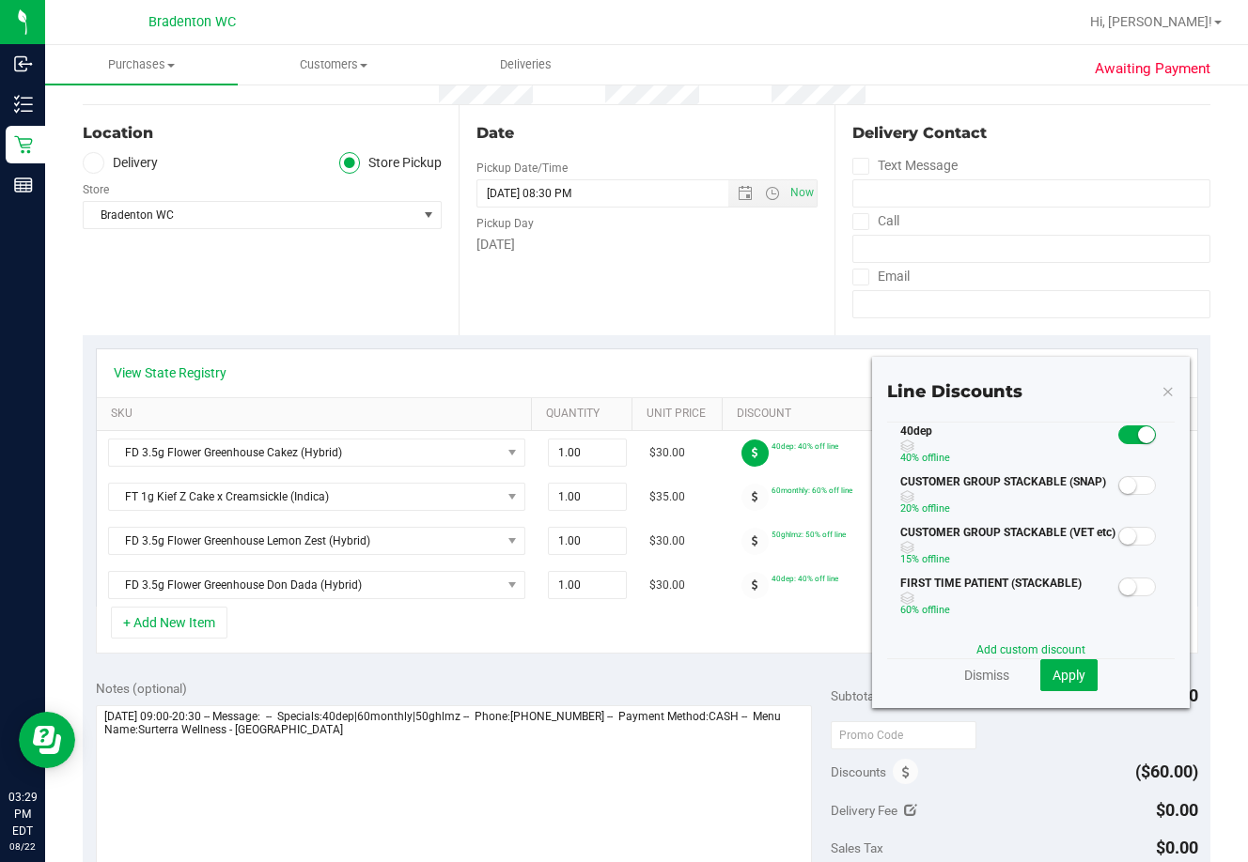
scroll to position [146, 0]
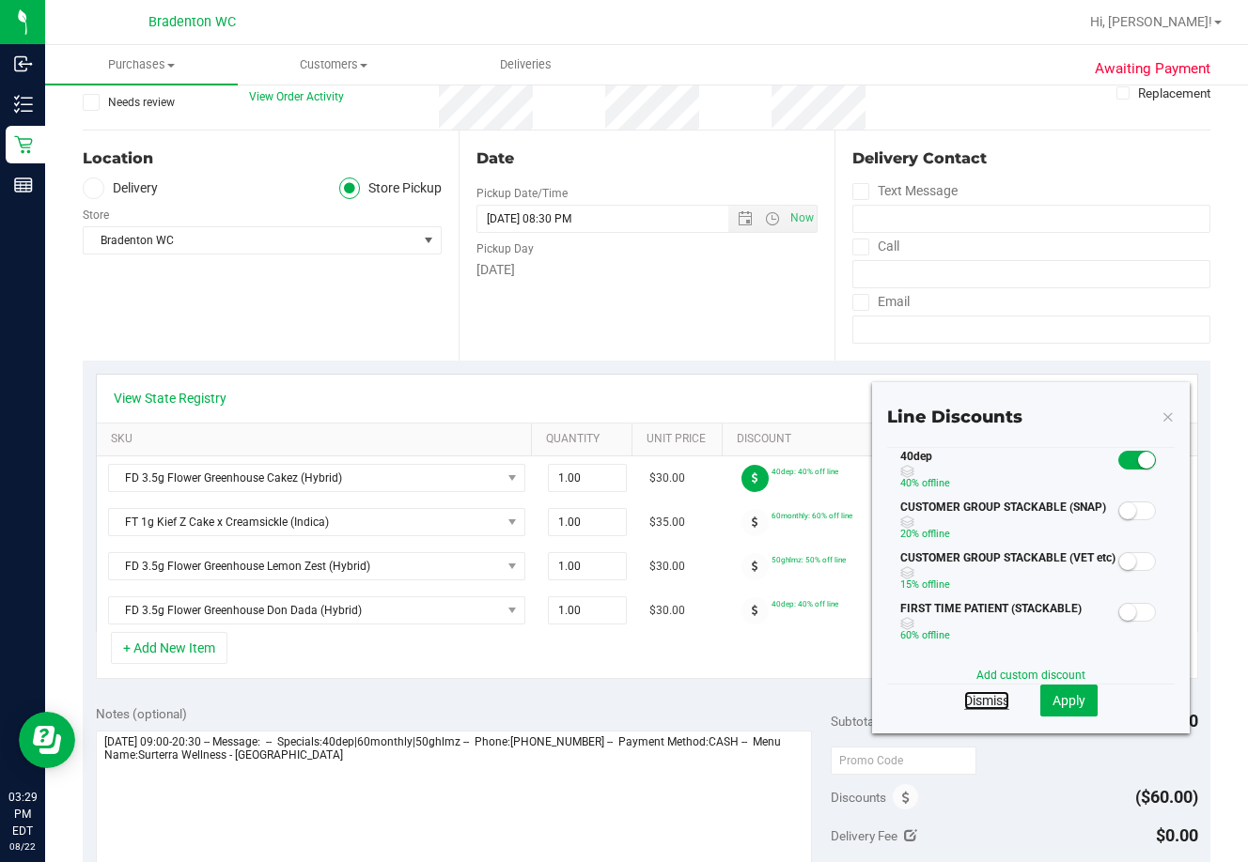
click at [899, 700] on link "Dismiss" at bounding box center [986, 700] width 45 height 19
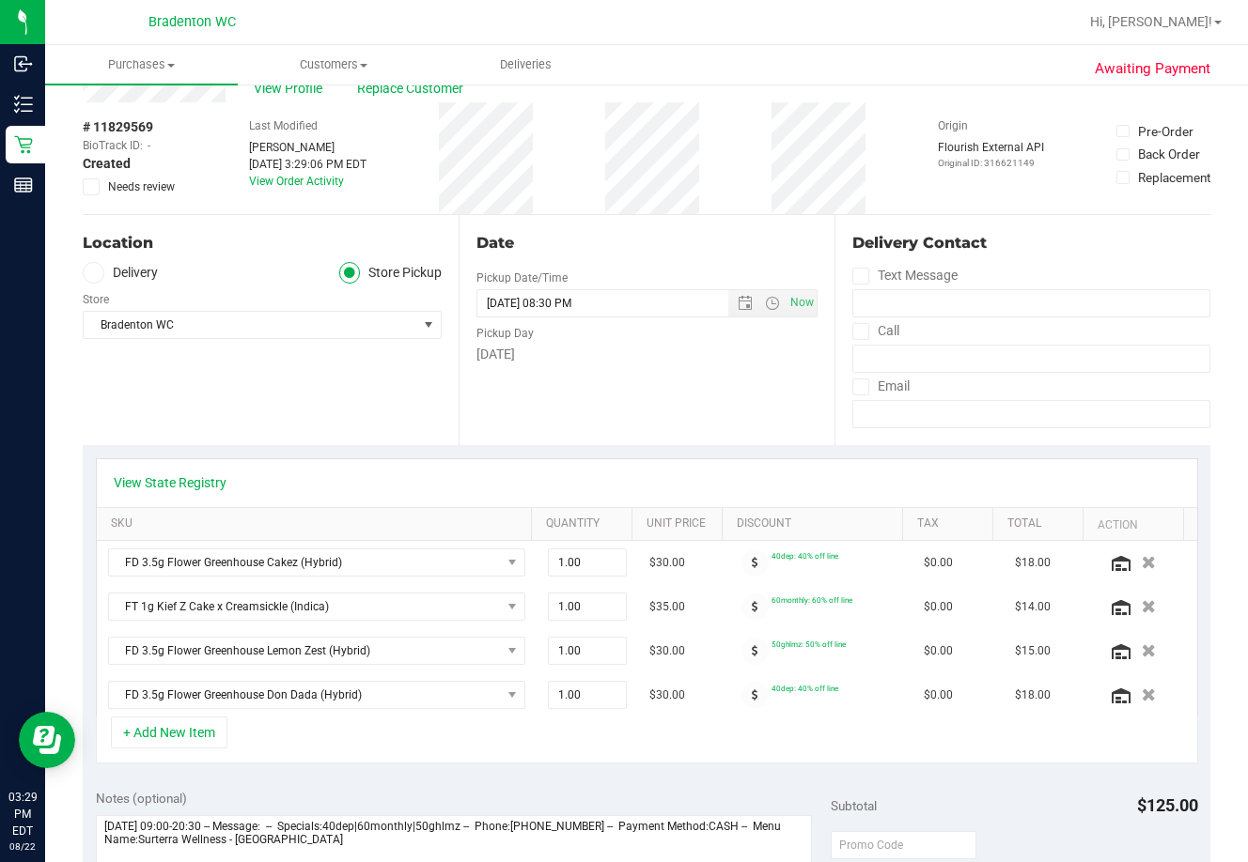
scroll to position [0, 0]
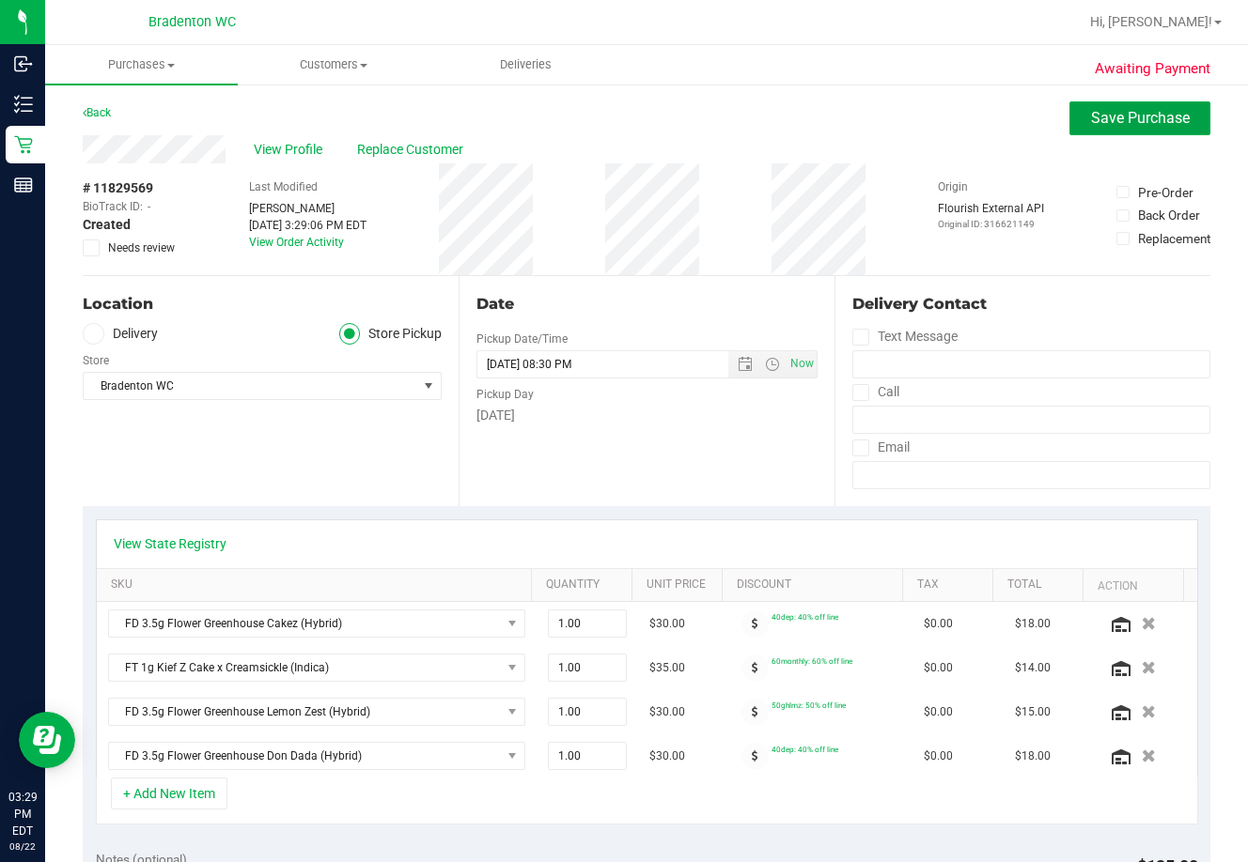
drag, startPoint x: 1102, startPoint y: 126, endPoint x: 944, endPoint y: 147, distance: 159.3
click at [899, 126] on span "Save Purchase" at bounding box center [1140, 118] width 99 height 18
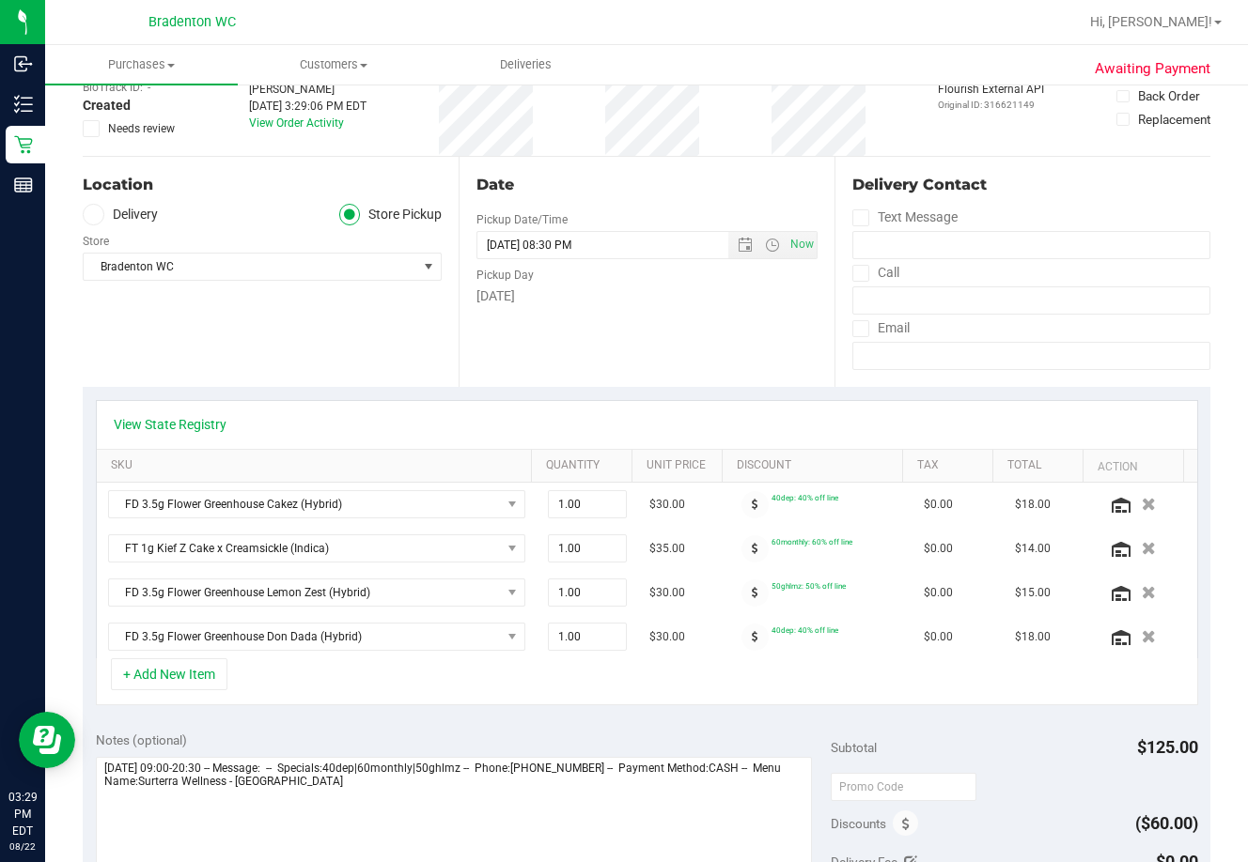
scroll to position [376, 0]
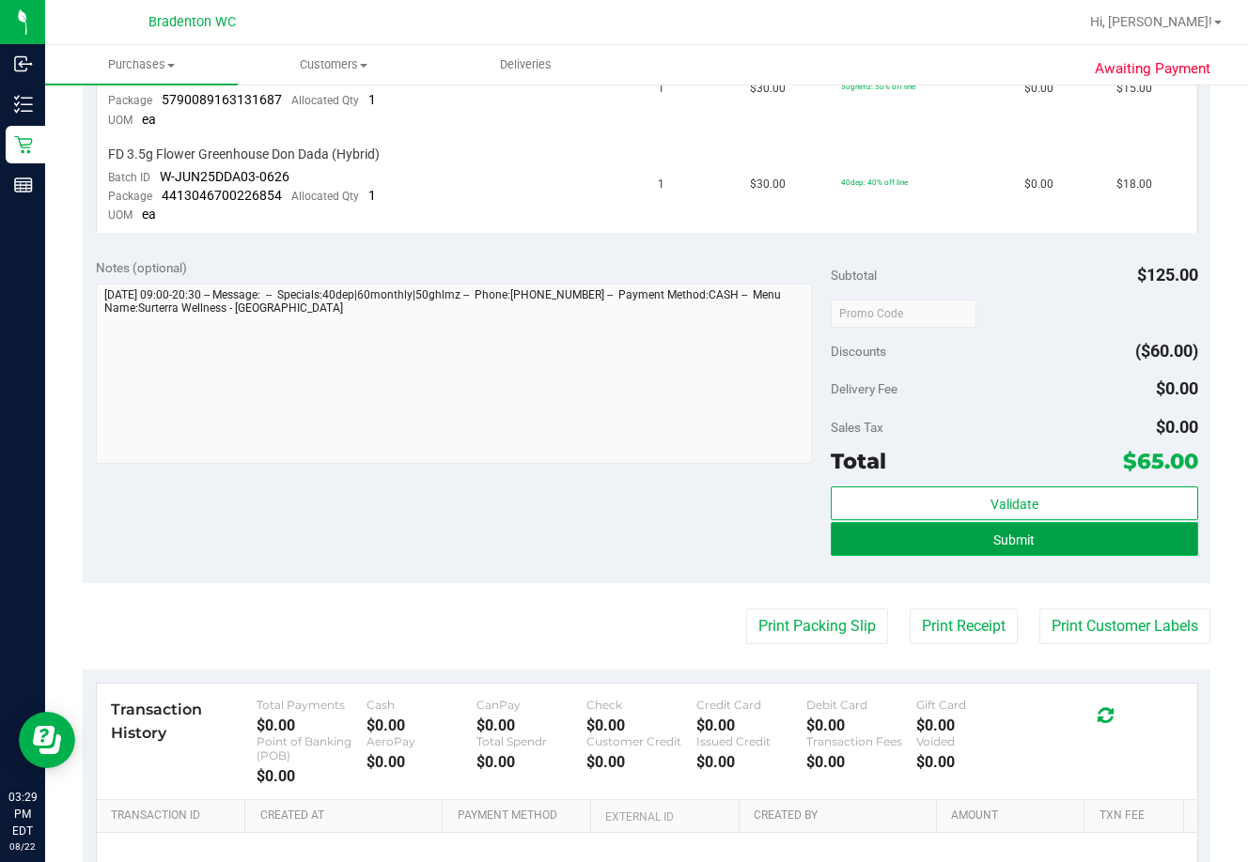
click at [899, 542] on span "Submit" at bounding box center [1013, 540] width 41 height 15
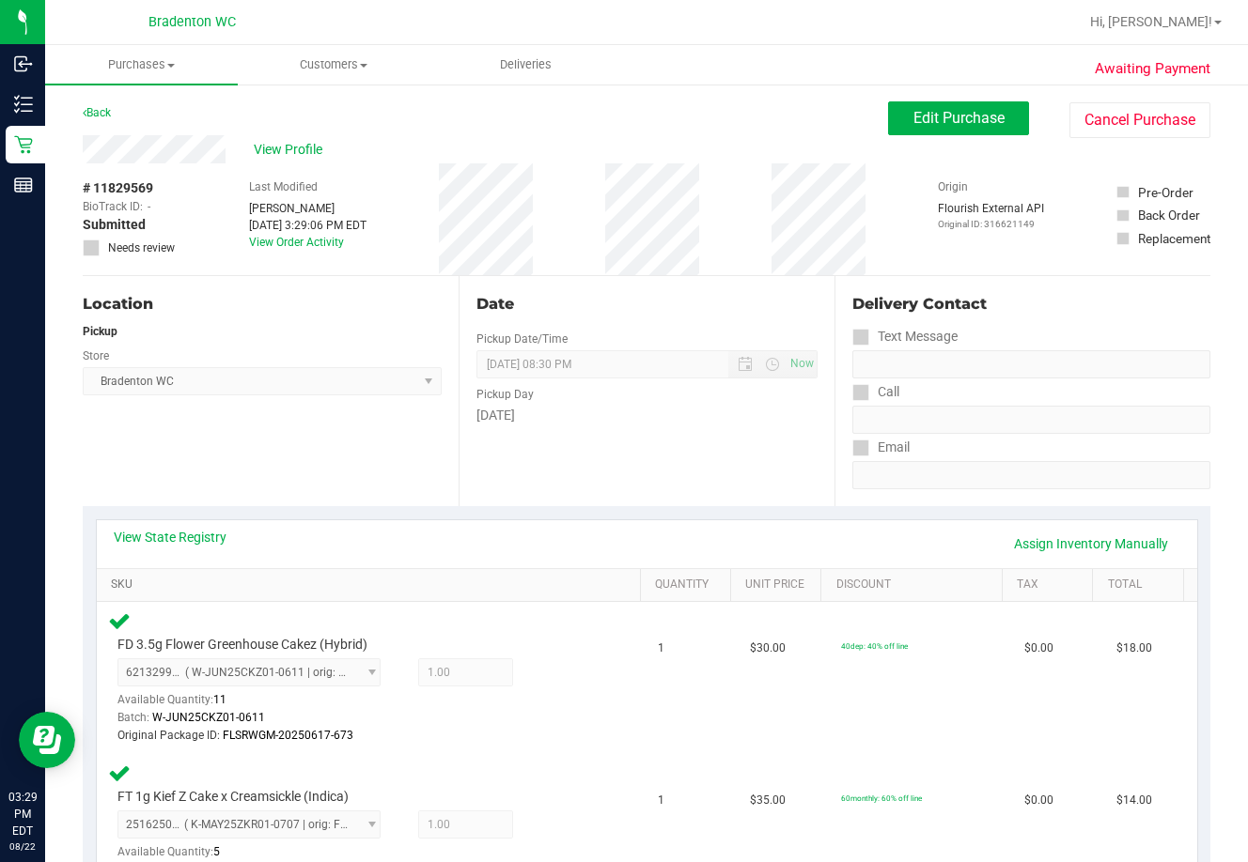
click at [497, 581] on link "SKU" at bounding box center [371, 585] width 521 height 15
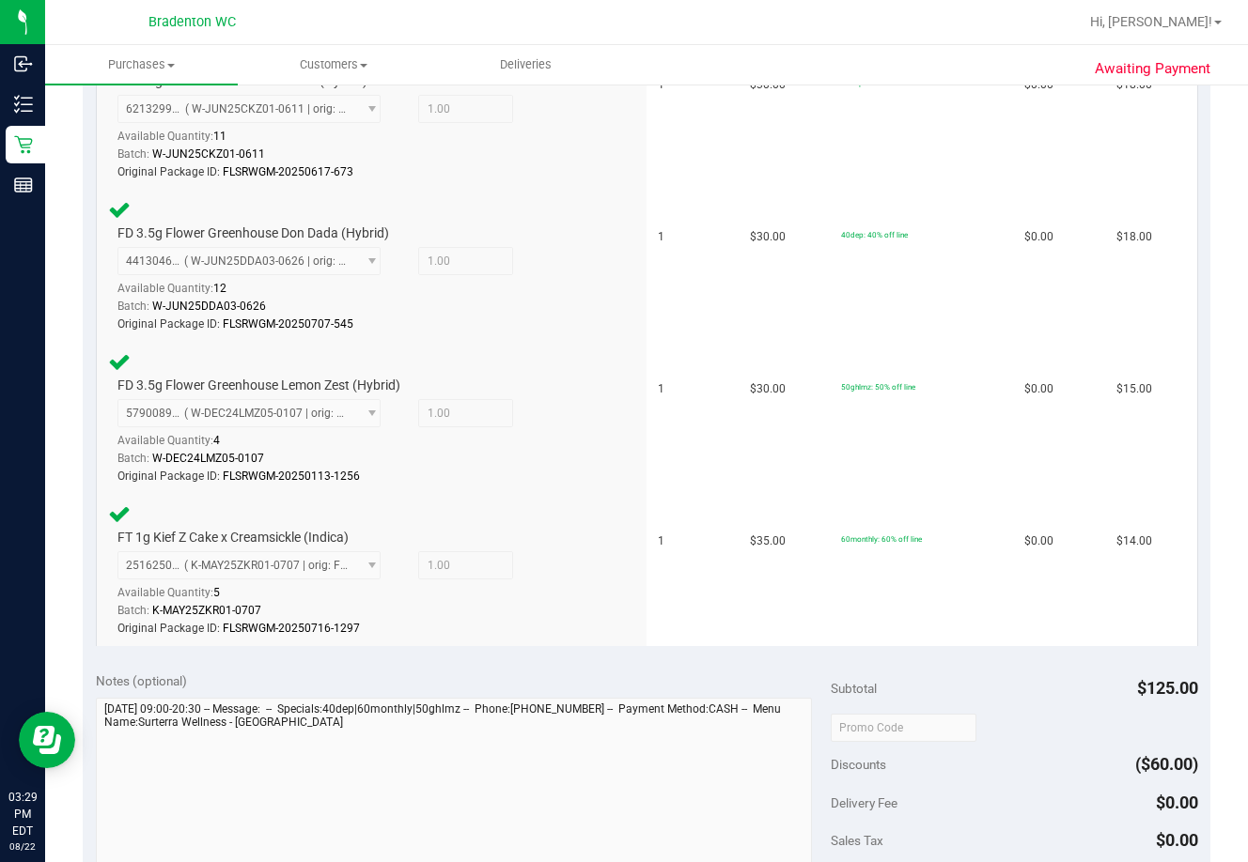
scroll to position [1033, 0]
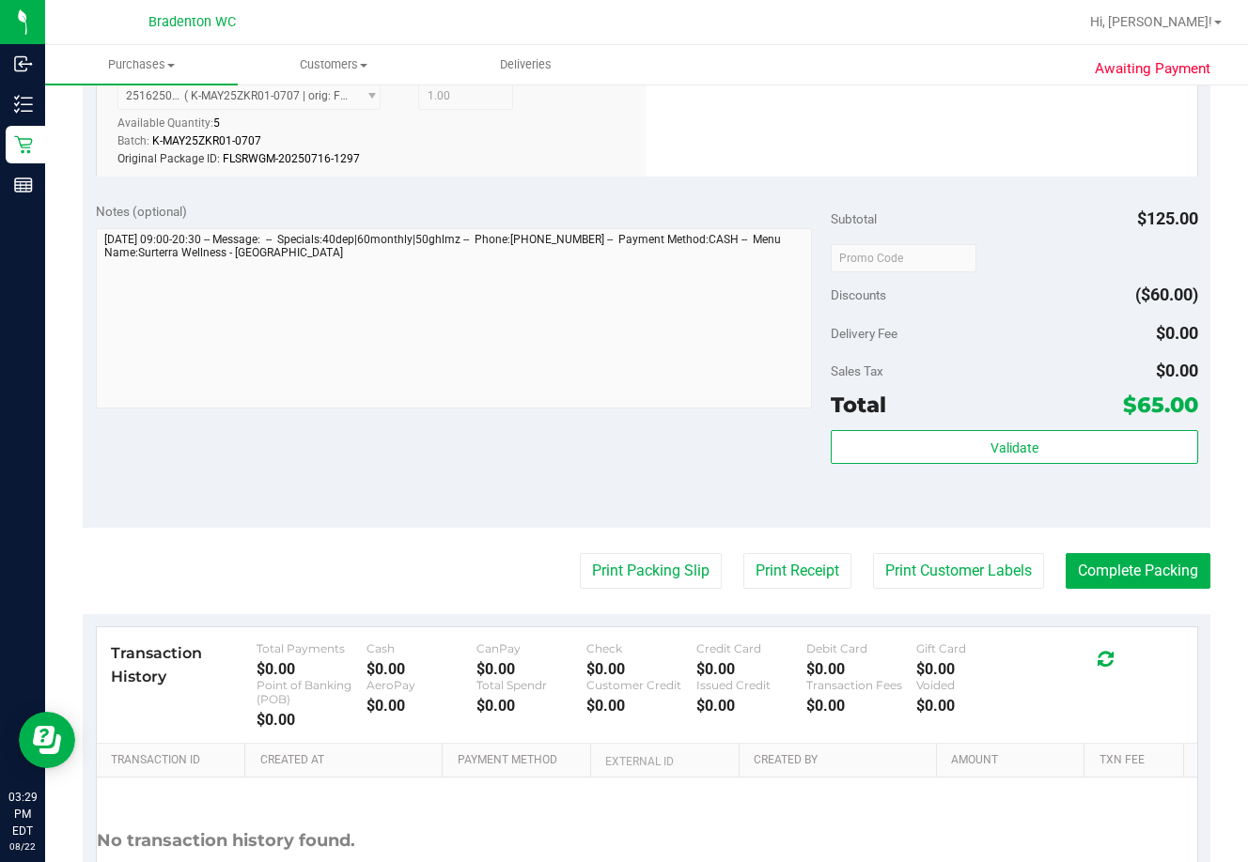
click at [899, 592] on purchase-details "Back Edit Purchase Cancel Purchase View Profile # 11829569 BioTrack ID: - Submi…" at bounding box center [646, 24] width 1127 height 1912
click at [899, 574] on button "Complete Packing" at bounding box center [1137, 571] width 145 height 36
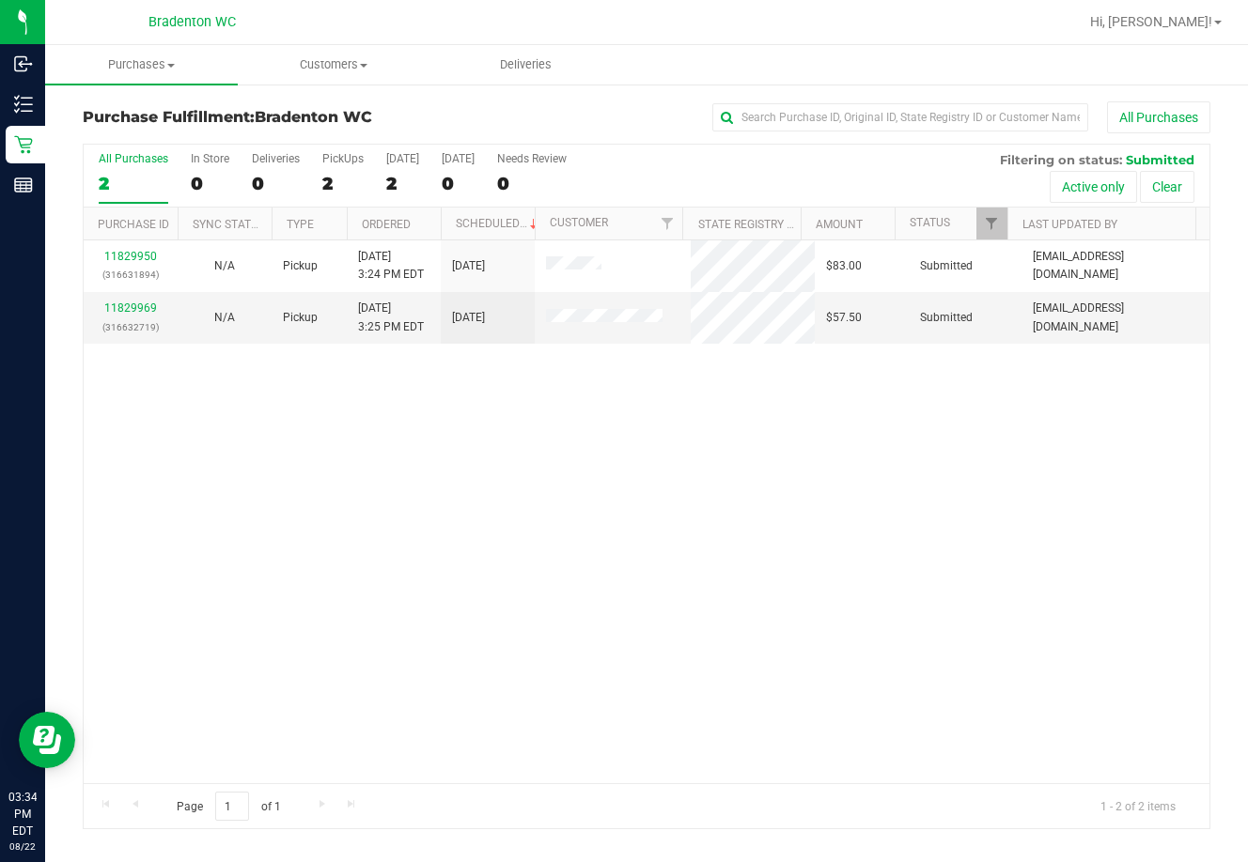
drag, startPoint x: 648, startPoint y: 580, endPoint x: 451, endPoint y: 464, distance: 228.6
click at [647, 580] on div "11829950 (316631894) N/A Pickup 8/22/2025 3:24 PM EDT 8/22/2025 $83.00 Submitte…" at bounding box center [646, 511] width 1125 height 543
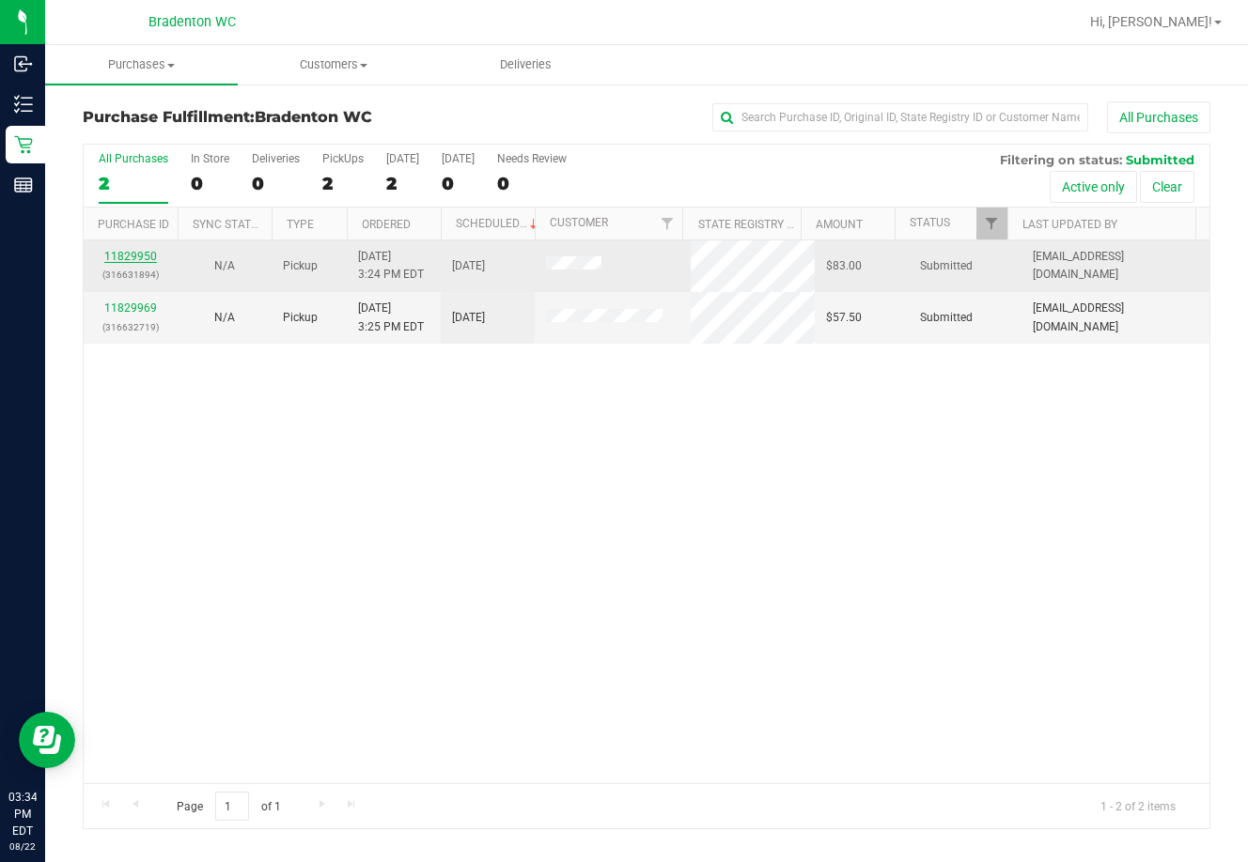
click at [145, 258] on link "11829950" at bounding box center [130, 256] width 53 height 13
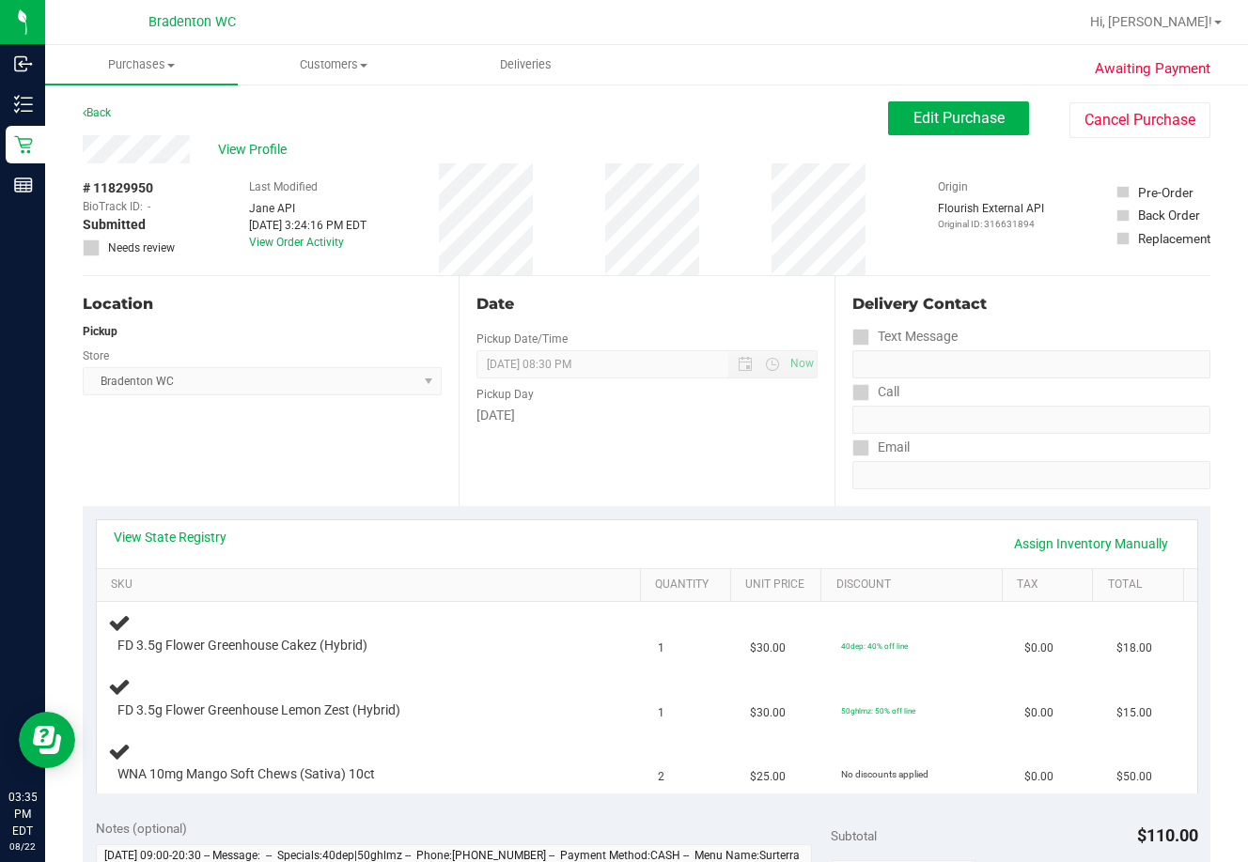
click at [318, 455] on div "Location Pickup Store Bradenton WC Select Store Bonita Springs WC Boynton Beach…" at bounding box center [271, 391] width 376 height 230
click at [187, 538] on link "View State Registry" at bounding box center [170, 537] width 113 height 19
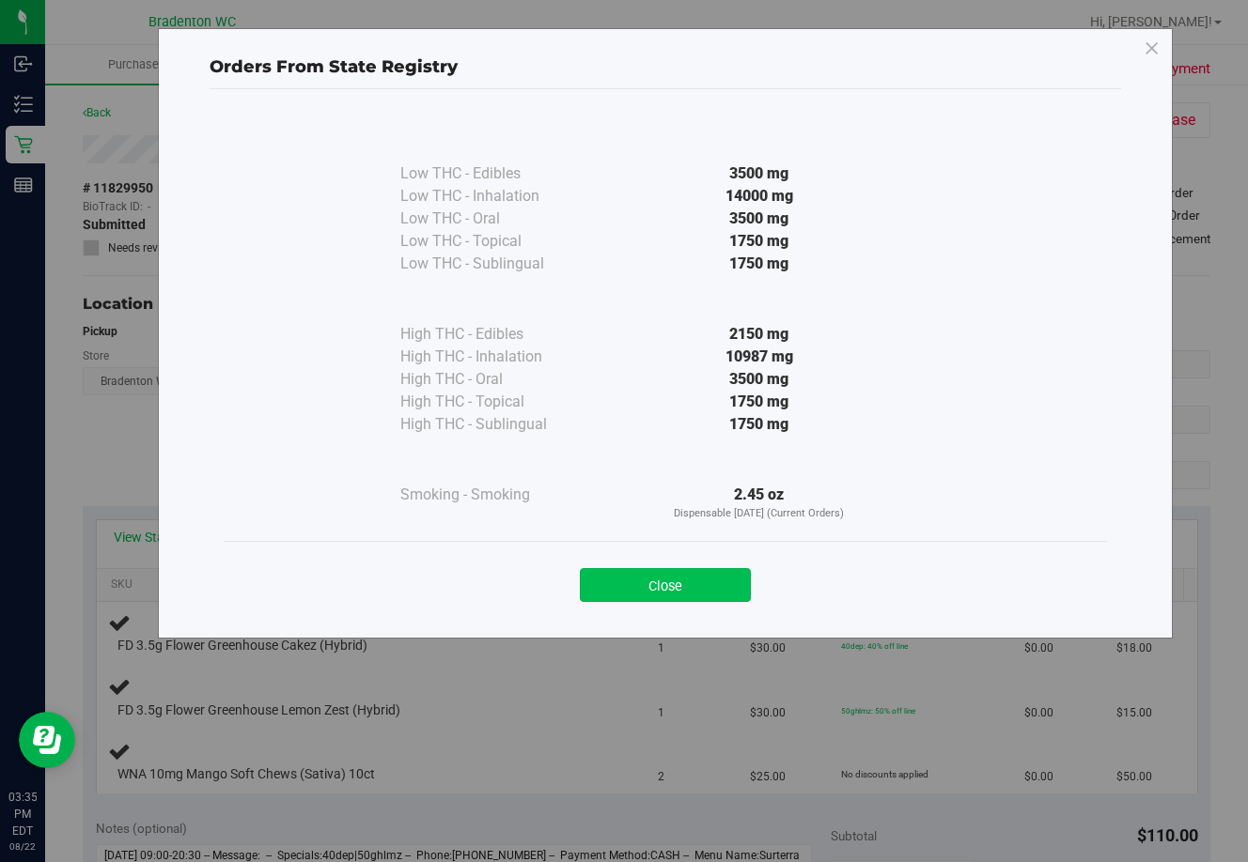
click at [707, 597] on button "Close" at bounding box center [665, 585] width 171 height 34
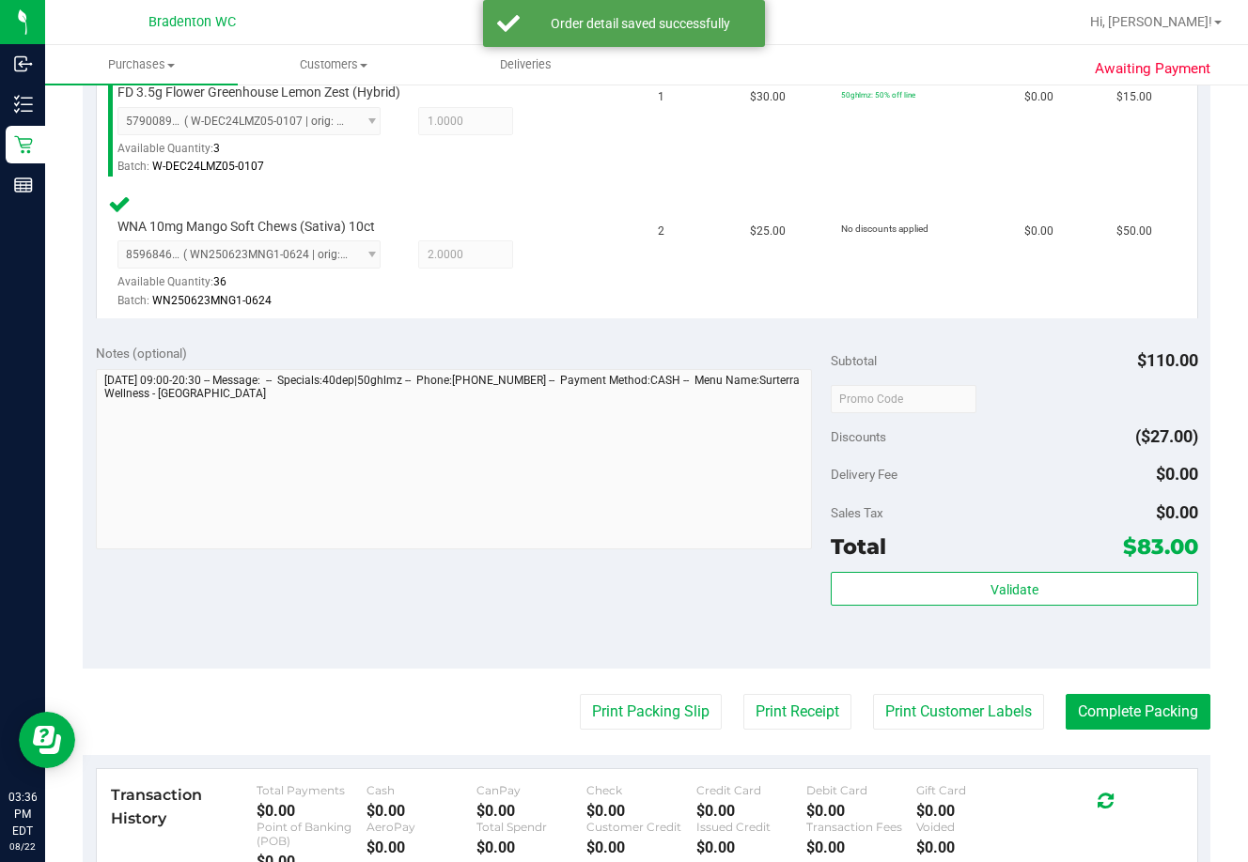
scroll to position [705, 0]
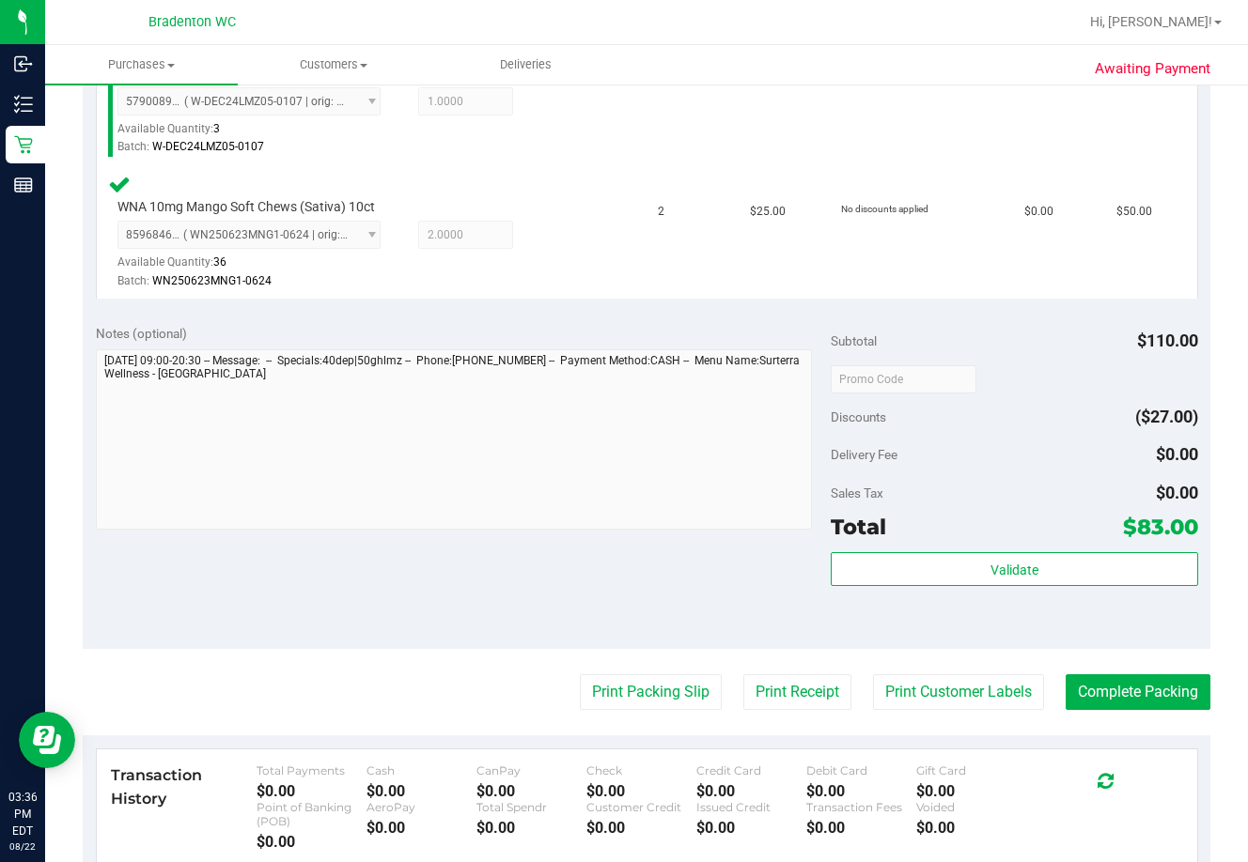
click at [899, 628] on div "Validate" at bounding box center [1013, 594] width 367 height 85
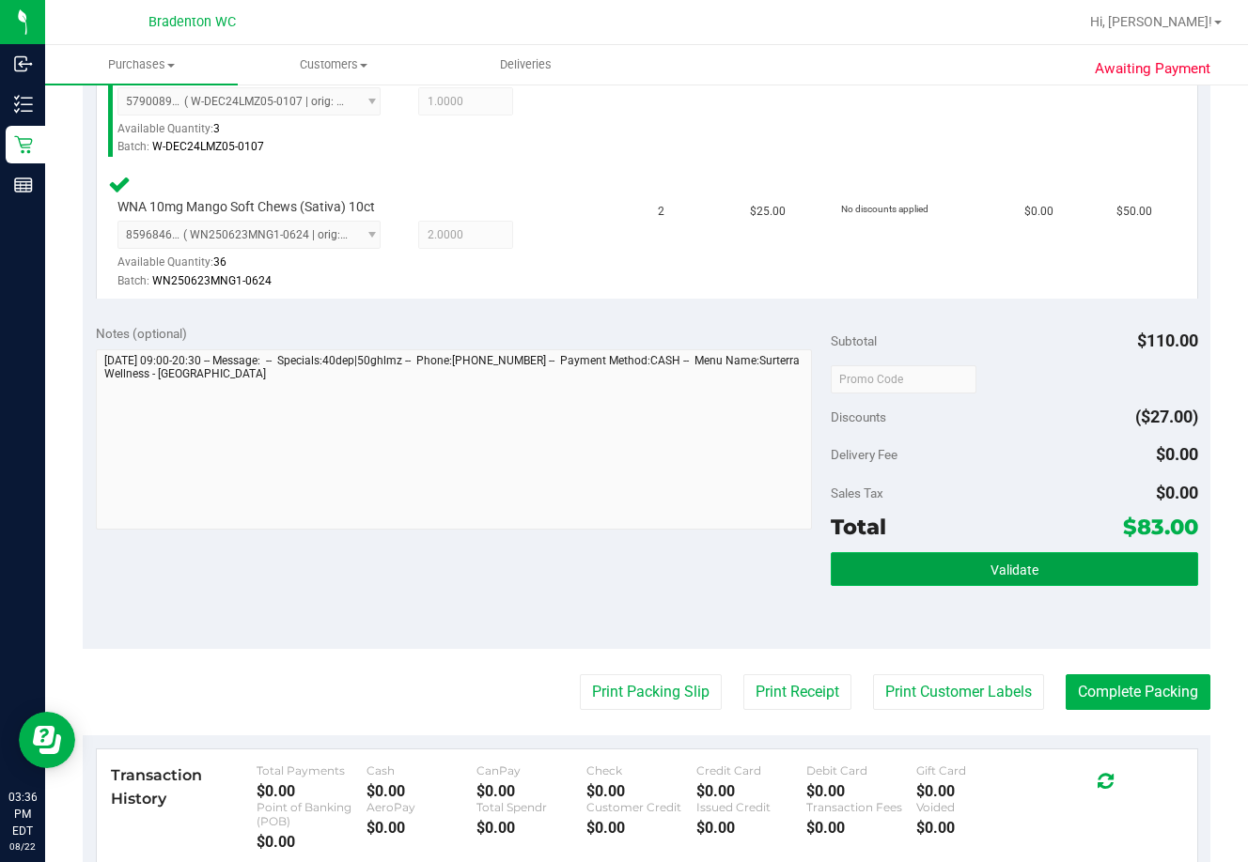
click at [899, 568] on button "Validate" at bounding box center [1013, 569] width 367 height 34
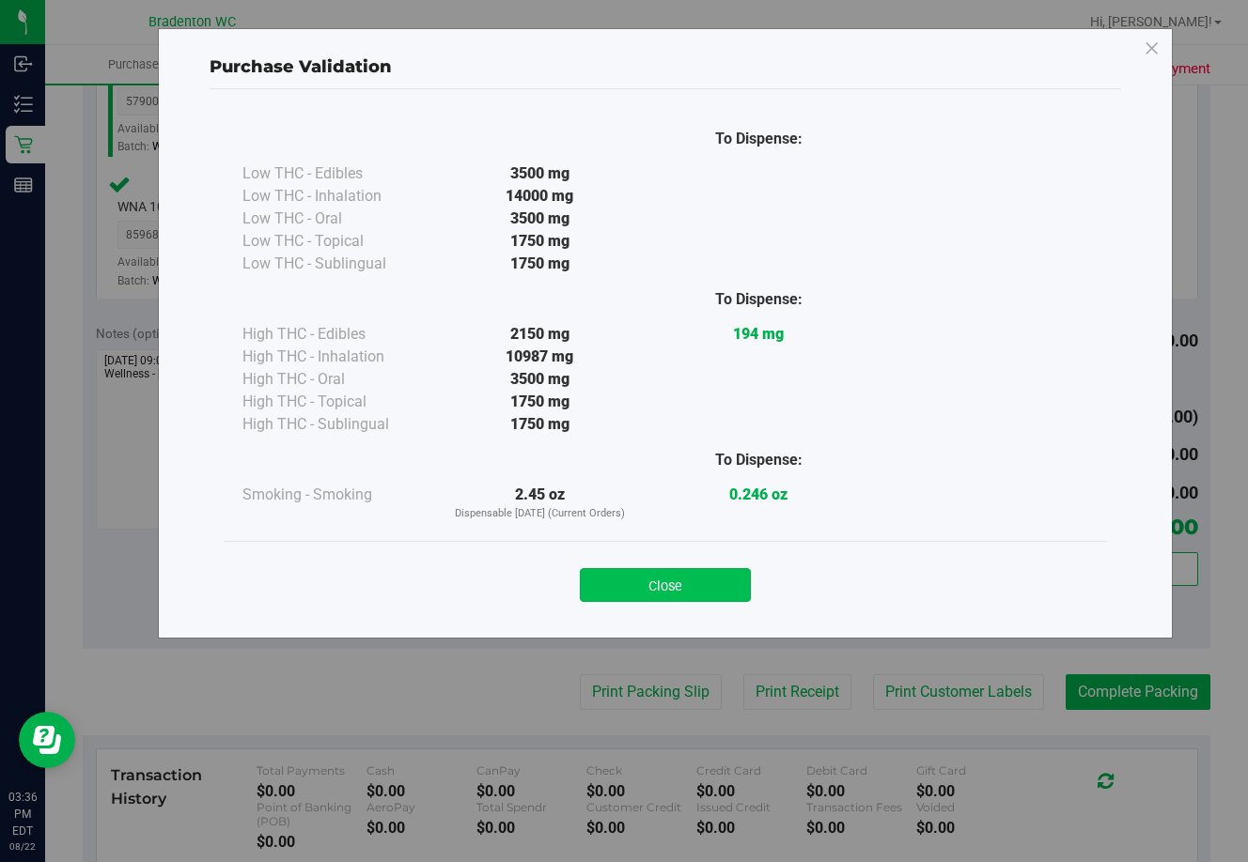
click at [662, 585] on button "Close" at bounding box center [665, 585] width 171 height 34
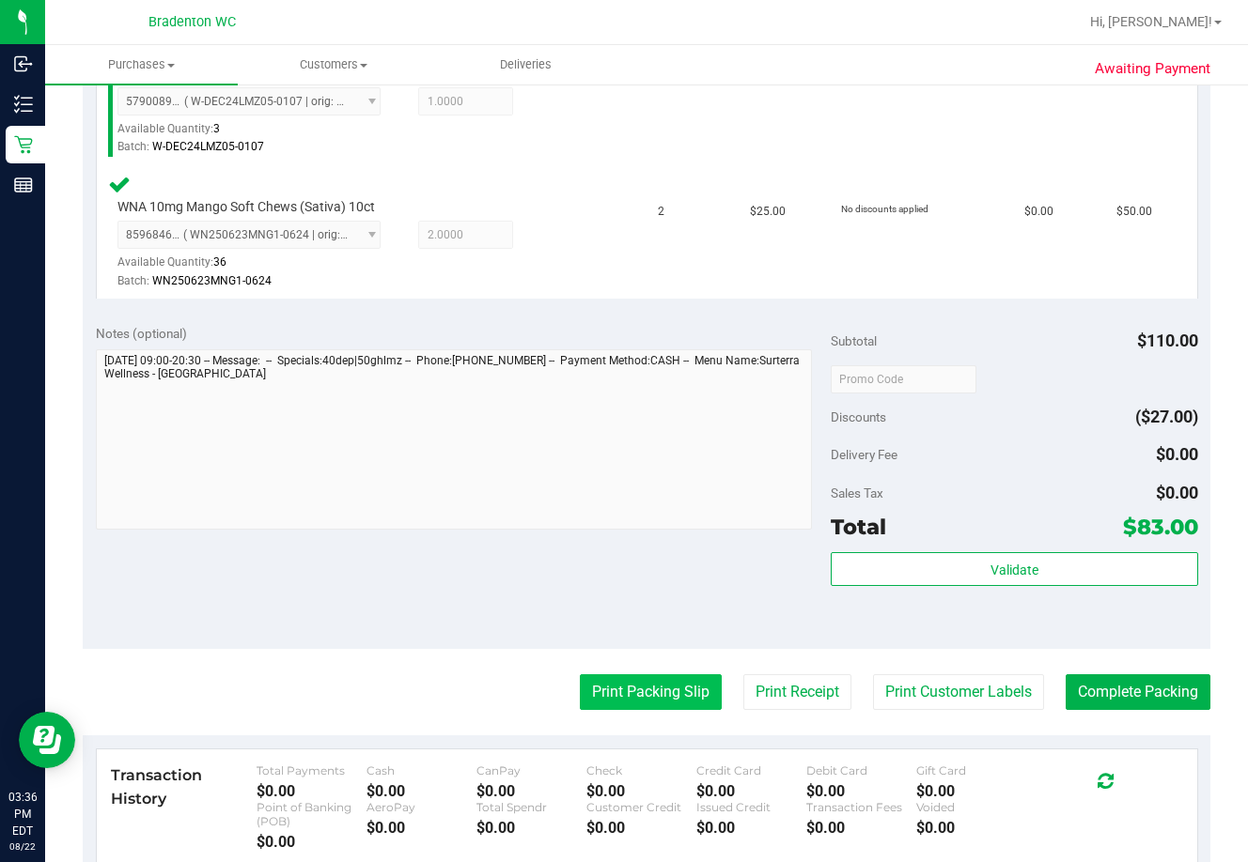
click at [621, 703] on button "Print Packing Slip" at bounding box center [651, 692] width 142 height 36
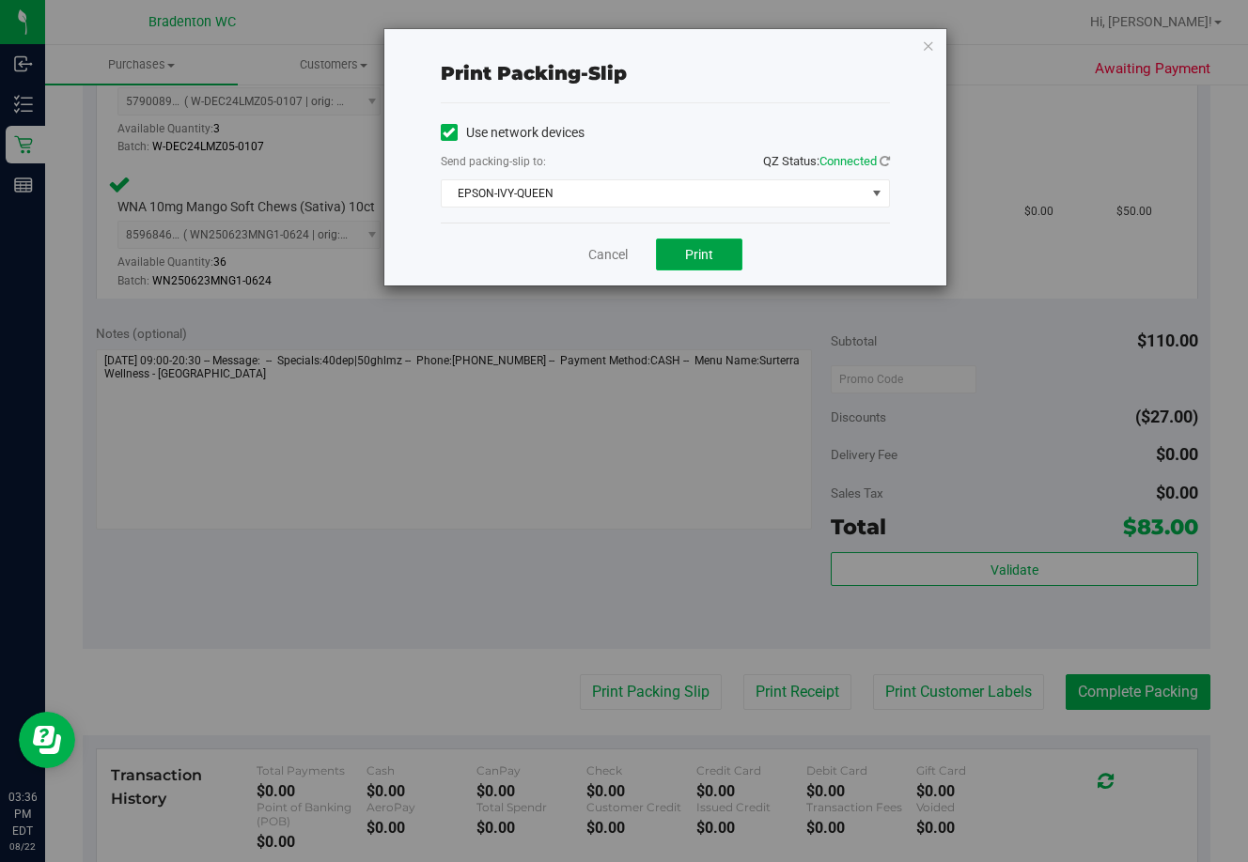
click at [680, 256] on button "Print" at bounding box center [699, 255] width 86 height 32
click at [610, 224] on div "Cancel Print" at bounding box center [665, 254] width 449 height 63
click at [602, 249] on link "Cancel" at bounding box center [607, 255] width 39 height 20
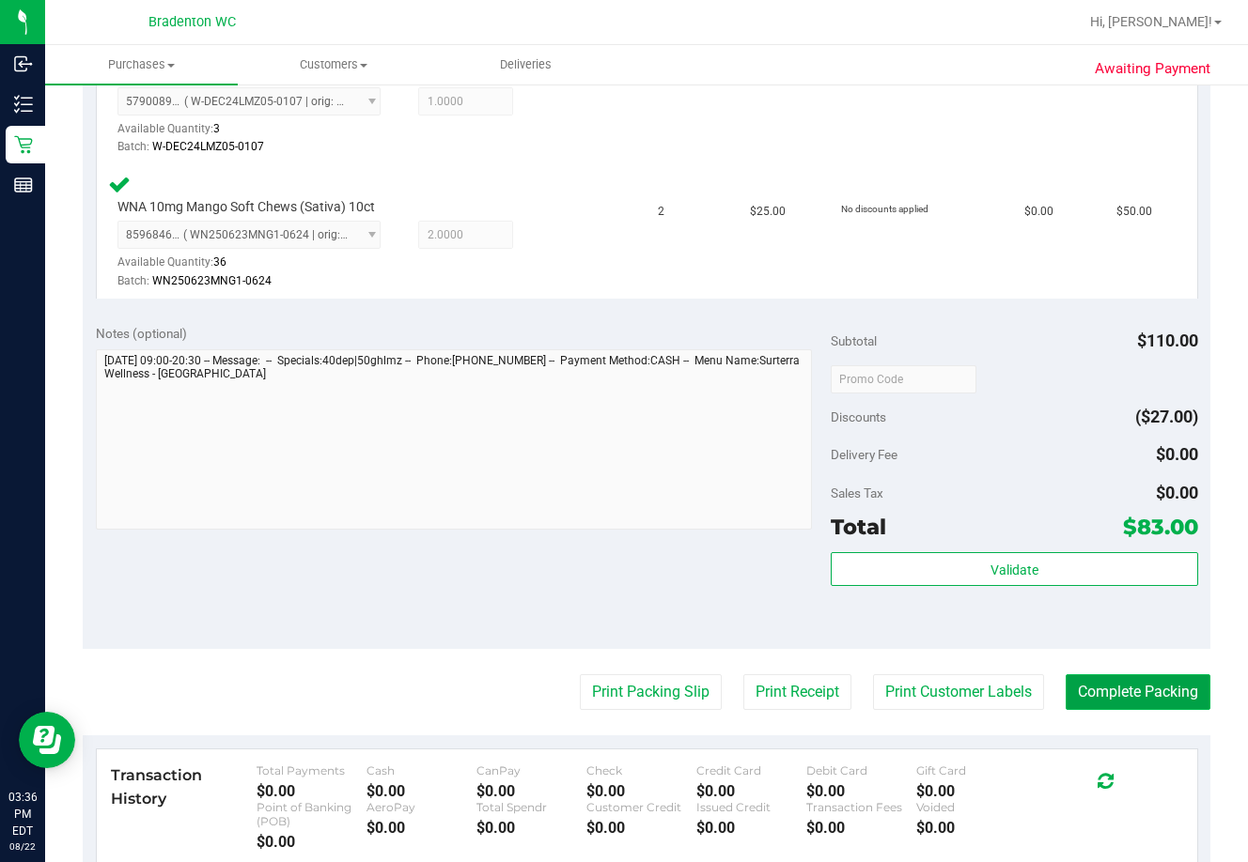
click at [899, 705] on button "Complete Packing" at bounding box center [1137, 692] width 145 height 36
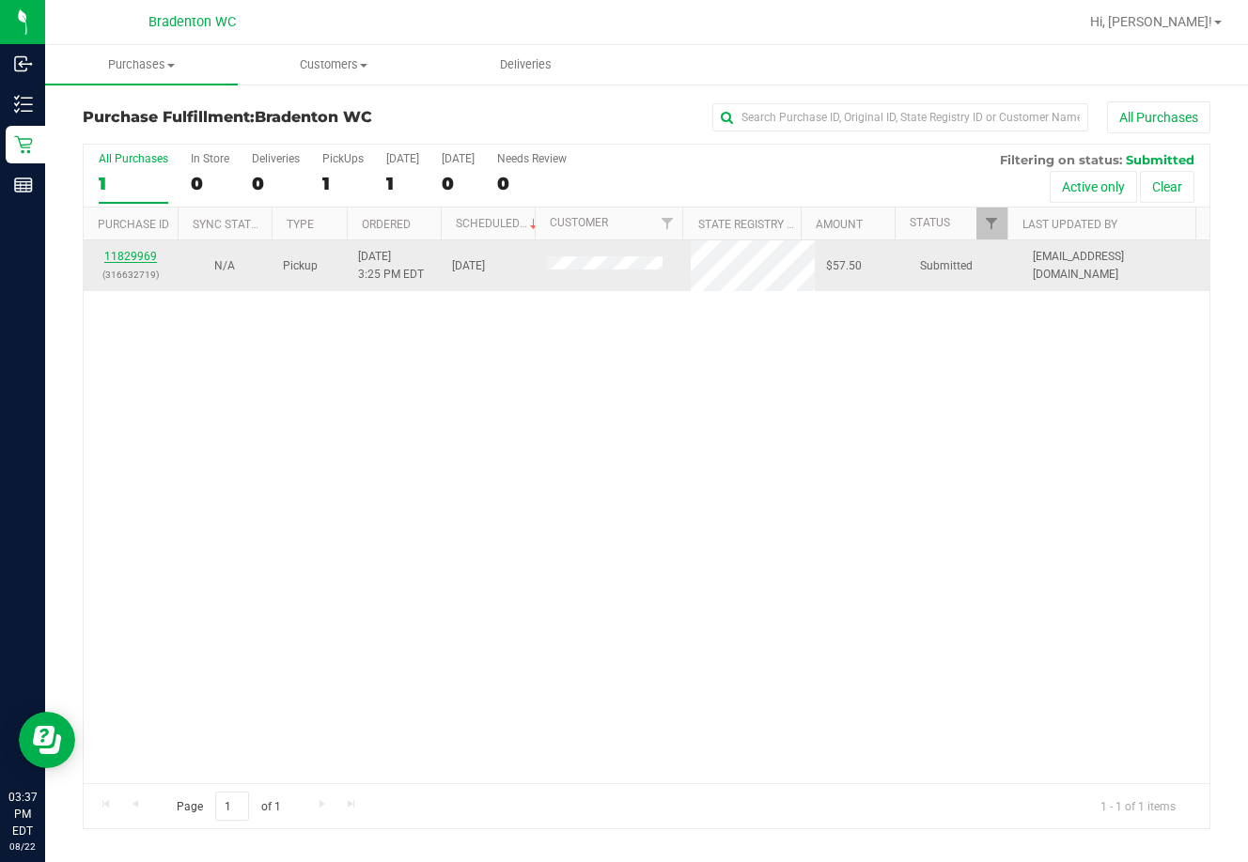
click at [152, 258] on link "11829969" at bounding box center [130, 256] width 53 height 13
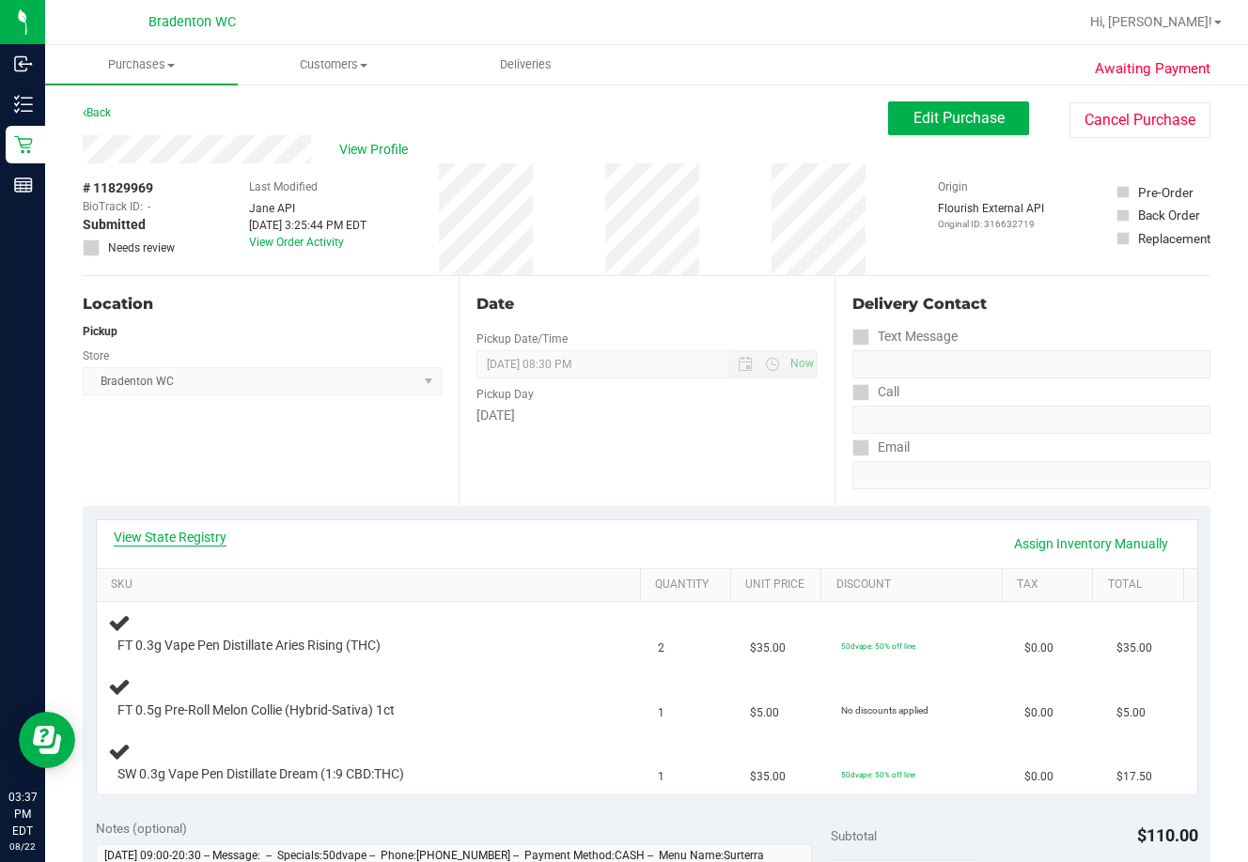
click at [163, 542] on link "View State Registry" at bounding box center [170, 537] width 113 height 19
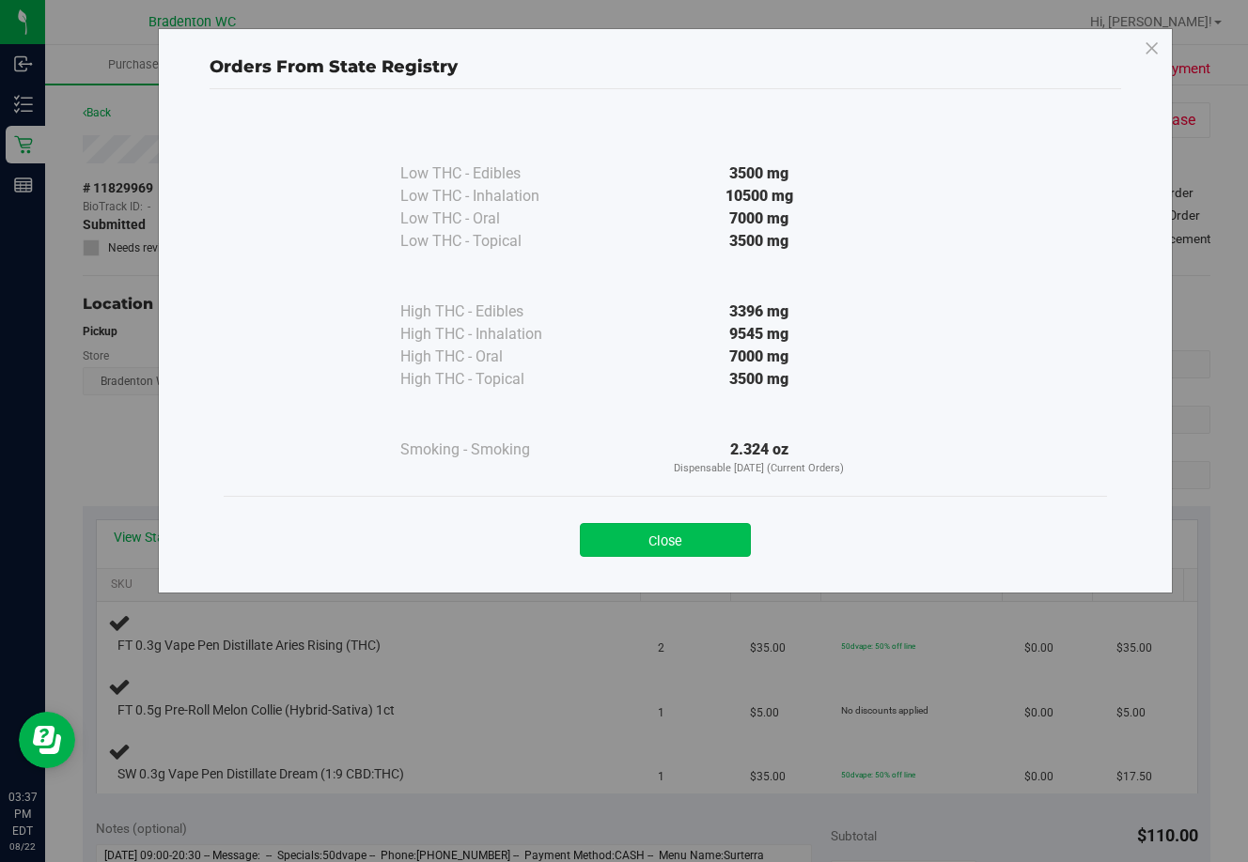
click at [725, 553] on button "Close" at bounding box center [665, 540] width 171 height 34
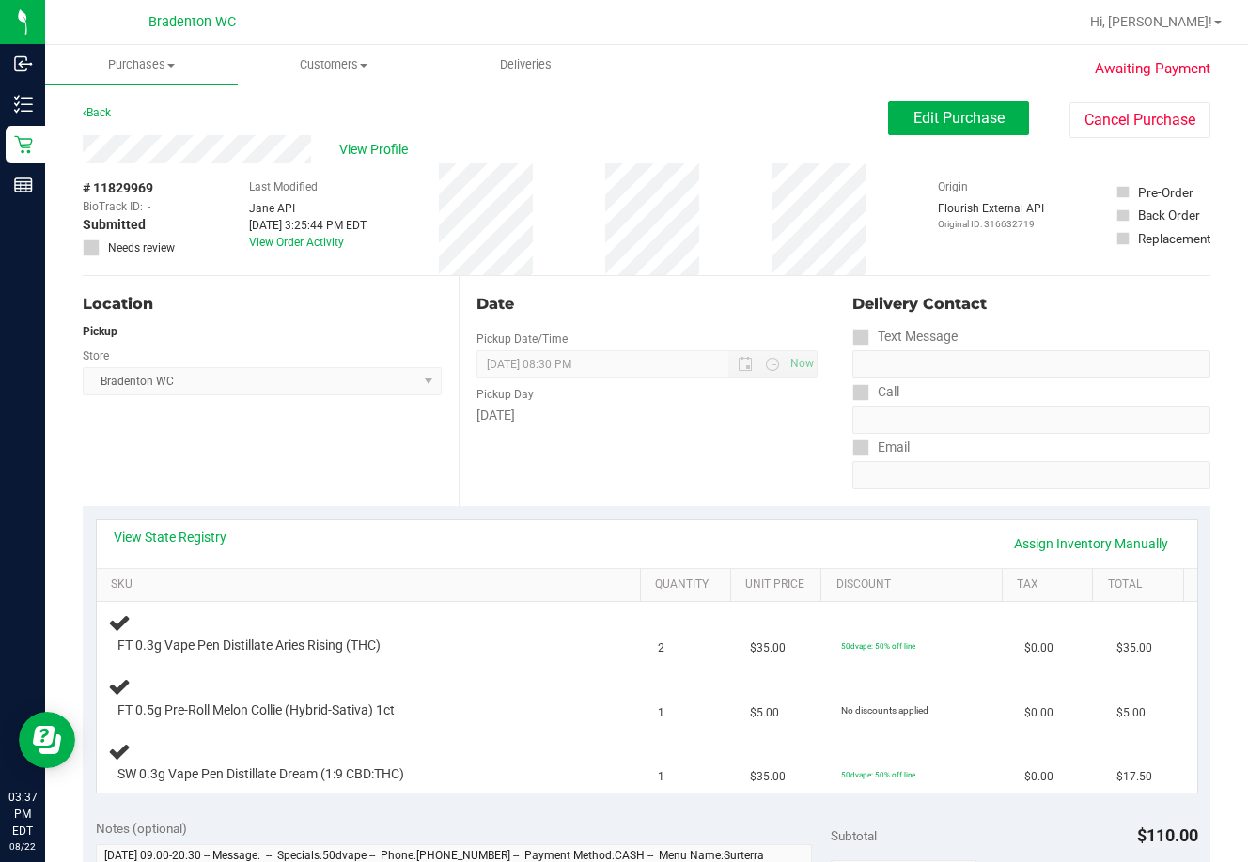
click at [444, 563] on div "View State Registry Assign Inventory Manually" at bounding box center [647, 544] width 1100 height 48
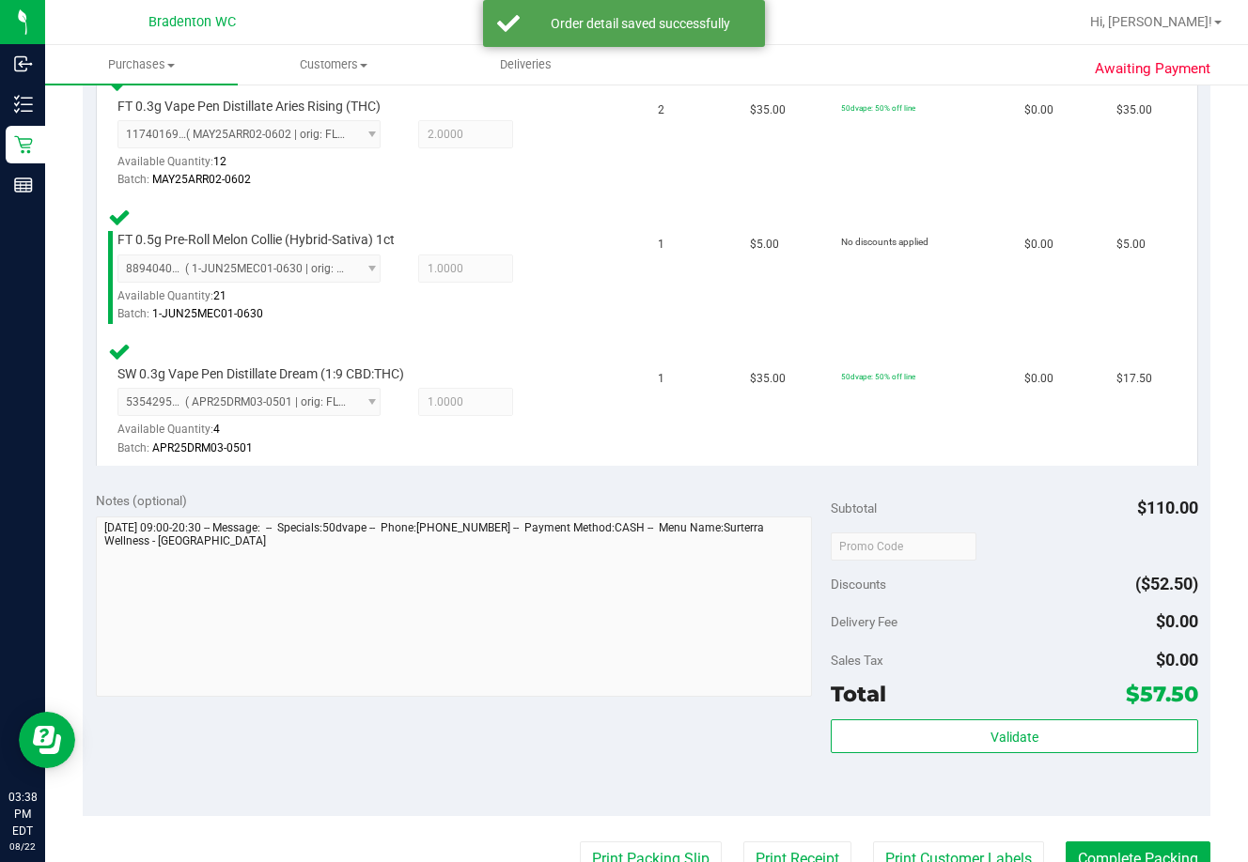
scroll to position [571, 0]
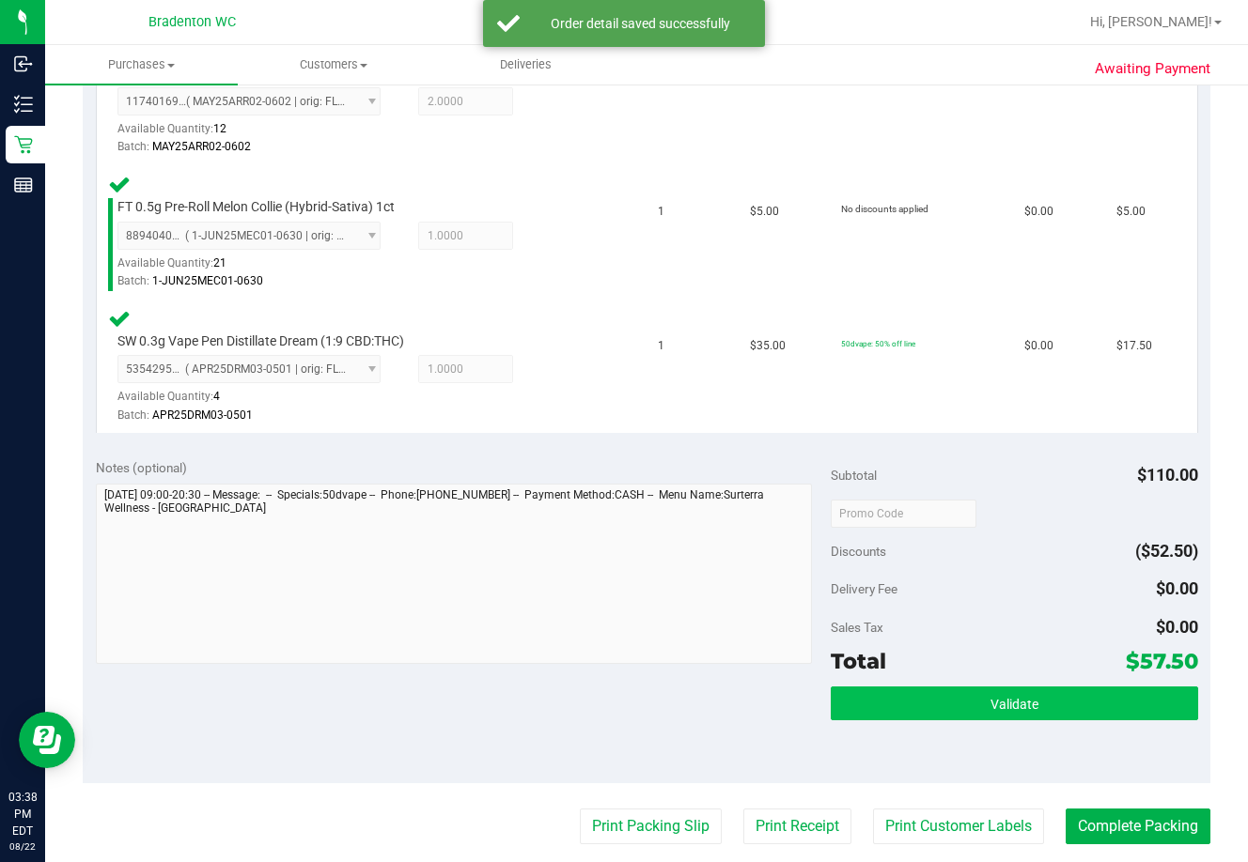
click at [899, 691] on button "Validate" at bounding box center [1013, 704] width 367 height 34
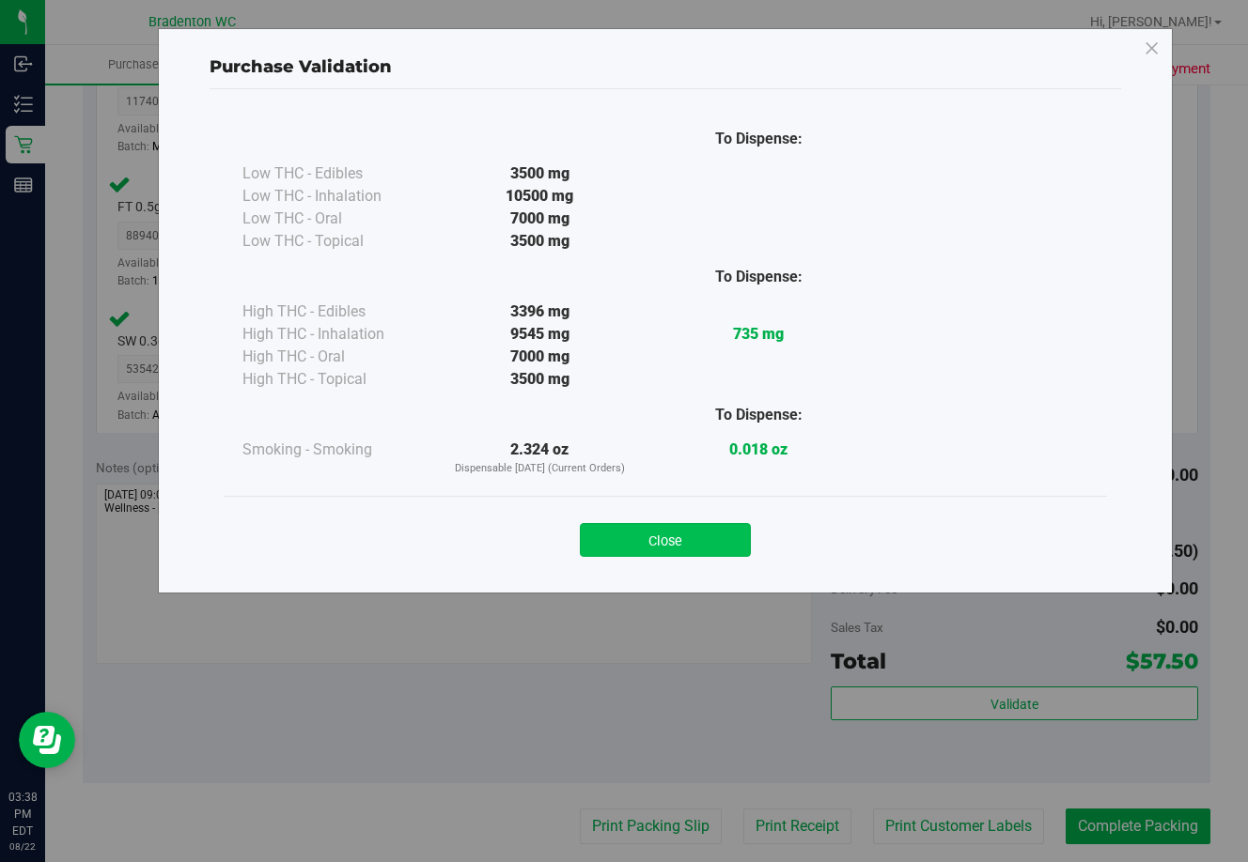
click at [644, 553] on button "Close" at bounding box center [665, 540] width 171 height 34
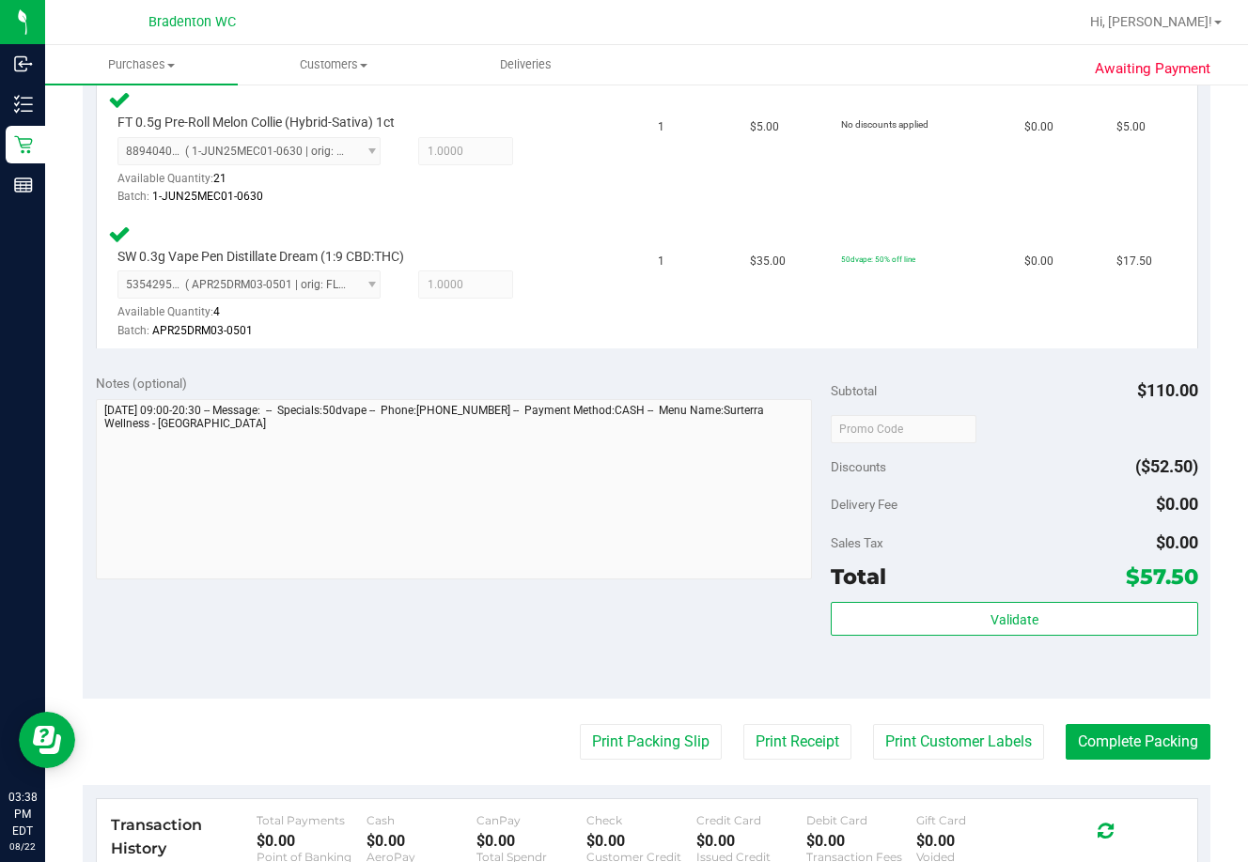
scroll to position [657, 0]
click at [638, 743] on button "Print Packing Slip" at bounding box center [651, 741] width 142 height 36
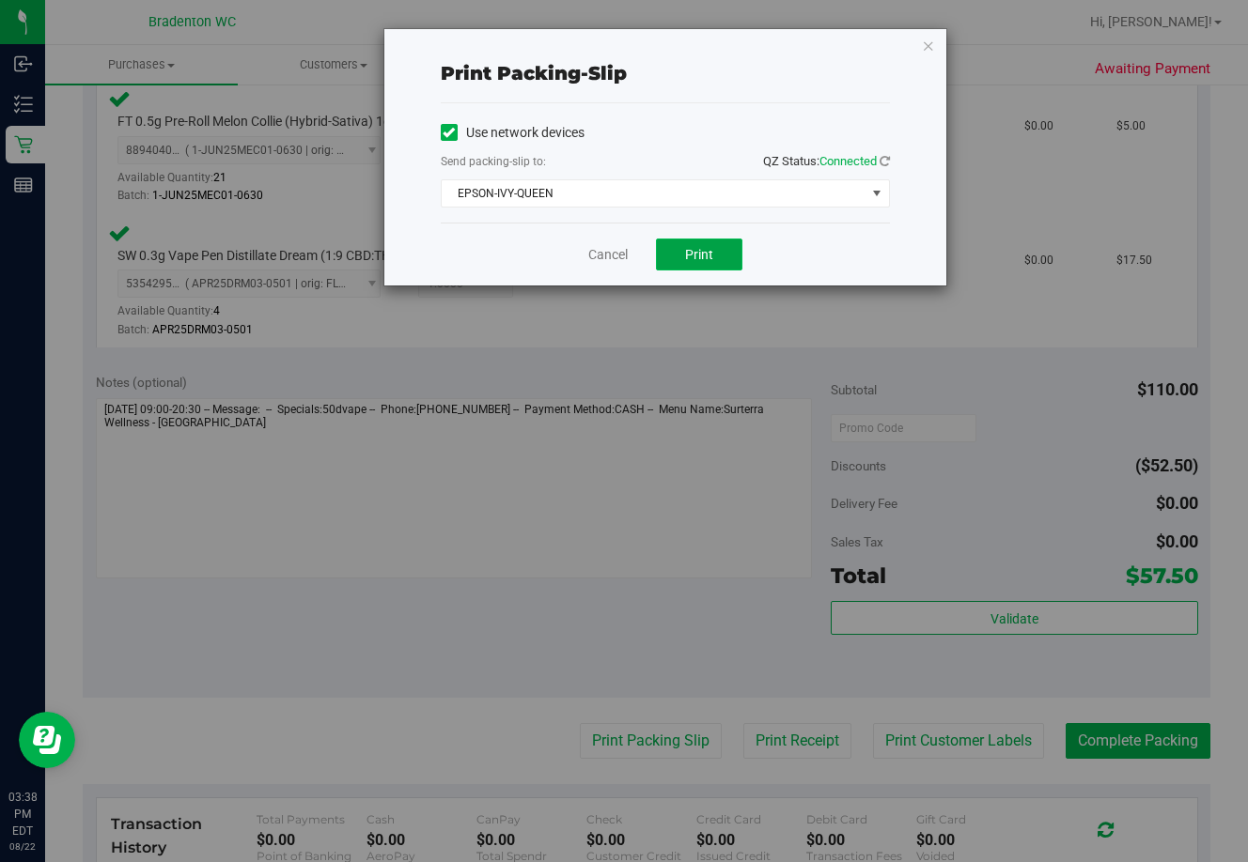
click at [701, 247] on span "Print" at bounding box center [699, 254] width 28 height 15
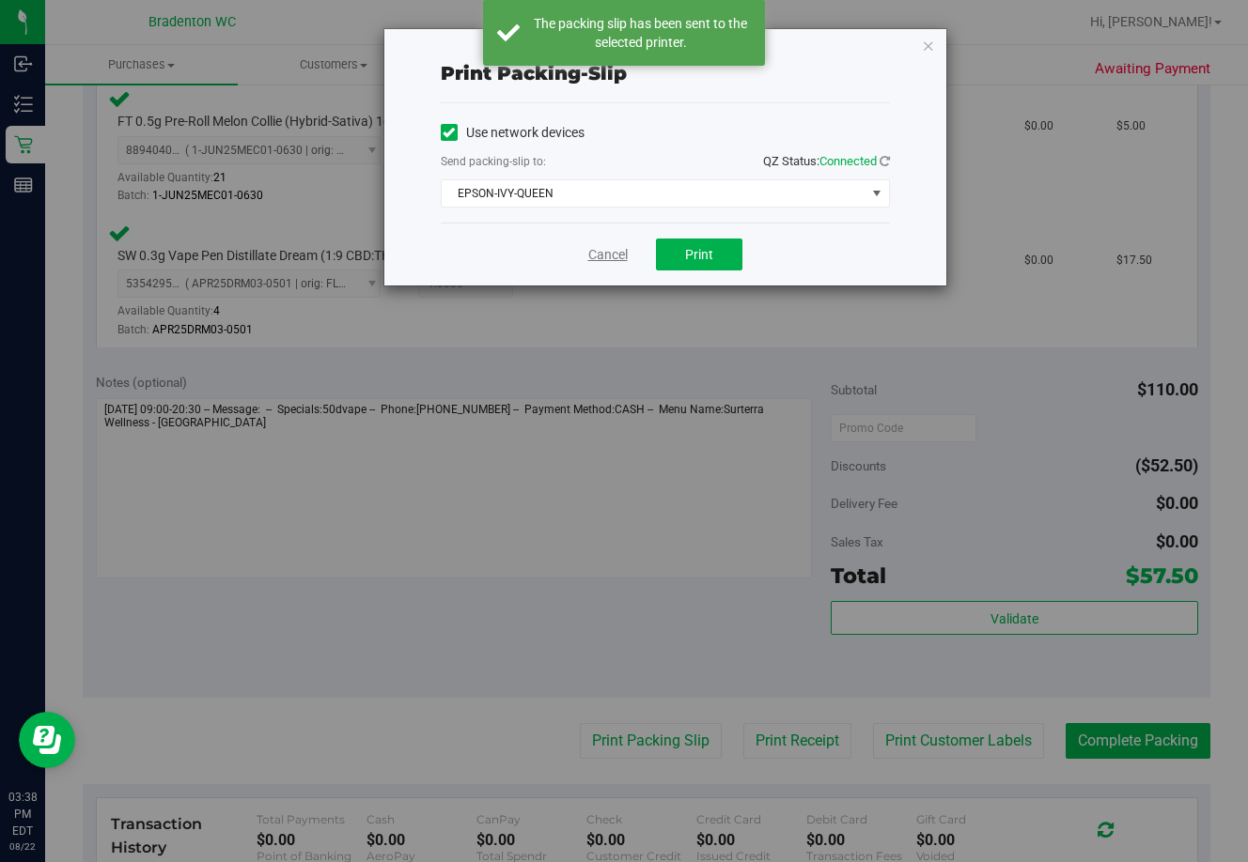
click at [601, 252] on link "Cancel" at bounding box center [607, 255] width 39 height 20
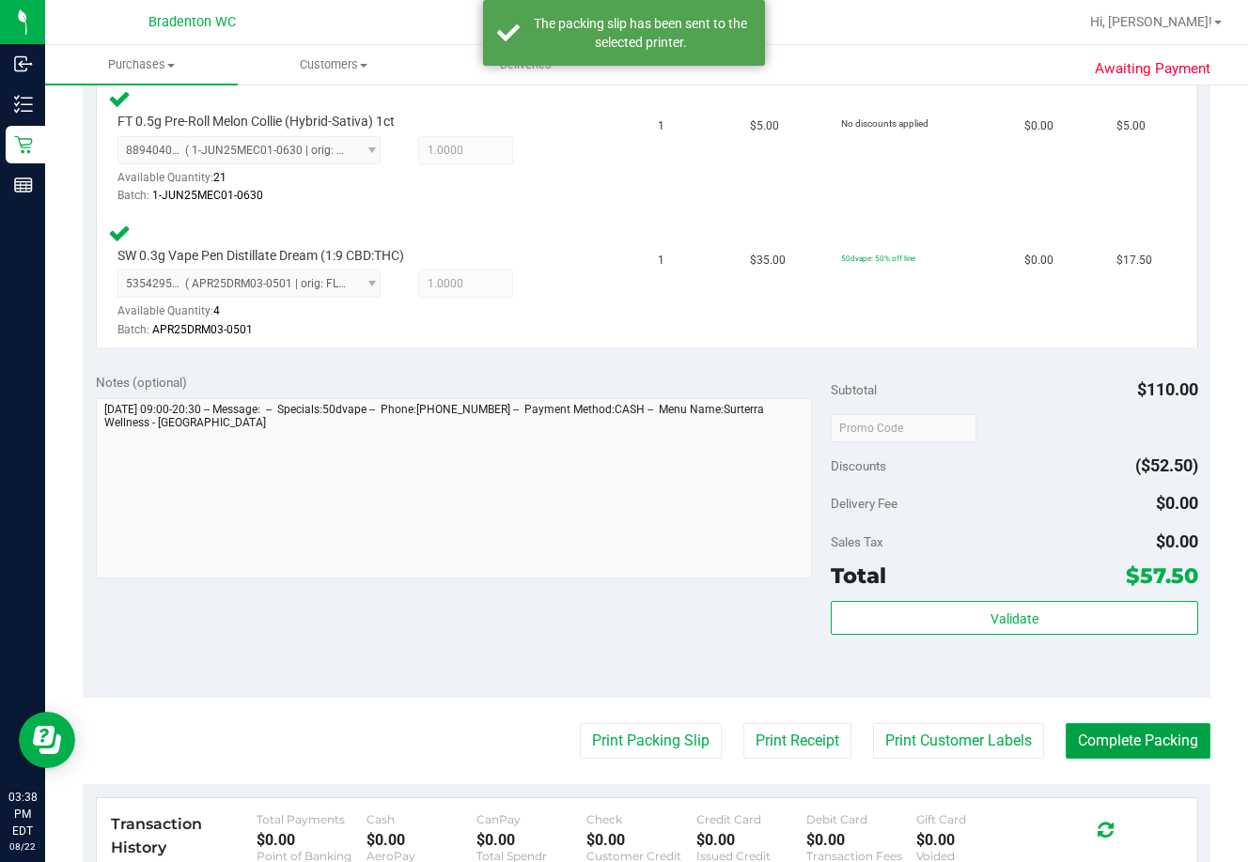
click at [899, 742] on button "Complete Packing" at bounding box center [1137, 741] width 145 height 36
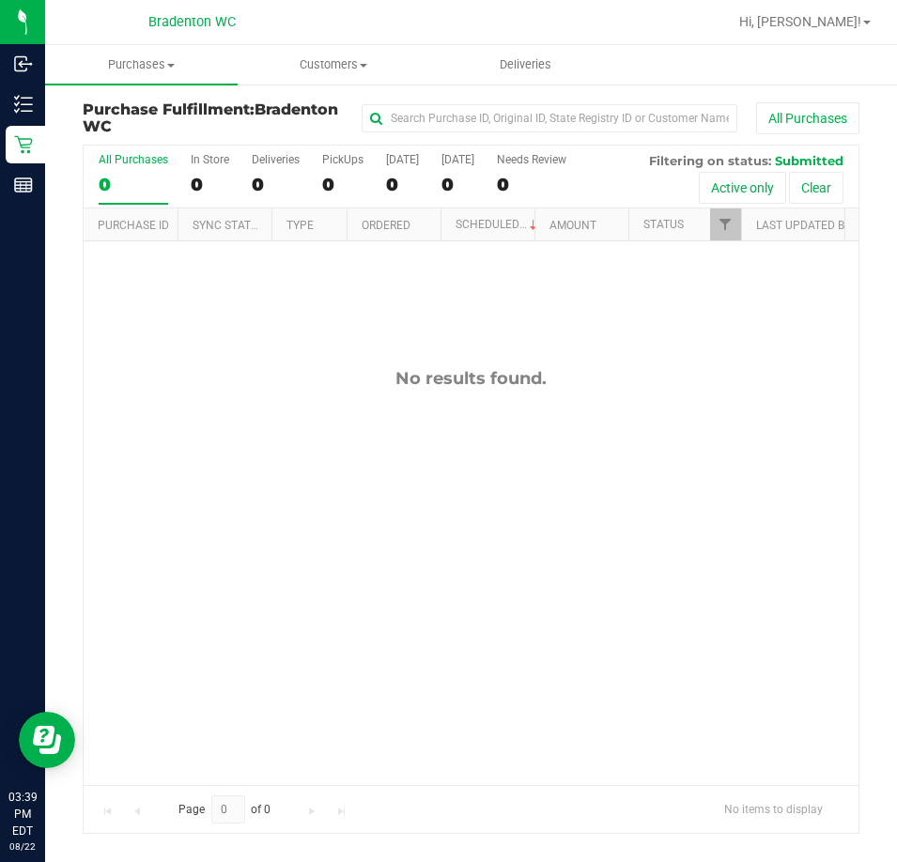
drag, startPoint x: 374, startPoint y: 454, endPoint x: 365, endPoint y: 444, distance: 12.6
click at [373, 454] on div "No results found." at bounding box center [471, 576] width 775 height 670
click at [356, 439] on div "No results found." at bounding box center [471, 576] width 775 height 670
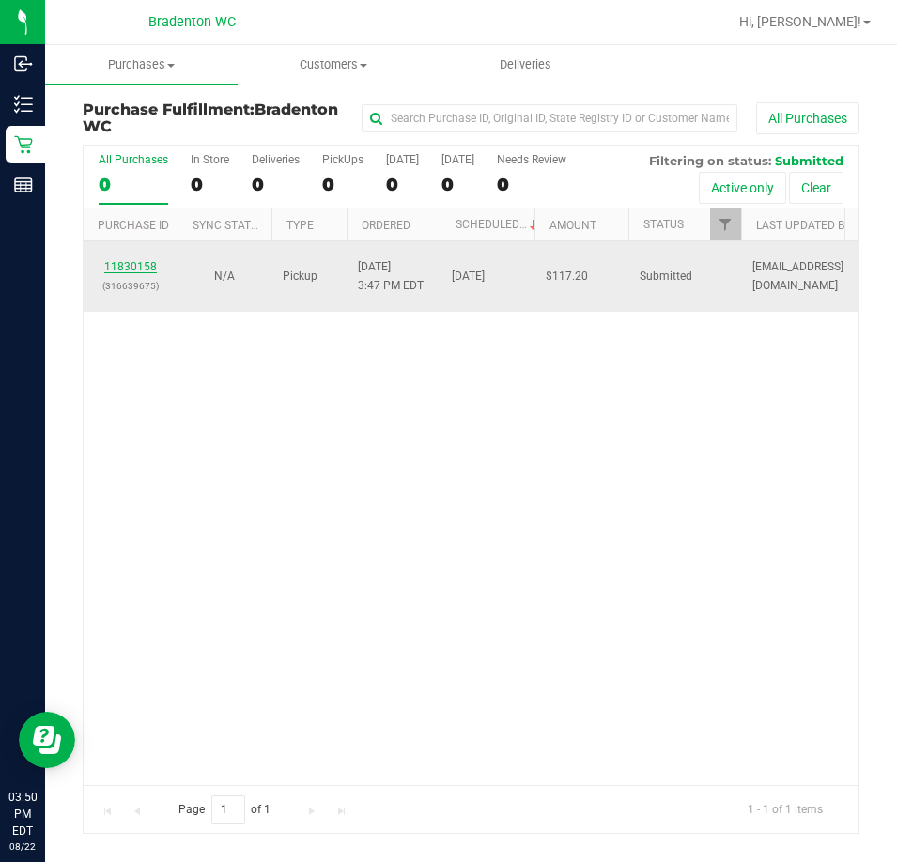
click at [121, 267] on link "11830158" at bounding box center [130, 266] width 53 height 13
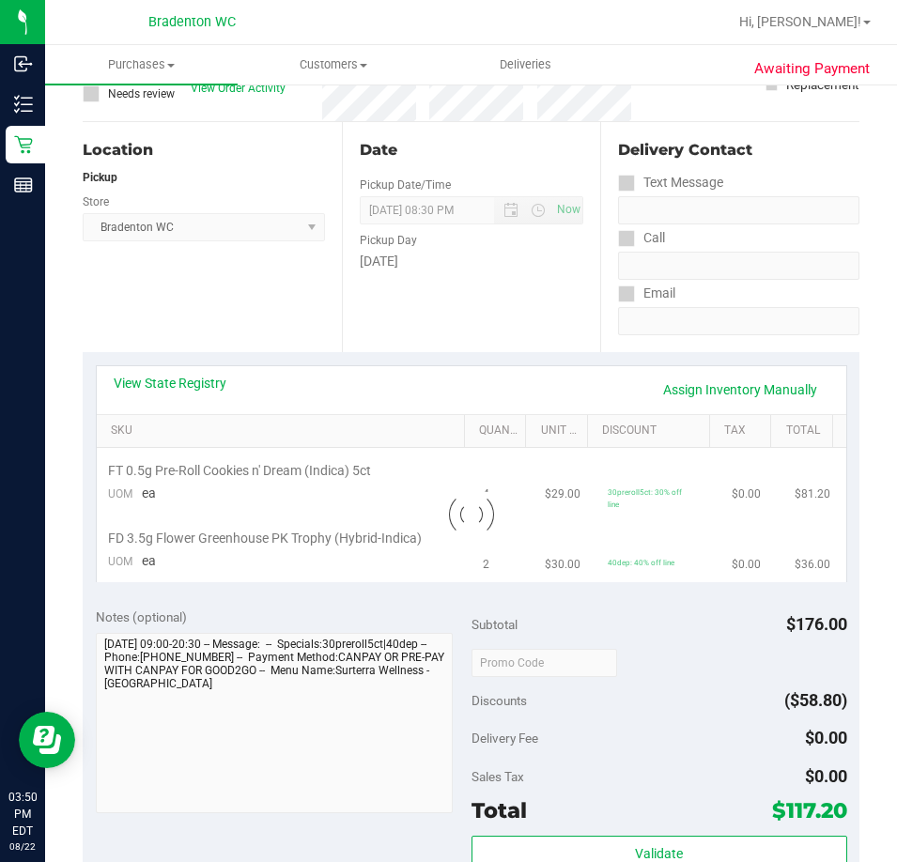
scroll to position [188, 0]
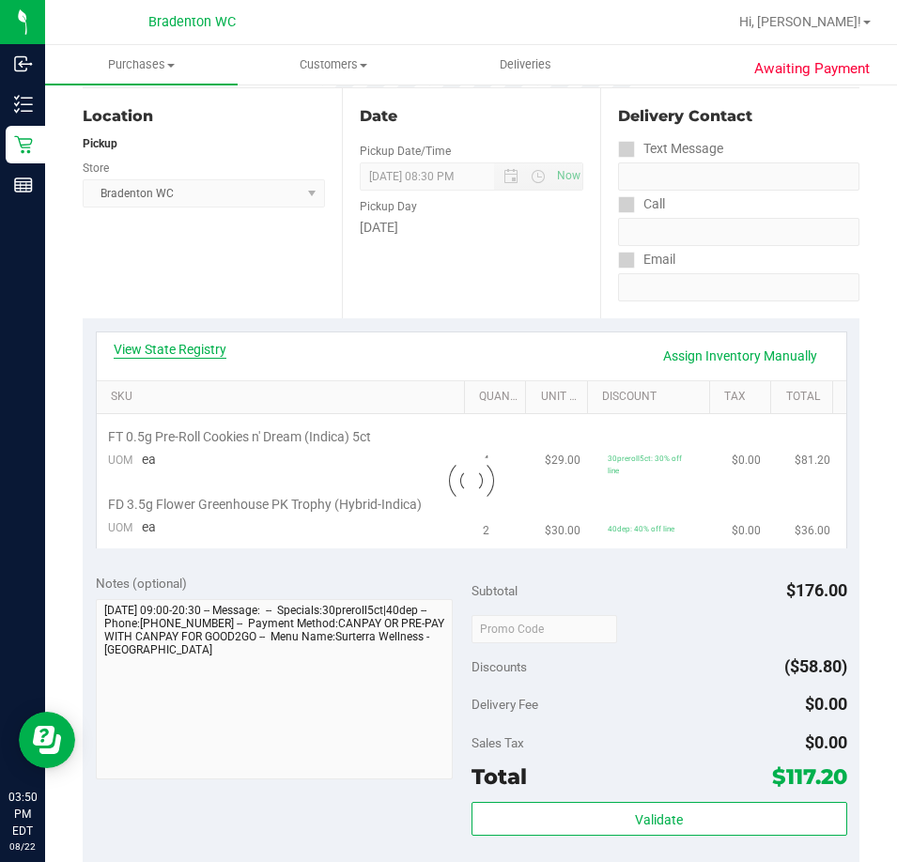
click at [207, 347] on link "View State Registry" at bounding box center [170, 349] width 113 height 19
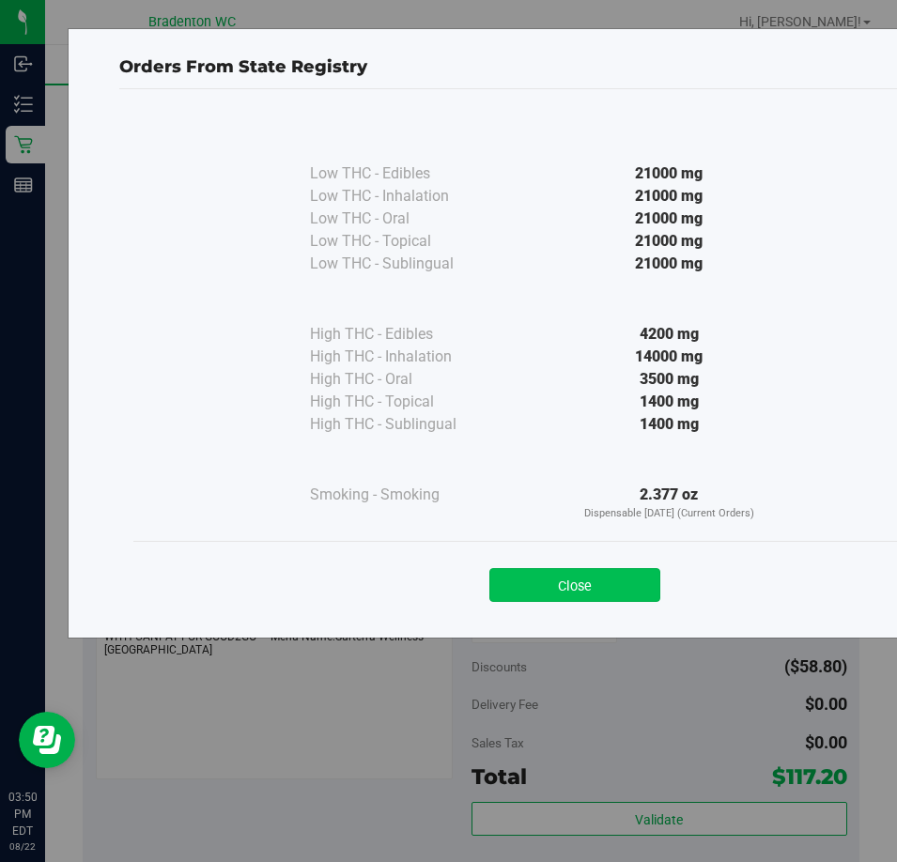
click at [630, 589] on button "Close" at bounding box center [574, 585] width 171 height 34
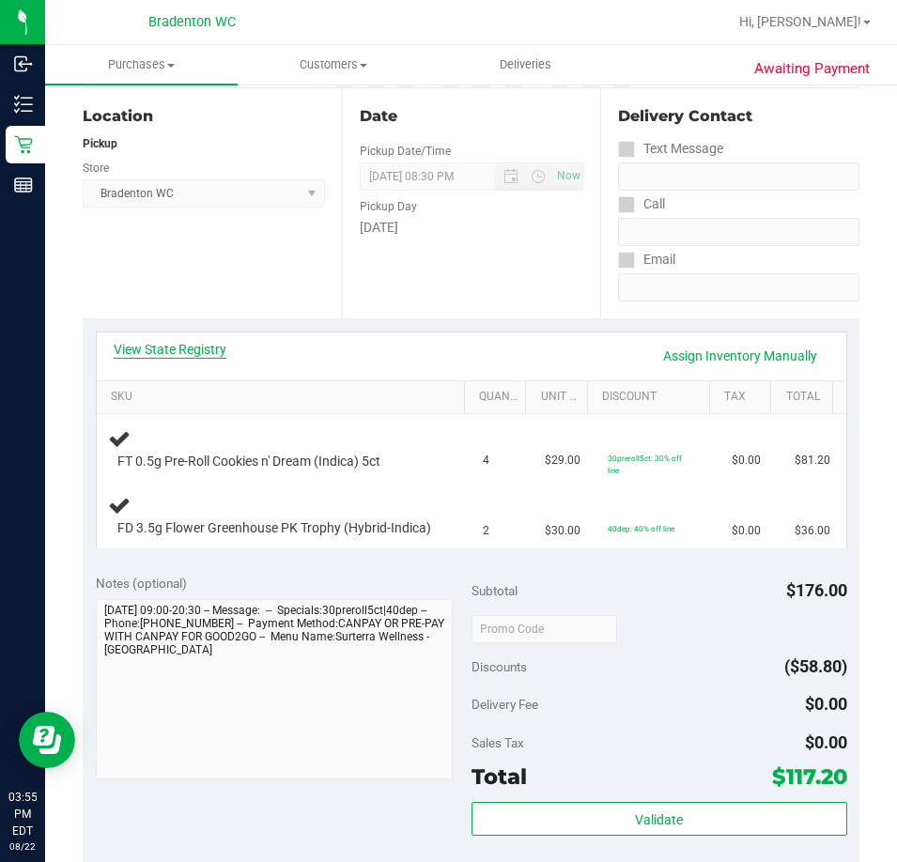
click at [197, 348] on link "View State Registry" at bounding box center [170, 349] width 113 height 19
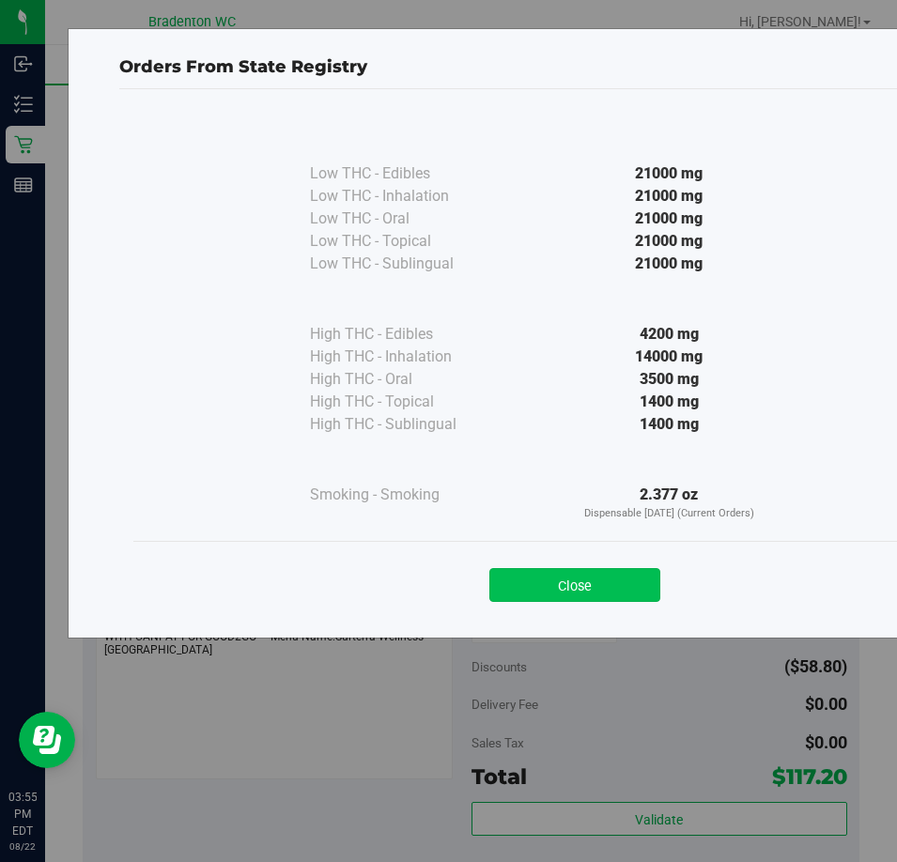
click at [532, 581] on button "Close" at bounding box center [574, 585] width 171 height 34
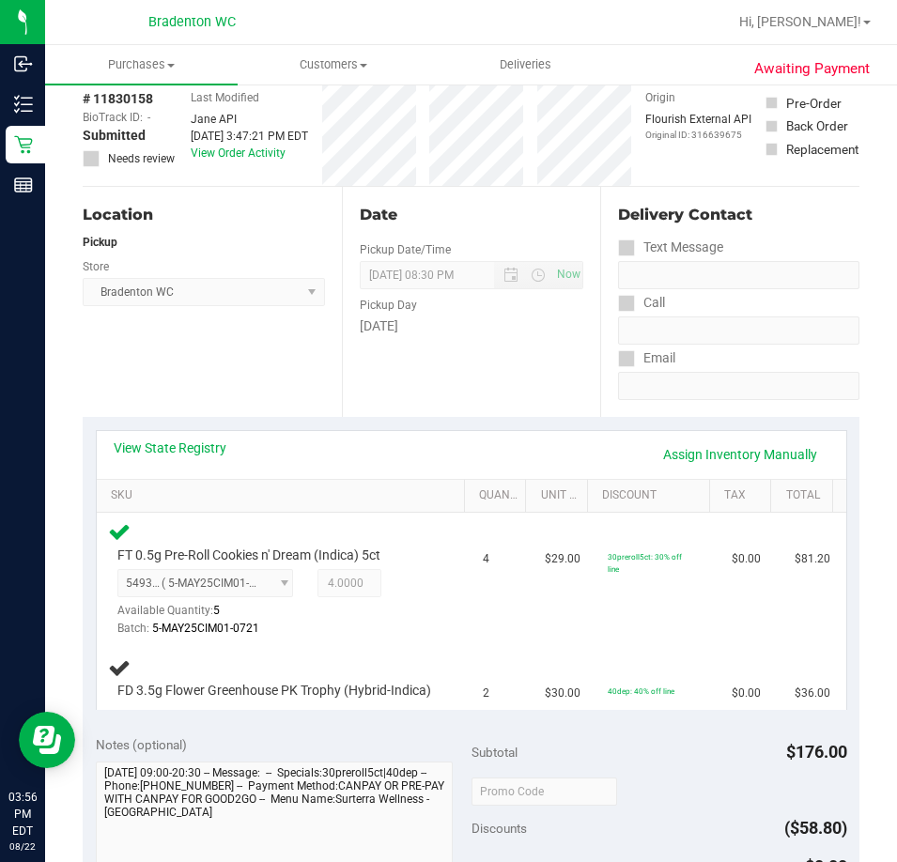
scroll to position [0, 0]
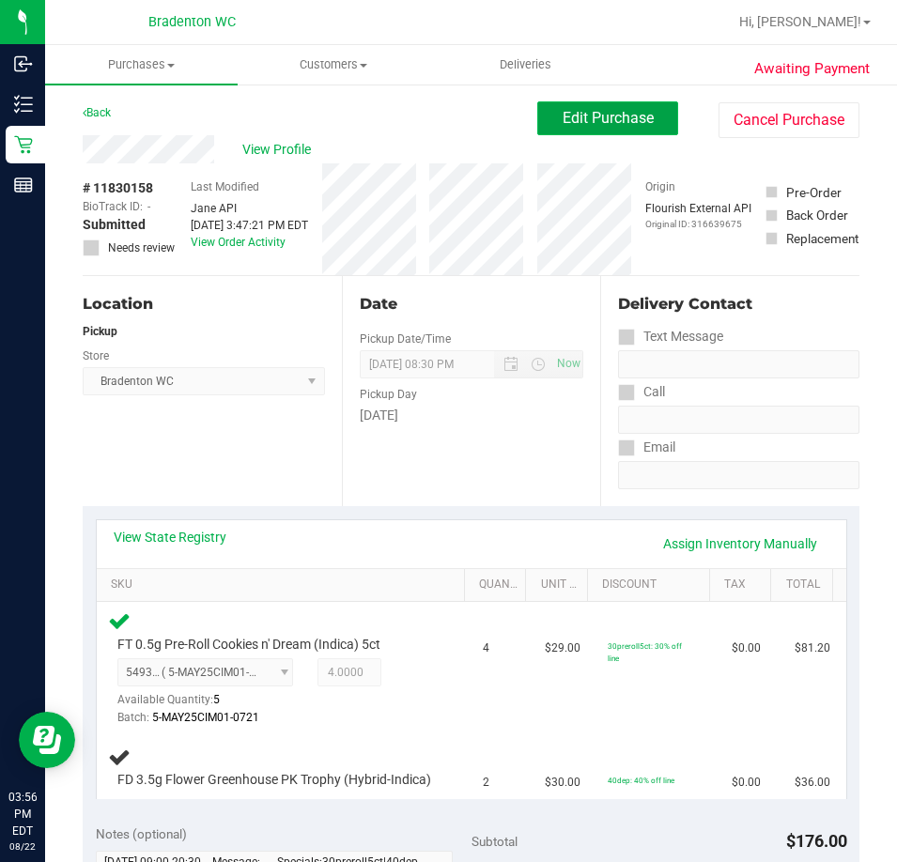
click at [590, 119] on span "Edit Purchase" at bounding box center [608, 118] width 91 height 18
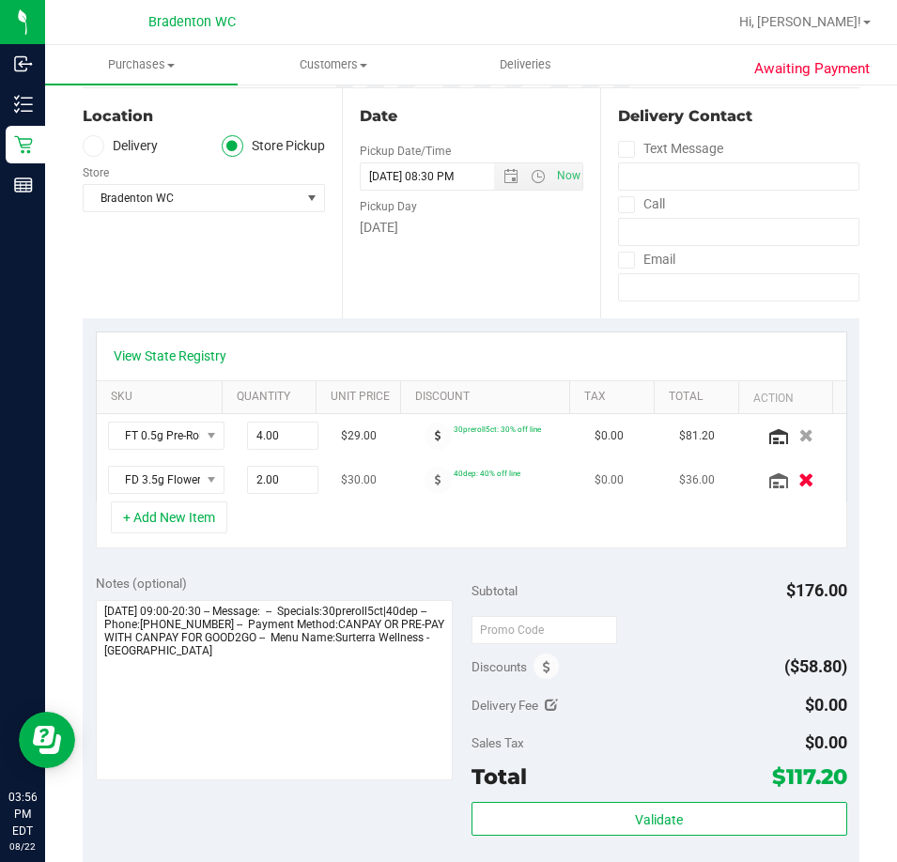
click at [799, 488] on icon "button" at bounding box center [807, 480] width 16 height 14
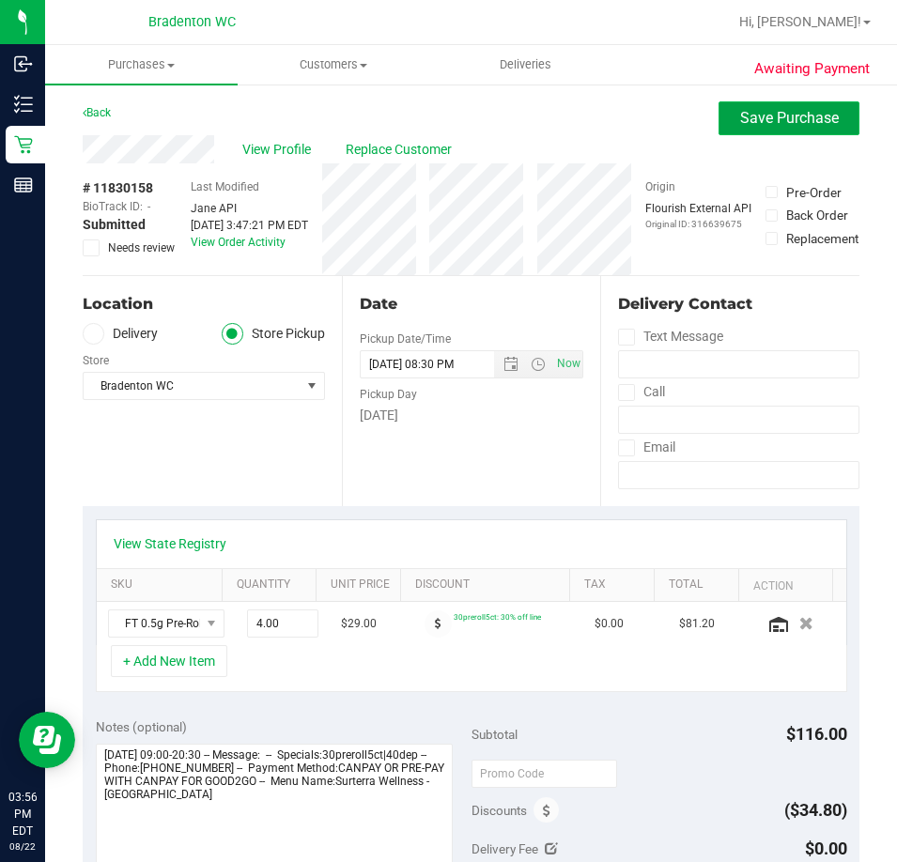
click at [749, 104] on button "Save Purchase" at bounding box center [789, 118] width 141 height 34
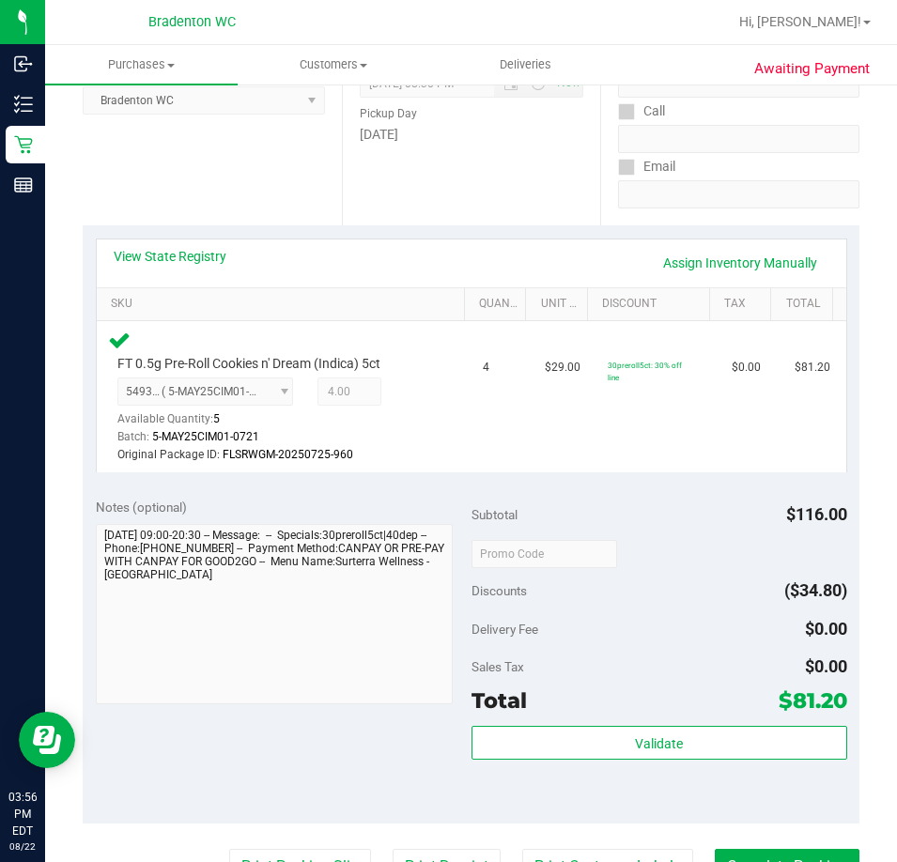
scroll to position [282, 0]
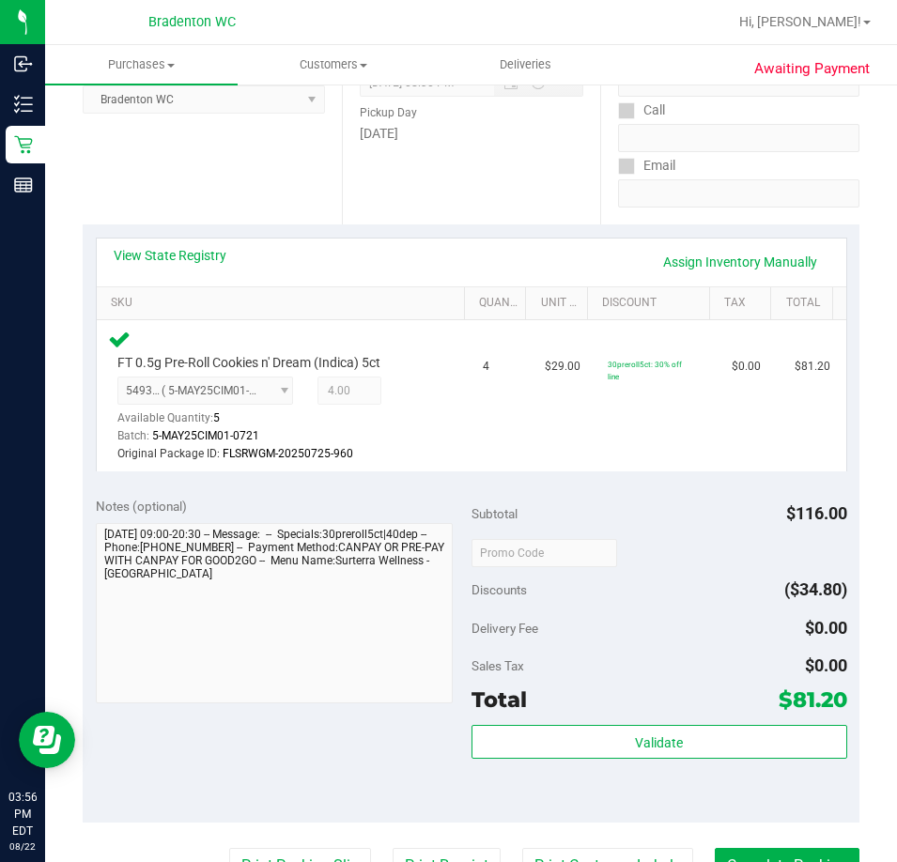
click at [585, 762] on div "Validate" at bounding box center [660, 767] width 376 height 85
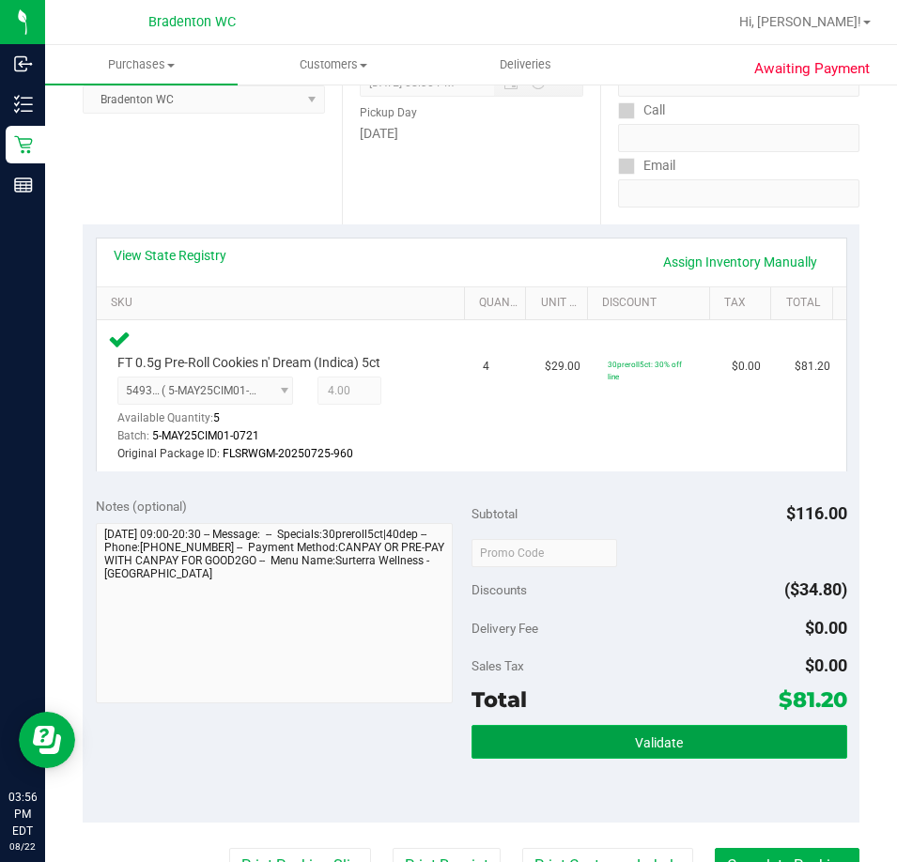
click at [595, 729] on button "Validate" at bounding box center [660, 742] width 376 height 34
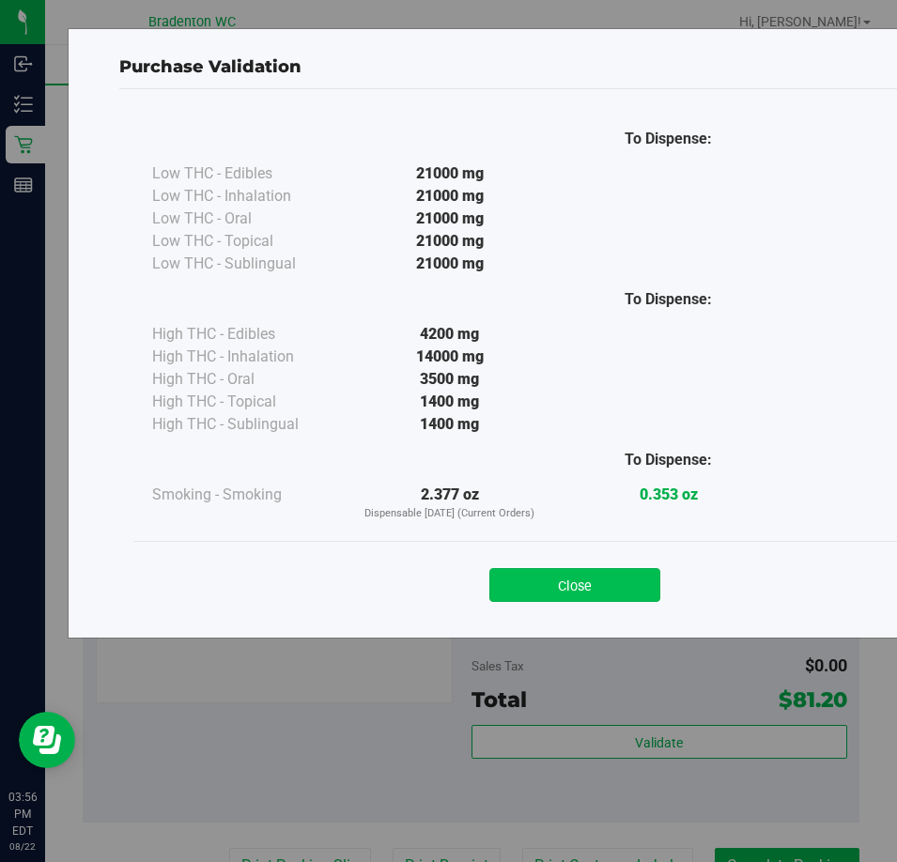
click at [563, 589] on button "Close" at bounding box center [574, 585] width 171 height 34
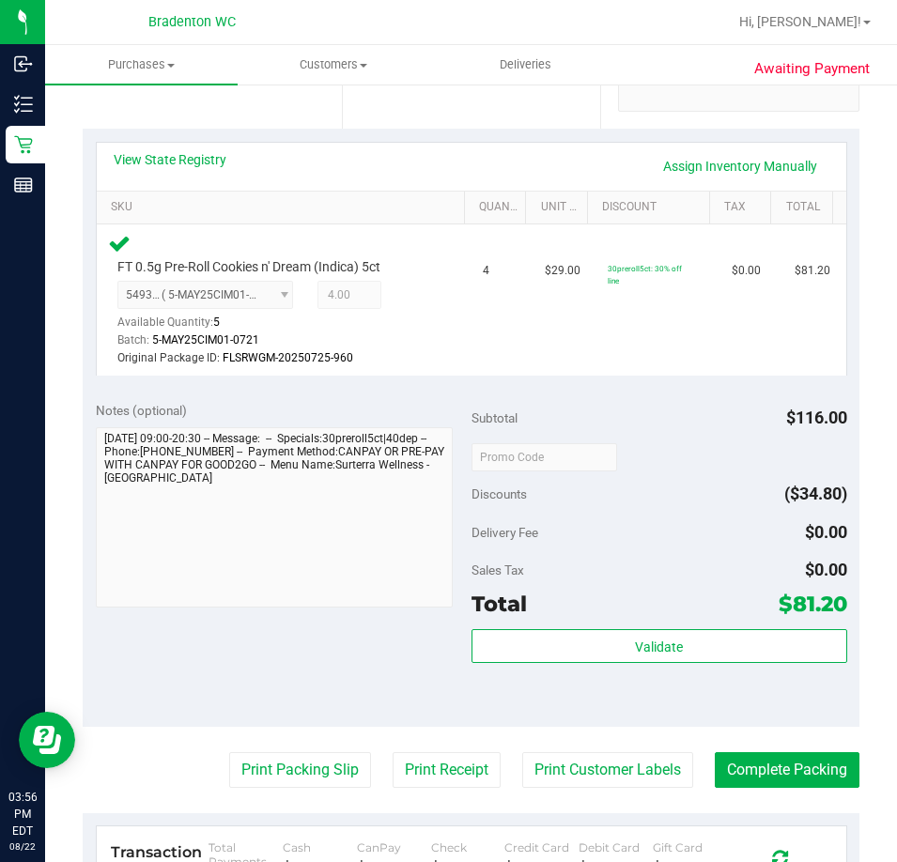
scroll to position [470, 0]
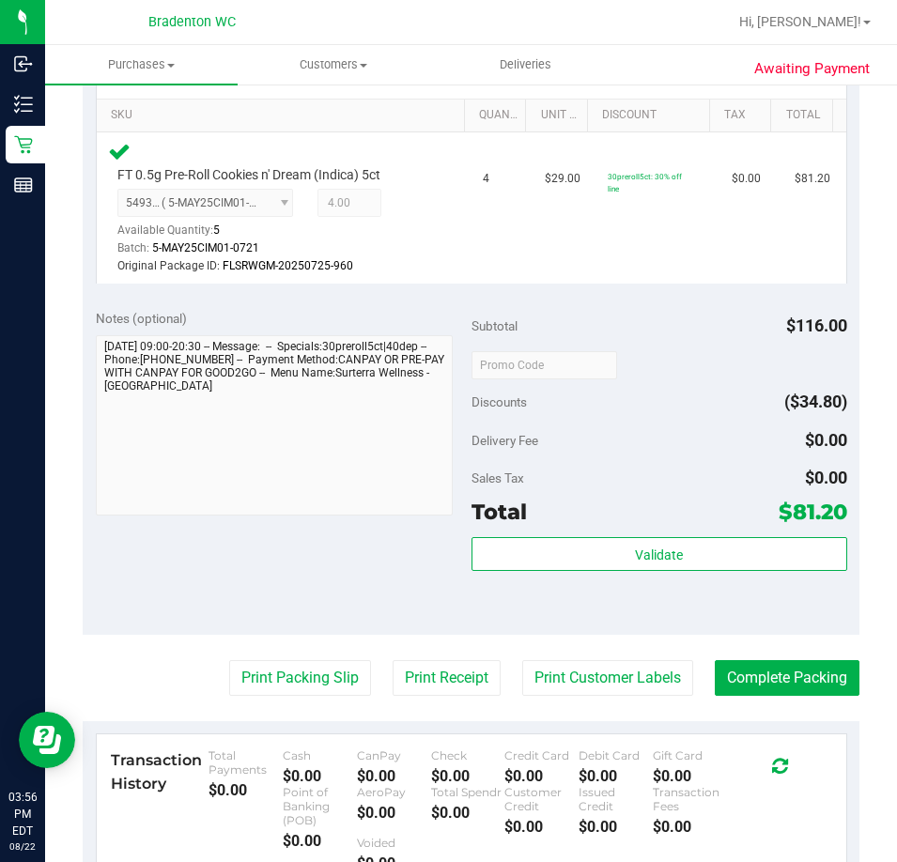
click at [302, 658] on purchase-details "Back Edit Purchase Cancel Purchase View Profile # 11830158 BioTrack ID: - Submi…" at bounding box center [471, 378] width 777 height 1492
click at [302, 679] on button "Print Packing Slip" at bounding box center [300, 678] width 142 height 36
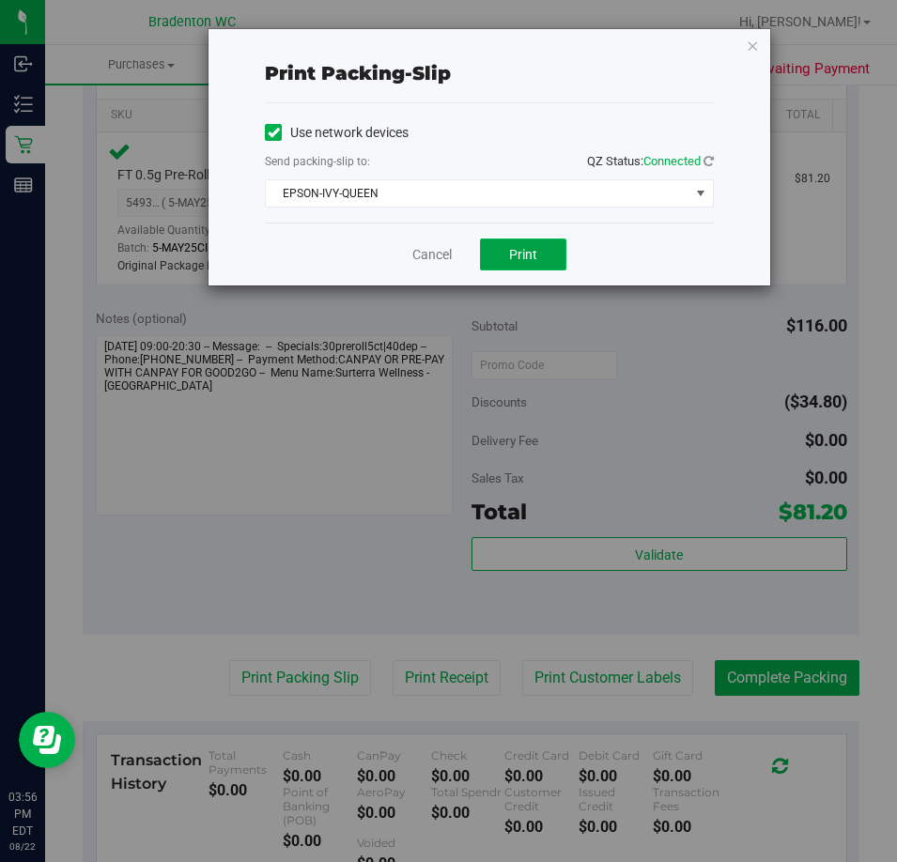
click at [513, 256] on span "Print" at bounding box center [523, 254] width 28 height 15
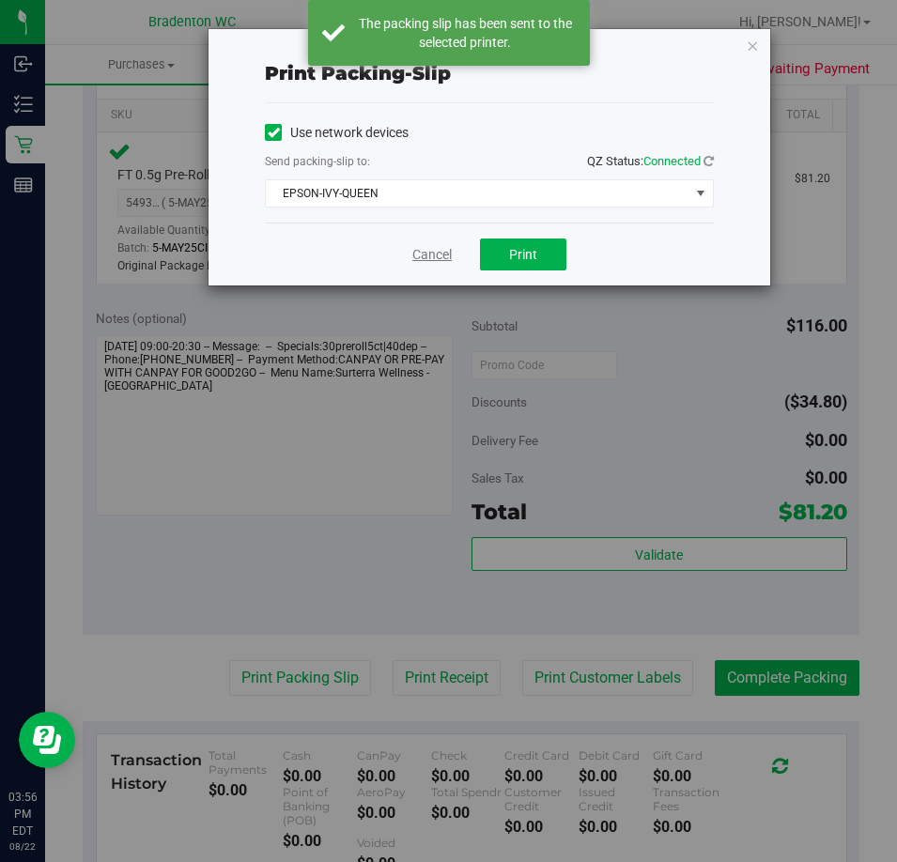
click at [425, 257] on link "Cancel" at bounding box center [431, 255] width 39 height 20
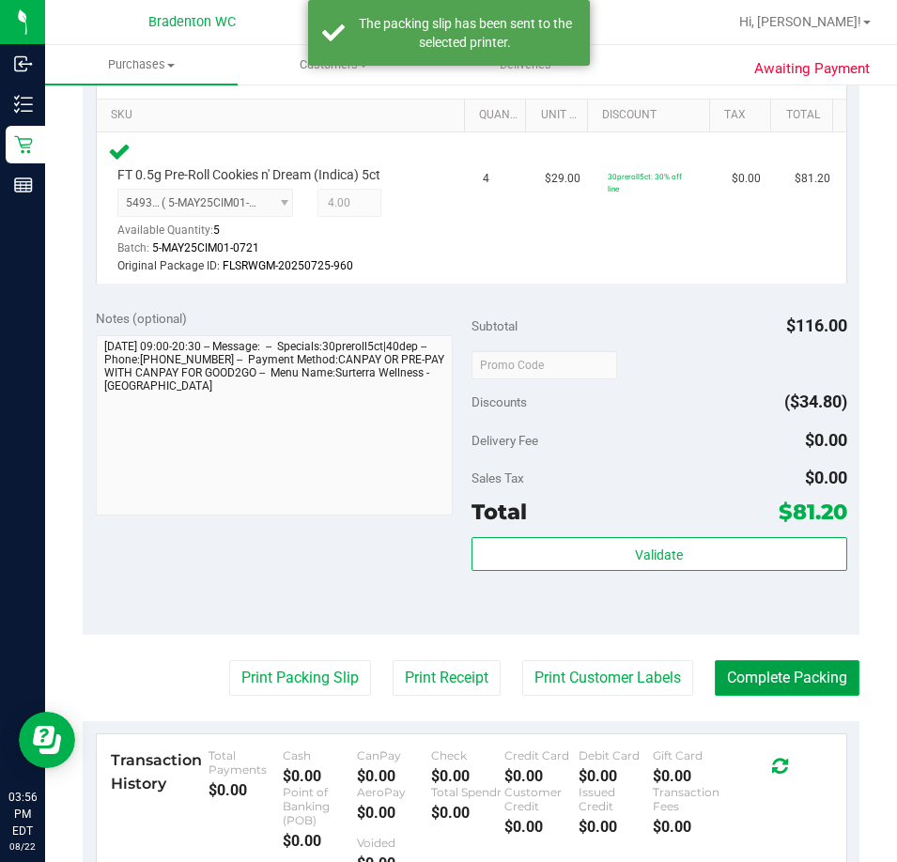
click at [765, 678] on button "Complete Packing" at bounding box center [787, 678] width 145 height 36
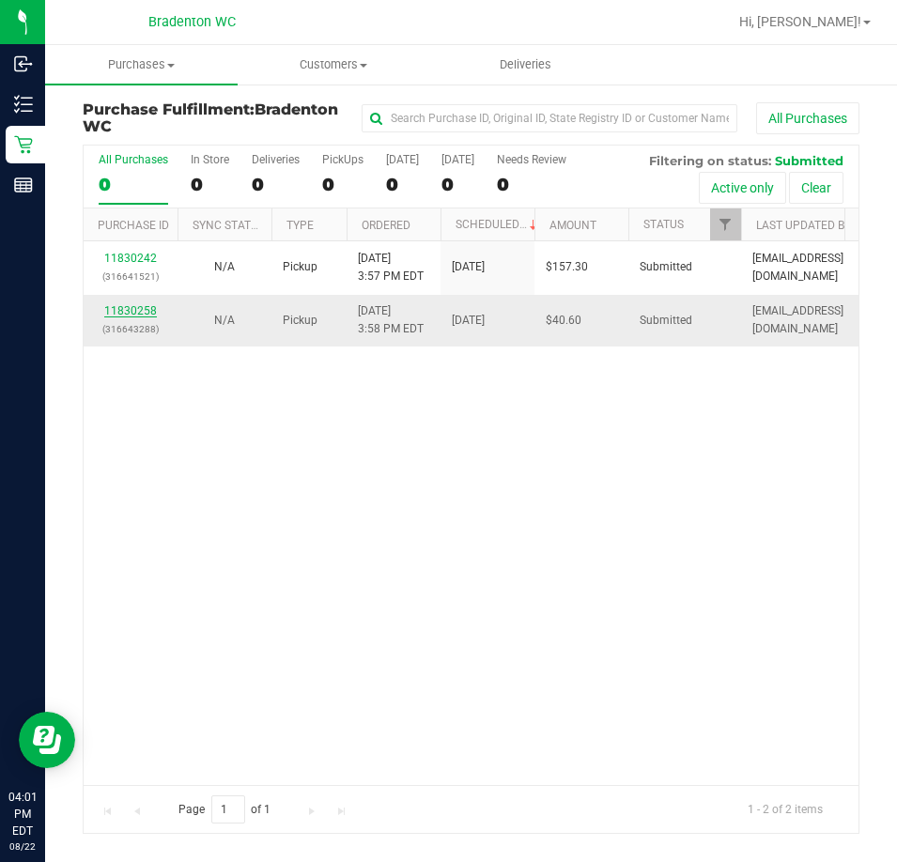
click at [135, 312] on link "11830258" at bounding box center [130, 310] width 53 height 13
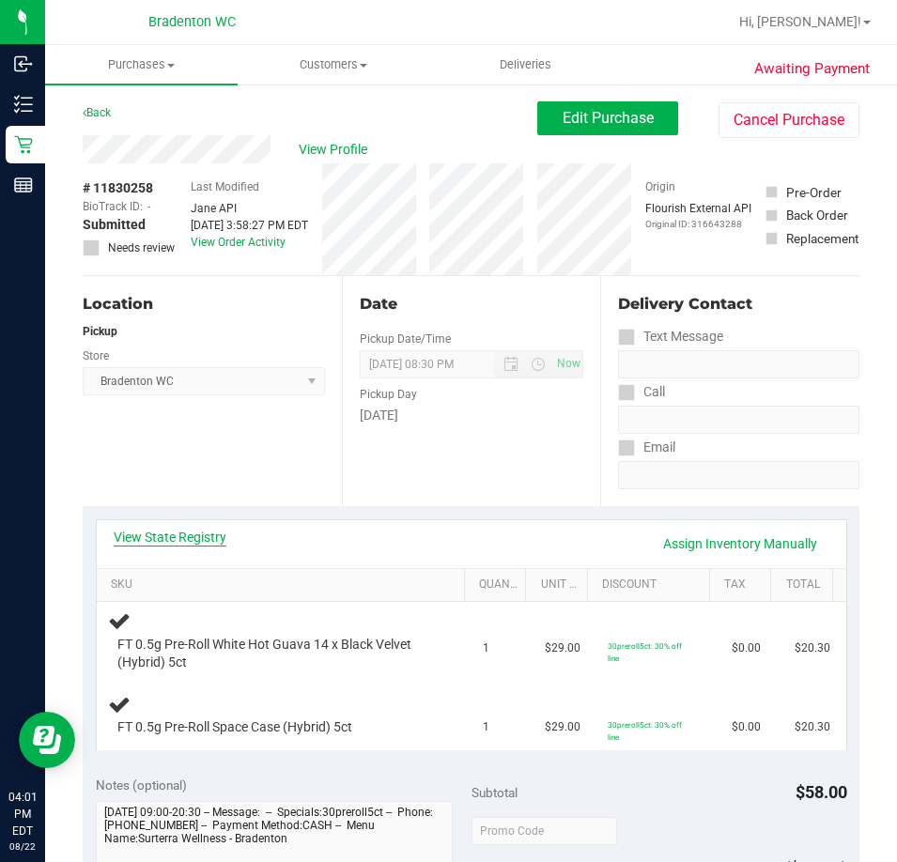
click at [181, 538] on link "View State Registry" at bounding box center [170, 537] width 113 height 19
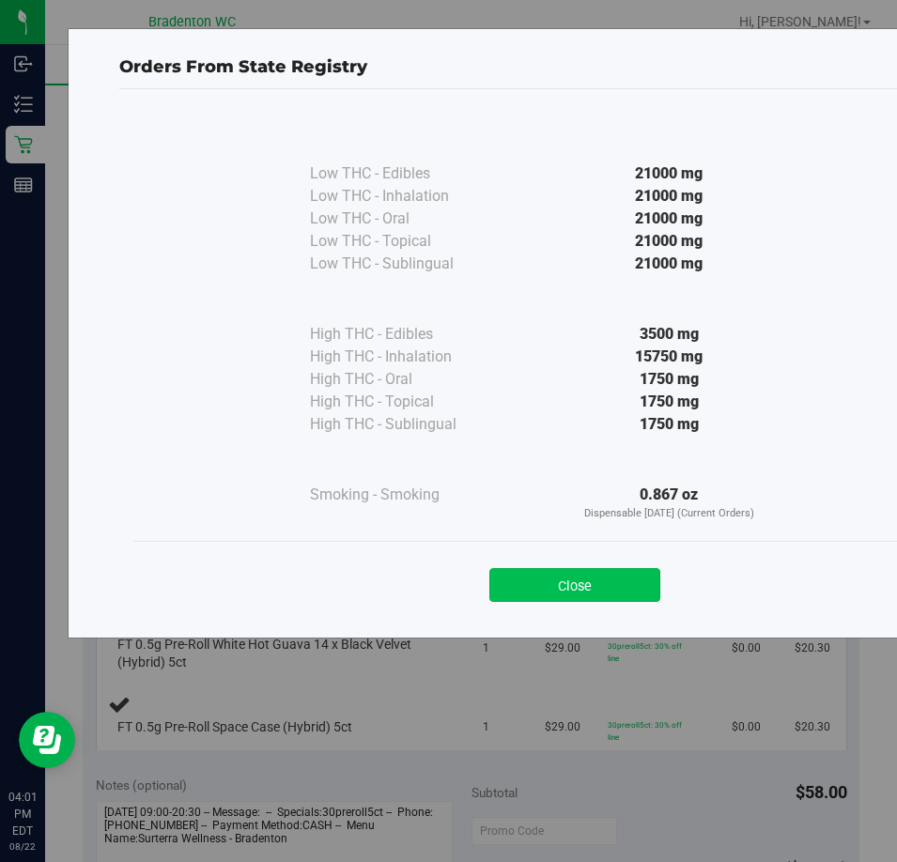
click at [621, 577] on button "Close" at bounding box center [574, 585] width 171 height 34
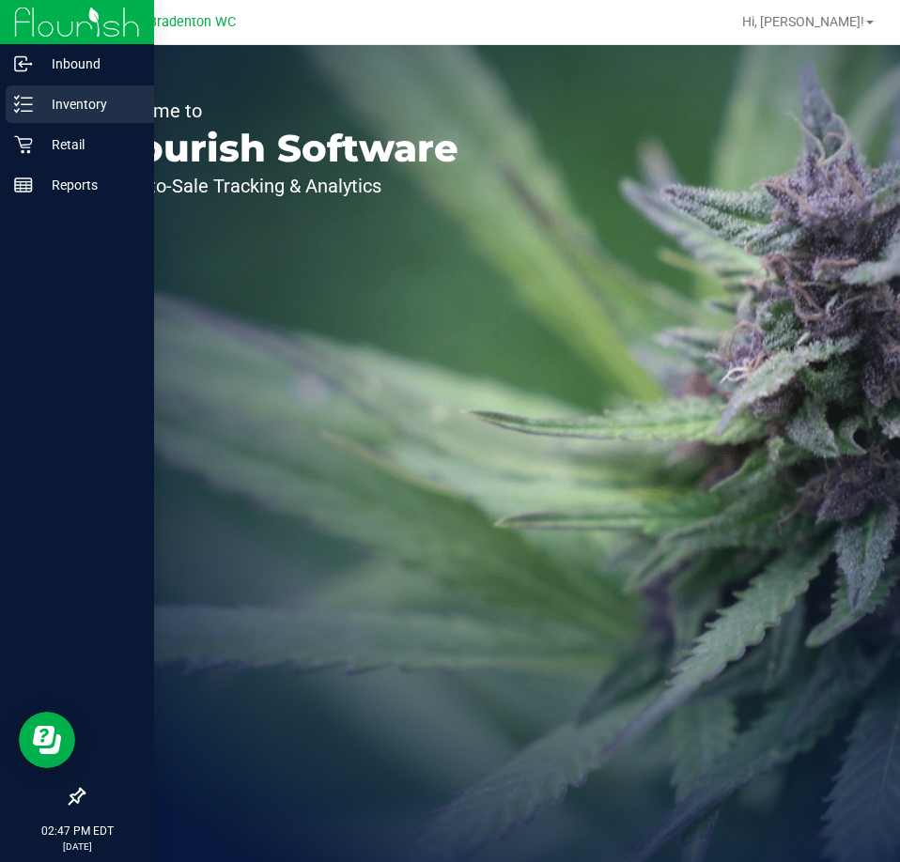
click at [36, 104] on p "Inventory" at bounding box center [89, 104] width 113 height 23
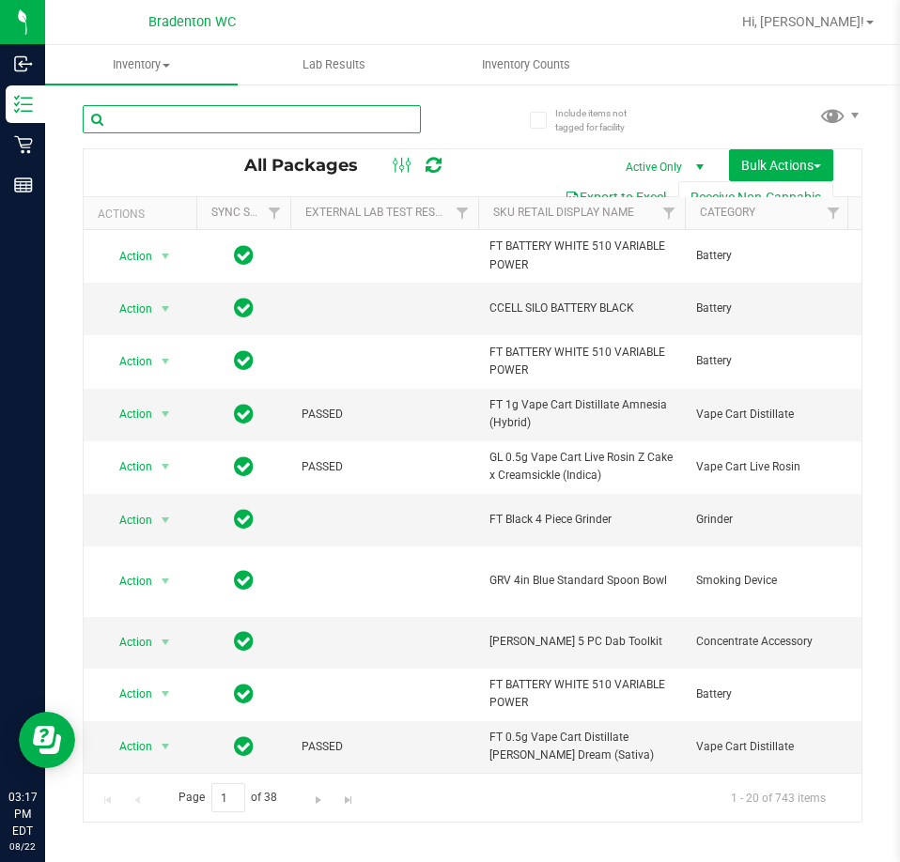
click at [249, 118] on input "text" at bounding box center [252, 119] width 338 height 28
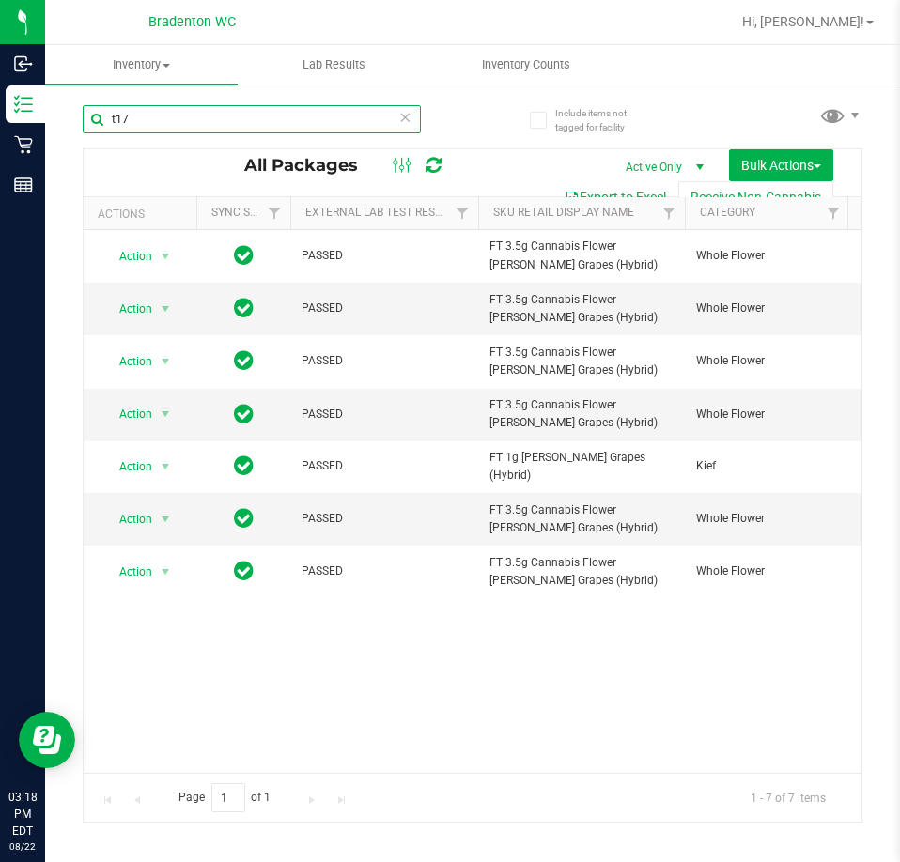
drag, startPoint x: 178, startPoint y: 114, endPoint x: -113, endPoint y: 175, distance: 297.6
click at [0, 175] on html "Inbound Inventory Retail Reports 03:18 PM EDT 08/22/2025 08/22 Bradenton WC Hi,…" at bounding box center [450, 431] width 900 height 862
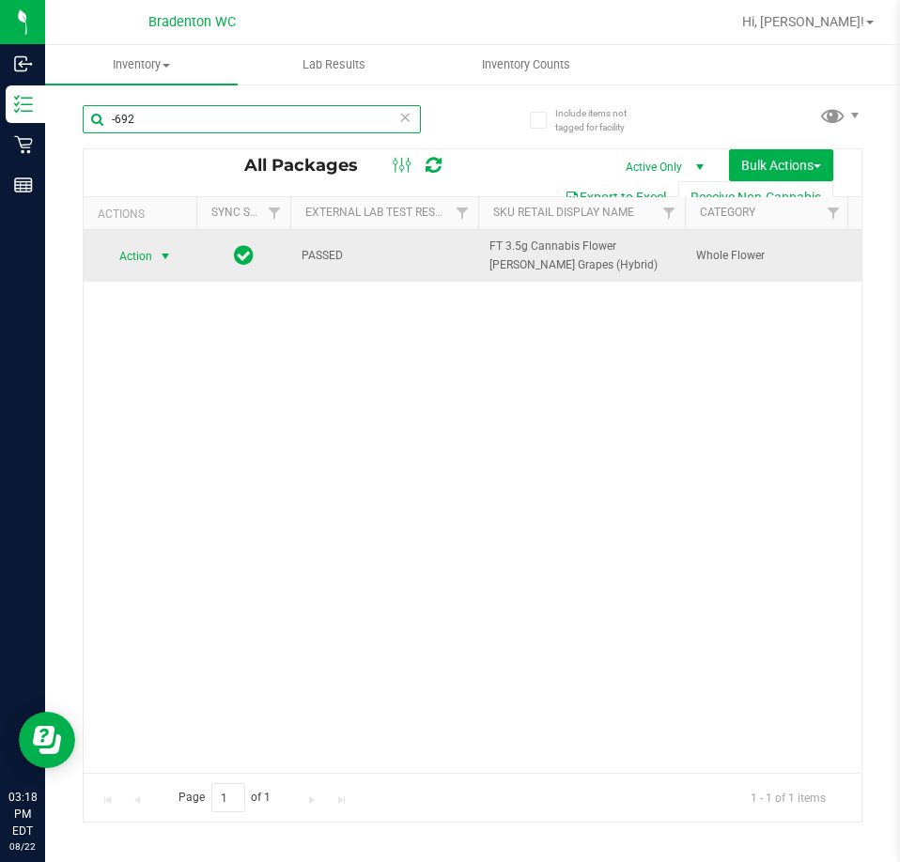
type input "-692"
click at [135, 259] on span "Action" at bounding box center [127, 256] width 51 height 26
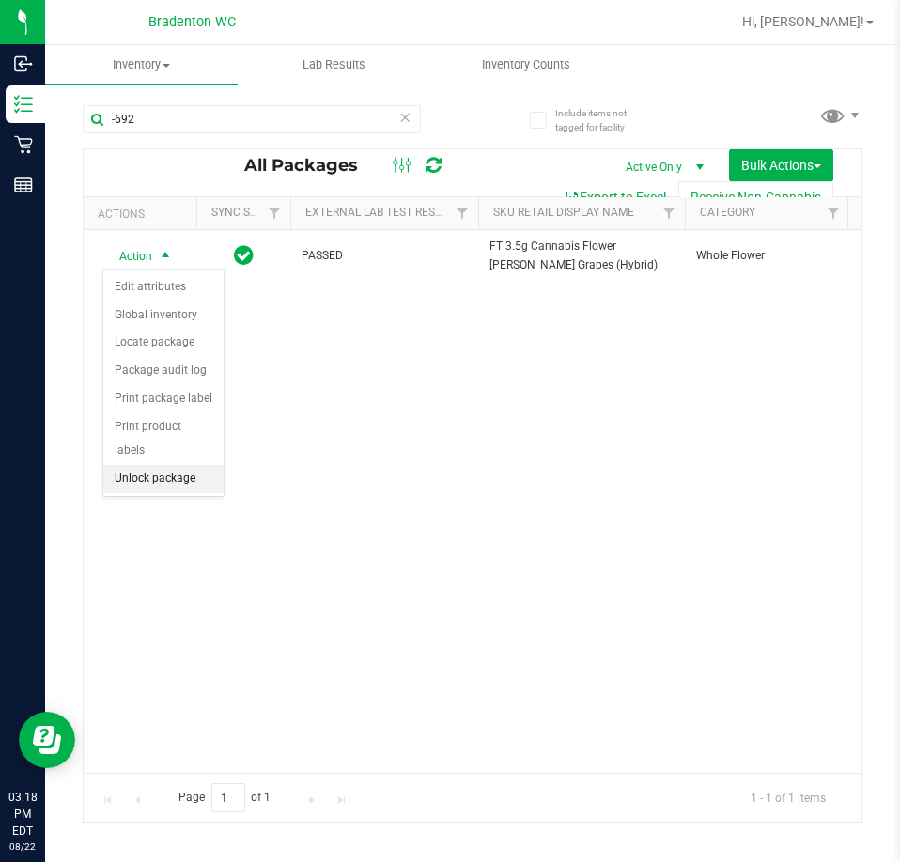
click at [170, 465] on li "Unlock package" at bounding box center [163, 479] width 120 height 28
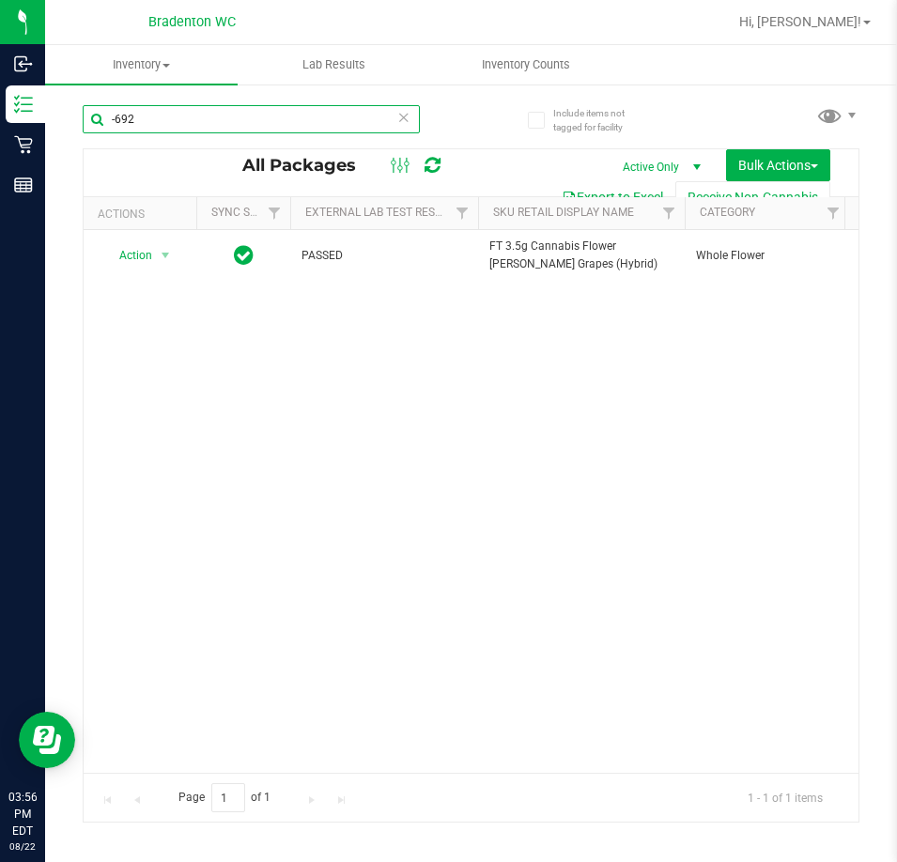
click at [246, 117] on input "-692" at bounding box center [251, 119] width 337 height 28
click at [341, 114] on input "-692" at bounding box center [251, 119] width 337 height 28
click at [405, 116] on icon at bounding box center [403, 116] width 13 height 23
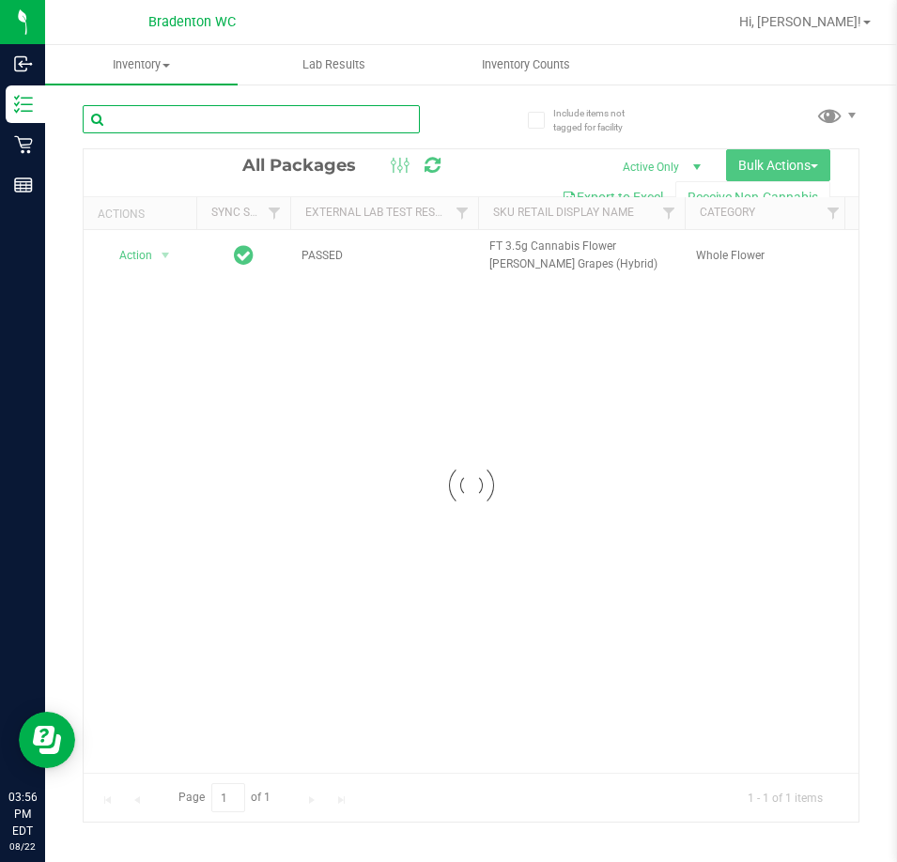
click at [353, 120] on input "text" at bounding box center [251, 119] width 337 height 28
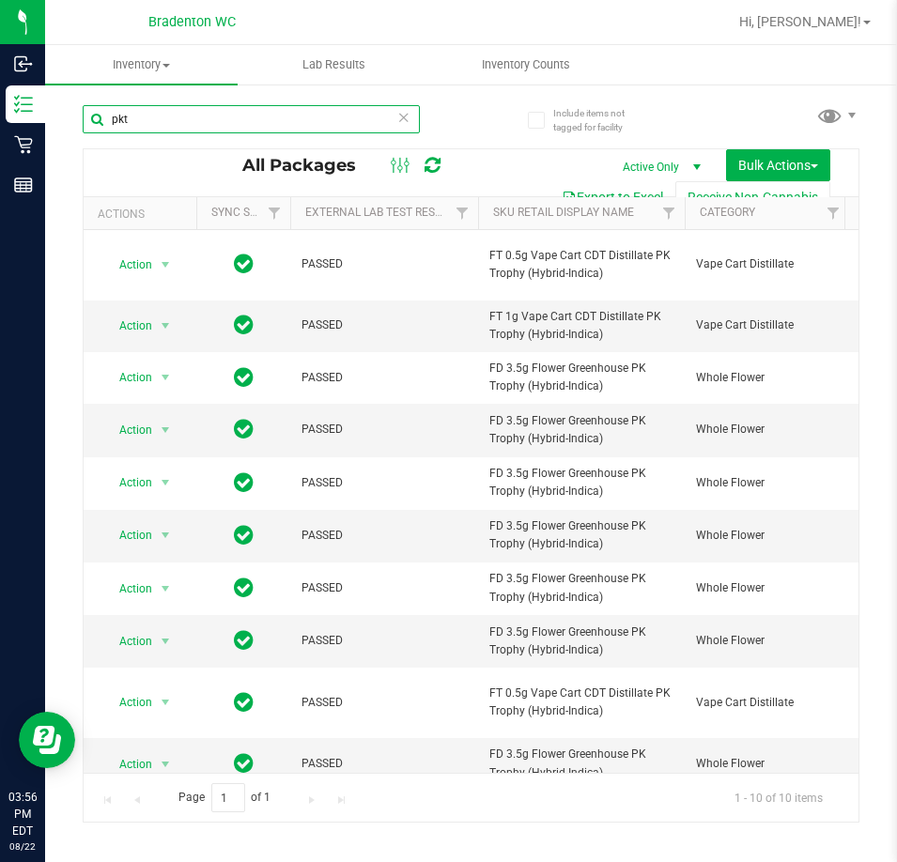
type input "pkt"
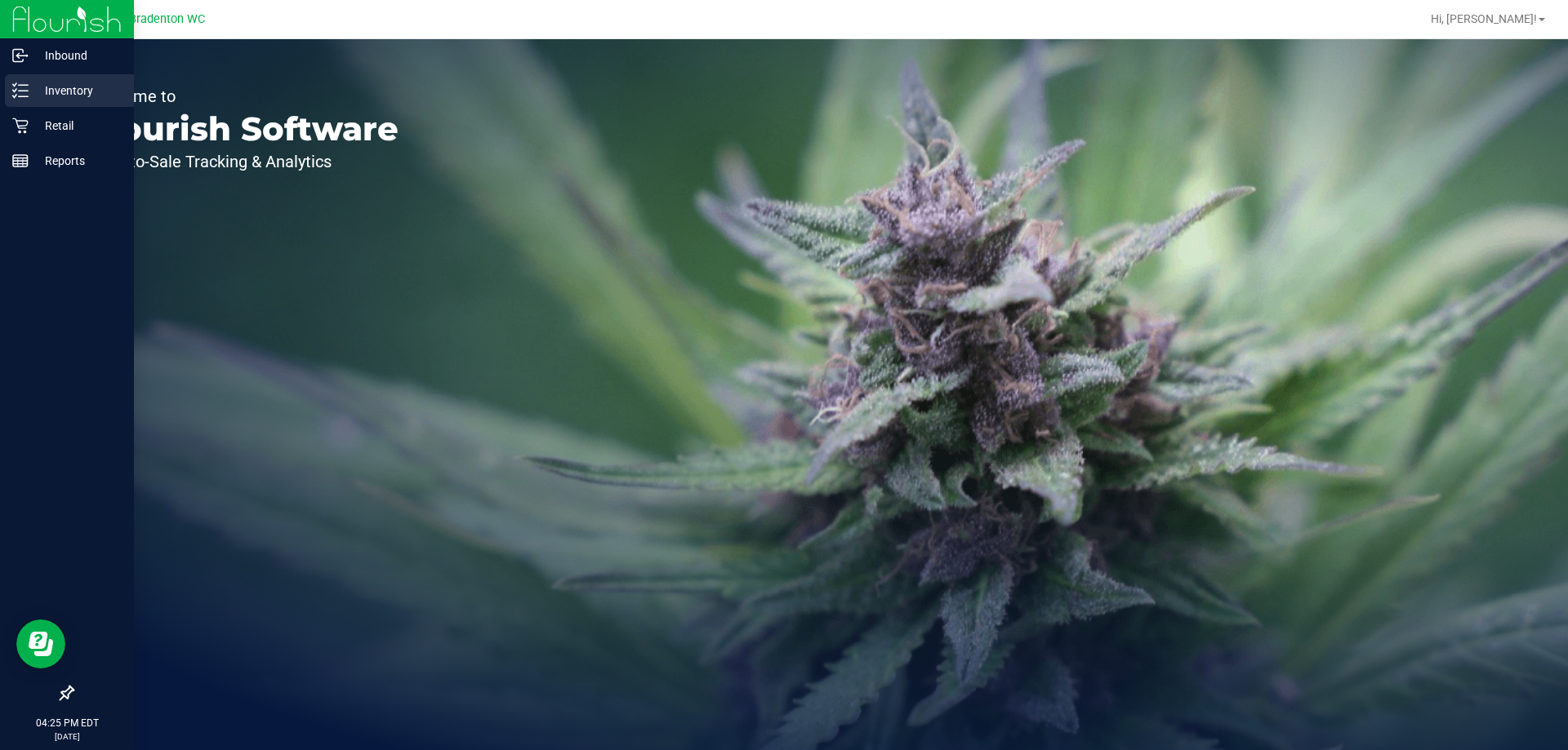
click at [50, 95] on p "Inventory" at bounding box center [77, 90] width 98 height 20
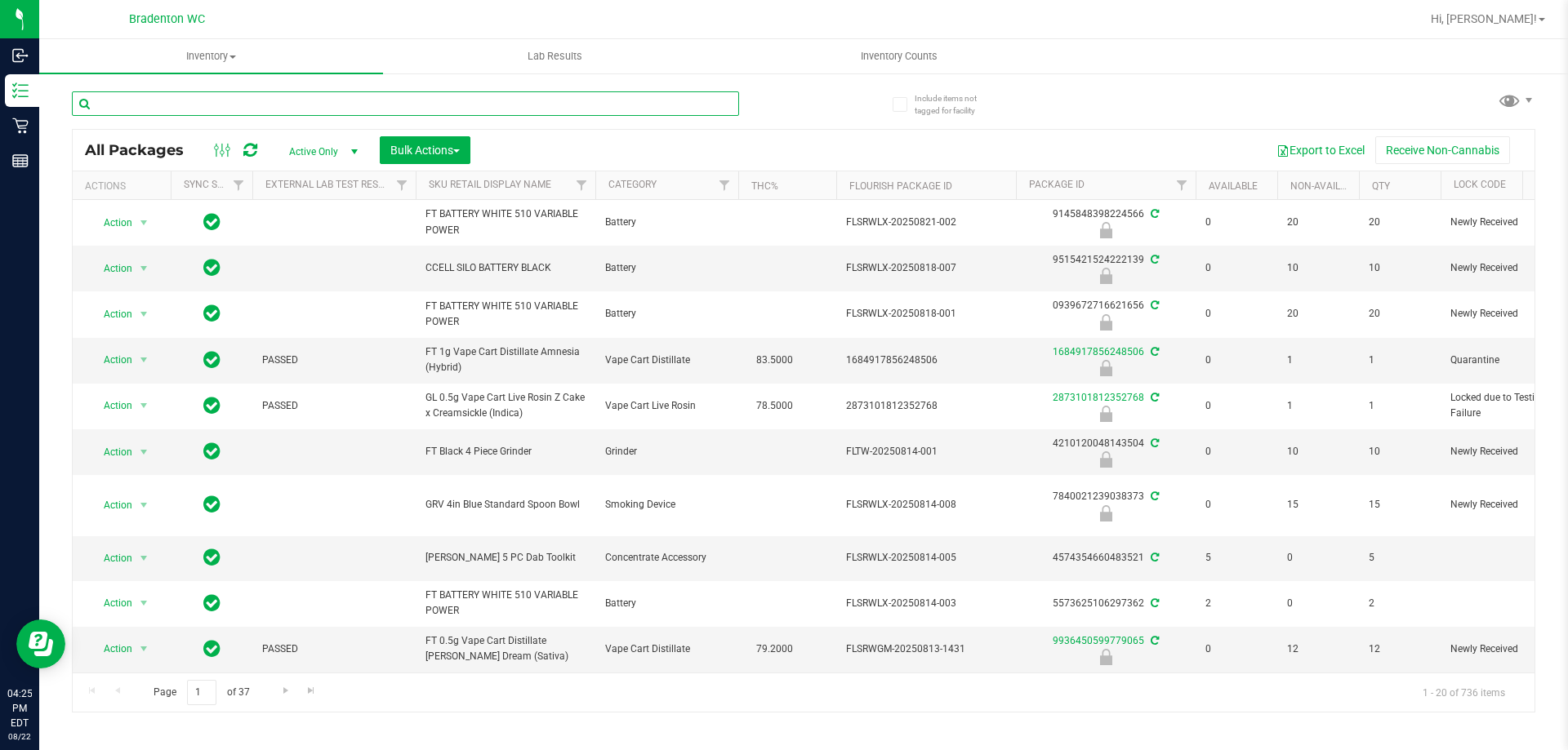
click at [316, 104] on input "text" at bounding box center [406, 103] width 668 height 24
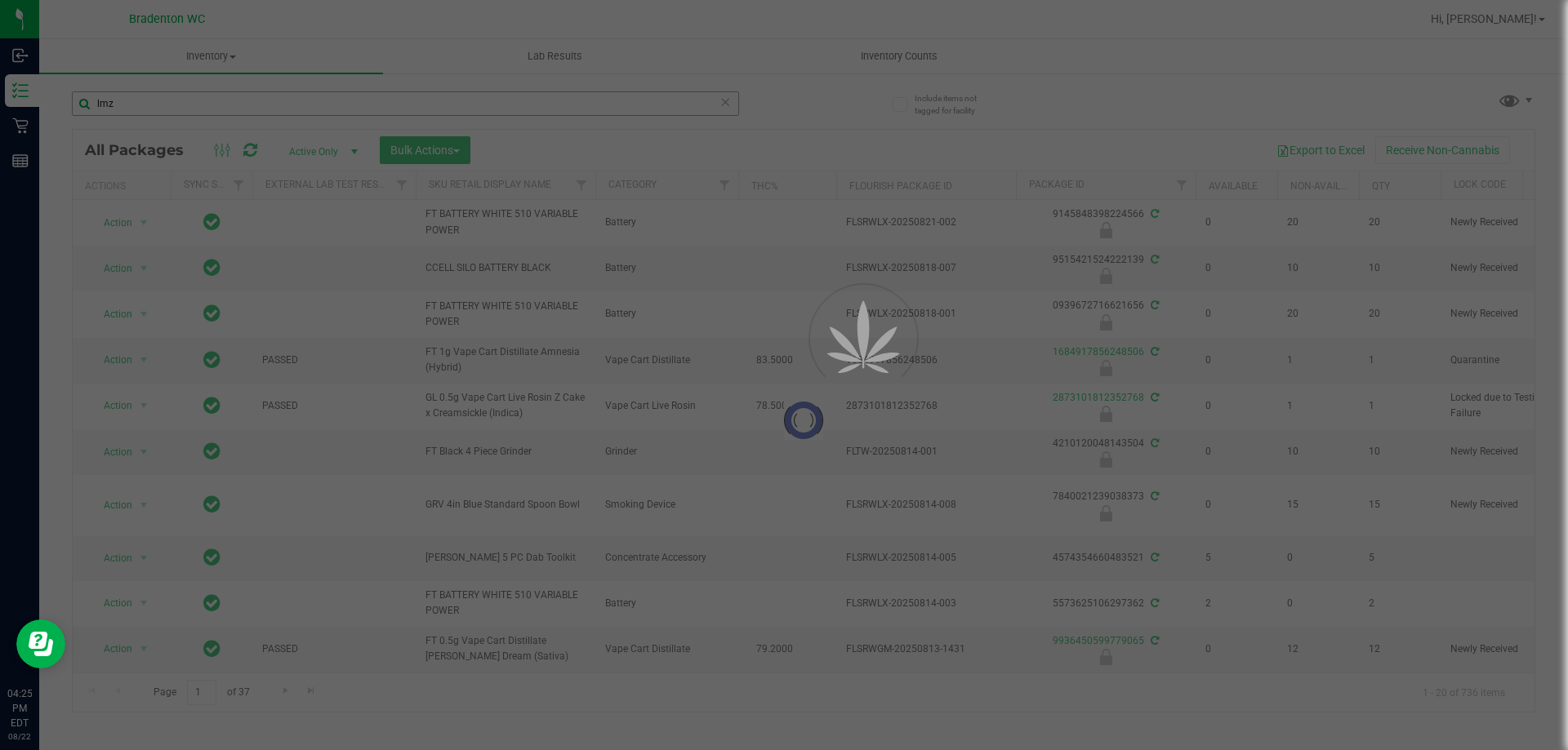
click at [316, 103] on div at bounding box center [784, 375] width 1568 height 750
click at [316, 103] on input "lmz" at bounding box center [406, 103] width 668 height 24
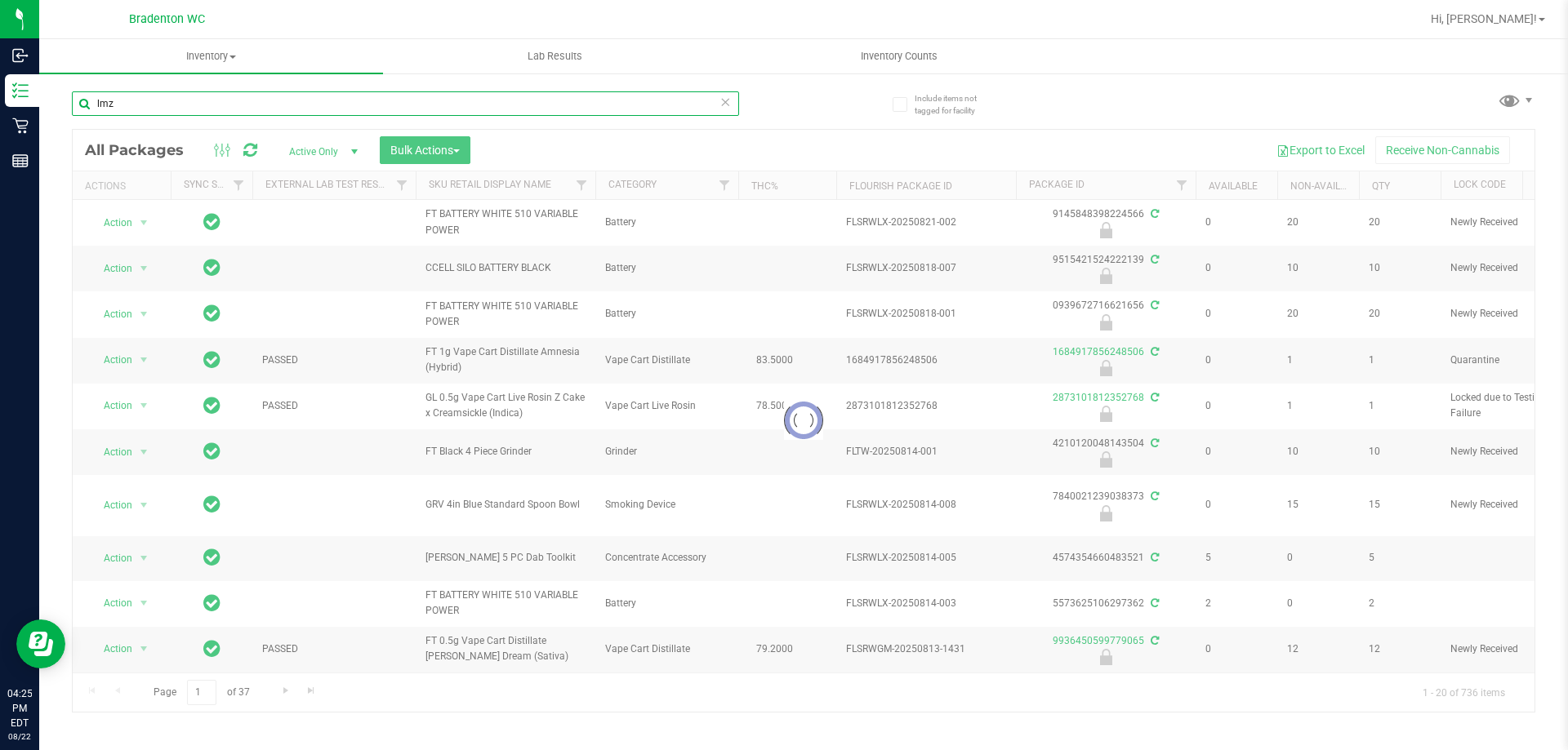
click at [316, 103] on input "lmz" at bounding box center [406, 103] width 668 height 24
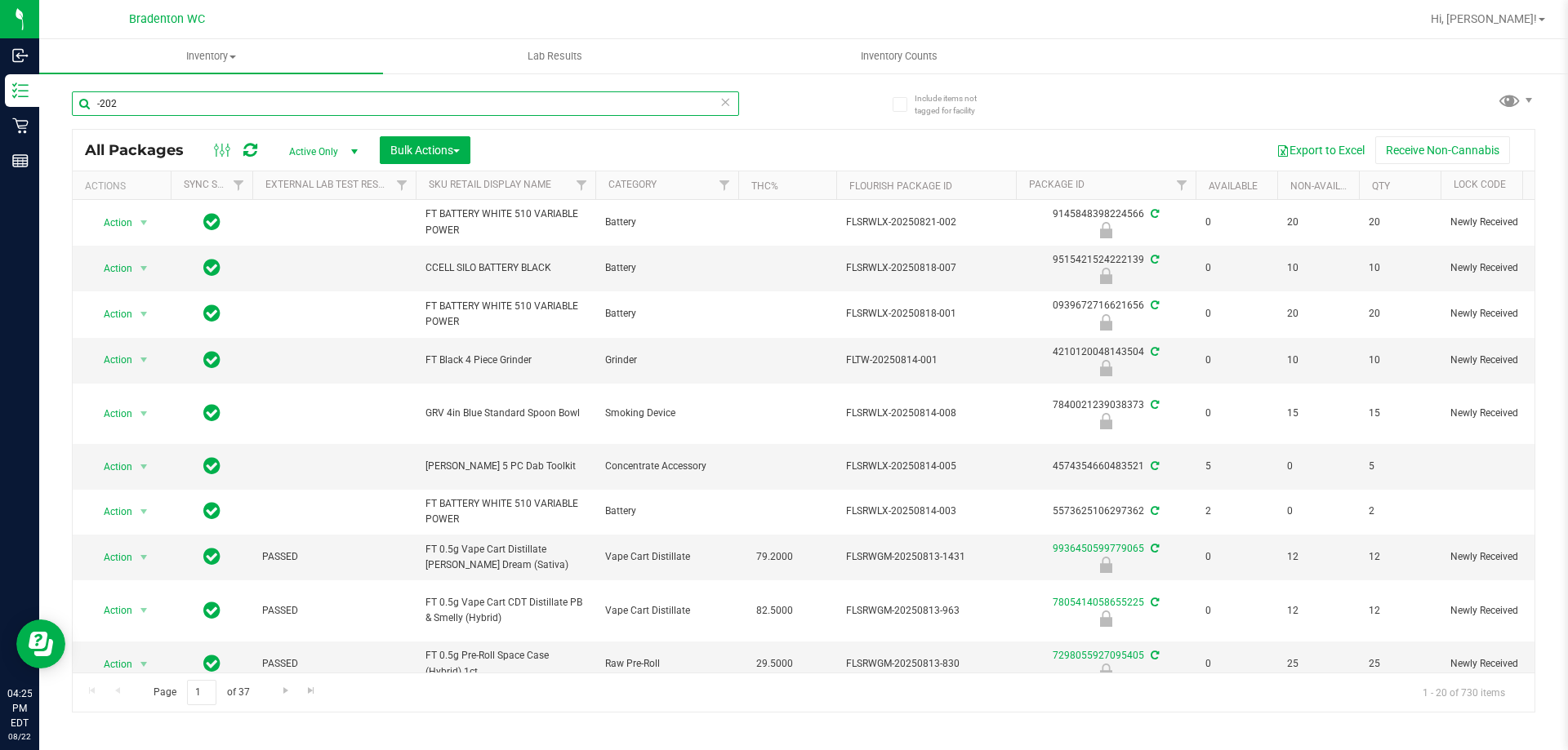
click at [337, 111] on input "-202" at bounding box center [406, 103] width 668 height 24
type input "-202"
click at [167, 102] on input "-202" at bounding box center [406, 103] width 668 height 24
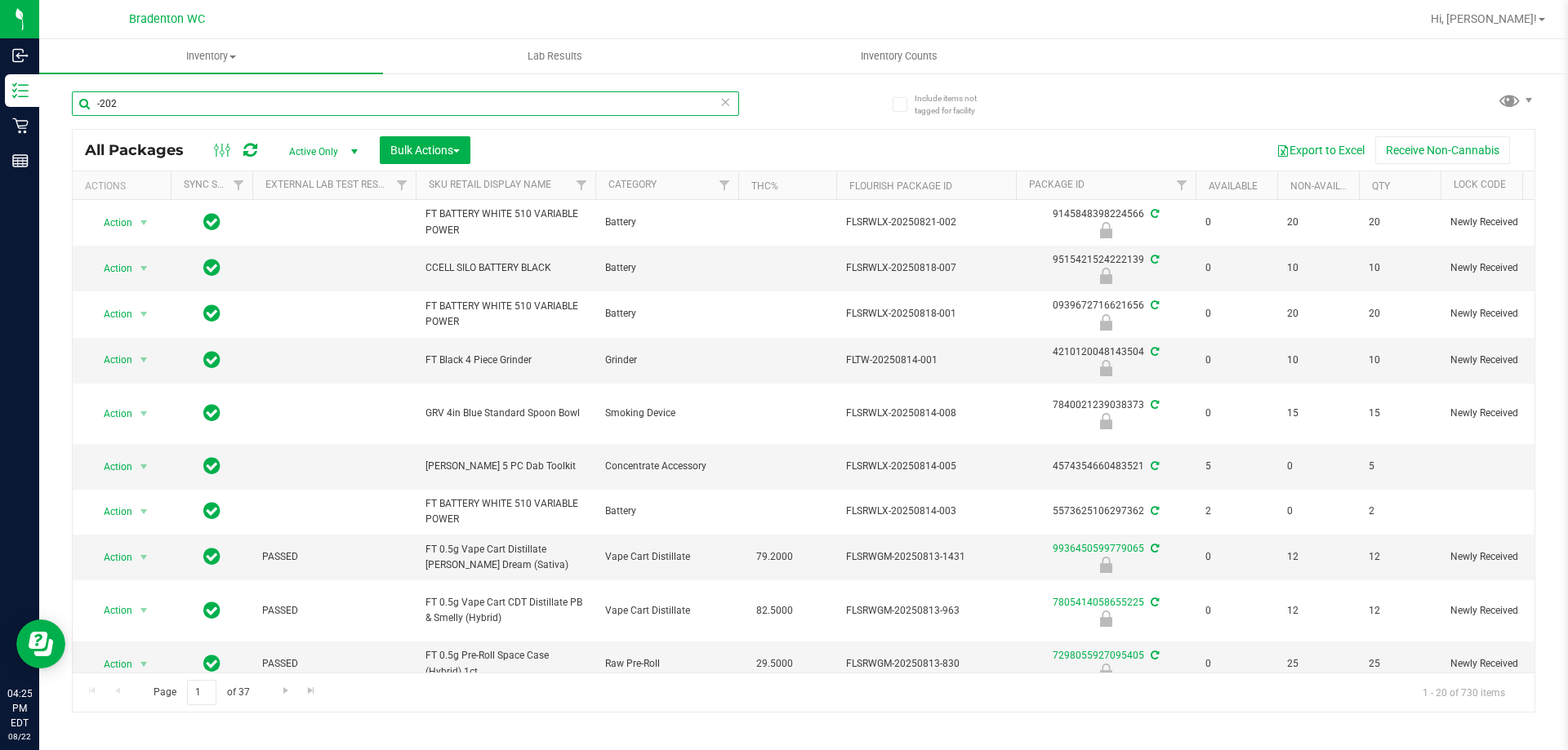
click at [167, 102] on input "-202" at bounding box center [406, 103] width 668 height 24
type input "lmz"
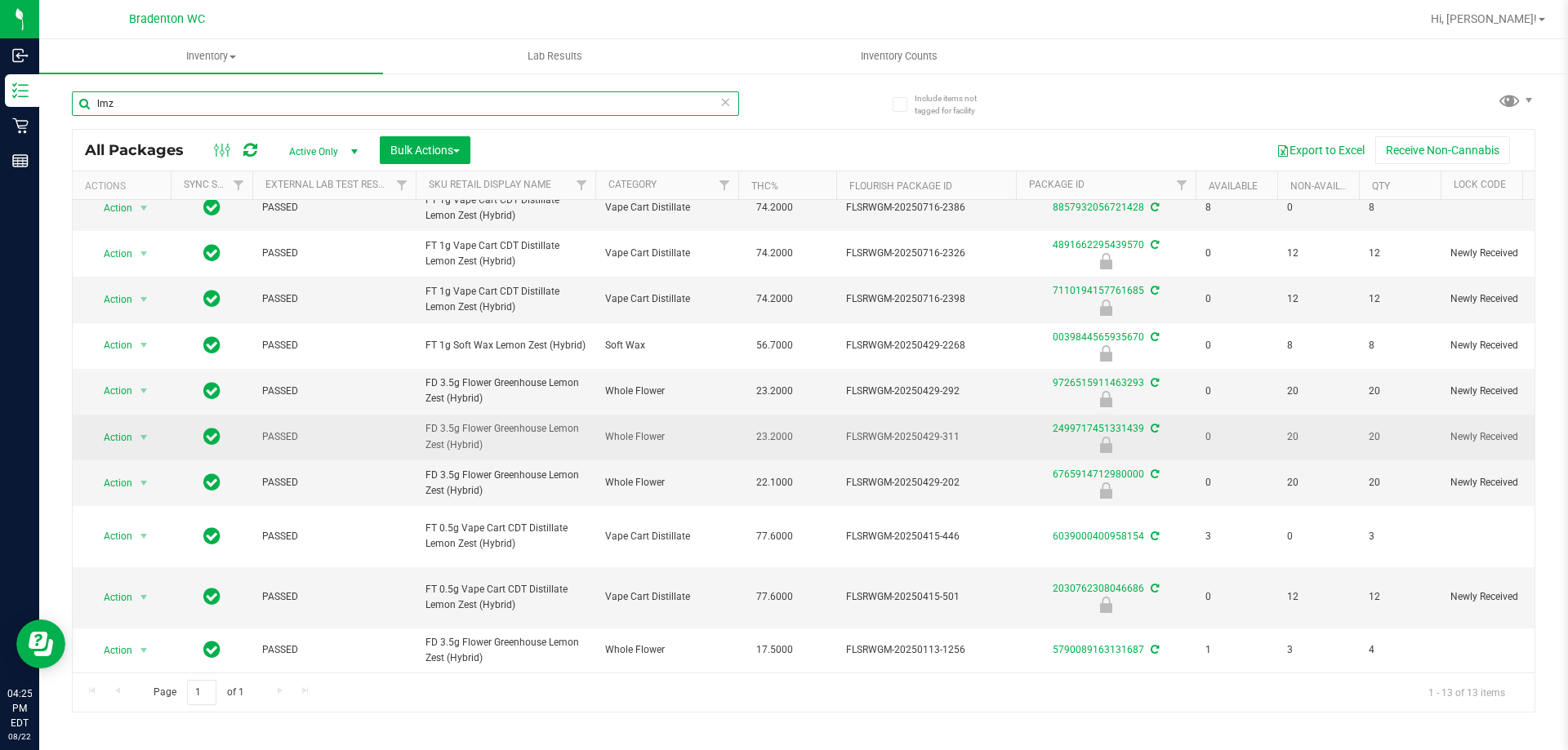
scroll to position [209, 0]
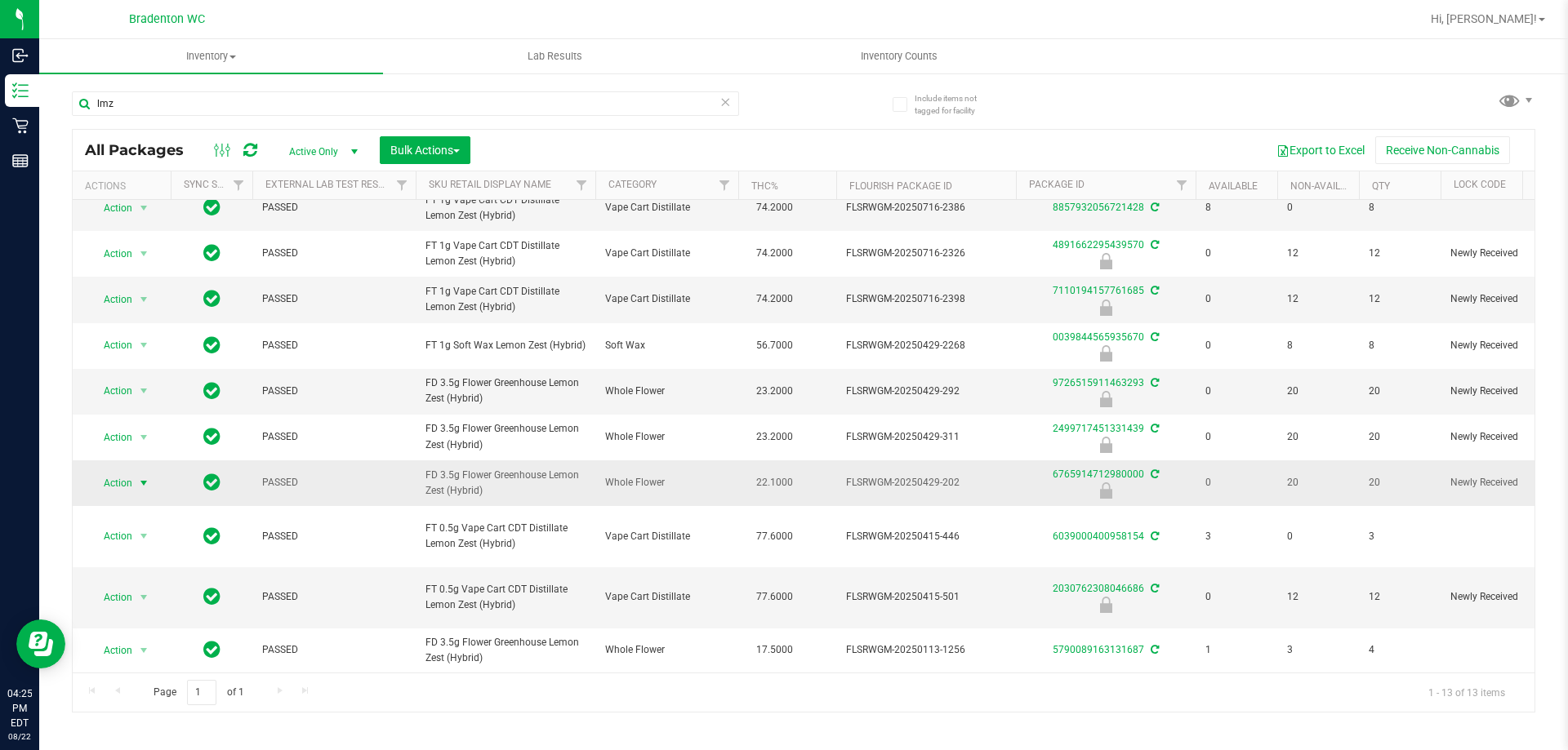
click at [130, 472] on span "Action" at bounding box center [110, 483] width 44 height 23
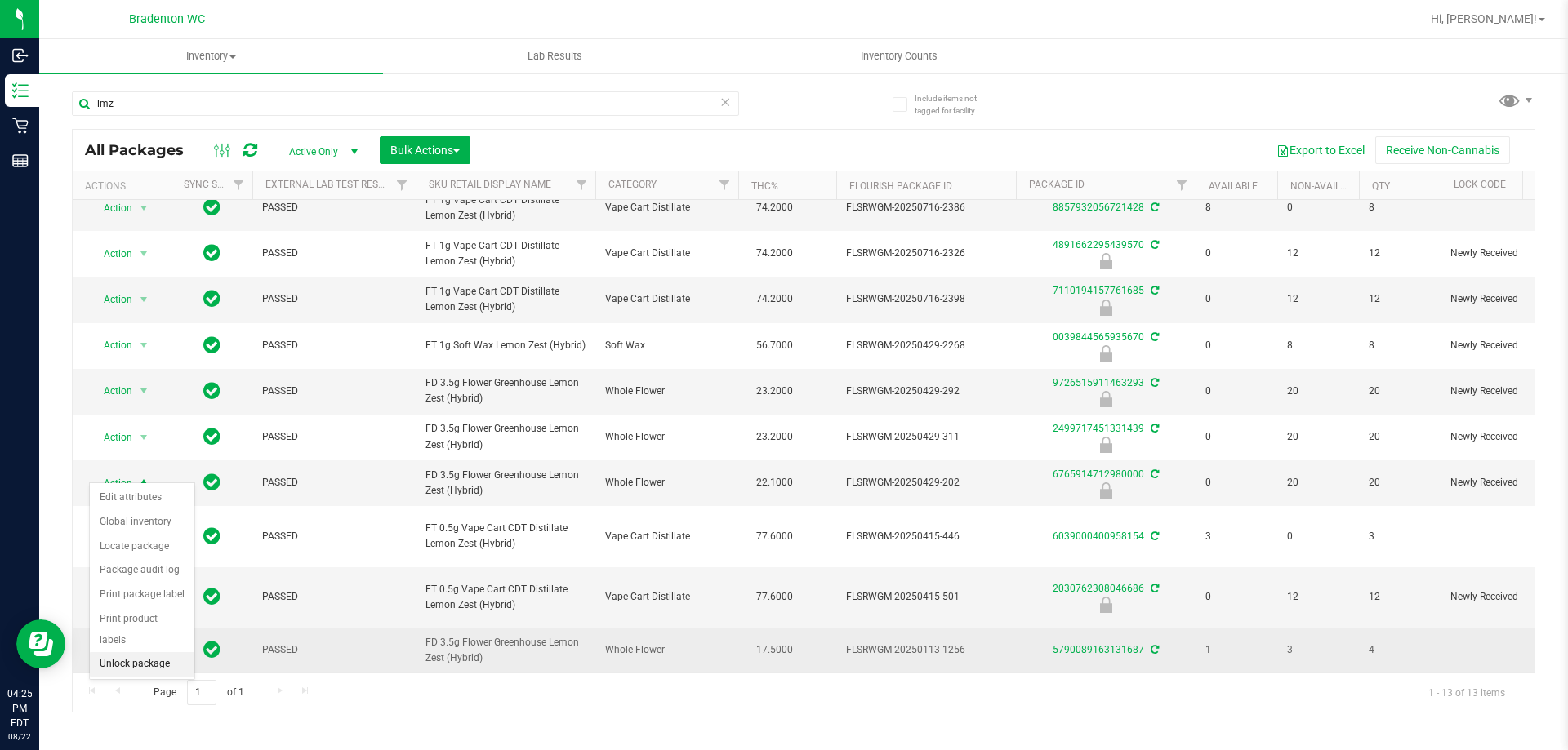
click at [146, 653] on li "Unlock package" at bounding box center [142, 665] width 104 height 24
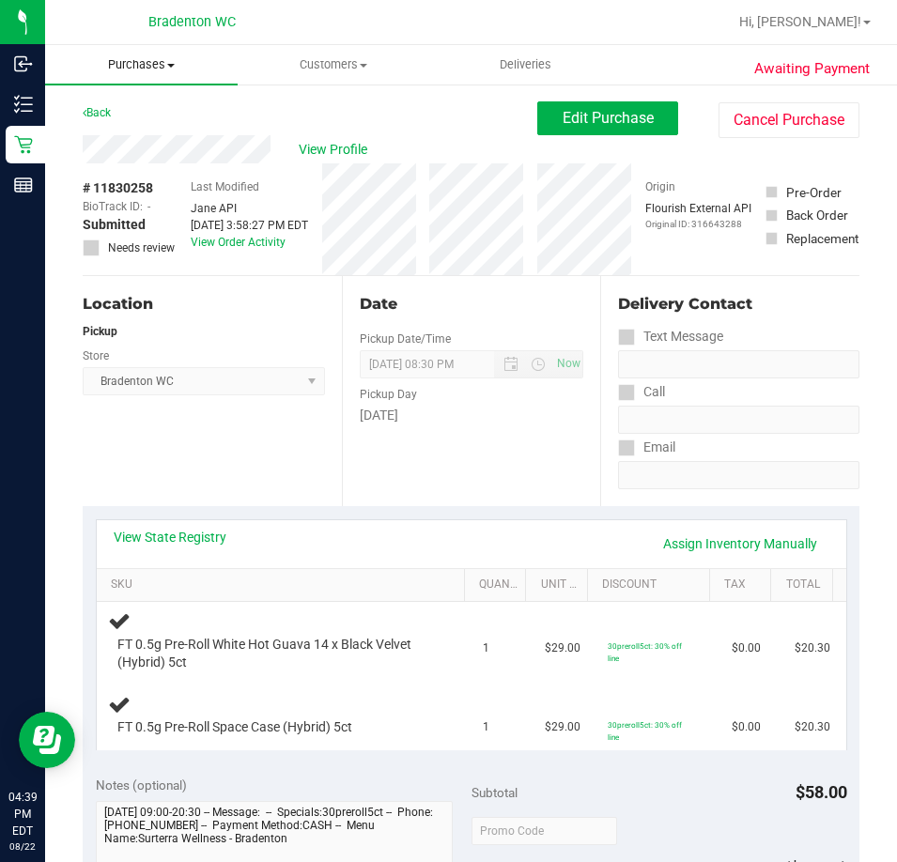
click at [167, 60] on span "Purchases" at bounding box center [141, 64] width 193 height 17
click at [112, 126] on li "Fulfillment" at bounding box center [141, 136] width 193 height 23
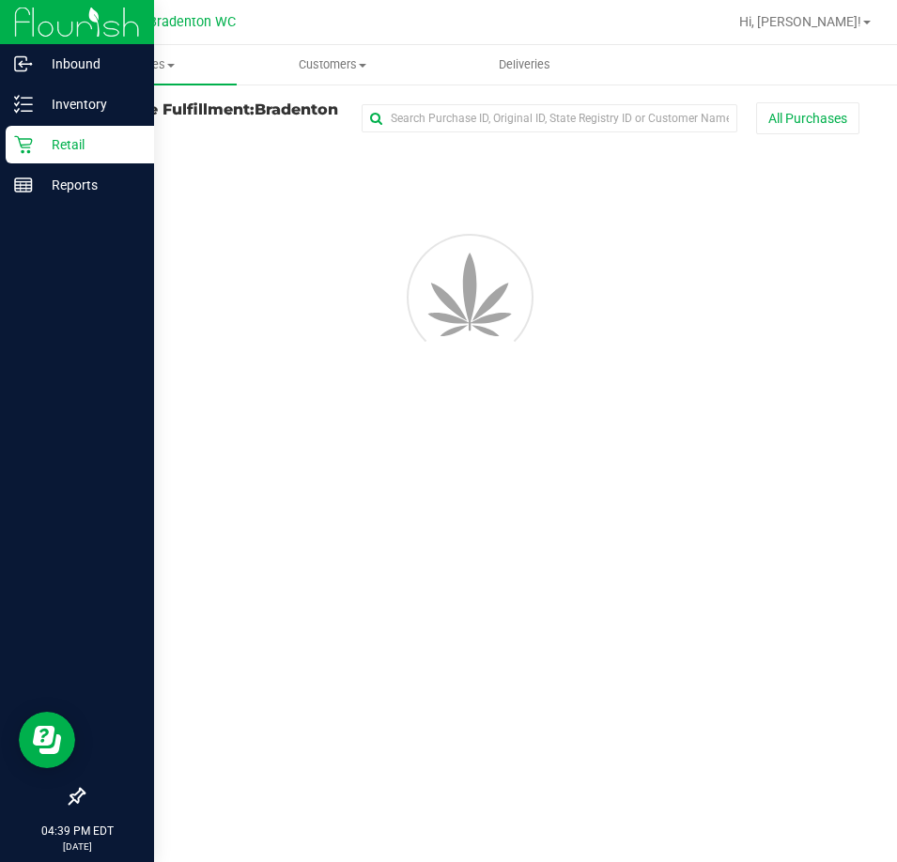
click at [16, 408] on div at bounding box center [77, 493] width 154 height 572
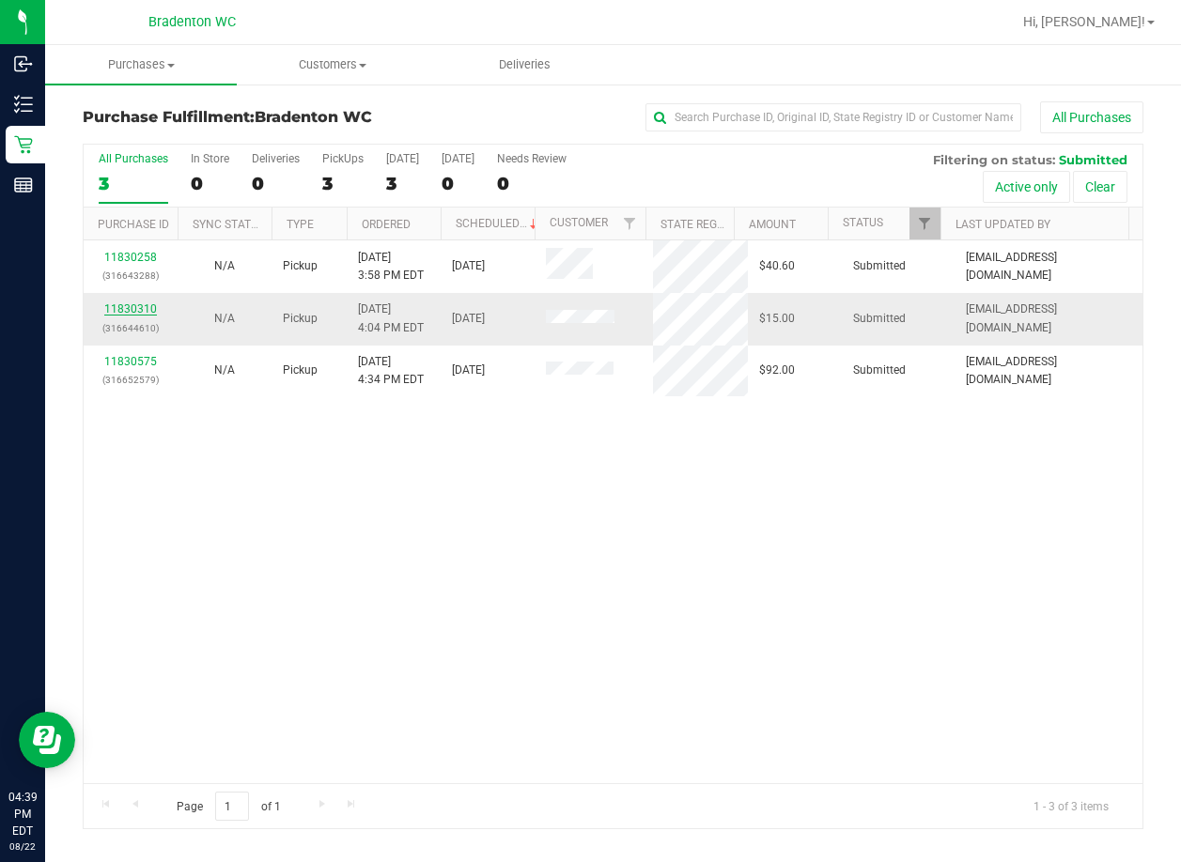
click at [134, 305] on link "11830310" at bounding box center [130, 308] width 53 height 13
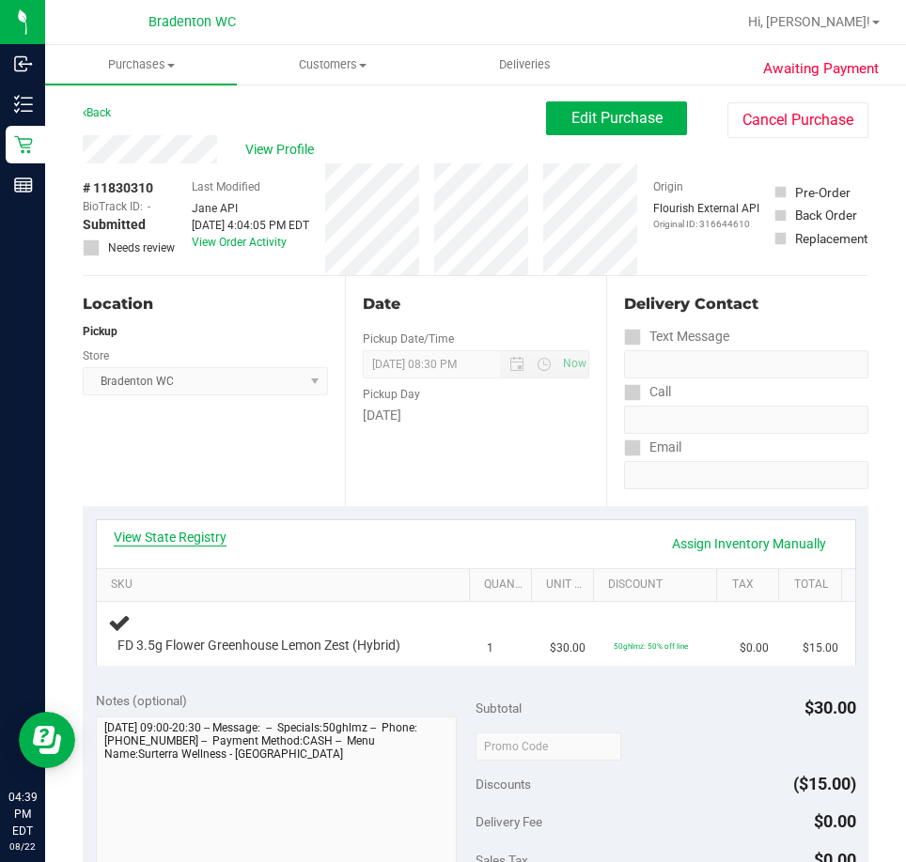
click at [208, 538] on link "View State Registry" at bounding box center [170, 537] width 113 height 19
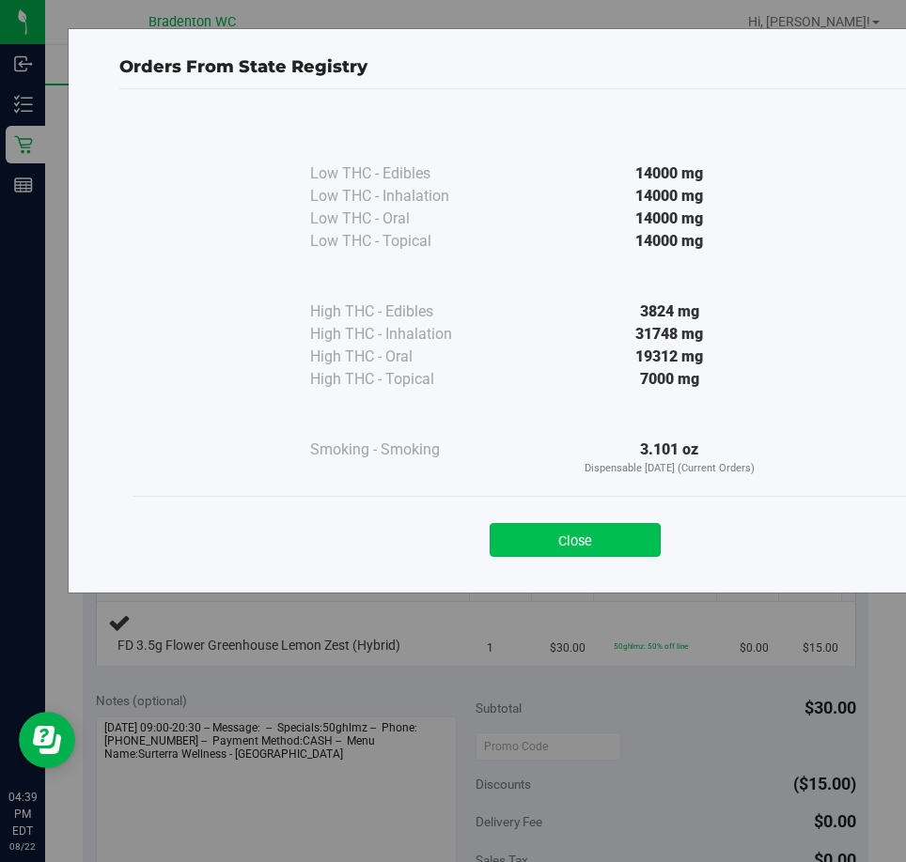
click at [624, 534] on button "Close" at bounding box center [574, 540] width 171 height 34
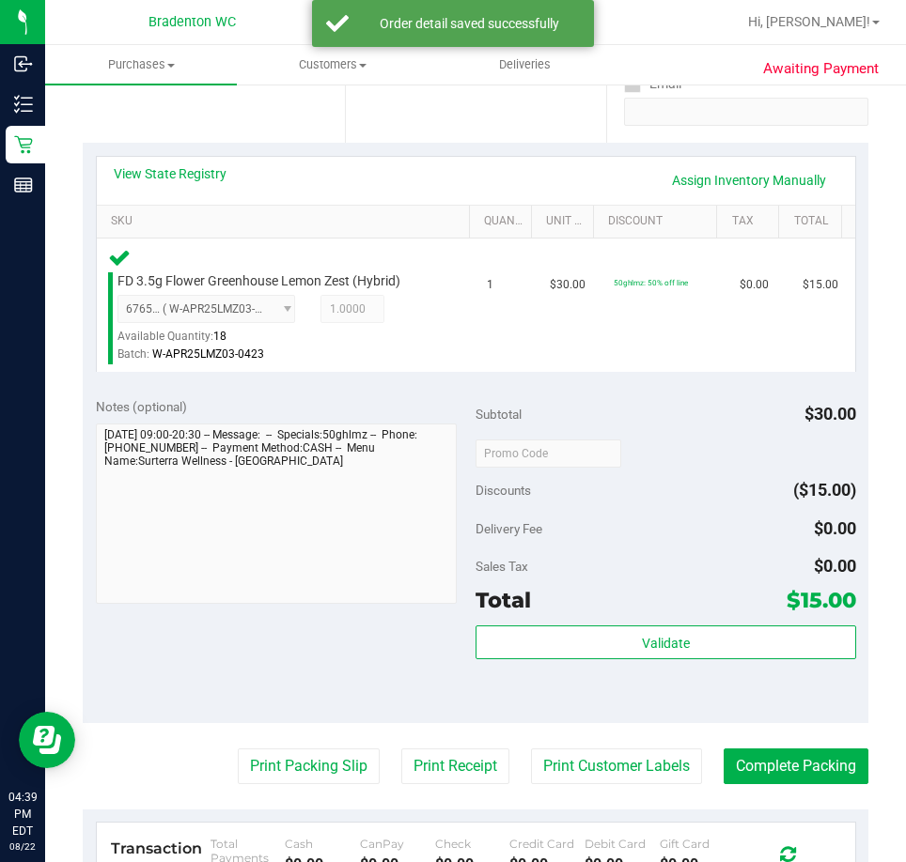
scroll to position [365, 0]
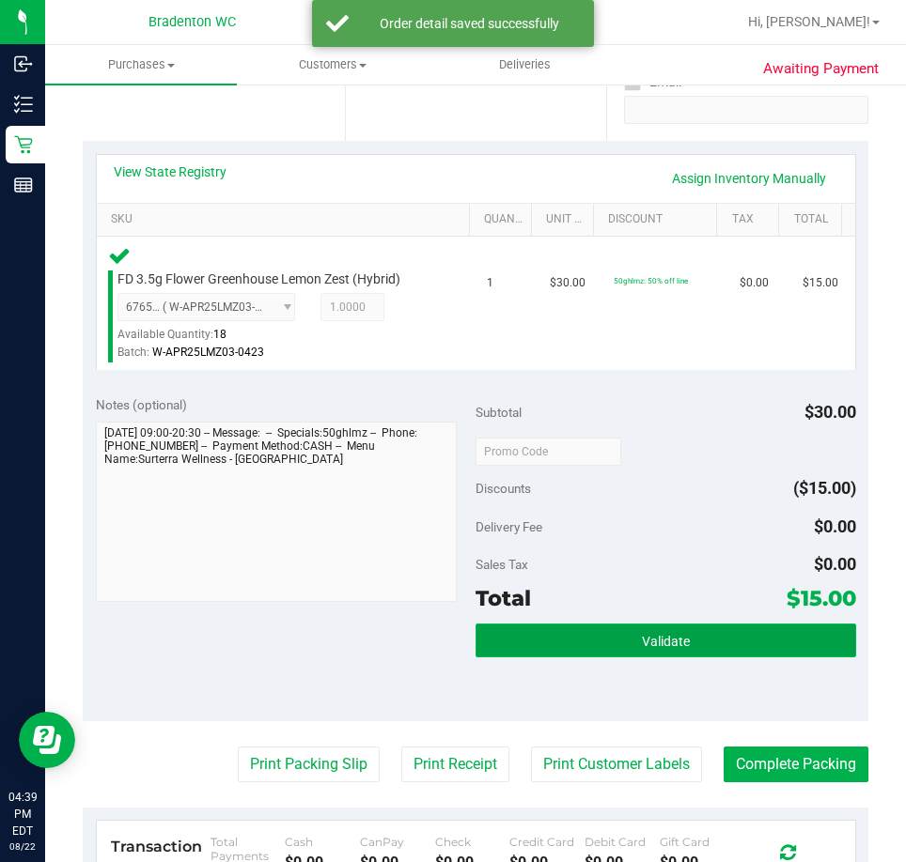
click at [609, 637] on button "Validate" at bounding box center [665, 641] width 380 height 34
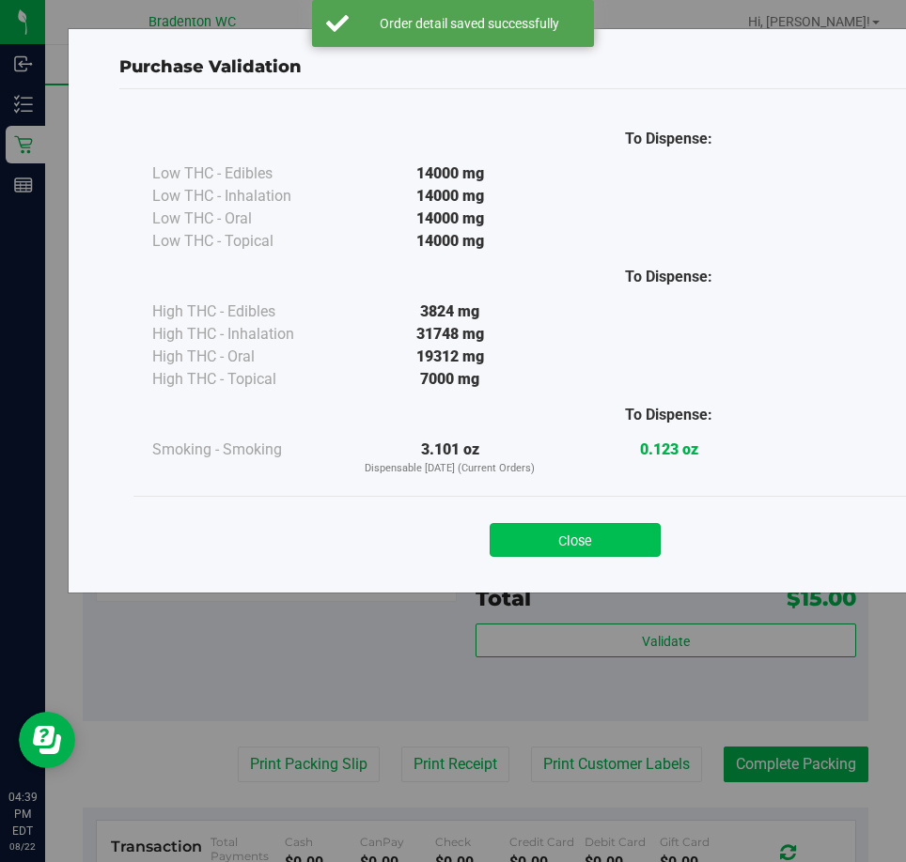
click at [567, 531] on button "Close" at bounding box center [574, 540] width 171 height 34
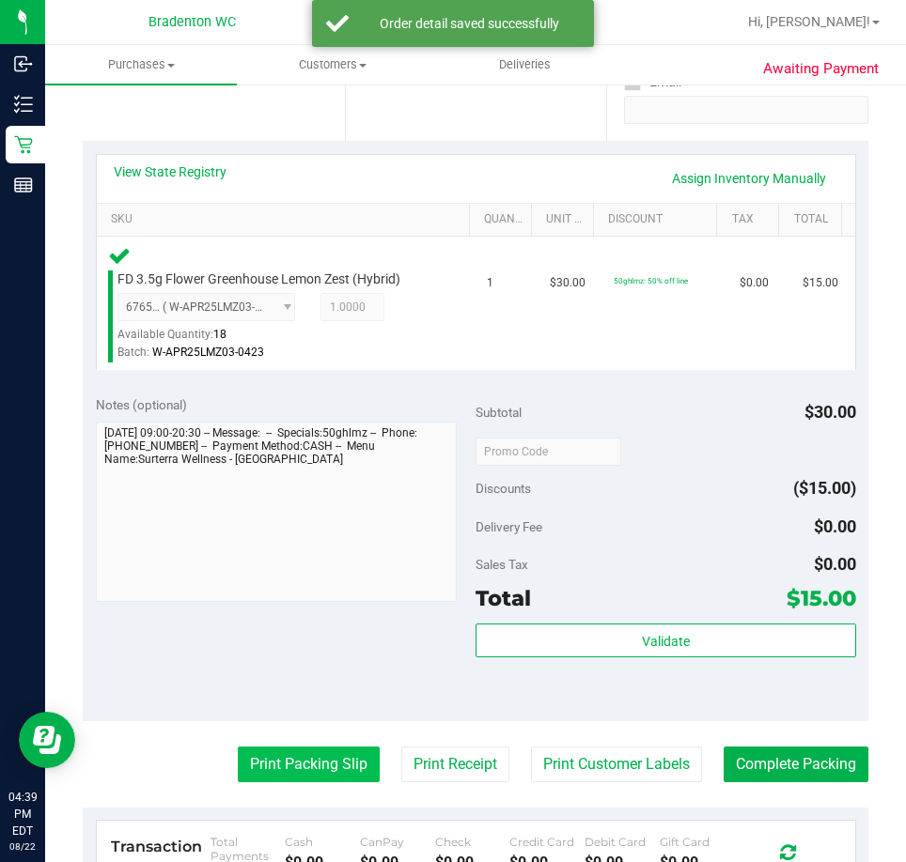
click at [282, 749] on button "Print Packing Slip" at bounding box center [309, 765] width 142 height 36
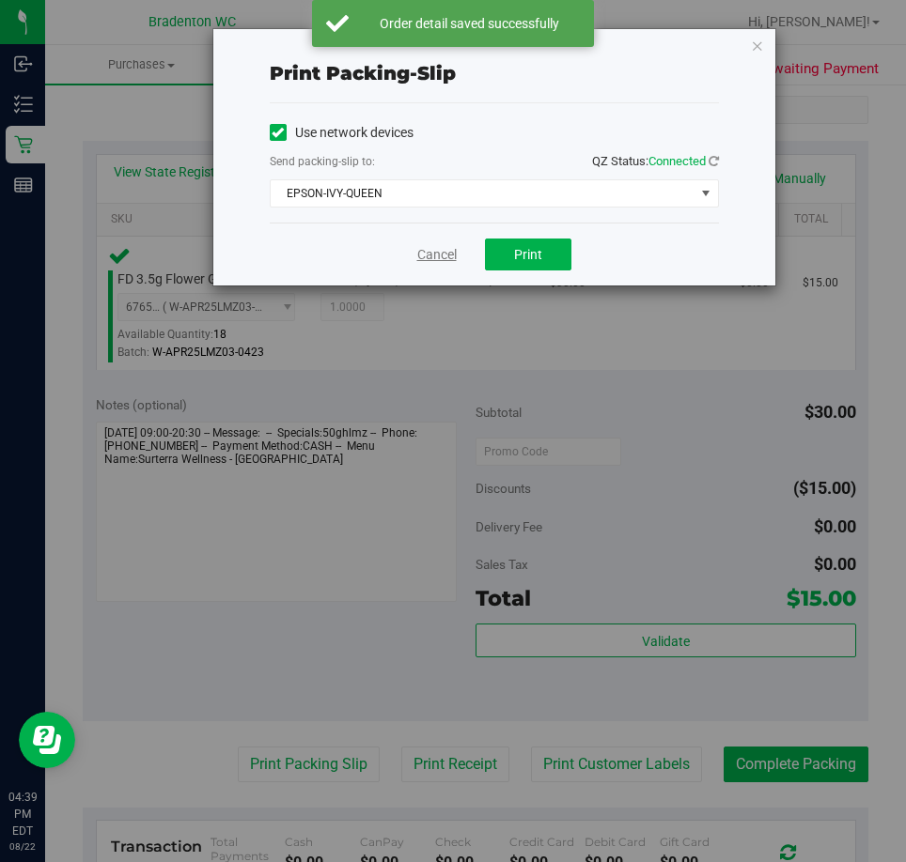
click at [423, 255] on link "Cancel" at bounding box center [436, 255] width 39 height 20
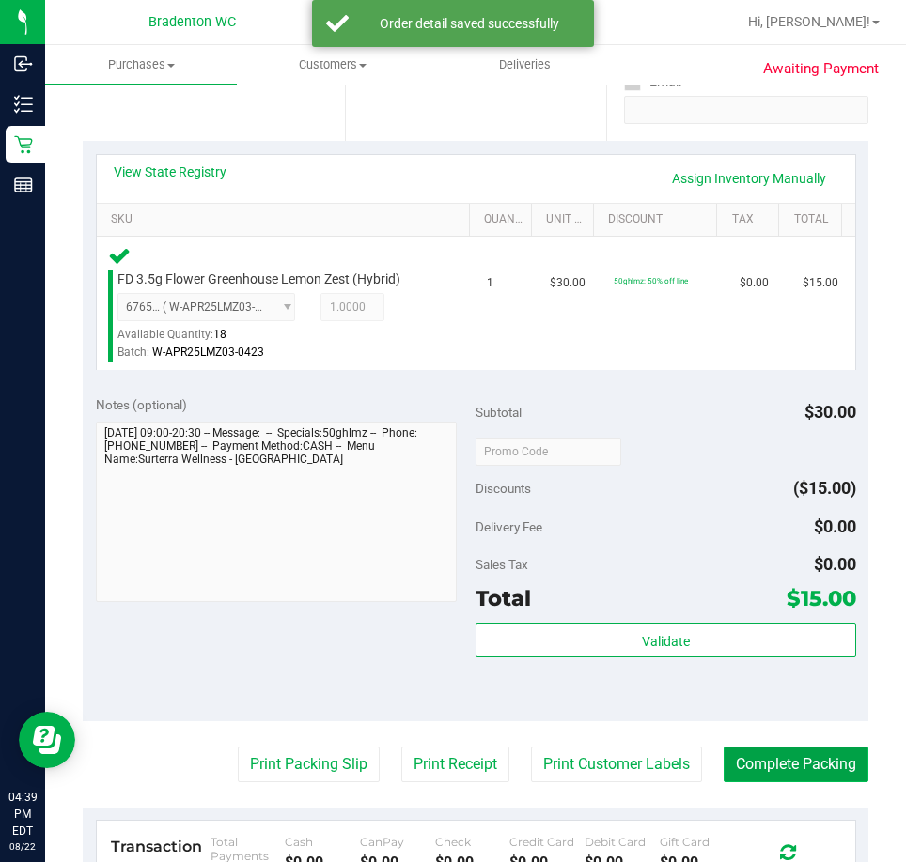
click at [728, 762] on button "Complete Packing" at bounding box center [795, 765] width 145 height 36
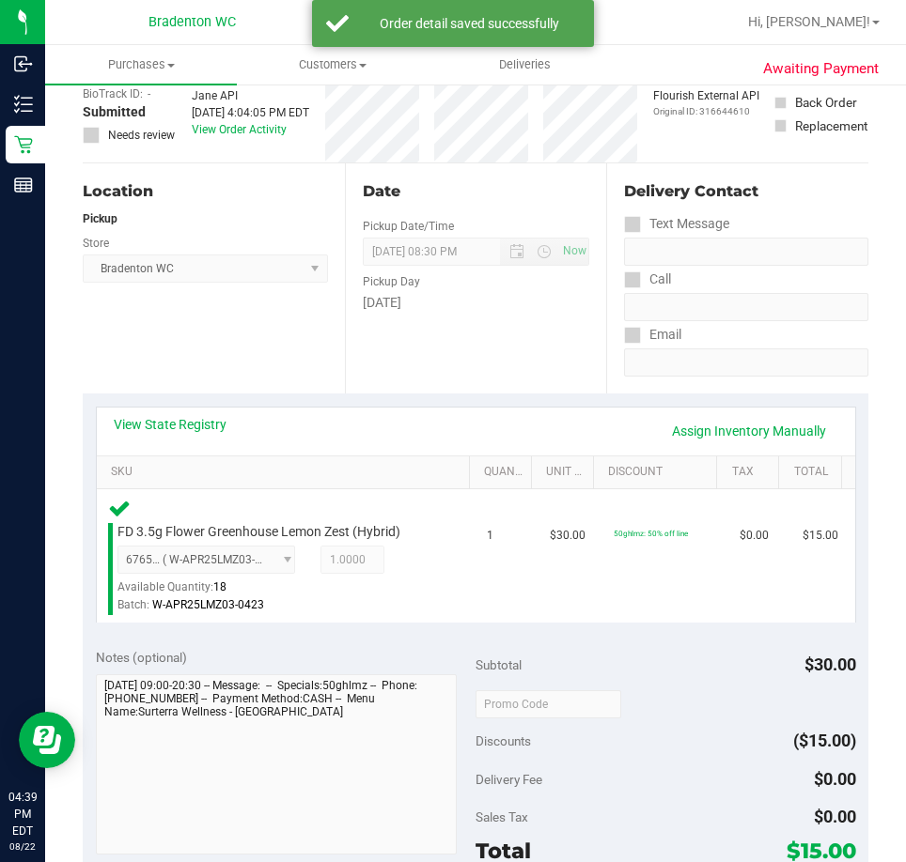
scroll to position [0, 0]
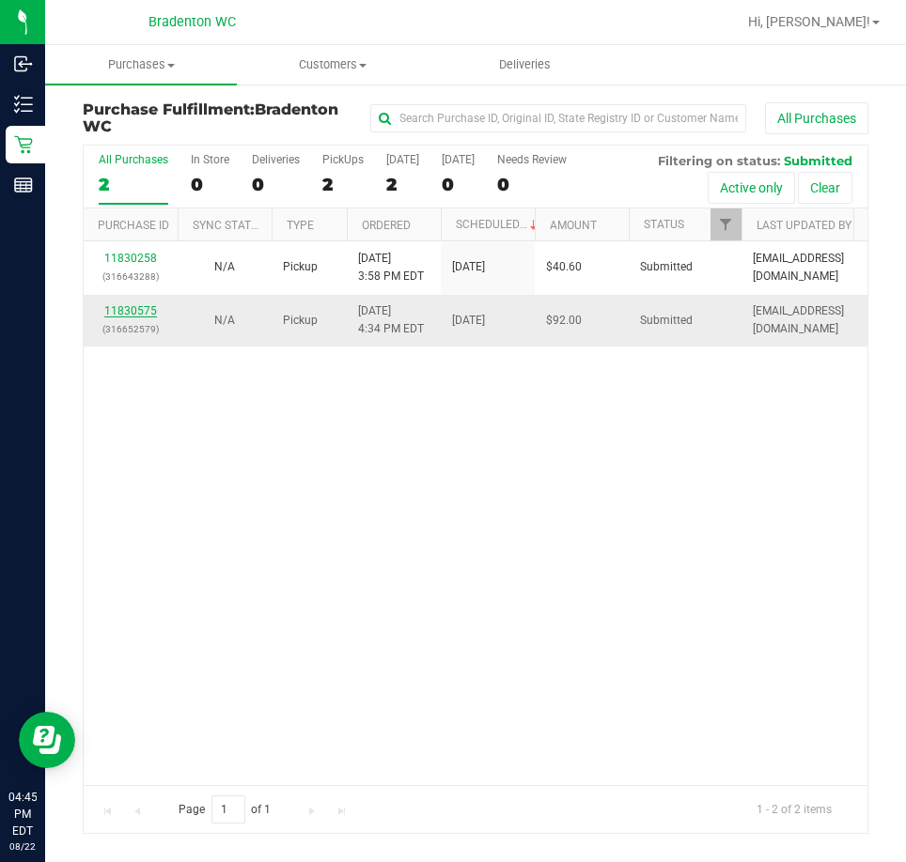
click at [140, 306] on link "11830575" at bounding box center [130, 310] width 53 height 13
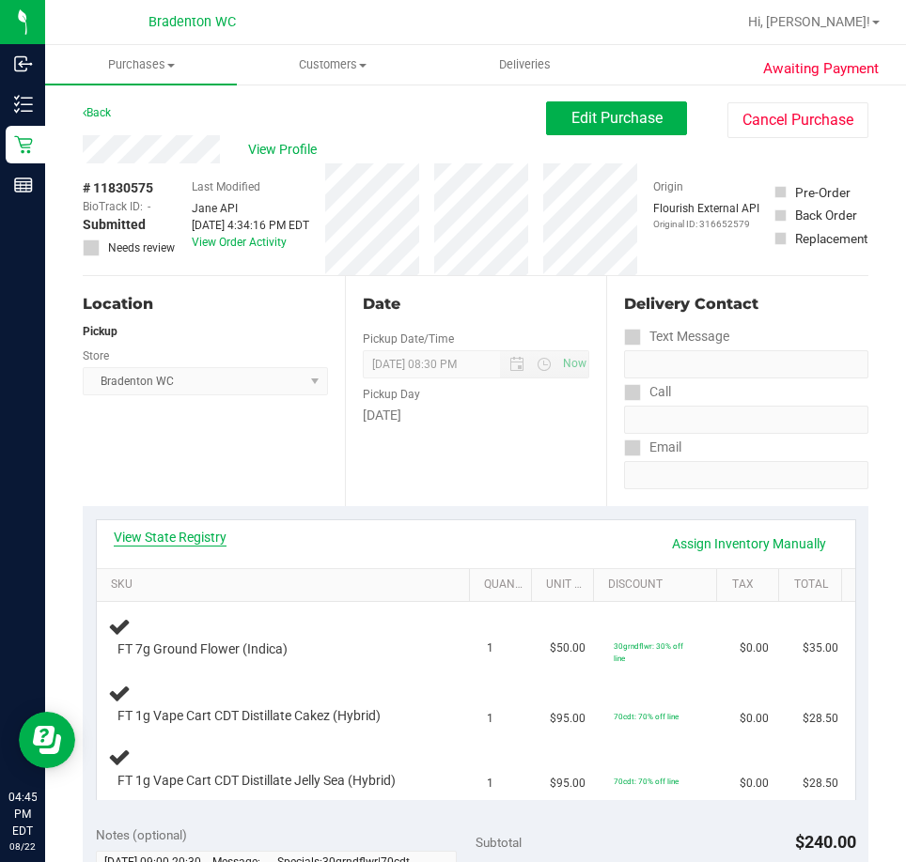
click at [159, 535] on link "View State Registry" at bounding box center [170, 537] width 113 height 19
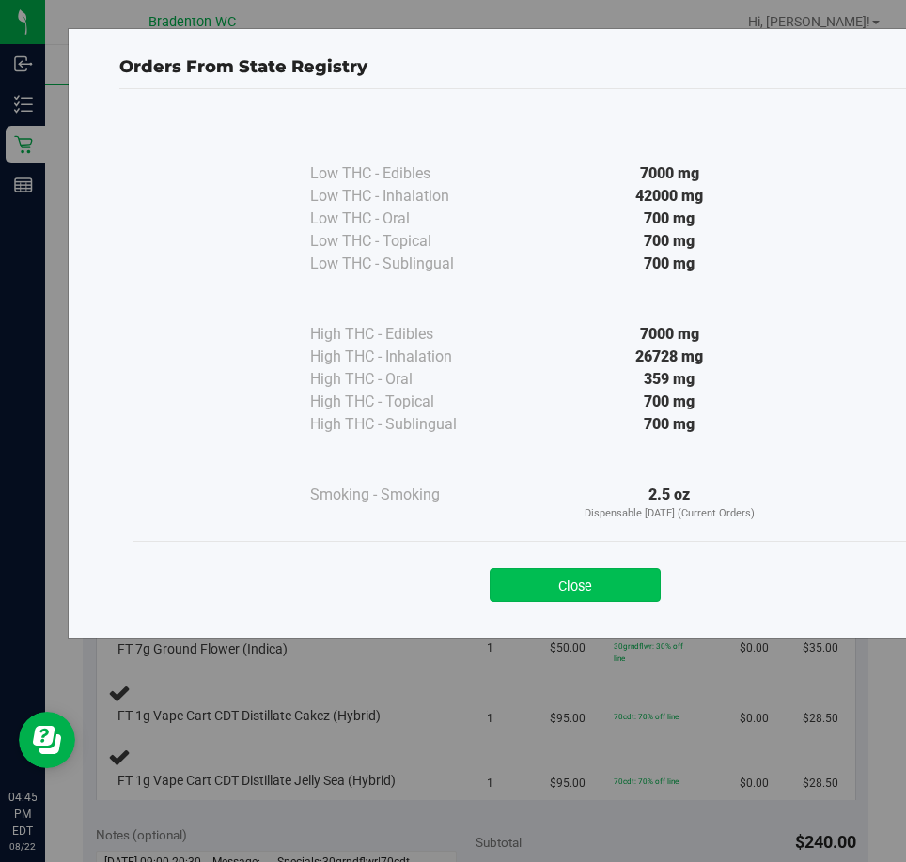
click at [603, 574] on button "Close" at bounding box center [574, 585] width 171 height 34
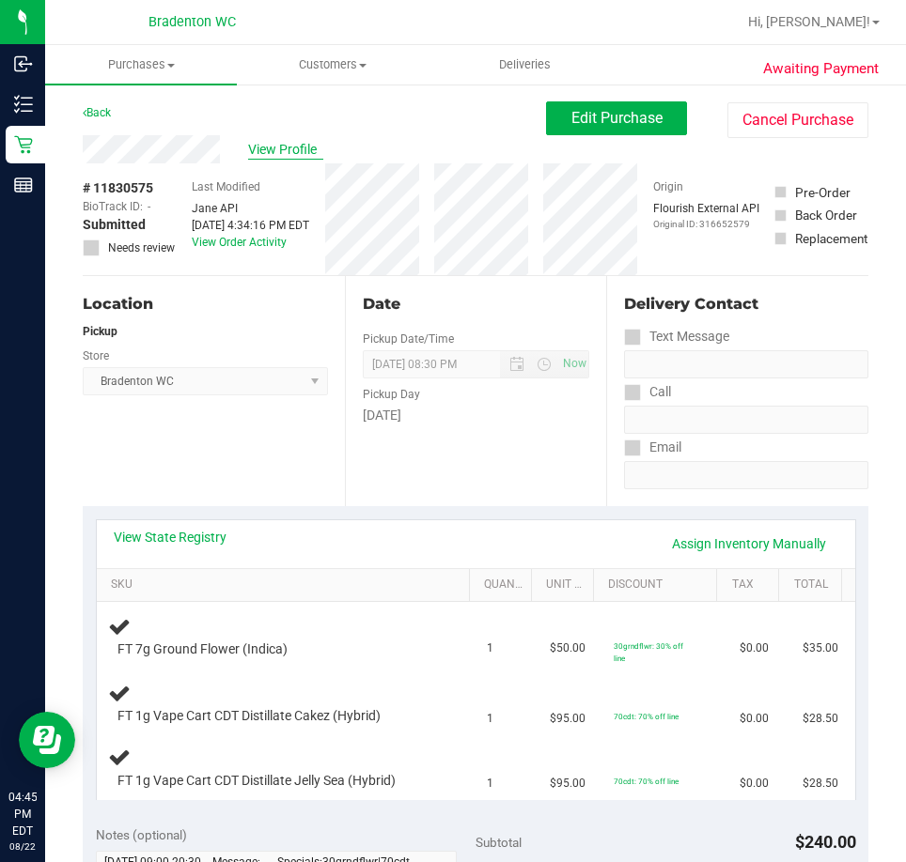
click at [287, 151] on span "View Profile" at bounding box center [285, 150] width 75 height 20
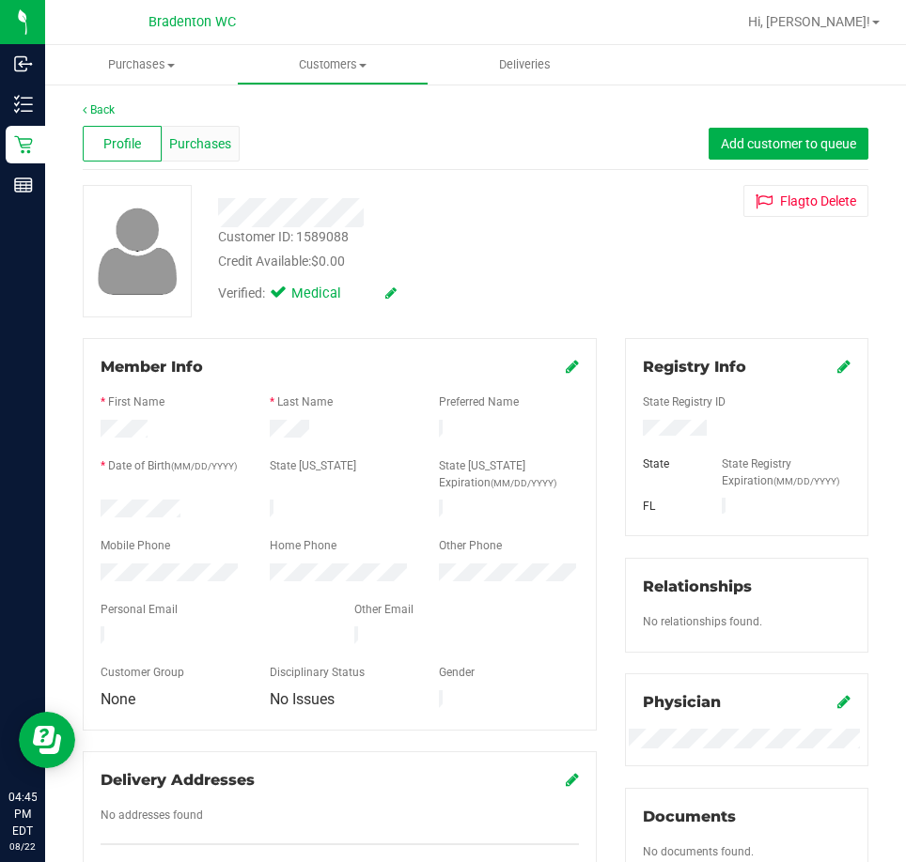
click at [222, 151] on span "Purchases" at bounding box center [200, 144] width 62 height 20
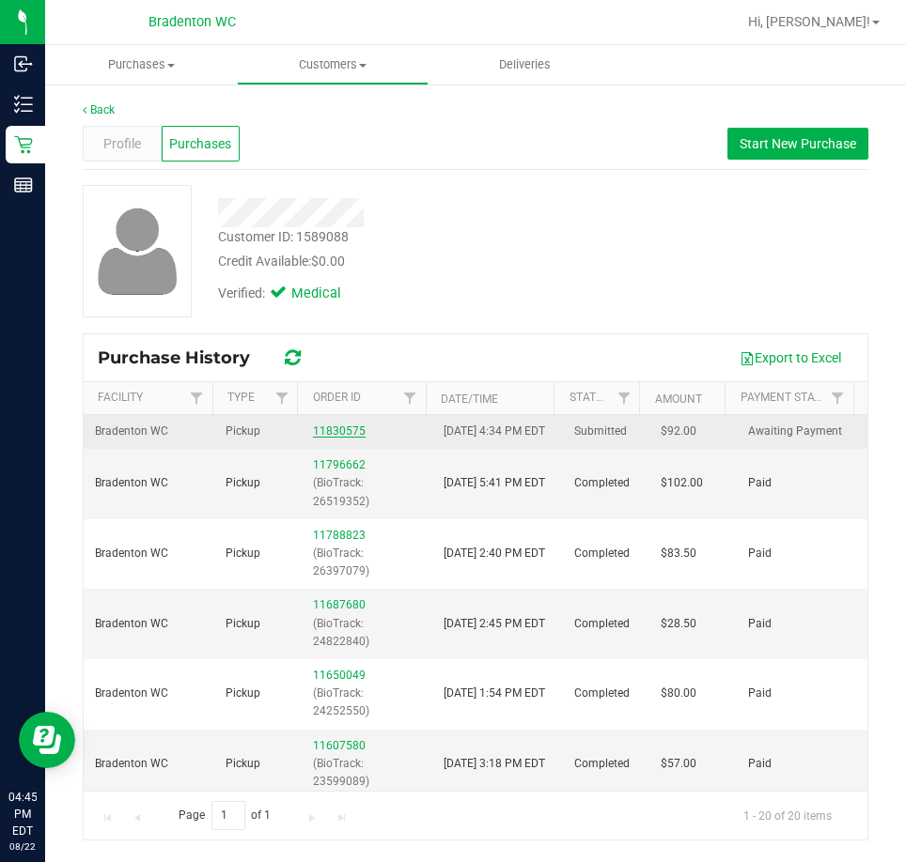
click at [315, 437] on link "11830575" at bounding box center [339, 431] width 53 height 13
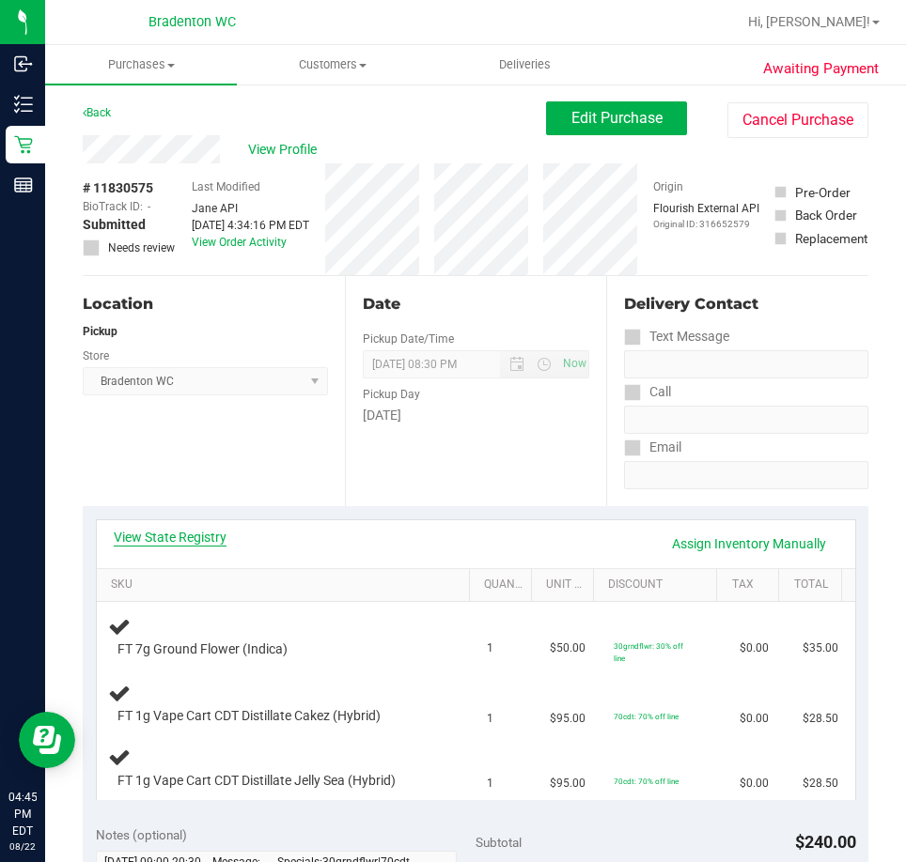
click at [205, 540] on link "View State Registry" at bounding box center [170, 537] width 113 height 19
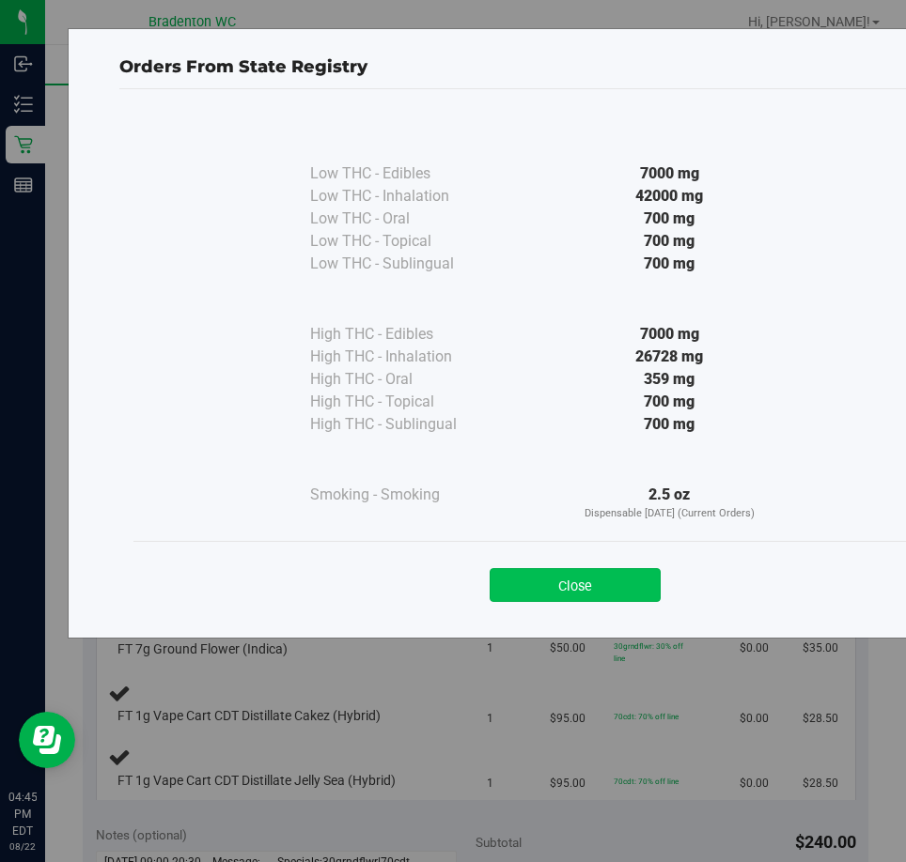
click at [618, 581] on button "Close" at bounding box center [574, 585] width 171 height 34
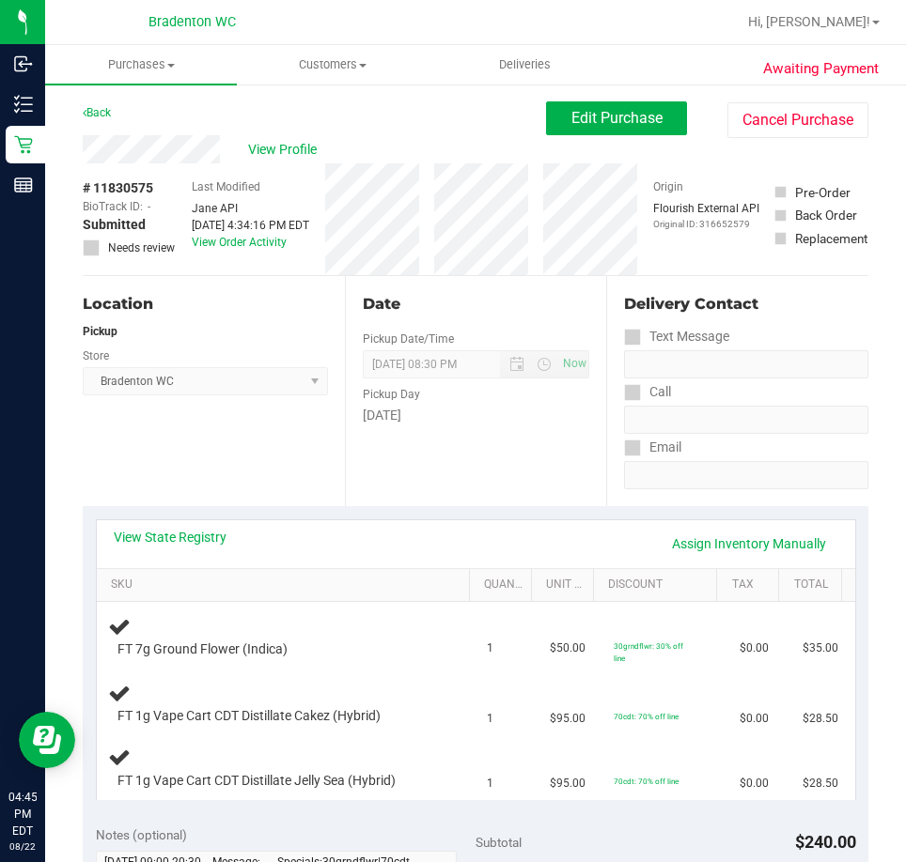
click at [457, 493] on div "Date Pickup Date/Time [DATE] Now [DATE] 08:30 PM Now Pickup Day [DATE]" at bounding box center [476, 391] width 262 height 230
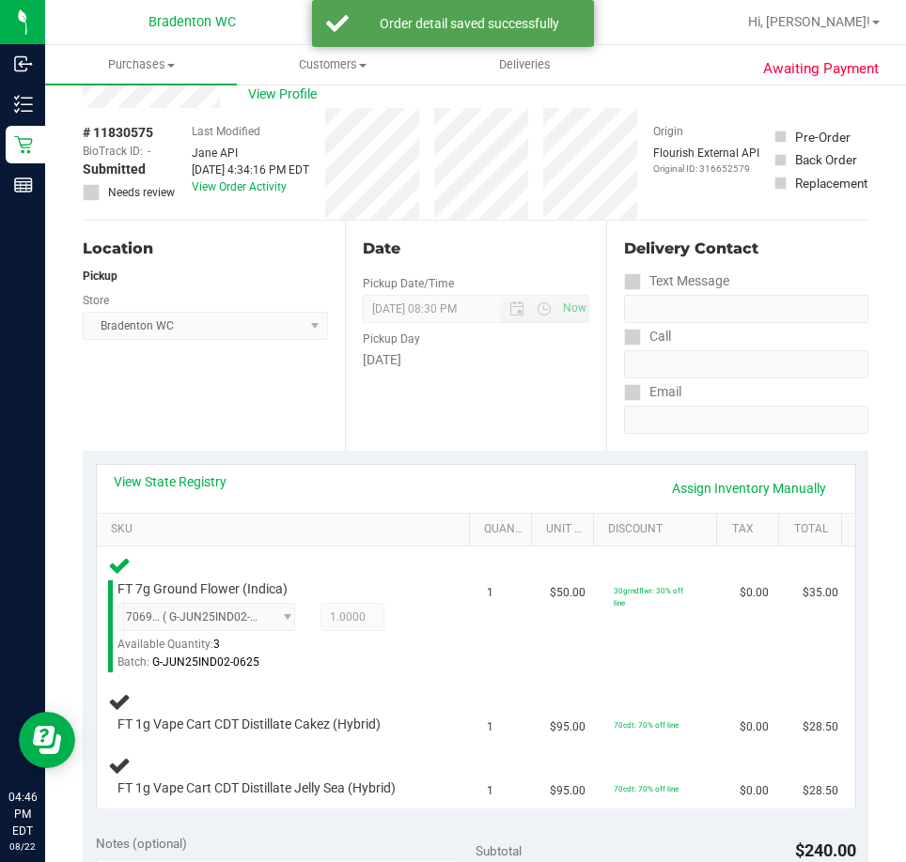
scroll to position [56, 0]
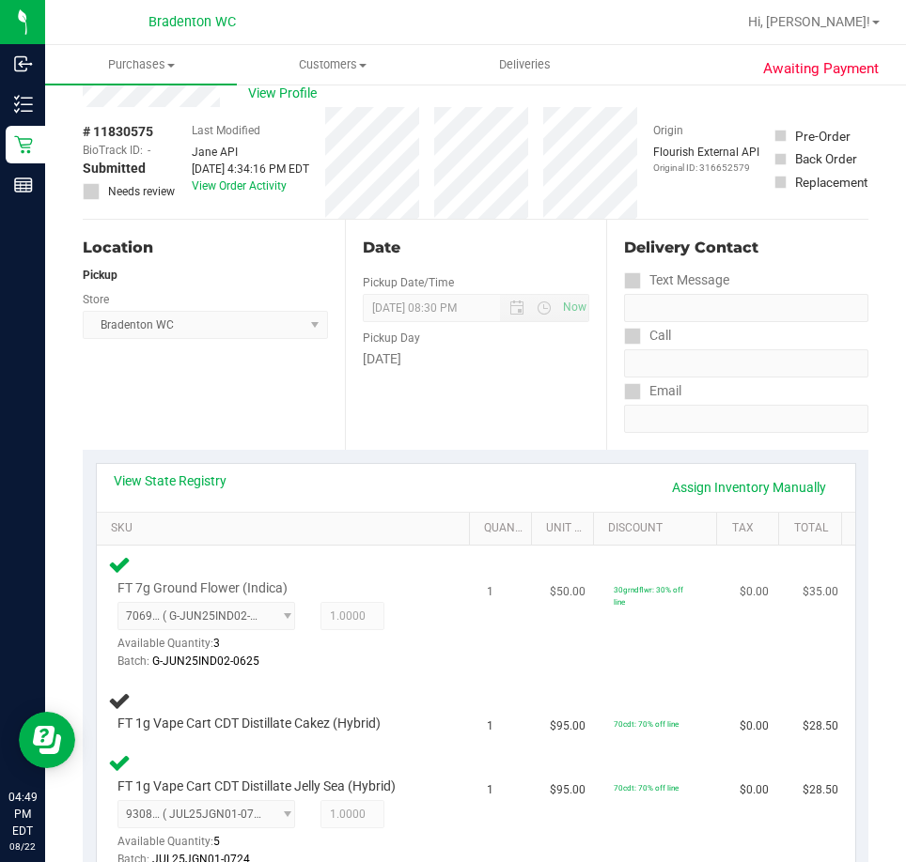
click at [420, 629] on div "7069228736180573 ( G-JUN25IND02-0625 | orig: FLSRWGM-20250702-789 ) 70692287361…" at bounding box center [277, 636] width 321 height 69
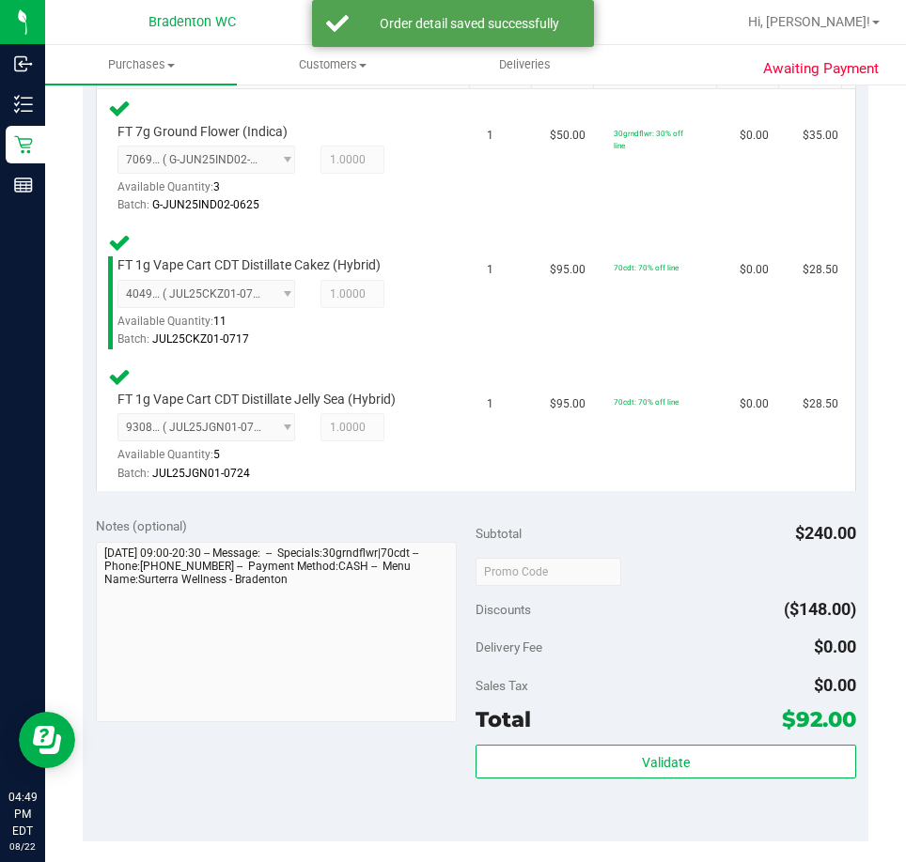
scroll to position [529, 0]
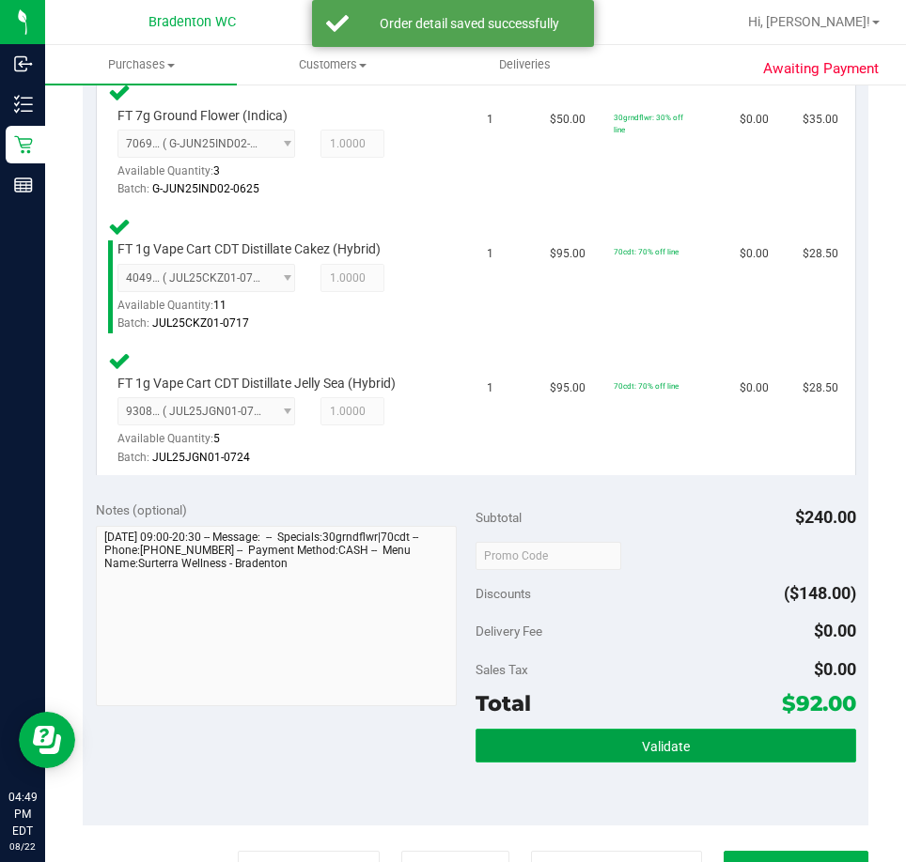
click at [632, 758] on button "Validate" at bounding box center [665, 746] width 380 height 34
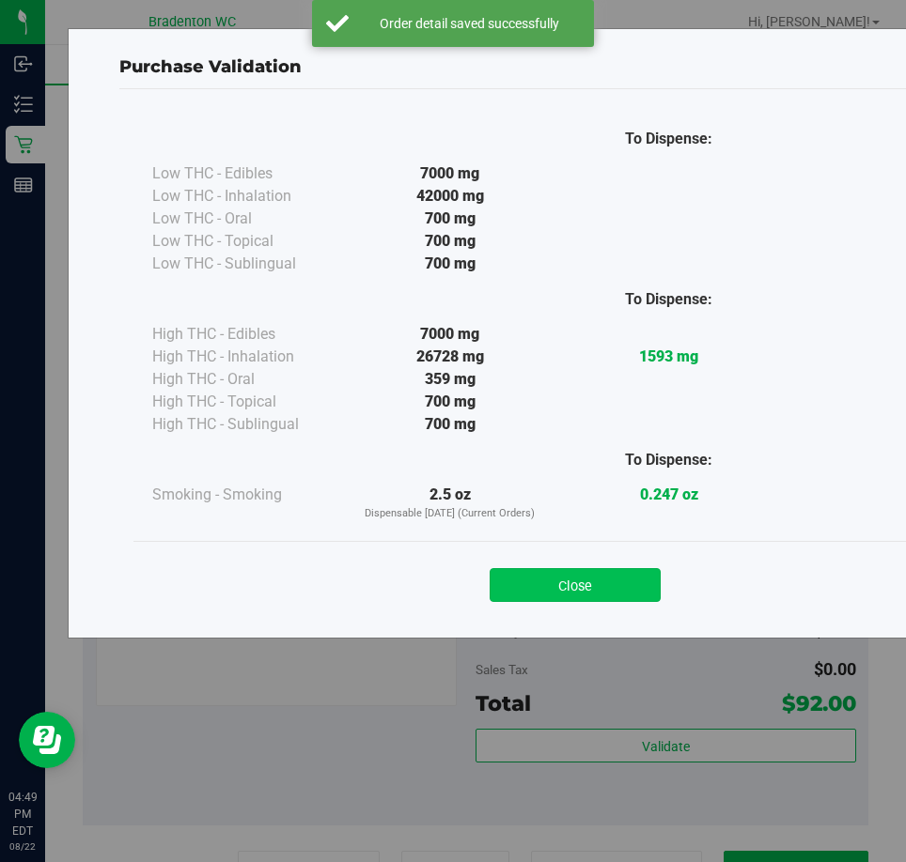
click at [573, 595] on button "Close" at bounding box center [574, 585] width 171 height 34
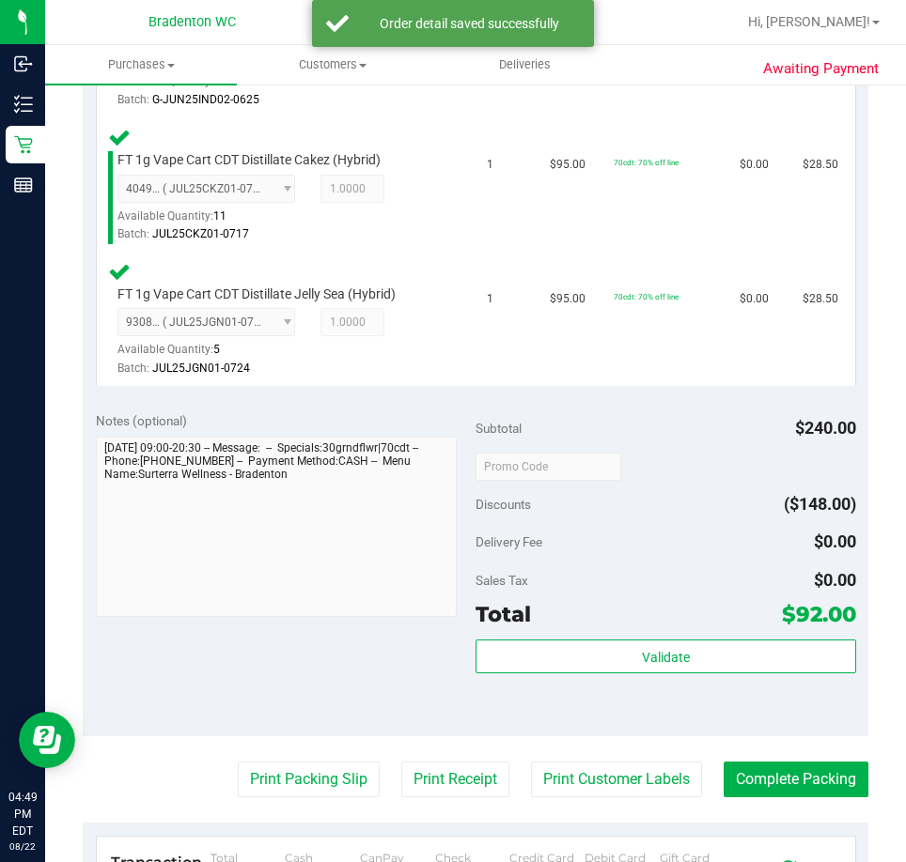
scroll to position [658, 0]
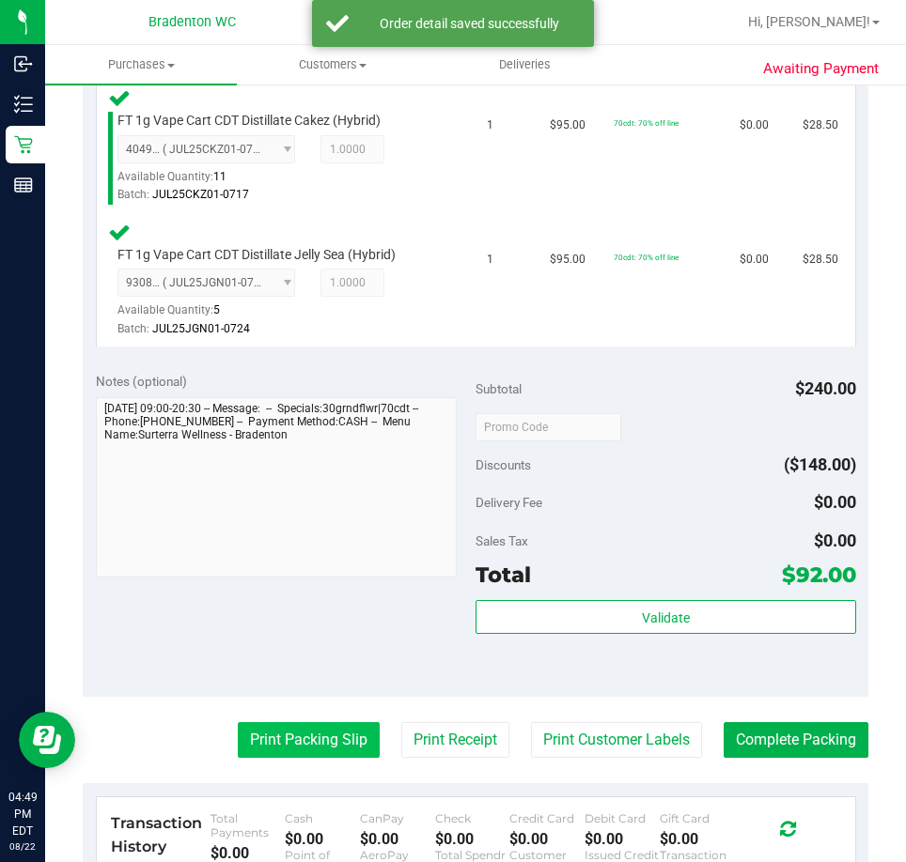
click at [281, 753] on button "Print Packing Slip" at bounding box center [309, 740] width 142 height 36
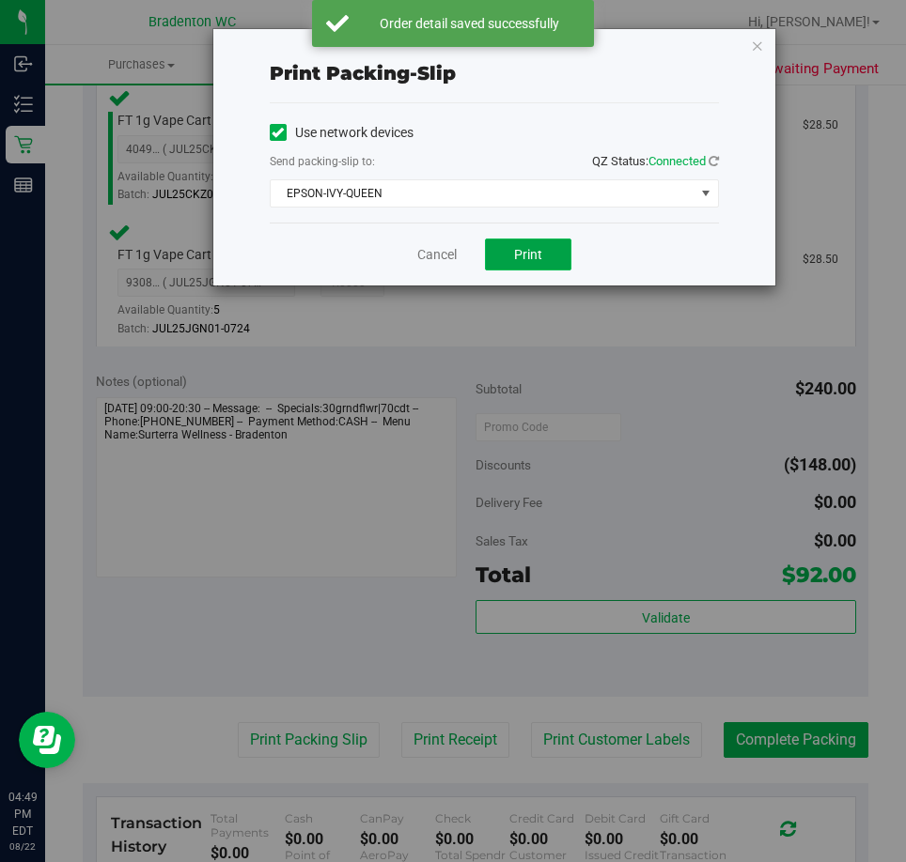
click at [521, 251] on span "Print" at bounding box center [528, 254] width 28 height 15
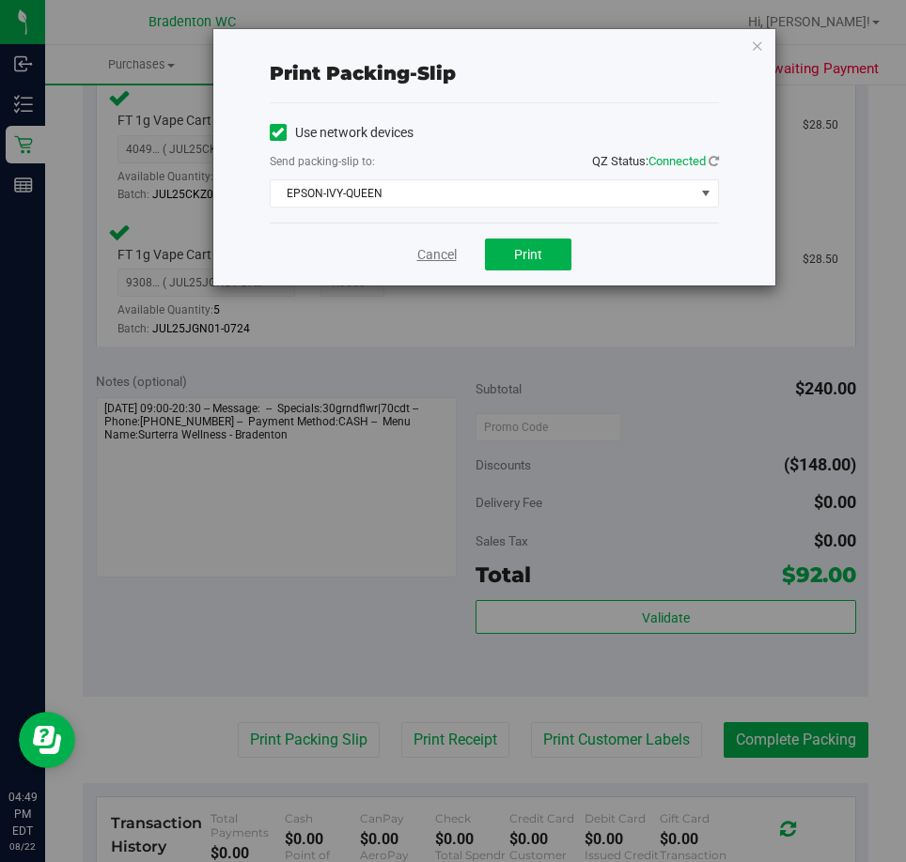
click at [440, 253] on link "Cancel" at bounding box center [436, 255] width 39 height 20
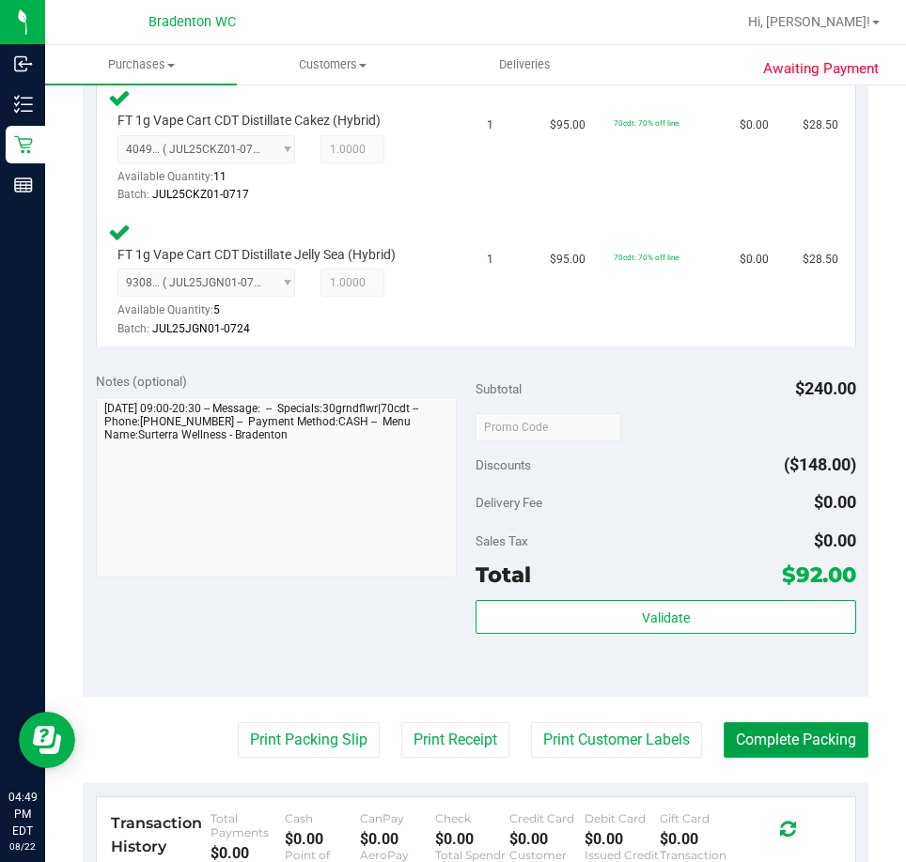
click at [783, 758] on button "Complete Packing" at bounding box center [795, 740] width 145 height 36
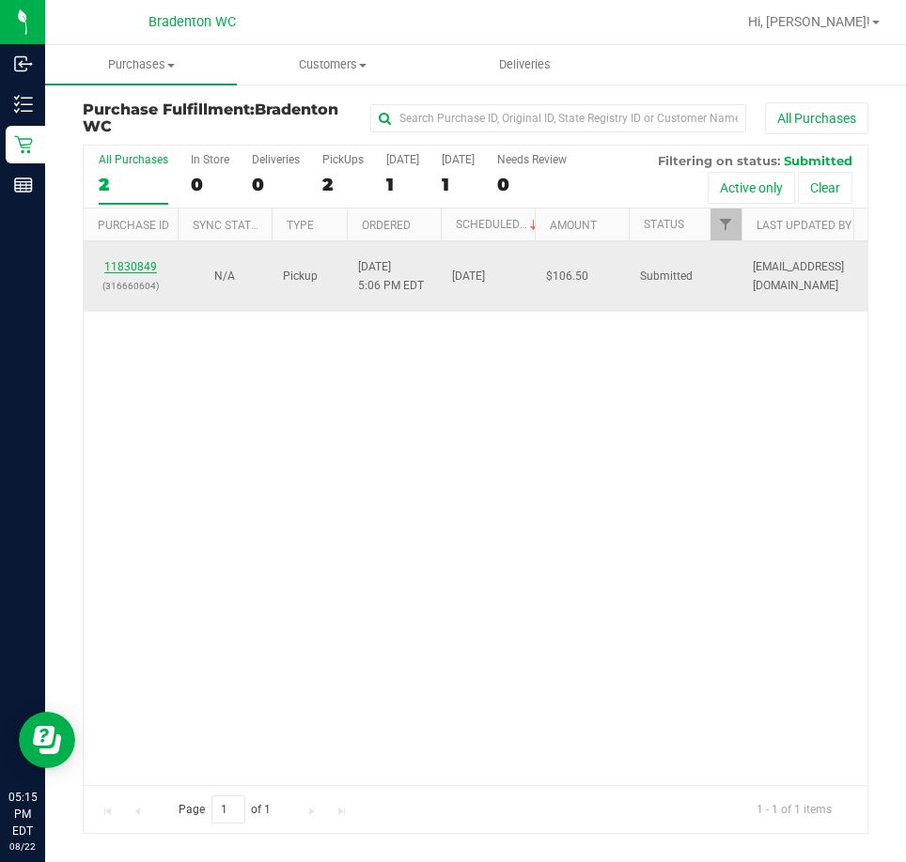
click at [133, 270] on link "11830849" at bounding box center [130, 266] width 53 height 13
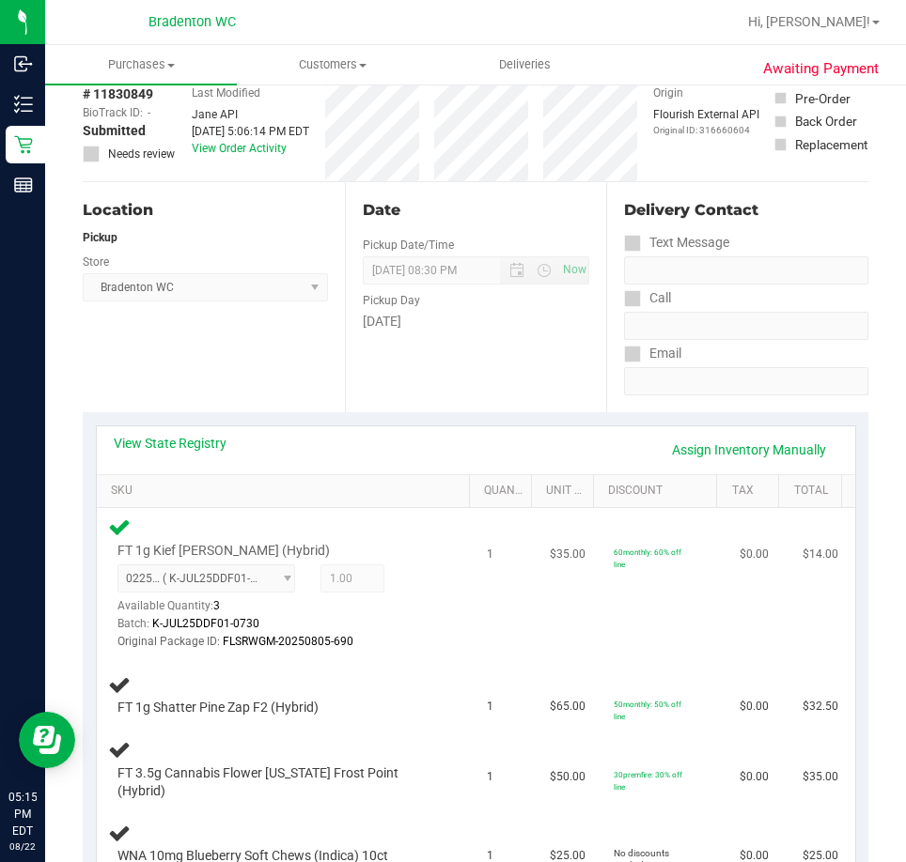
scroll to position [188, 0]
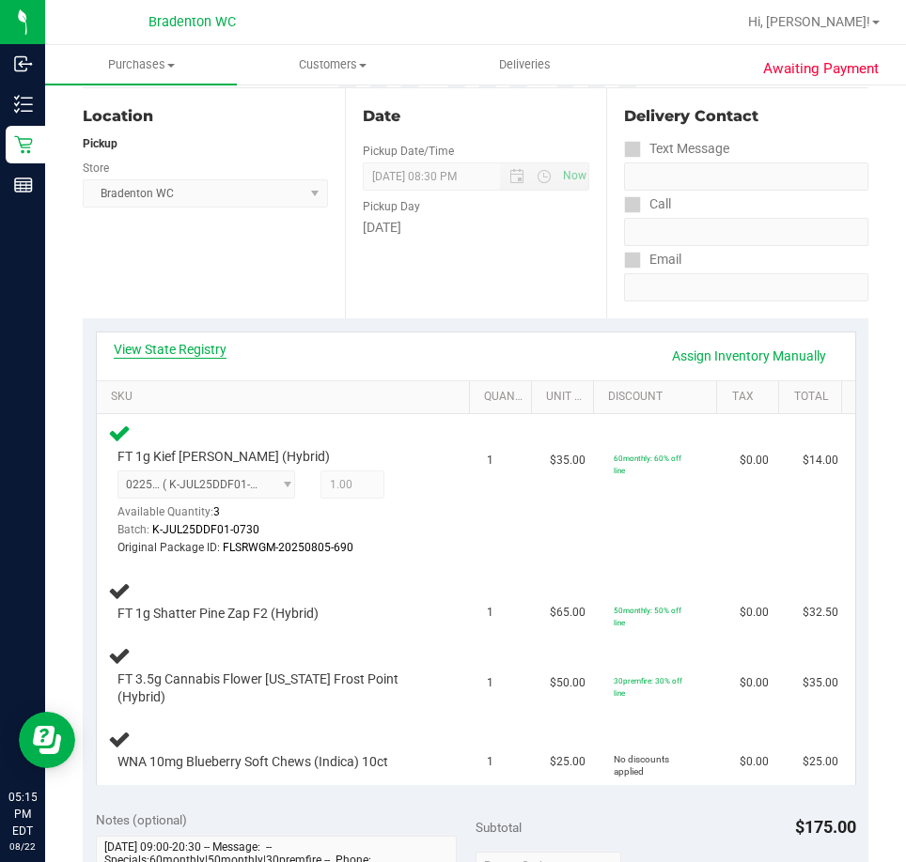
click at [204, 348] on link "View State Registry" at bounding box center [170, 349] width 113 height 19
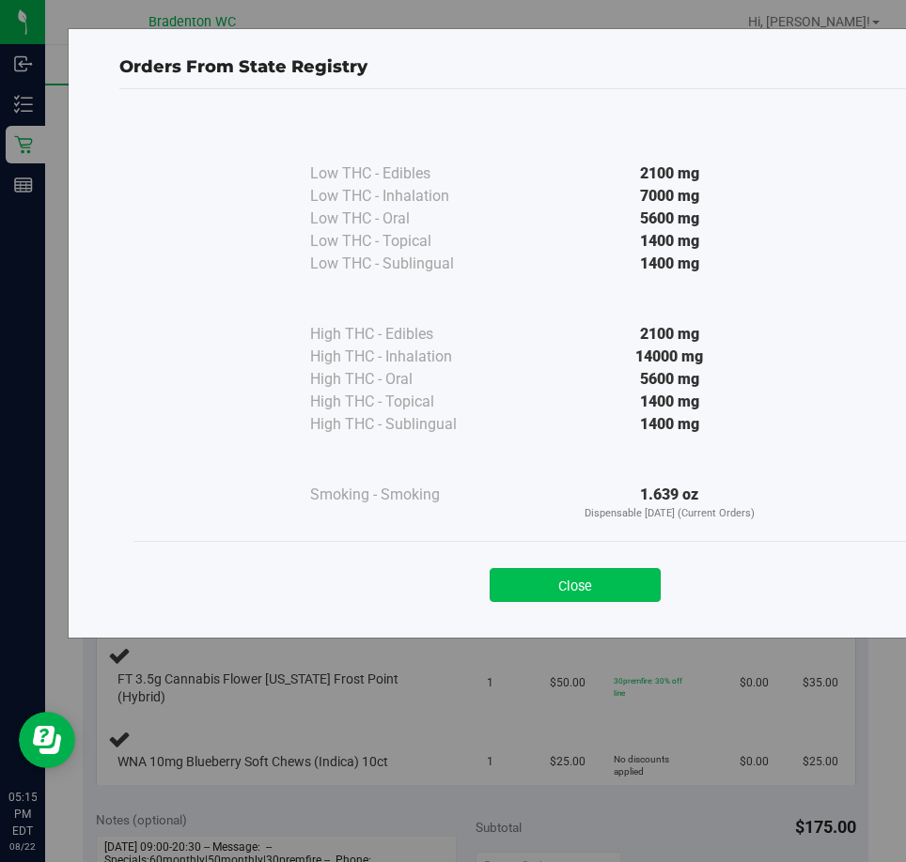
click at [585, 579] on button "Close" at bounding box center [574, 585] width 171 height 34
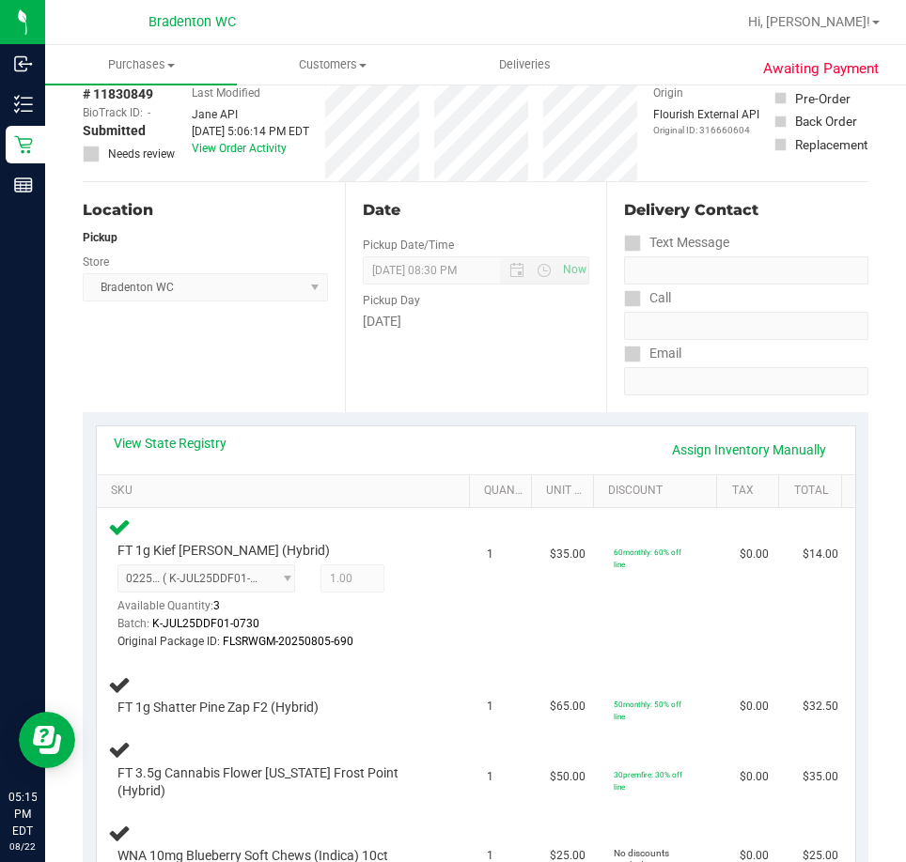
scroll to position [0, 0]
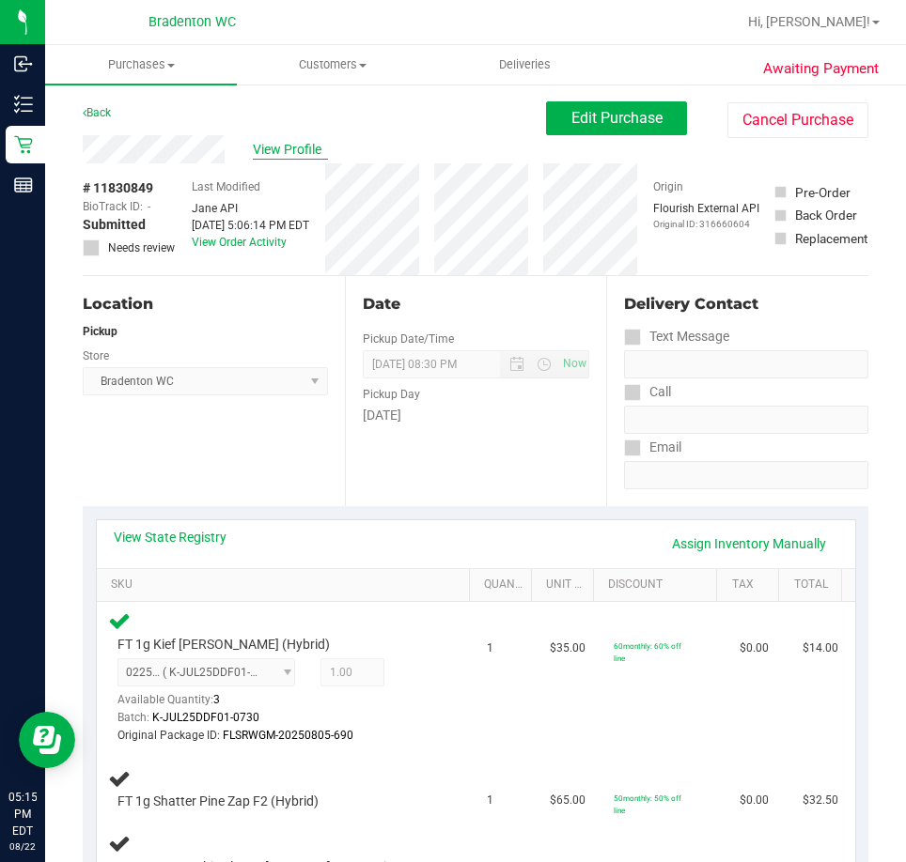
click at [306, 153] on span "View Profile" at bounding box center [290, 150] width 75 height 20
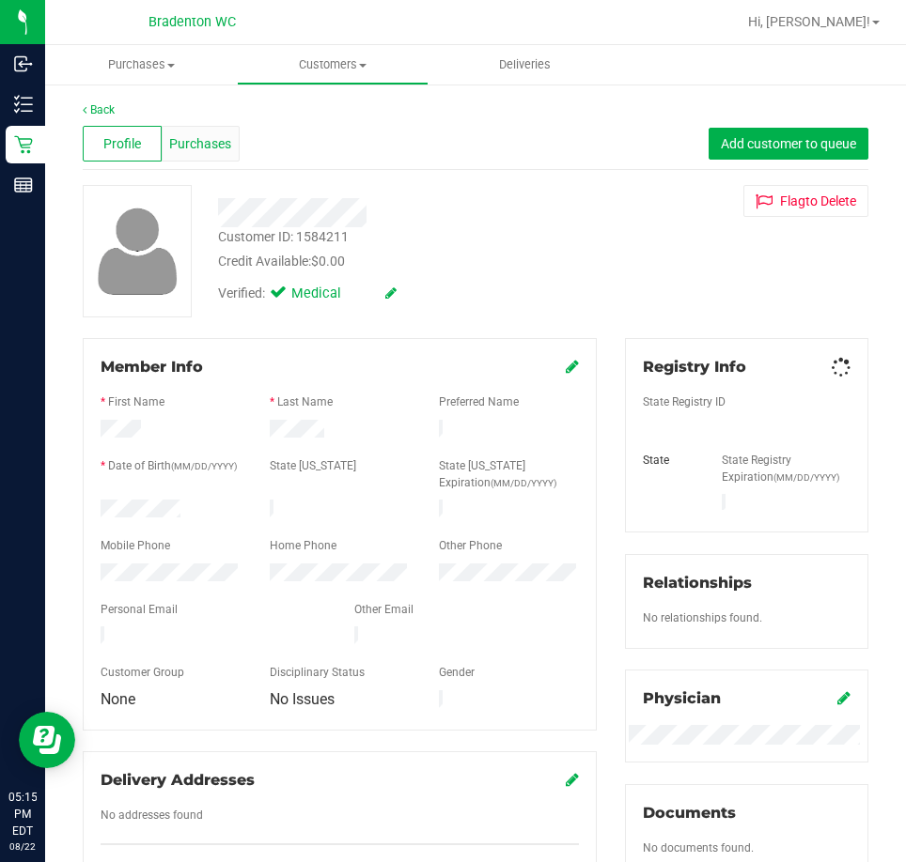
click at [178, 148] on span "Purchases" at bounding box center [200, 144] width 62 height 20
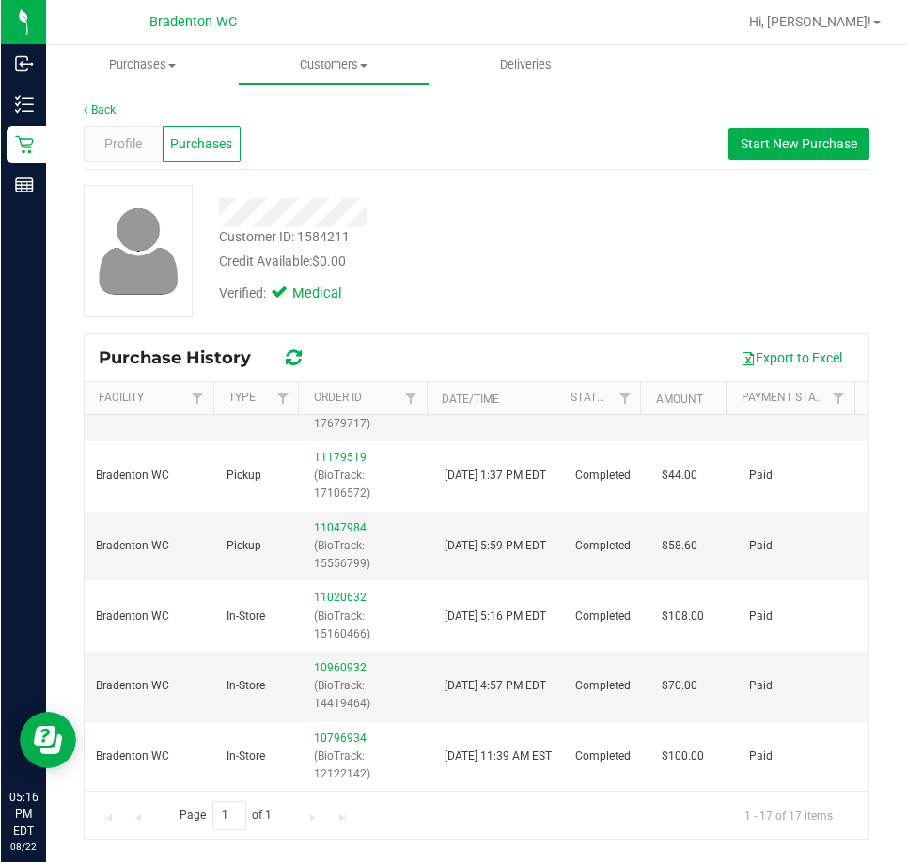
scroll to position [761, 0]
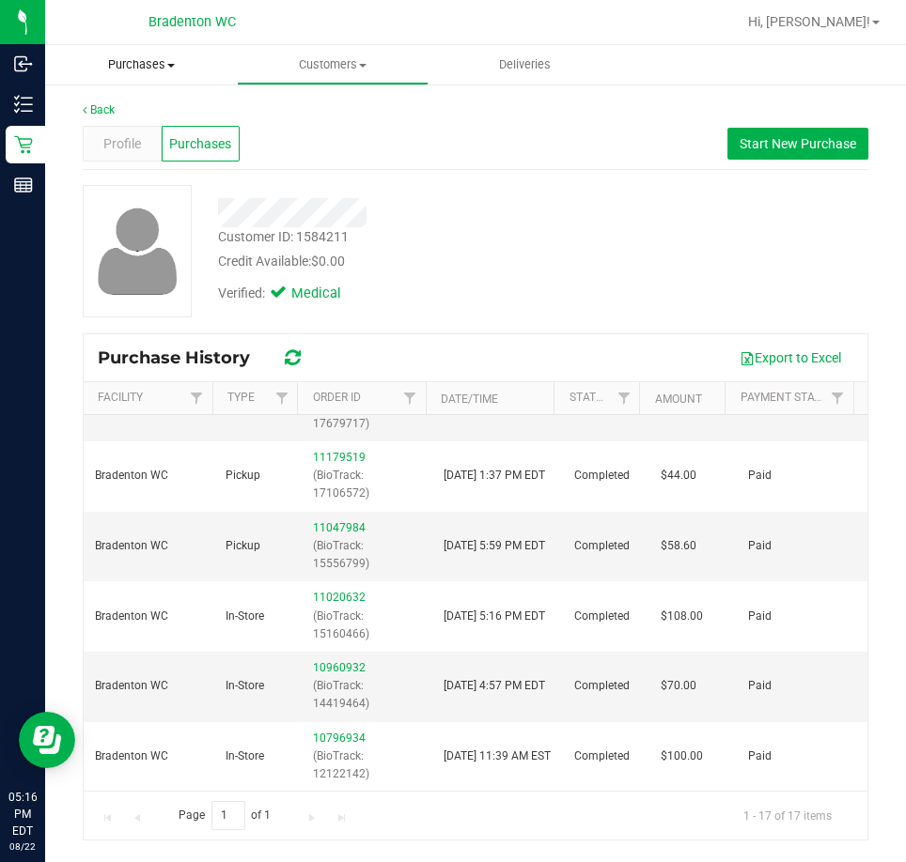
click at [125, 64] on span "Purchases" at bounding box center [141, 64] width 192 height 17
click at [97, 135] on span "Fulfillment" at bounding box center [103, 136] width 116 height 16
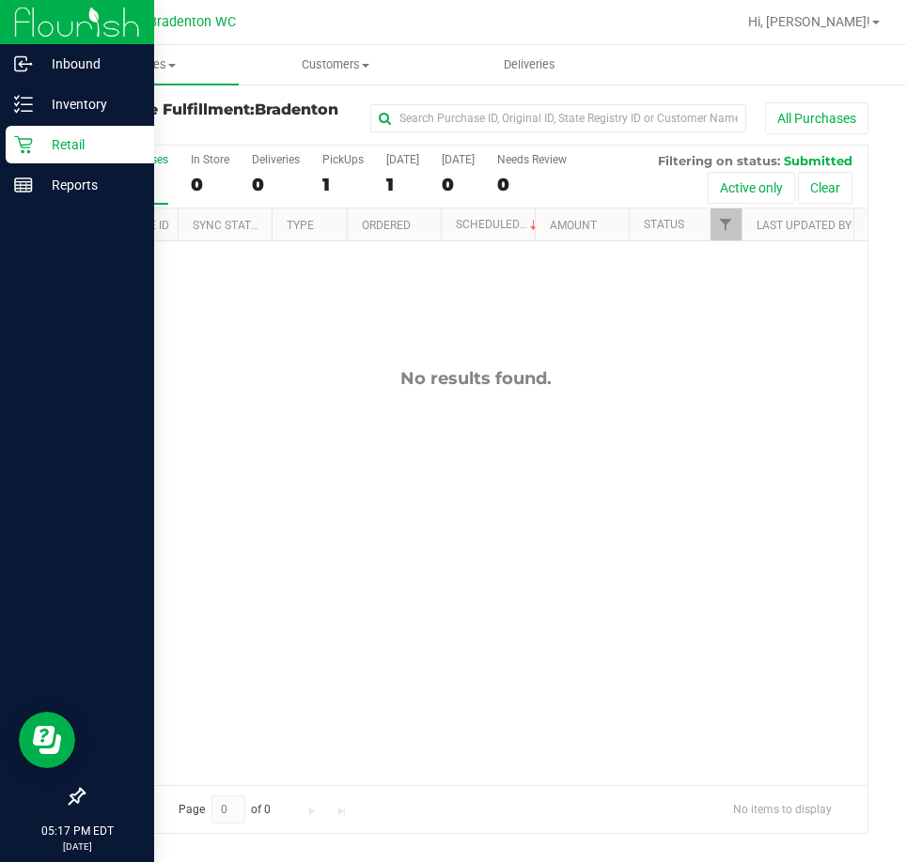
click at [28, 145] on icon at bounding box center [23, 145] width 18 height 18
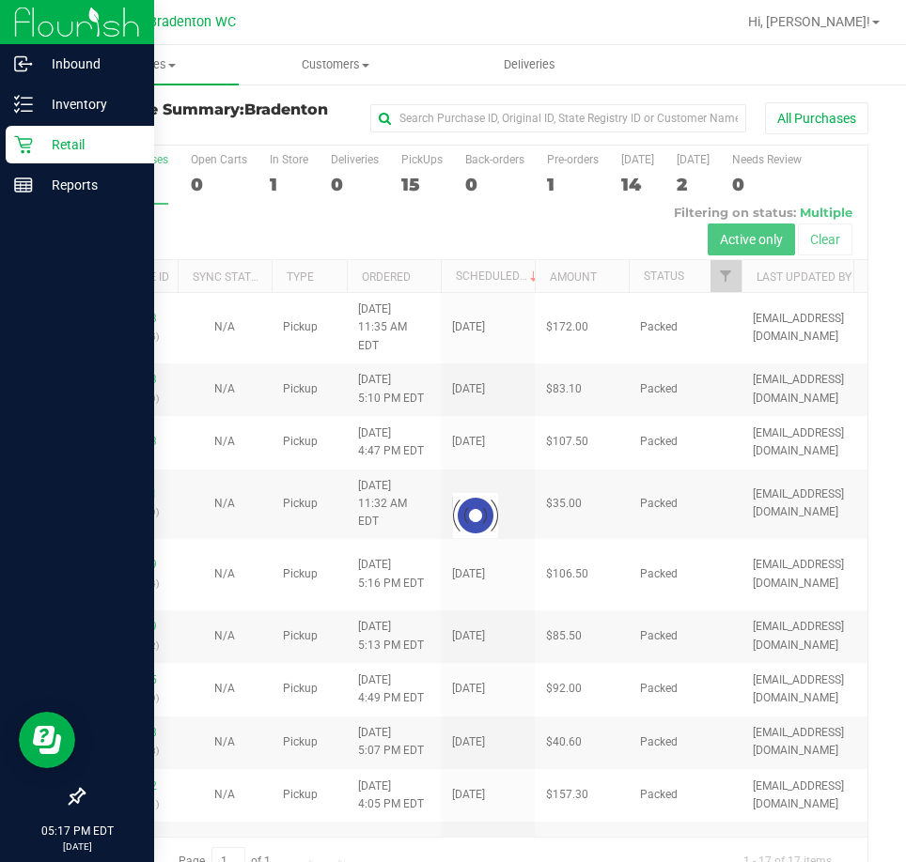
click at [26, 503] on div at bounding box center [77, 493] width 154 height 572
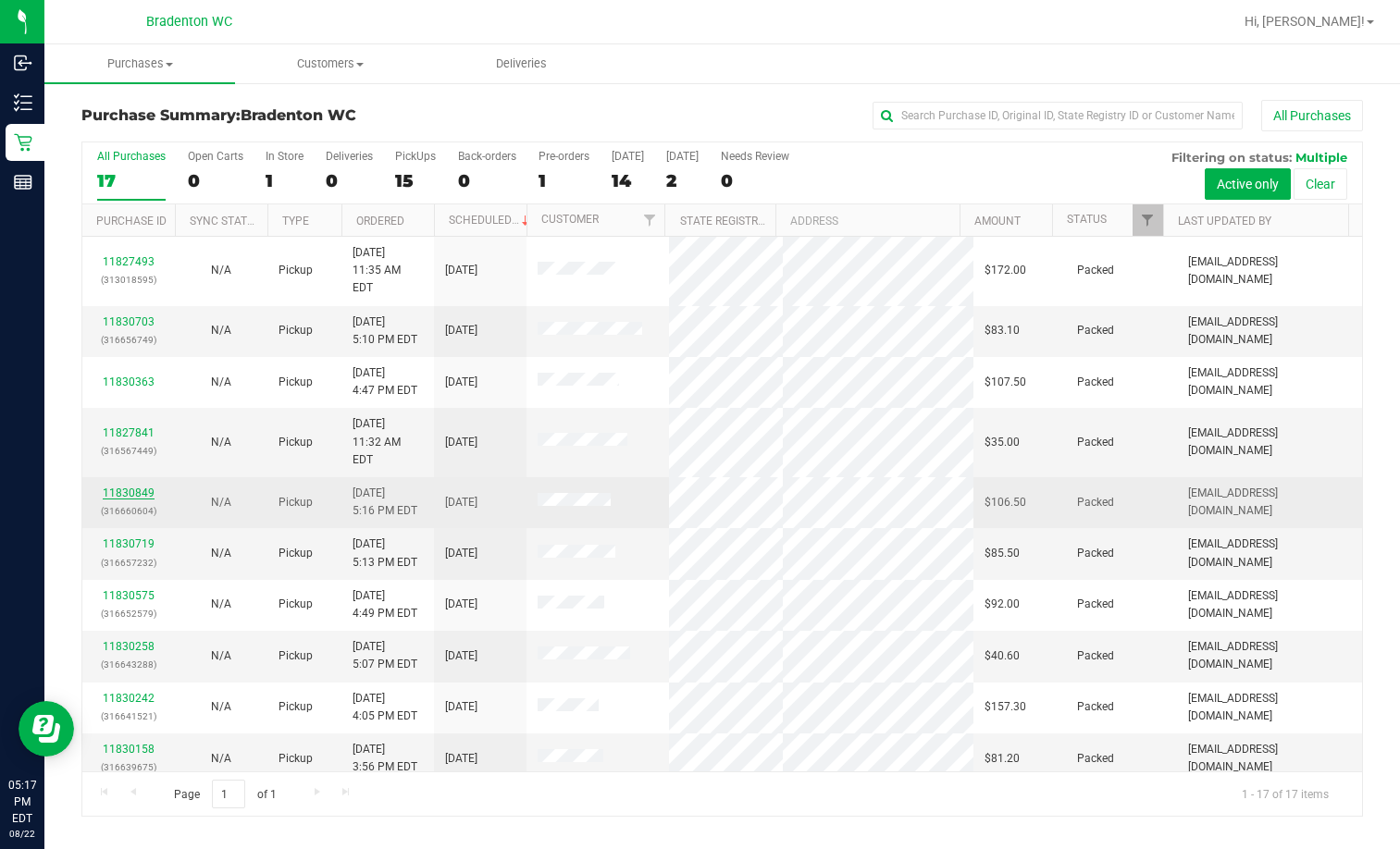
click at [113, 487] on link "11830849" at bounding box center [128, 492] width 52 height 13
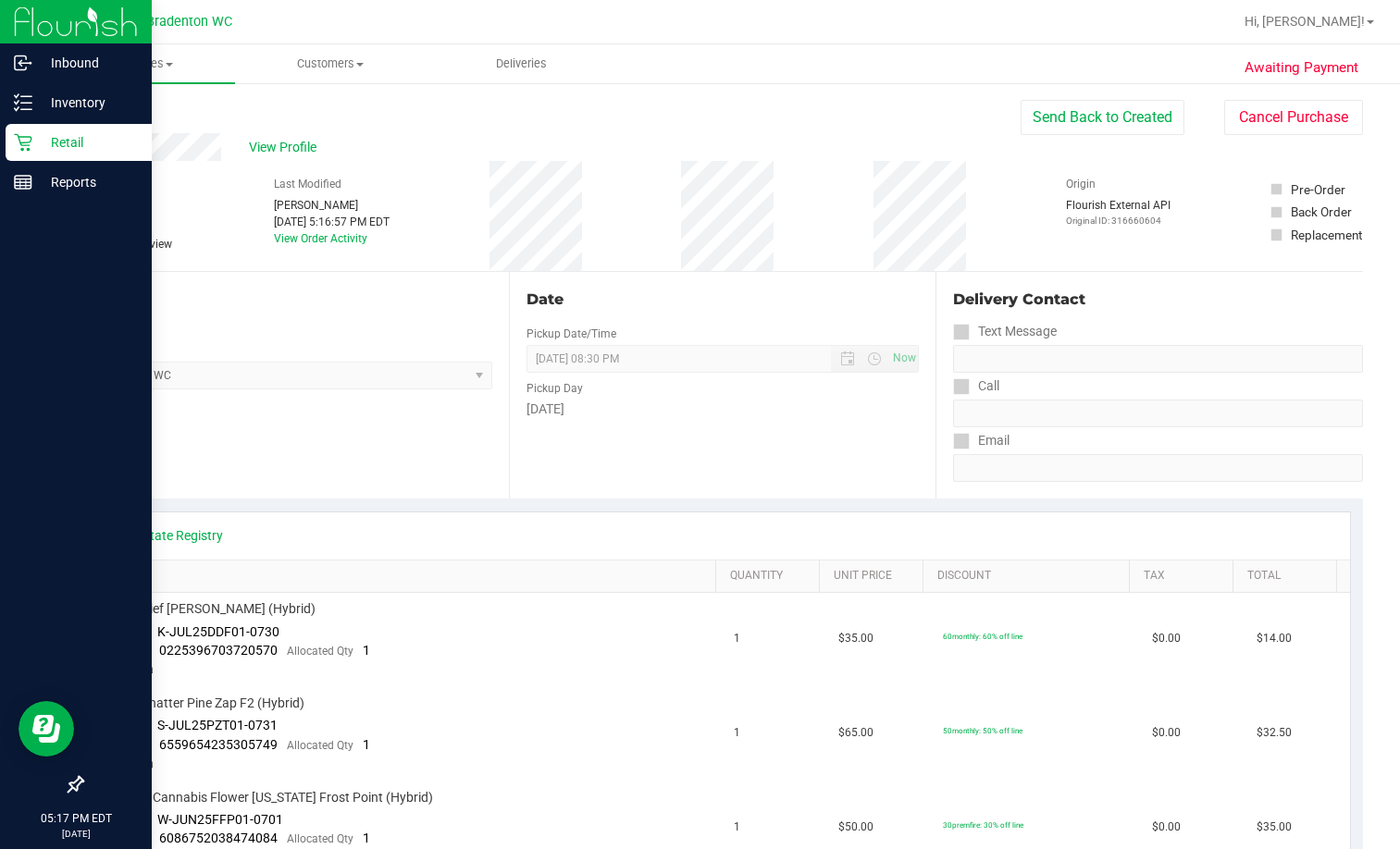
click at [10, 358] on div at bounding box center [76, 486] width 152 height 563
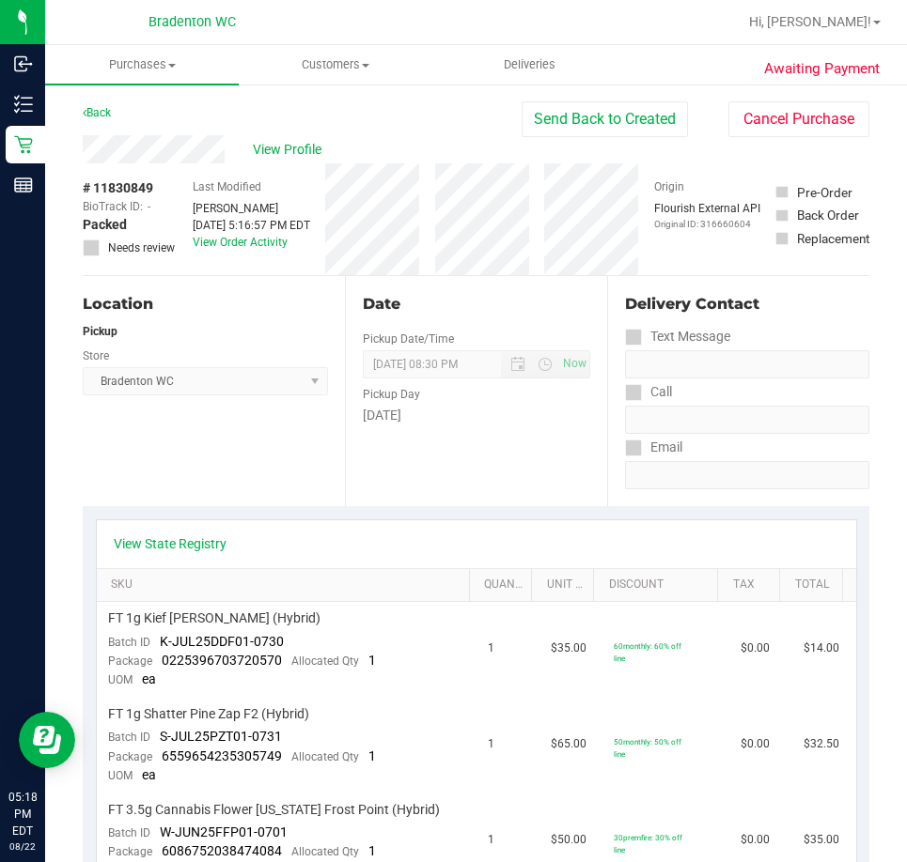
click at [166, 455] on div "Location Pickup Store Bradenton WC Select Store Bonita Springs WC Boynton Beach…" at bounding box center [214, 391] width 262 height 230
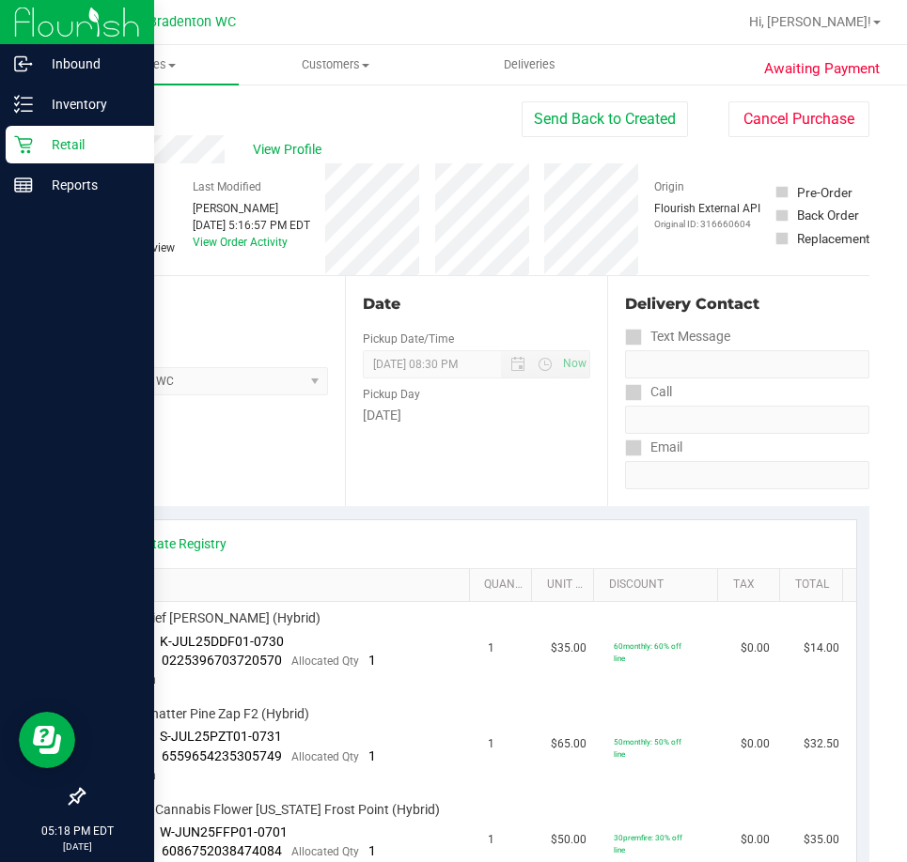
click at [40, 135] on p "Retail" at bounding box center [89, 144] width 113 height 23
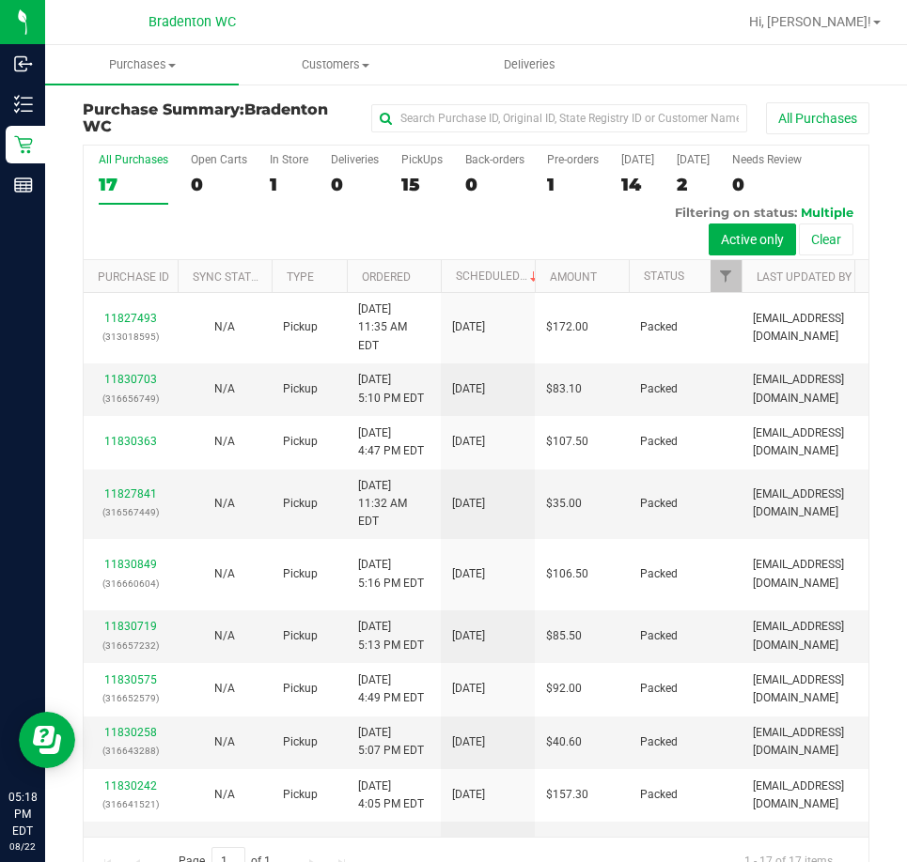
click at [220, 142] on div "Purchase Summary: Bradenton WC All Purchases" at bounding box center [476, 122] width 786 height 42
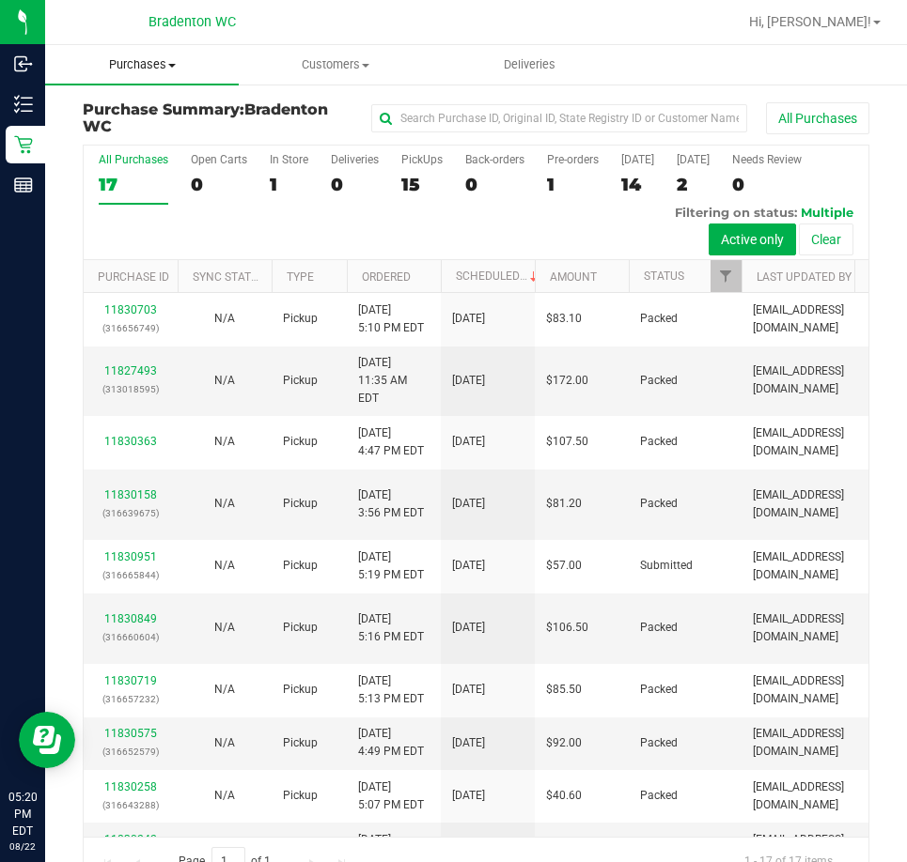
drag, startPoint x: 170, startPoint y: 68, endPoint x: 147, endPoint y: 121, distance: 58.5
click at [170, 68] on span "Purchases" at bounding box center [142, 64] width 194 height 17
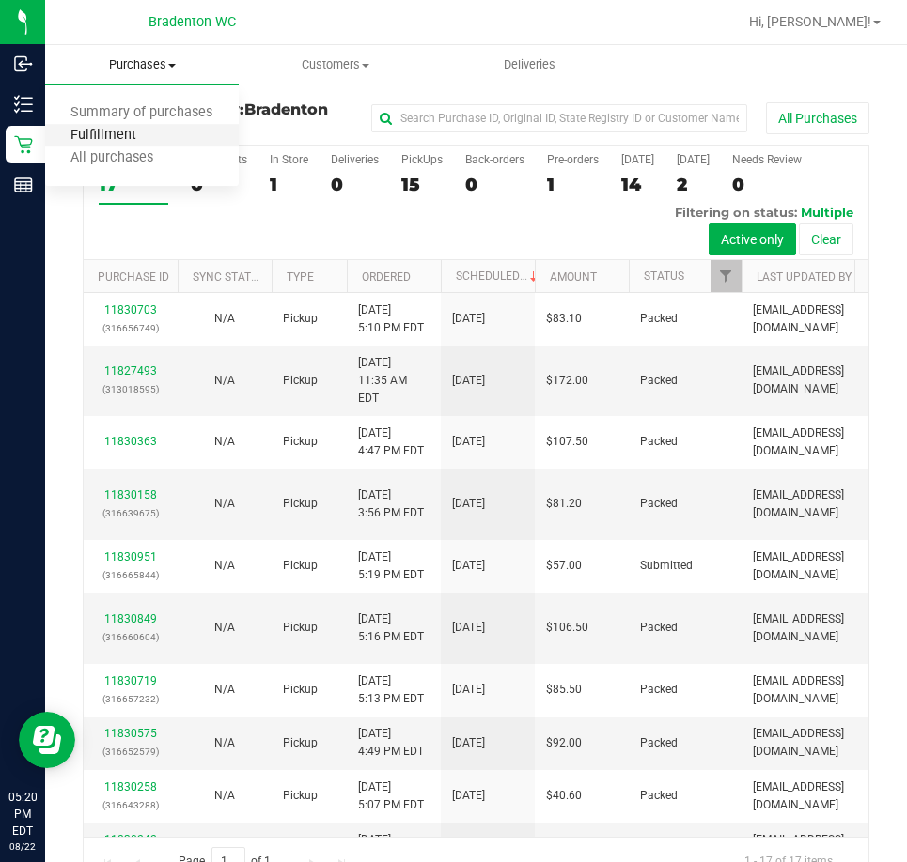
click at [133, 135] on span "Fulfillment" at bounding box center [103, 136] width 116 height 16
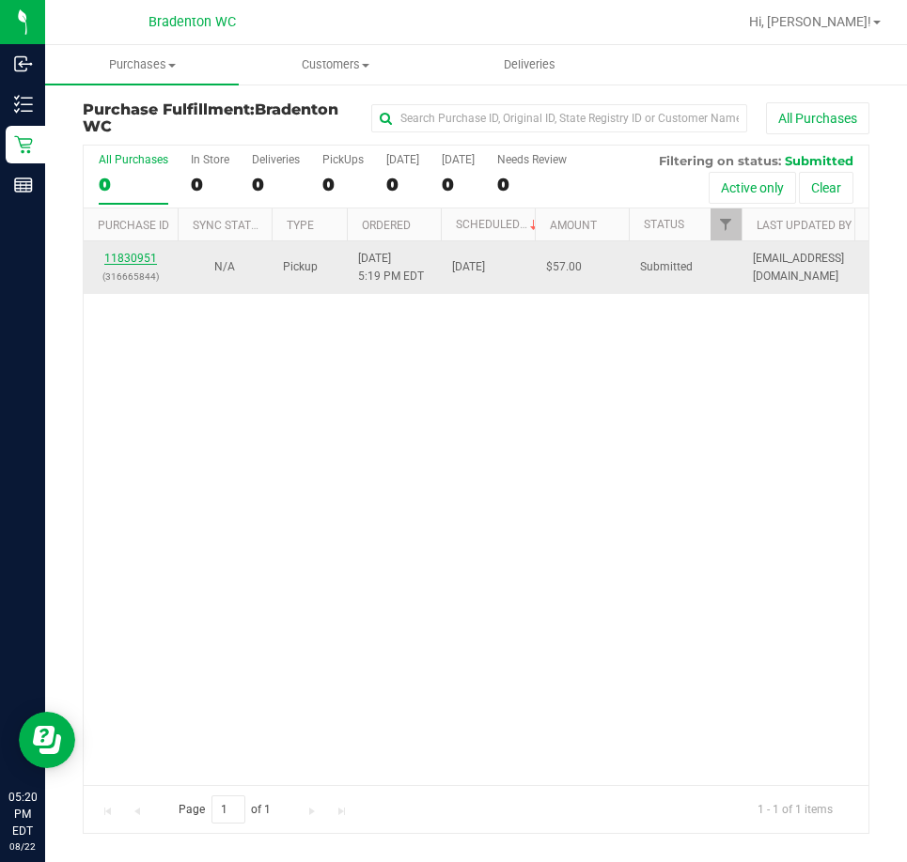
click at [132, 261] on link "11830951" at bounding box center [130, 258] width 53 height 13
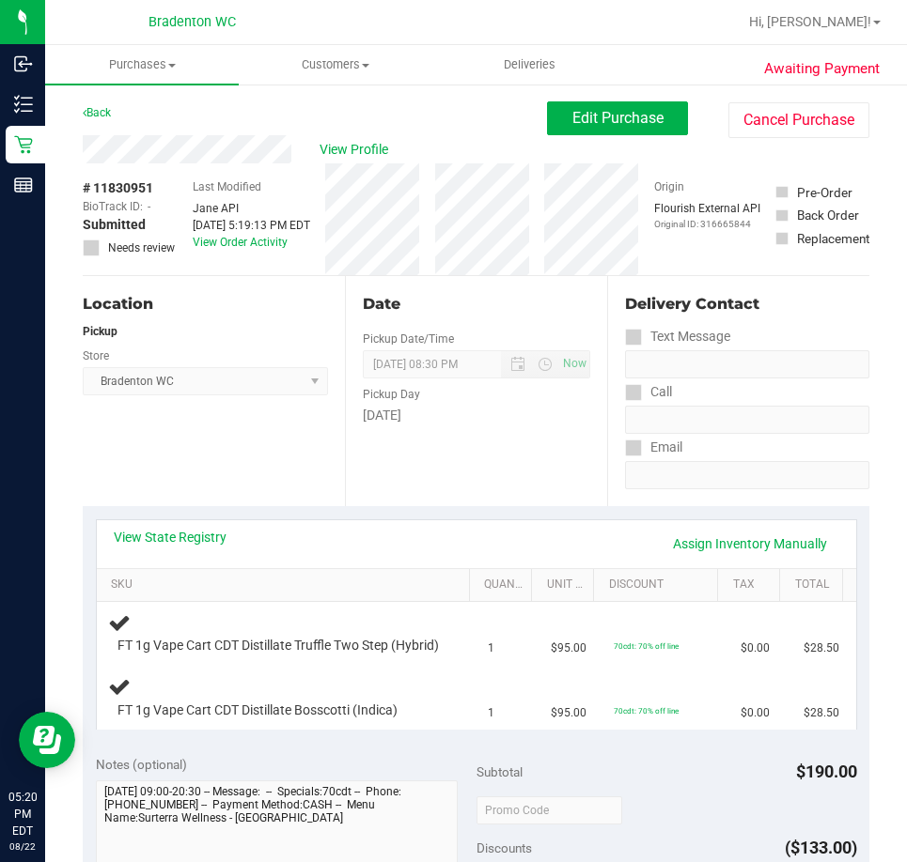
click at [160, 531] on link "View State Registry" at bounding box center [170, 537] width 113 height 19
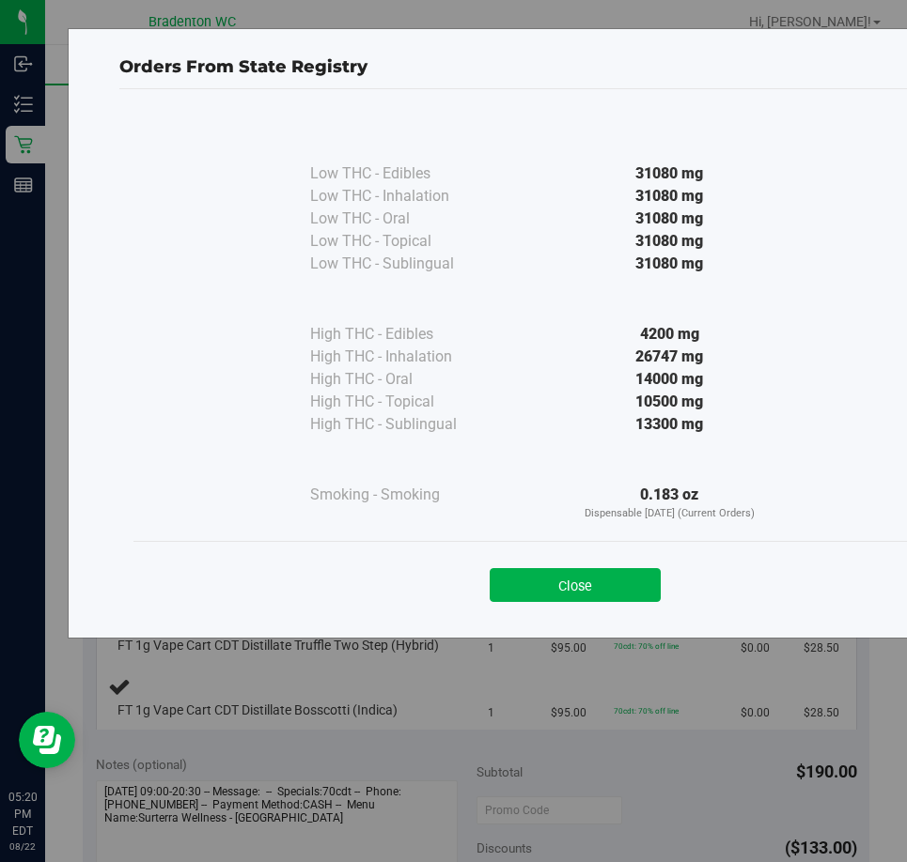
drag, startPoint x: 609, startPoint y: 582, endPoint x: 560, endPoint y: 554, distance: 56.4
click at [609, 583] on button "Close" at bounding box center [574, 585] width 171 height 34
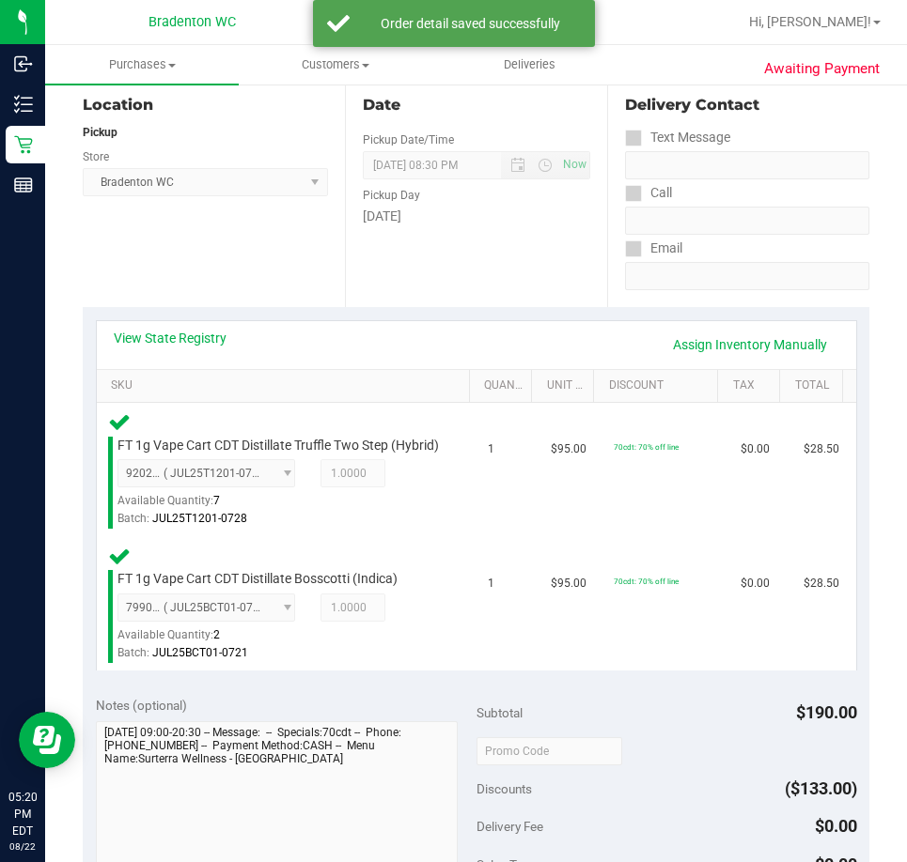
scroll to position [323, 0]
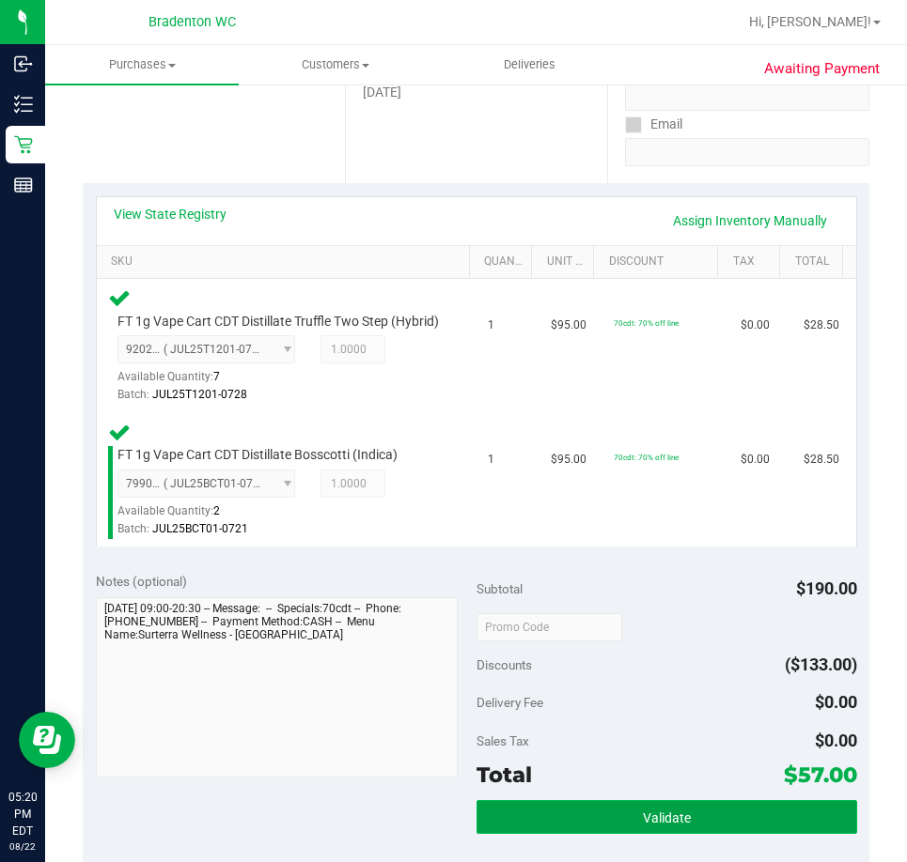
click at [612, 823] on button "Validate" at bounding box center [666, 817] width 380 height 34
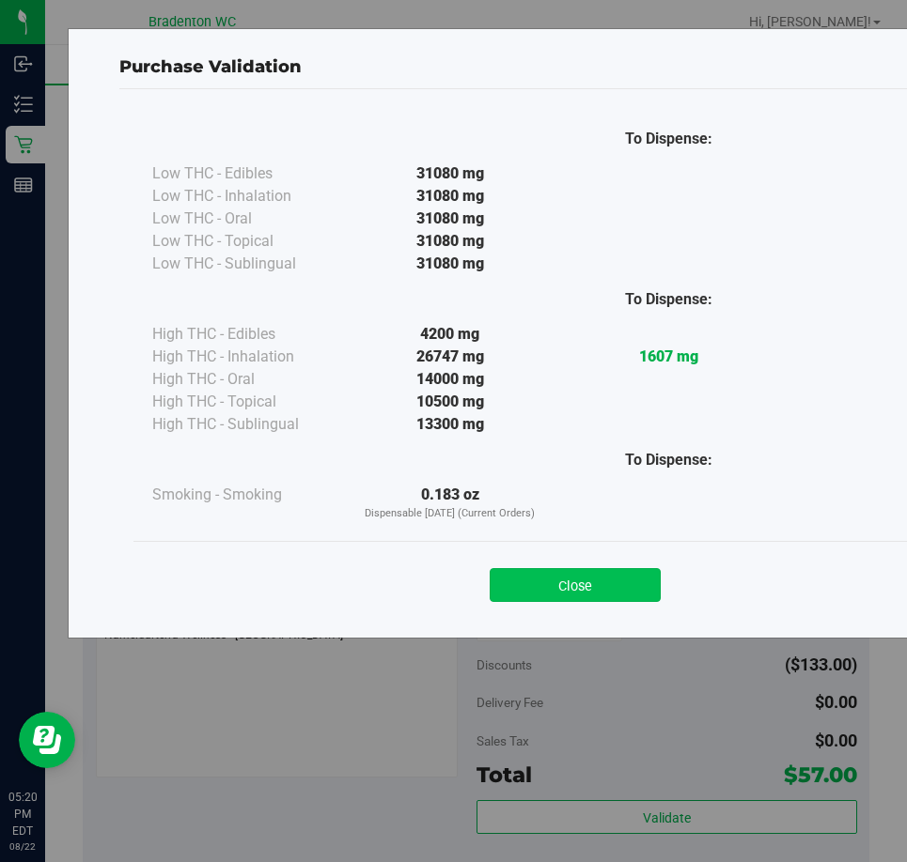
click at [565, 585] on button "Close" at bounding box center [574, 585] width 171 height 34
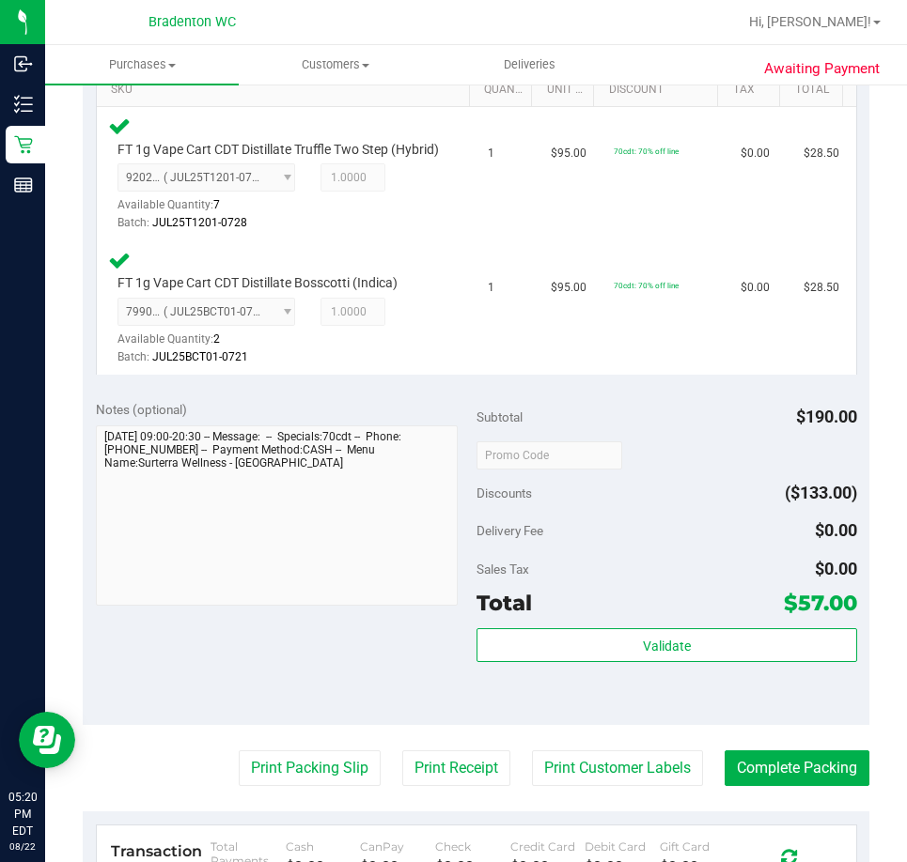
scroll to position [504, 0]
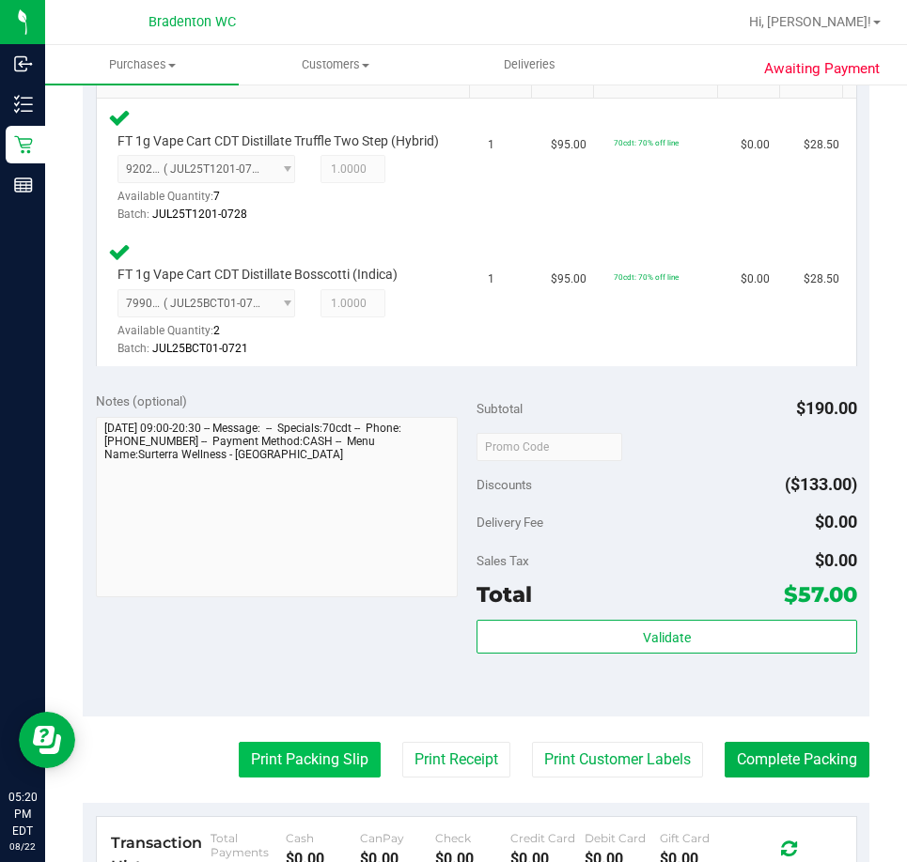
click at [280, 778] on button "Print Packing Slip" at bounding box center [310, 760] width 142 height 36
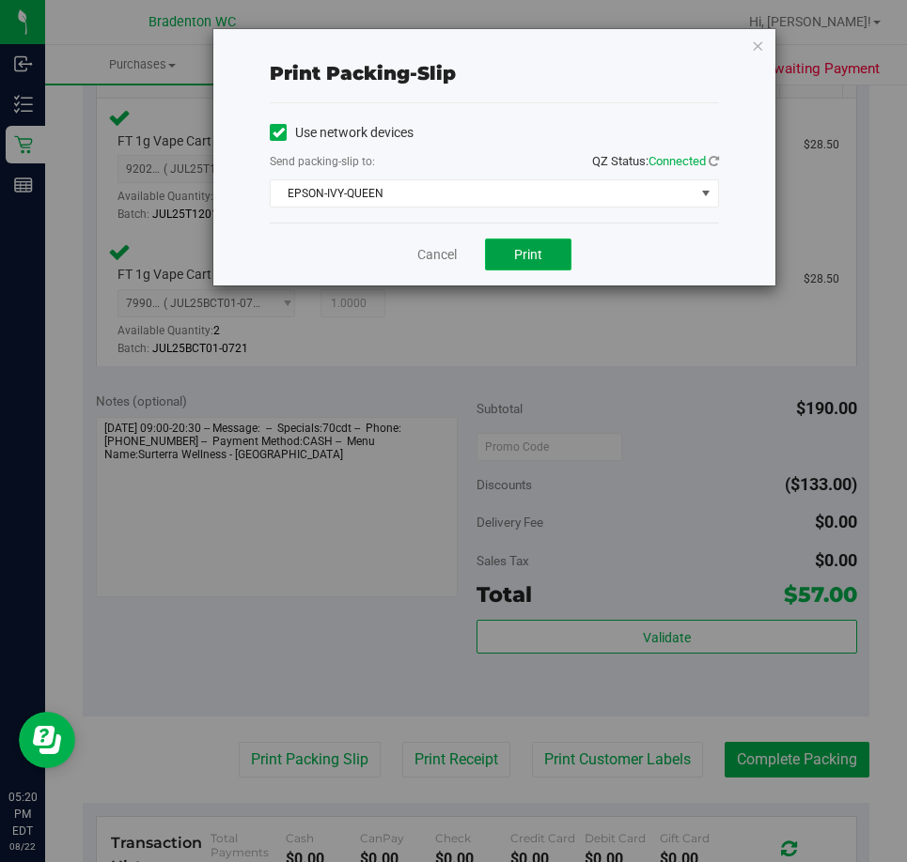
click at [521, 242] on button "Print" at bounding box center [528, 255] width 86 height 32
click at [433, 250] on link "Cancel" at bounding box center [436, 255] width 39 height 20
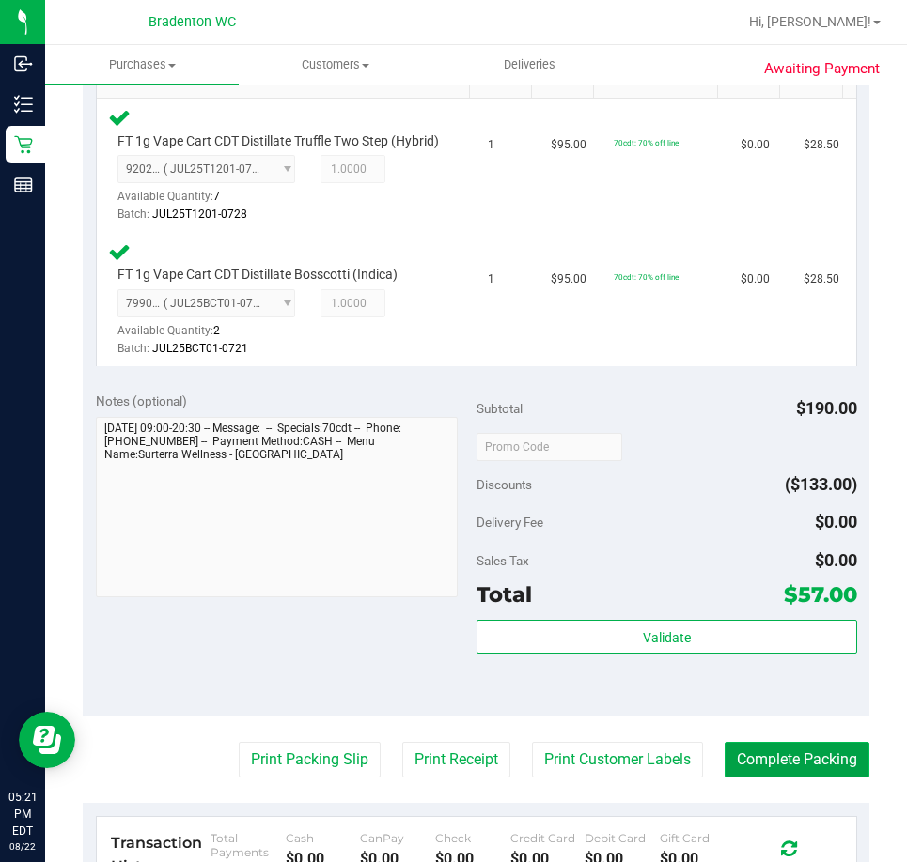
click at [758, 778] on button "Complete Packing" at bounding box center [796, 760] width 145 height 36
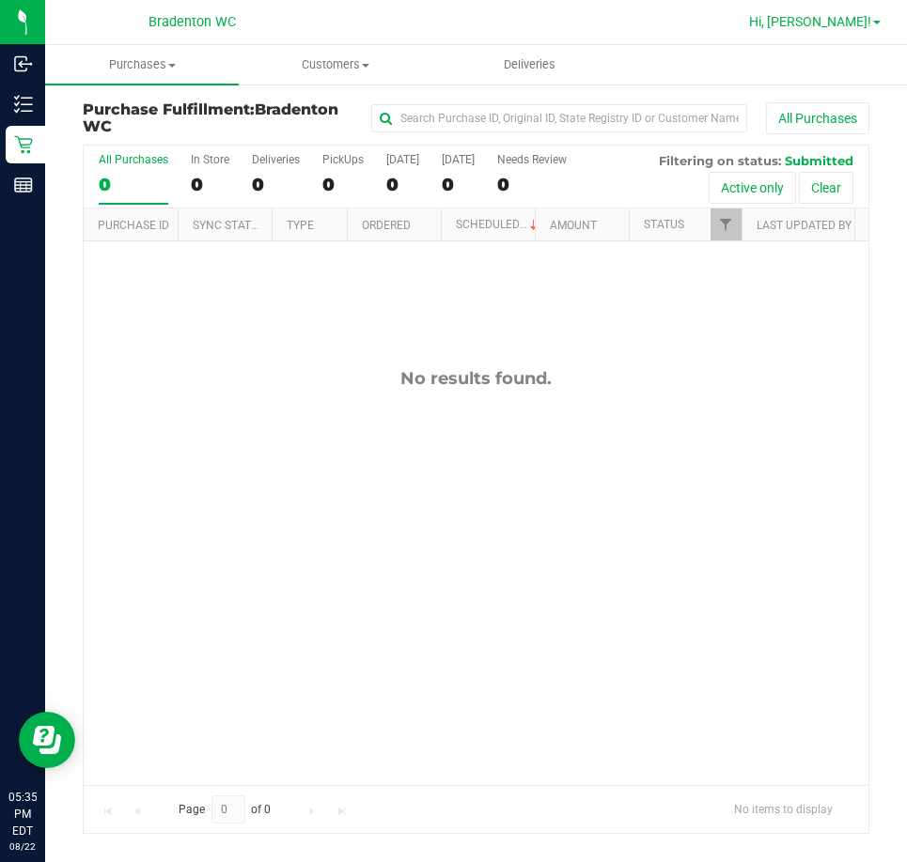
click at [838, 22] on span "Hi, Olivia!" at bounding box center [810, 21] width 122 height 15
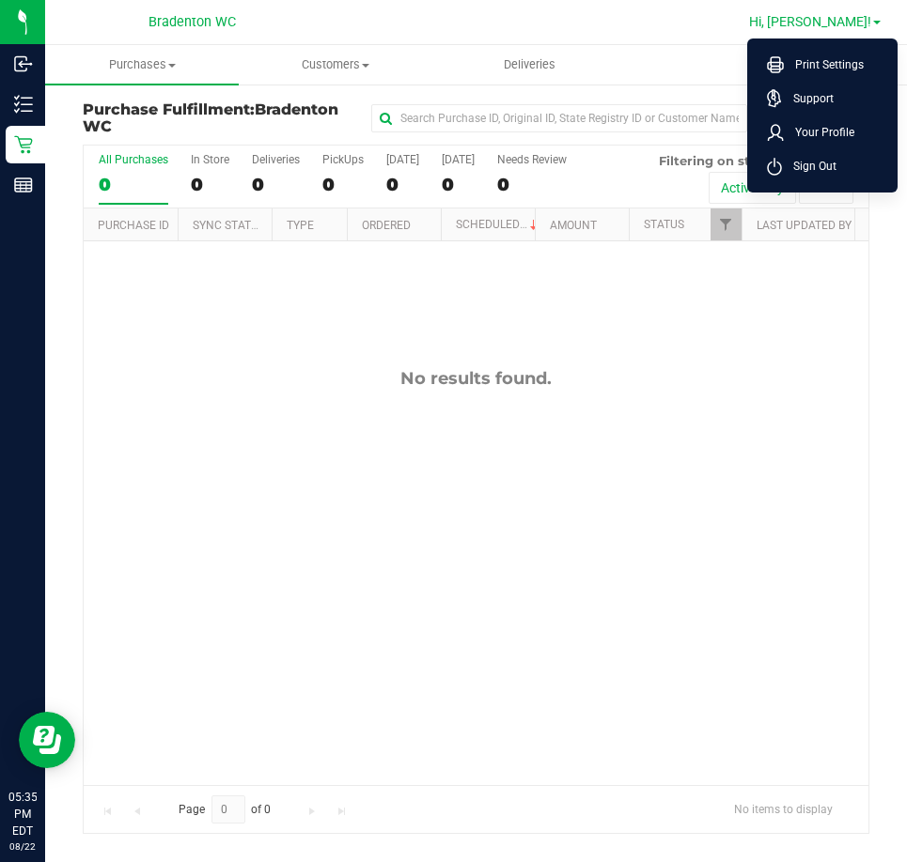
click at [823, 153] on li "Sign Out" at bounding box center [822, 166] width 141 height 34
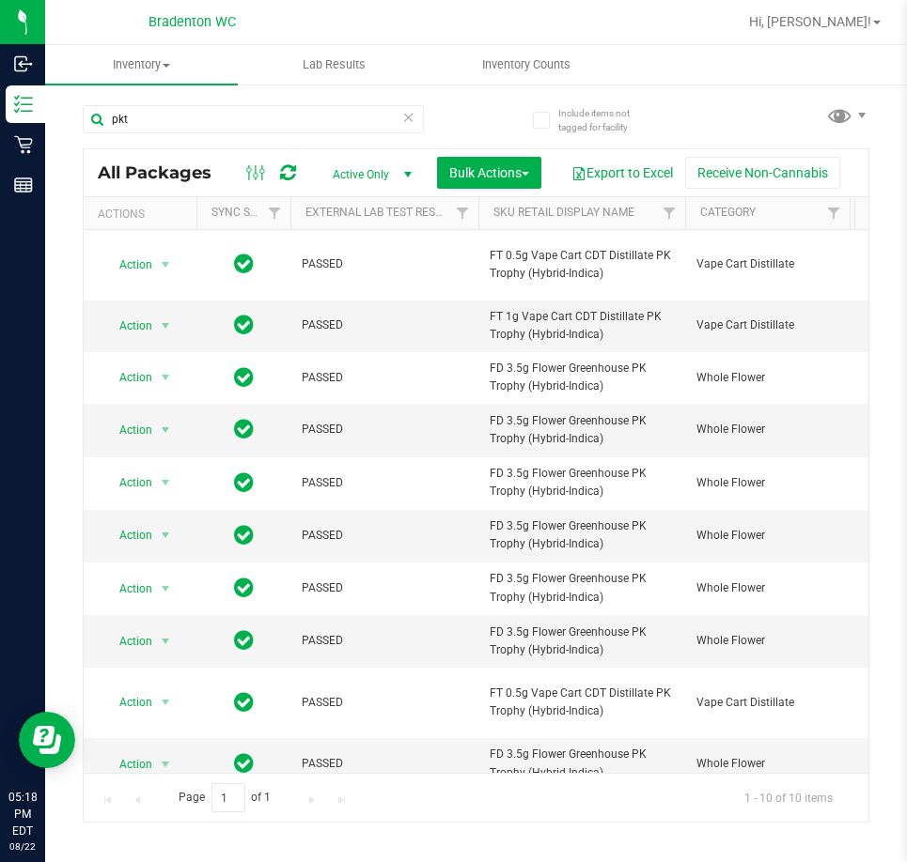
drag, startPoint x: 218, startPoint y: 114, endPoint x: -369, endPoint y: 104, distance: 587.2
click at [0, 104] on html "Inbound Inventory Retail Reports 05:18 PM EDT [DATE] 08/22 Bradenton WC Hi, [PE…" at bounding box center [453, 431] width 907 height 862
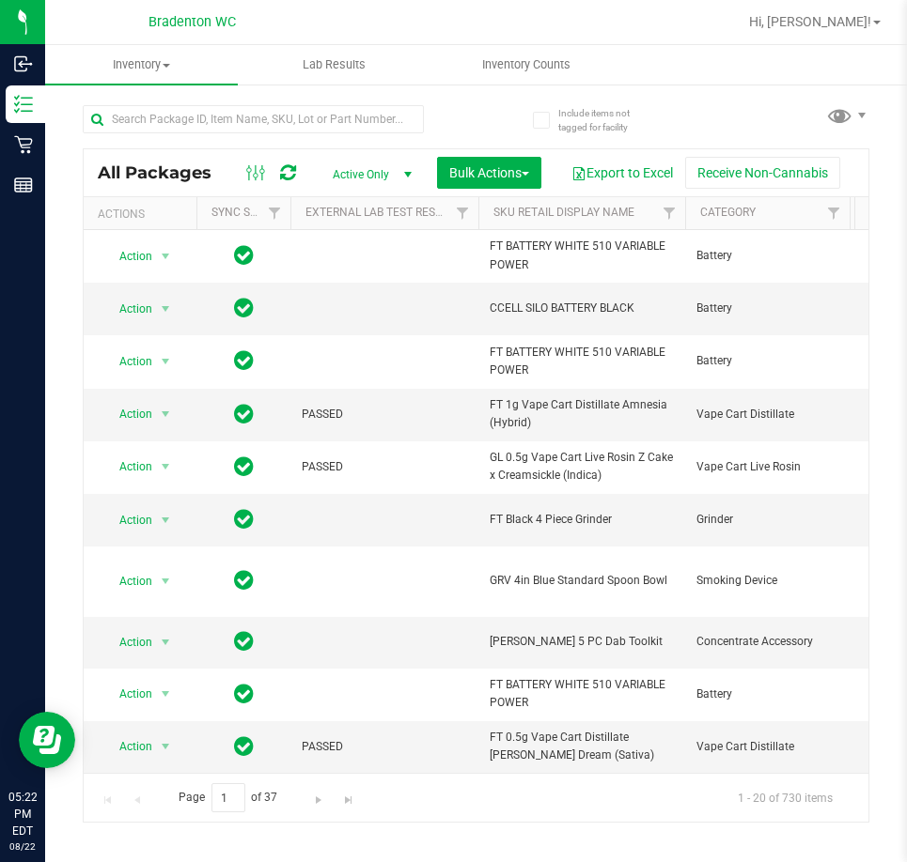
click at [460, 120] on div at bounding box center [280, 118] width 394 height 60
click at [203, 124] on input "text" at bounding box center [253, 119] width 341 height 28
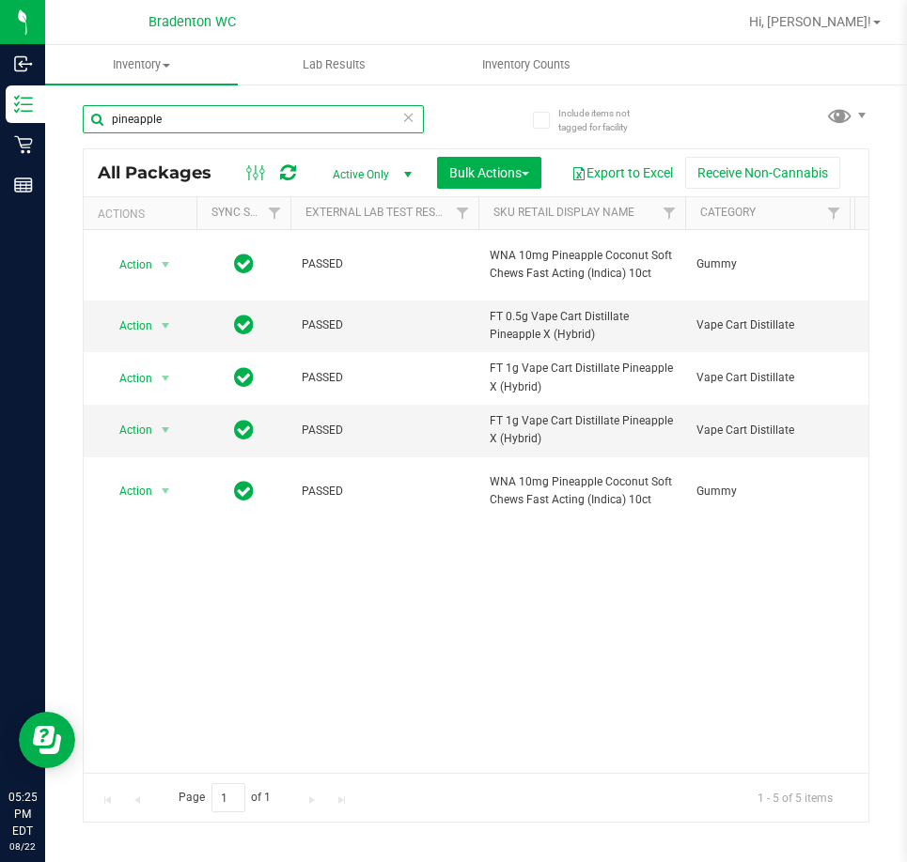
type input "pineapple"
